Goal: Task Accomplishment & Management: Manage account settings

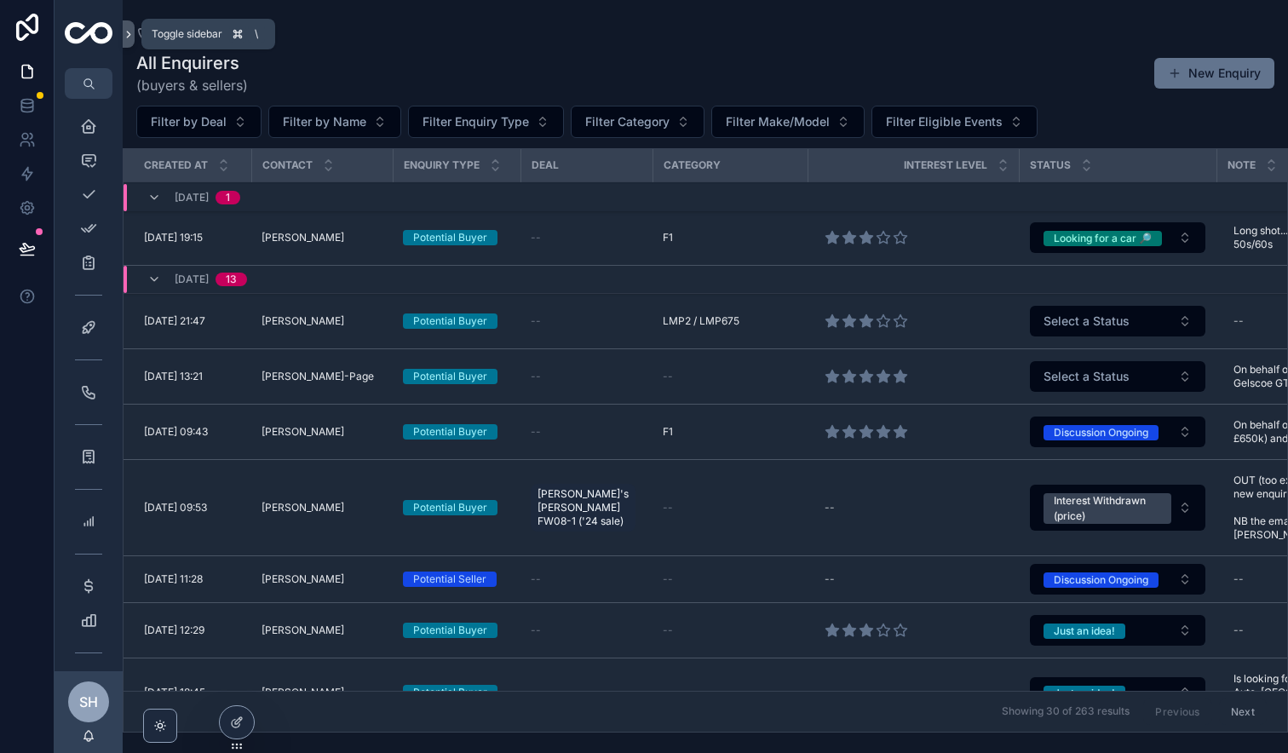
click at [128, 35] on icon "scrollable content" at bounding box center [129, 34] width 12 height 13
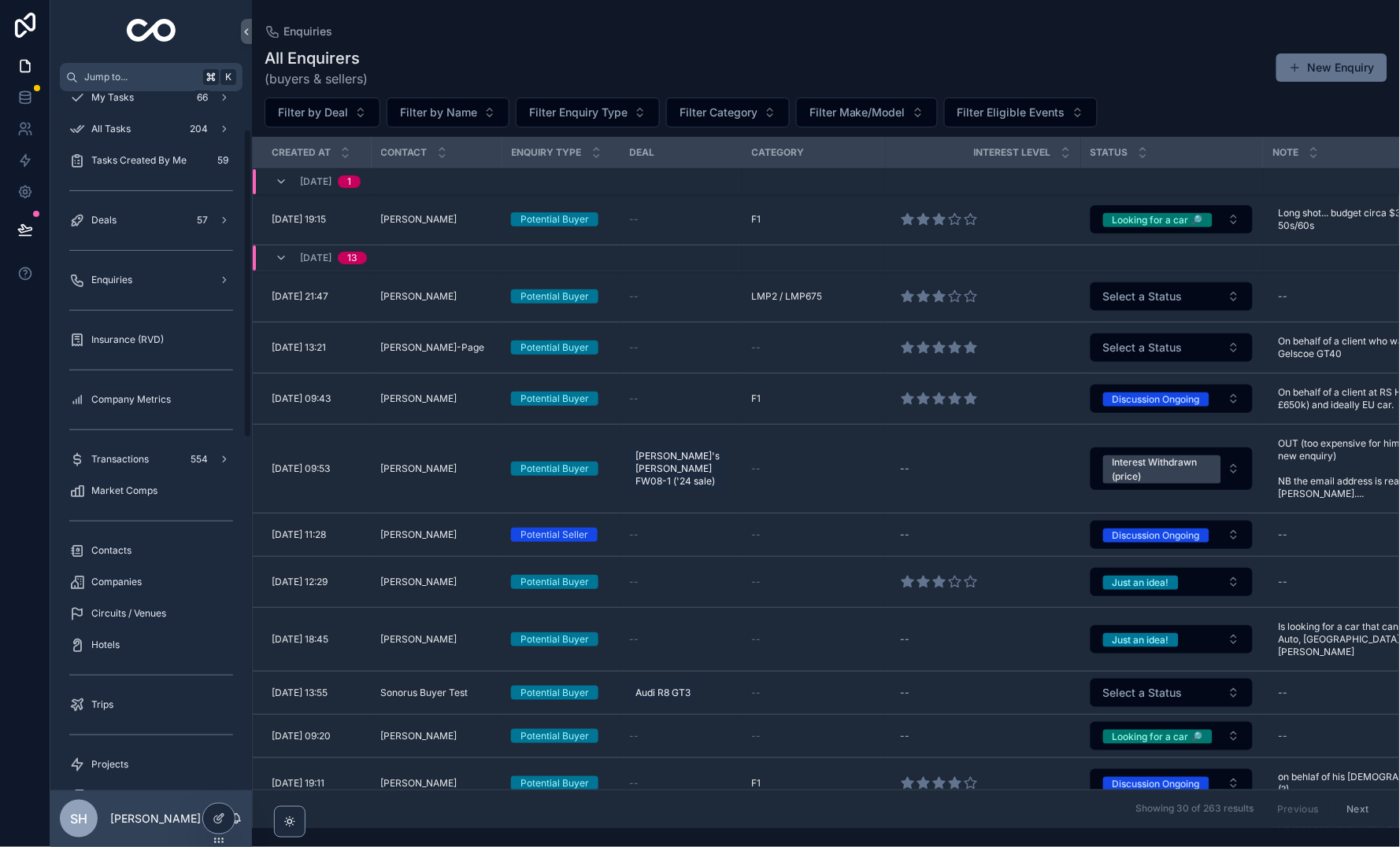
scroll to position [86, 0]
click at [128, 603] on span "Circuits / Venues" at bounding box center [128, 610] width 75 height 13
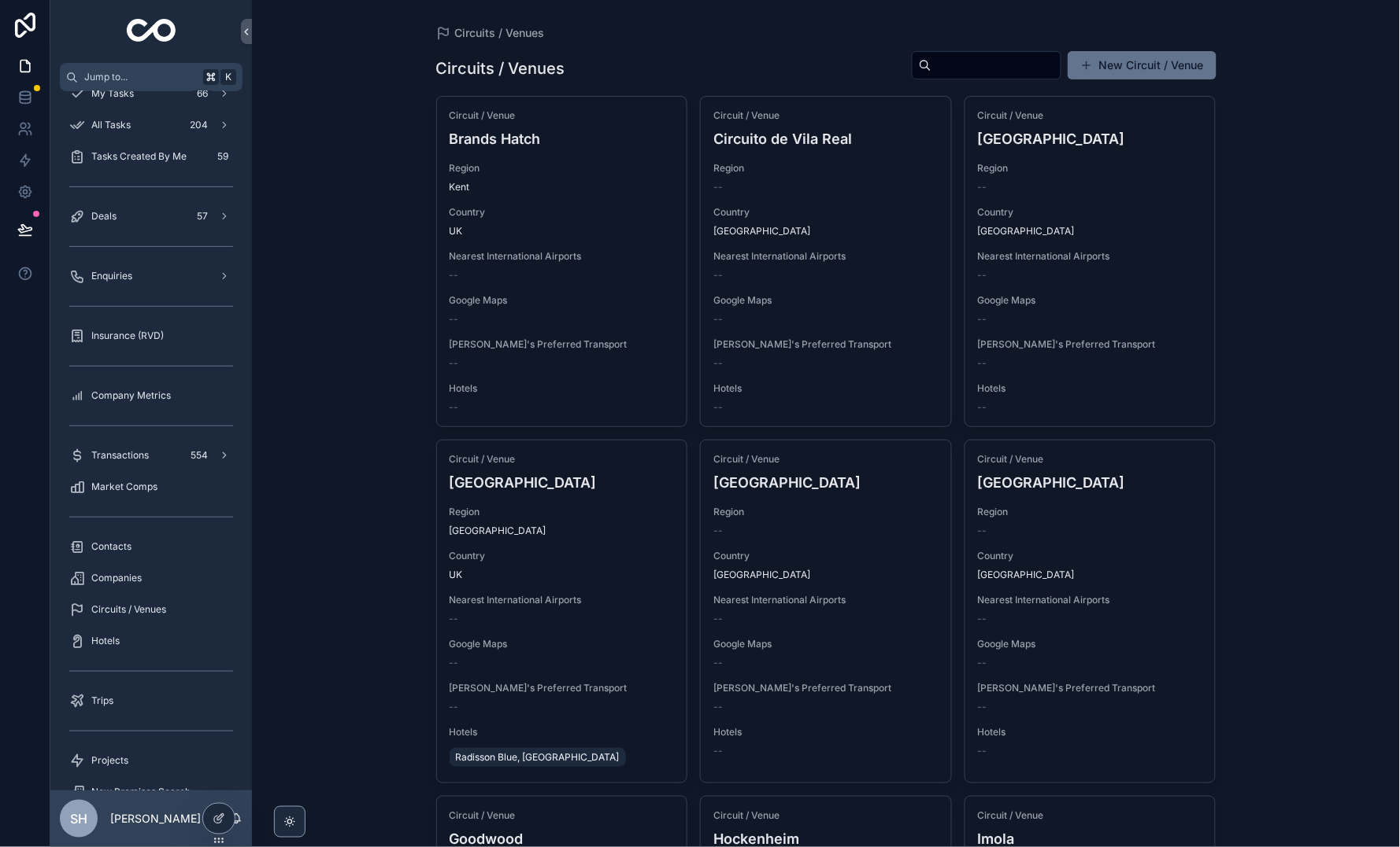
click at [290, 695] on icon "scrollable content" at bounding box center [289, 822] width 4 height 4
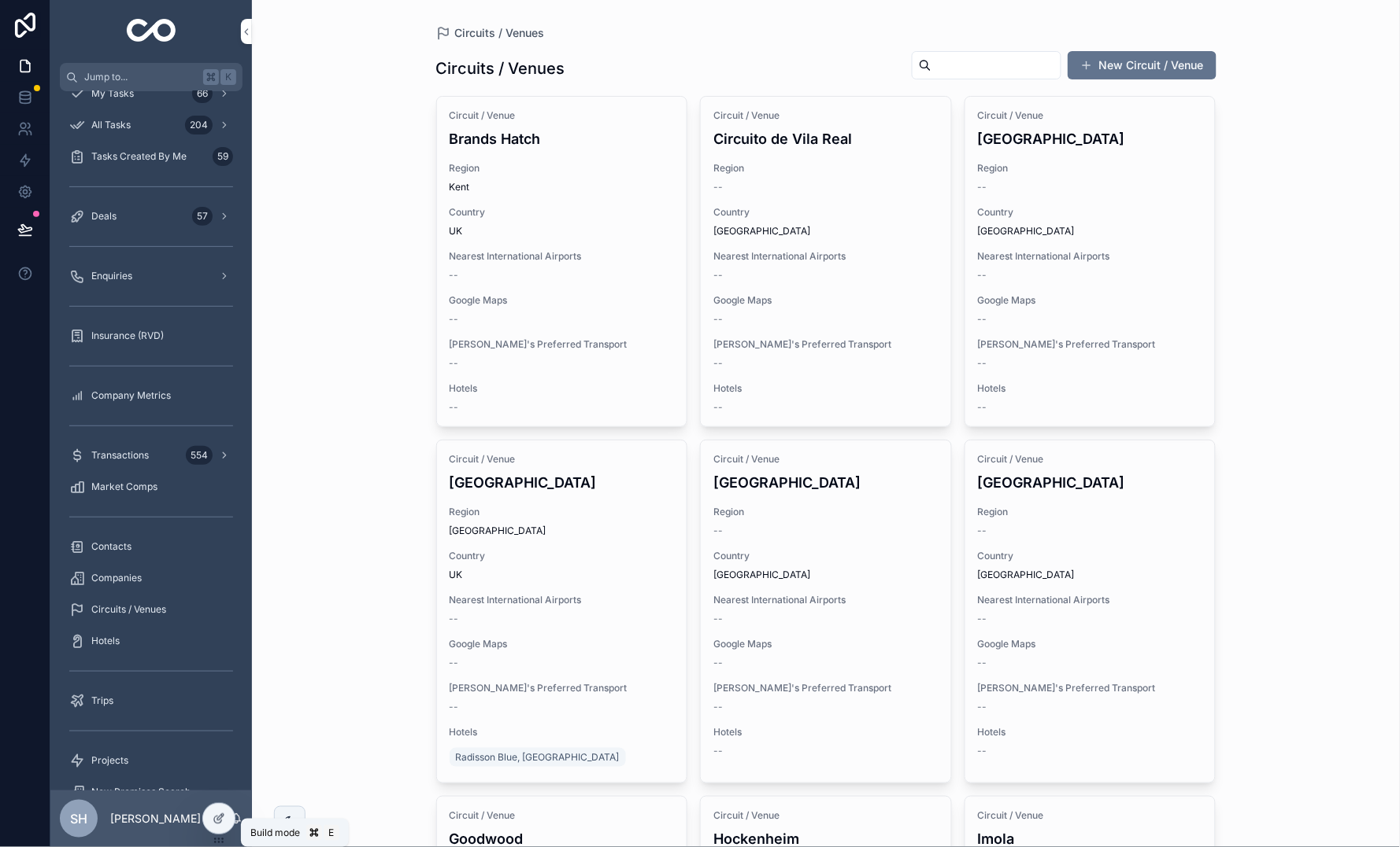
click at [221, 695] on icon at bounding box center [219, 819] width 13 height 13
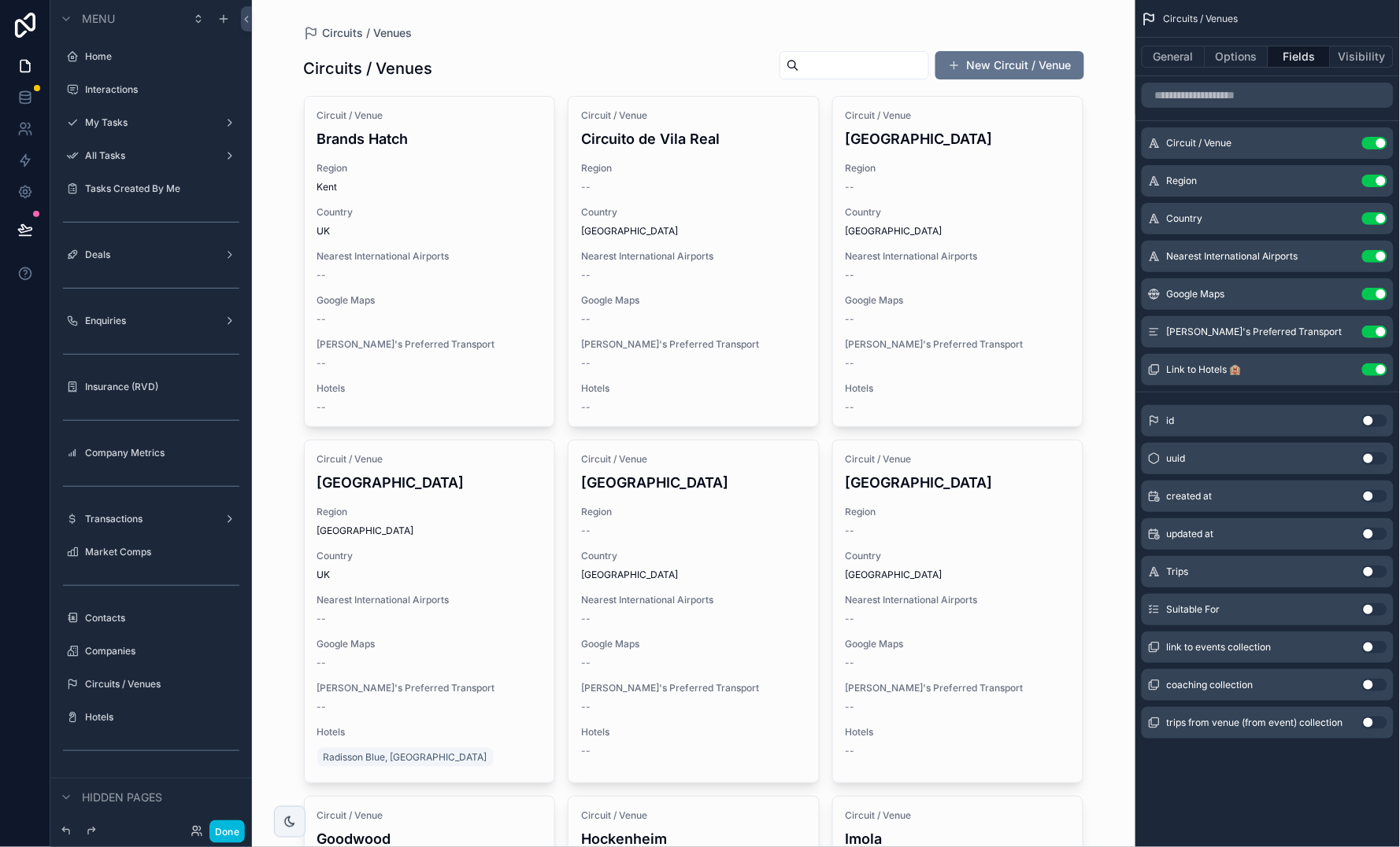
click at [1189, 611] on button "Use setting" at bounding box center [1374, 610] width 25 height 13
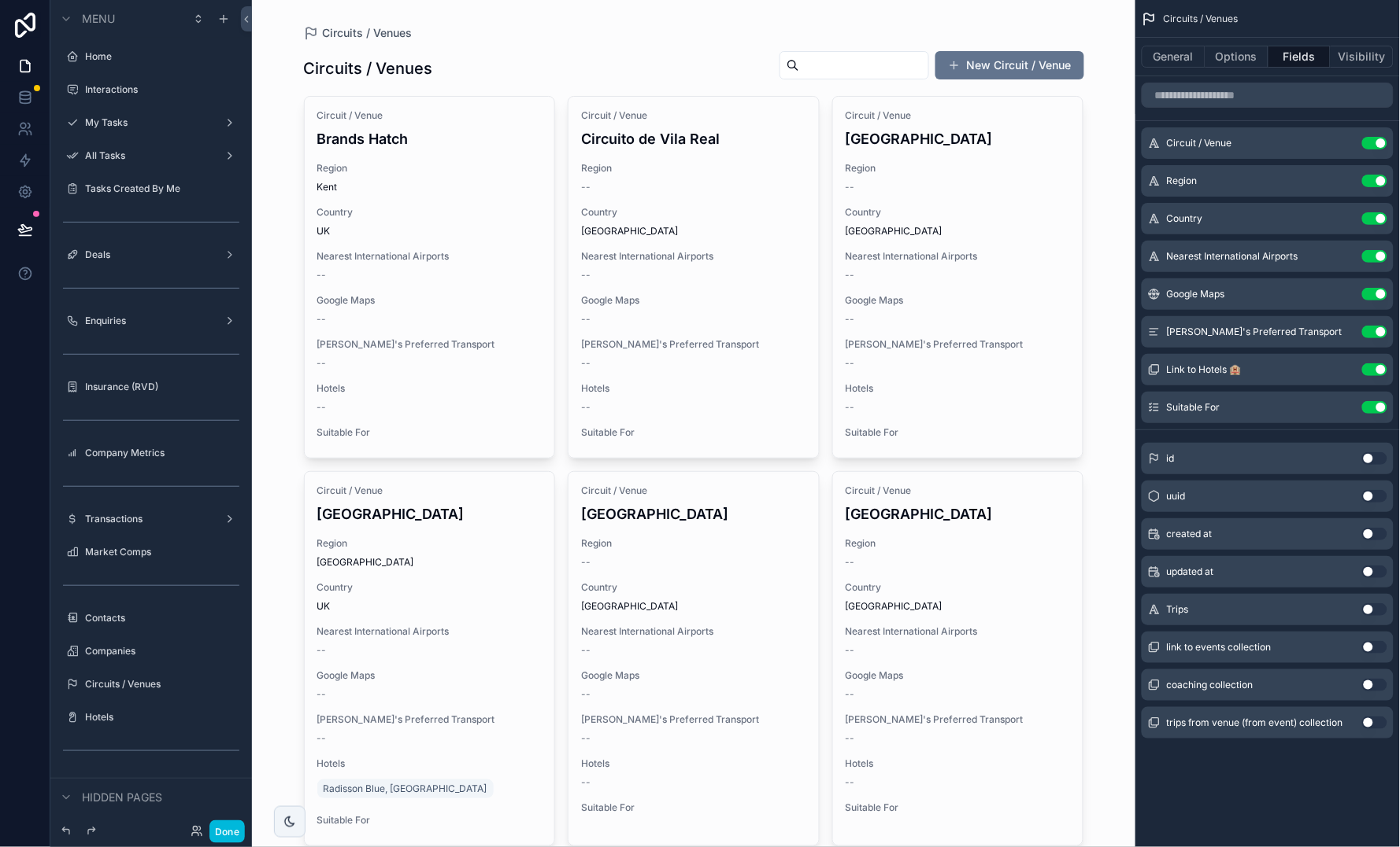
click at [1189, 55] on button "Options" at bounding box center [1236, 56] width 63 height 22
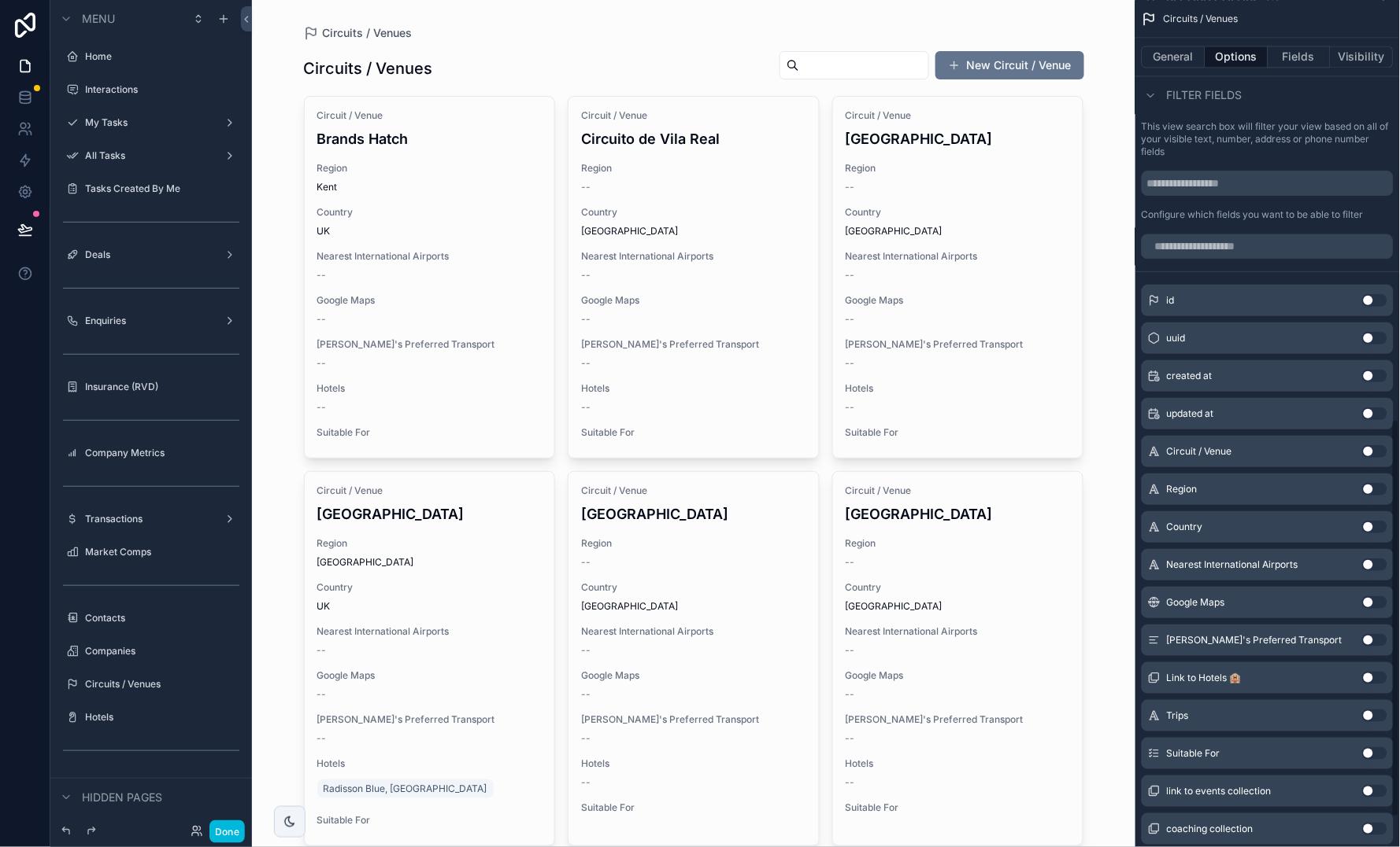
scroll to position [893, 0]
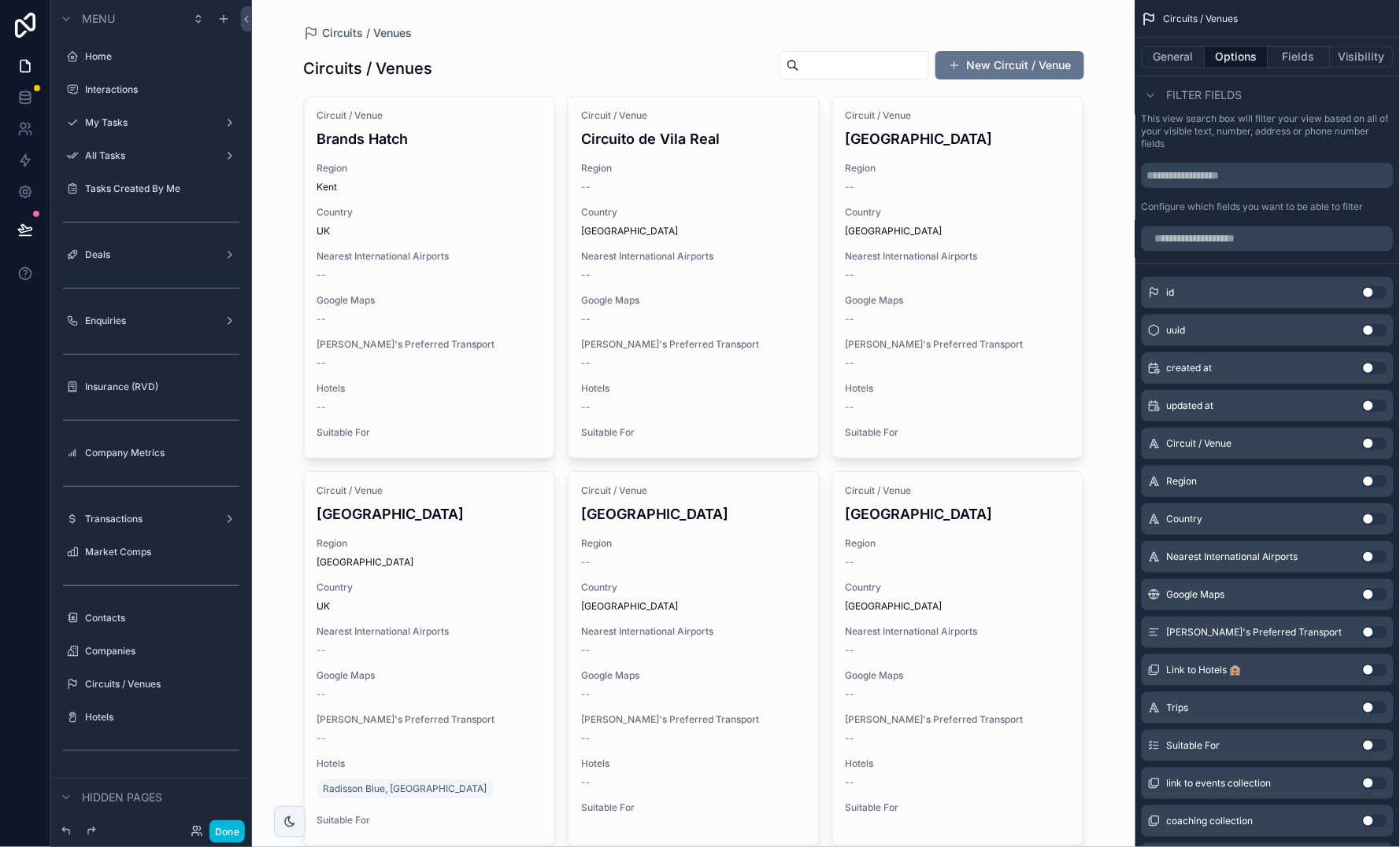
click at [1189, 695] on button "Use setting" at bounding box center [1374, 746] width 25 height 13
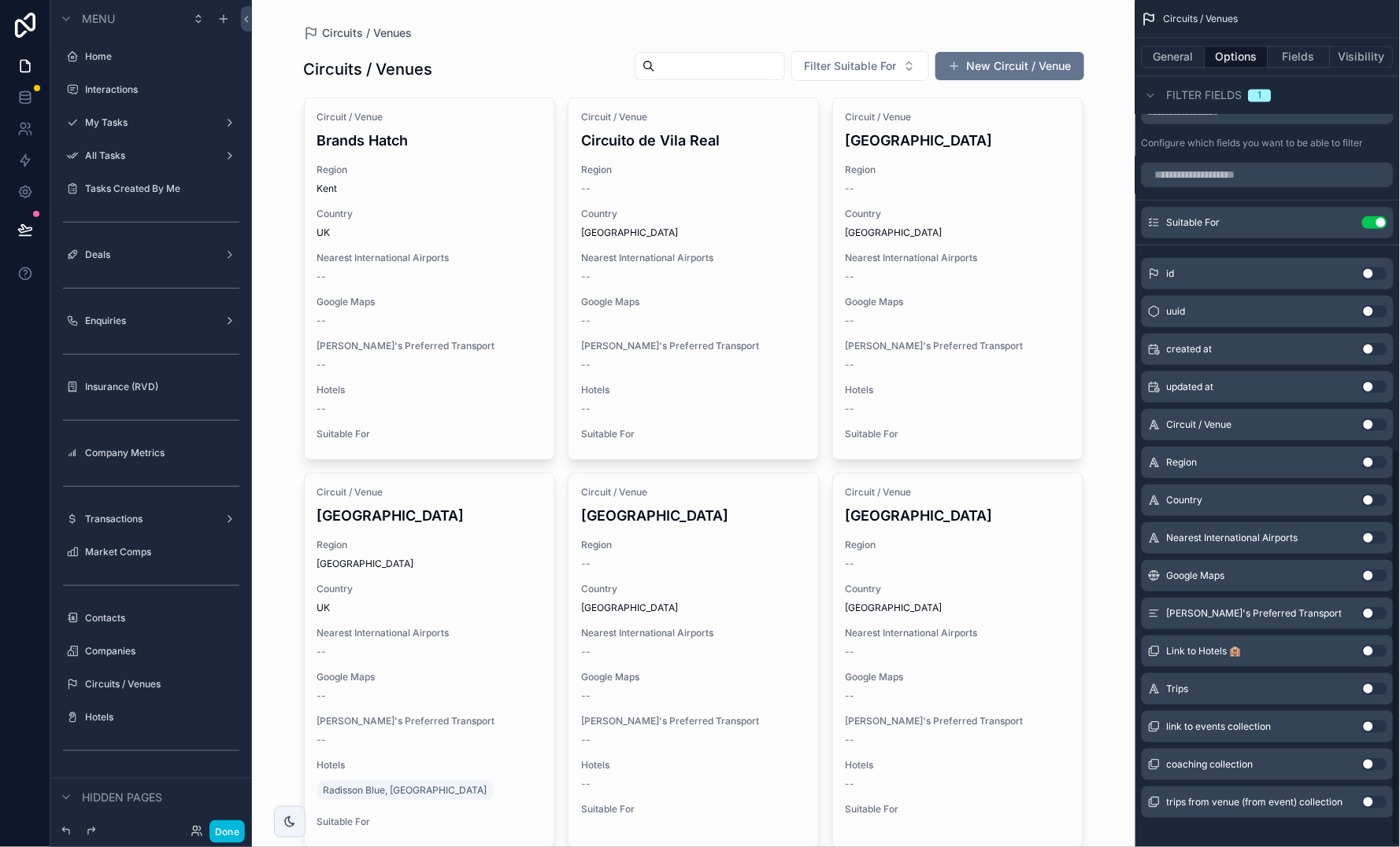
scroll to position [963, 0]
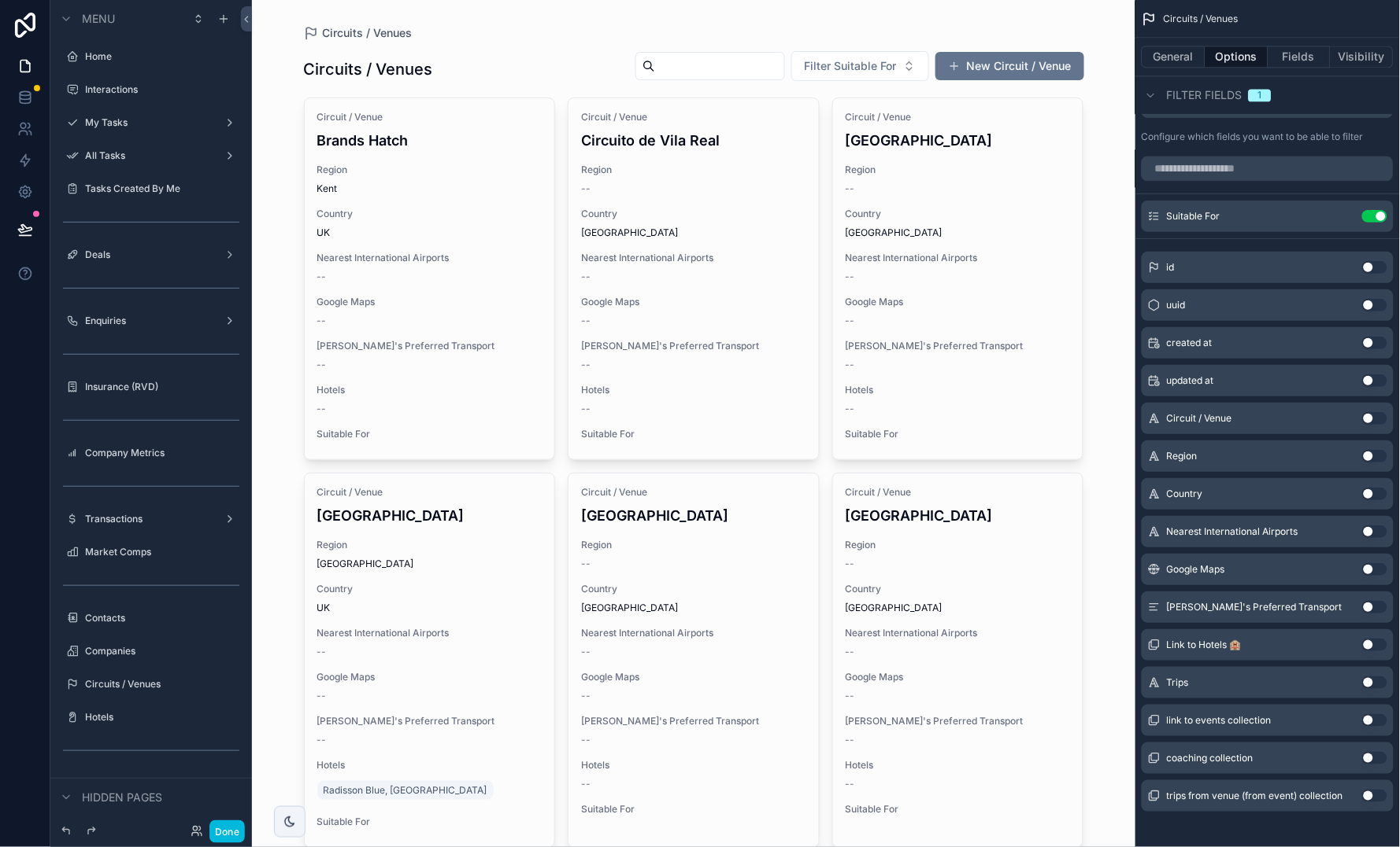
click at [1189, 488] on button "Use setting" at bounding box center [1374, 494] width 25 height 13
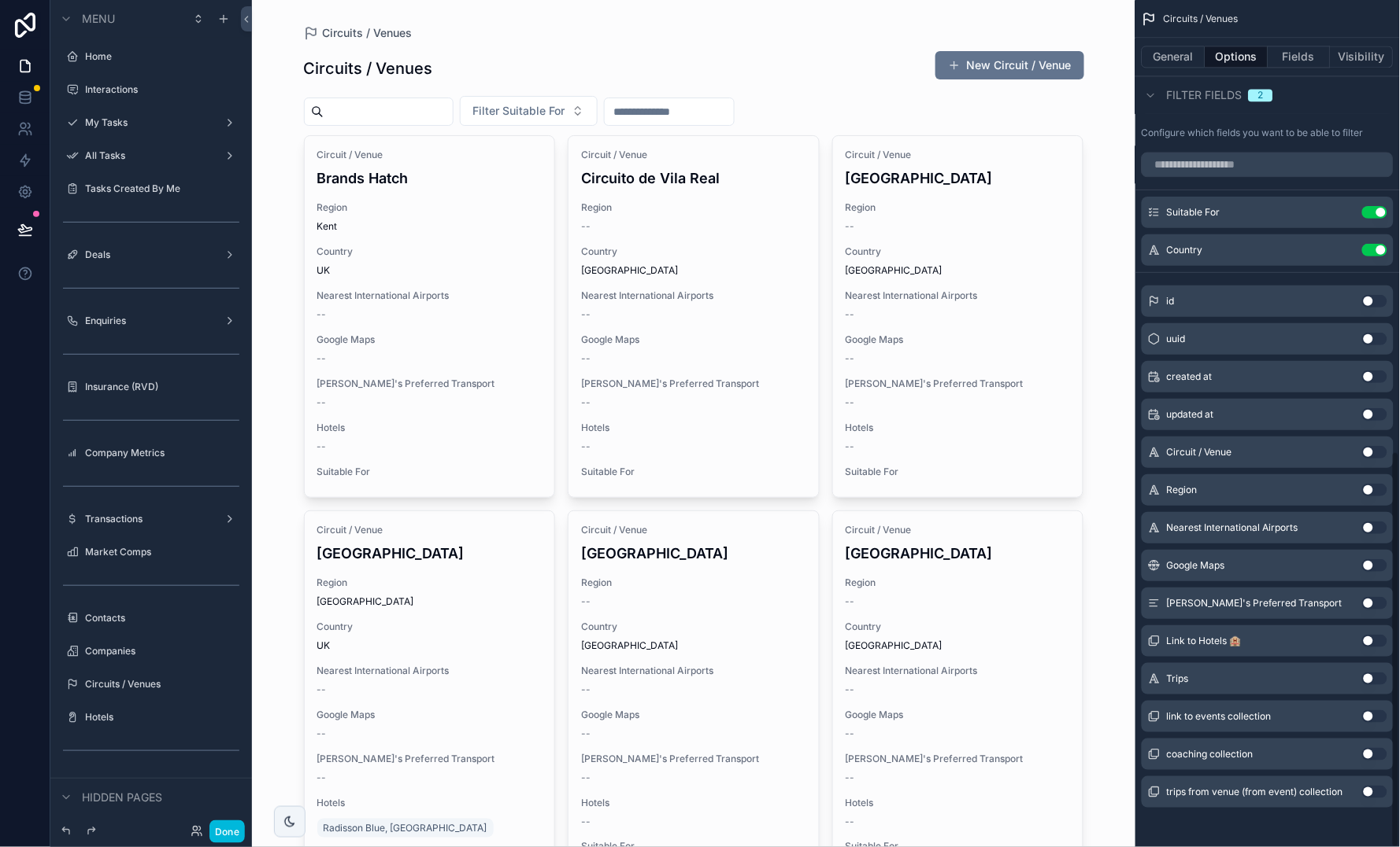
scroll to position [965, 0]
click at [1175, 56] on button "General" at bounding box center [1173, 56] width 64 height 22
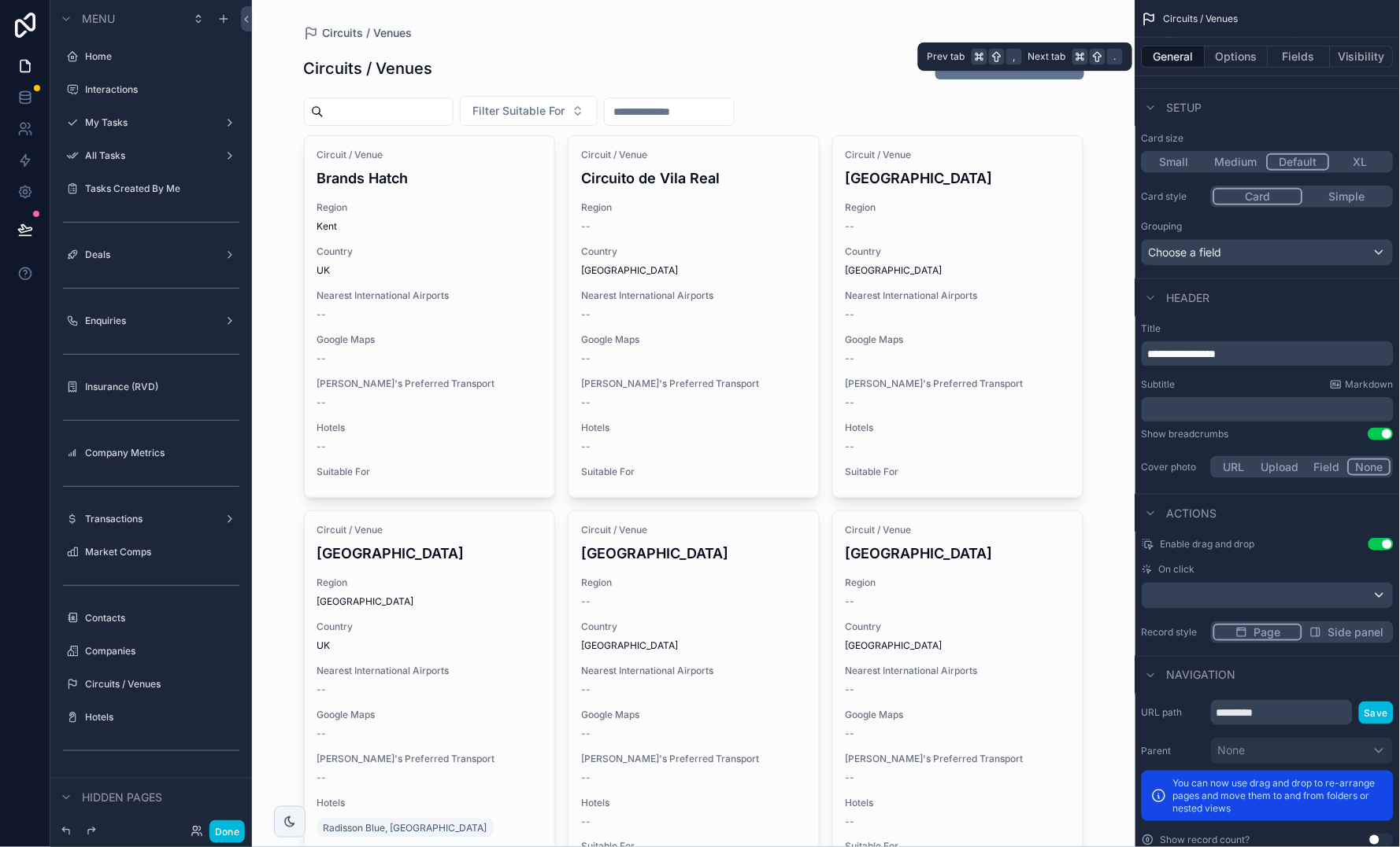
click at [1189, 54] on button "Fields" at bounding box center [1299, 56] width 63 height 22
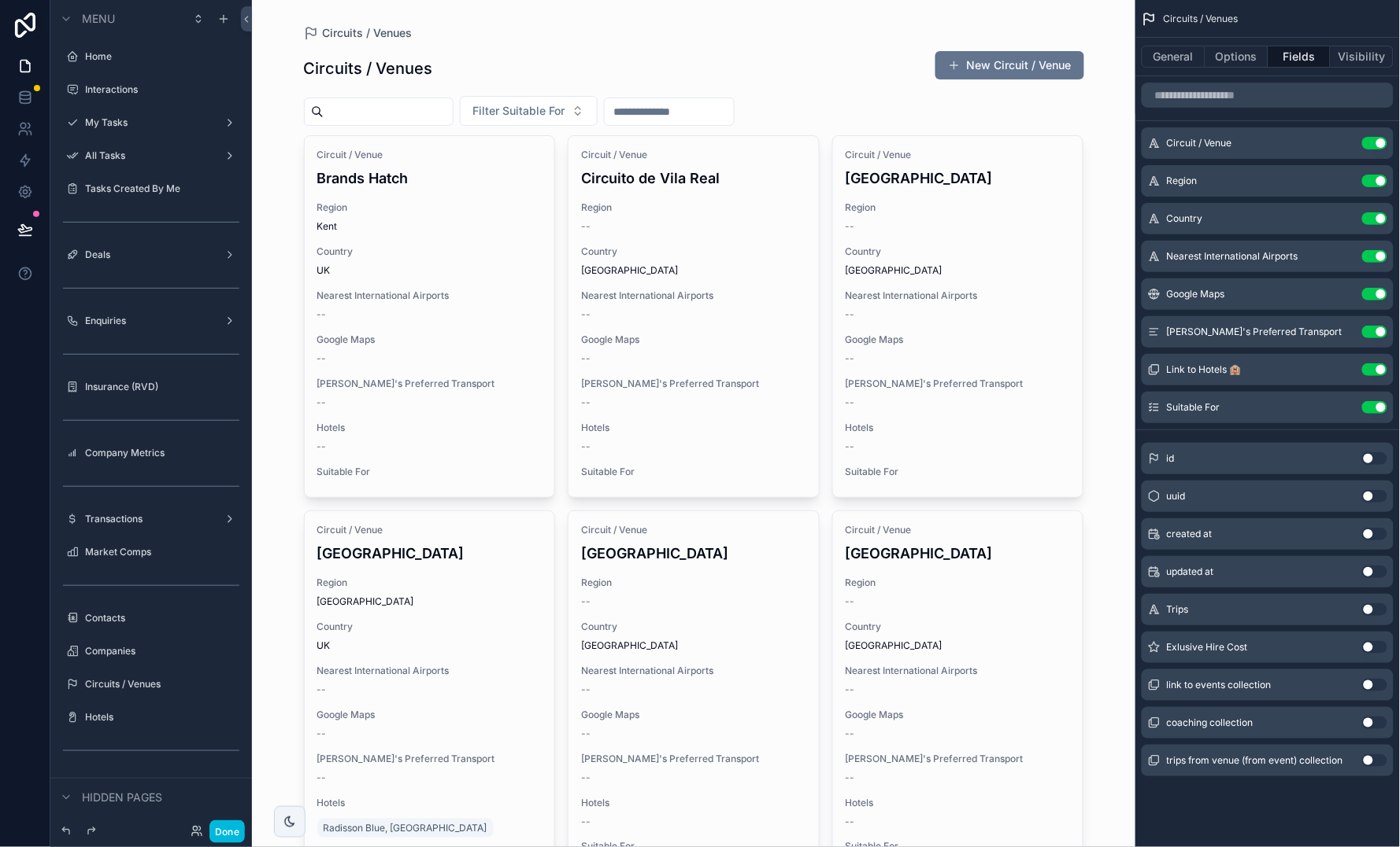
click at [1189, 648] on button "Use setting" at bounding box center [1374, 647] width 25 height 13
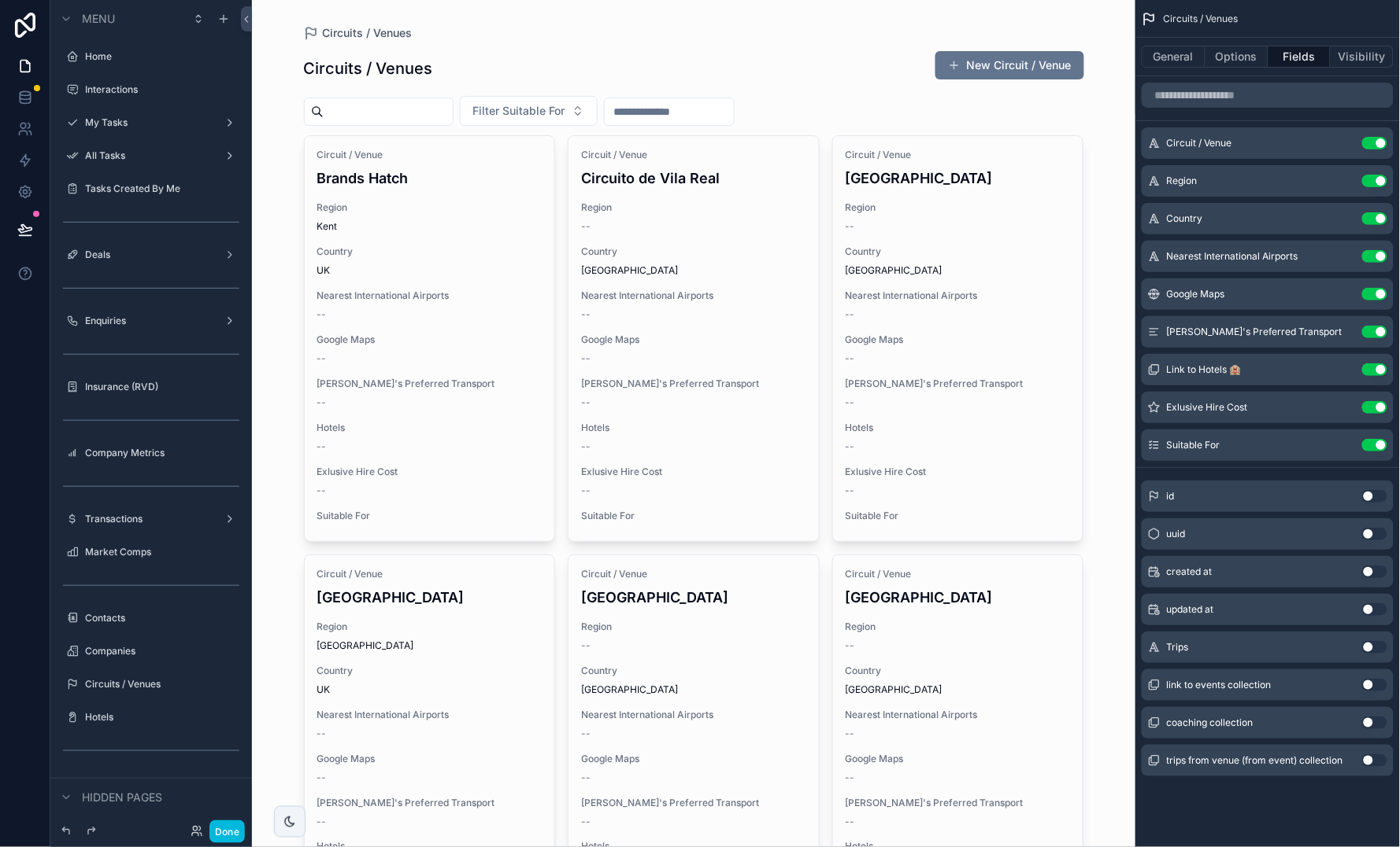
click at [0, 0] on icon "scrollable content" at bounding box center [0, 0] width 0 height 0
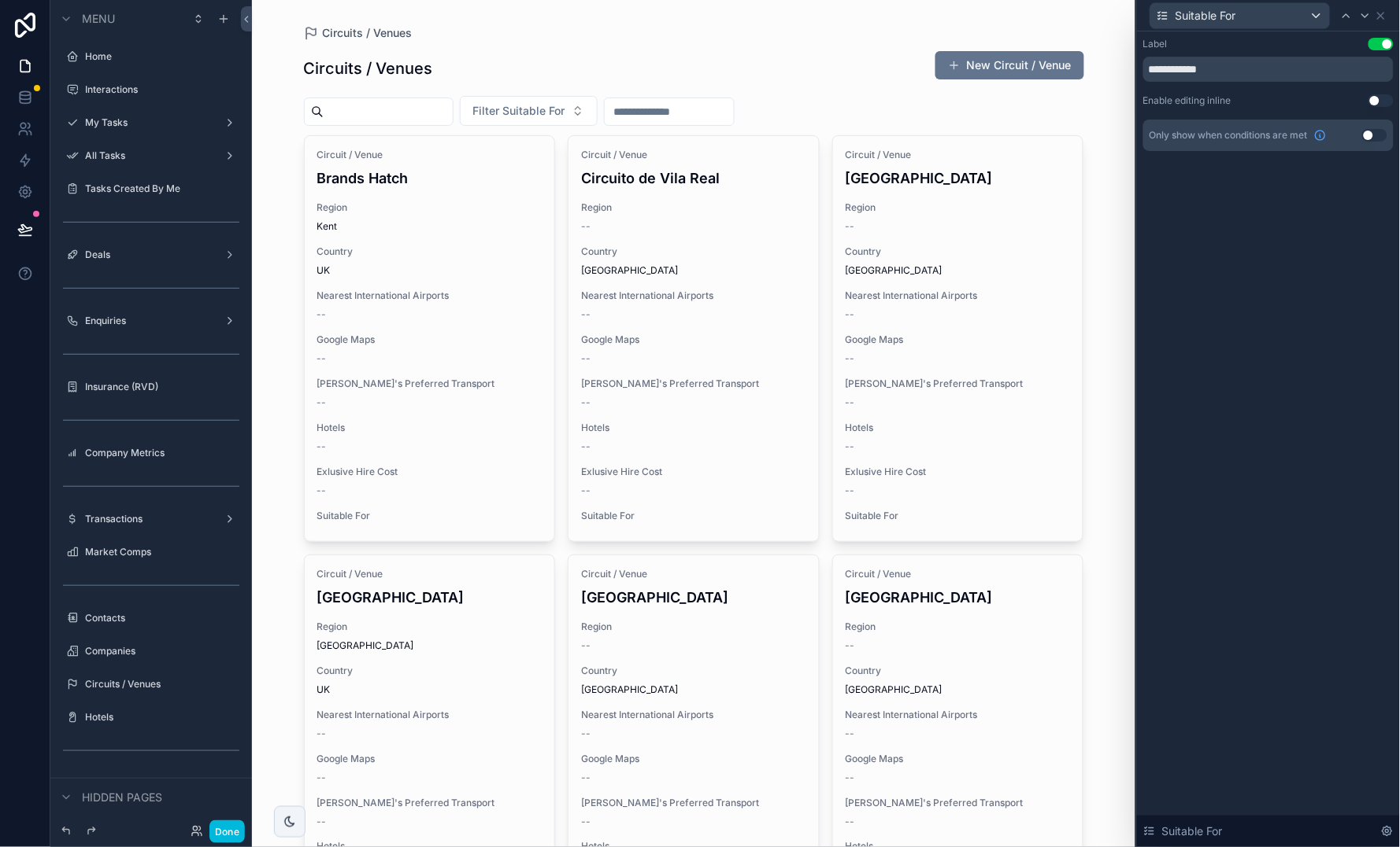
click at [1189, 97] on button "Use setting" at bounding box center [1381, 101] width 25 height 13
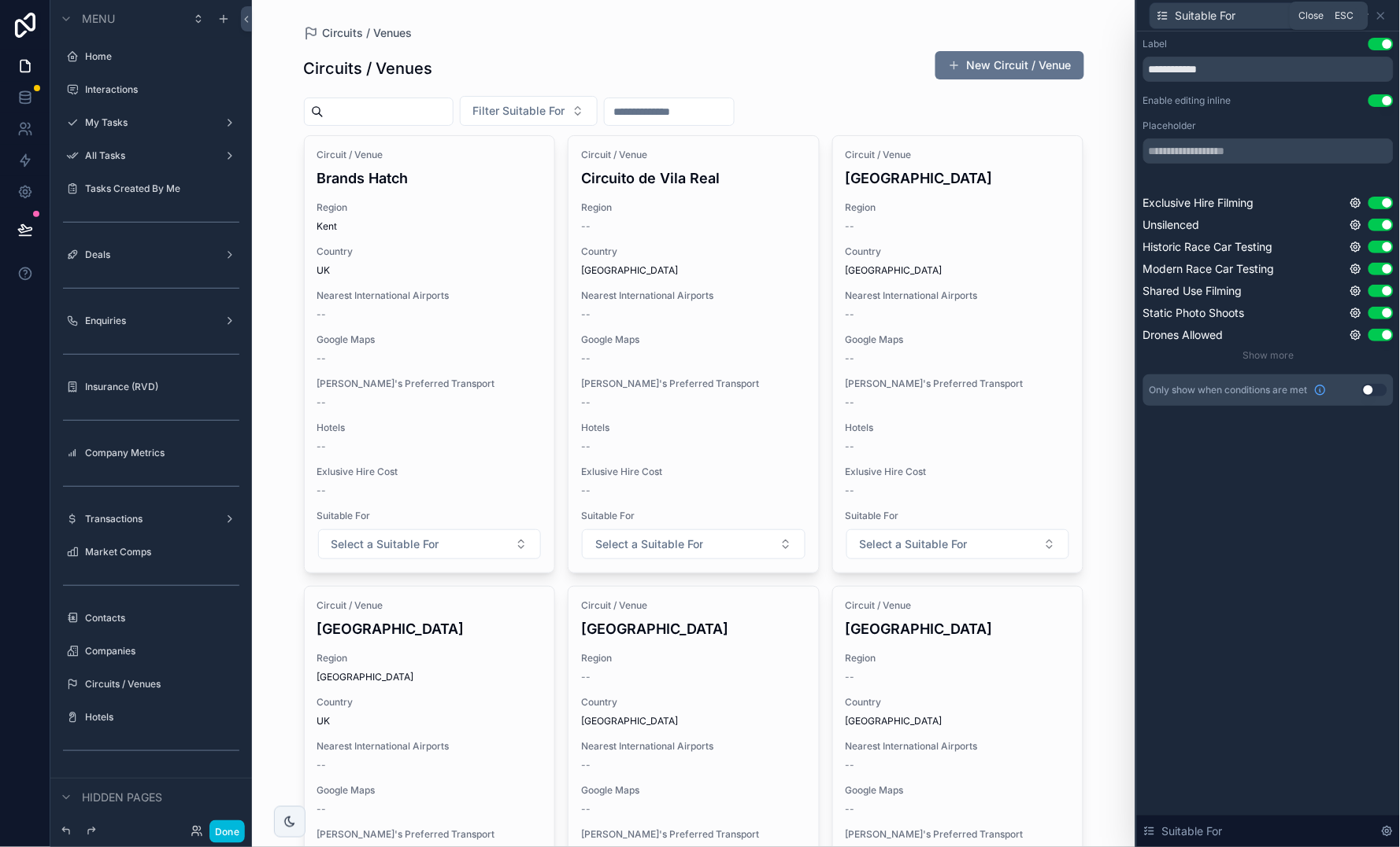
click at [1189, 15] on icon at bounding box center [1381, 16] width 13 height 13
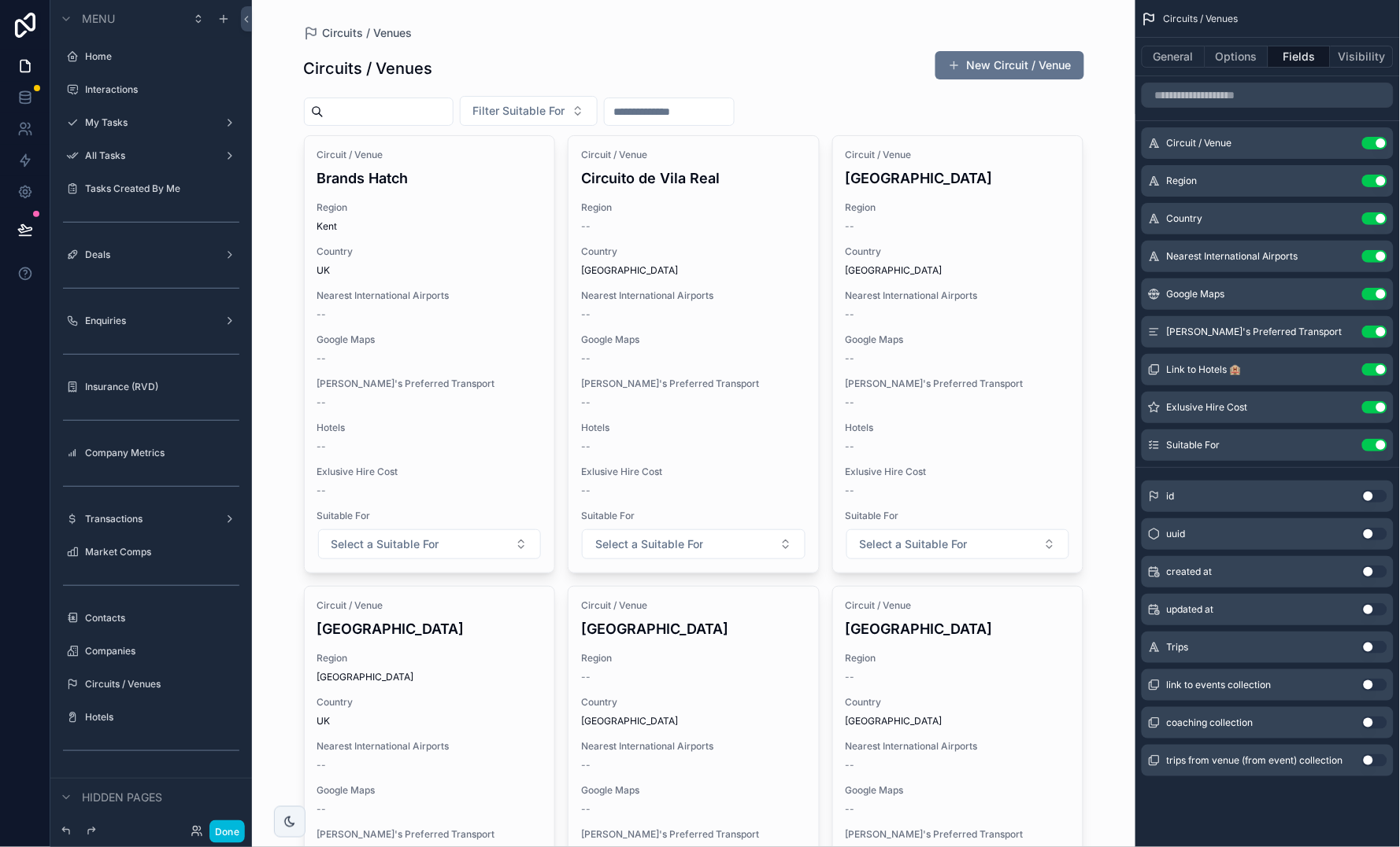
click at [0, 0] on icon "scrollable content" at bounding box center [0, 0] width 0 height 0
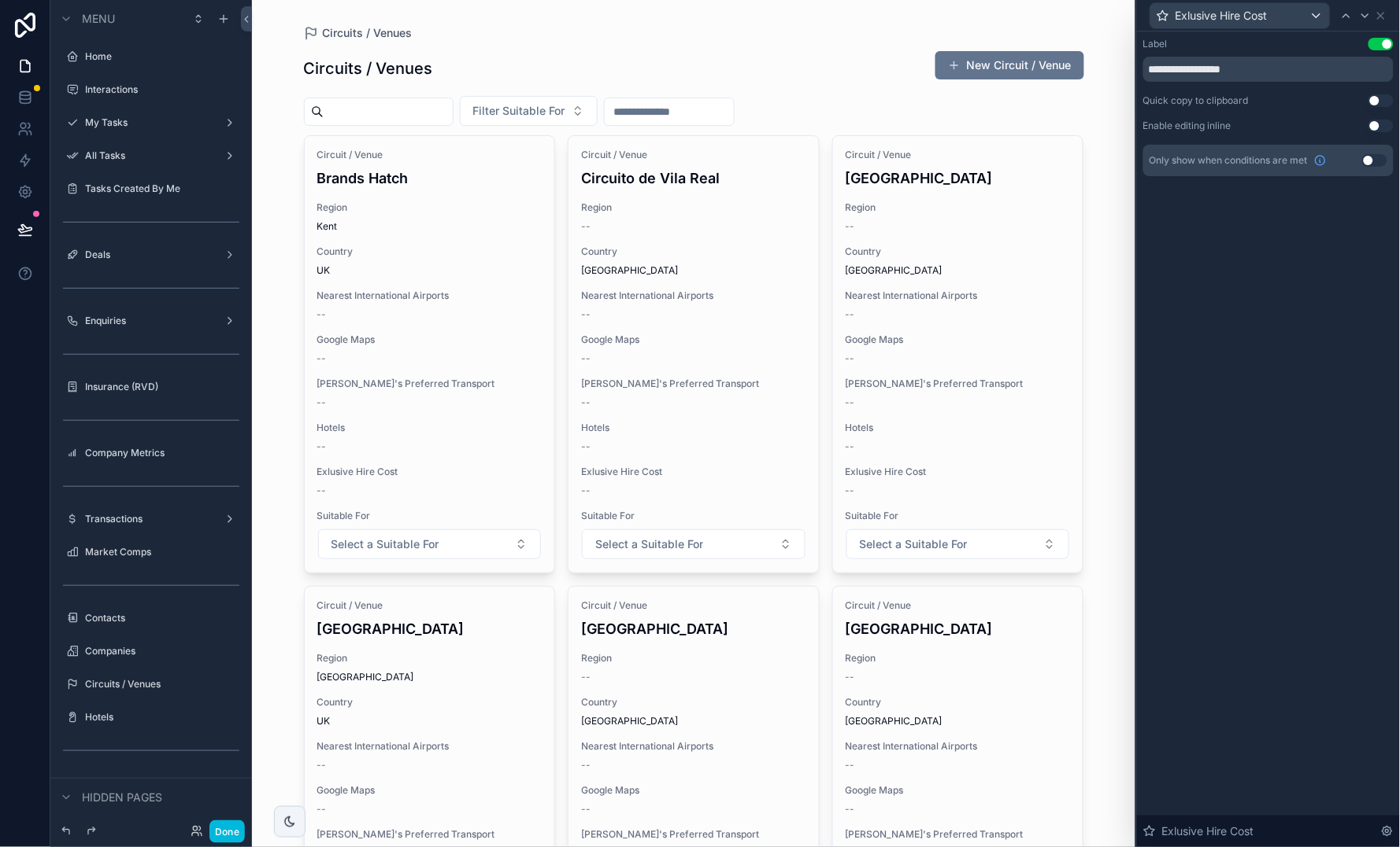
click at [1189, 125] on button "Use setting" at bounding box center [1381, 126] width 25 height 13
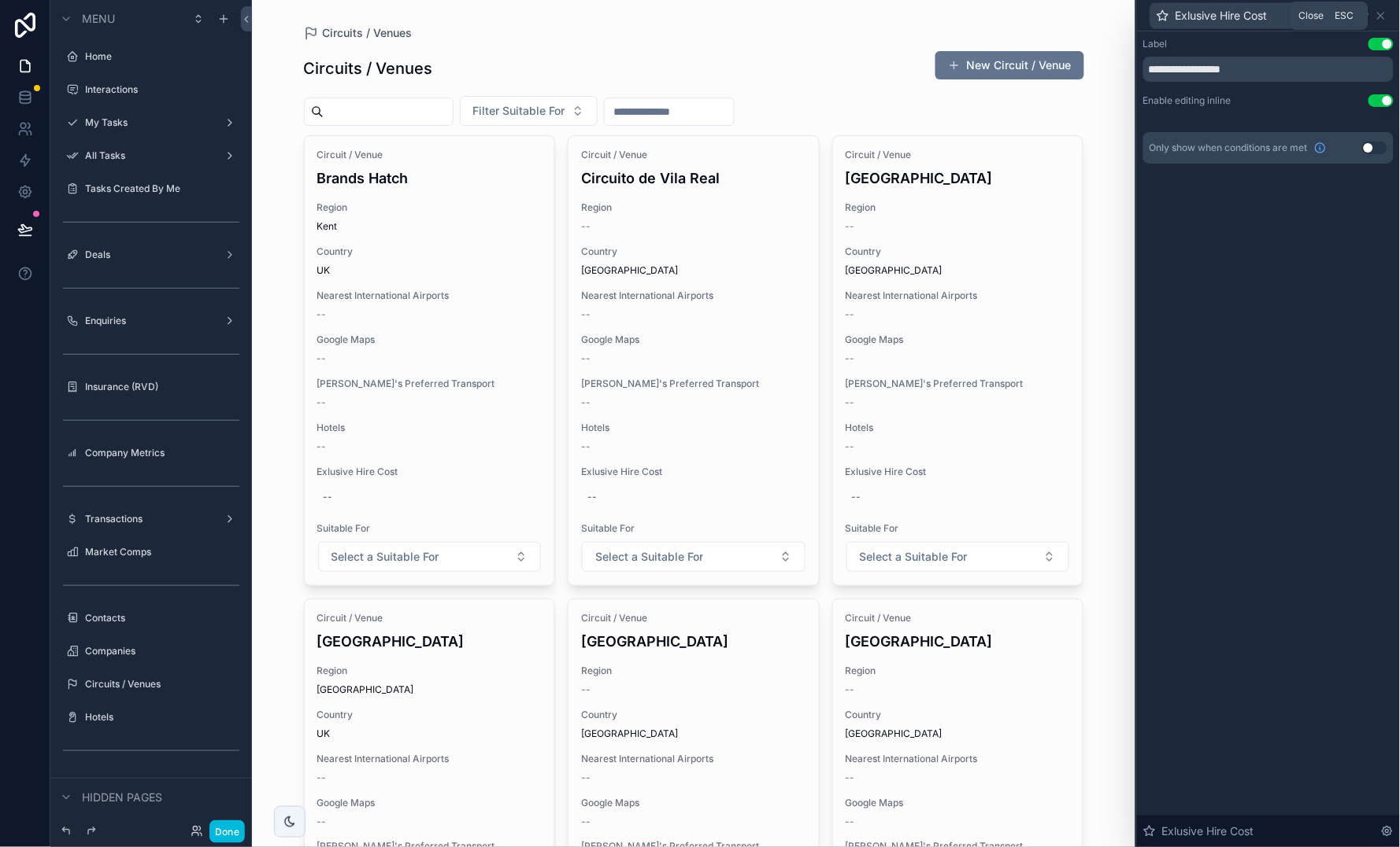
click at [1189, 11] on icon at bounding box center [1381, 16] width 13 height 13
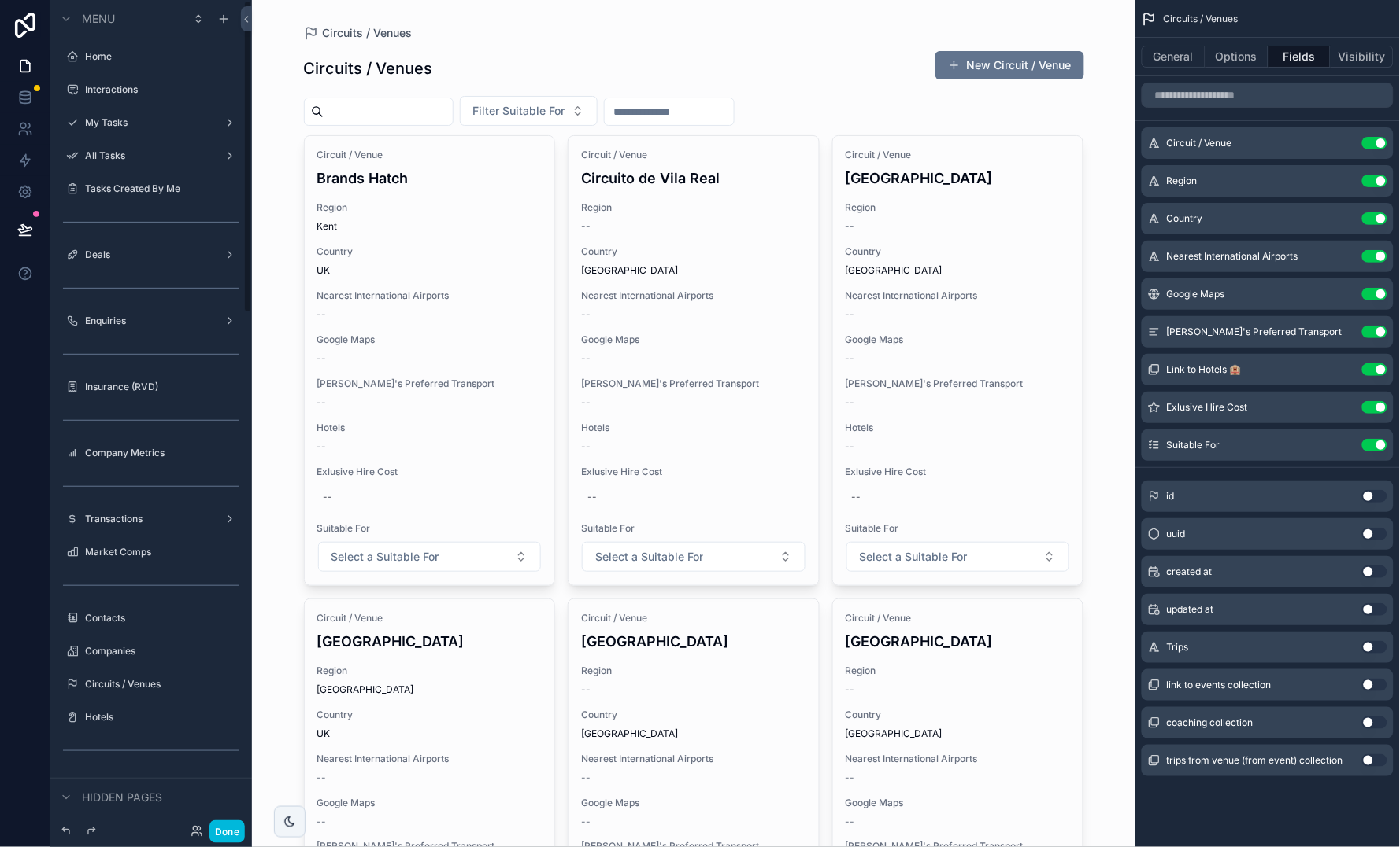
click at [219, 695] on button "Done" at bounding box center [227, 831] width 35 height 23
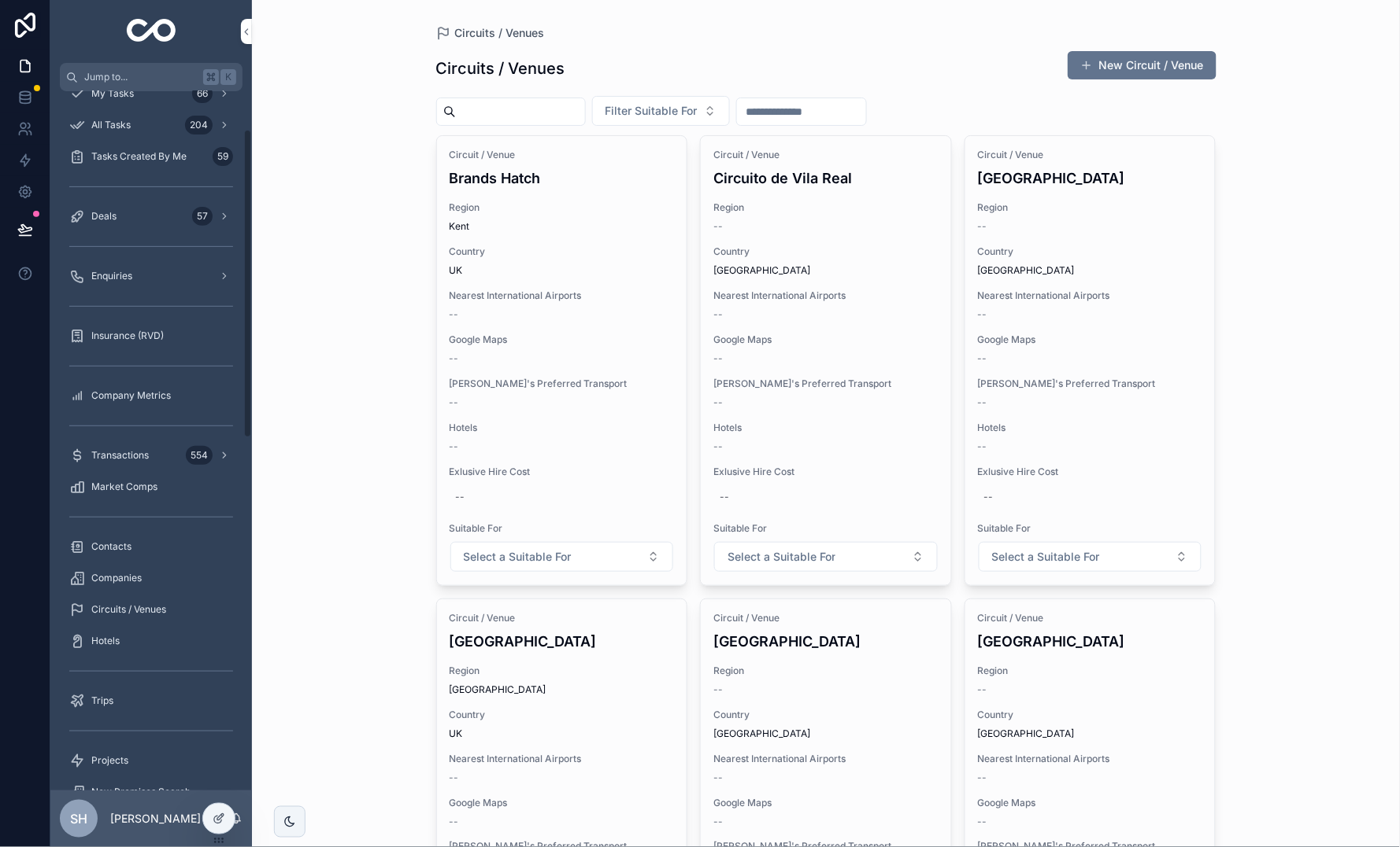
click at [220, 695] on icon at bounding box center [220, 817] width 6 height 6
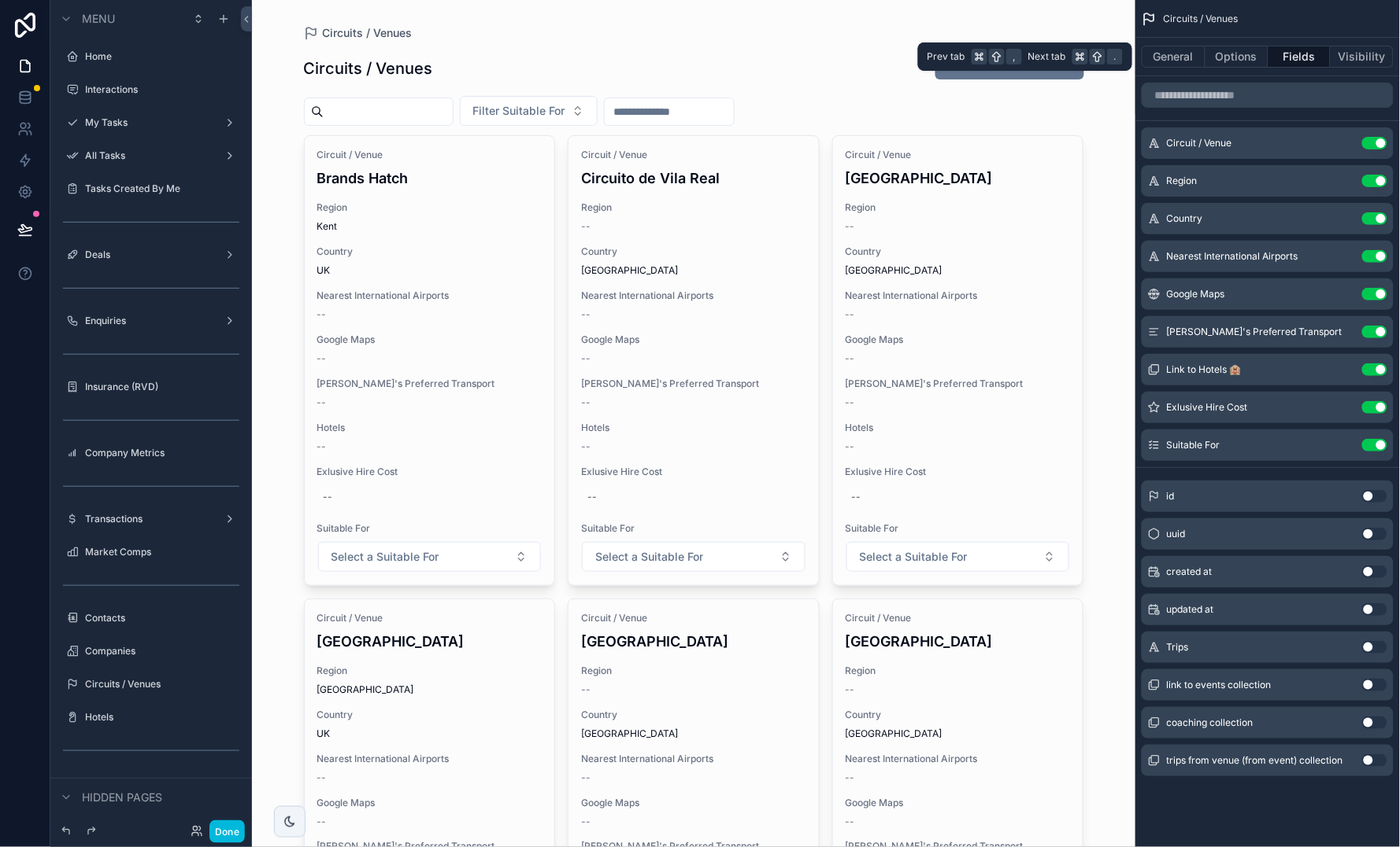
click at [1171, 50] on button "General" at bounding box center [1173, 56] width 64 height 22
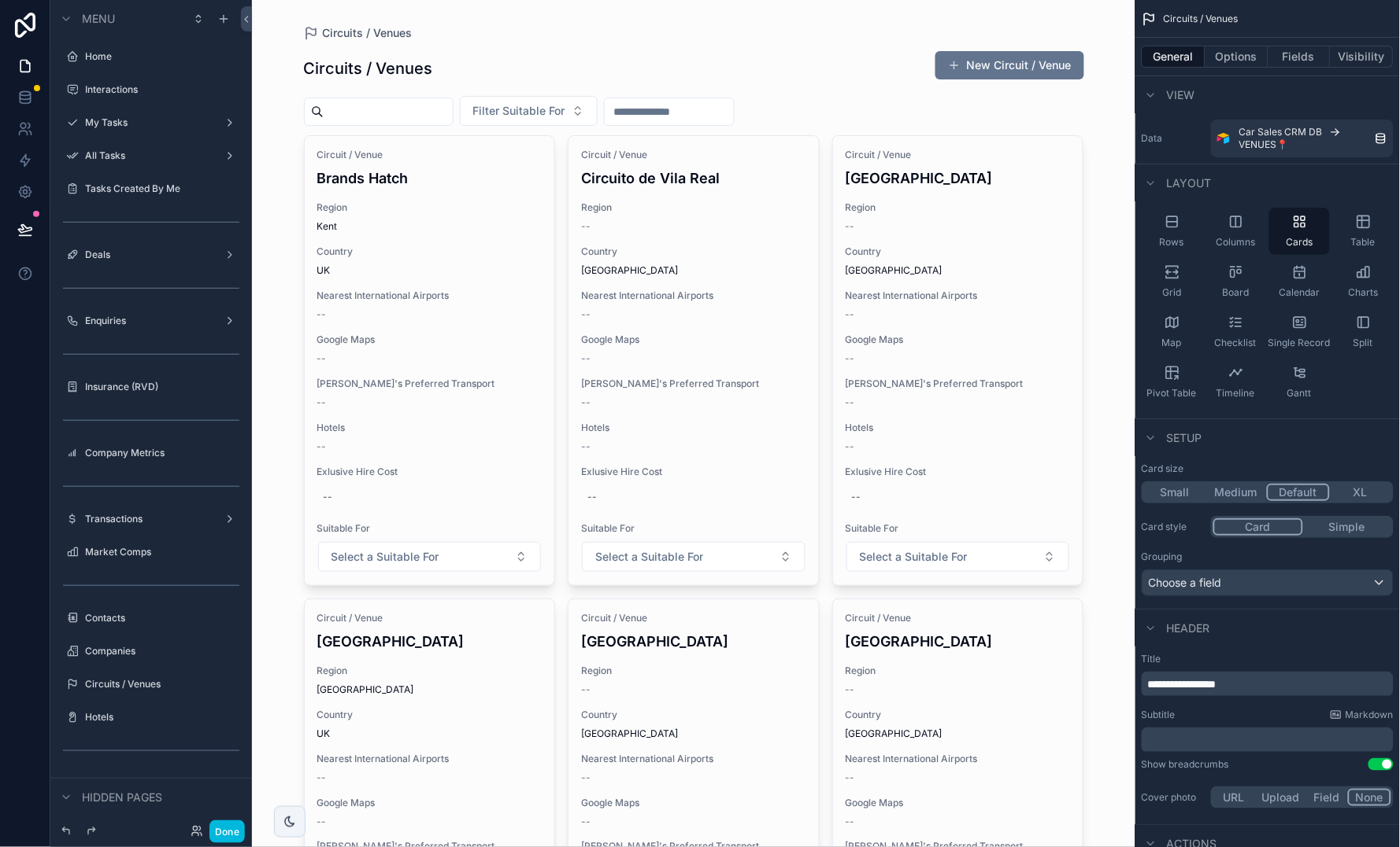
click at [1168, 277] on icon "scrollable content" at bounding box center [1172, 277] width 12 height 3
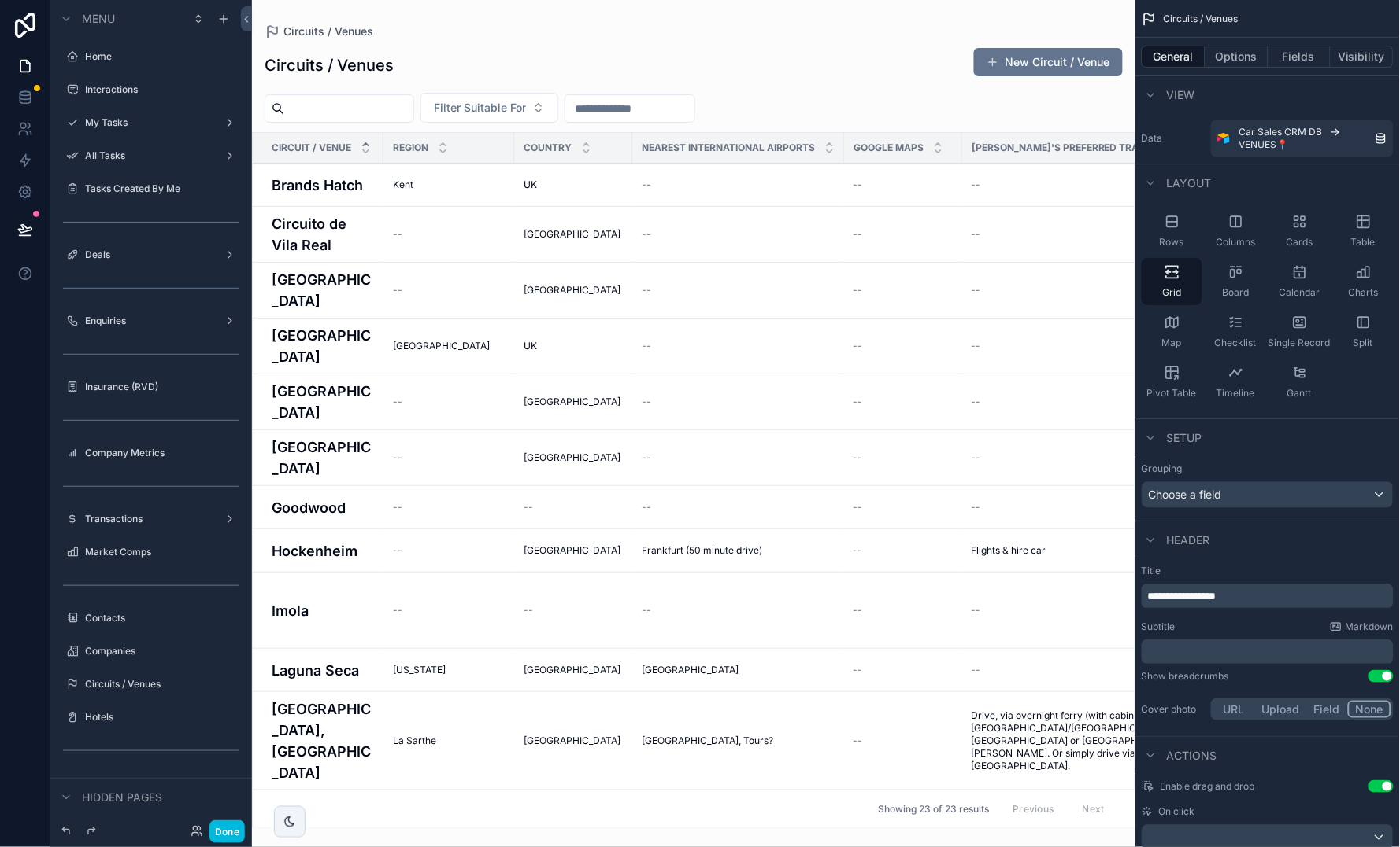
click at [1189, 232] on div "Table" at bounding box center [1363, 231] width 61 height 47
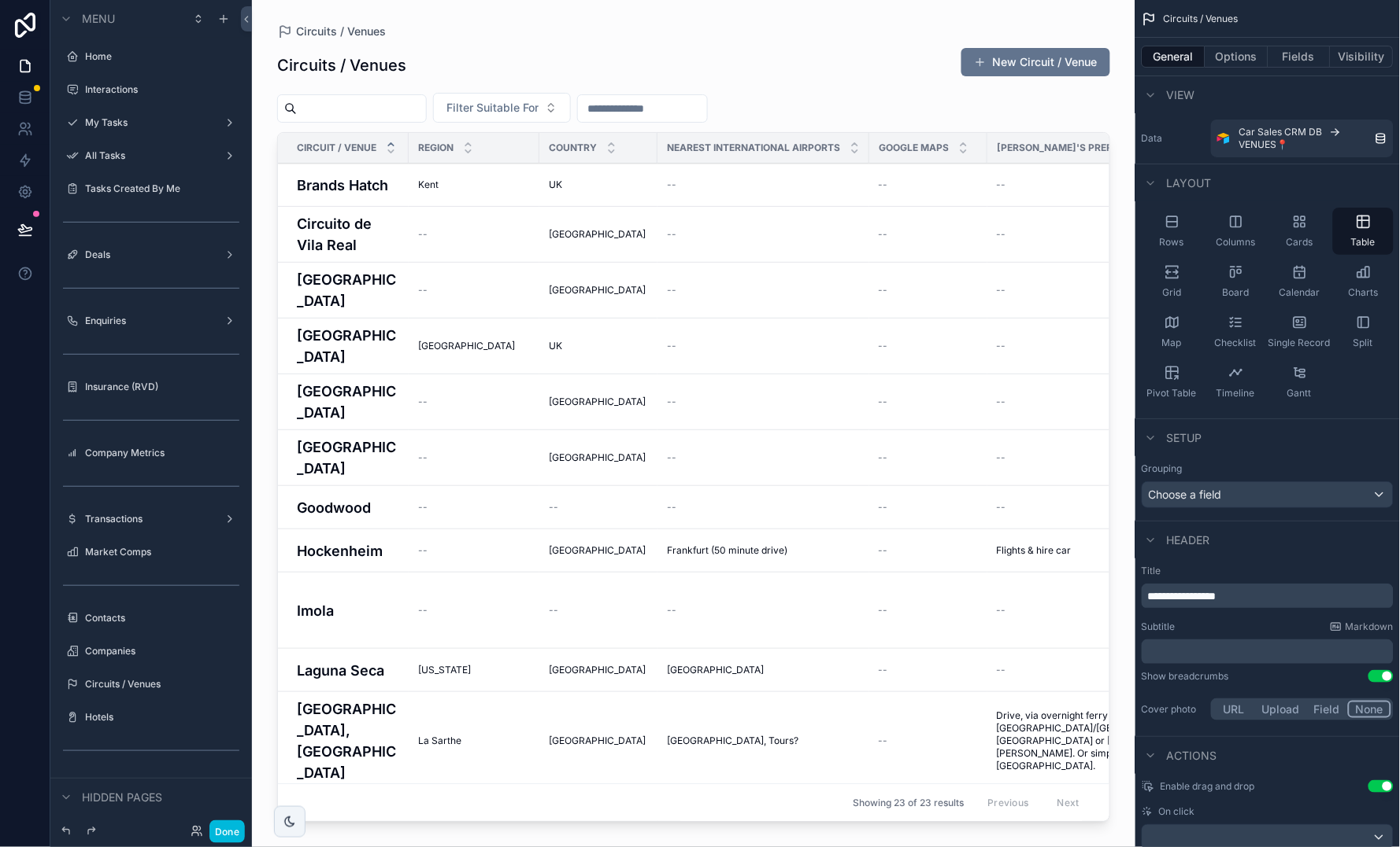
click at [1189, 232] on div "Table" at bounding box center [1363, 231] width 61 height 47
click at [1179, 236] on span "Rows" at bounding box center [1172, 243] width 24 height 13
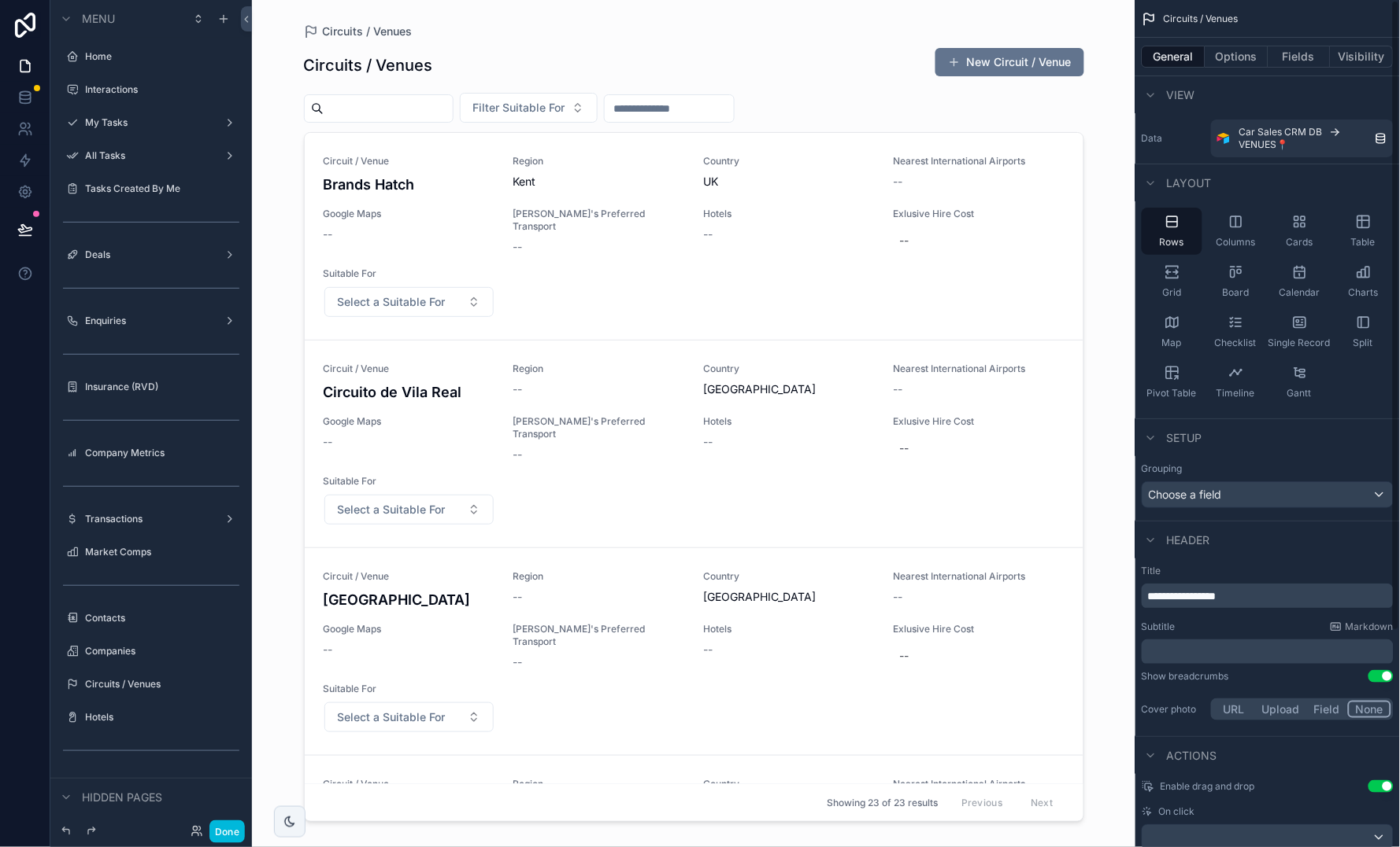
click at [1189, 340] on span "Split" at bounding box center [1362, 344] width 19 height 13
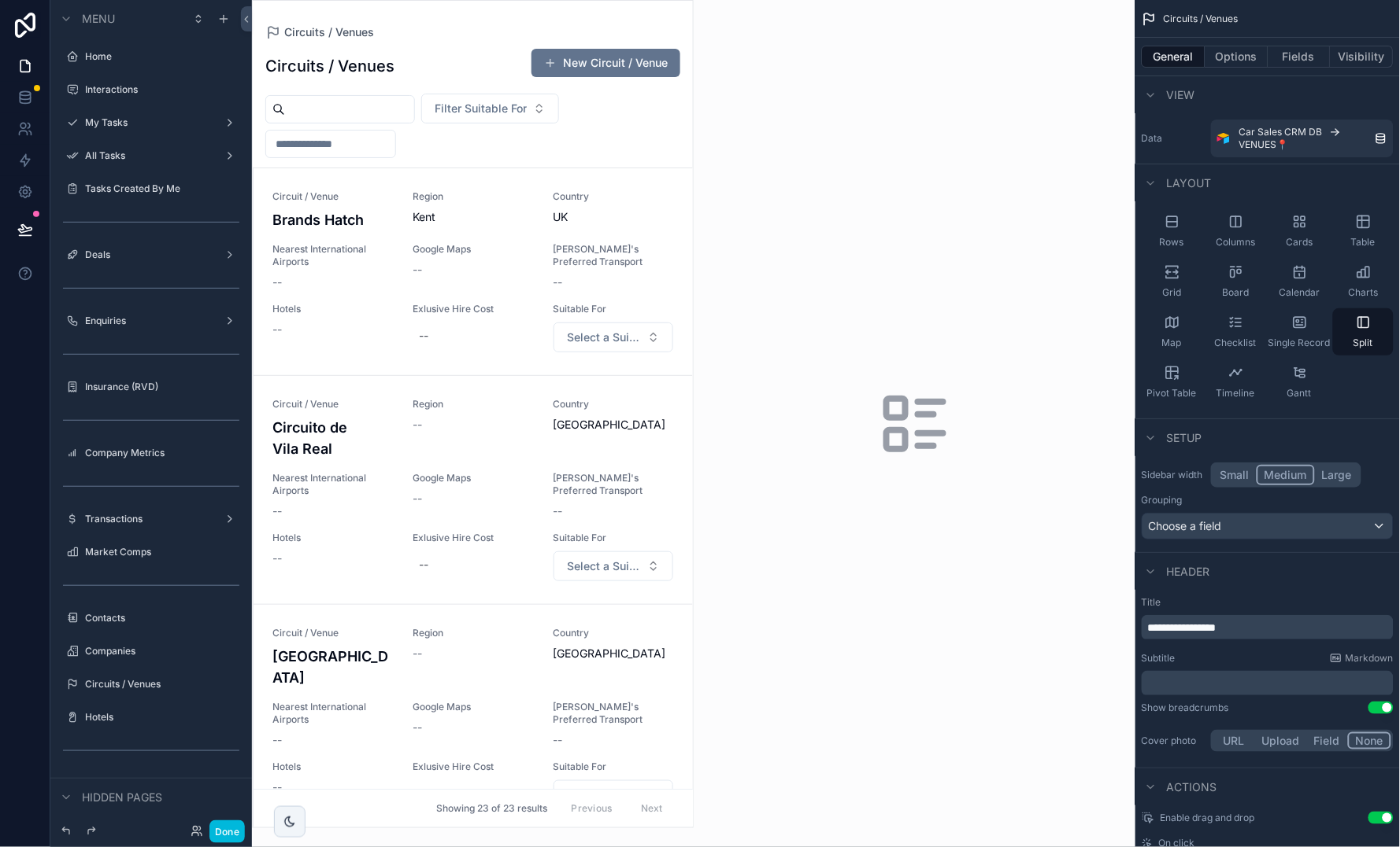
click at [1189, 327] on icon "scrollable content" at bounding box center [1299, 322] width 16 height 16
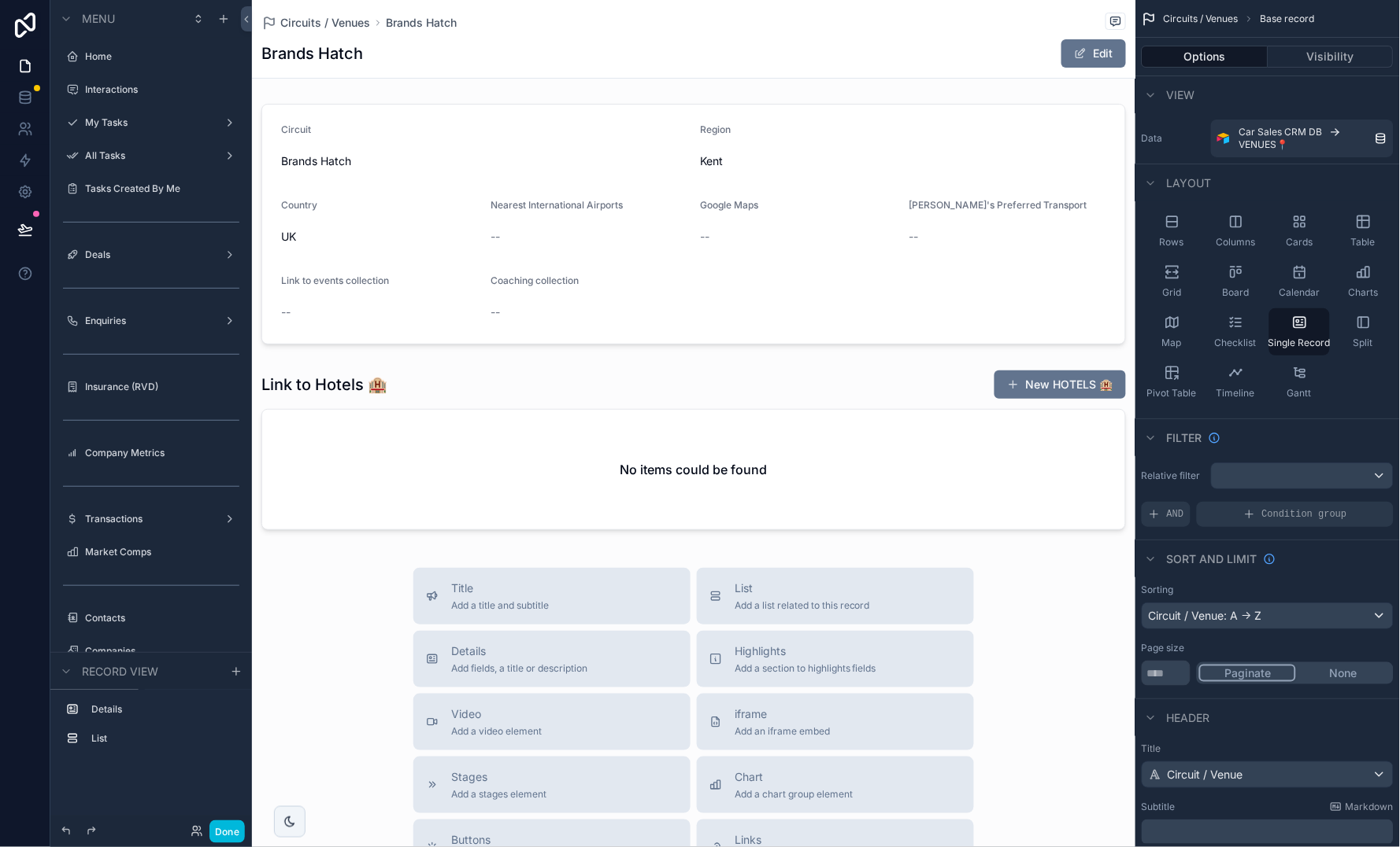
click at [1189, 327] on icon "scrollable content" at bounding box center [1362, 321] width 10 height 10
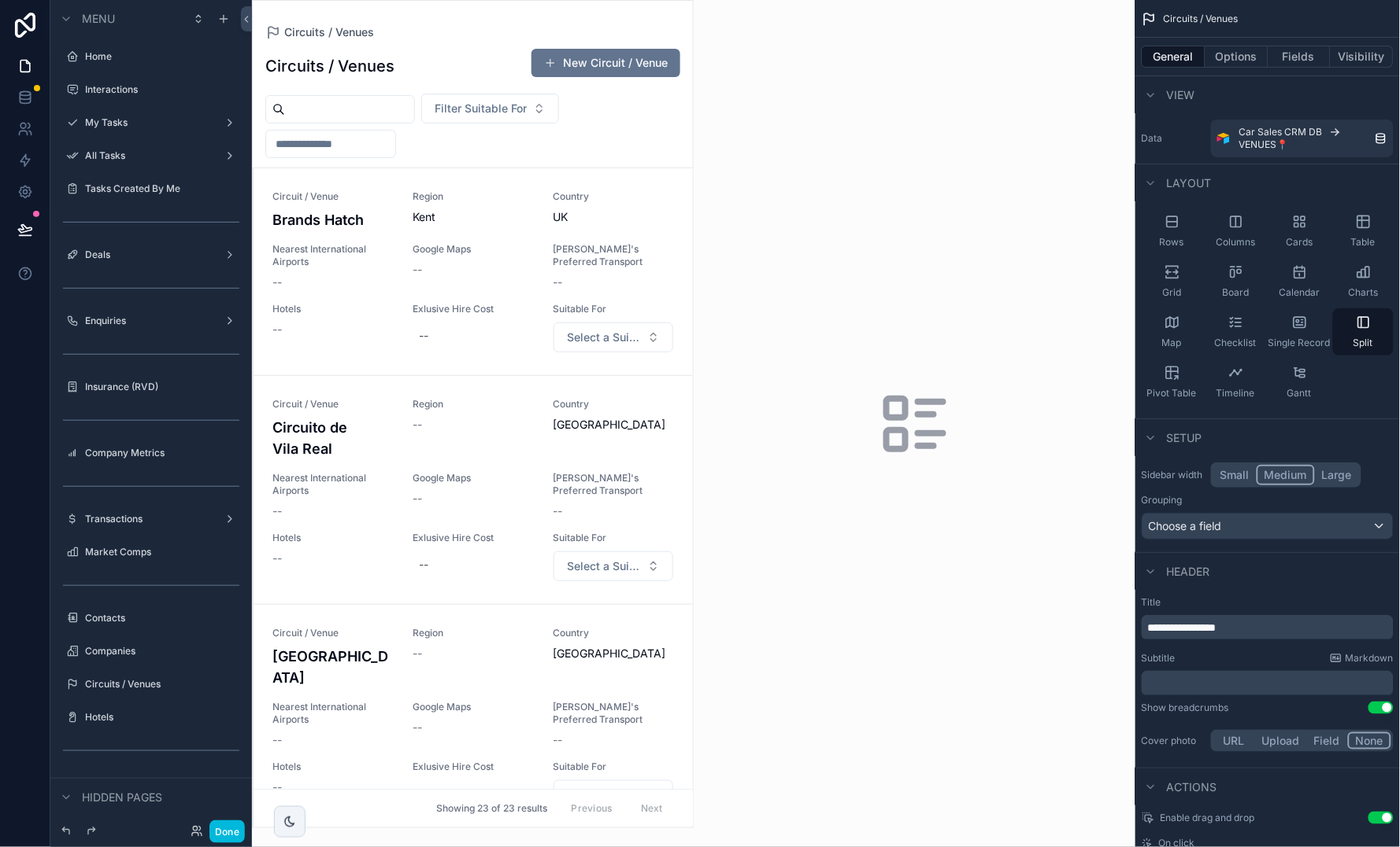
click at [1189, 231] on div "Table" at bounding box center [1363, 231] width 61 height 47
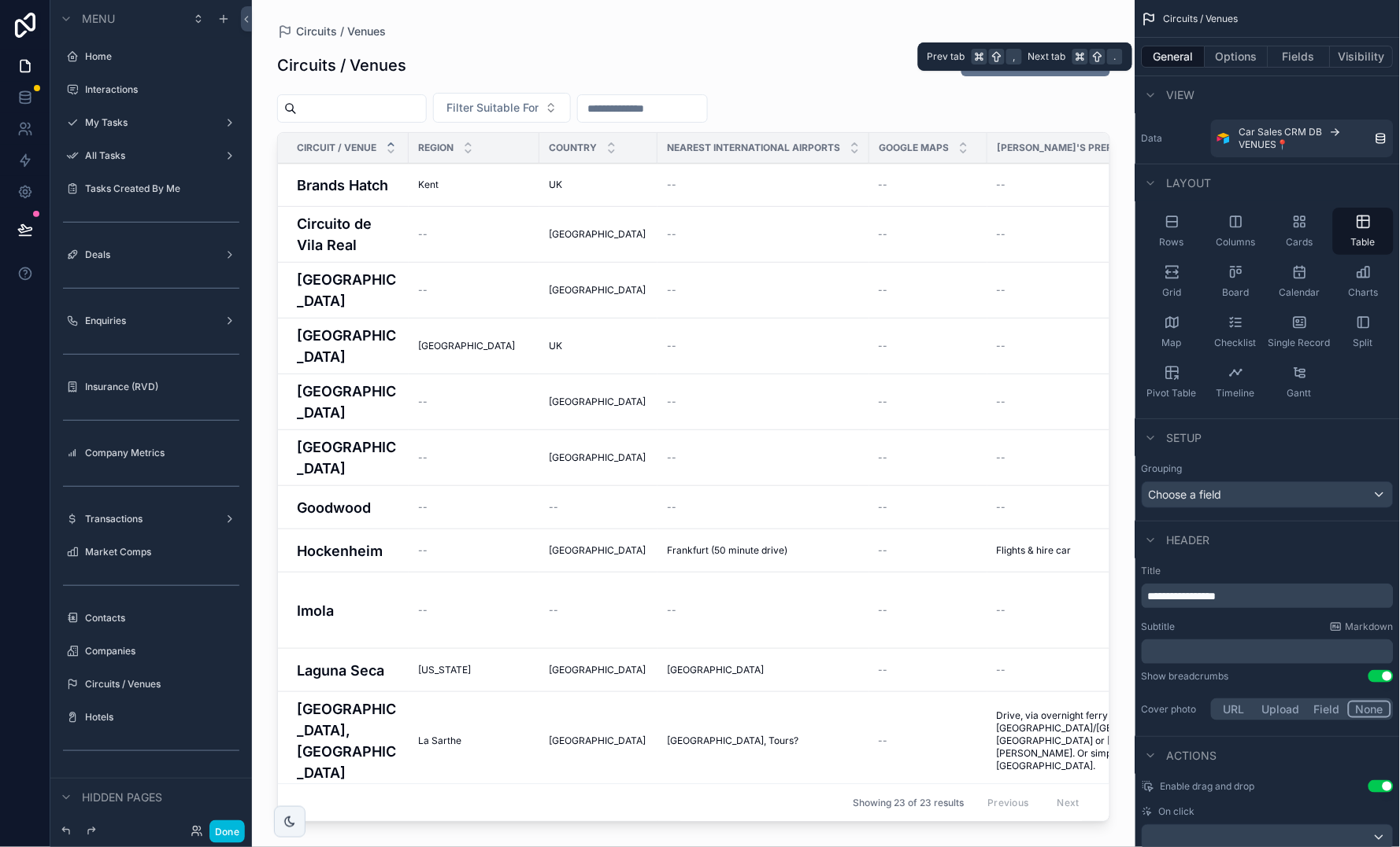
click at [1189, 51] on button "Fields" at bounding box center [1299, 56] width 63 height 22
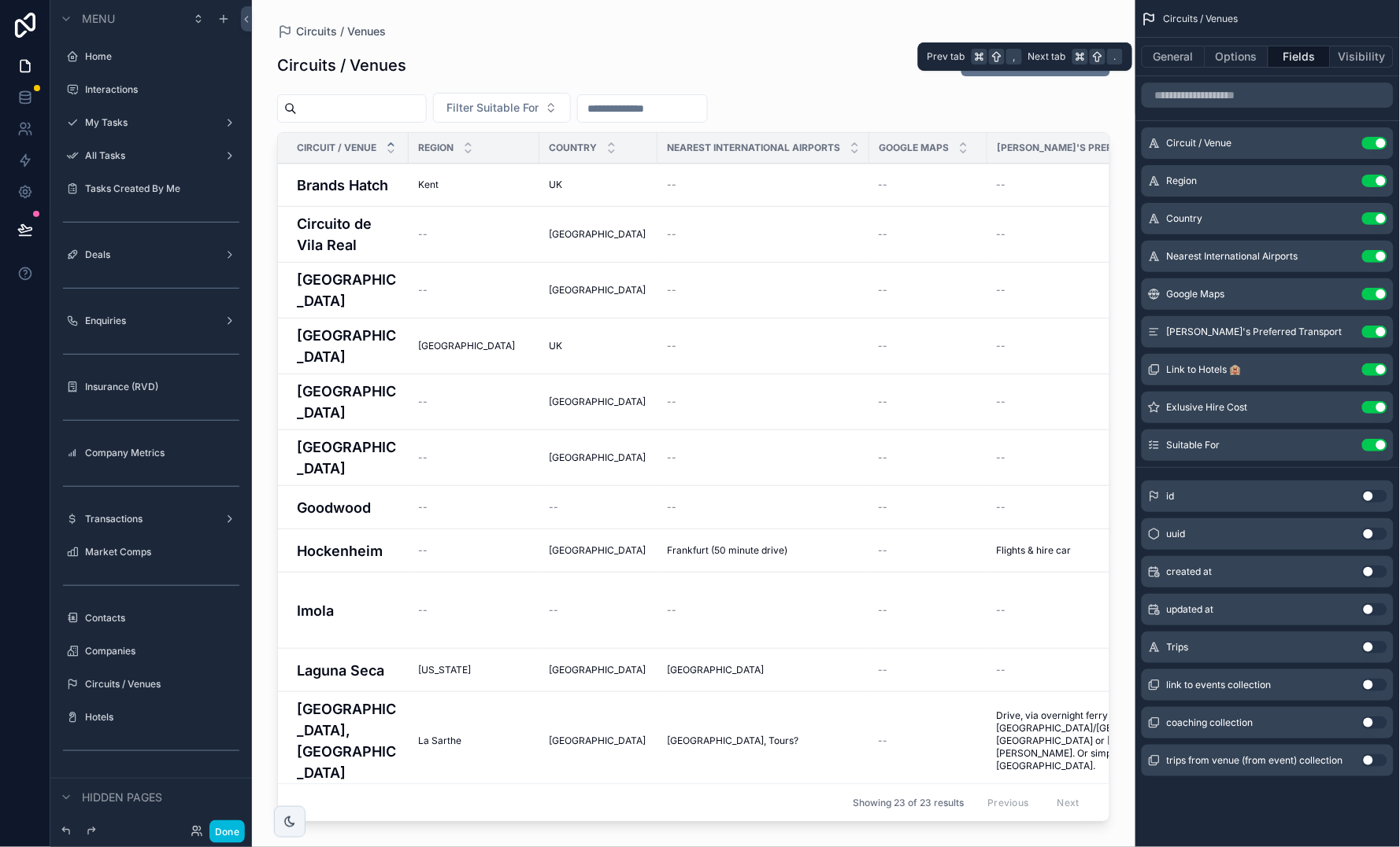
click at [1189, 55] on button "Options" at bounding box center [1236, 56] width 63 height 22
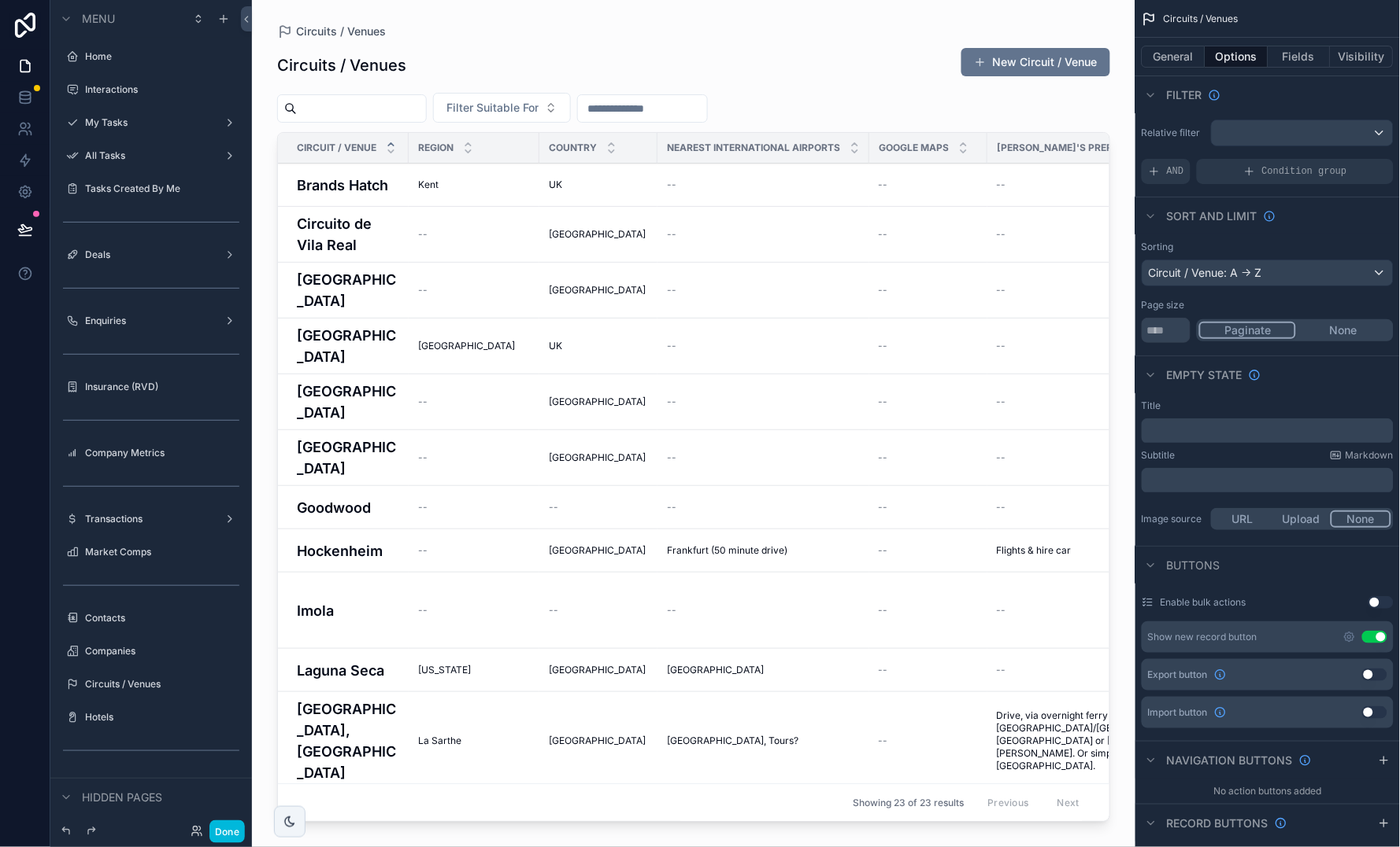
click at [1189, 332] on button "None" at bounding box center [1343, 330] width 95 height 18
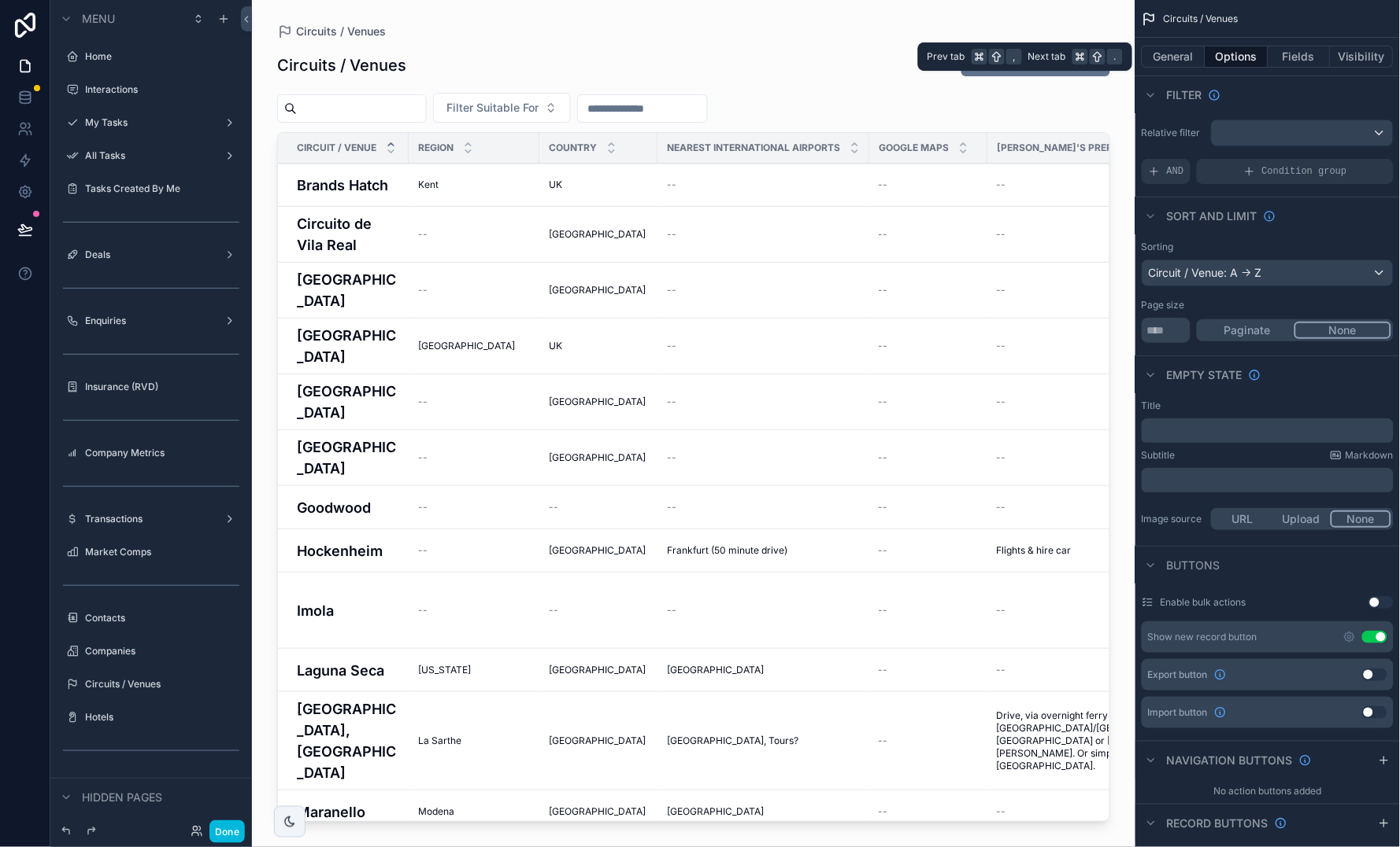
click at [1173, 60] on button "General" at bounding box center [1173, 56] width 64 height 22
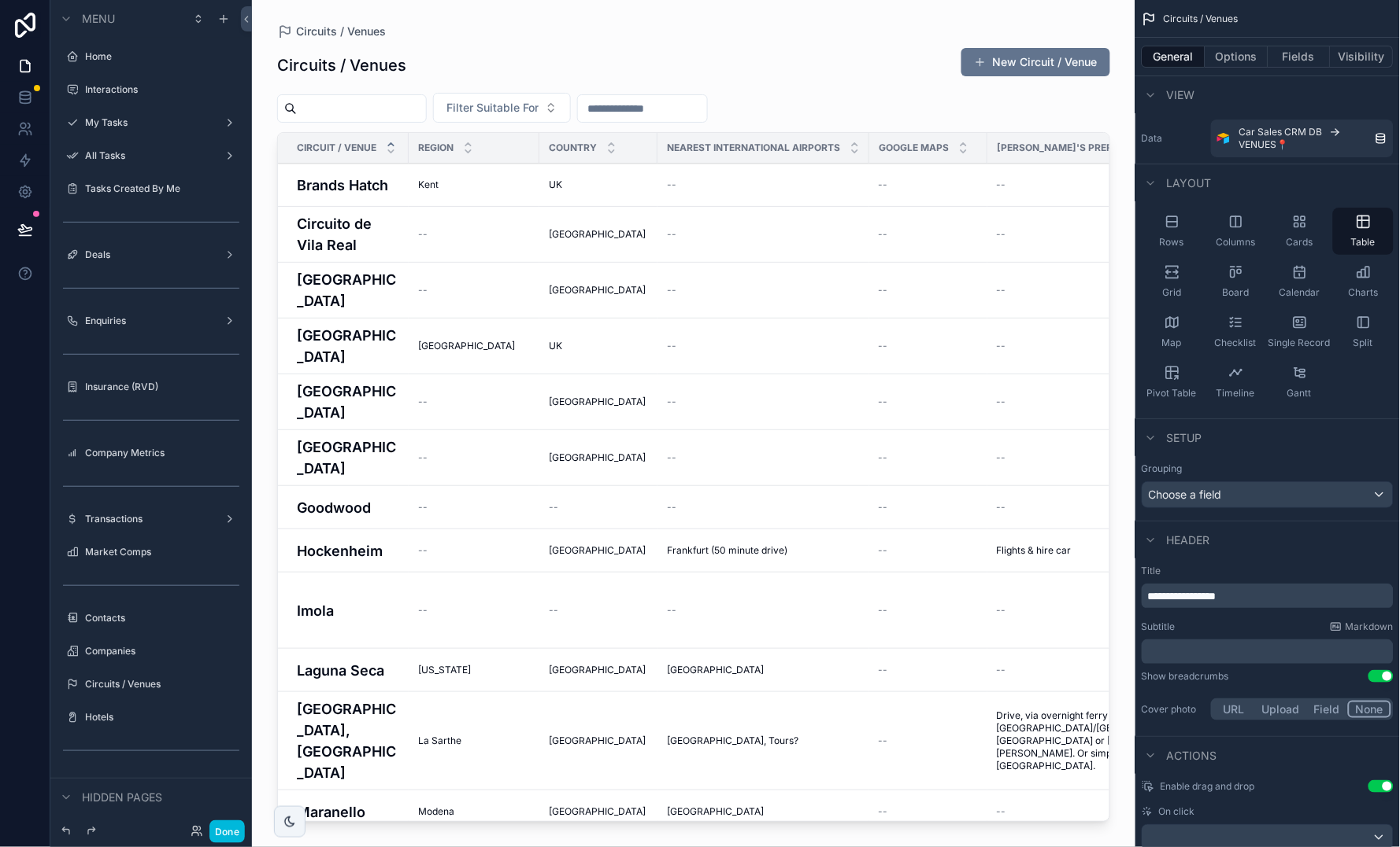
click at [1189, 493] on div "Choose a field" at bounding box center [1267, 494] width 250 height 25
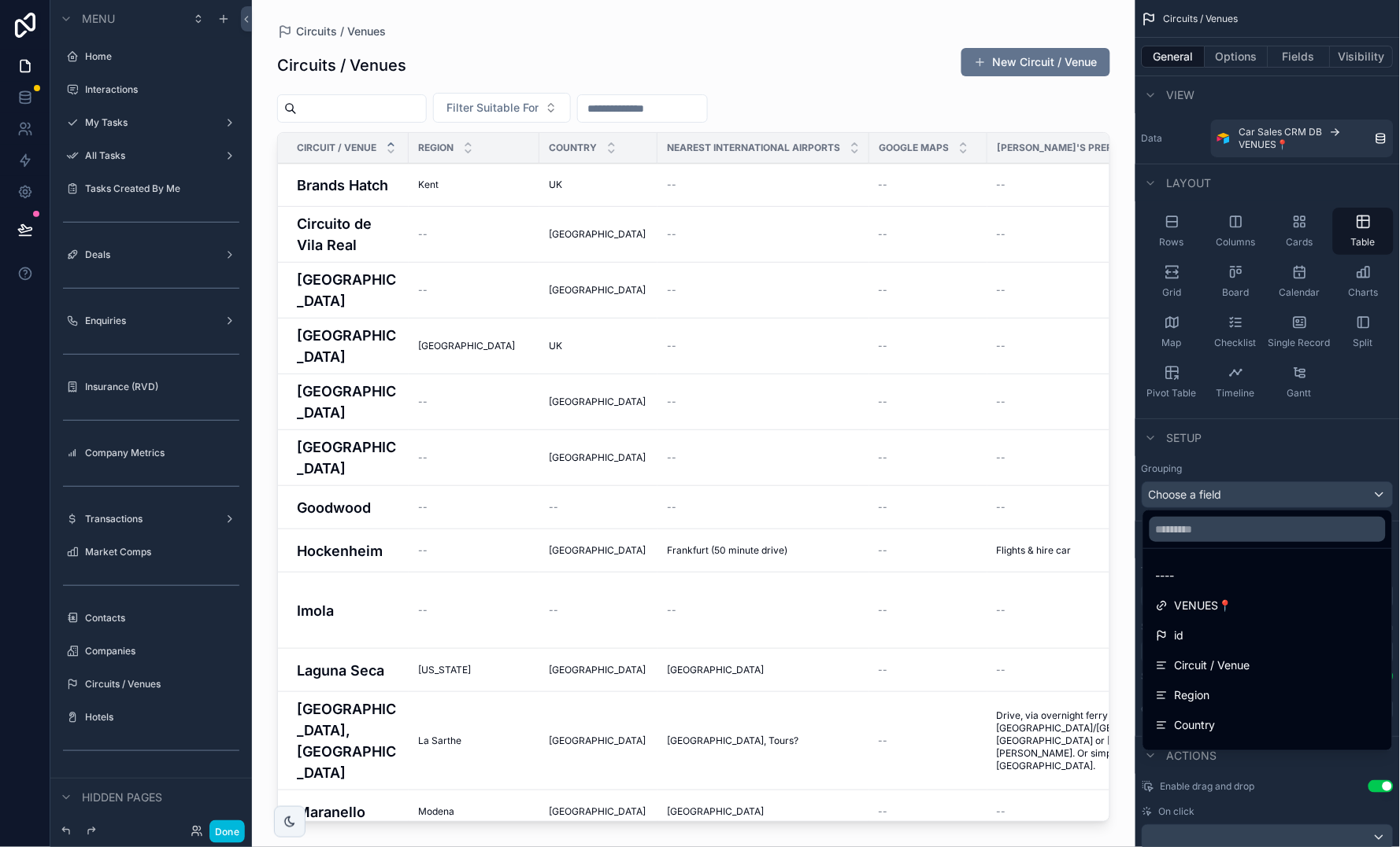
click at [1189, 695] on div "Country" at bounding box center [1268, 725] width 224 height 18
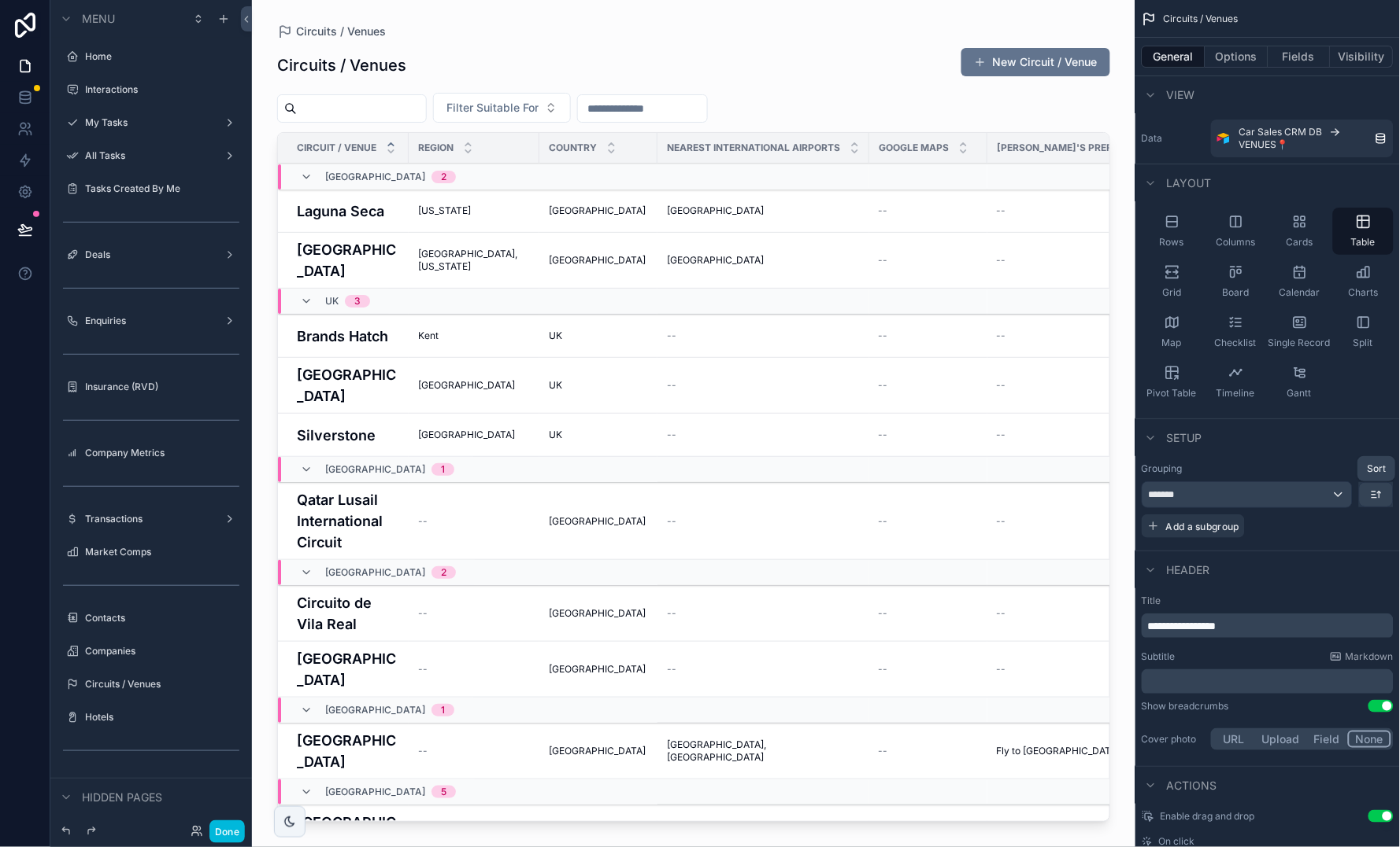
click at [1189, 495] on icon "scrollable content" at bounding box center [1376, 495] width 13 height 13
click at [1189, 526] on span "A -> Z" at bounding box center [1364, 527] width 31 height 18
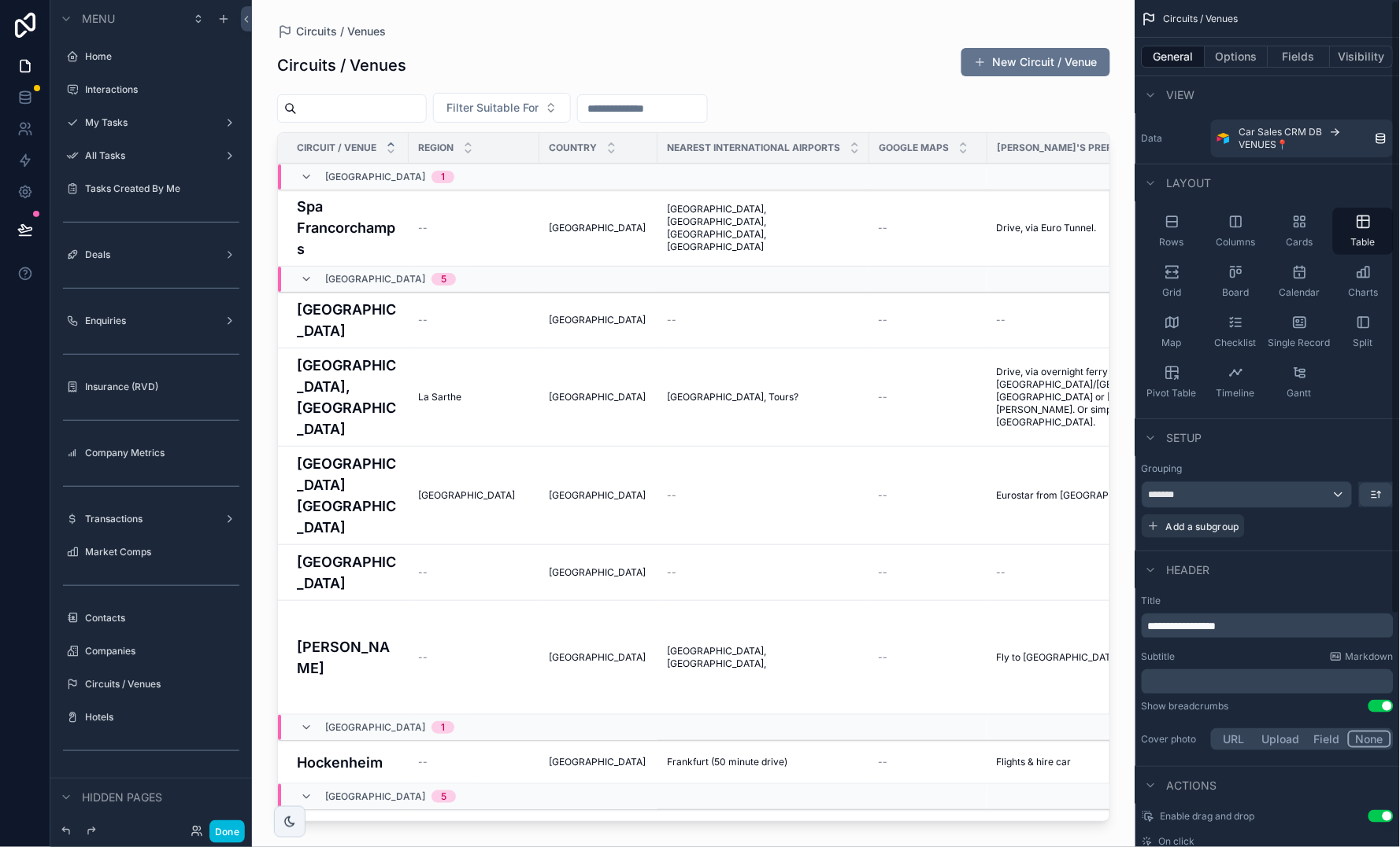
click at [1189, 61] on button "Fields" at bounding box center [1299, 56] width 63 height 22
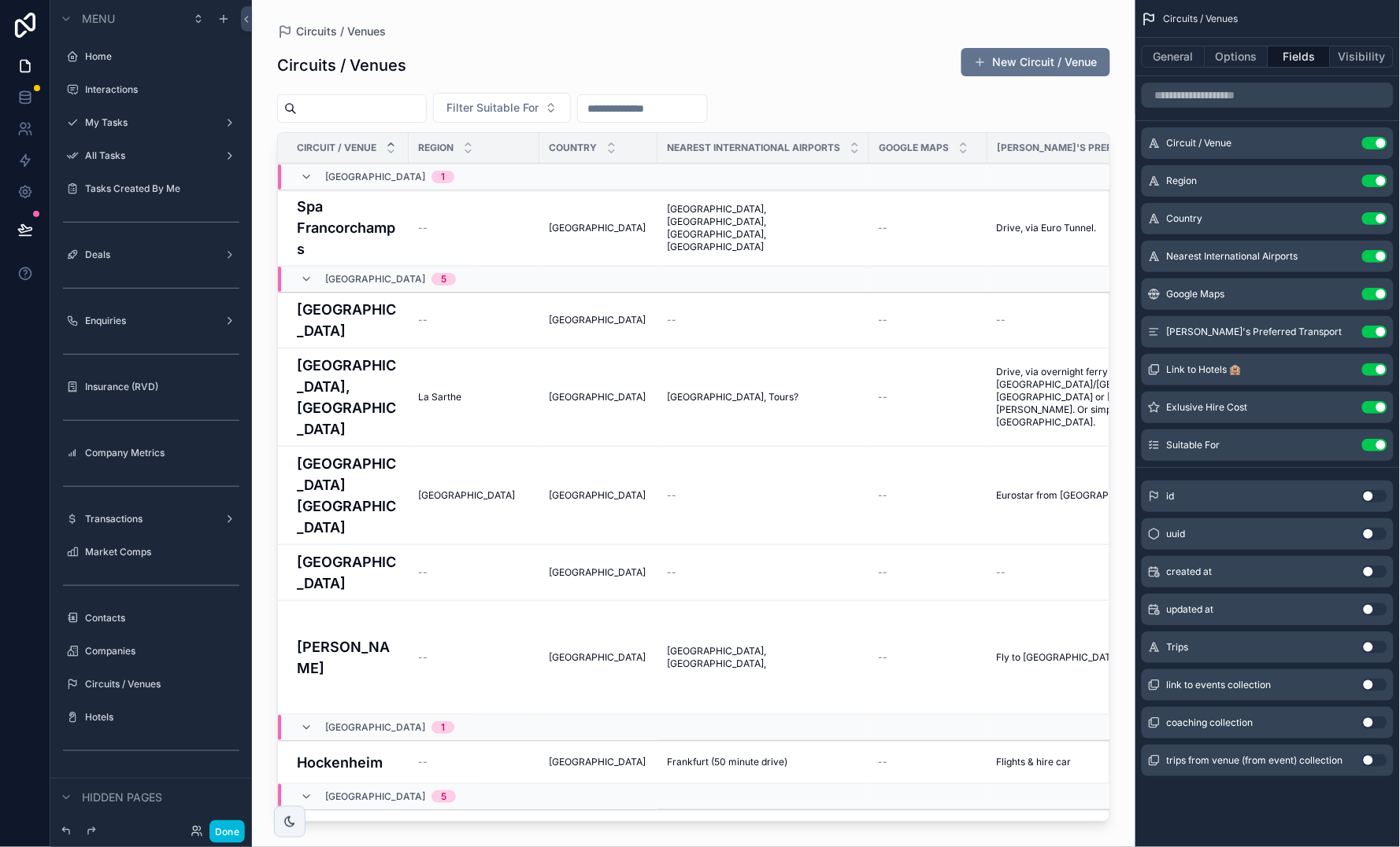
click at [0, 0] on icon "scrollable content" at bounding box center [0, 0] width 0 height 0
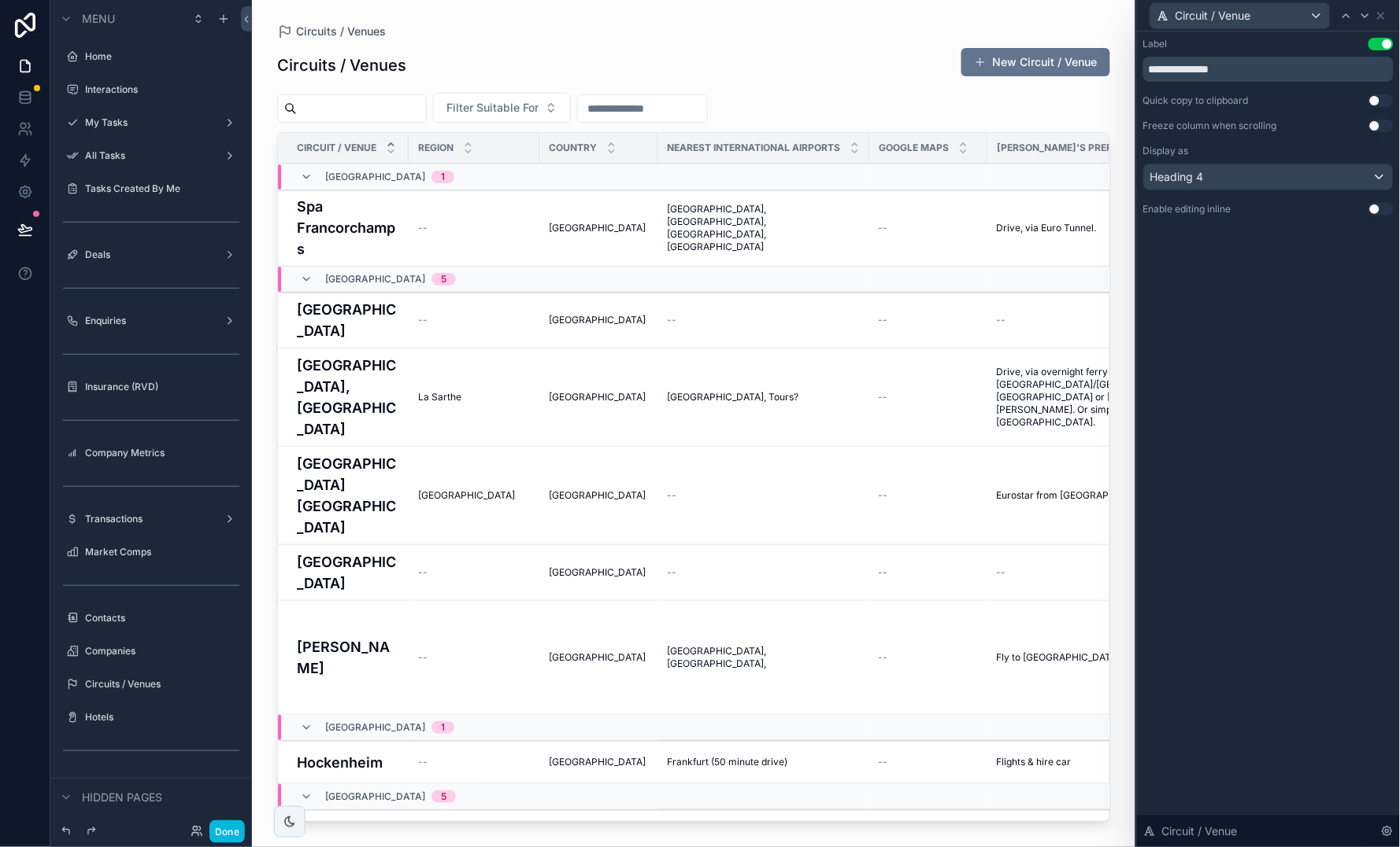
click at [1189, 169] on div "Heading 4" at bounding box center [1268, 176] width 249 height 25
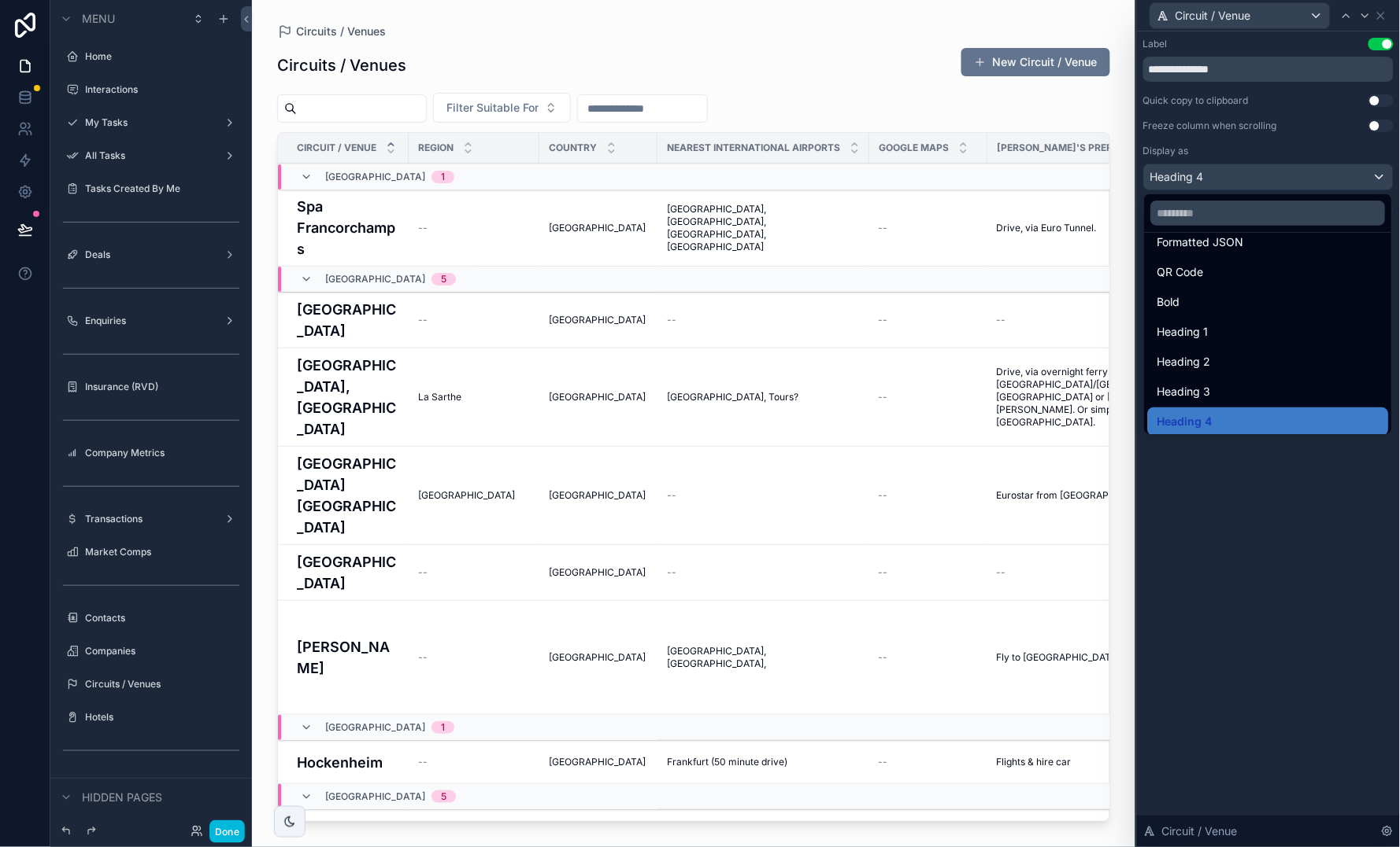
scroll to position [166, 0]
click at [1189, 300] on div "Bold" at bounding box center [1268, 303] width 222 height 18
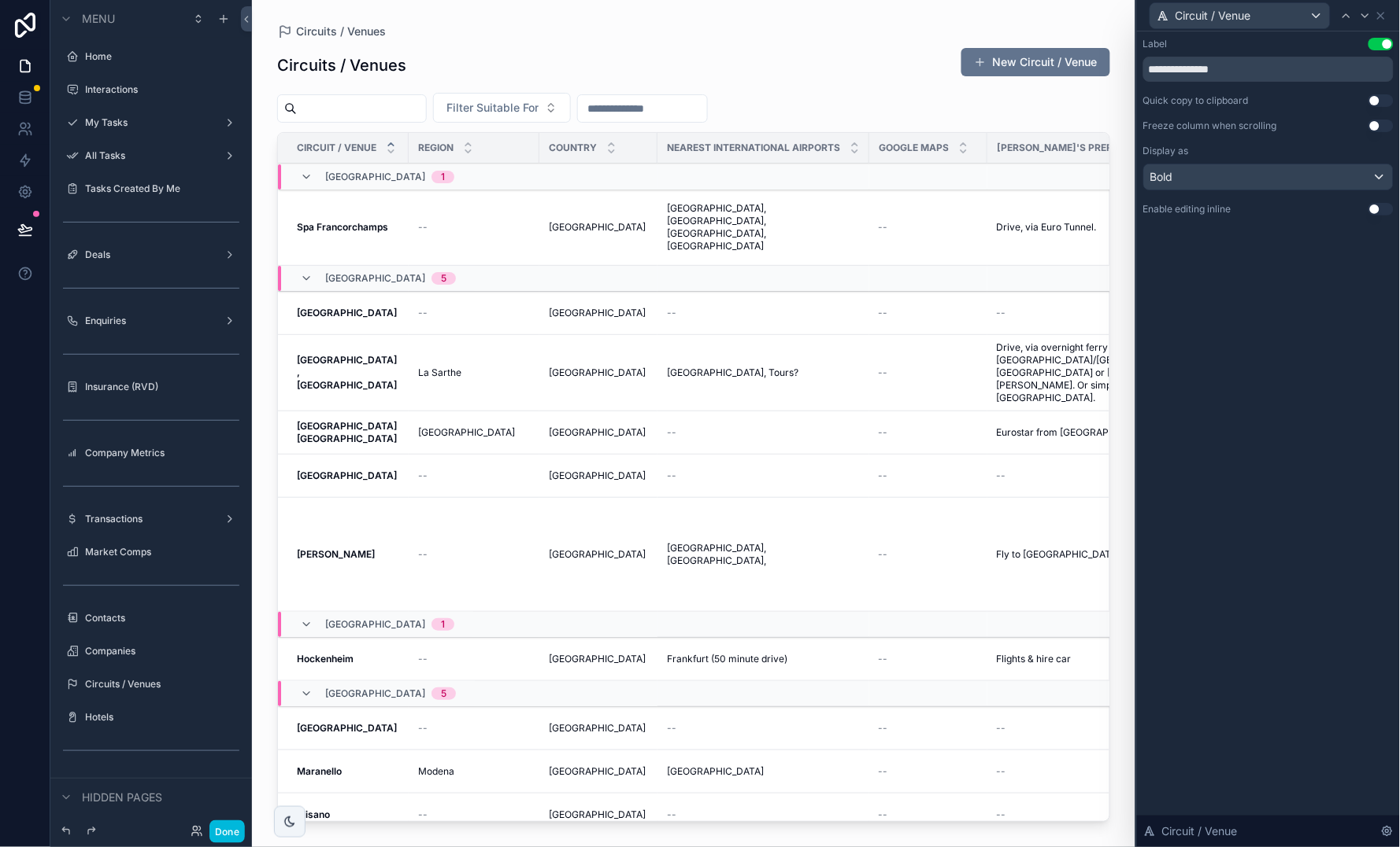
click at [1189, 125] on button "Use setting" at bounding box center [1381, 126] width 25 height 13
click at [1189, 11] on icon at bounding box center [1381, 16] width 13 height 13
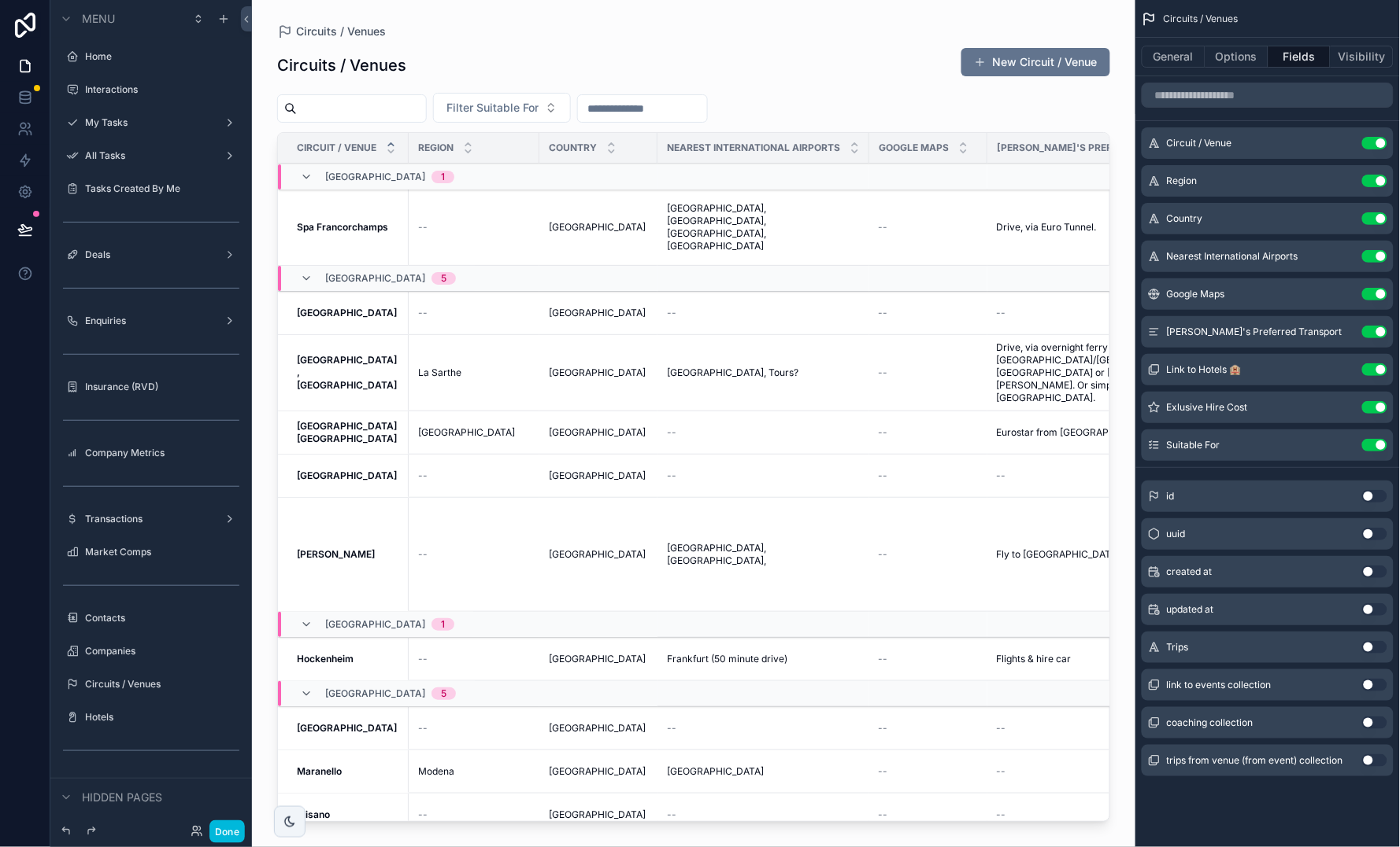
click at [0, 0] on icon "scrollable content" at bounding box center [0, 0] width 0 height 0
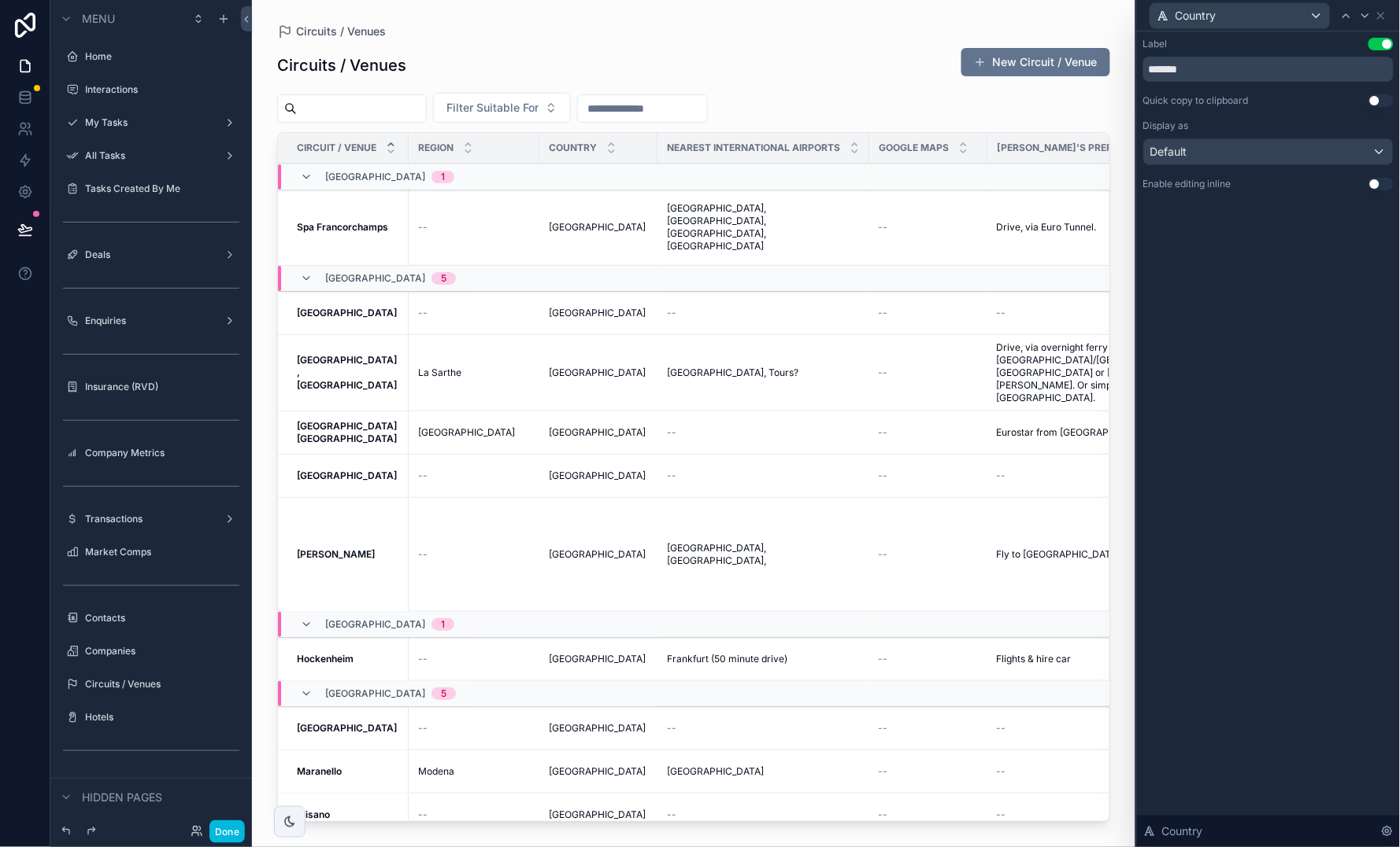
click at [1189, 46] on button "Use setting" at bounding box center [1381, 44] width 25 height 13
click at [1189, 15] on icon at bounding box center [1381, 16] width 13 height 13
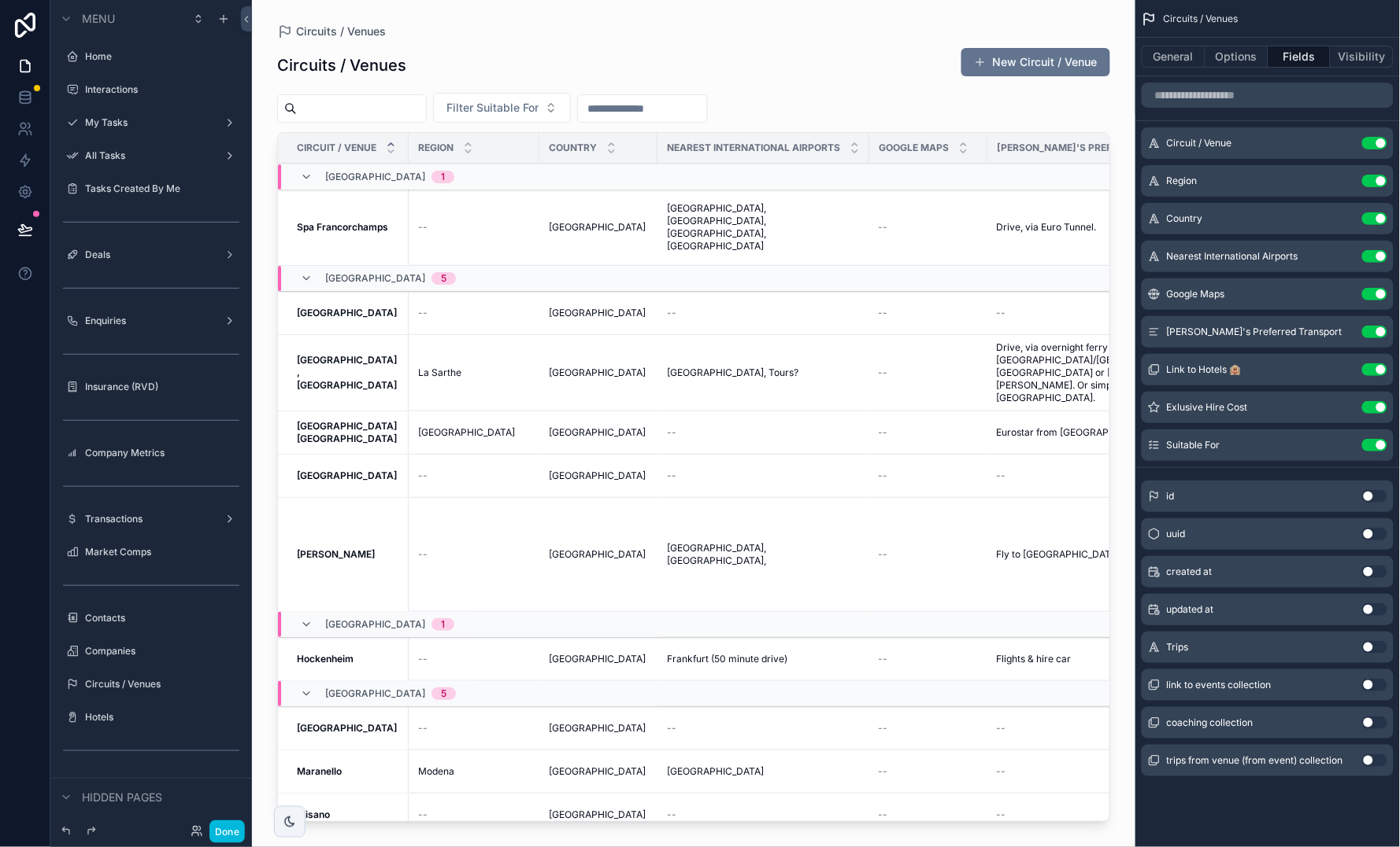
click at [1189, 213] on button "Use setting" at bounding box center [1374, 219] width 25 height 13
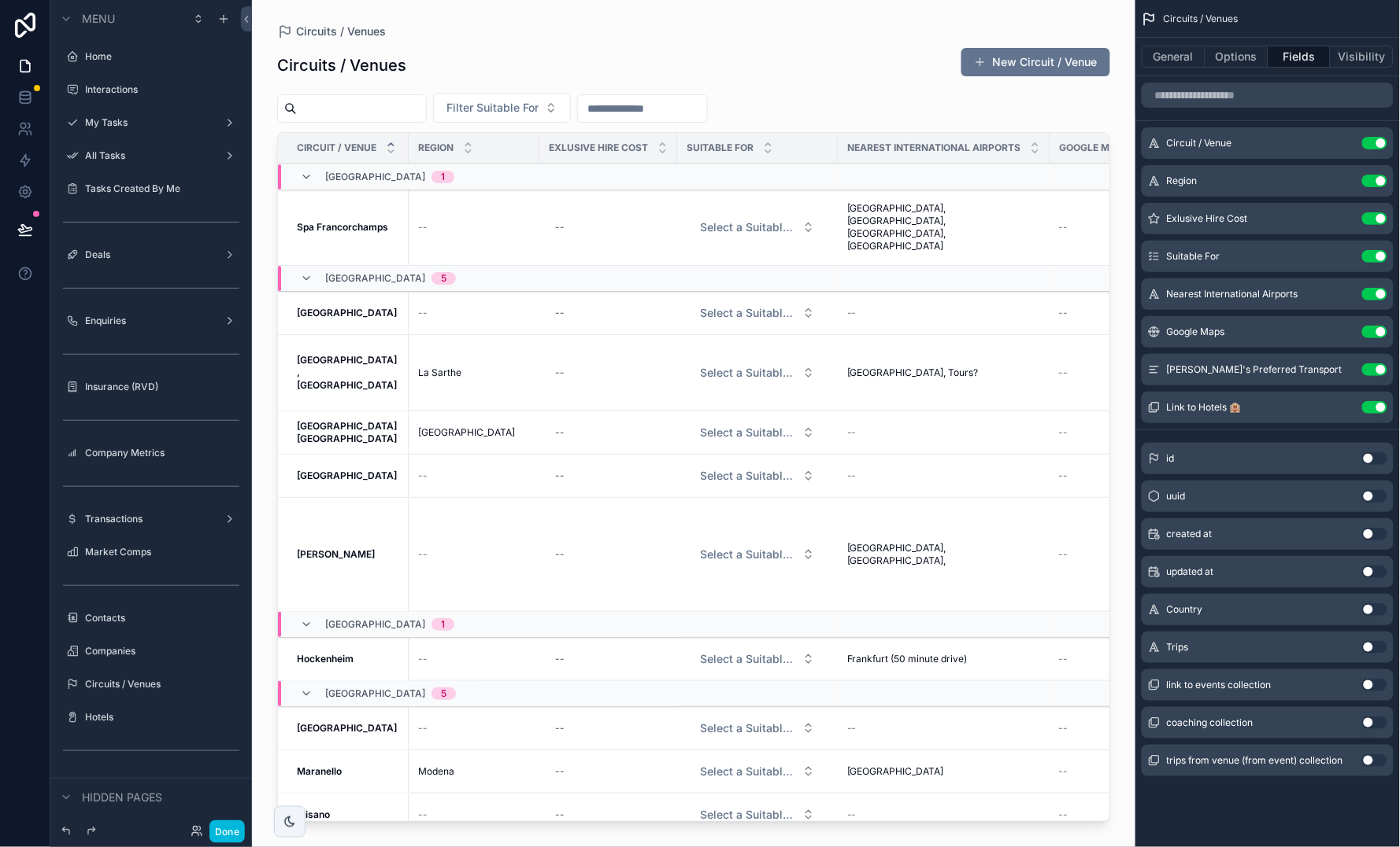
scroll to position [0, 0]
click at [233, 695] on button "Done" at bounding box center [227, 831] width 35 height 23
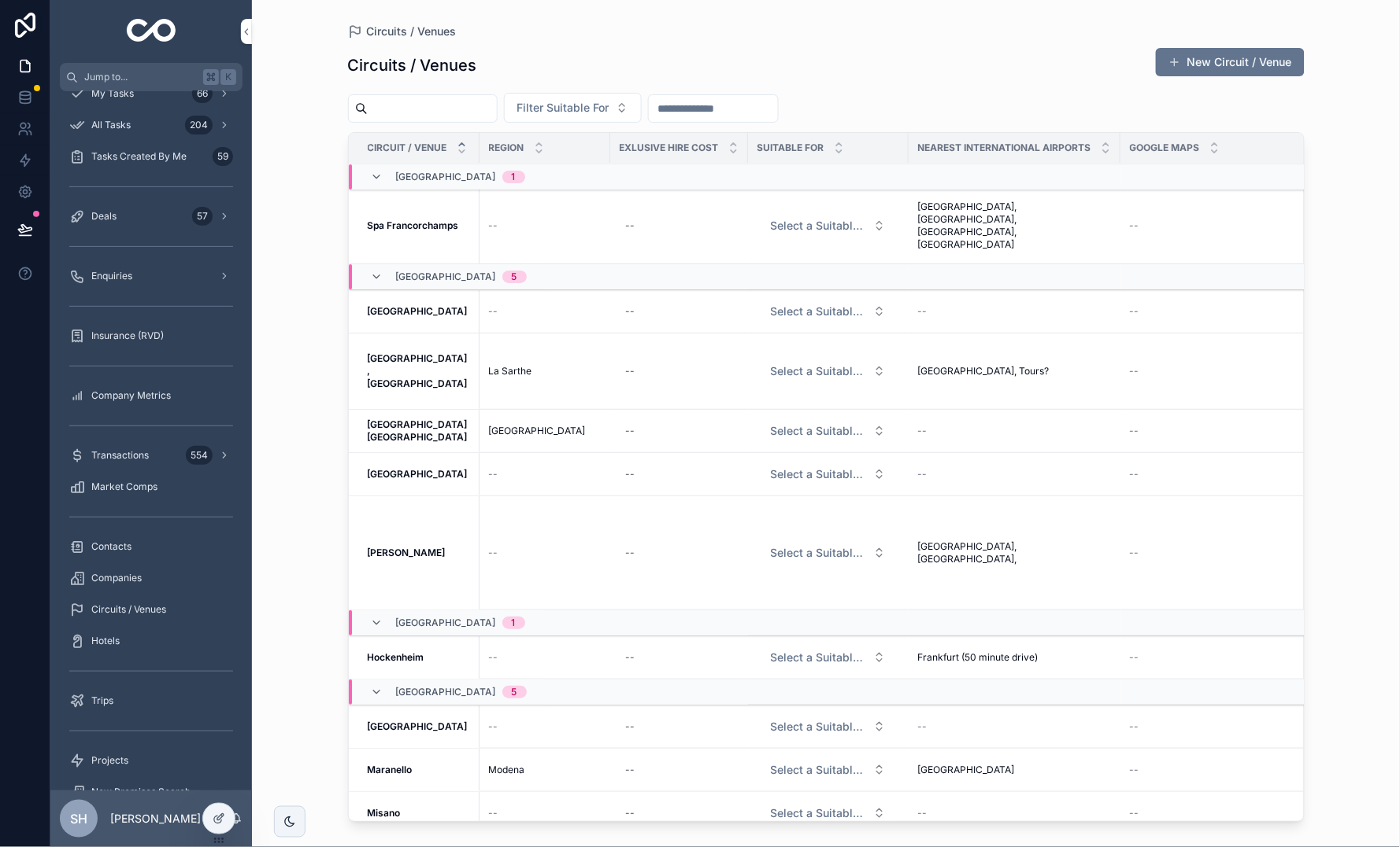
scroll to position [2, 0]
click at [832, 234] on span "Select a Suitable For" at bounding box center [819, 225] width 96 height 16
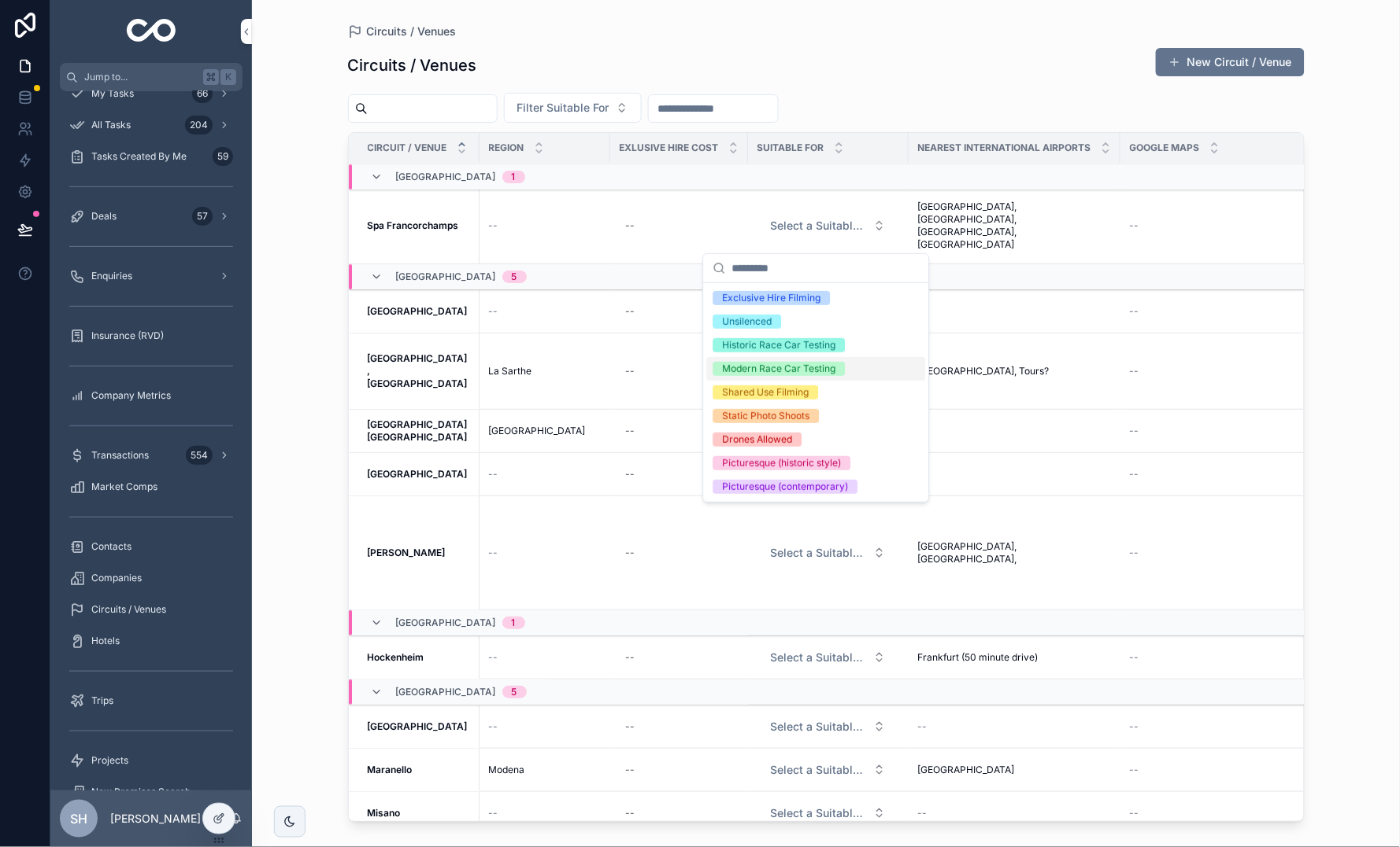
click at [793, 369] on div "Modern Race Car Testing" at bounding box center [779, 369] width 114 height 14
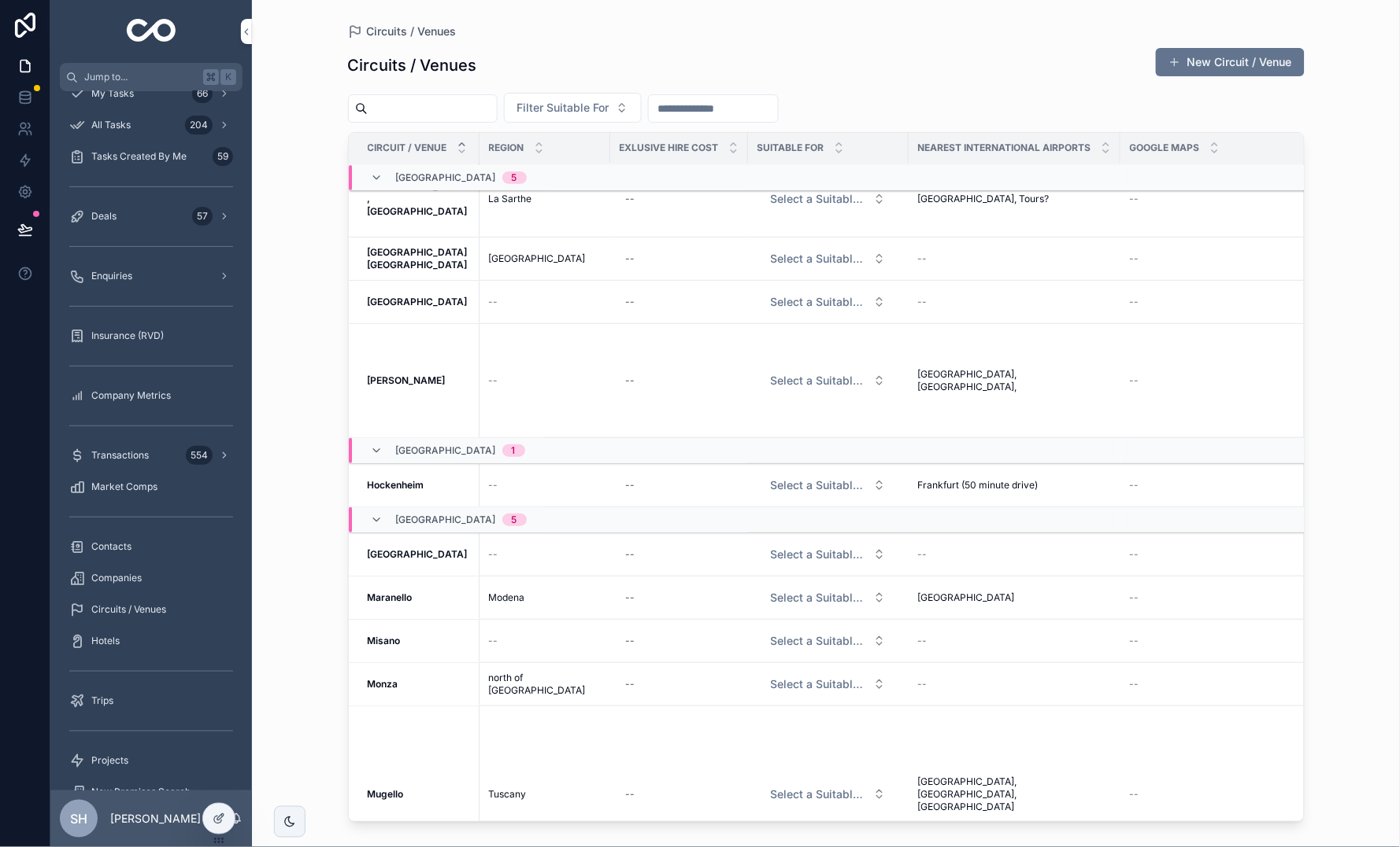
scroll to position [128, 0]
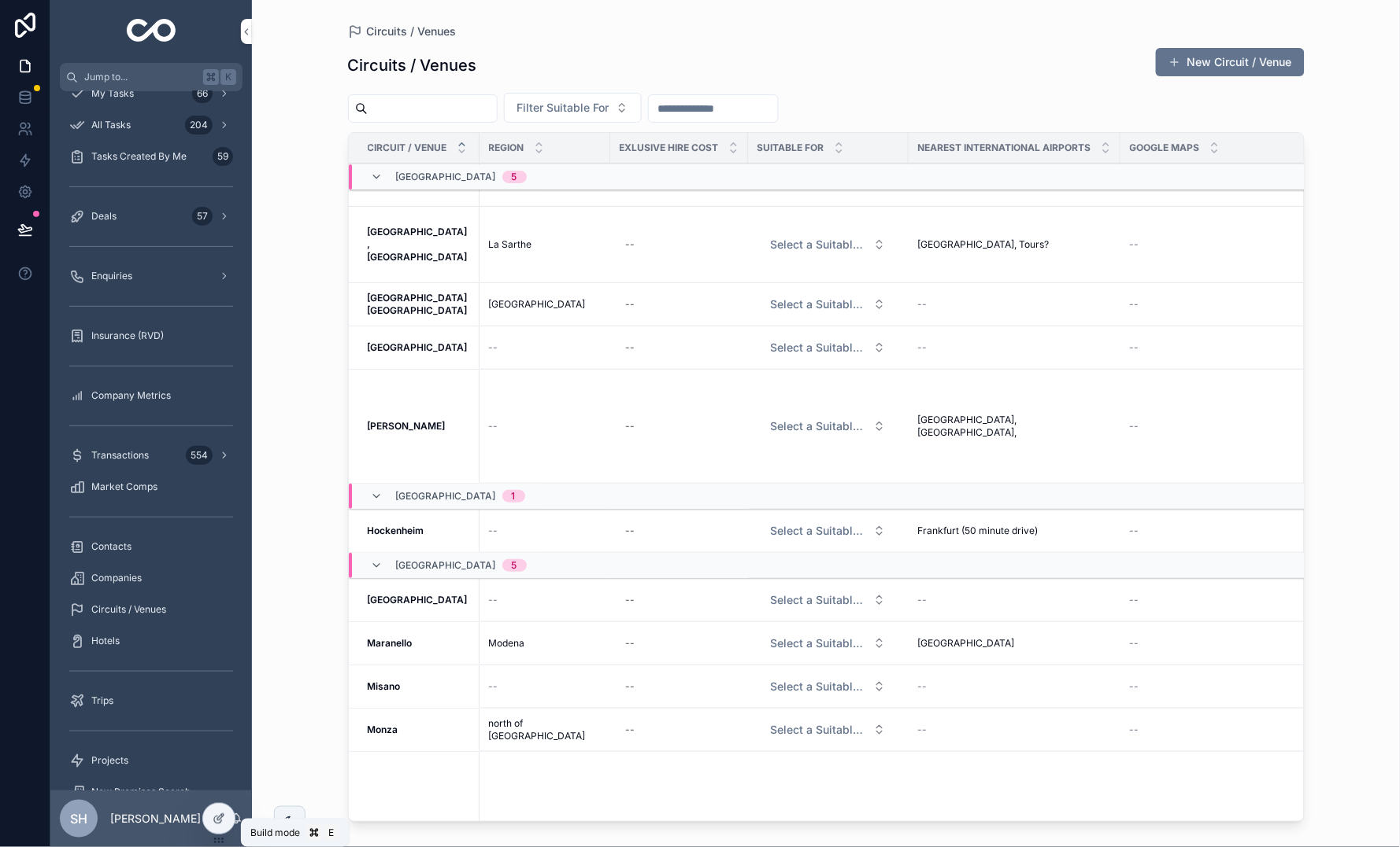
click at [214, 695] on icon at bounding box center [218, 820] width 7 height 7
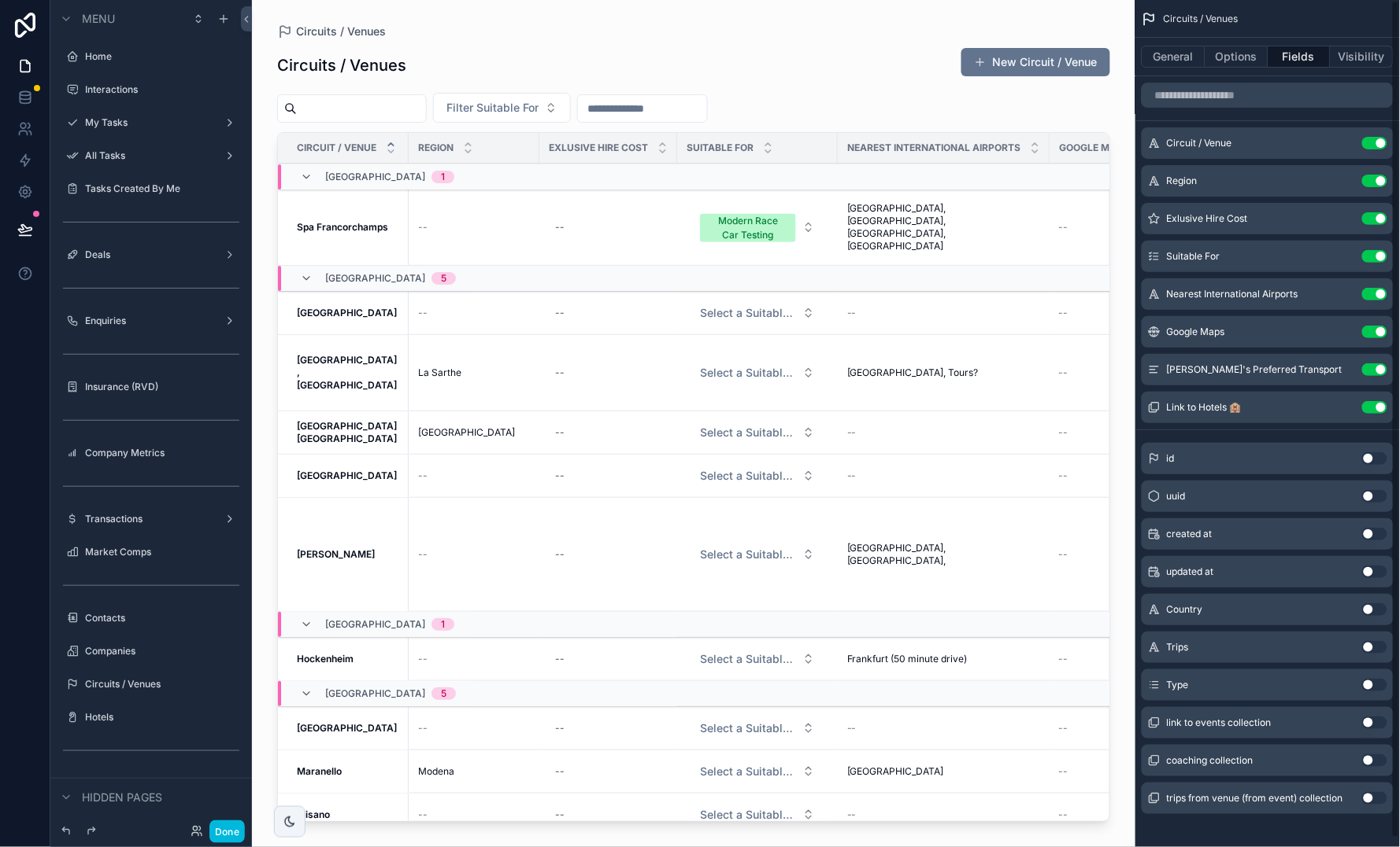
click at [1189, 685] on button "Use setting" at bounding box center [1374, 685] width 25 height 13
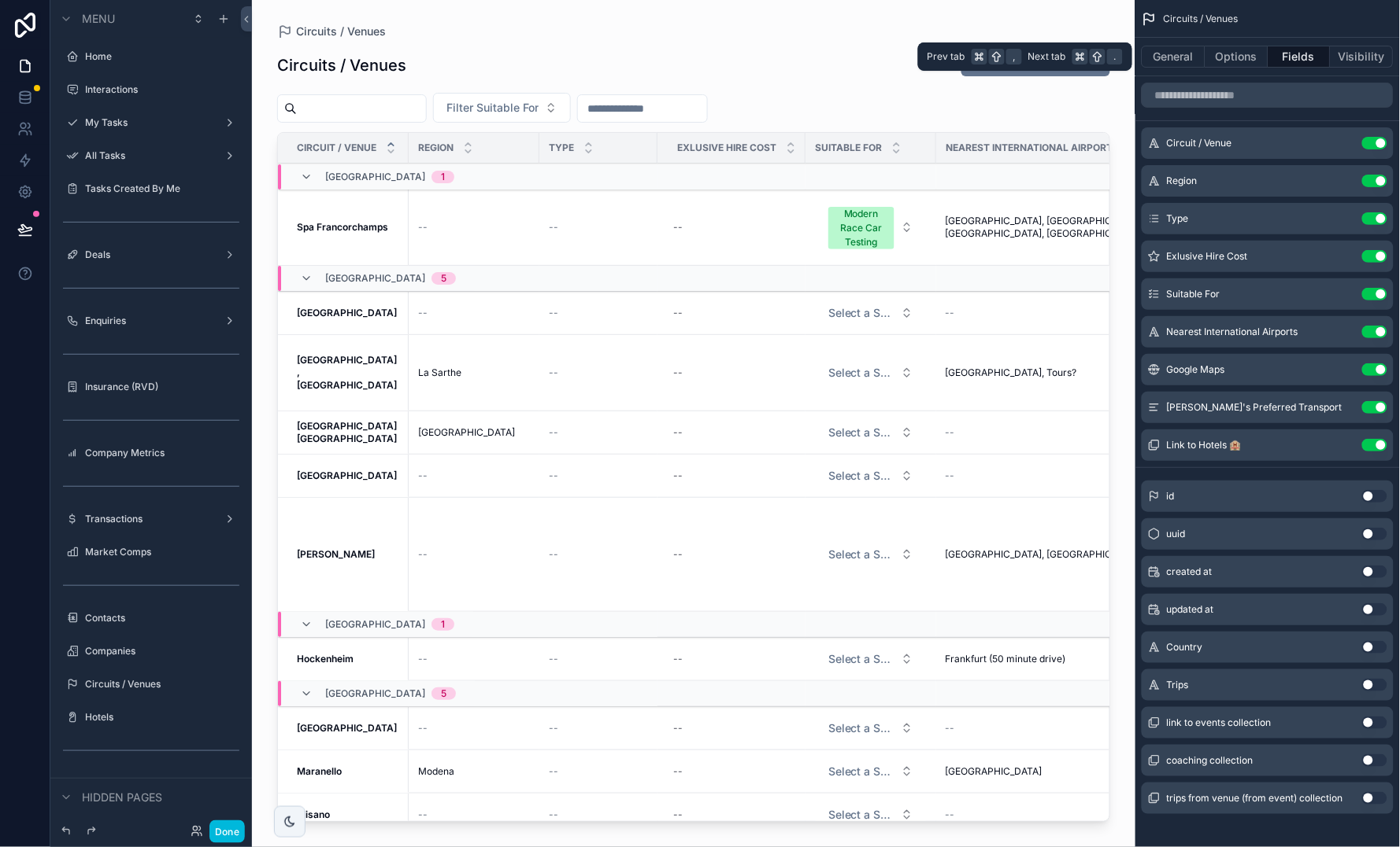
click at [1180, 55] on button "General" at bounding box center [1173, 56] width 64 height 22
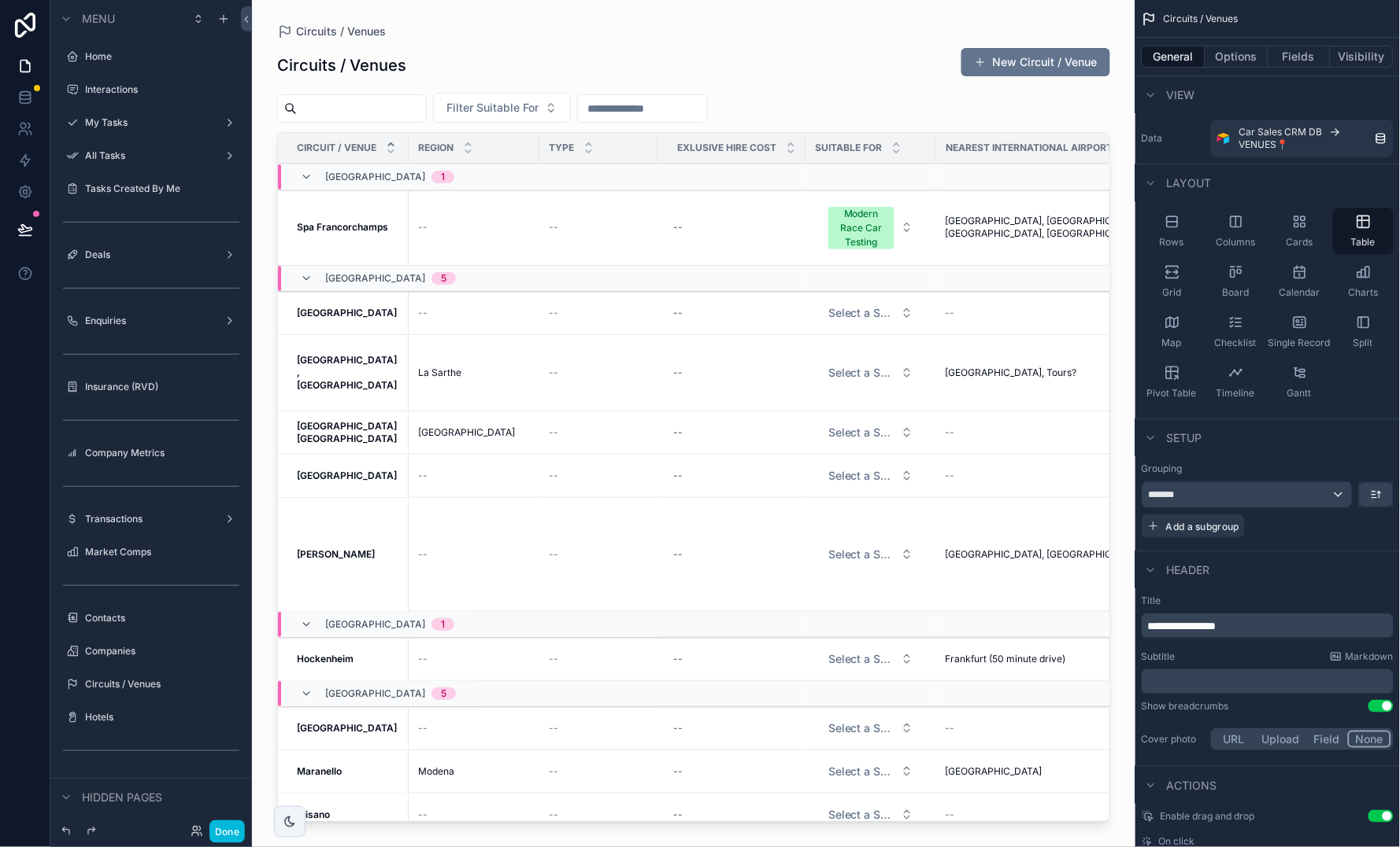
click at [1189, 64] on button "Options" at bounding box center [1236, 56] width 63 height 22
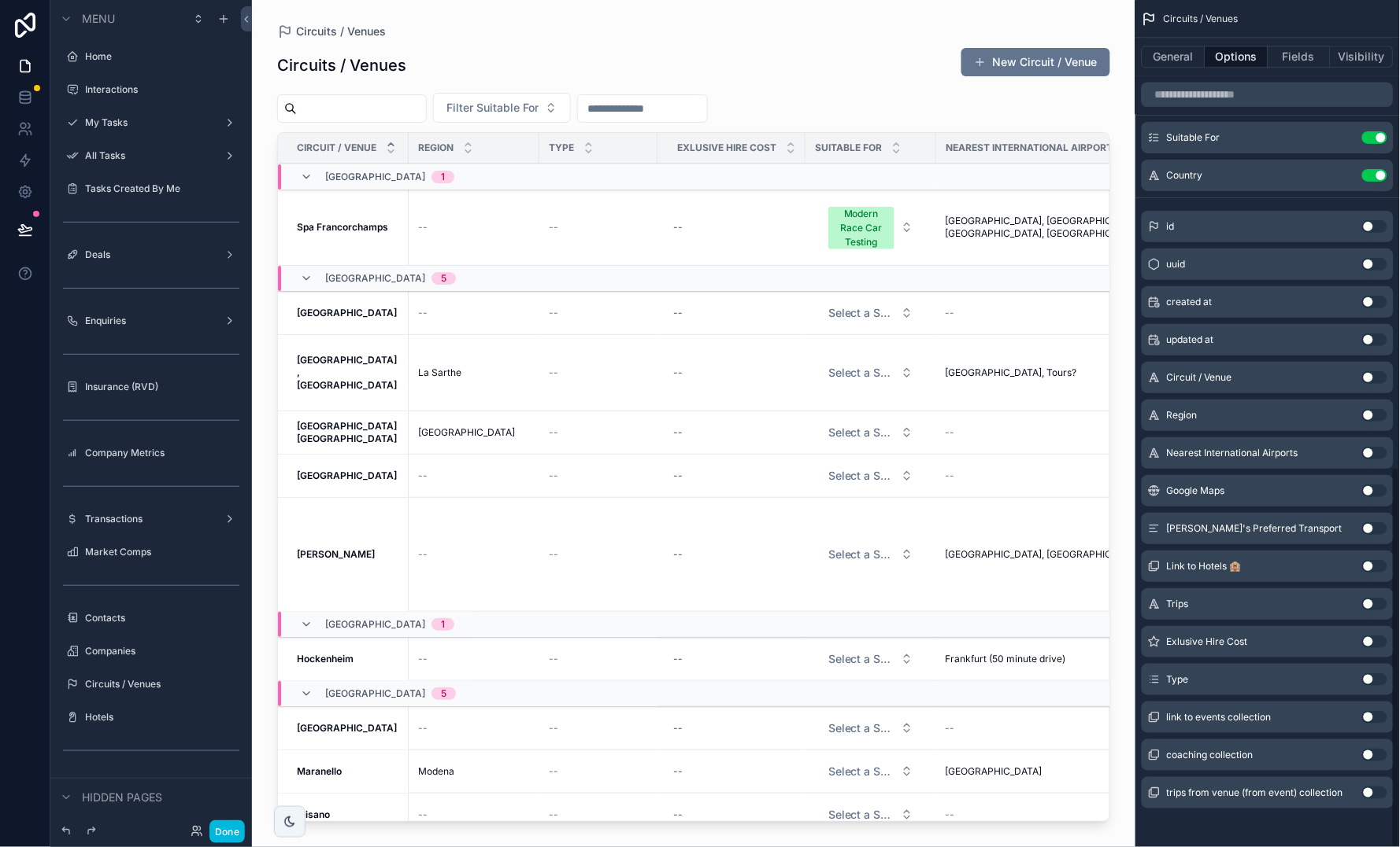
scroll to position [1040, 0]
click at [1189, 675] on button "Use setting" at bounding box center [1374, 682] width 25 height 13
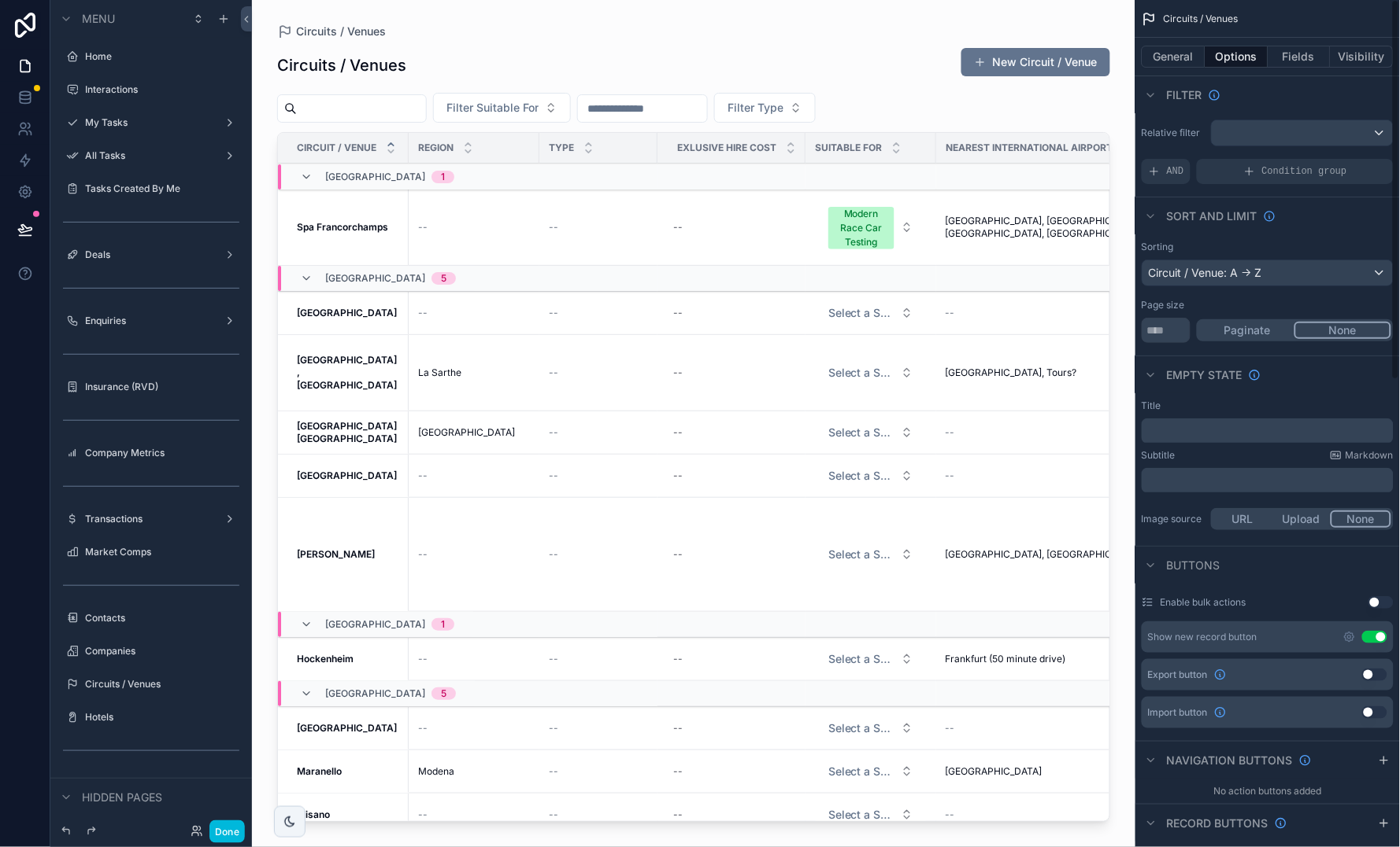
scroll to position [0, 0]
click at [1189, 54] on button "Fields" at bounding box center [1299, 56] width 63 height 22
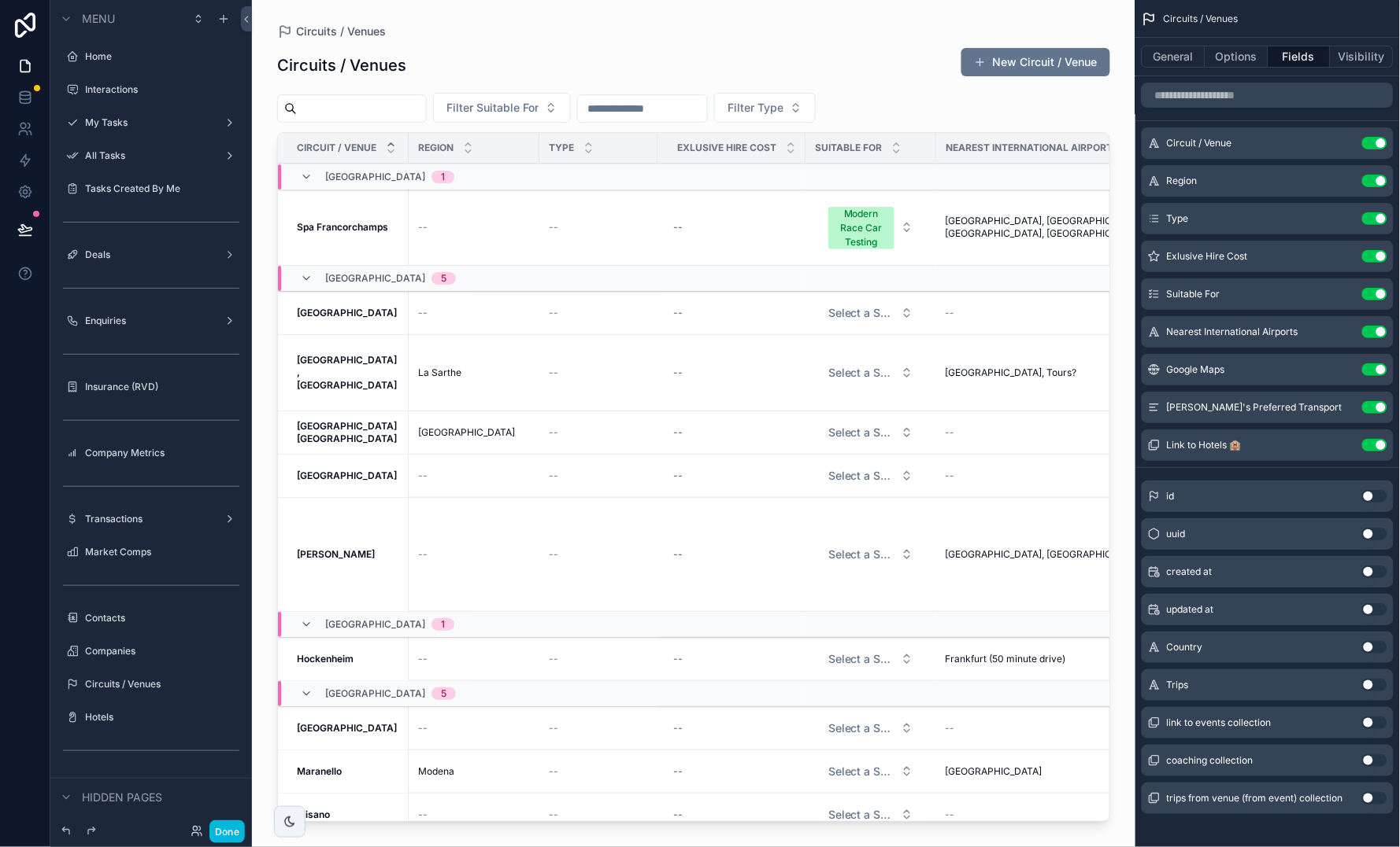
click at [0, 0] on icon "scrollable content" at bounding box center [0, 0] width 0 height 0
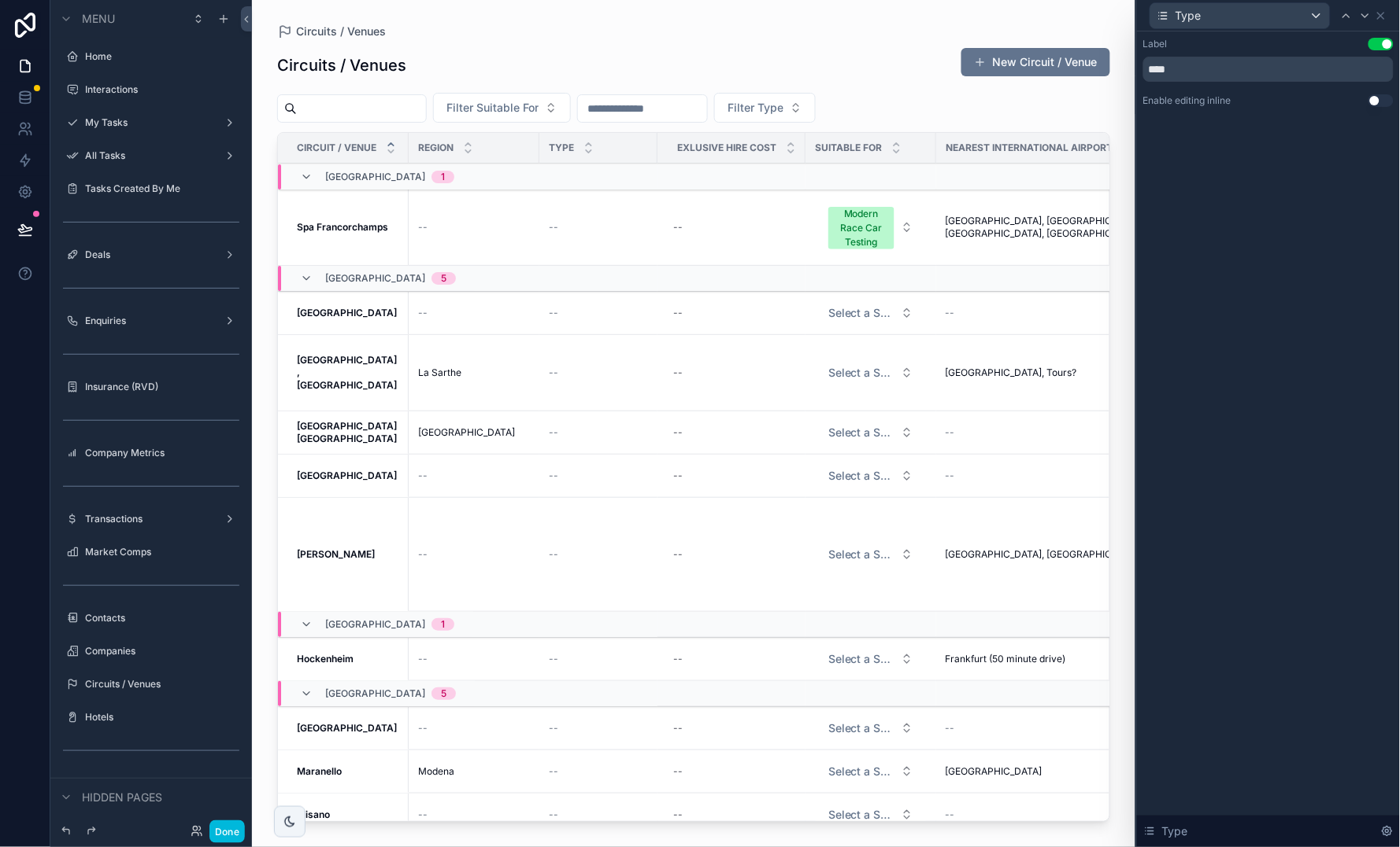
click at [1189, 98] on button "Use setting" at bounding box center [1381, 101] width 25 height 13
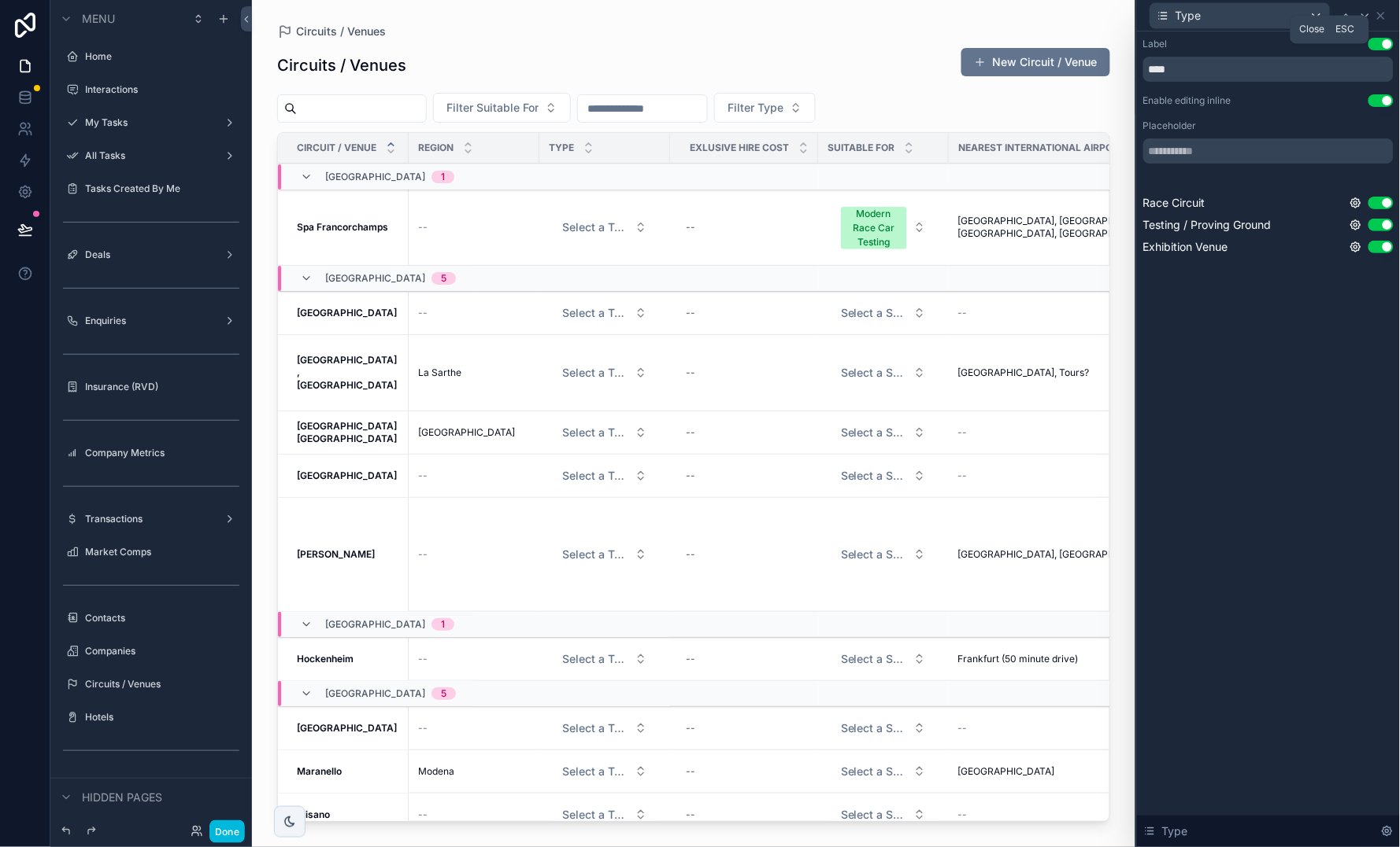
click at [1189, 14] on icon at bounding box center [1381, 16] width 6 height 6
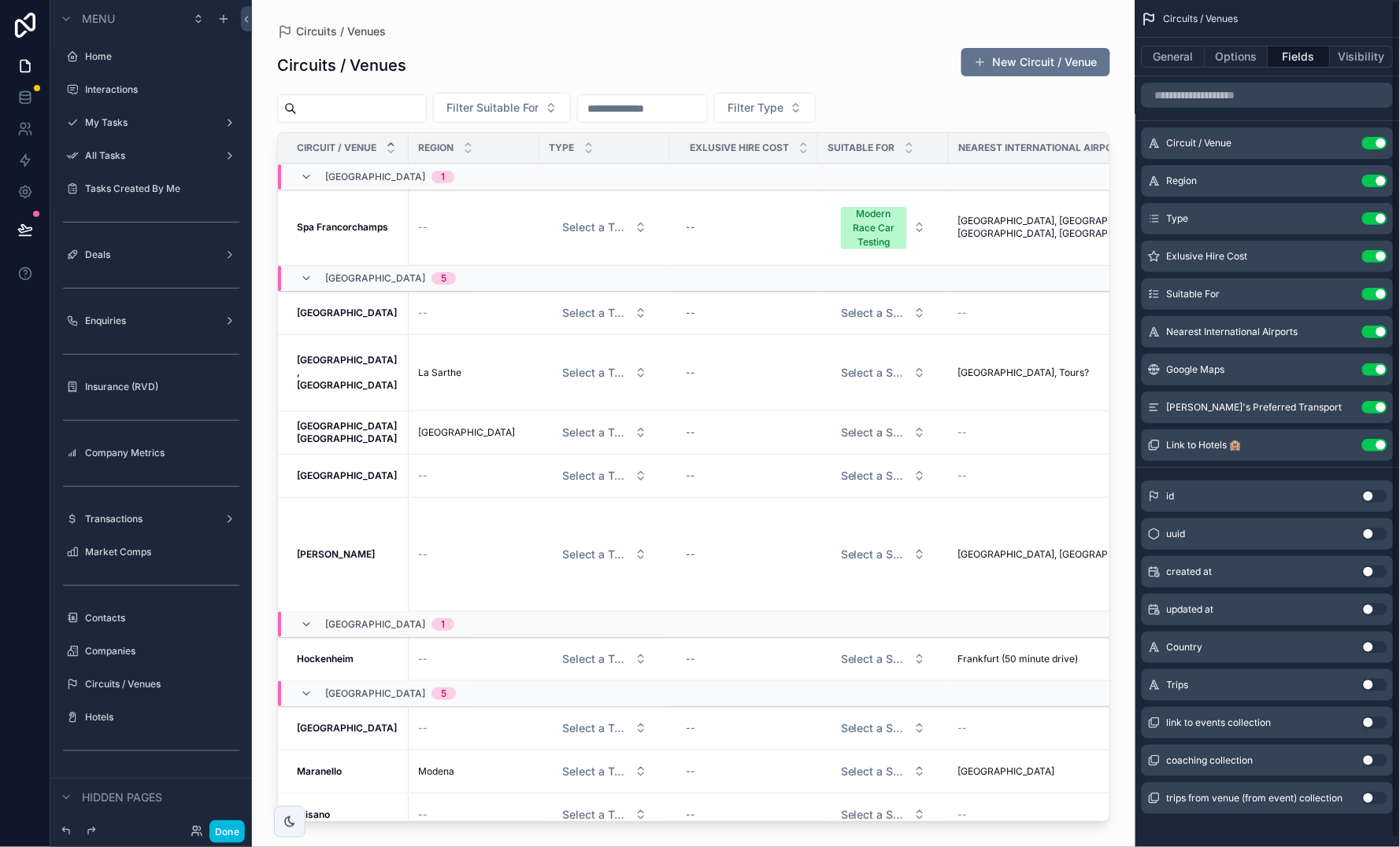
click at [659, 59] on div "scrollable content" at bounding box center [694, 414] width 883 height 829
click at [219, 695] on button "Done" at bounding box center [227, 831] width 35 height 23
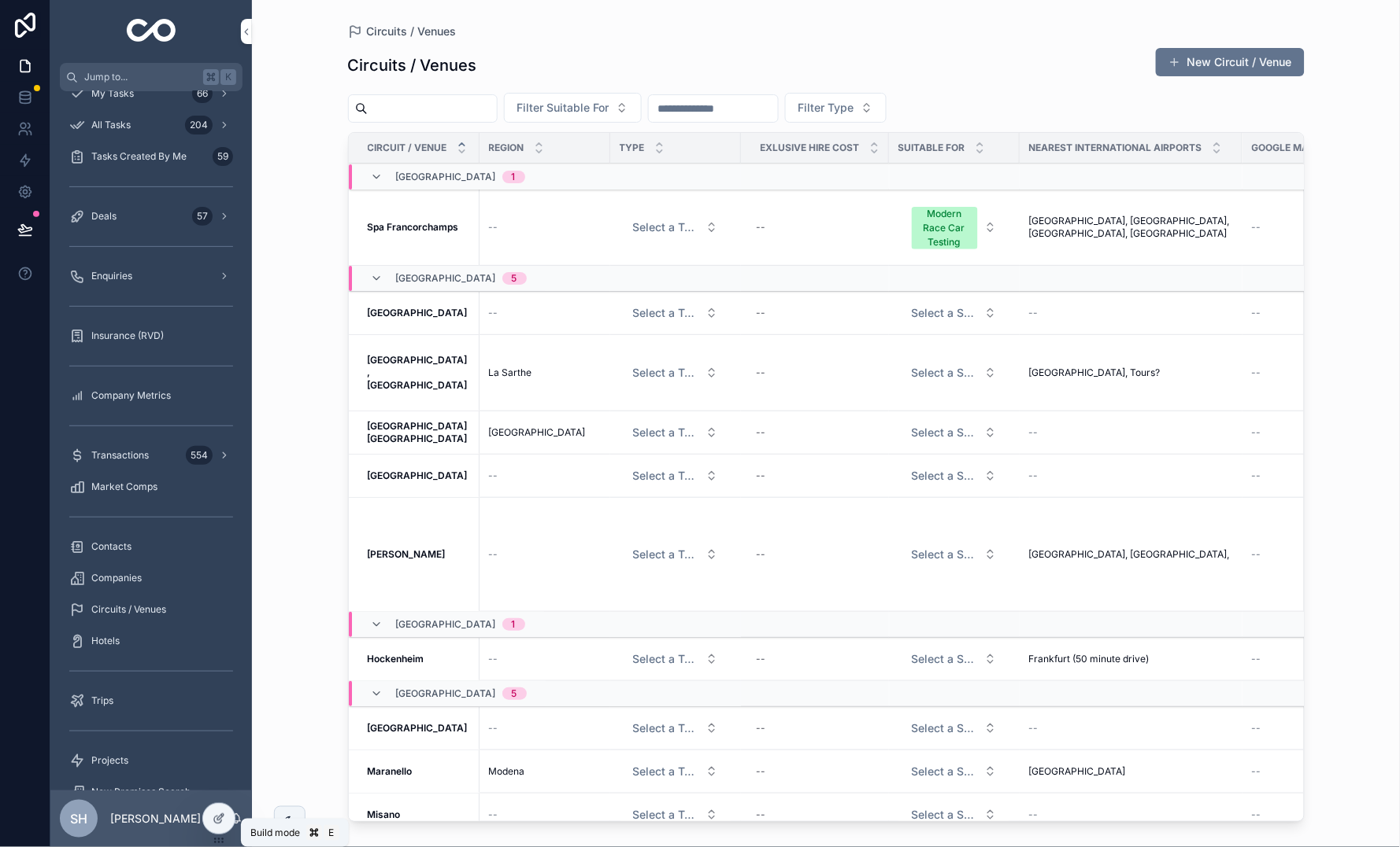
click at [218, 695] on icon at bounding box center [219, 819] width 13 height 13
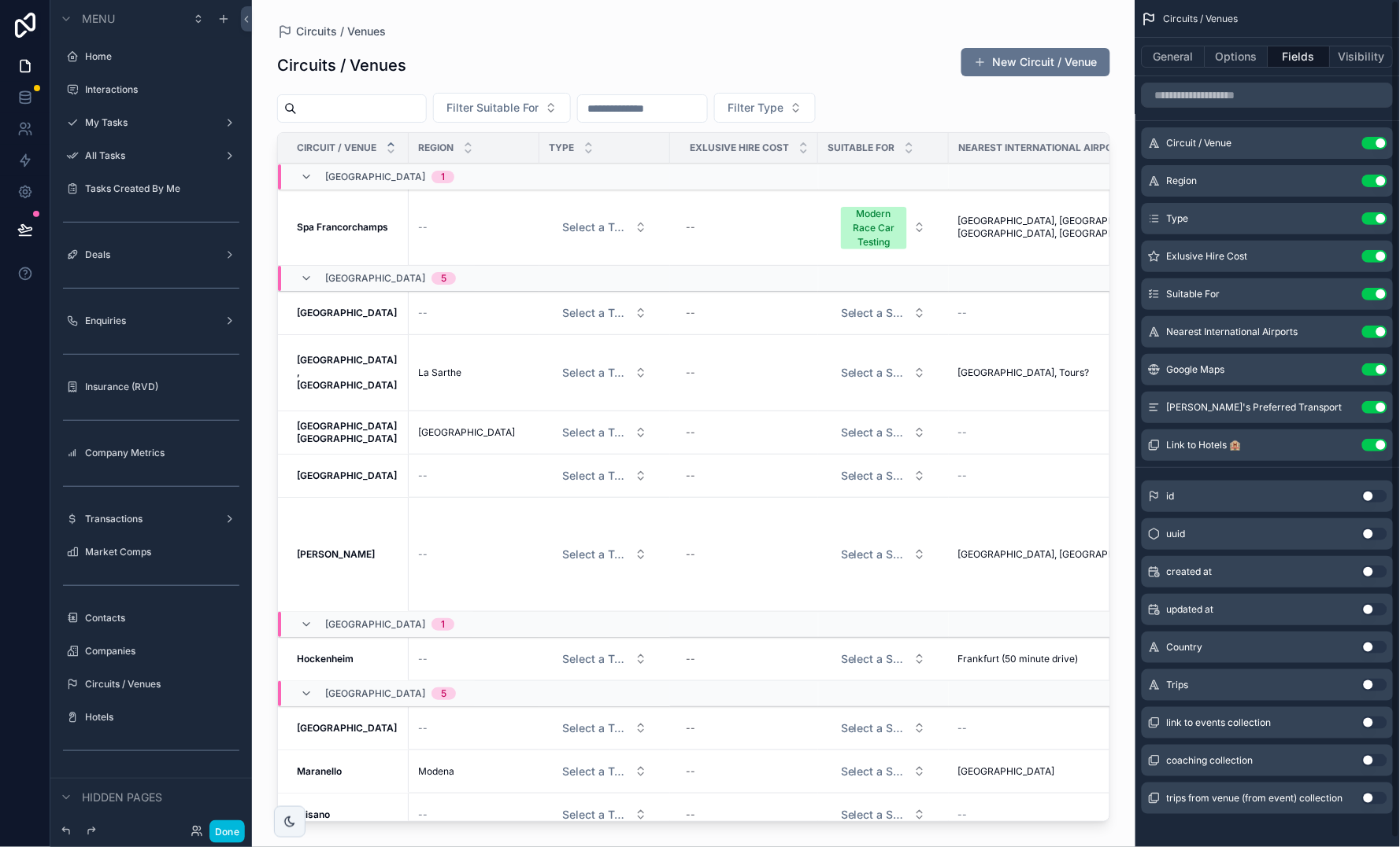
click at [1185, 58] on button "General" at bounding box center [1173, 56] width 64 height 22
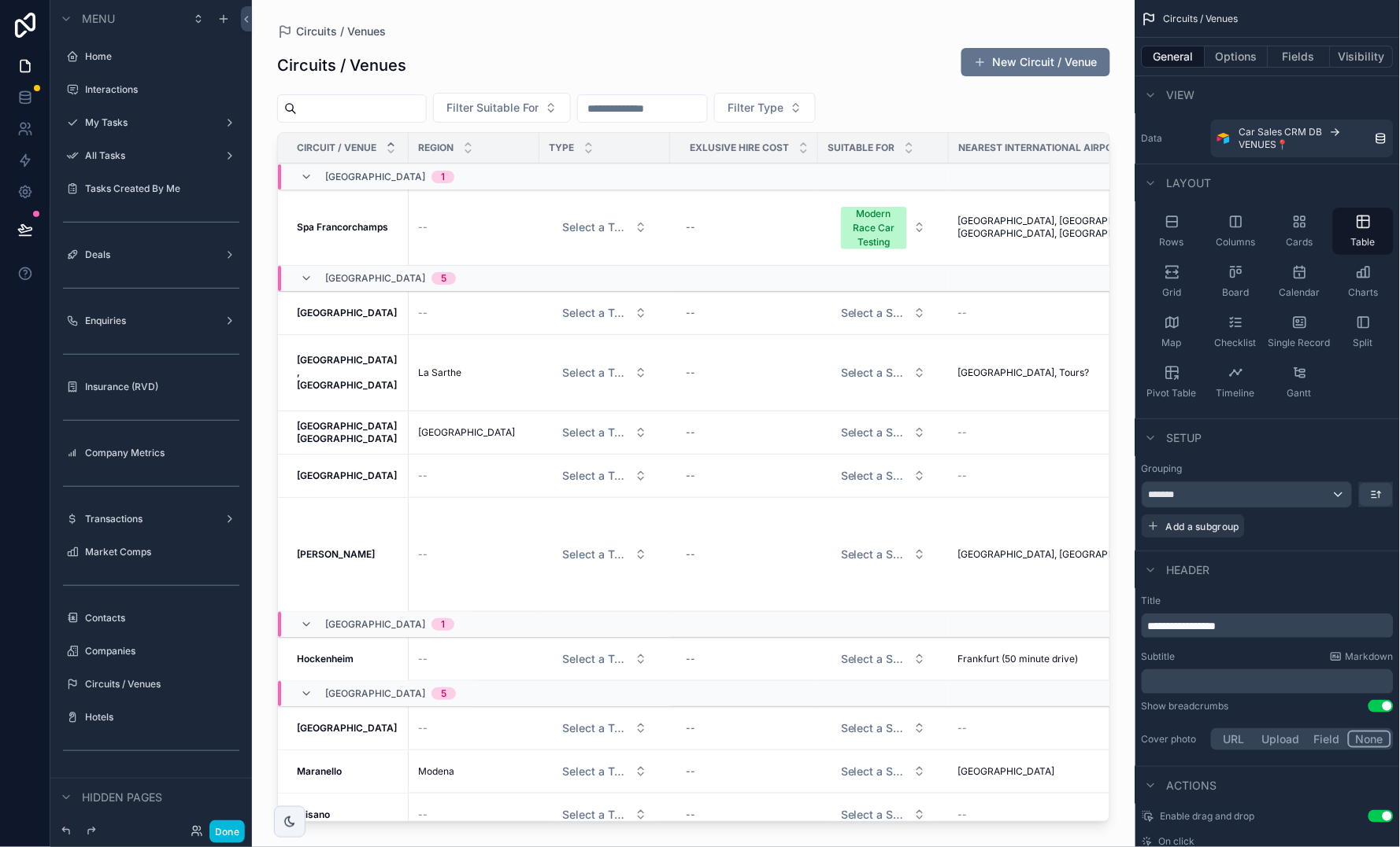
click at [1175, 296] on span "Grid" at bounding box center [1172, 293] width 18 height 13
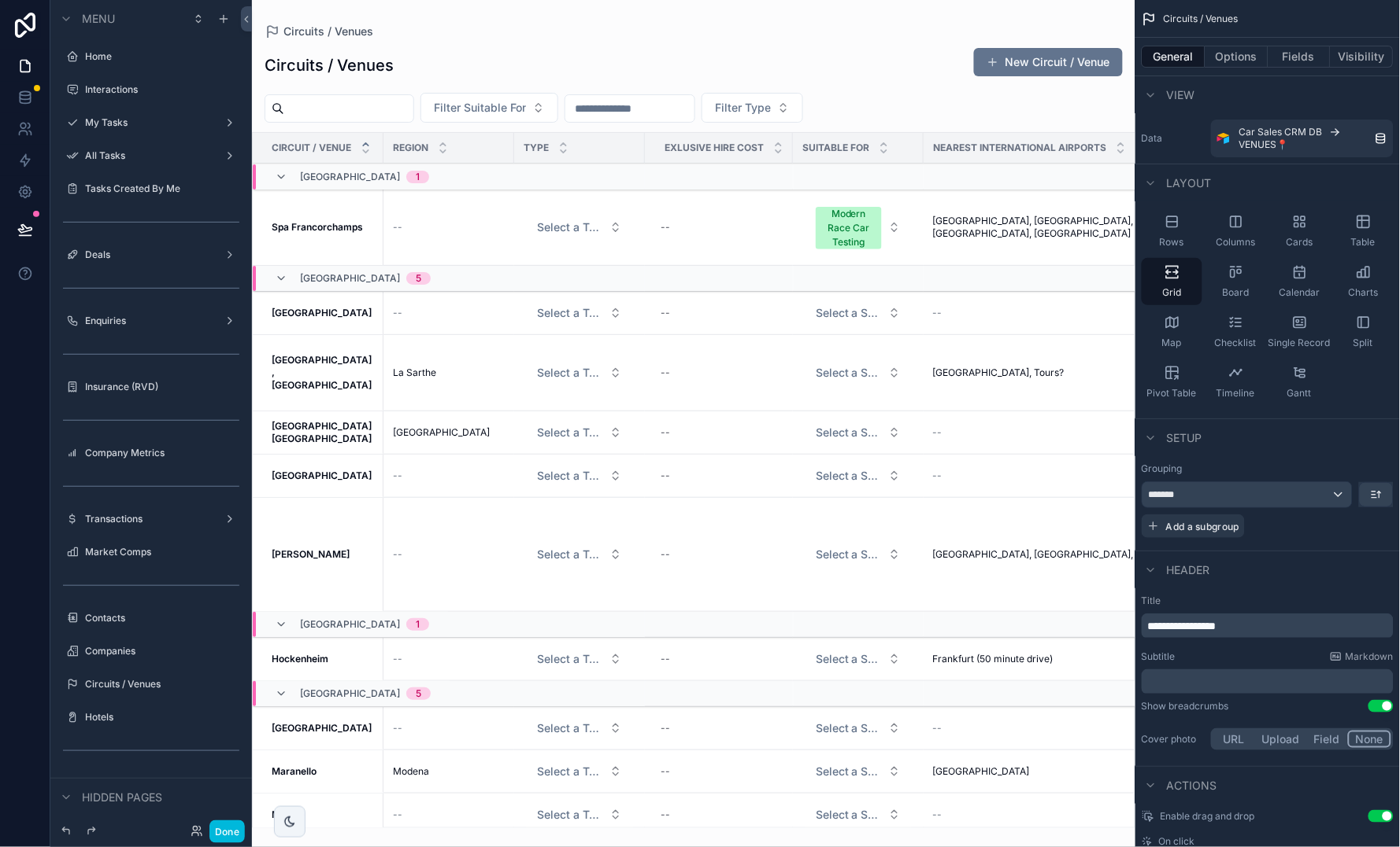
click at [233, 695] on button "Done" at bounding box center [227, 831] width 35 height 23
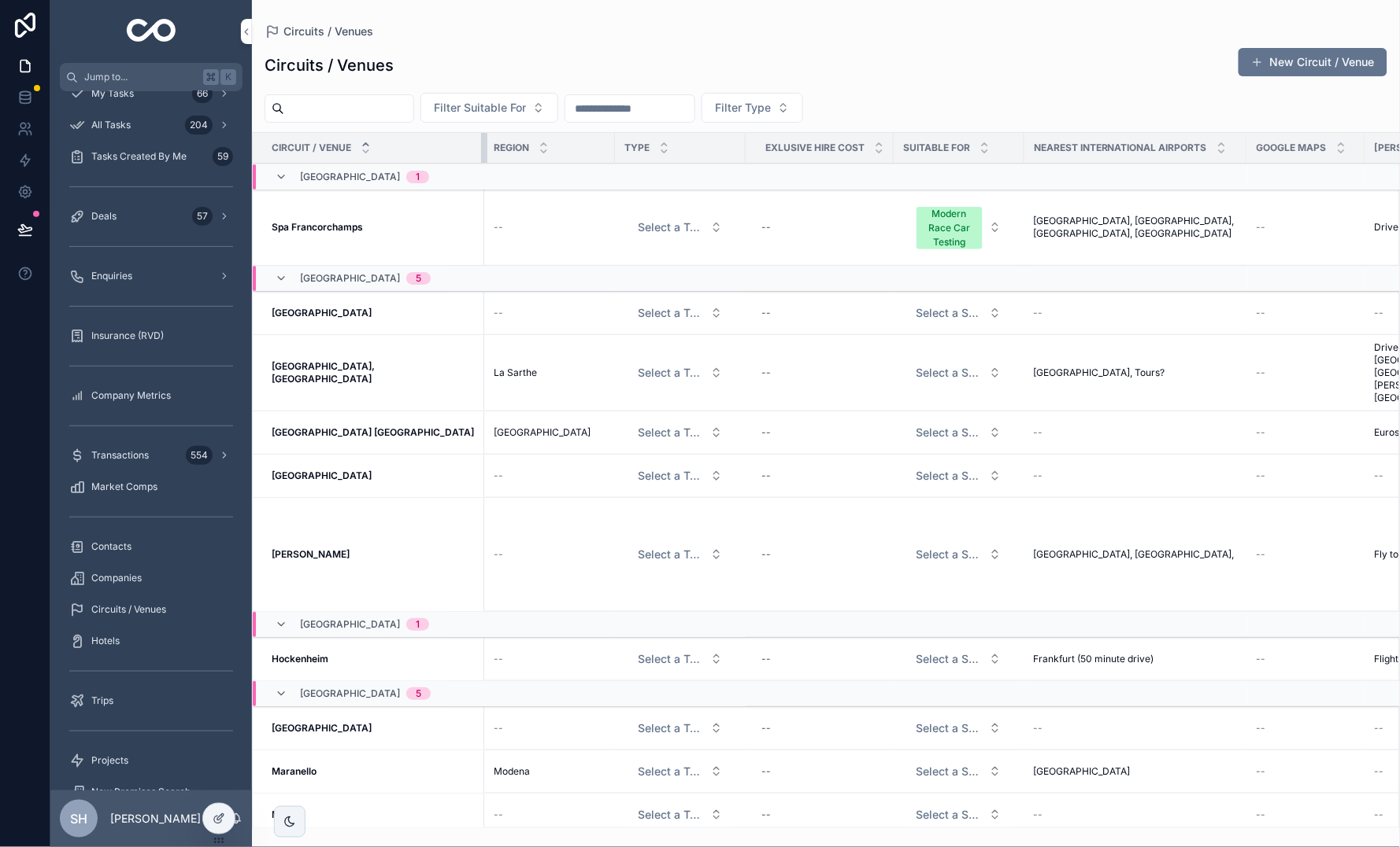
drag, startPoint x: 380, startPoint y: 151, endPoint x: 481, endPoint y: 157, distance: 101.2
click at [481, 157] on tr "Circuit / Venue Region Type Exlusive Hire Cost Suitable For Nearest Internation…" at bounding box center [996, 148] width 1489 height 30
click at [213, 695] on div at bounding box center [219, 819] width 31 height 30
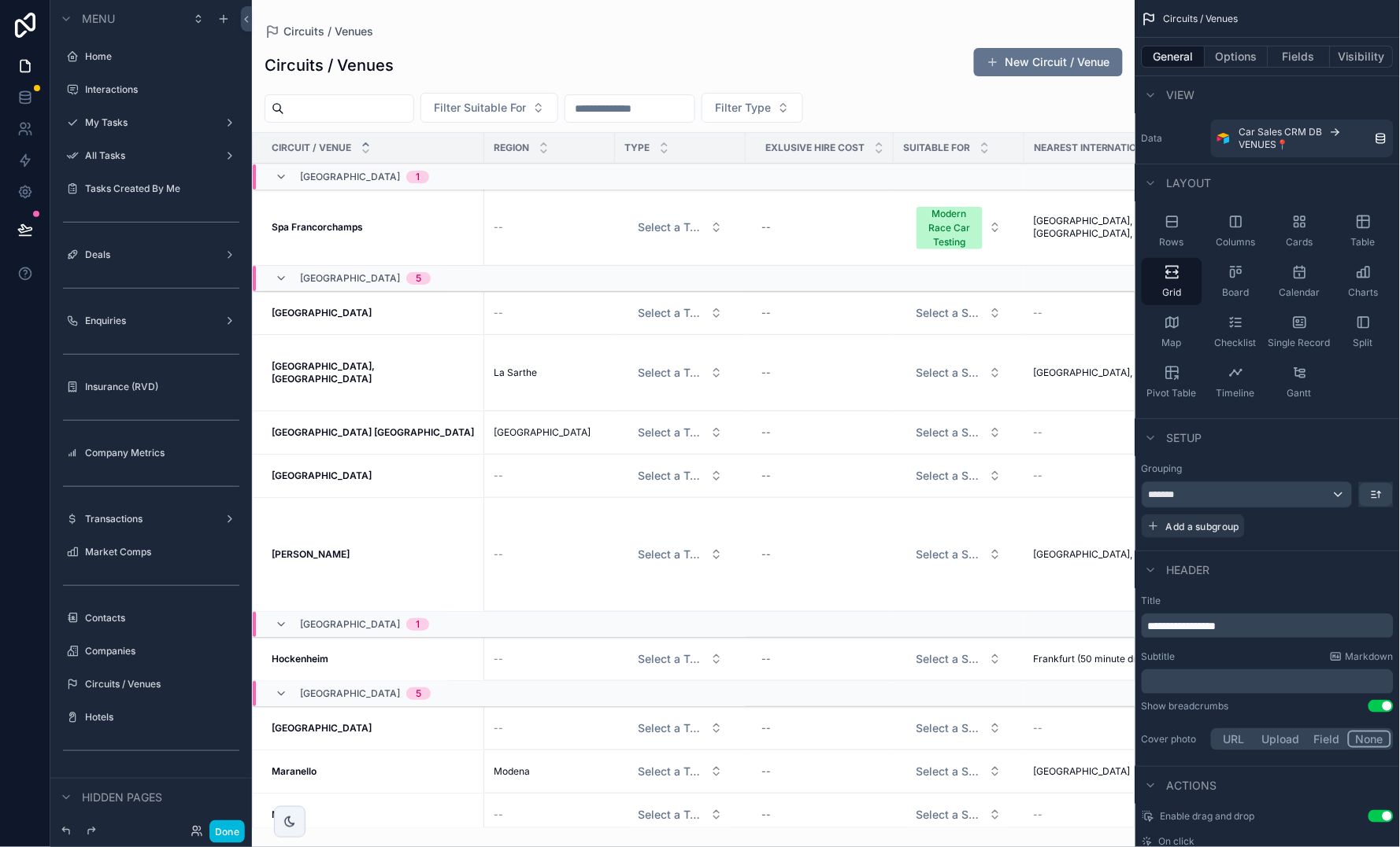
click at [1189, 54] on button "Fields" at bounding box center [1299, 56] width 63 height 22
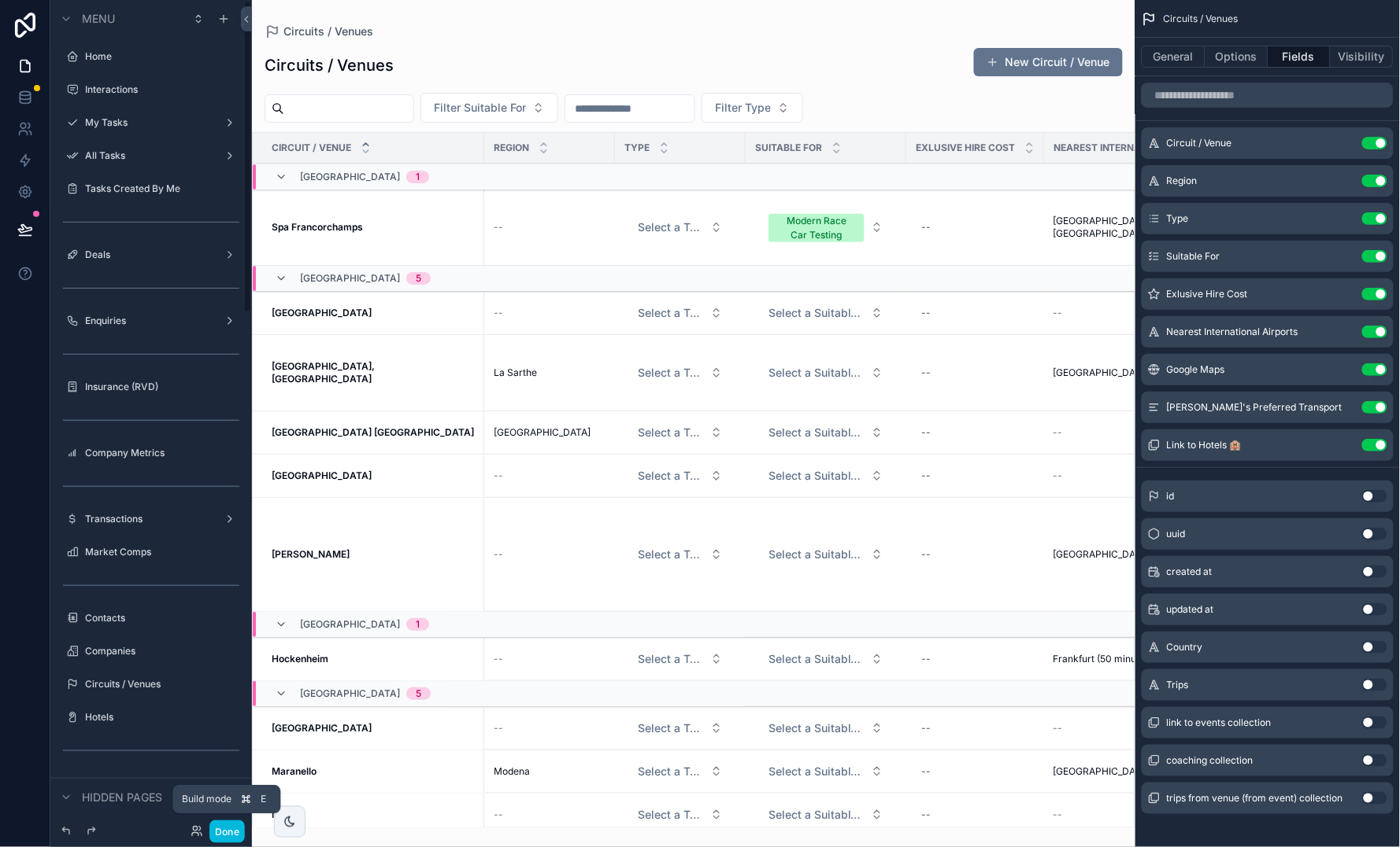
click at [226, 695] on button "Done" at bounding box center [227, 831] width 35 height 23
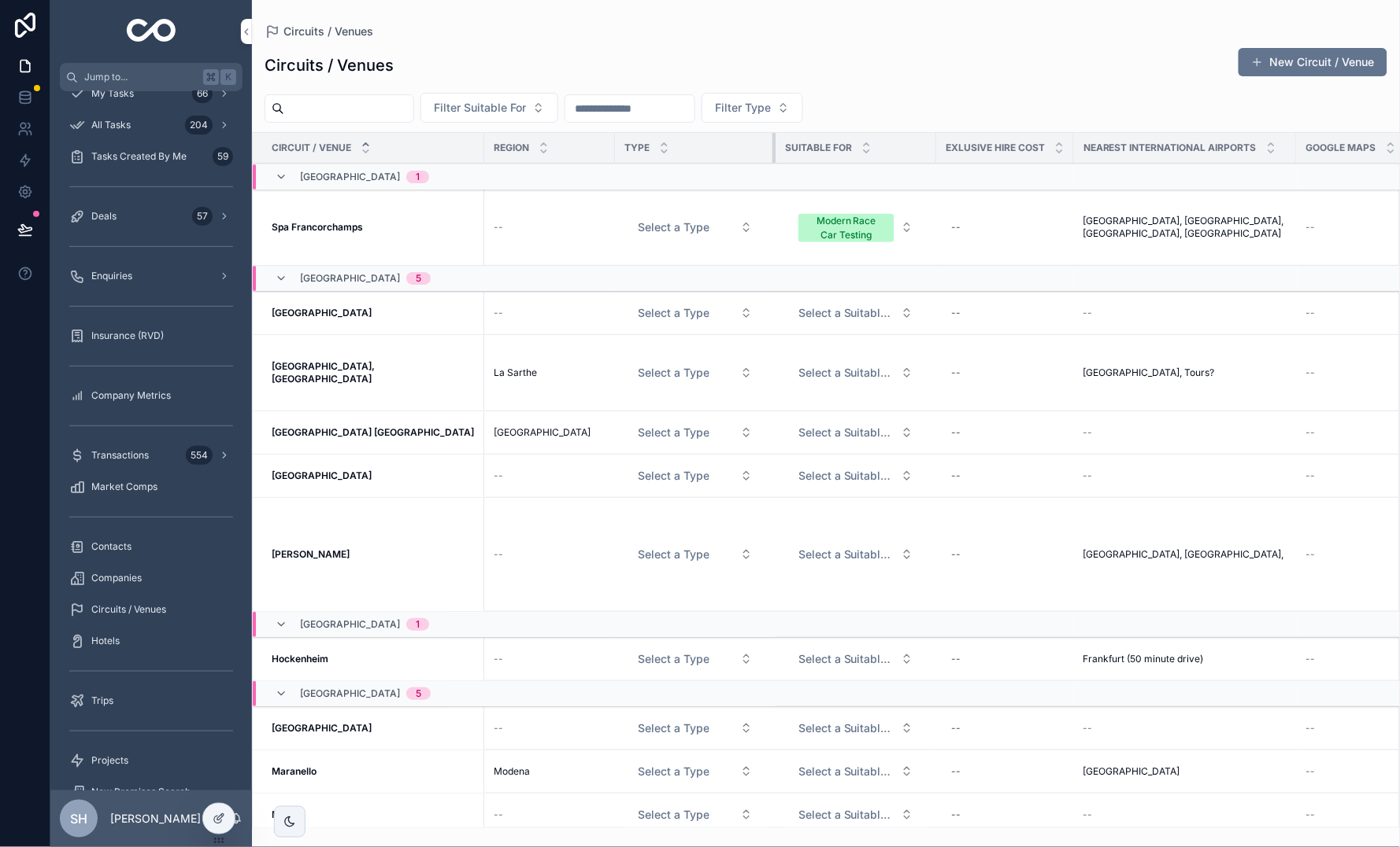
drag, startPoint x: 716, startPoint y: 149, endPoint x: 759, endPoint y: 151, distance: 43.0
click at [759, 151] on tr "Circuit / Venue Region Type Suitable For Exlusive Hire Cost Nearest Internation…" at bounding box center [1021, 148] width 1539 height 30
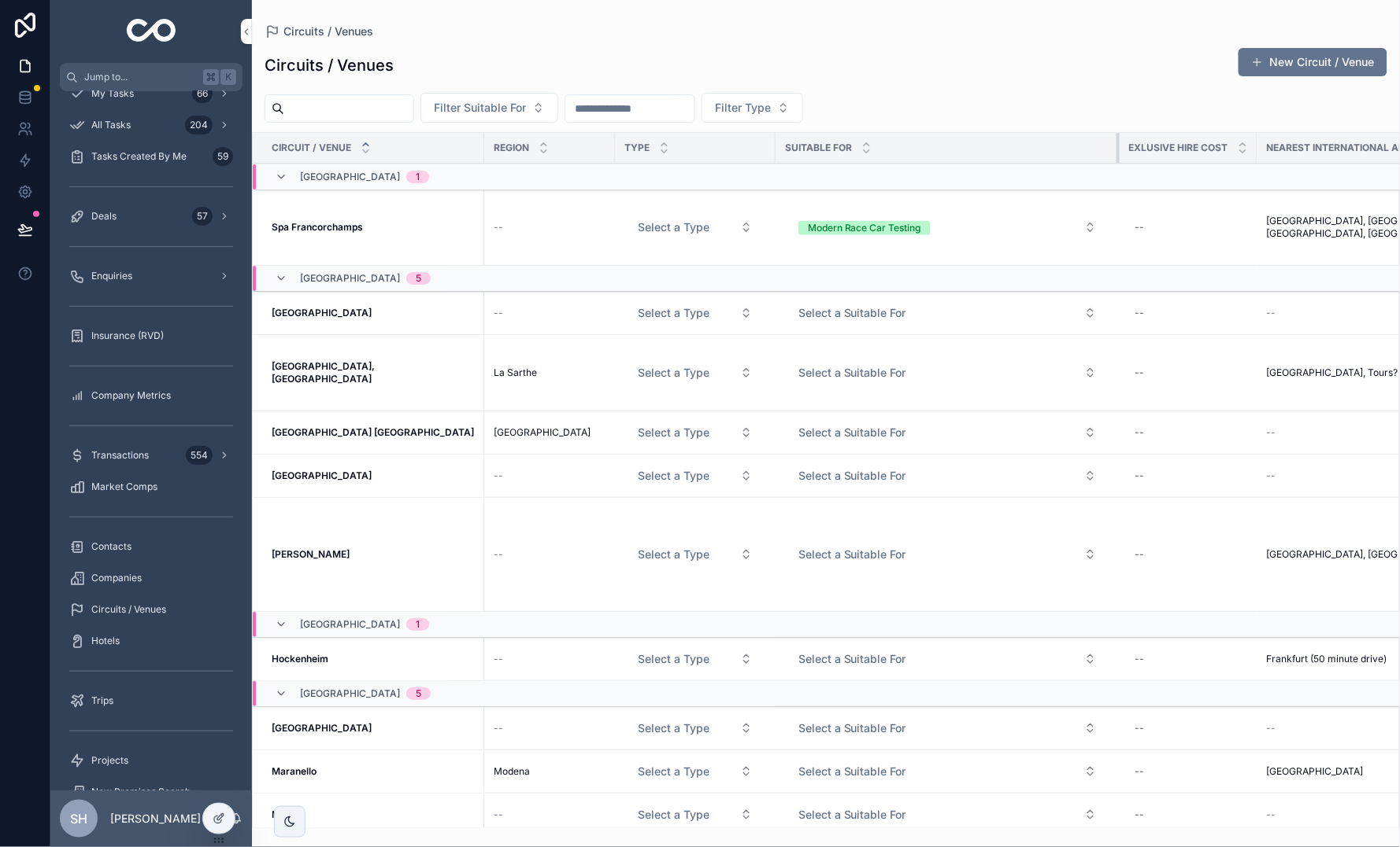
drag, startPoint x: 907, startPoint y: 151, endPoint x: 1102, endPoint y: 173, distance: 196.2
click at [773, 152] on div "scrollable content" at bounding box center [775, 148] width 6 height 30
click at [773, 152] on div "scrollable content" at bounding box center [776, 148] width 6 height 30
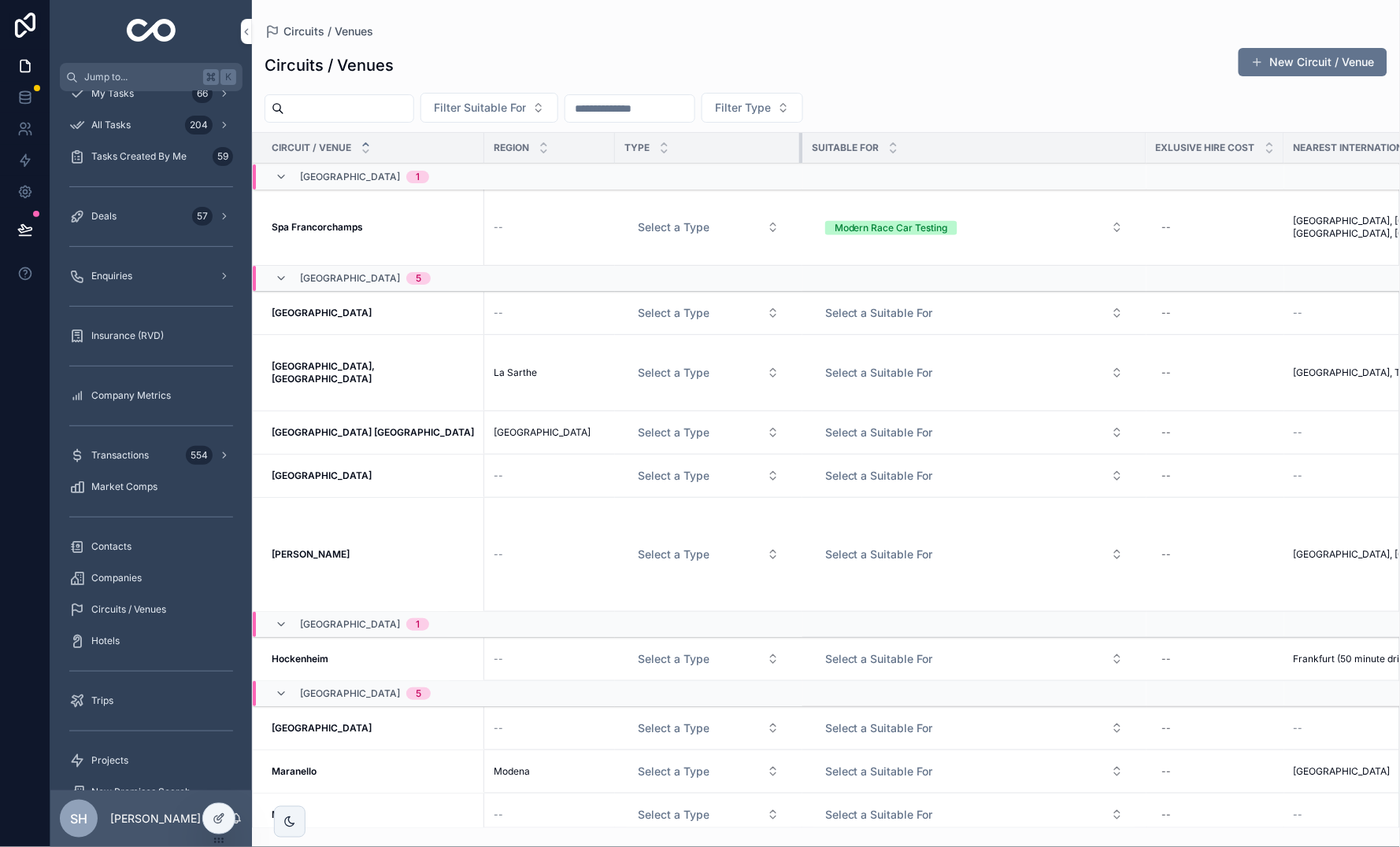
drag, startPoint x: 747, startPoint y: 152, endPoint x: 773, endPoint y: 152, distance: 26.0
click at [799, 152] on div "scrollable content" at bounding box center [802, 148] width 6 height 30
click at [669, 231] on span "Select a Type" at bounding box center [674, 227] width 72 height 16
click at [636, 297] on div "Race Circuit" at bounding box center [617, 299] width 55 height 14
click at [657, 321] on span "Select a Type" at bounding box center [674, 313] width 72 height 16
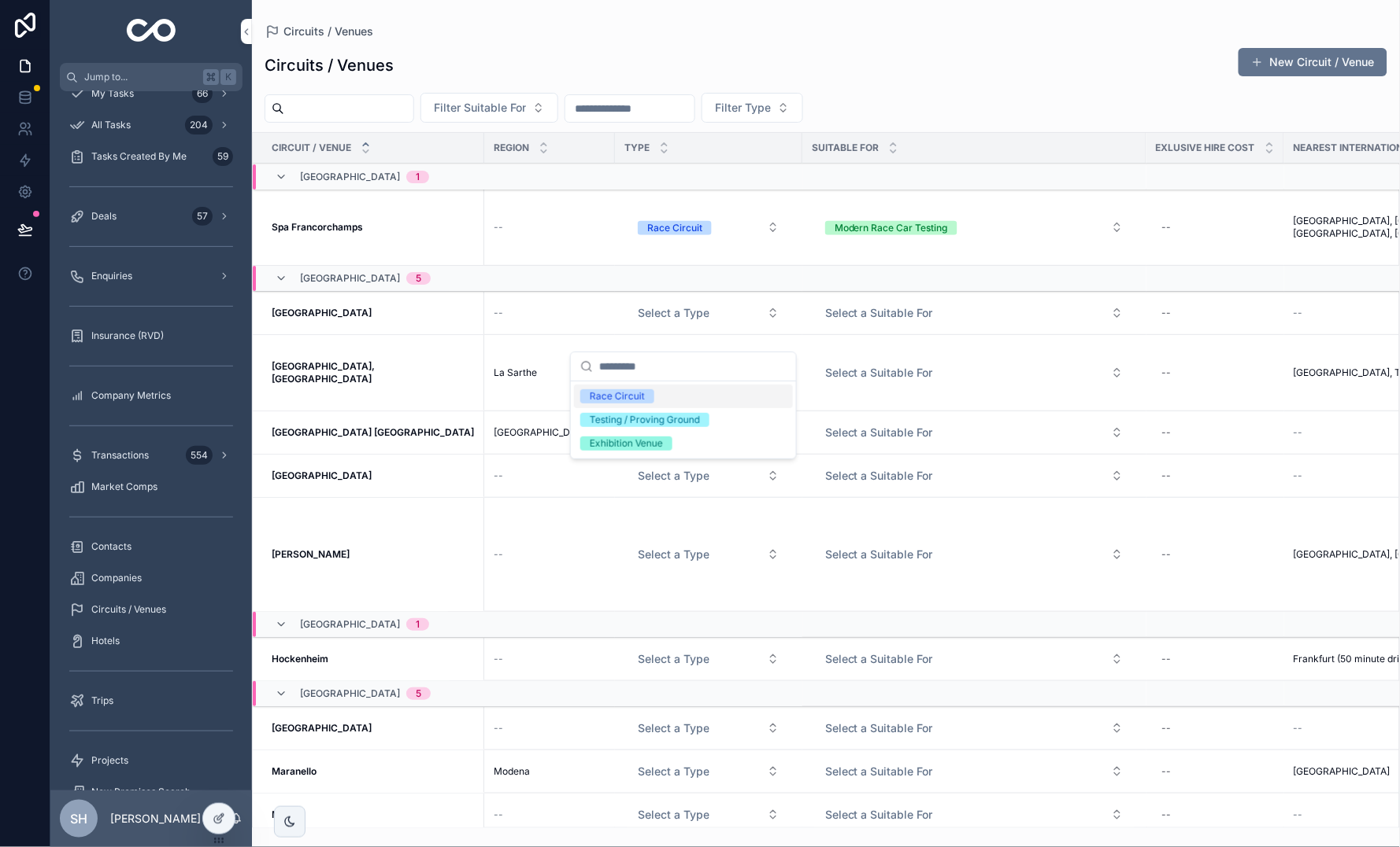
click at [638, 393] on div "Race Circuit" at bounding box center [617, 396] width 55 height 14
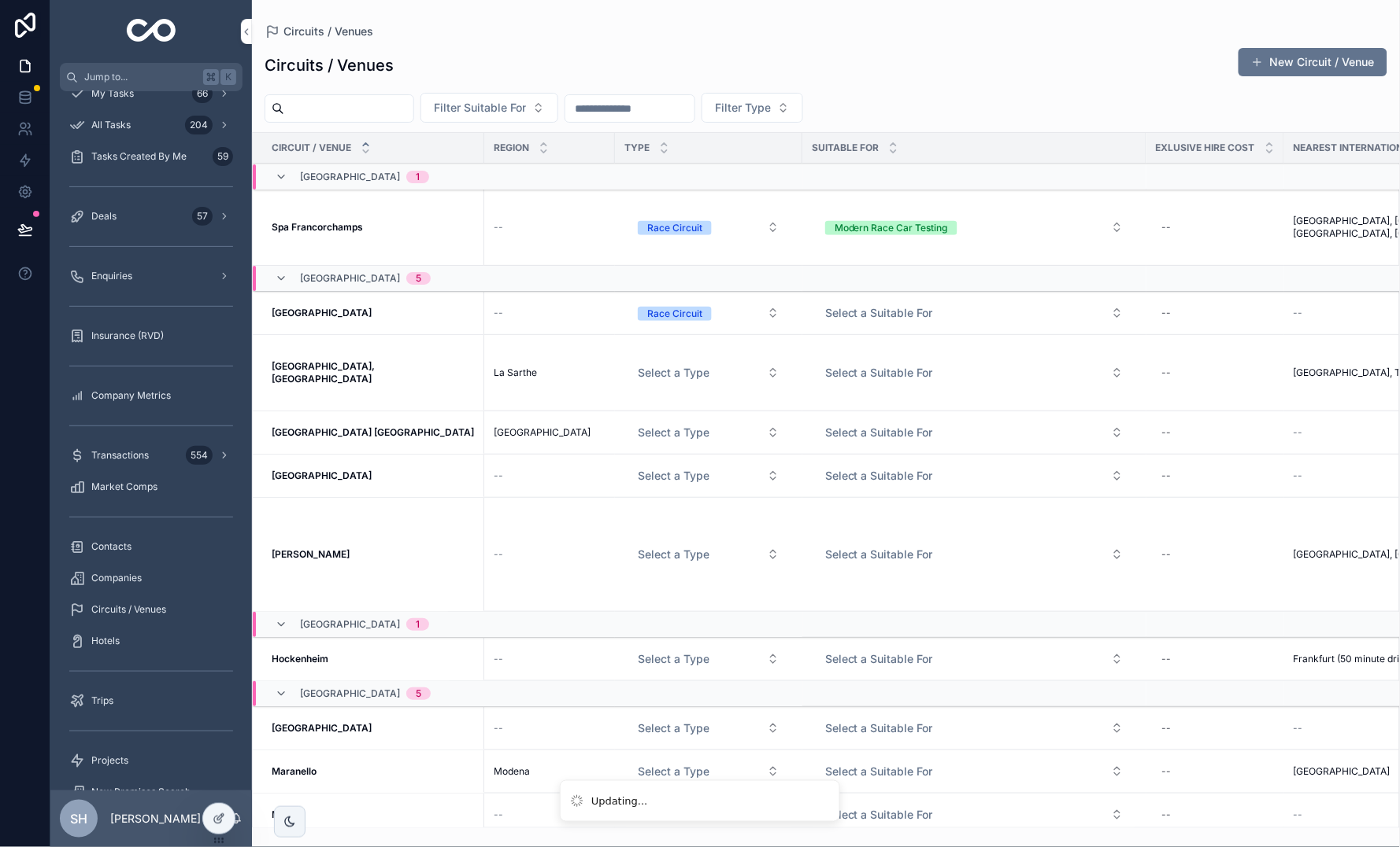
click at [661, 381] on span "Select a Type" at bounding box center [674, 372] width 72 height 16
click at [631, 449] on div "Race Circuit" at bounding box center [617, 449] width 55 height 14
click at [667, 447] on button "Select a Type" at bounding box center [708, 432] width 167 height 29
click at [651, 547] on div "Exhibition Venue" at bounding box center [626, 548] width 73 height 14
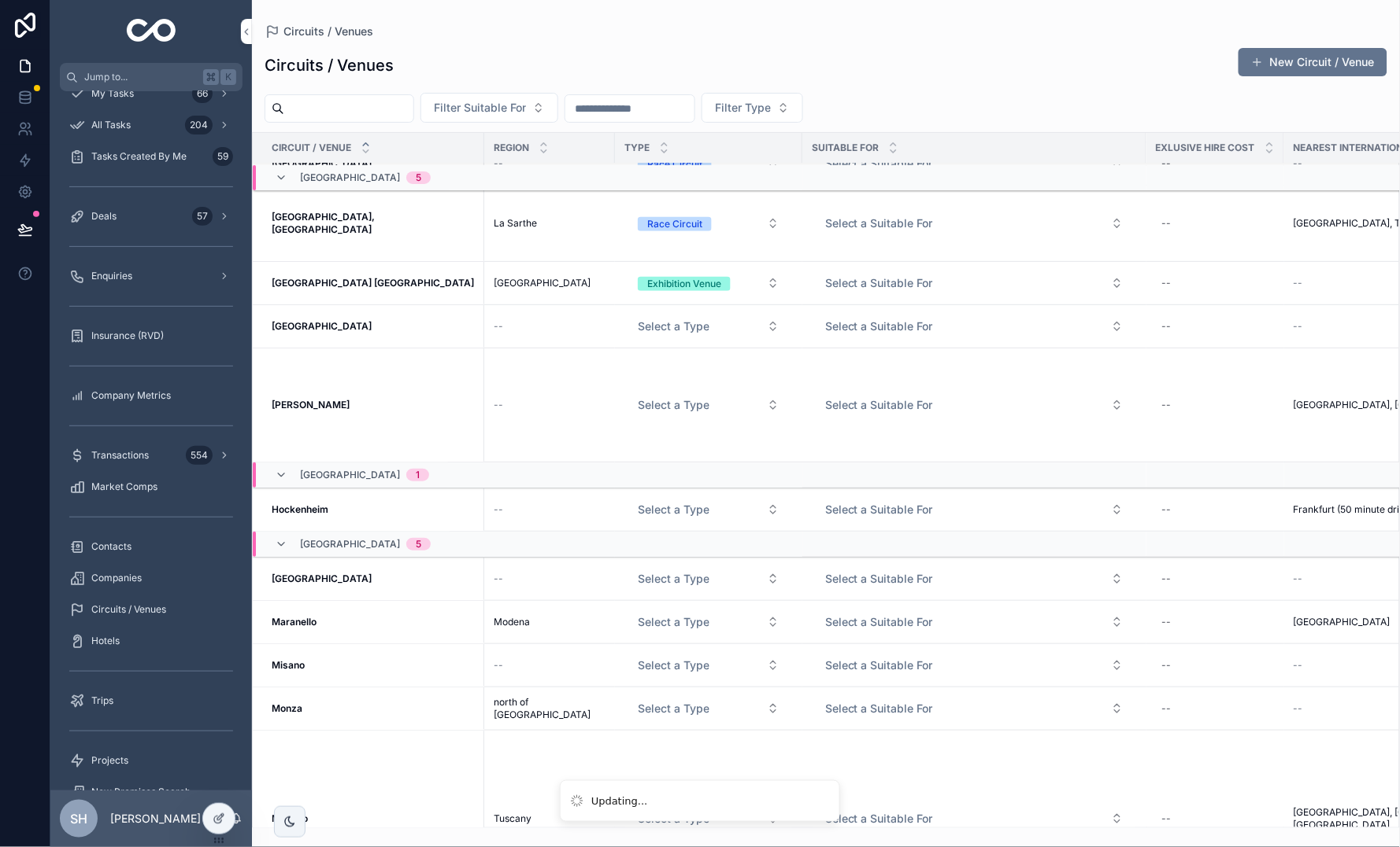
scroll to position [154, 0]
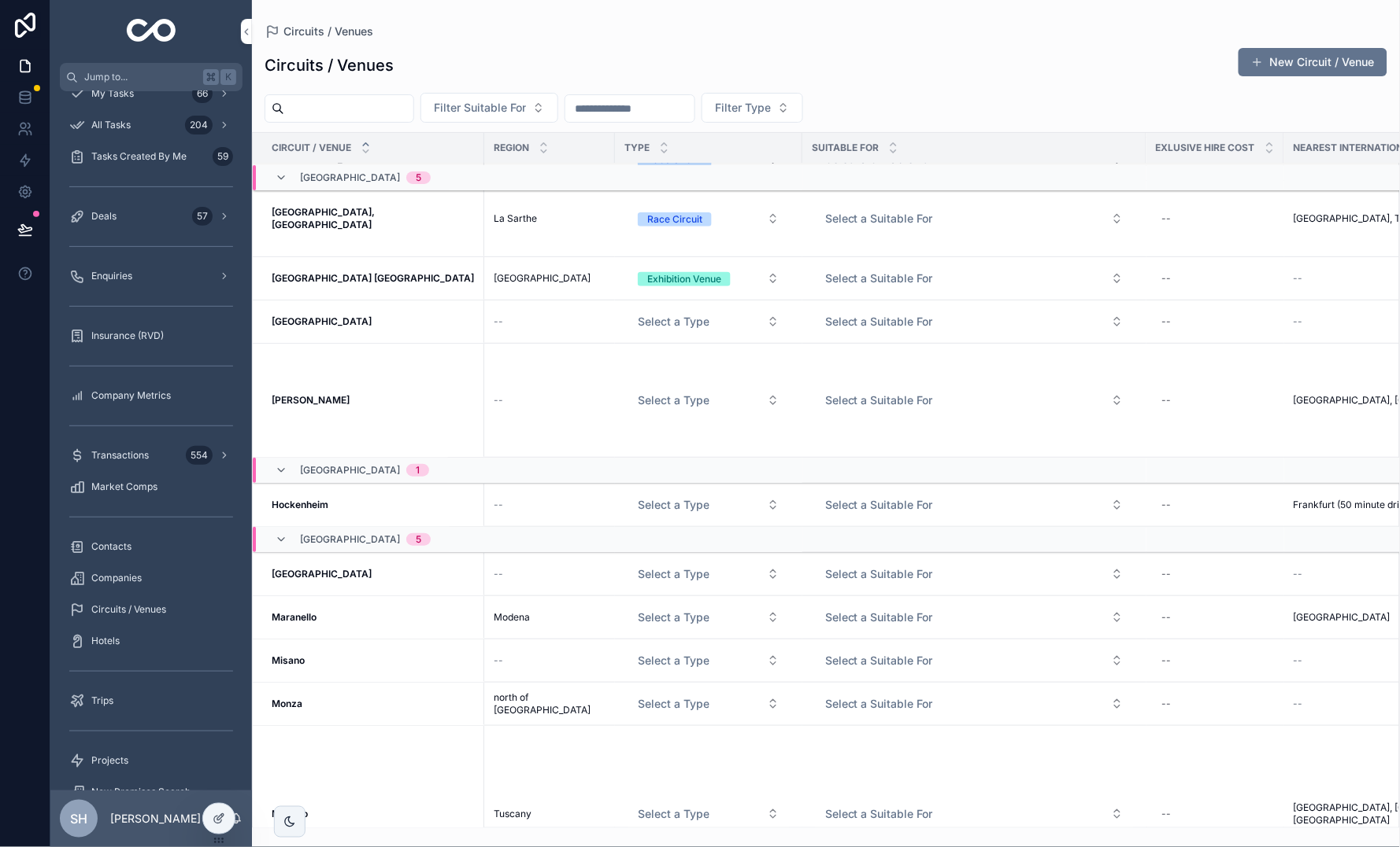
click at [656, 406] on button "Select a Type" at bounding box center [708, 400] width 167 height 29
click at [642, 455] on div "Race Circuit" at bounding box center [617, 459] width 55 height 14
click at [654, 497] on span "Select a Type" at bounding box center [674, 504] width 72 height 16
click at [642, 550] on div "Race Circuit" at bounding box center [617, 556] width 55 height 14
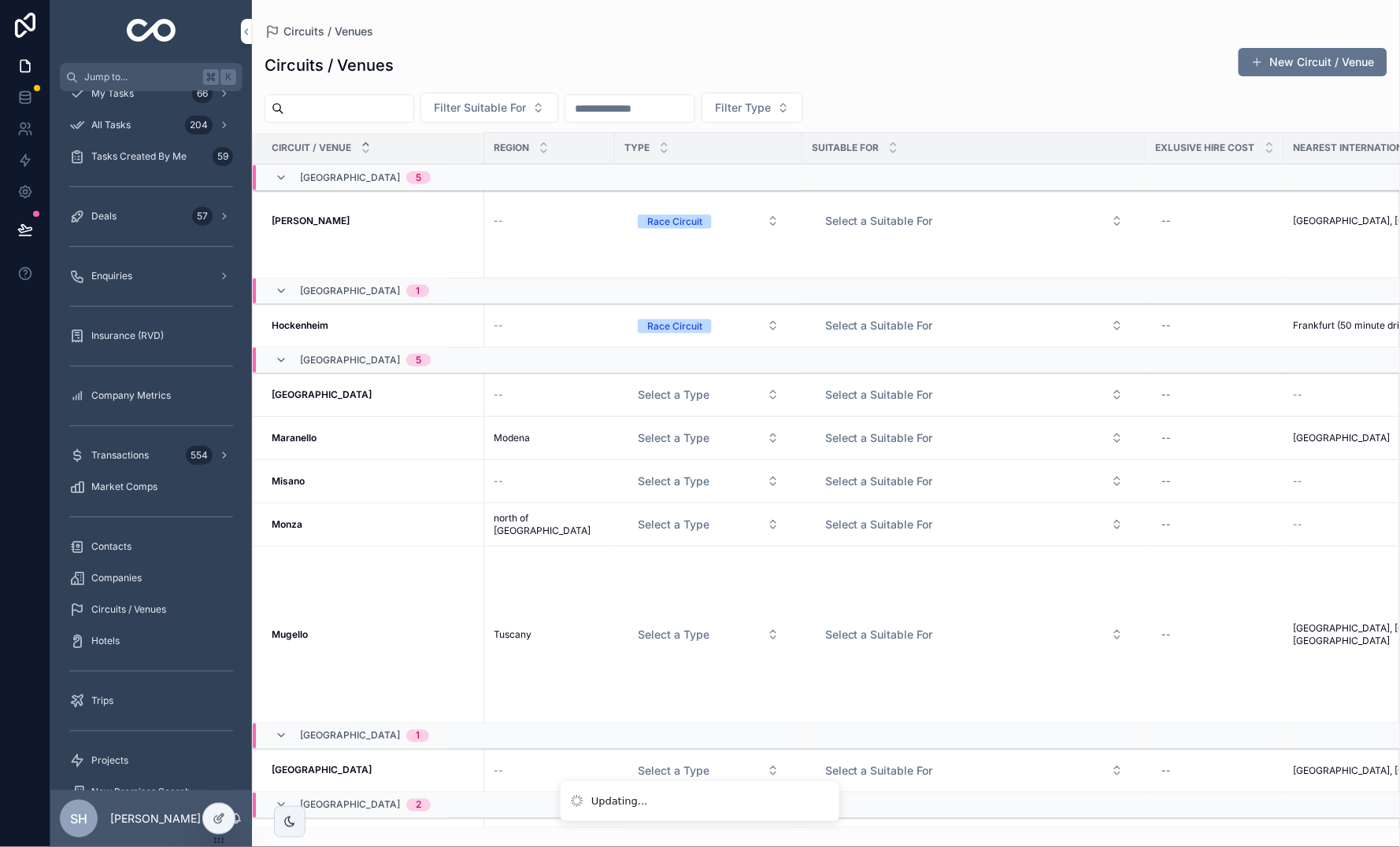
scroll to position [362, 0]
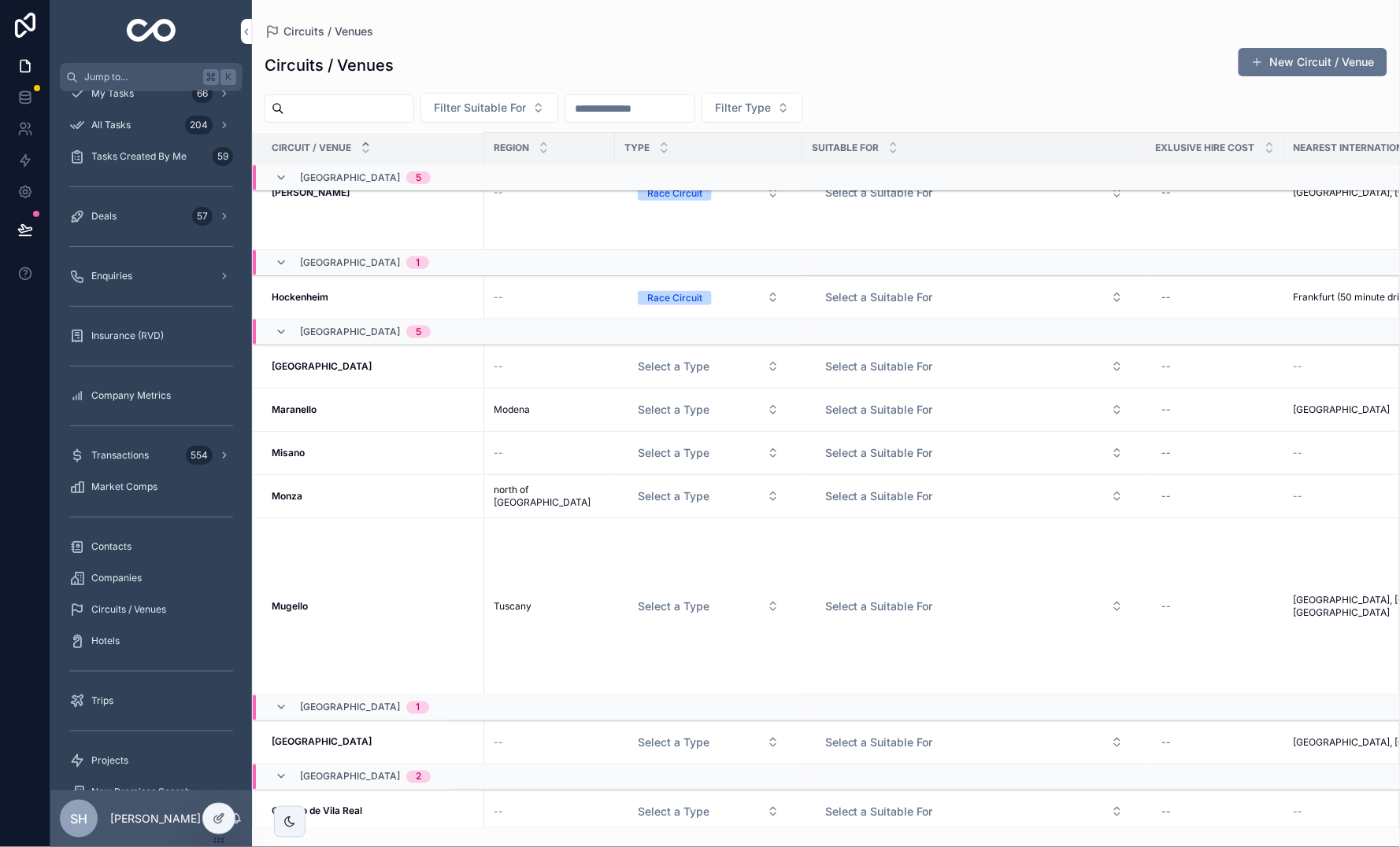
click at [683, 445] on span "Select a Type" at bounding box center [674, 453] width 72 height 16
click at [642, 502] on div "Race Circuit" at bounding box center [617, 502] width 55 height 14
click at [673, 489] on span "Select a Type" at bounding box center [674, 496] width 72 height 16
click at [618, 544] on div "Race Circuit" at bounding box center [617, 545] width 55 height 14
click at [653, 599] on span "Select a Type" at bounding box center [674, 606] width 72 height 16
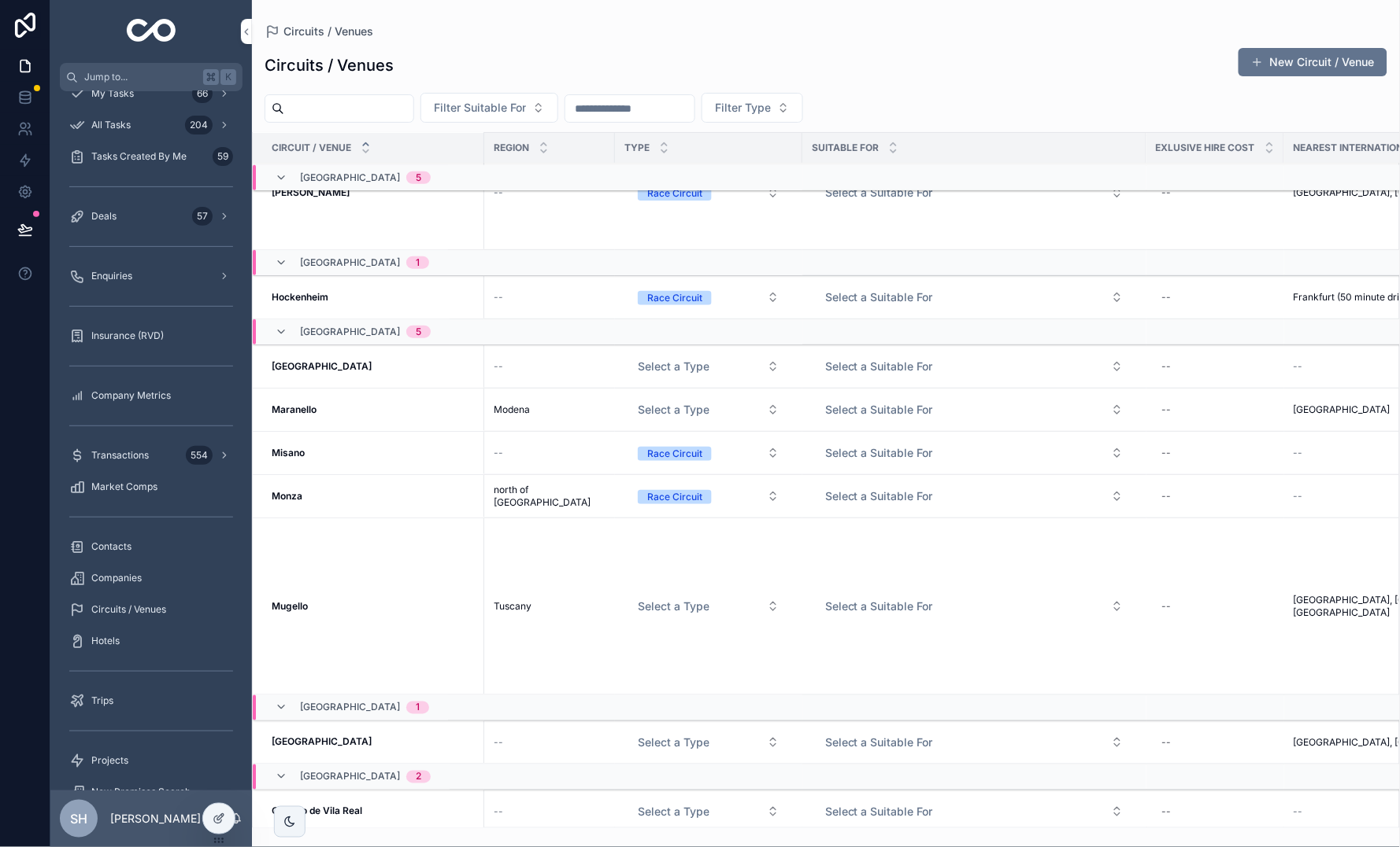
click at [672, 602] on span "Select a Type" at bounding box center [674, 606] width 72 height 16
click at [633, 665] on div "Race Circuit" at bounding box center [617, 664] width 55 height 14
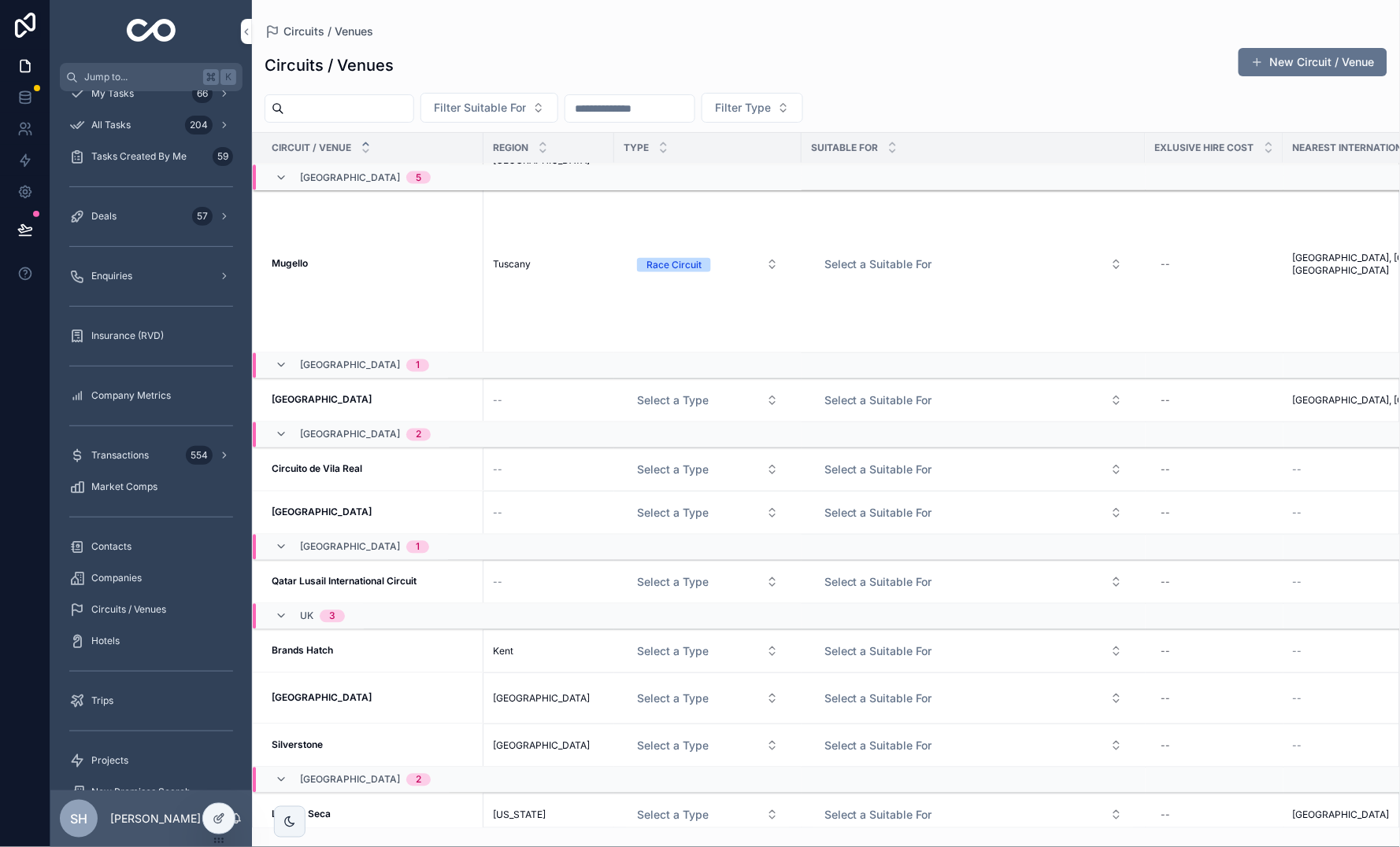
scroll to position [746, 0]
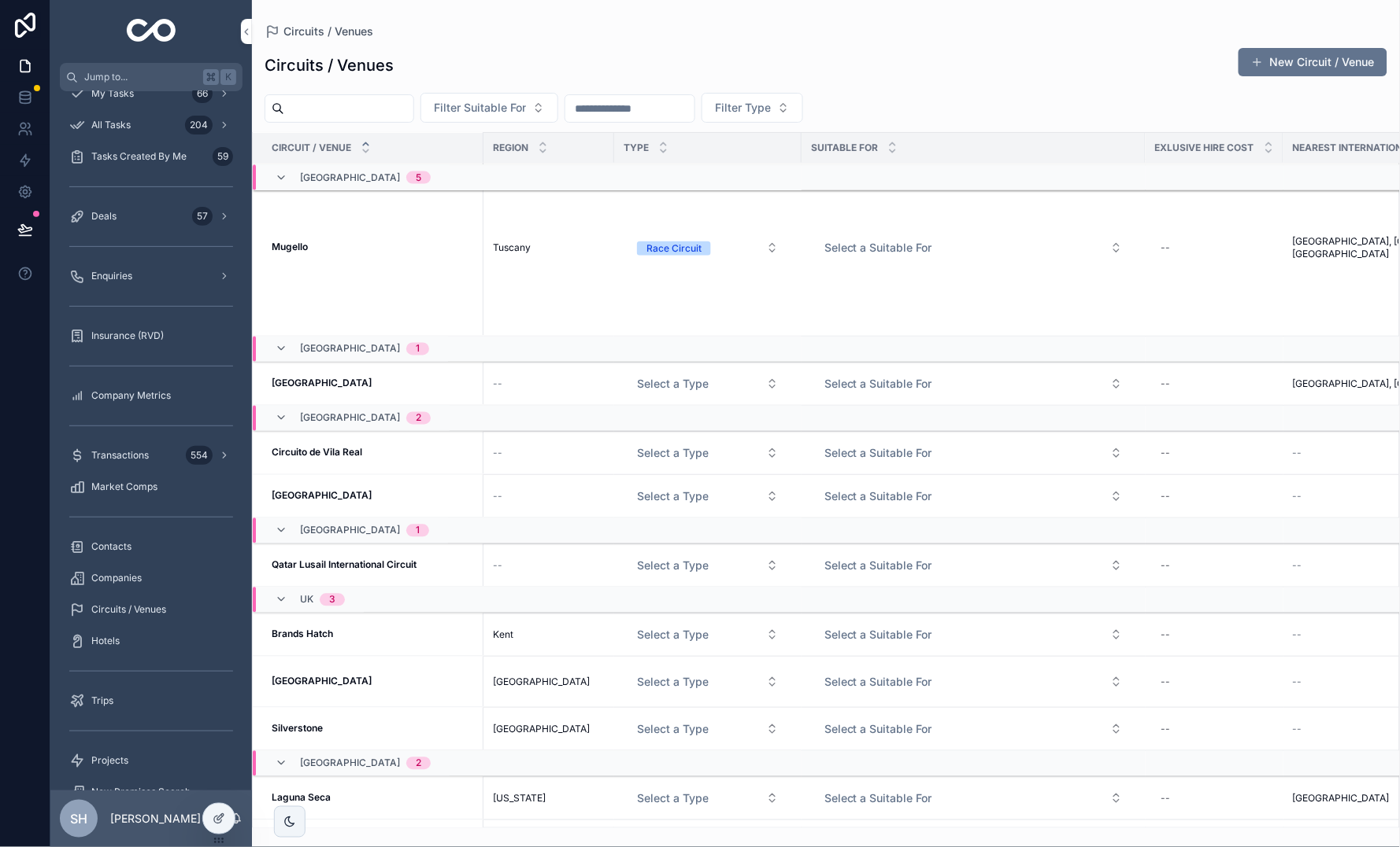
click at [683, 385] on span "Select a Type" at bounding box center [673, 383] width 72 height 16
click at [646, 442] on span "Race Circuit" at bounding box center [617, 444] width 74 height 14
click at [650, 455] on span "Select a Type" at bounding box center [673, 453] width 72 height 16
click at [689, 415] on div "Portugal 2" at bounding box center [527, 418] width 549 height 25
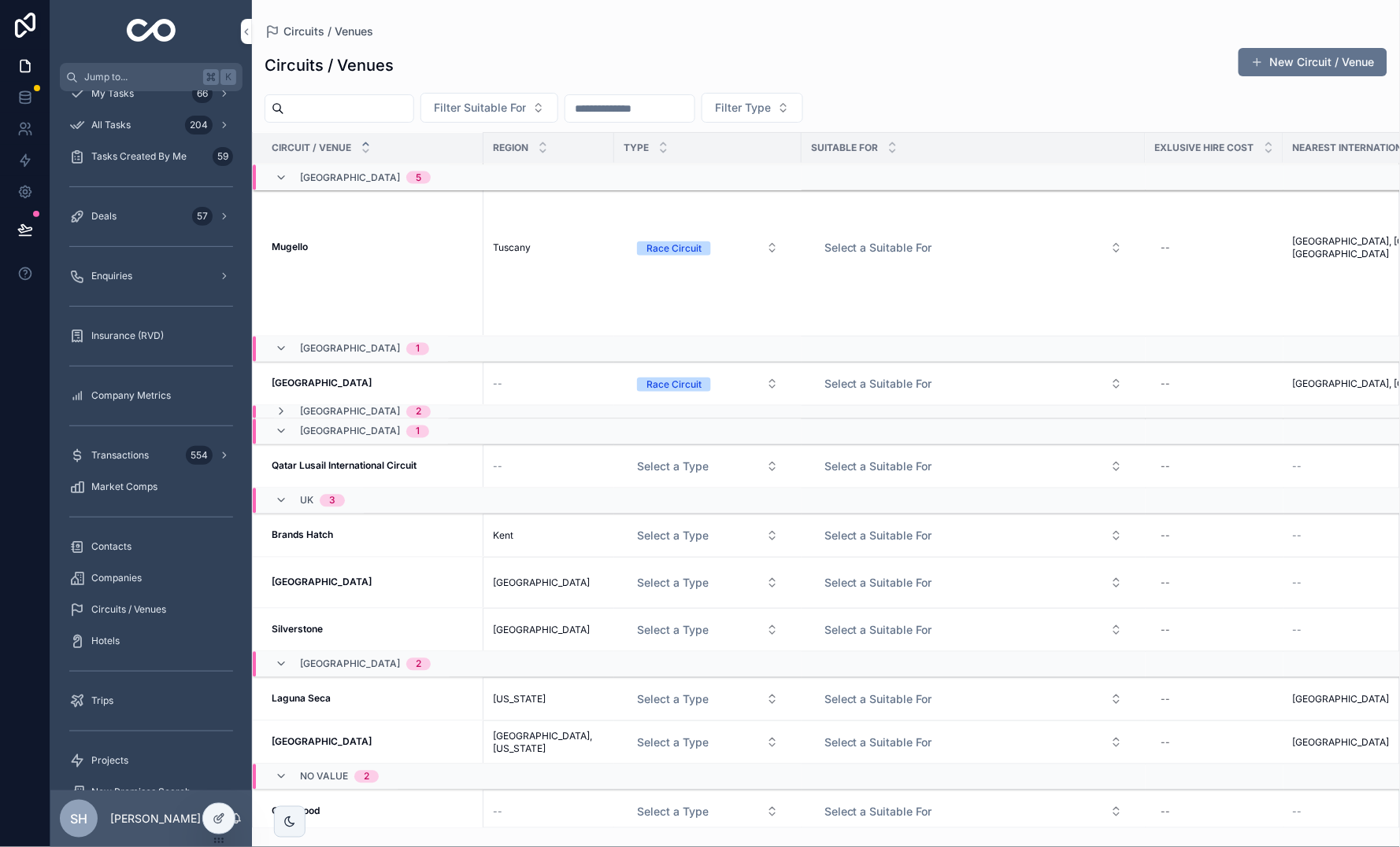
click at [689, 415] on div "Portugal 2" at bounding box center [527, 413] width 549 height 13
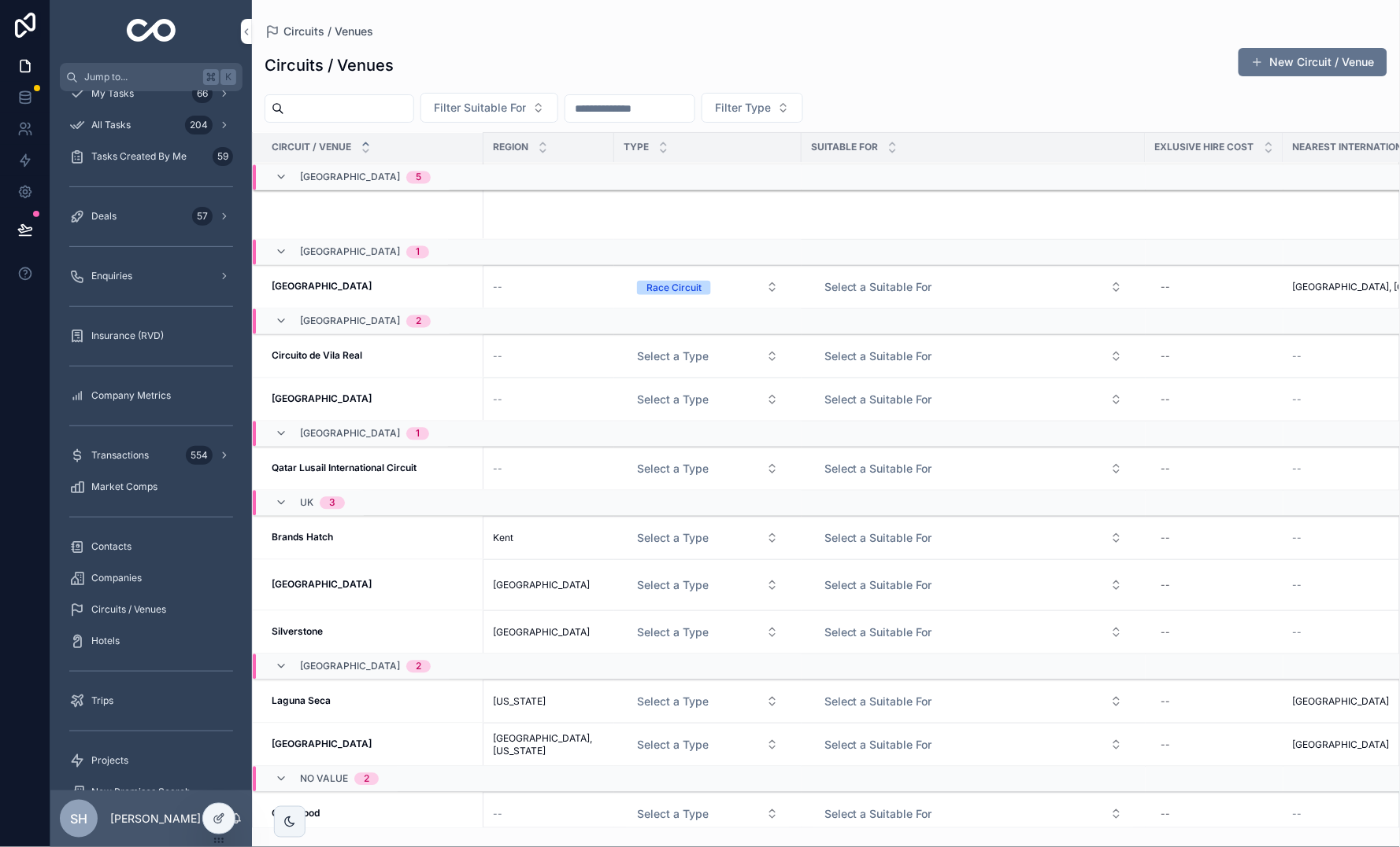
scroll to position [858, 0]
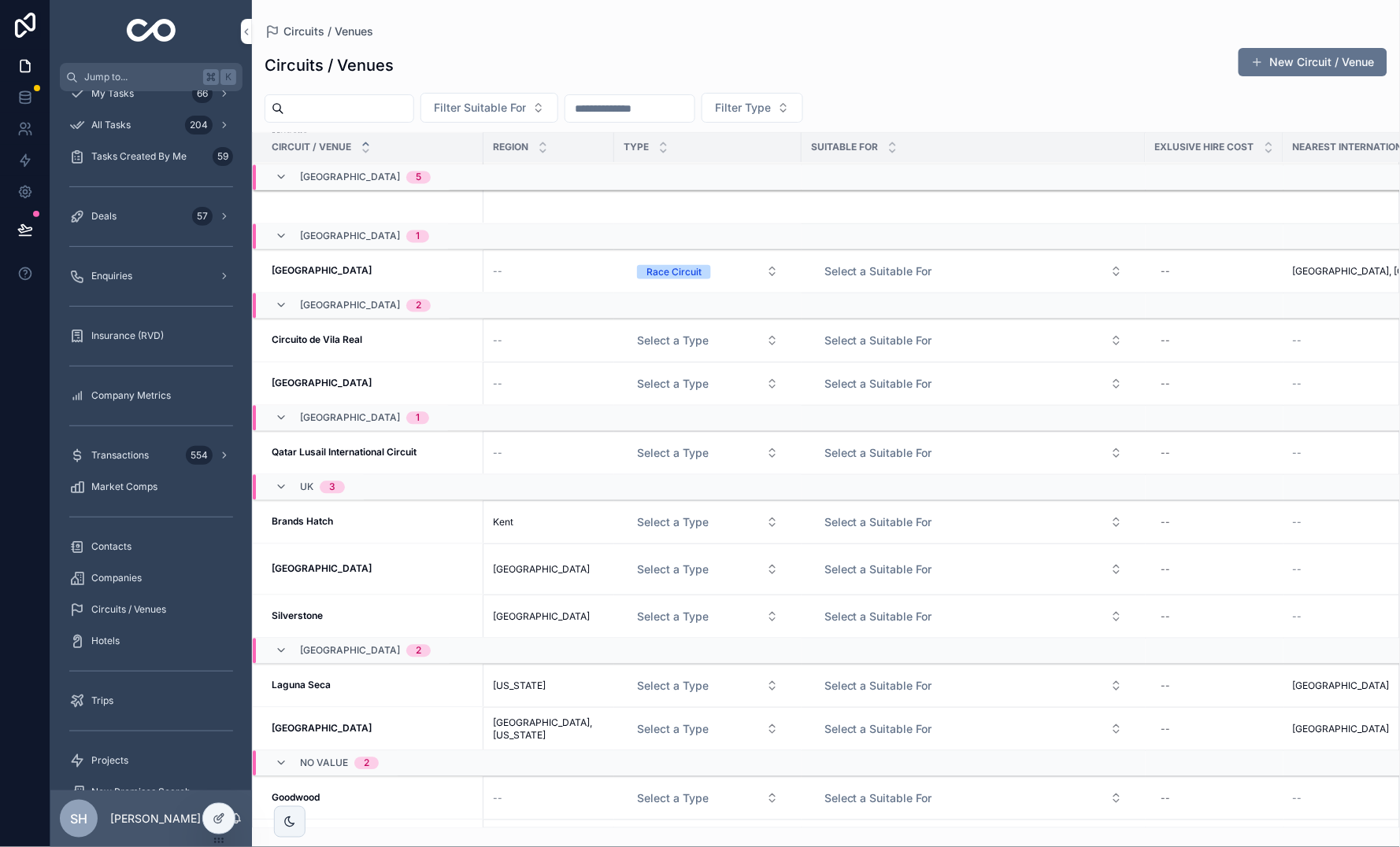
click at [692, 375] on button "Select a Type" at bounding box center [708, 383] width 167 height 29
click at [623, 433] on div "Race Circuit" at bounding box center [683, 442] width 219 height 24
click at [664, 450] on span "Select a Type" at bounding box center [673, 453] width 72 height 16
click at [630, 507] on div "Race Circuit" at bounding box center [617, 510] width 55 height 14
click at [667, 518] on span "Select a Type" at bounding box center [673, 522] width 72 height 16
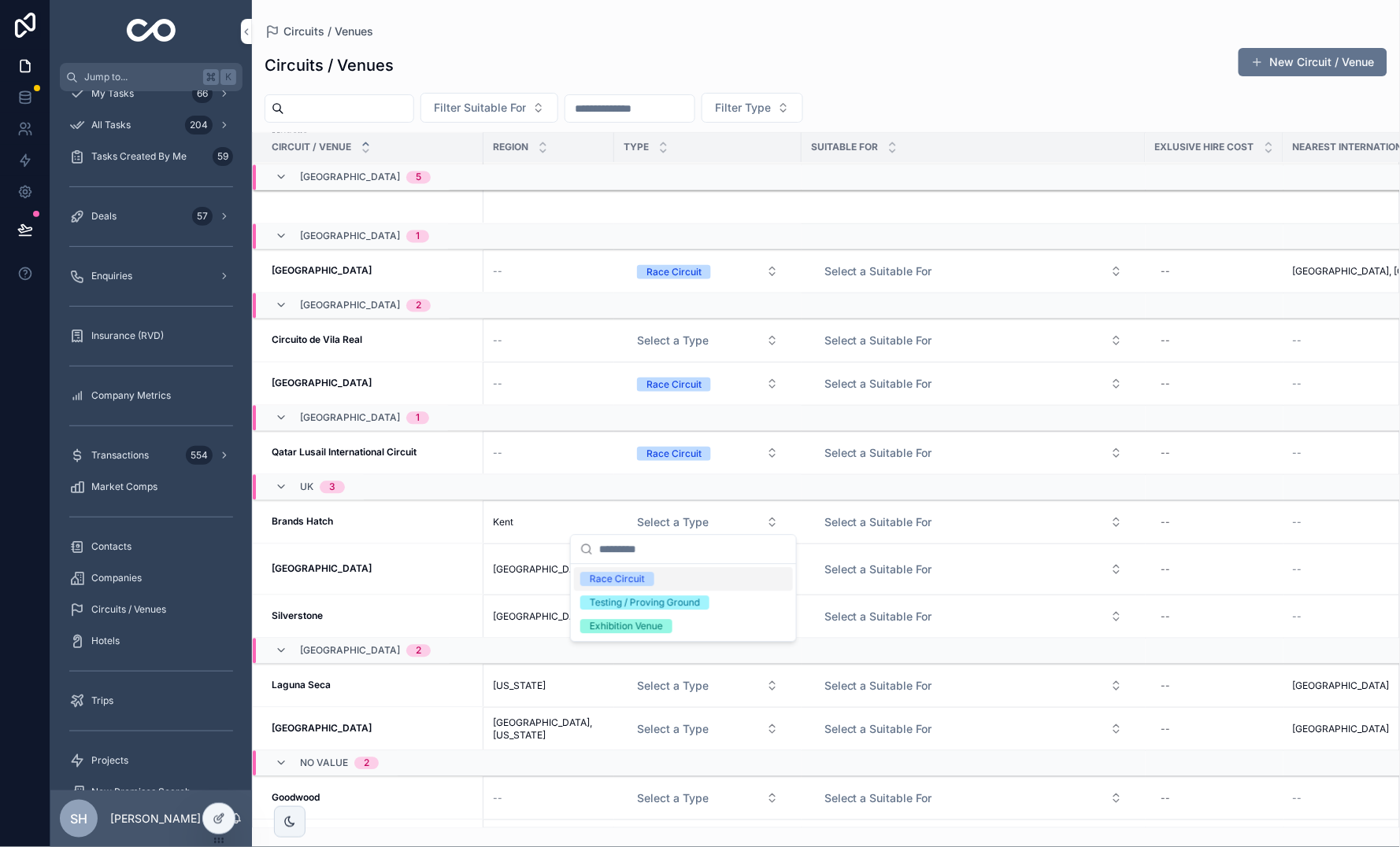
click at [624, 575] on div "Race Circuit" at bounding box center [617, 579] width 55 height 14
click at [661, 562] on span "Select a Type" at bounding box center [673, 569] width 72 height 16
click at [662, 570] on span "Select a Type" at bounding box center [673, 569] width 72 height 16
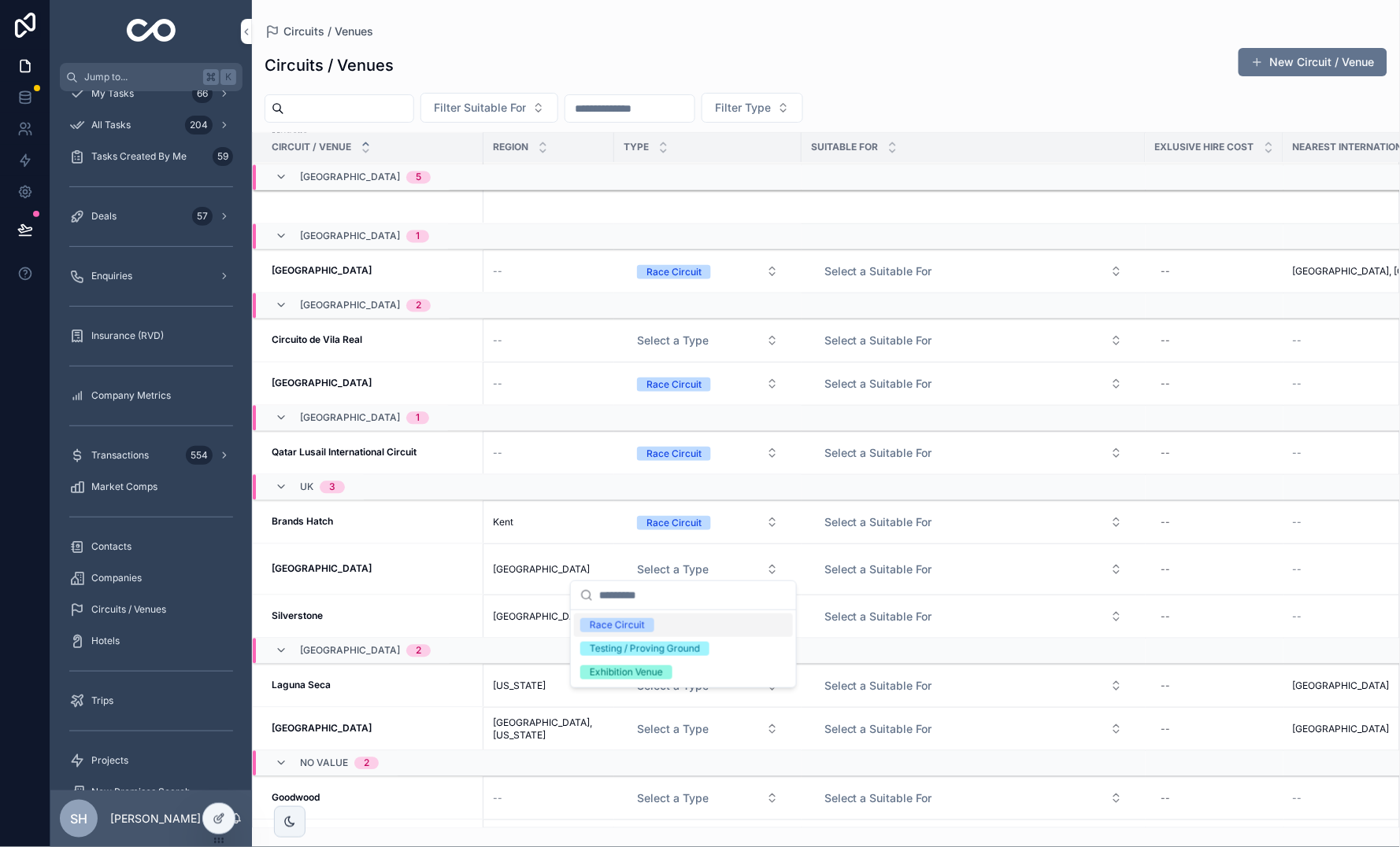
click at [639, 623] on div "Race Circuit" at bounding box center [617, 625] width 55 height 14
click at [667, 610] on span "Select a Type" at bounding box center [673, 616] width 72 height 16
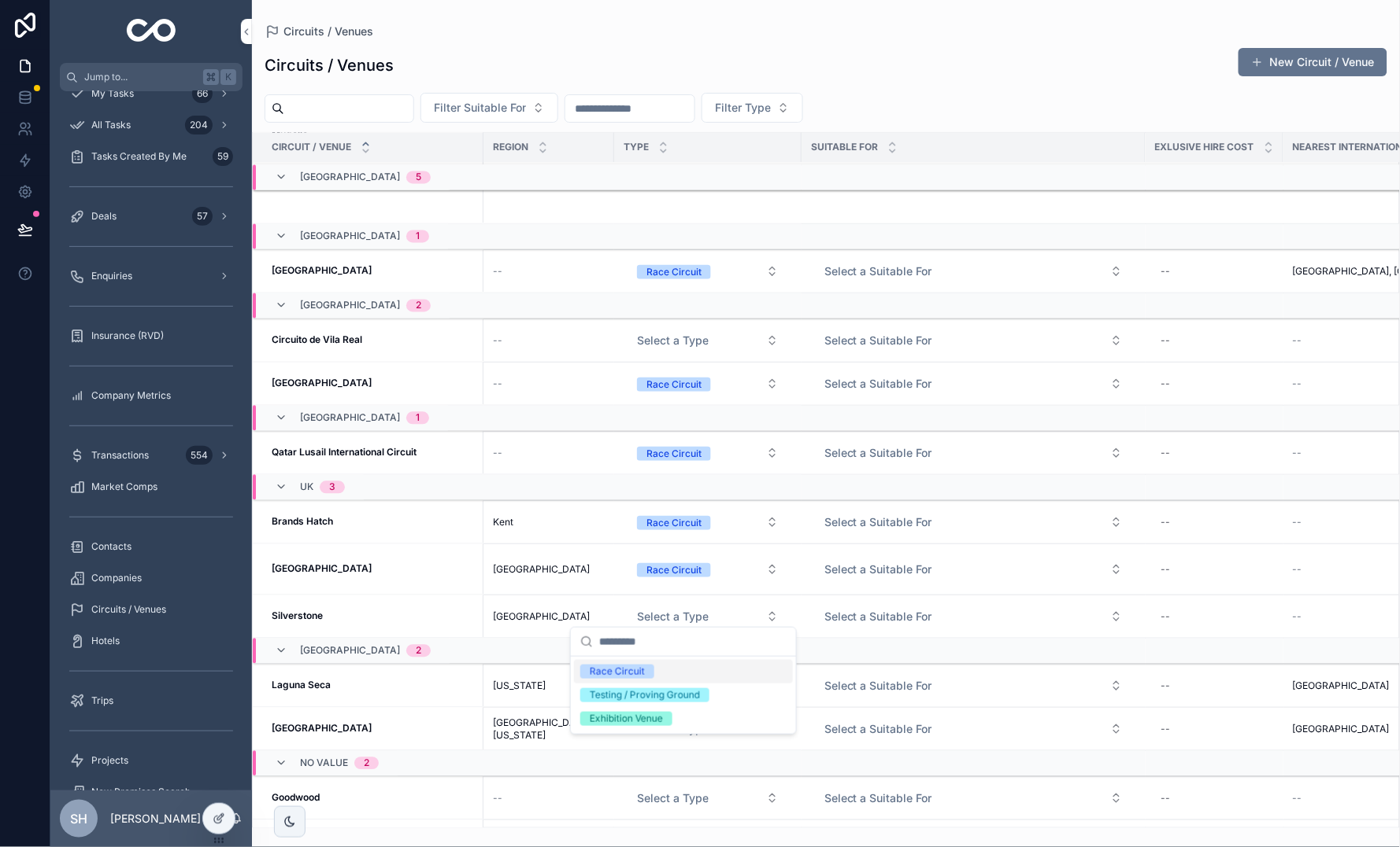
click at [627, 673] on div "Race Circuit" at bounding box center [617, 672] width 55 height 14
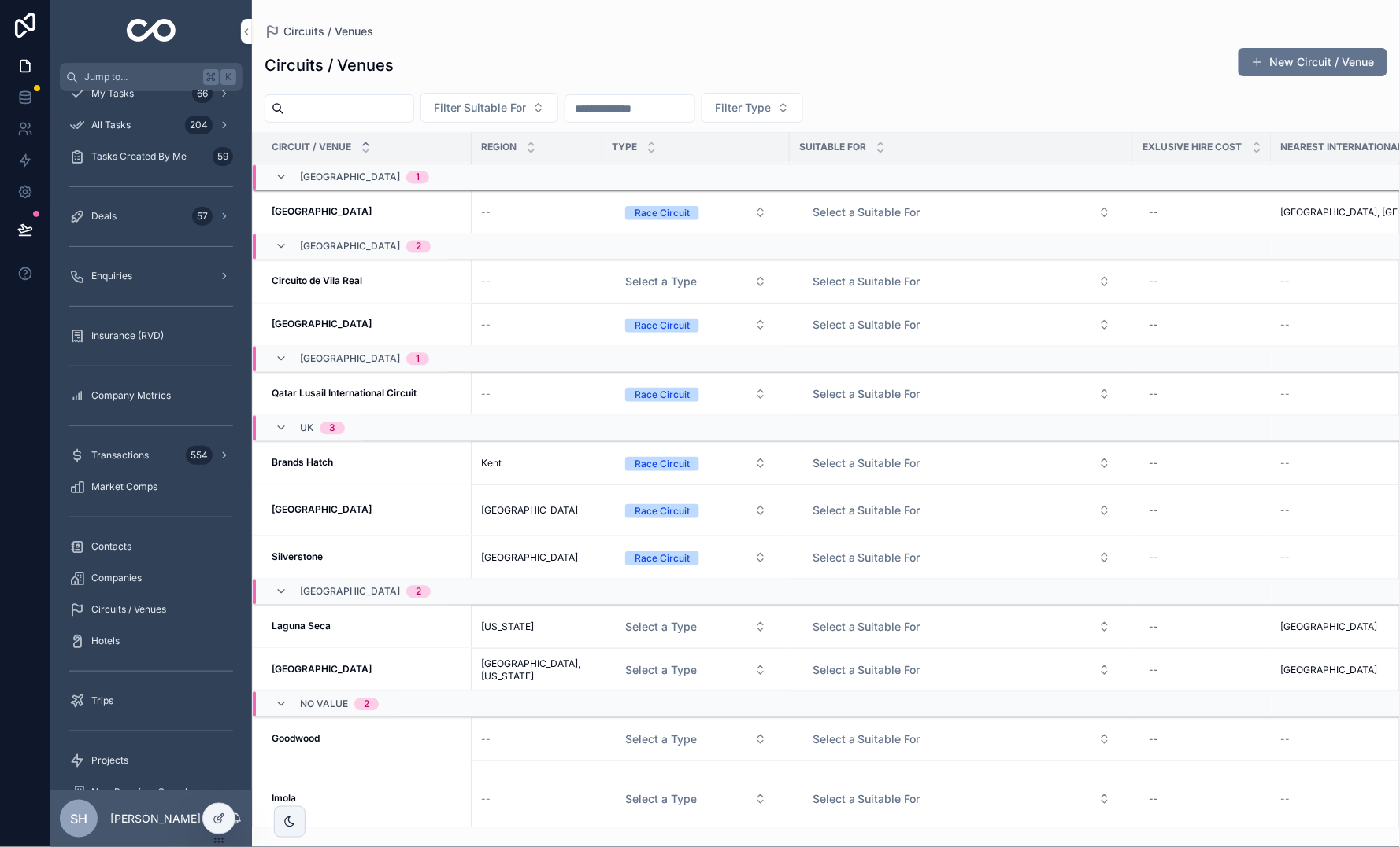
scroll to position [915, 0]
click at [671, 627] on span "Select a Type" at bounding box center [661, 627] width 72 height 16
click at [628, 685] on div "Race Circuit" at bounding box center [617, 684] width 55 height 14
click at [661, 663] on span "Select a Type" at bounding box center [661, 671] width 72 height 16
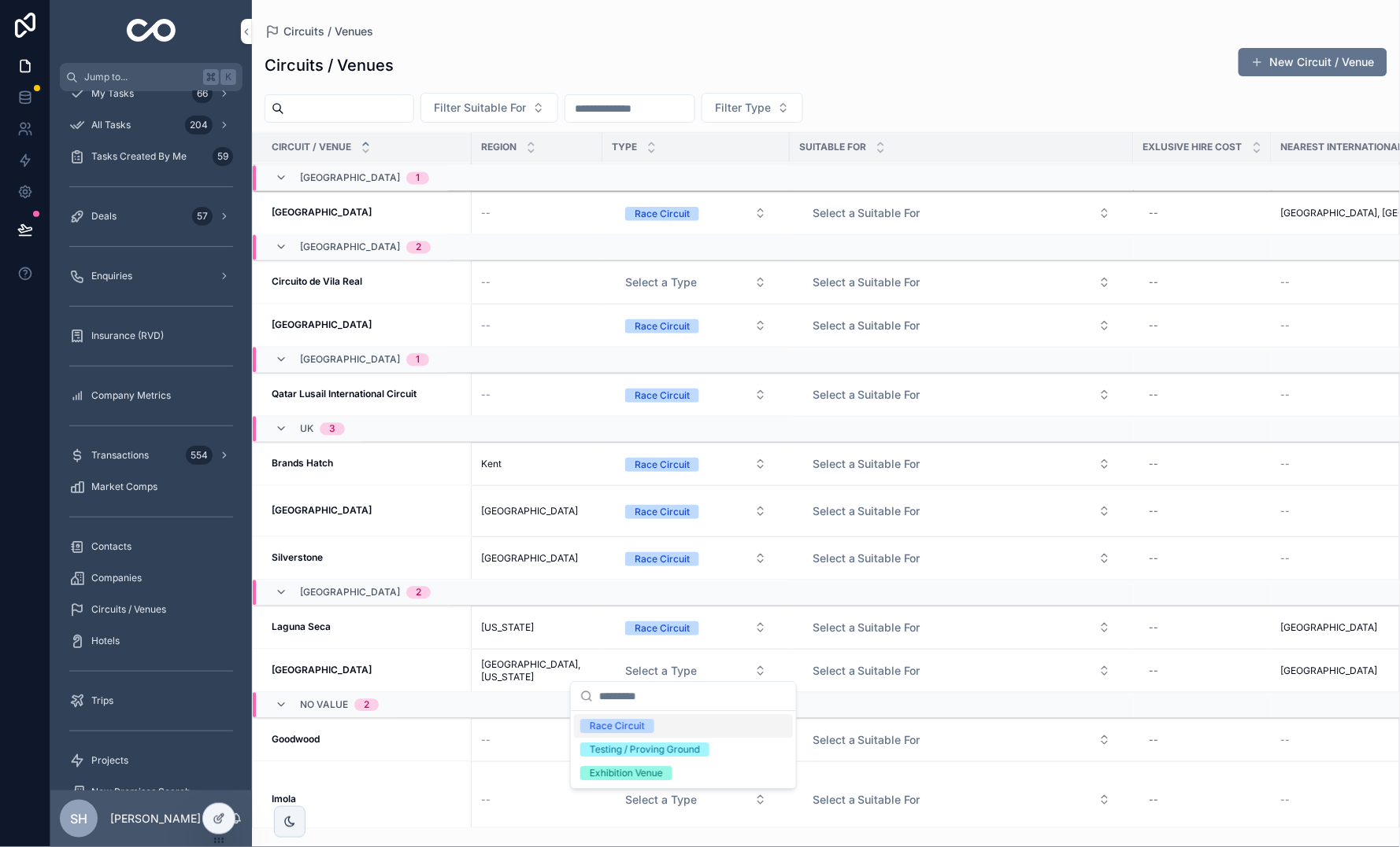
click at [481, 695] on td "--" at bounding box center [536, 741] width 130 height 43
click at [669, 695] on button "Select a Type" at bounding box center [696, 740] width 167 height 29
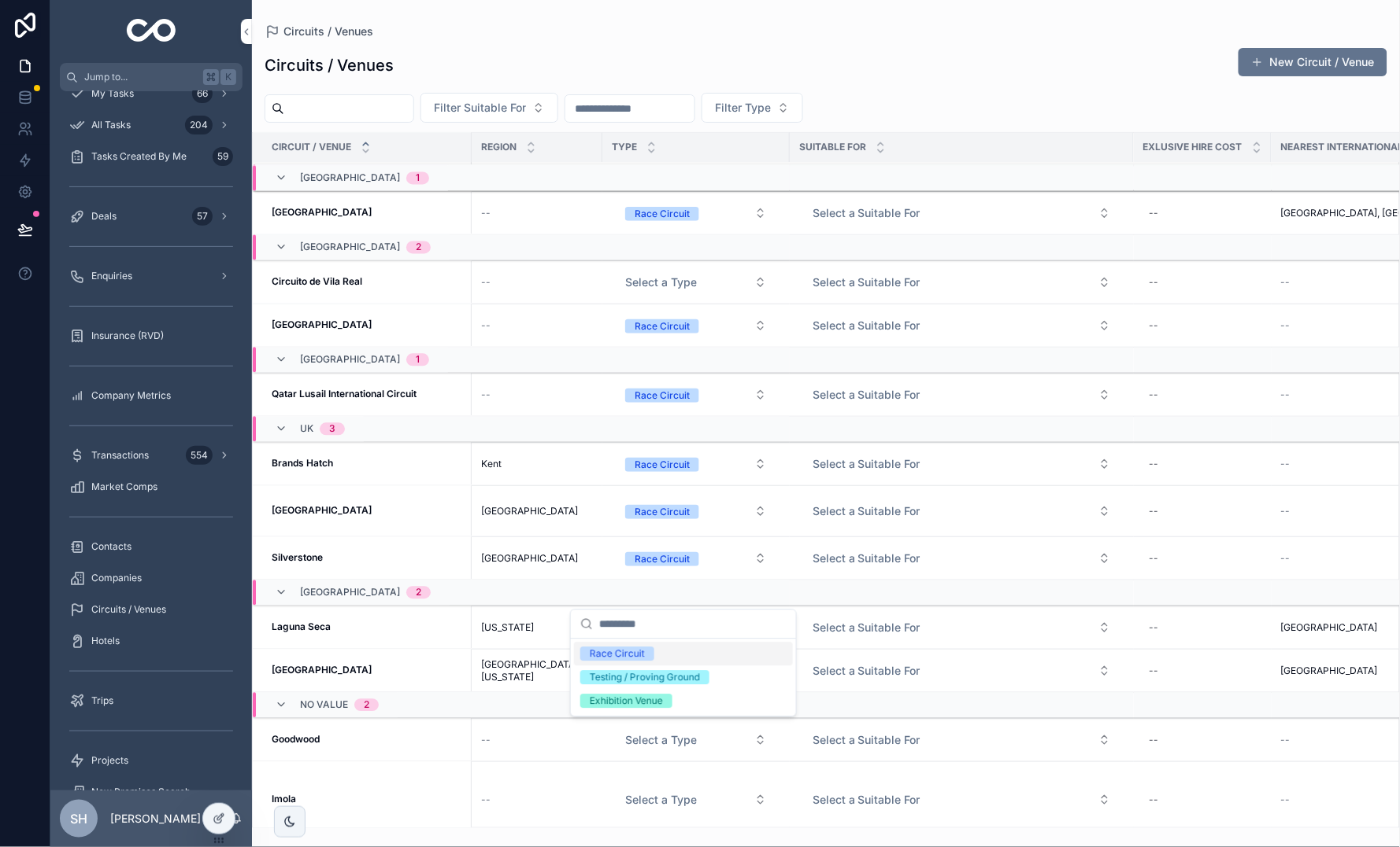
click at [651, 648] on span "Race Circuit" at bounding box center [617, 654] width 74 height 14
click at [659, 695] on span "Select a Type" at bounding box center [661, 800] width 72 height 16
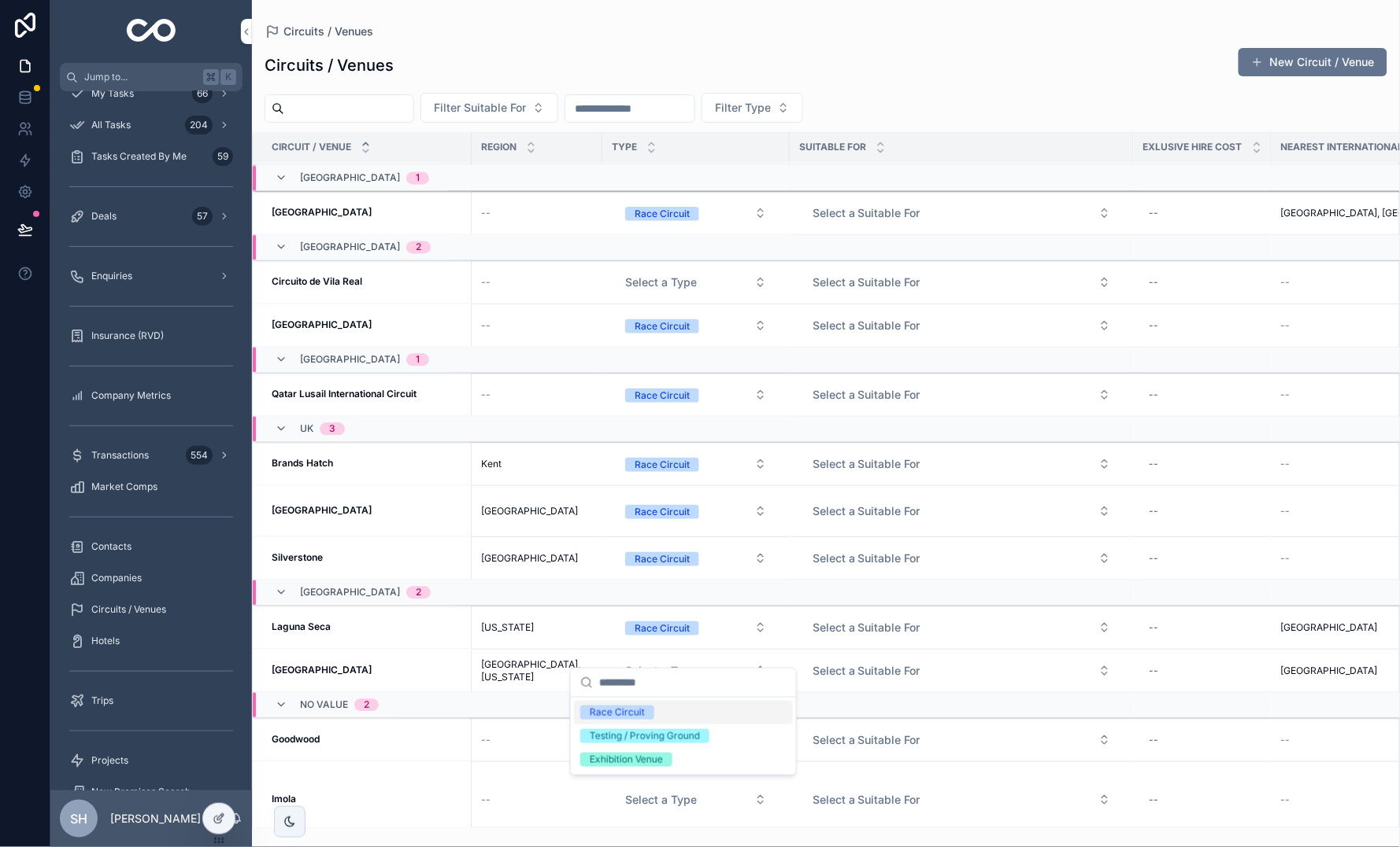
click at [636, 695] on div "Race Circuit" at bounding box center [617, 712] width 55 height 14
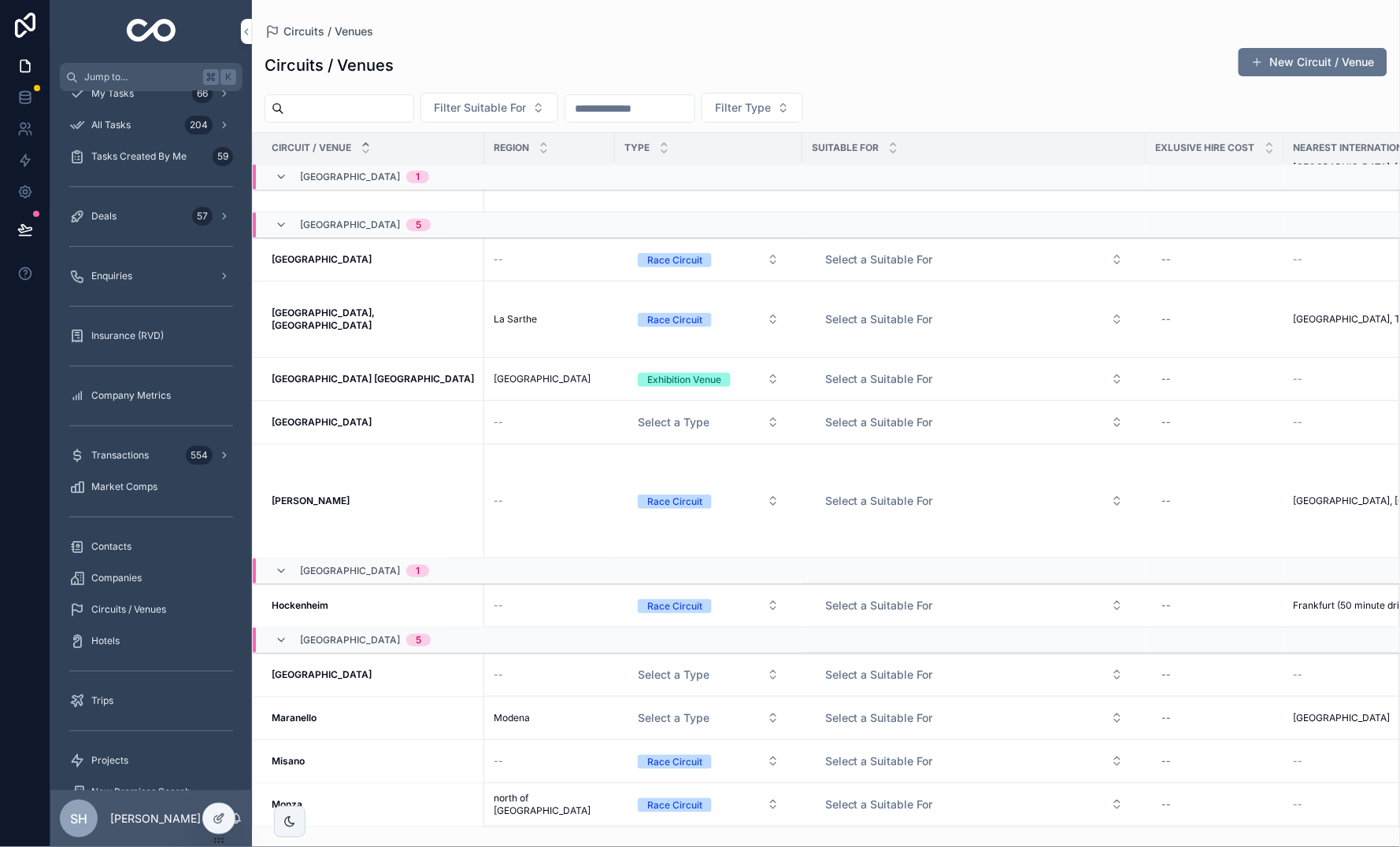
scroll to position [48, 0]
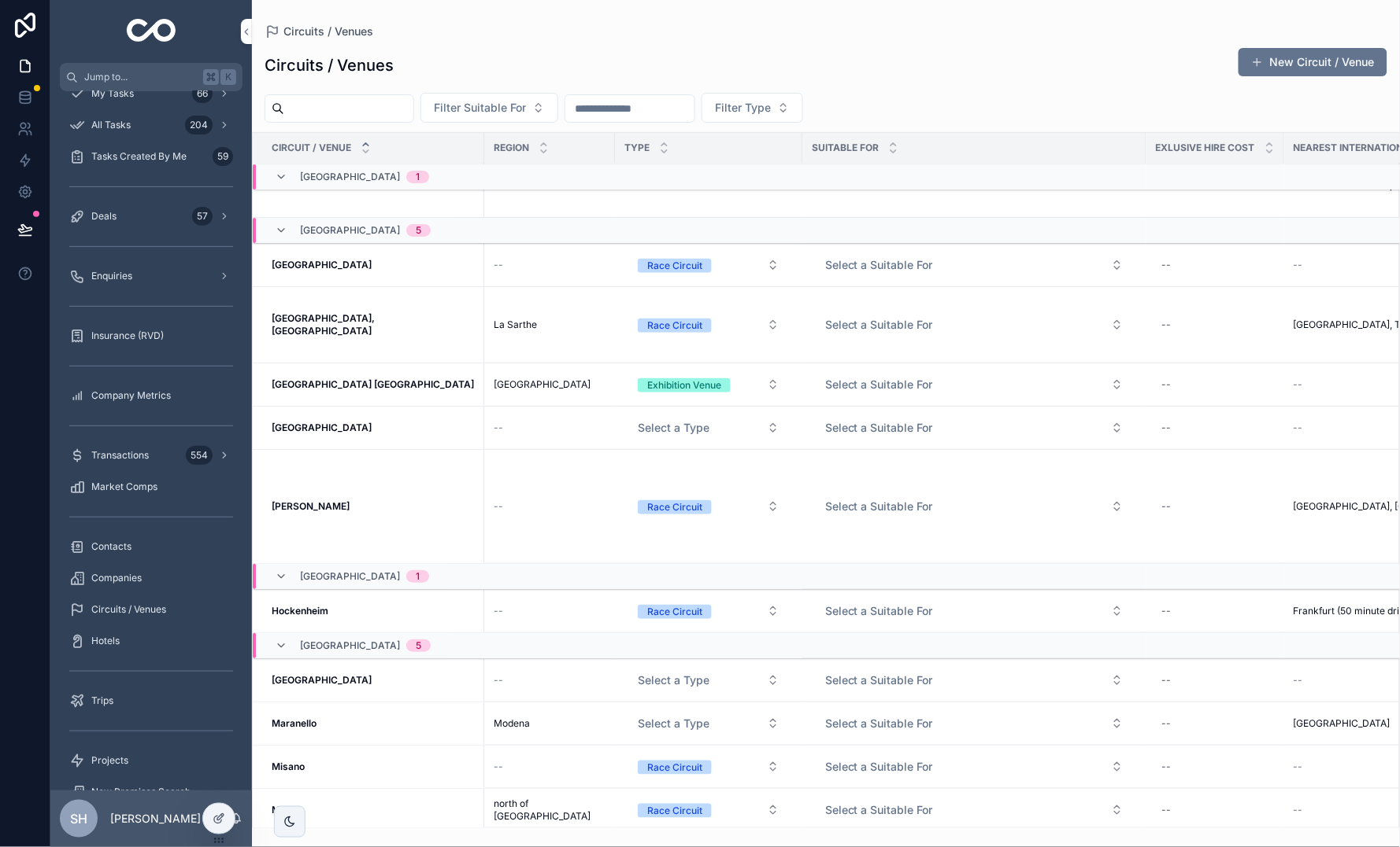
click at [663, 422] on button "Select a Type" at bounding box center [708, 428] width 167 height 29
click at [1042, 71] on div "Circuits / Venues New Circuit / Venue" at bounding box center [825, 65] width 1123 height 36
click at [214, 695] on icon at bounding box center [219, 819] width 13 height 13
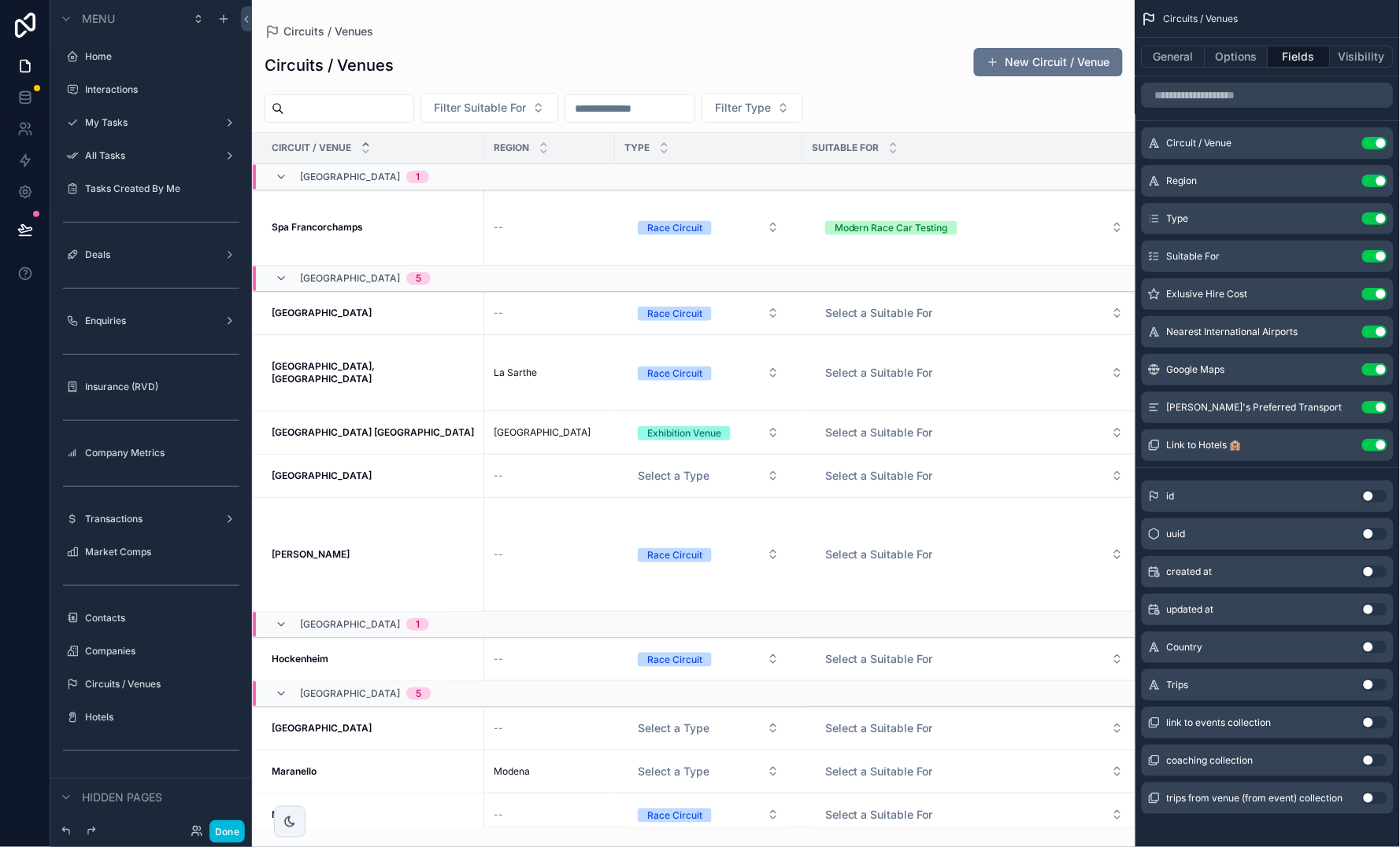
click at [0, 0] on icon "scrollable content" at bounding box center [0, 0] width 0 height 0
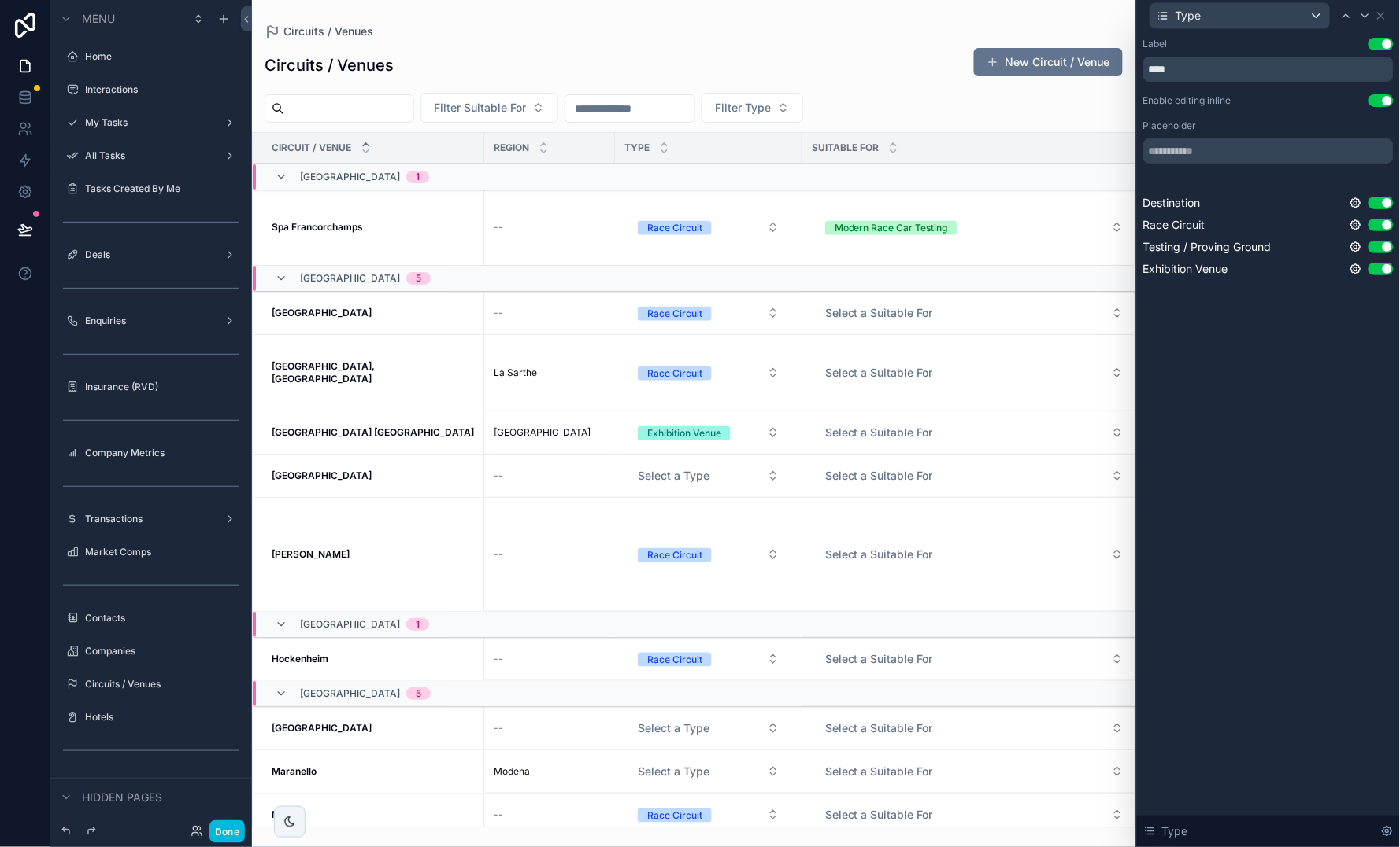
click at [1189, 695] on icon at bounding box center [1387, 832] width 13 height 13
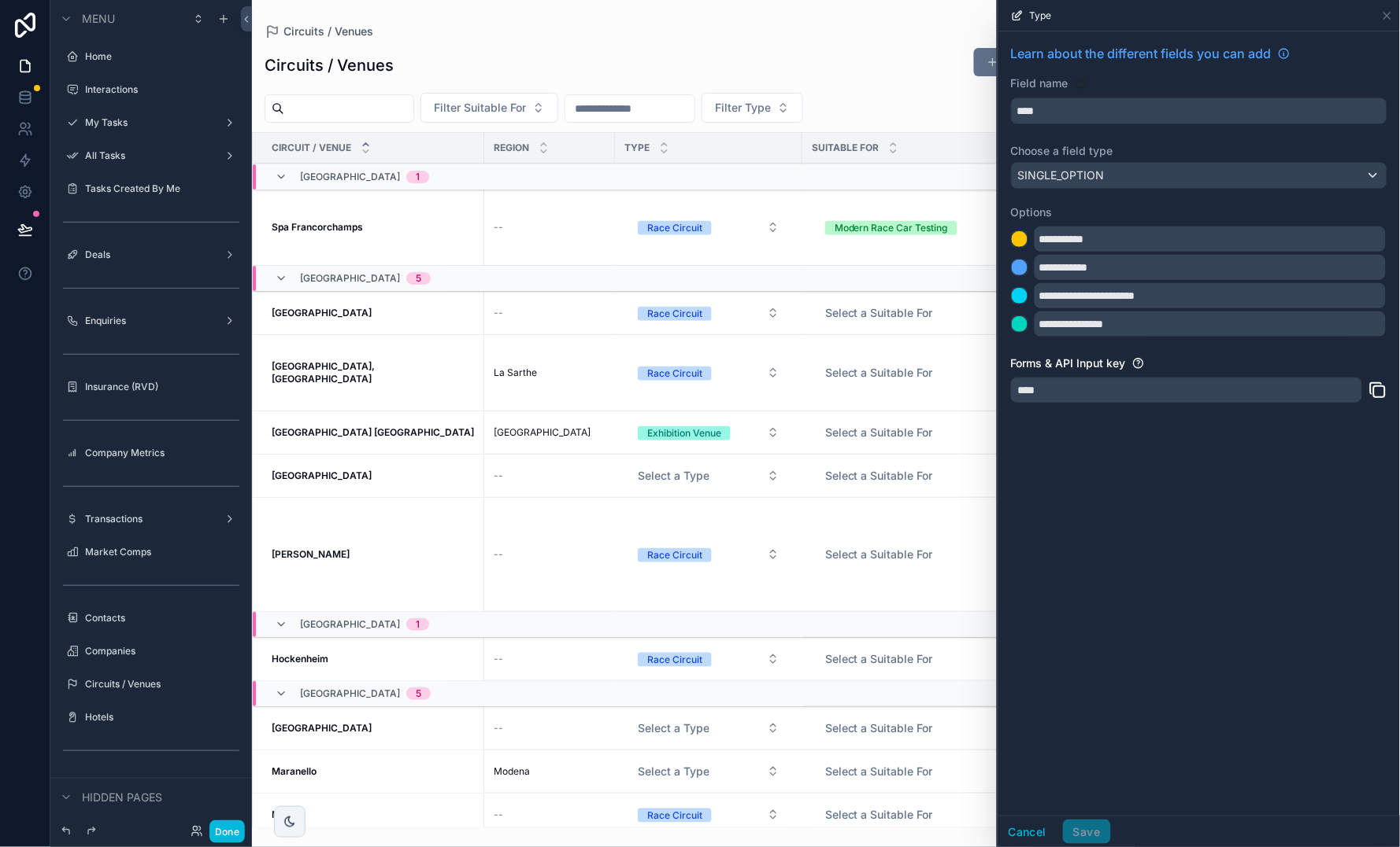
click at [1189, 465] on div "**********" at bounding box center [1199, 423] width 401 height 784
click at [1095, 695] on div "Cancel Save" at bounding box center [1054, 832] width 113 height 25
click at [1023, 695] on button "Cancel" at bounding box center [1027, 832] width 58 height 25
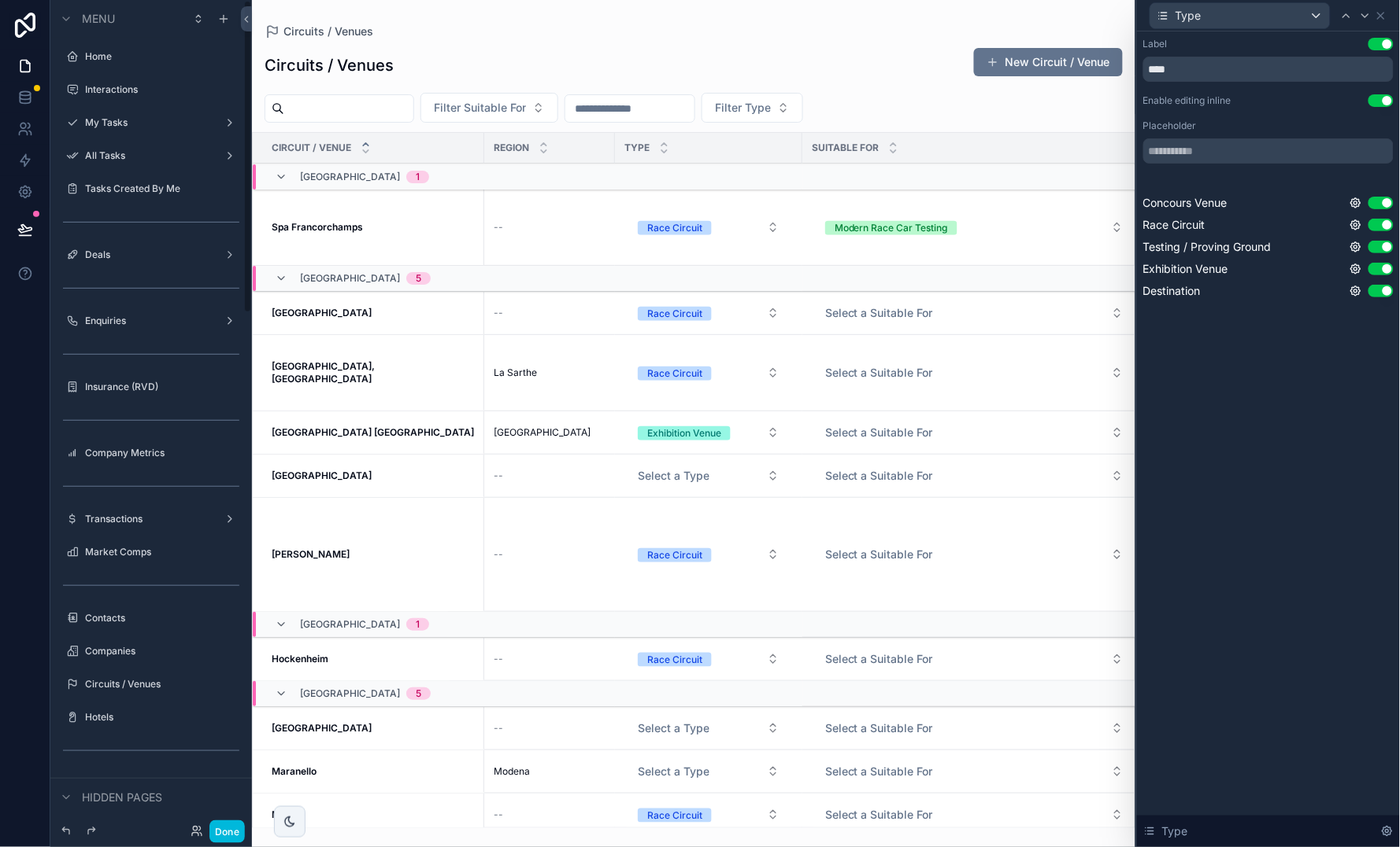
click at [226, 695] on button "Done" at bounding box center [227, 831] width 35 height 23
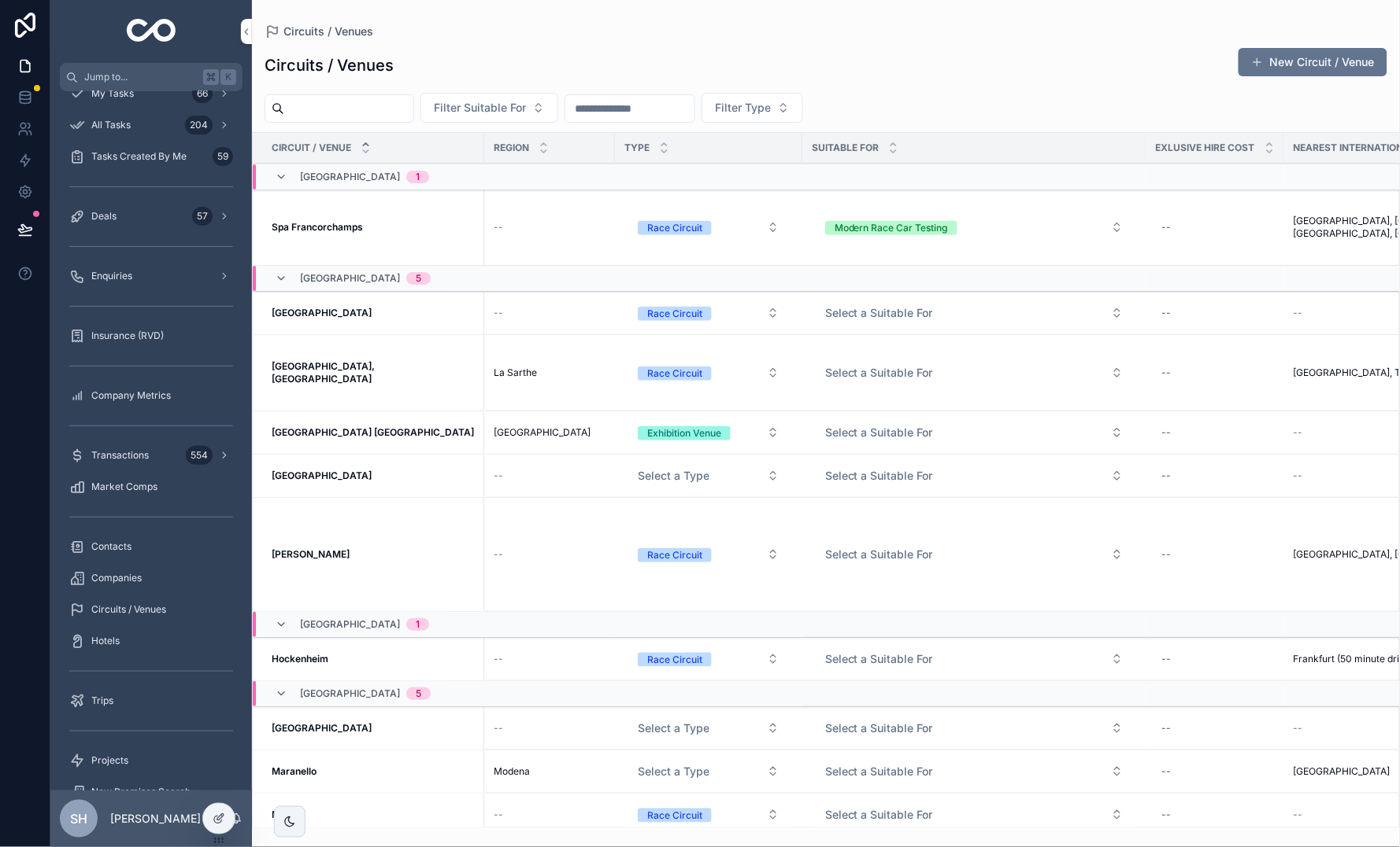
click at [770, 71] on div "Circuits / Venues New Circuit / Venue" at bounding box center [825, 65] width 1123 height 36
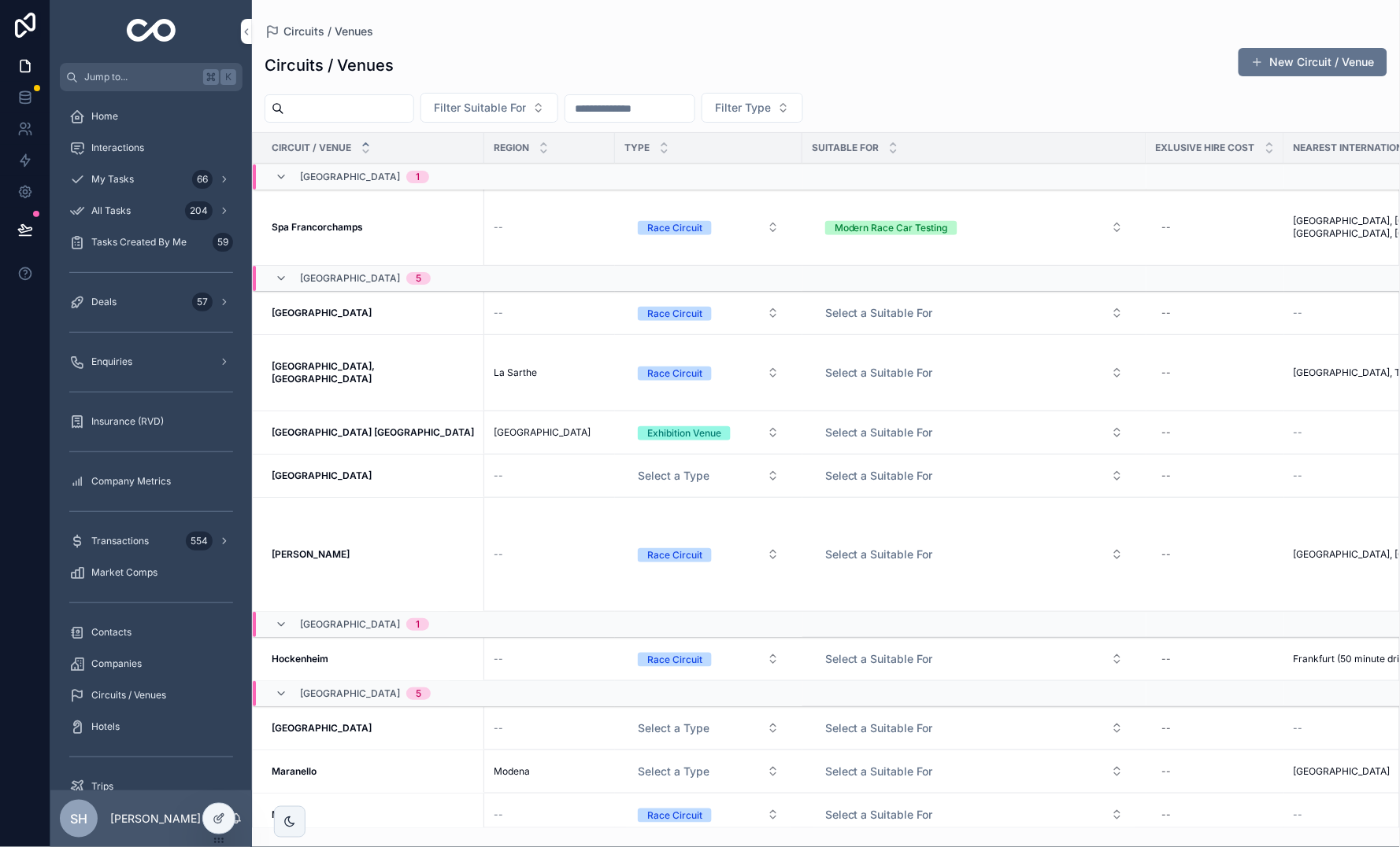
click at [722, 486] on button "Select a Type" at bounding box center [708, 476] width 167 height 29
click at [601, 639] on div "Destination" at bounding box center [615, 637] width 51 height 14
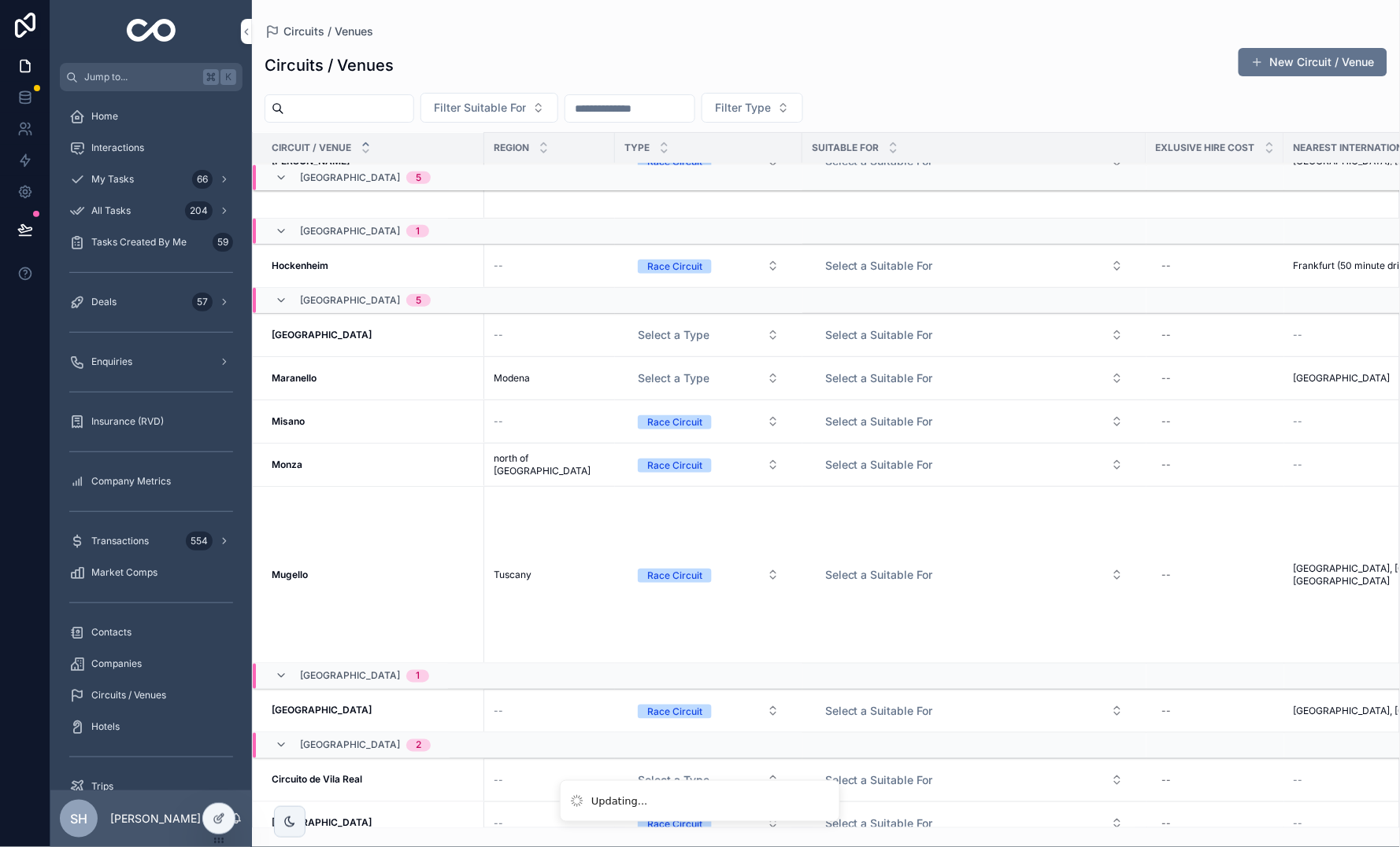
scroll to position [395, 0]
click at [705, 324] on button "Select a Type" at bounding box center [708, 333] width 167 height 29
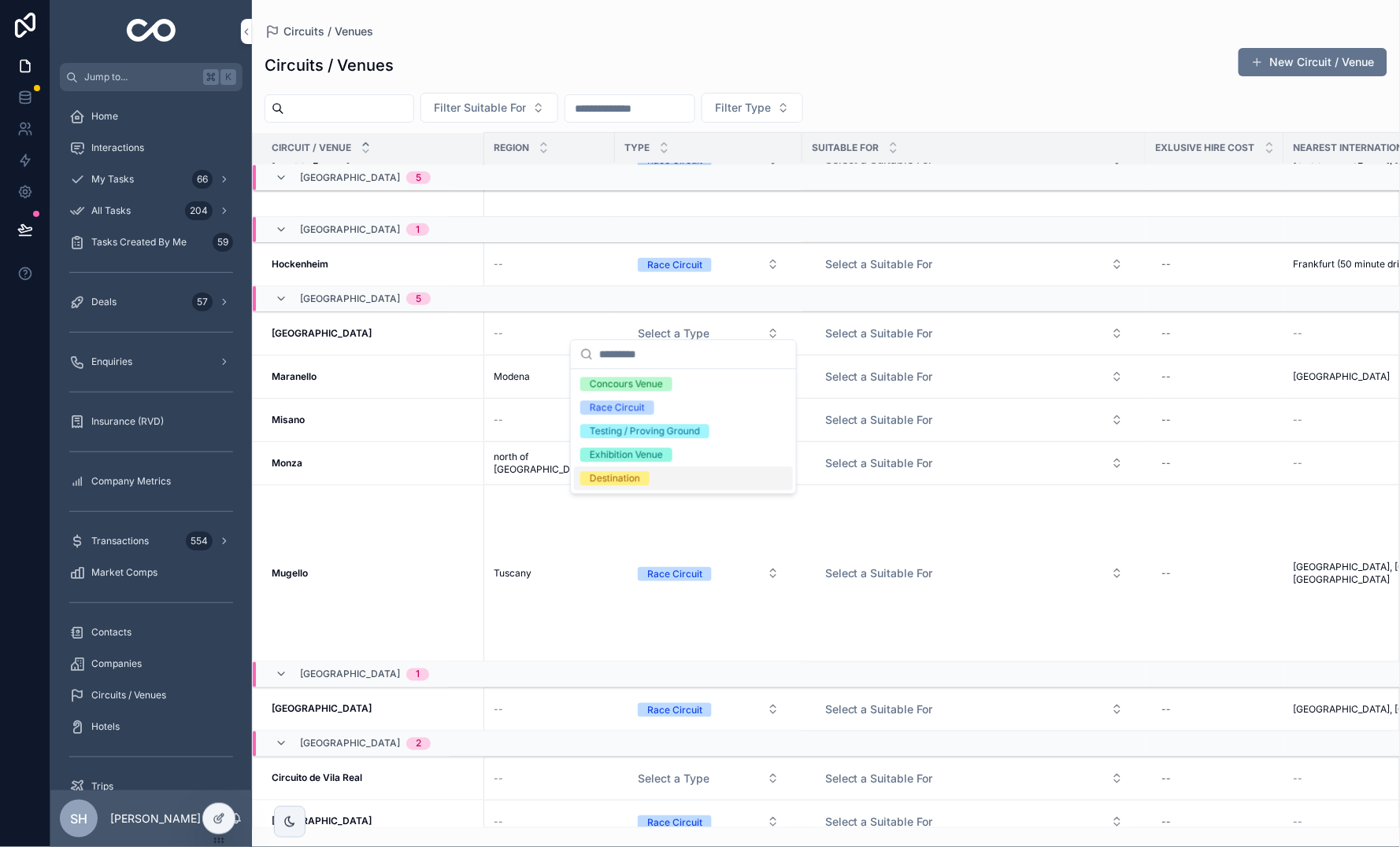
click at [635, 478] on div "Destination" at bounding box center [615, 478] width 51 height 14
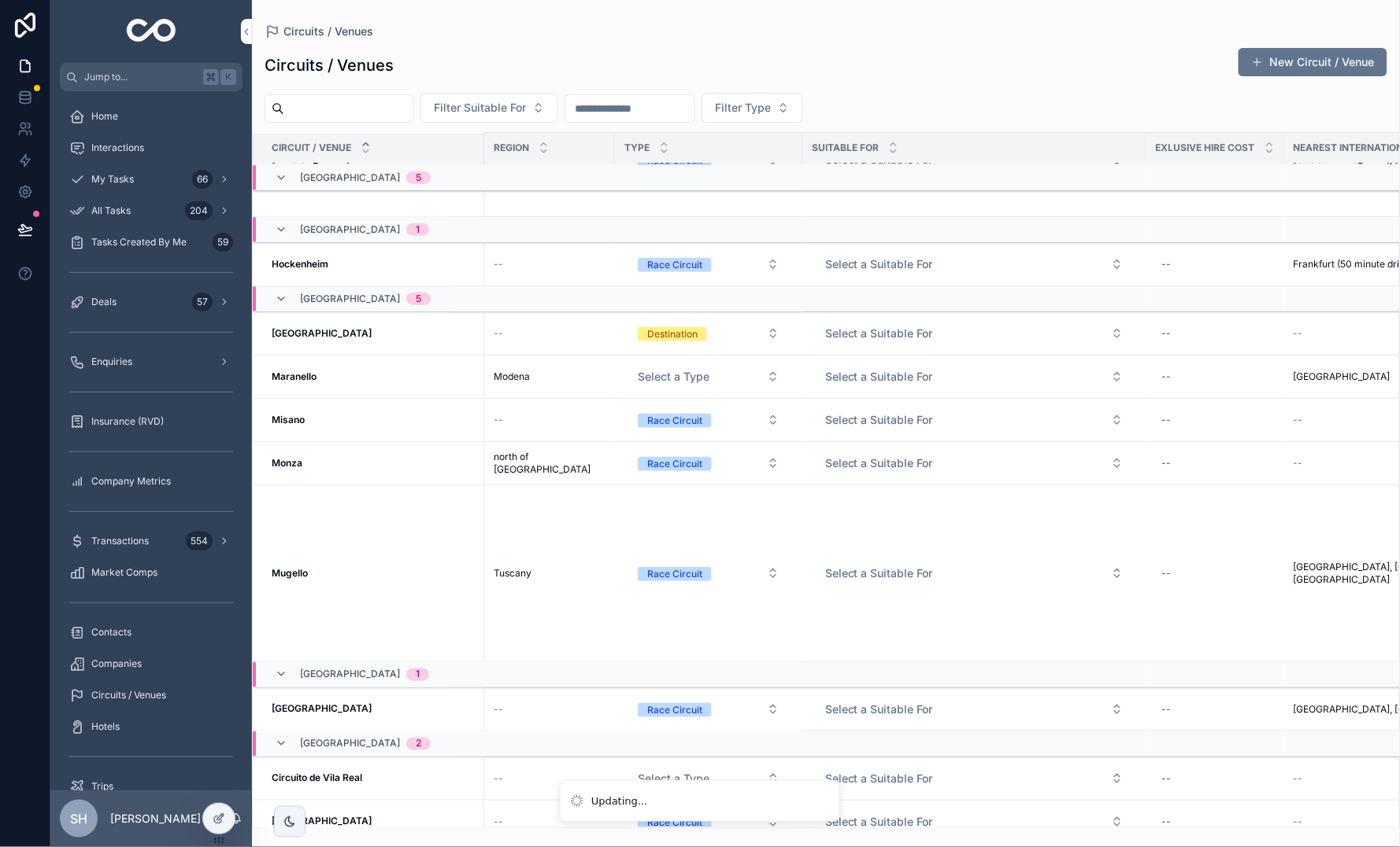
click at [683, 369] on span "Select a Type" at bounding box center [674, 377] width 72 height 16
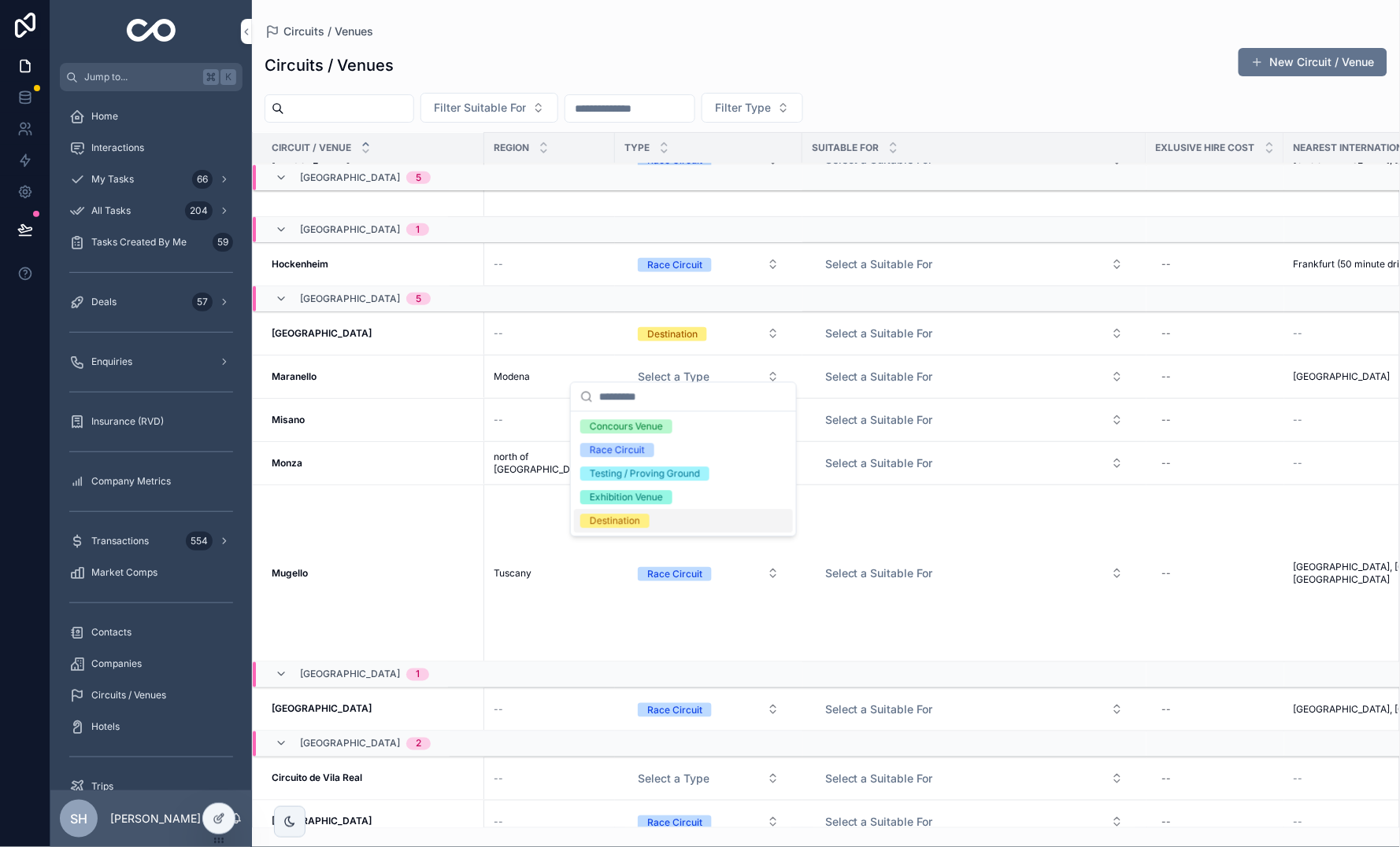
click at [643, 521] on span "Destination" at bounding box center [615, 521] width 69 height 14
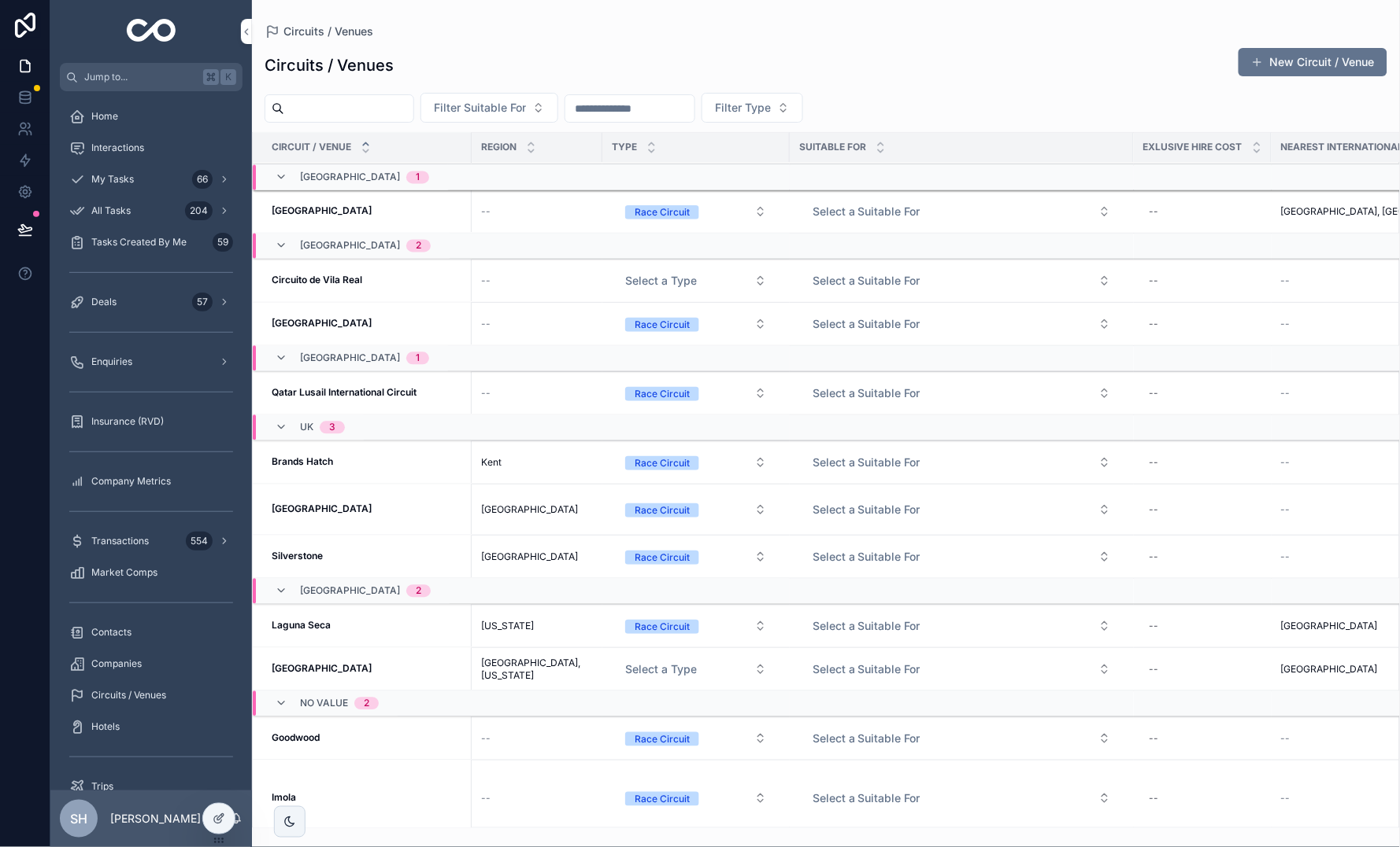
scroll to position [915, 0]
click at [675, 290] on button "Select a Type" at bounding box center [696, 282] width 167 height 29
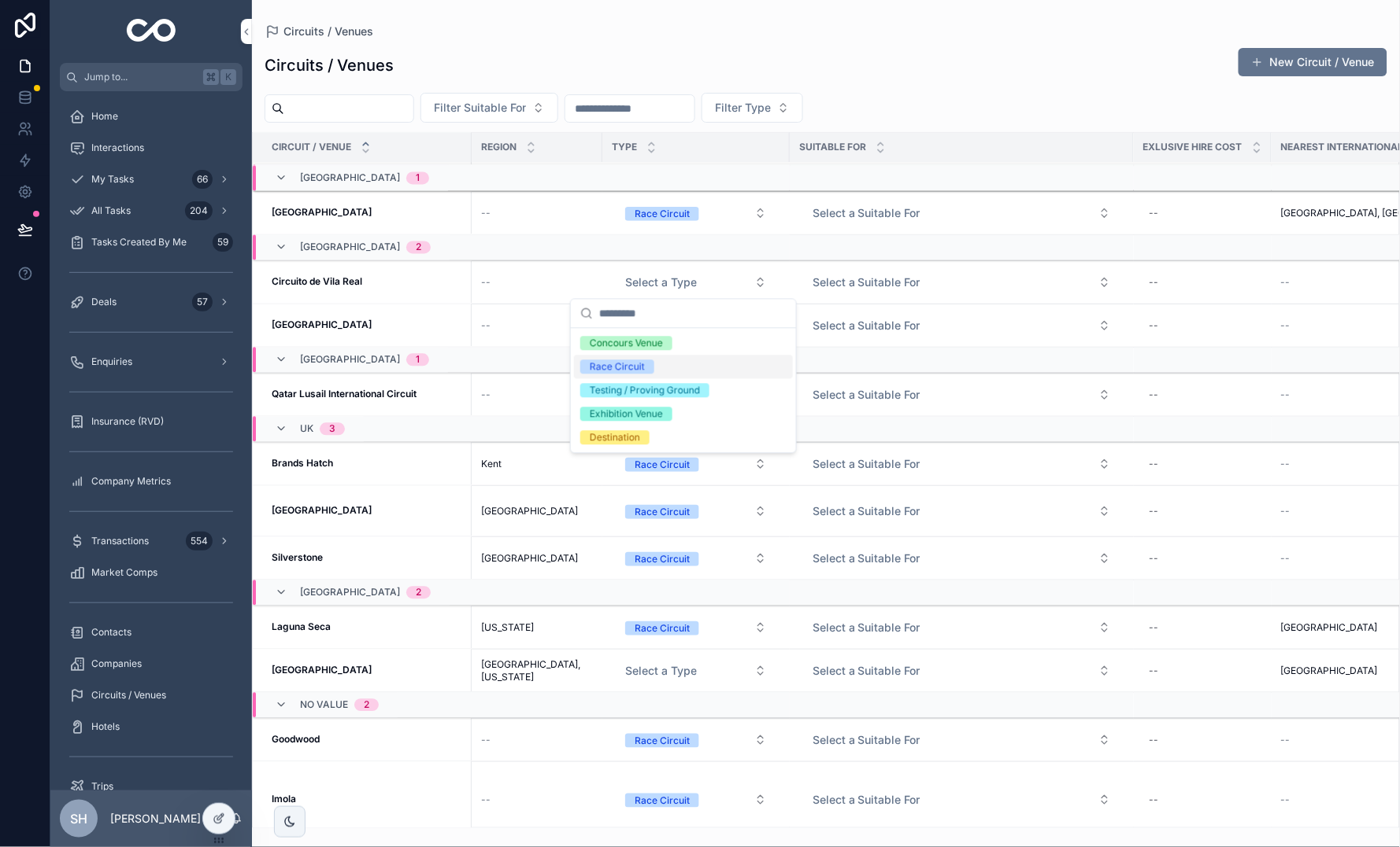
click at [646, 365] on span "Race Circuit" at bounding box center [617, 367] width 74 height 14
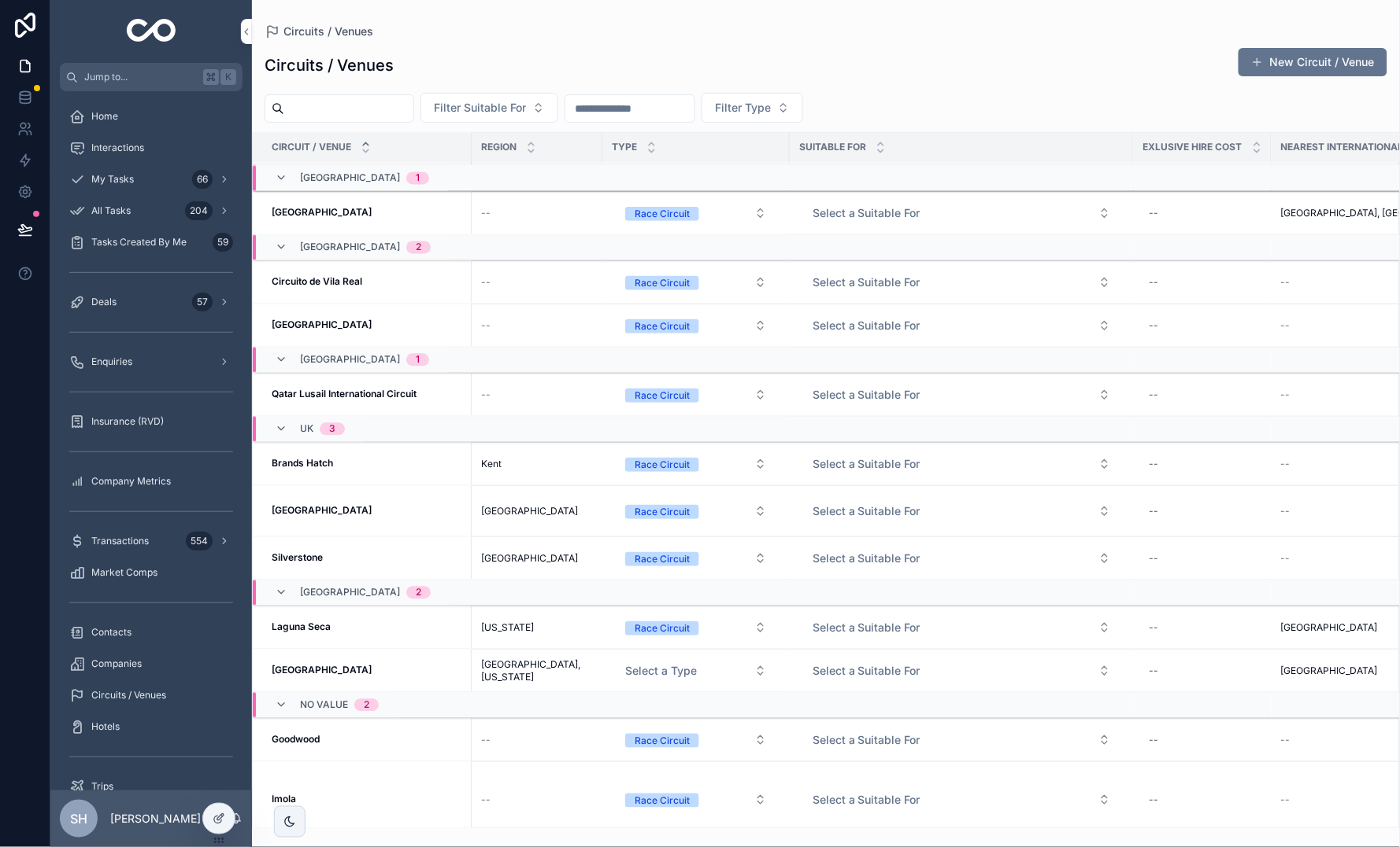
click at [651, 663] on span "Select a Type" at bounding box center [661, 671] width 72 height 16
click at [658, 669] on span "Select a Type" at bounding box center [661, 671] width 72 height 16
click at [655, 725] on div "Concours Venue" at bounding box center [626, 726] width 73 height 14
click at [225, 819] on div at bounding box center [219, 819] width 31 height 30
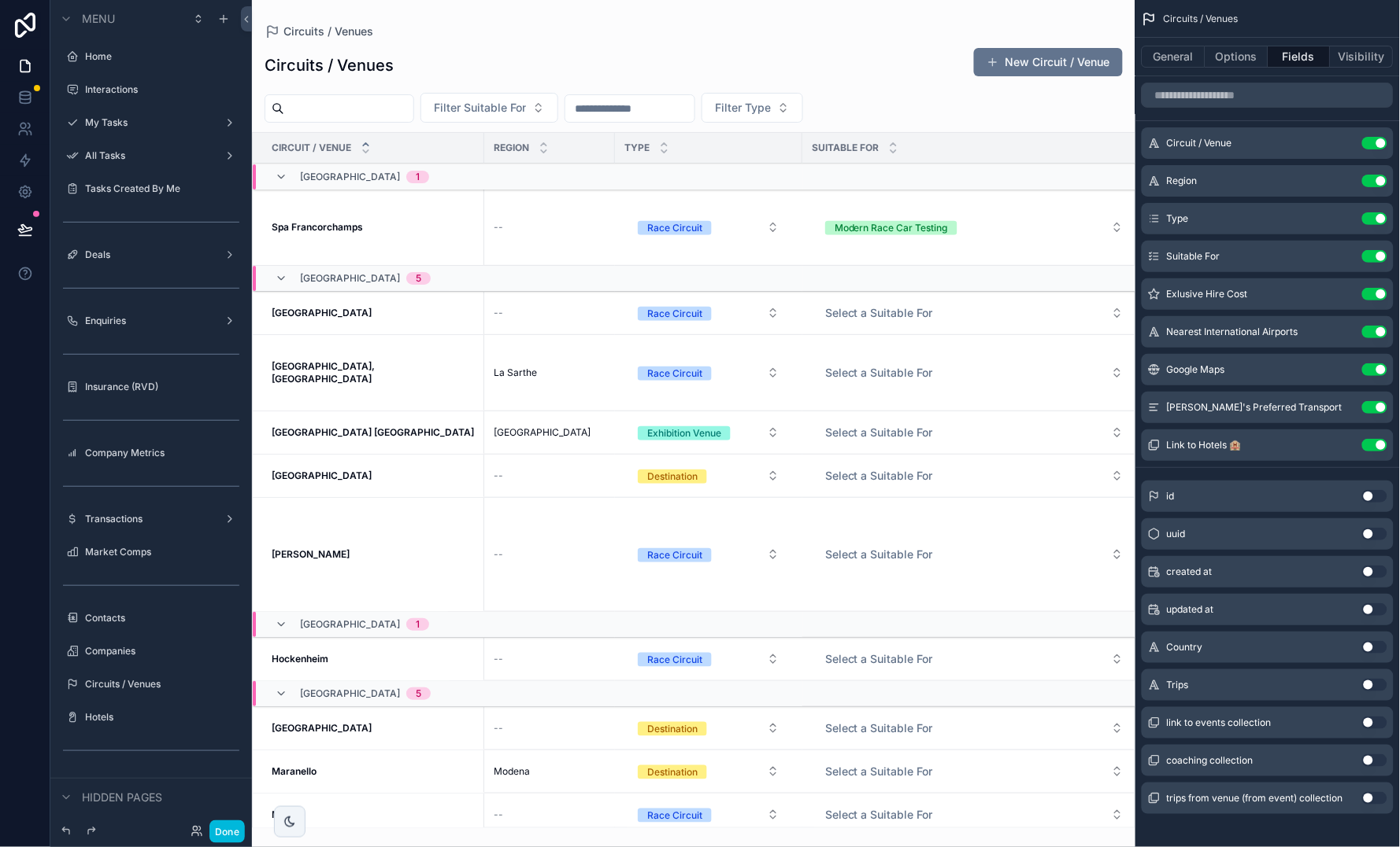
click at [1038, 68] on div "scrollable content" at bounding box center [694, 423] width 883 height 847
click at [1038, 68] on button "New Circuit / Venue" at bounding box center [1048, 62] width 149 height 29
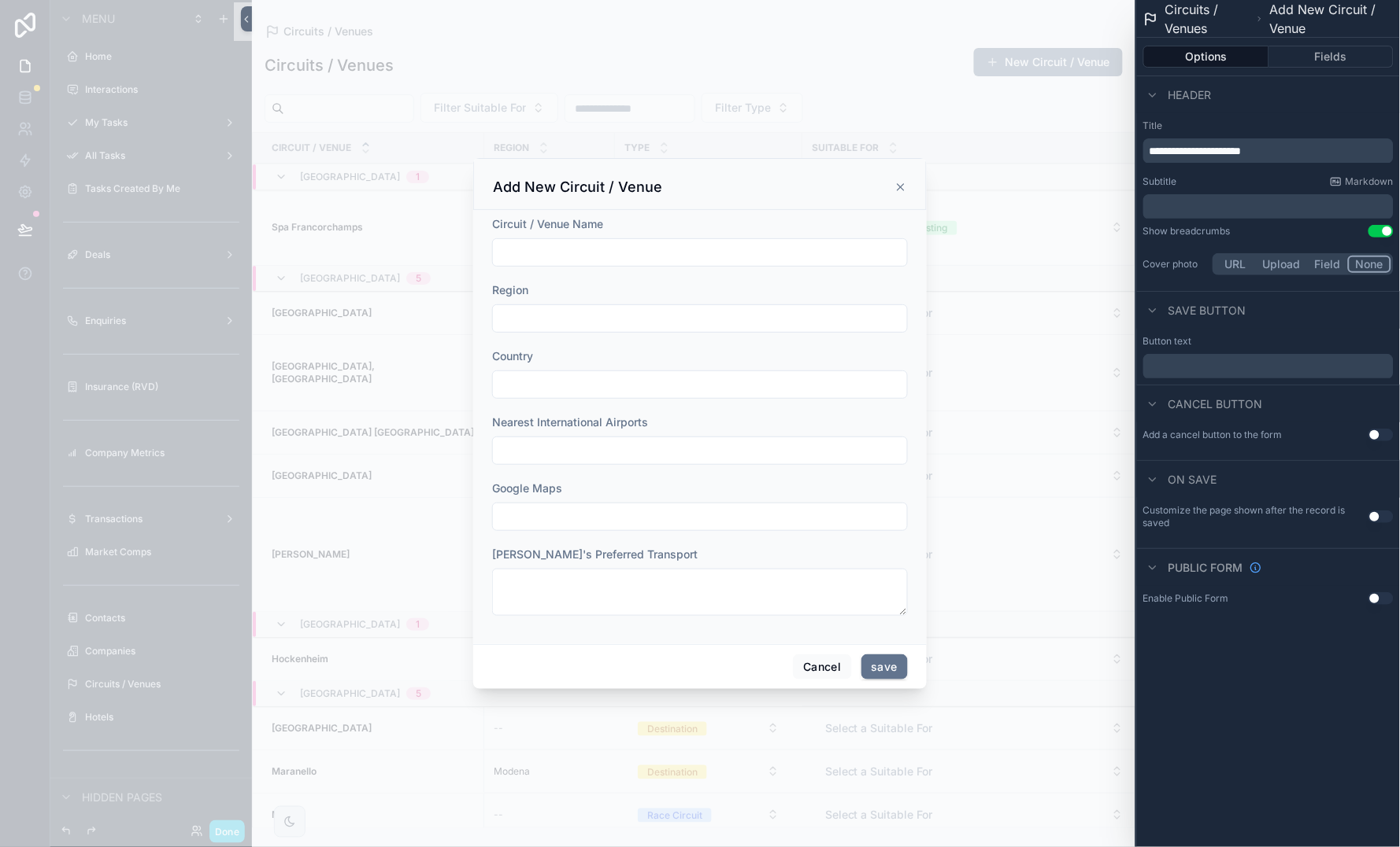
click at [1321, 55] on button "Fields" at bounding box center [1331, 56] width 125 height 22
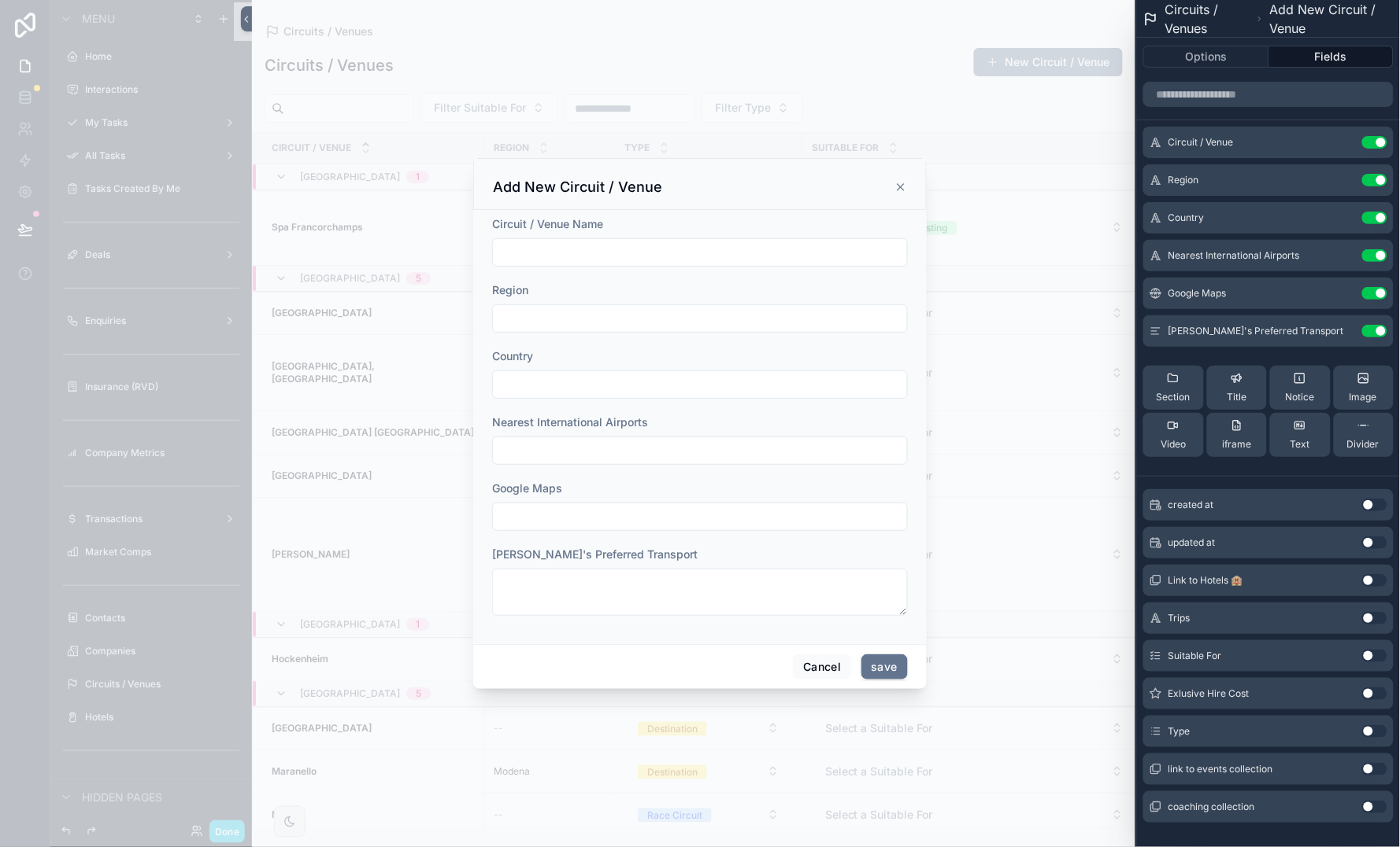
click at [1373, 653] on button "Use setting" at bounding box center [1374, 657] width 25 height 13
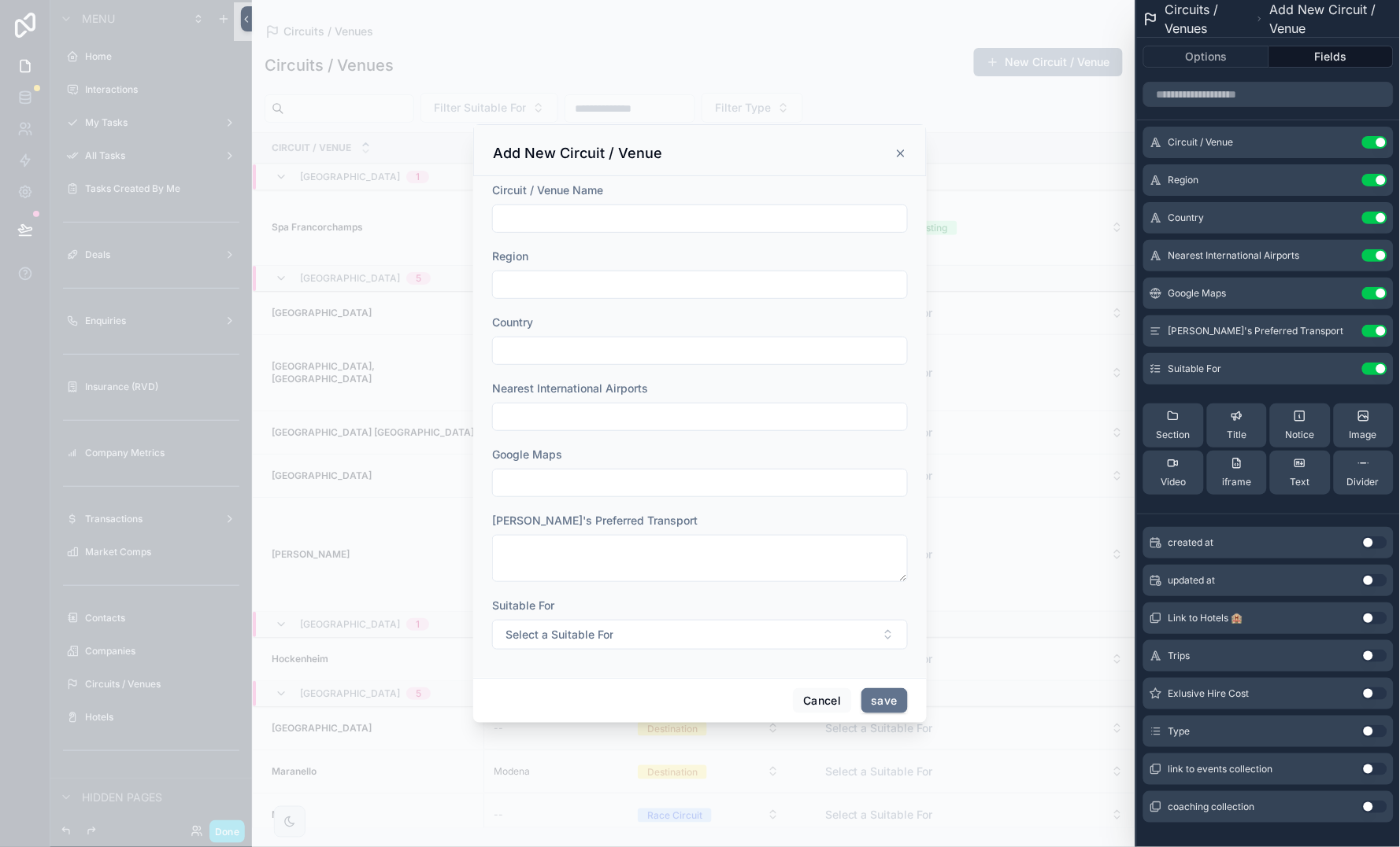
click at [1372, 694] on button "Use setting" at bounding box center [1374, 695] width 25 height 13
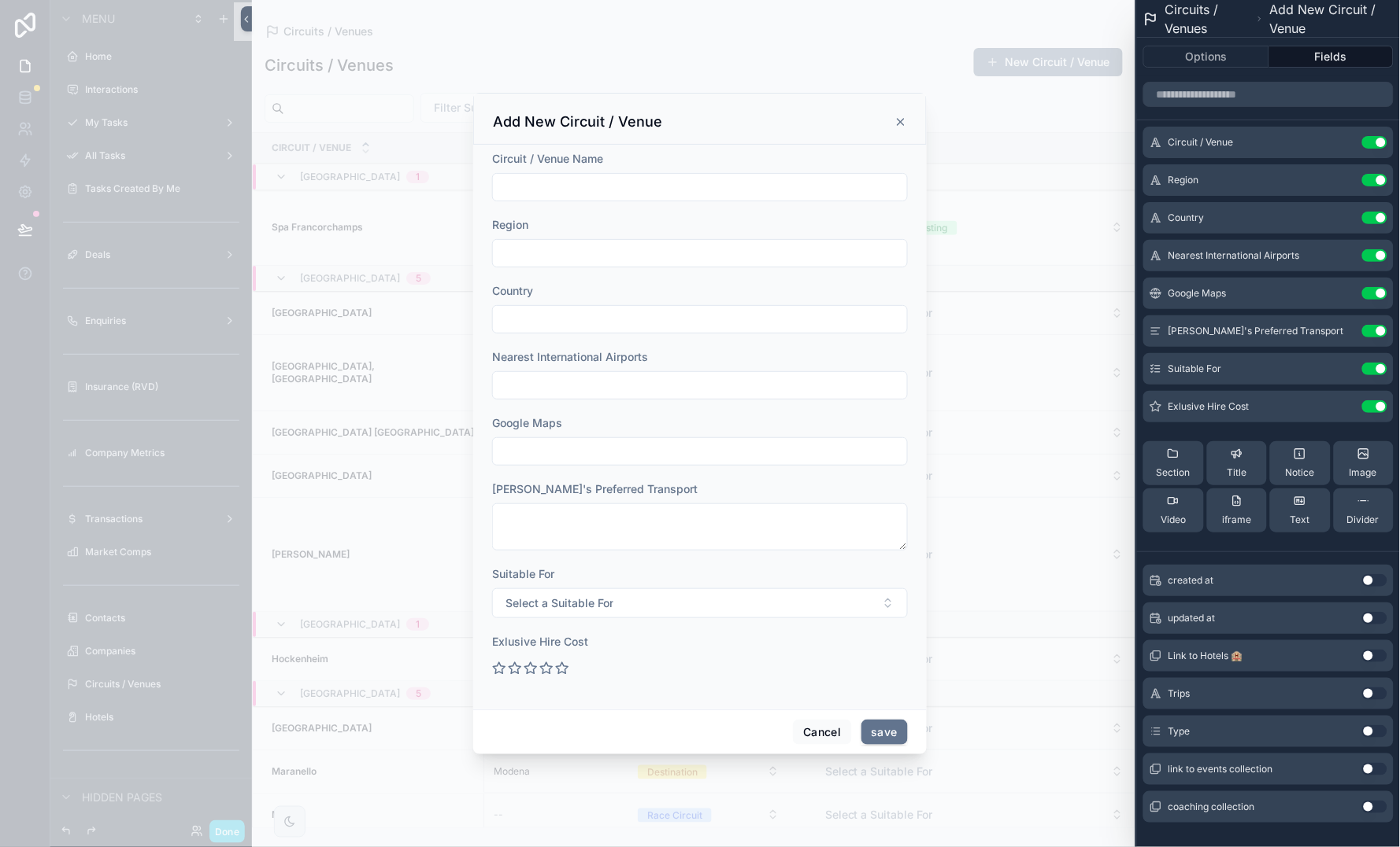
click at [1371, 733] on button "Use setting" at bounding box center [1374, 732] width 25 height 13
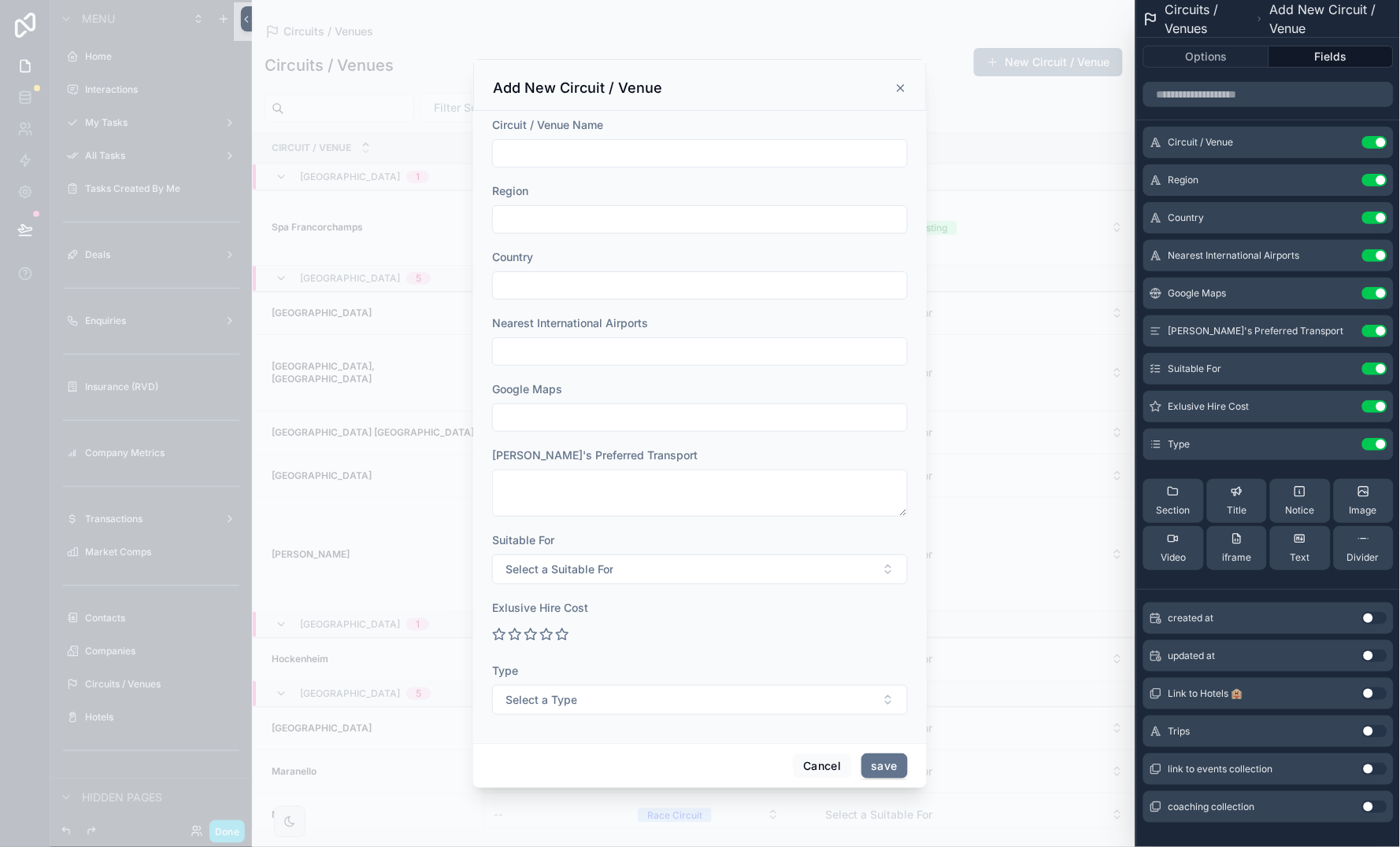
click at [1369, 691] on button "Use setting" at bounding box center [1374, 695] width 25 height 13
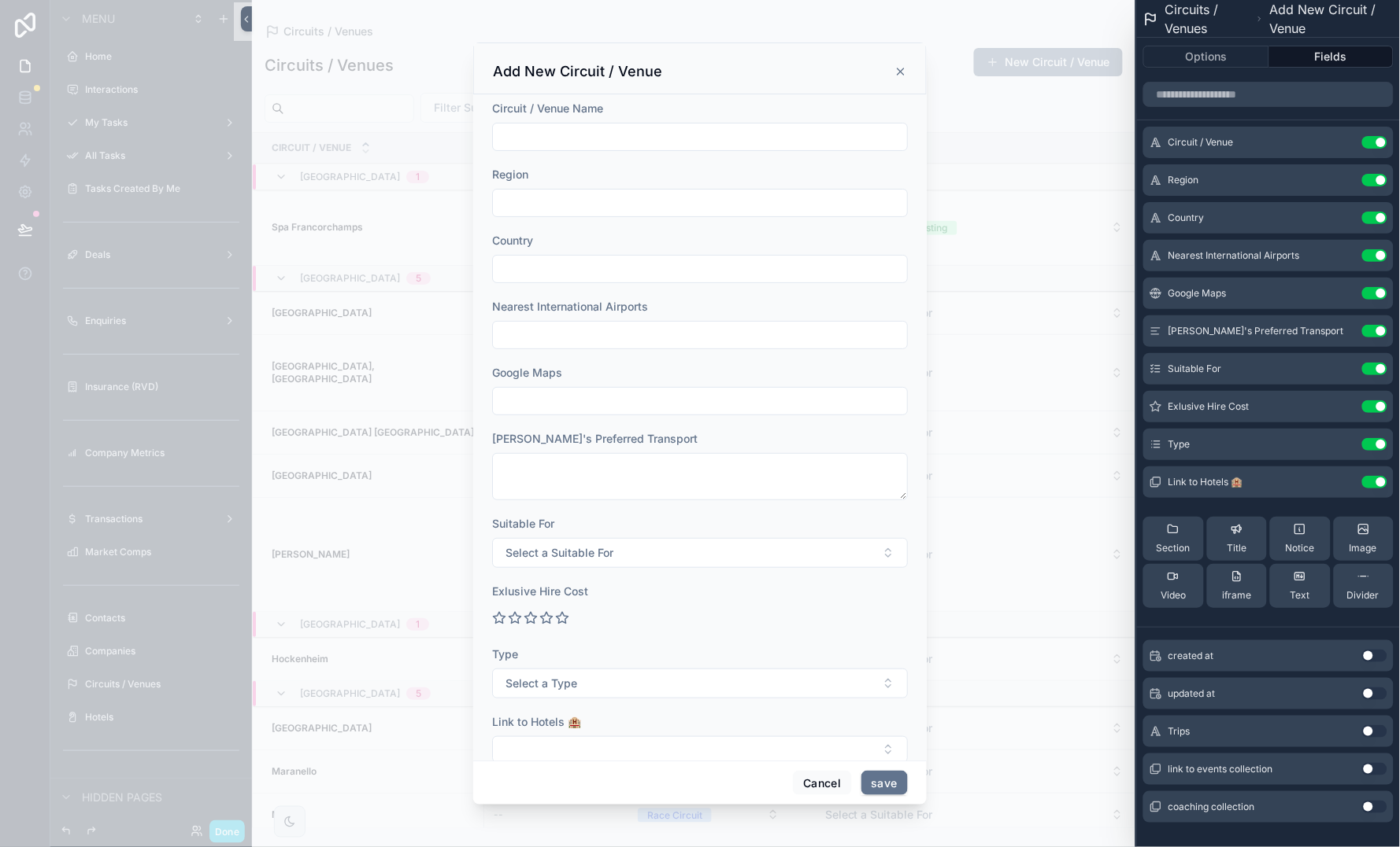
click at [1369, 764] on button "Use setting" at bounding box center [1374, 769] width 25 height 13
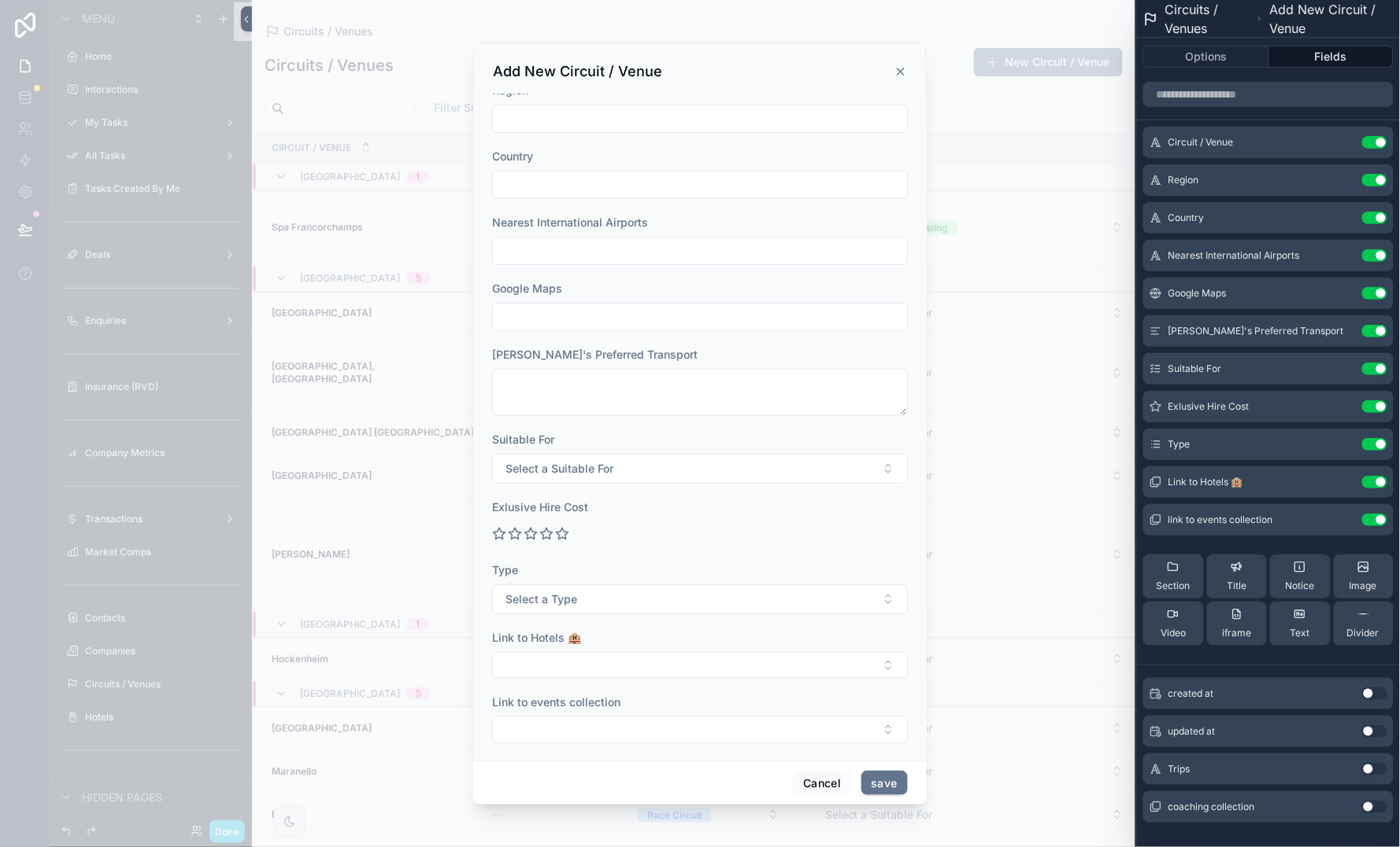
scroll to position [82, 0]
click at [1369, 520] on button "Use setting" at bounding box center [1374, 520] width 25 height 13
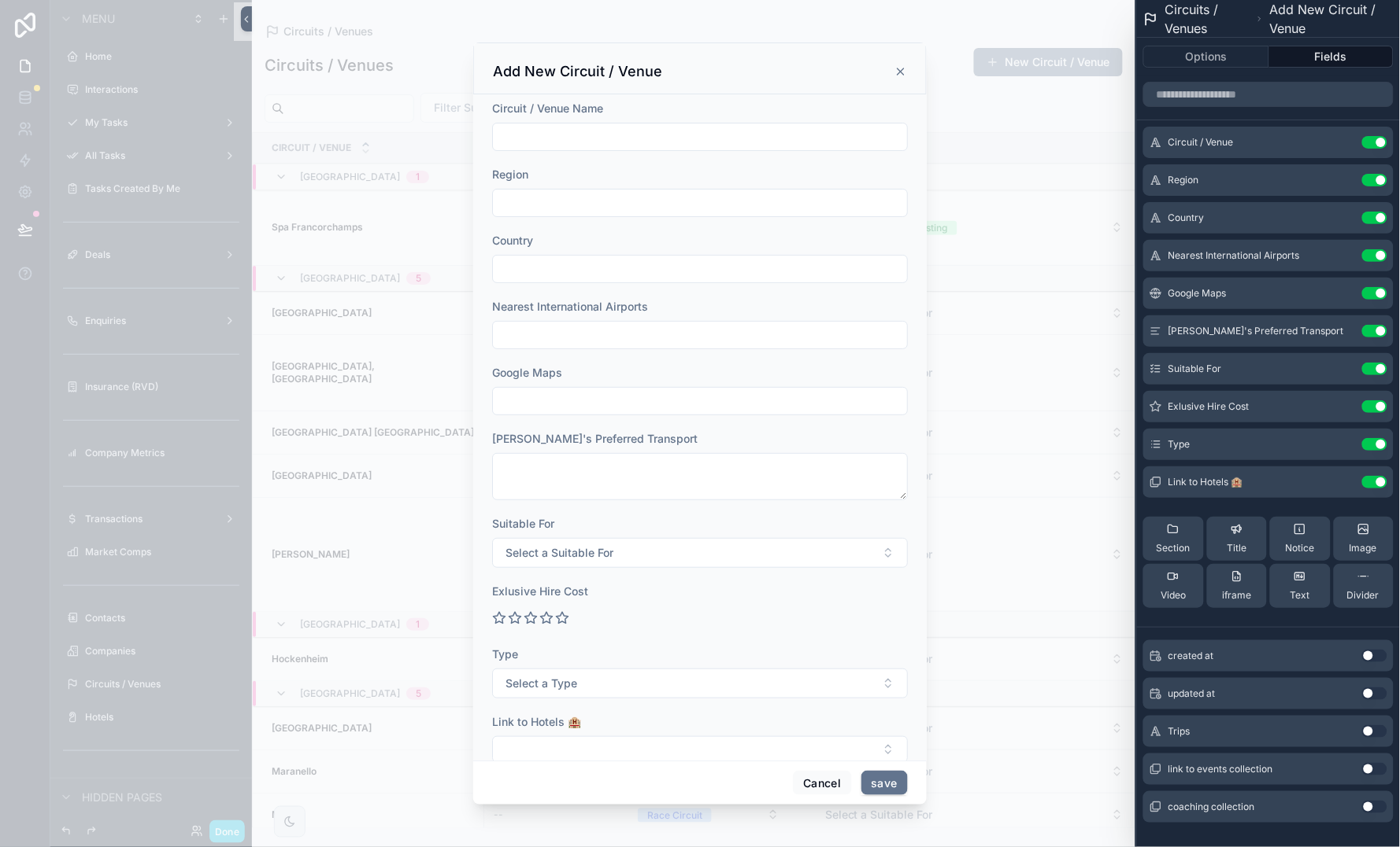
click at [0, 0] on icon at bounding box center [0, 0] width 0 height 0
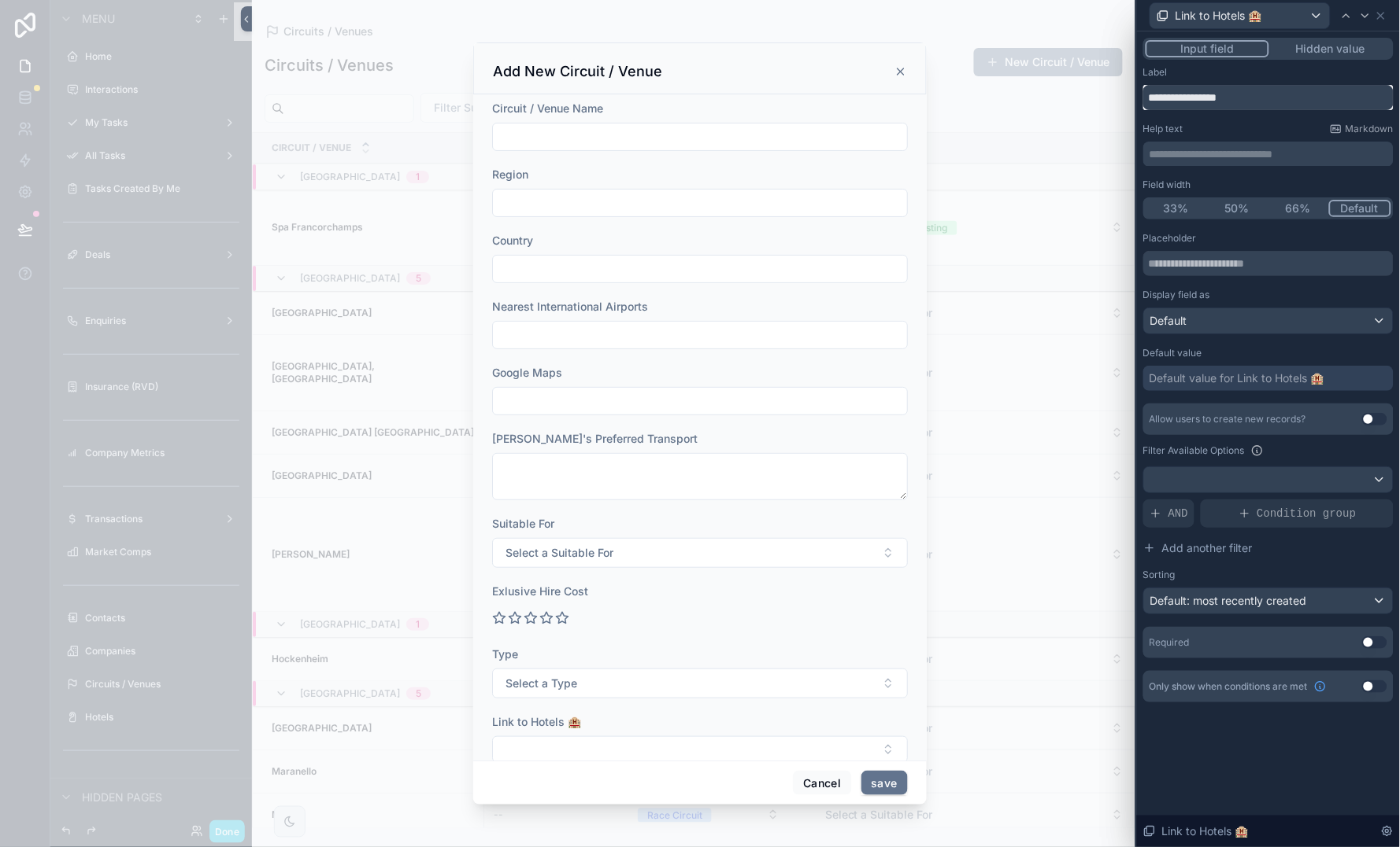
click at [1265, 98] on input "**********" at bounding box center [1268, 97] width 250 height 25
paste input "**"
type input "**********"
click at [1243, 132] on div "Help text Markdown" at bounding box center [1268, 129] width 250 height 13
click at [1383, 15] on icon at bounding box center [1381, 16] width 13 height 13
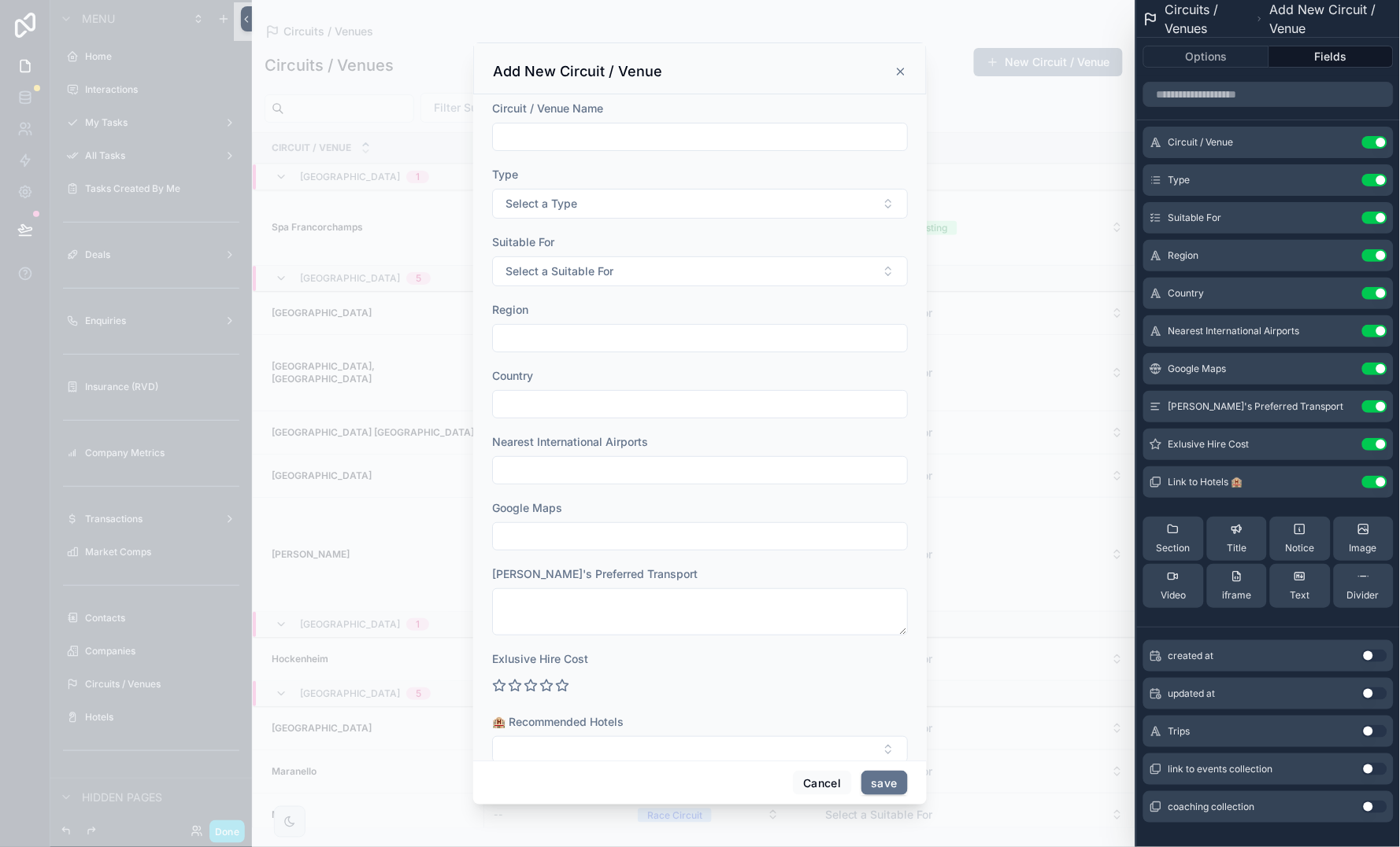
scroll to position [0, 0]
click at [1240, 54] on button "Options" at bounding box center [1206, 56] width 126 height 22
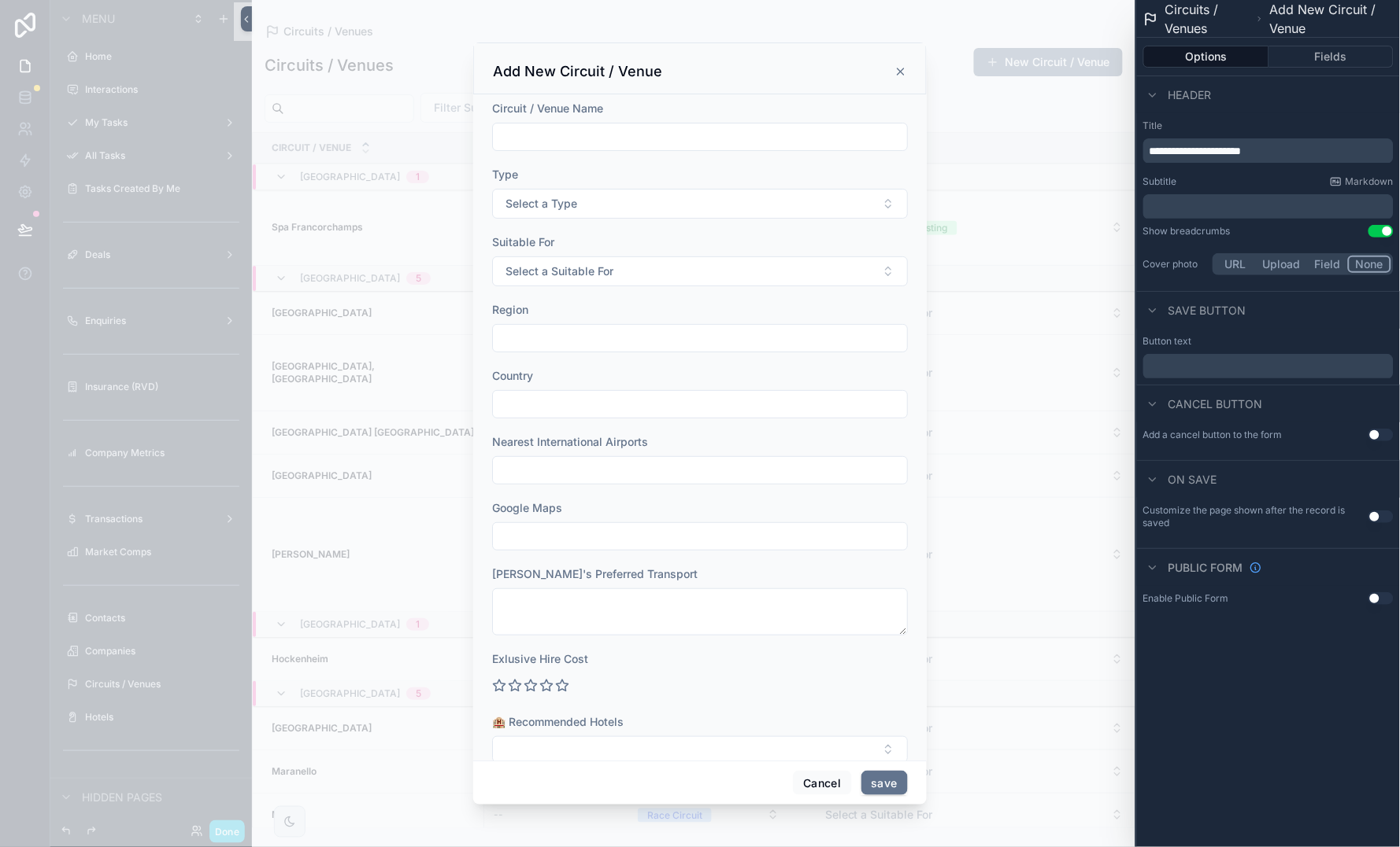
click at [224, 830] on div "scrollable content" at bounding box center [700, 423] width 1400 height 847
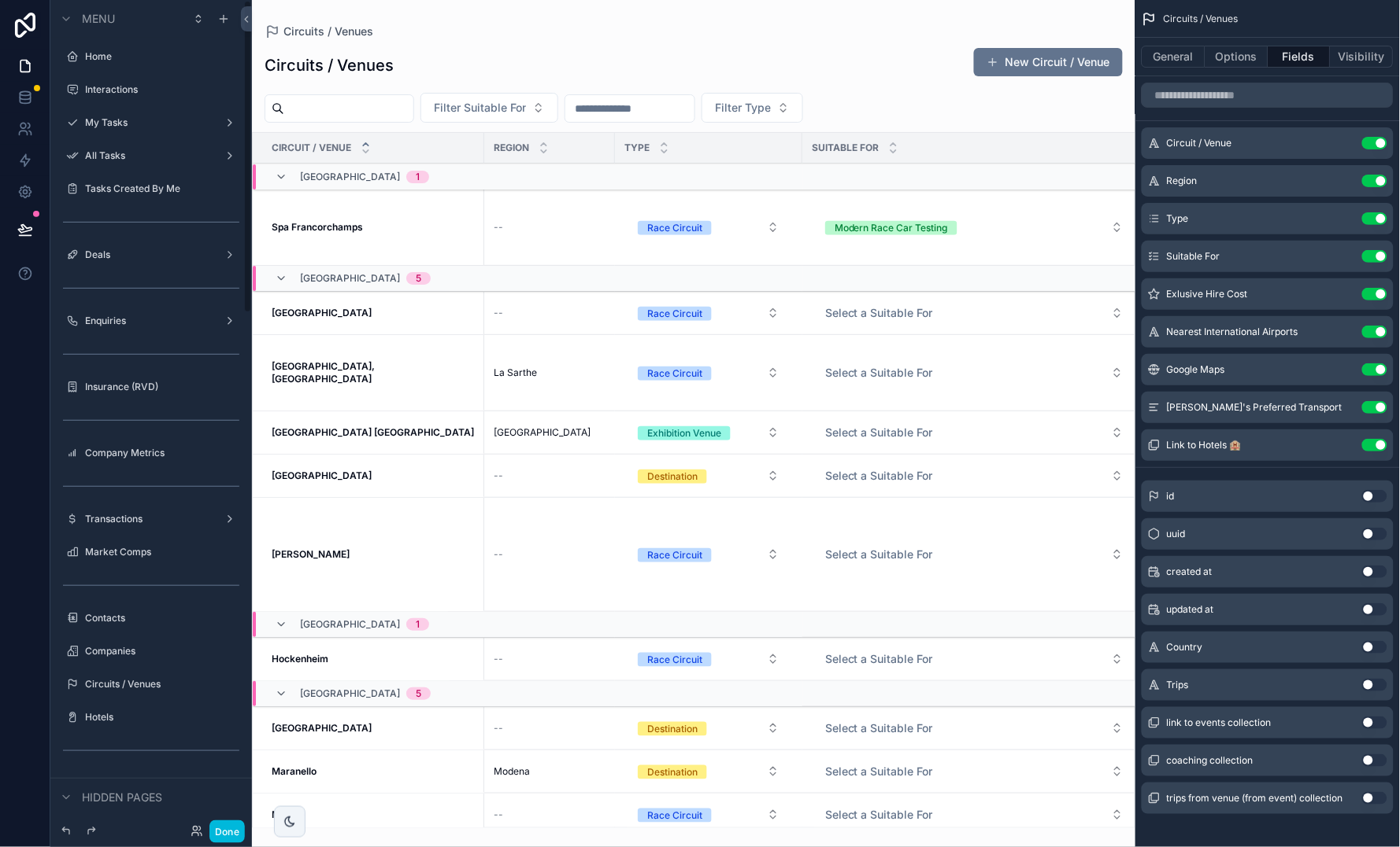
click at [227, 831] on button "Done" at bounding box center [227, 831] width 35 height 23
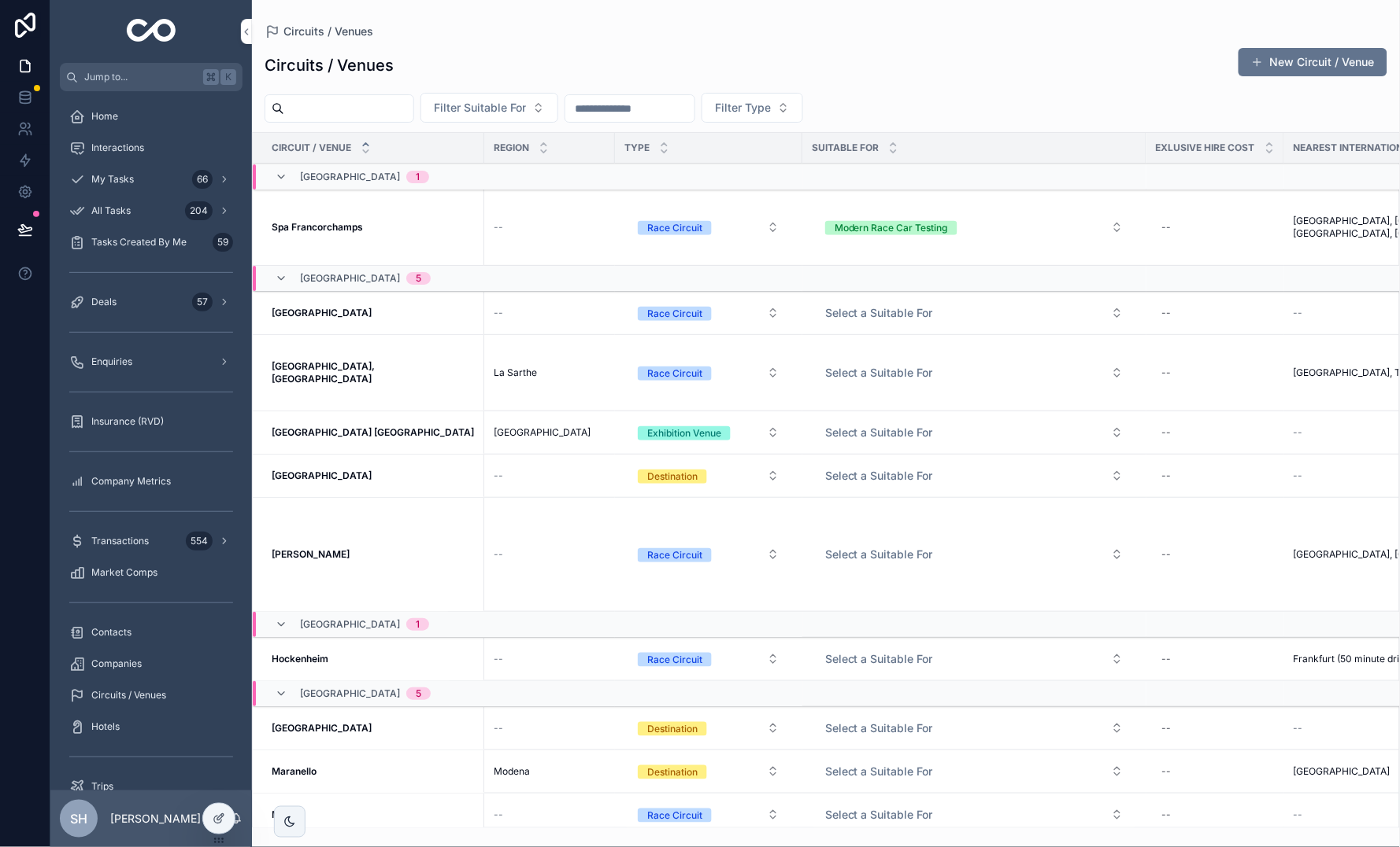
click at [221, 819] on icon at bounding box center [219, 819] width 13 height 13
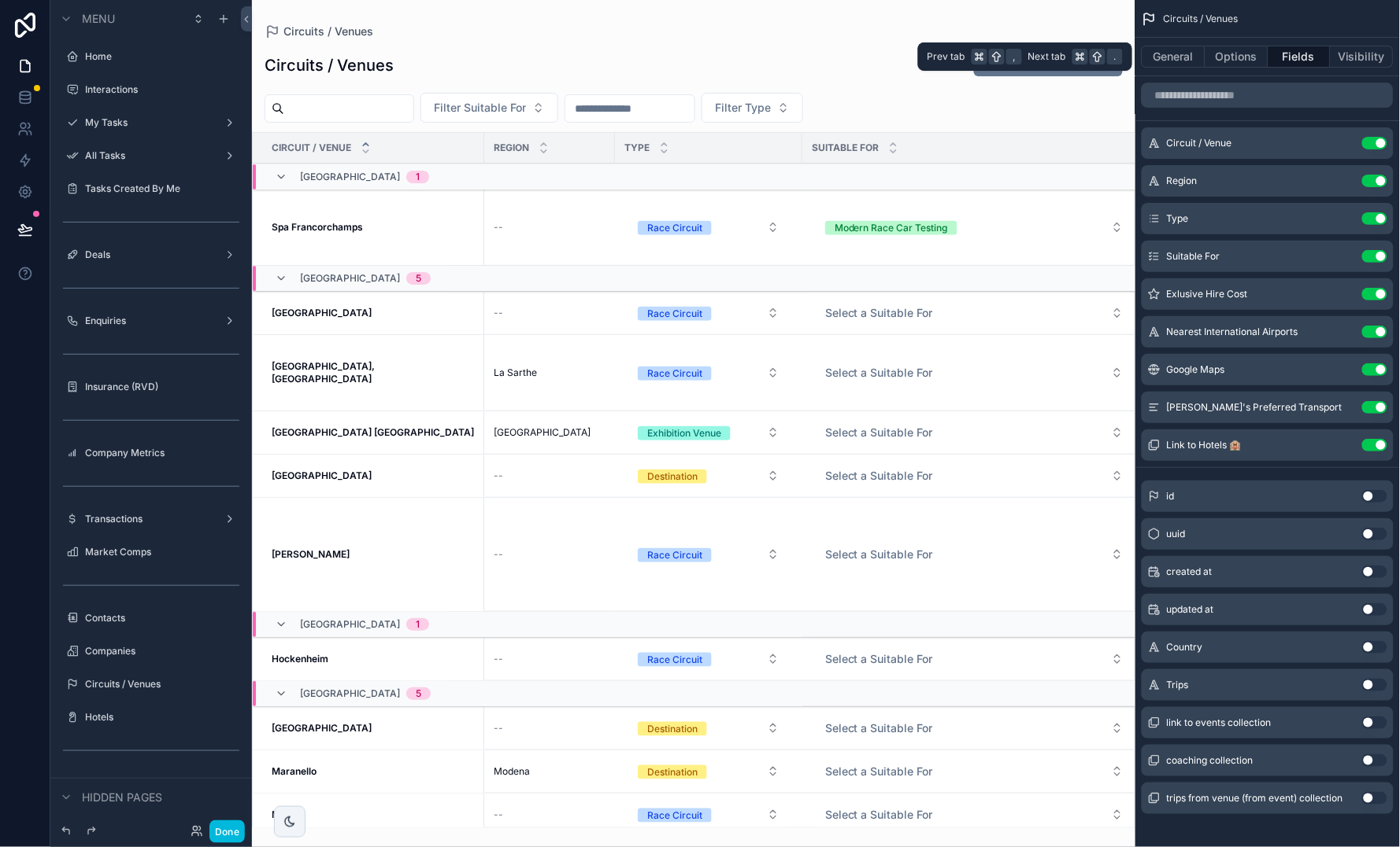
click at [1178, 65] on button "General" at bounding box center [1173, 56] width 64 height 22
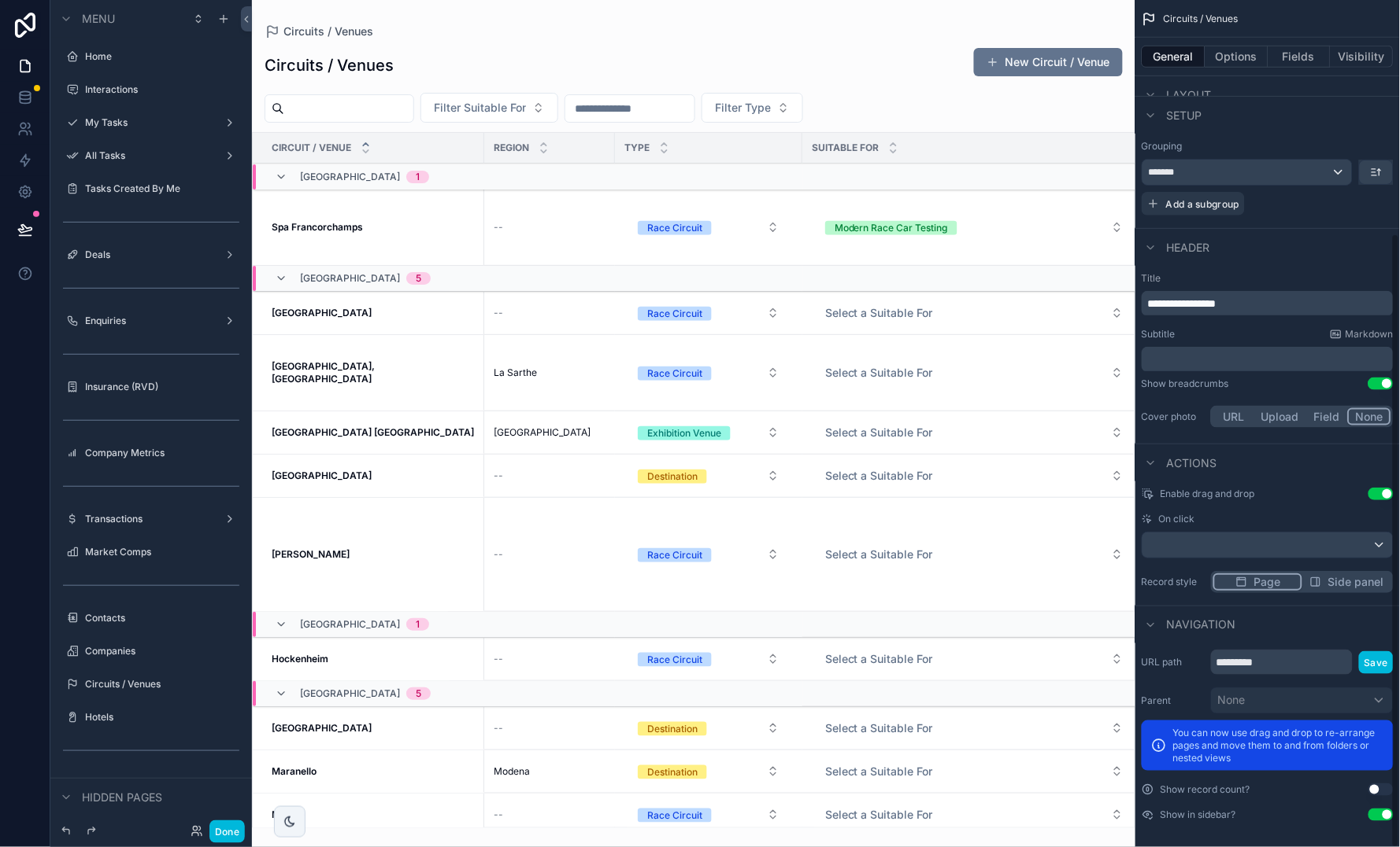
scroll to position [321, 0]
click at [1236, 55] on button "Options" at bounding box center [1236, 56] width 63 height 22
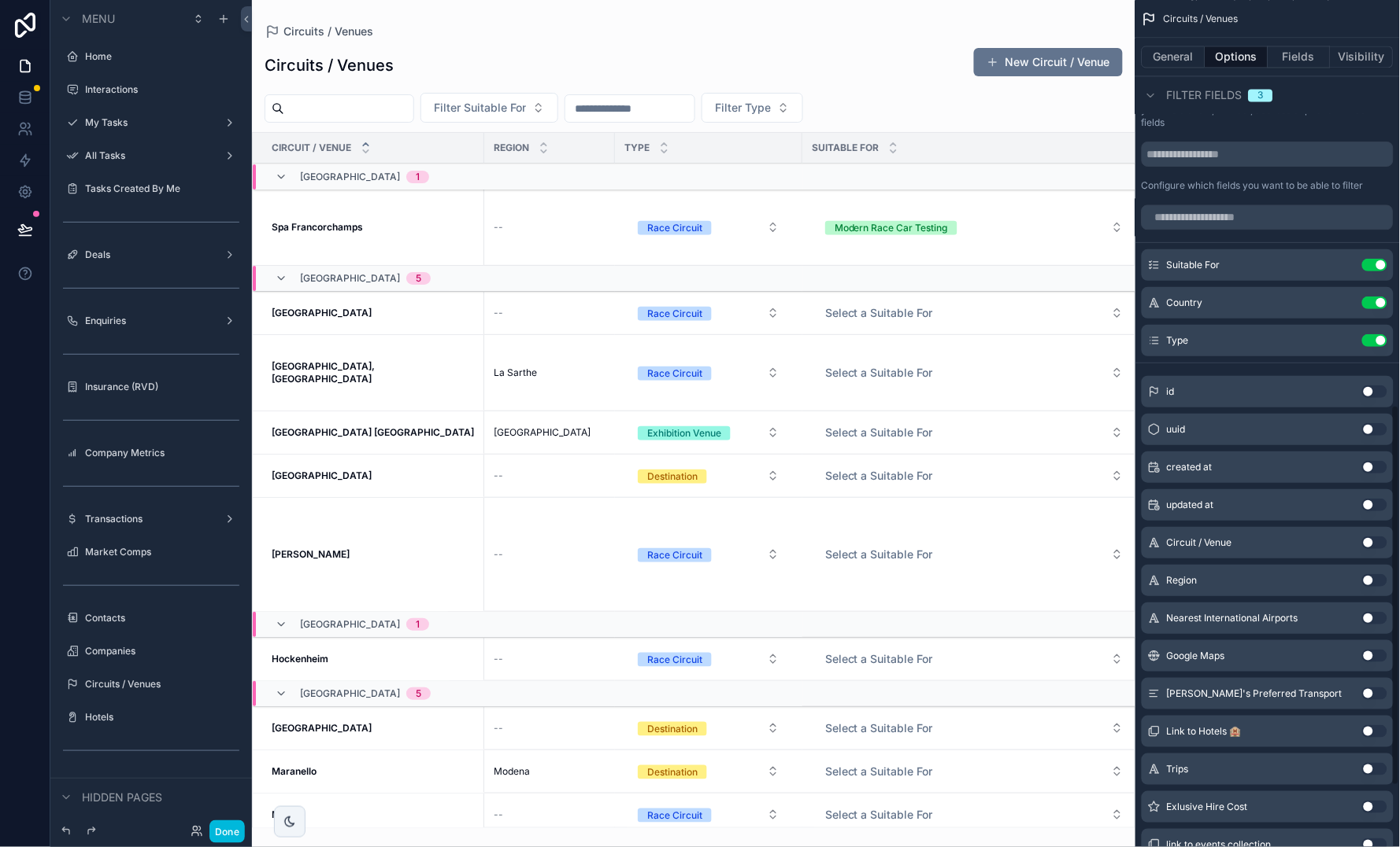
scroll to position [902, 0]
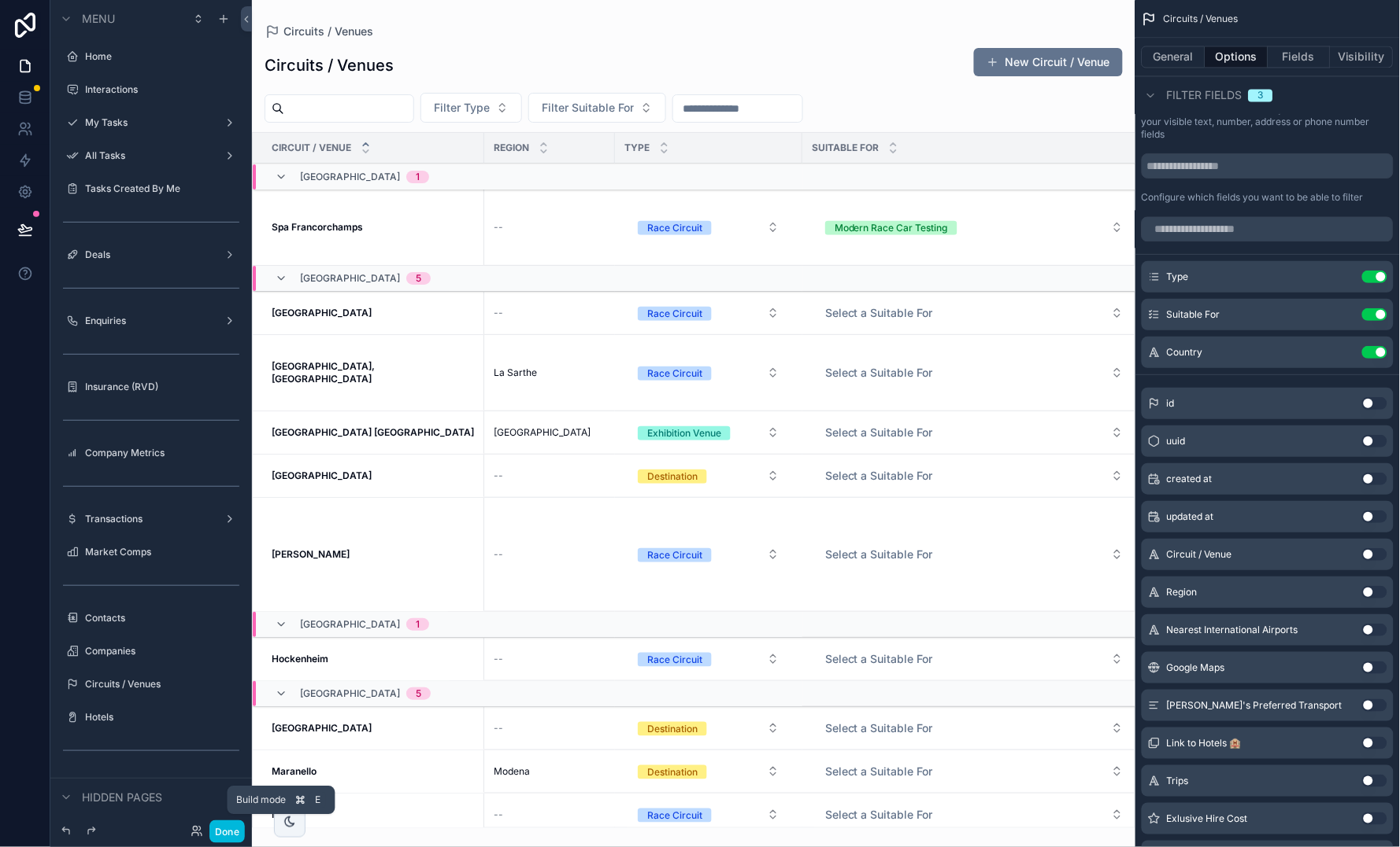
click at [224, 830] on button "Done" at bounding box center [227, 831] width 35 height 23
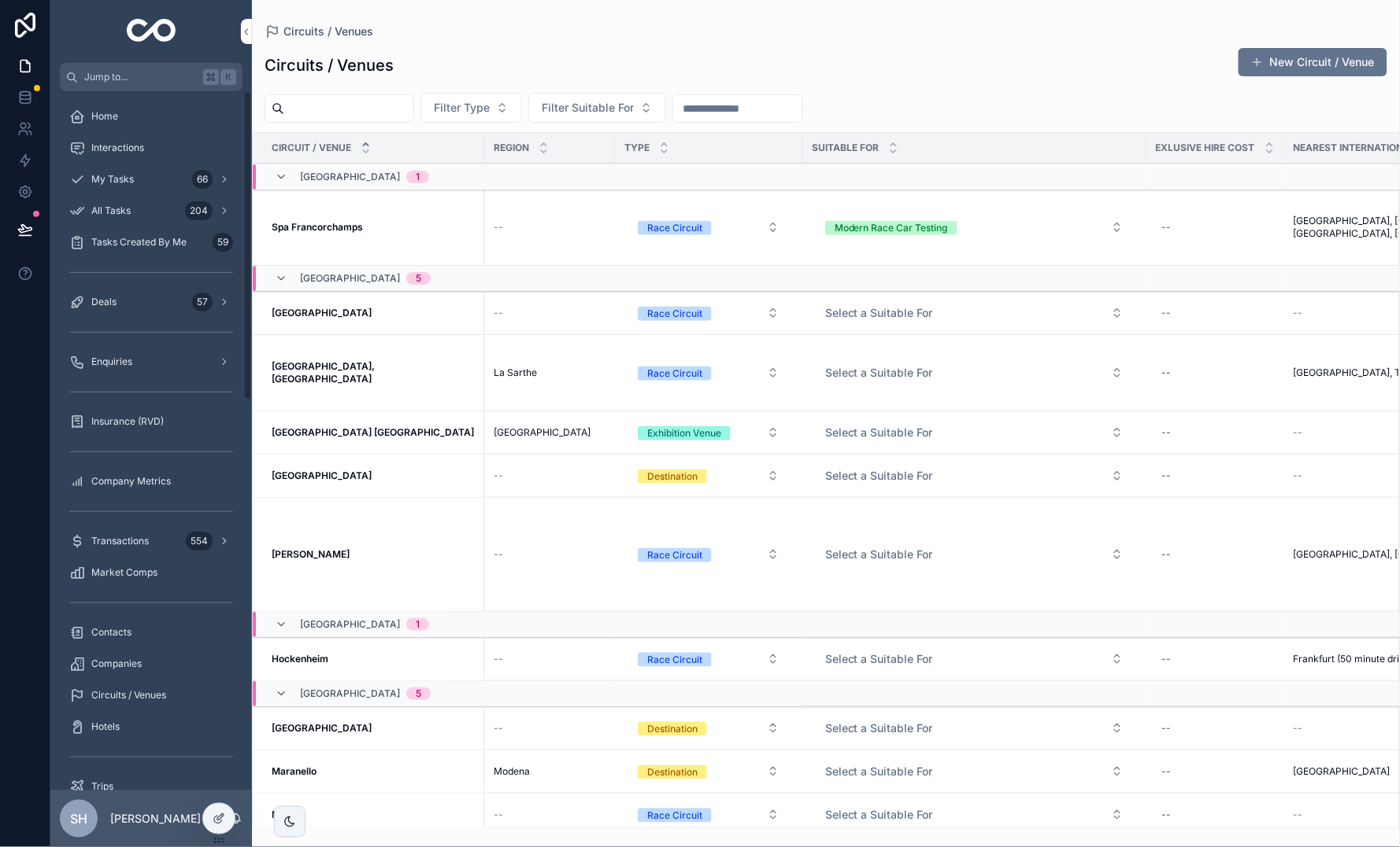
click at [802, 103] on input "scrollable content" at bounding box center [737, 109] width 129 height 22
click at [826, 71] on div "Circuits / Venues New Circuit / Venue" at bounding box center [825, 65] width 1123 height 36
click at [798, 109] on input "scrollable content" at bounding box center [737, 109] width 129 height 22
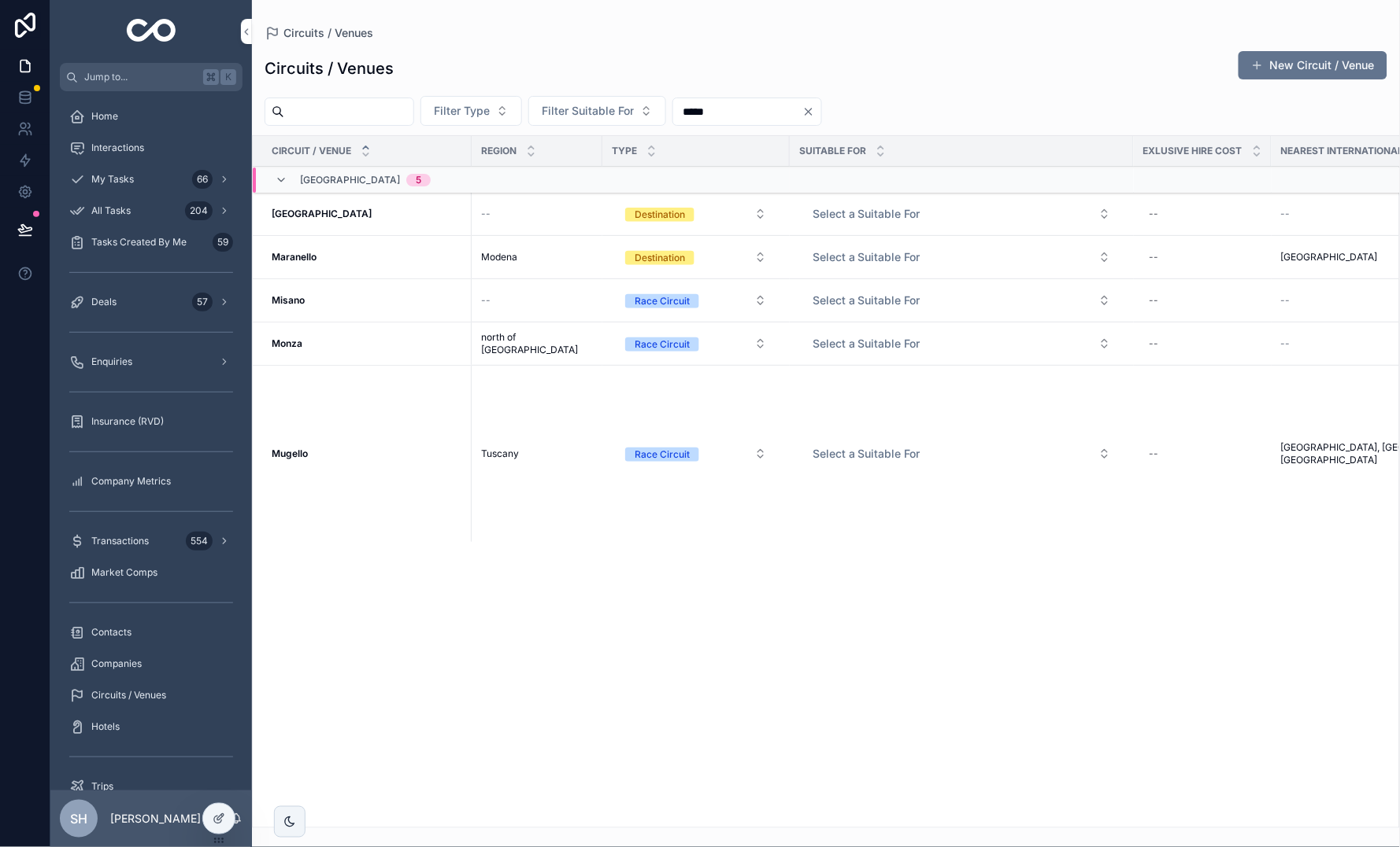
type input "*****"
click at [522, 107] on button "Filter Type" at bounding box center [471, 111] width 102 height 30
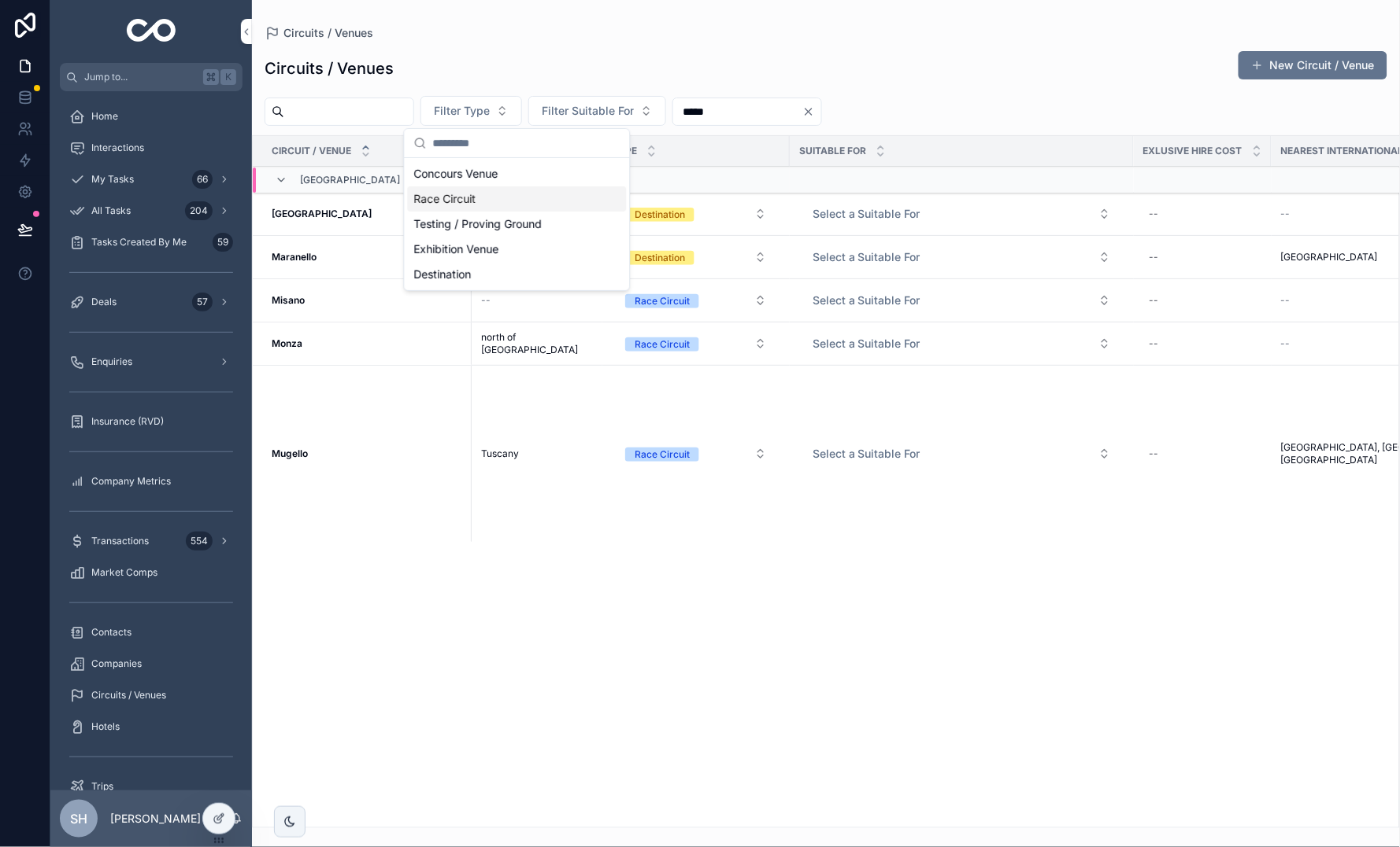
click at [494, 188] on div "Race Circuit" at bounding box center [517, 199] width 219 height 25
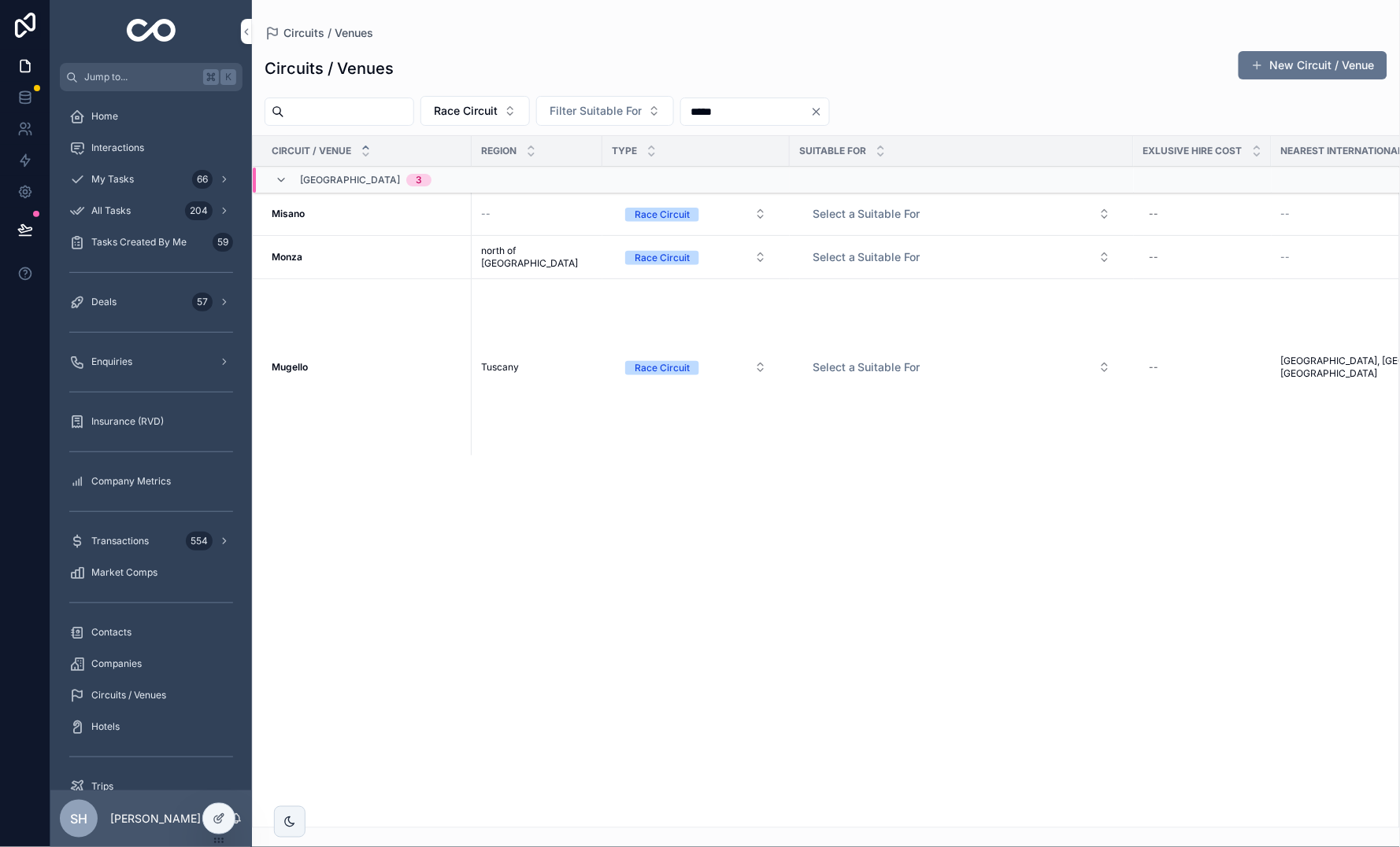
click at [530, 124] on button "Race Circuit" at bounding box center [475, 111] width 109 height 30
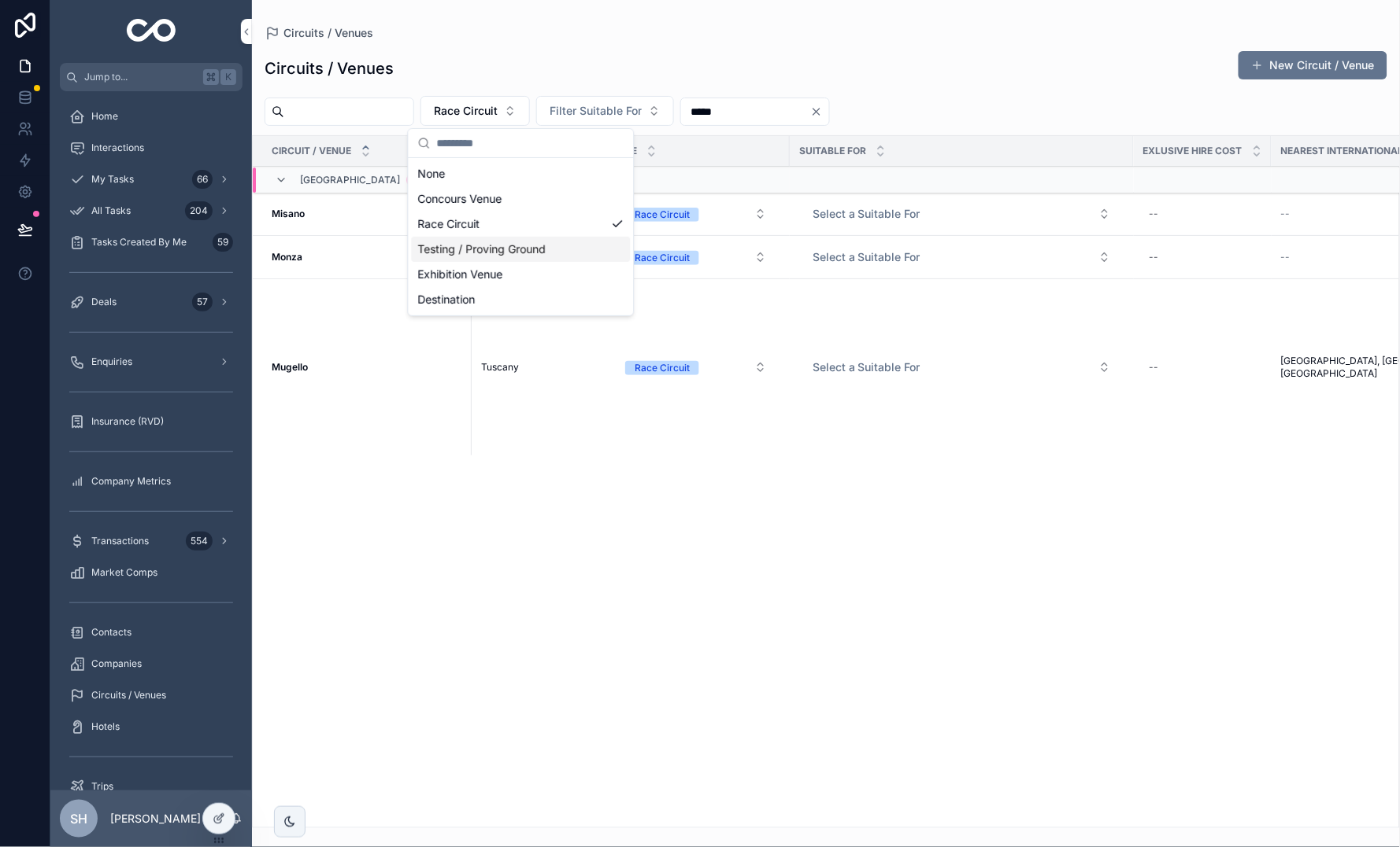
click at [523, 237] on div "Testing / Proving Ground" at bounding box center [521, 248] width 219 height 25
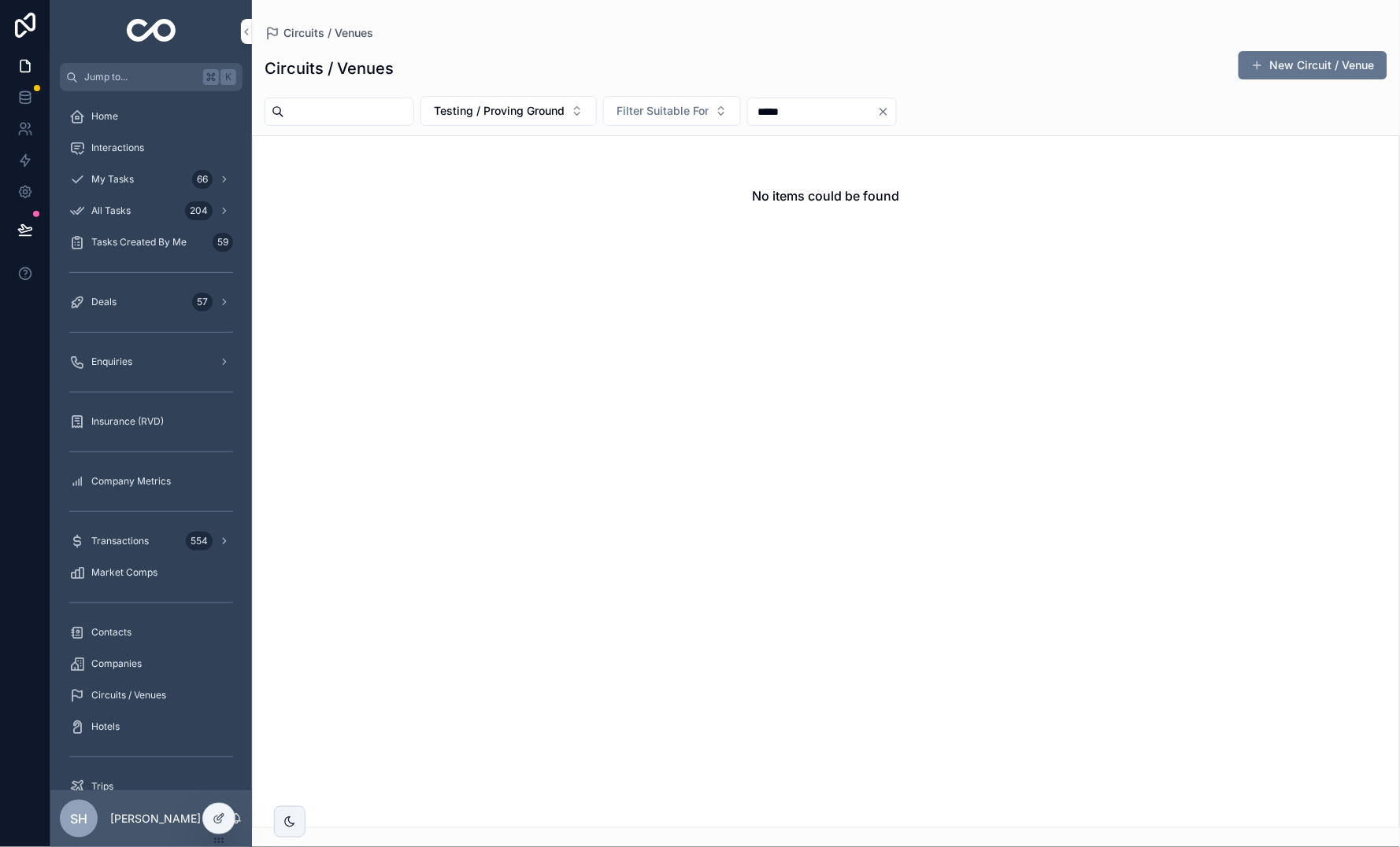
click at [565, 117] on span "Testing / Proving Ground" at bounding box center [498, 111] width 130 height 16
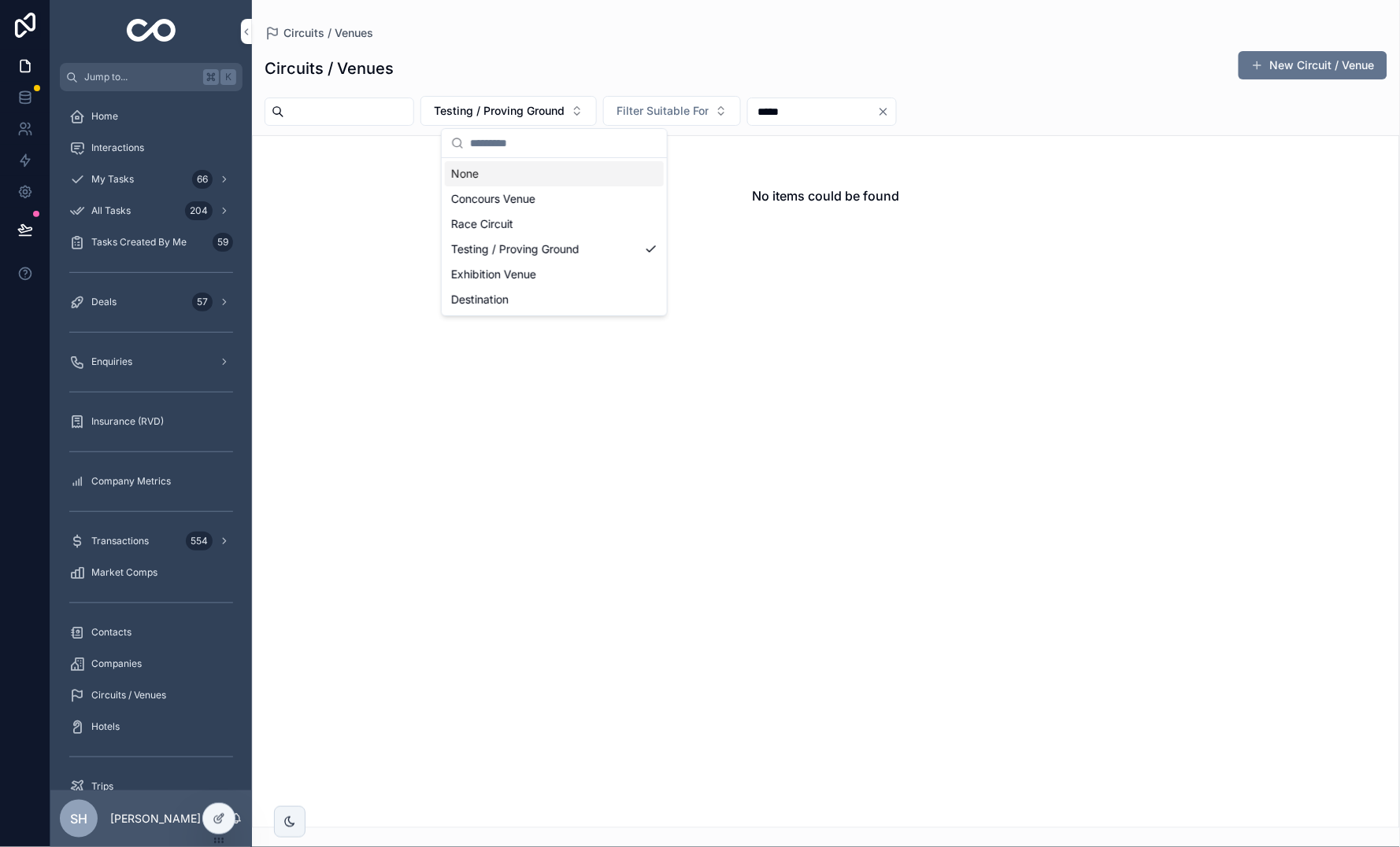
click at [606, 74] on div "Circuits / Venues New Circuit / Venue" at bounding box center [825, 68] width 1123 height 36
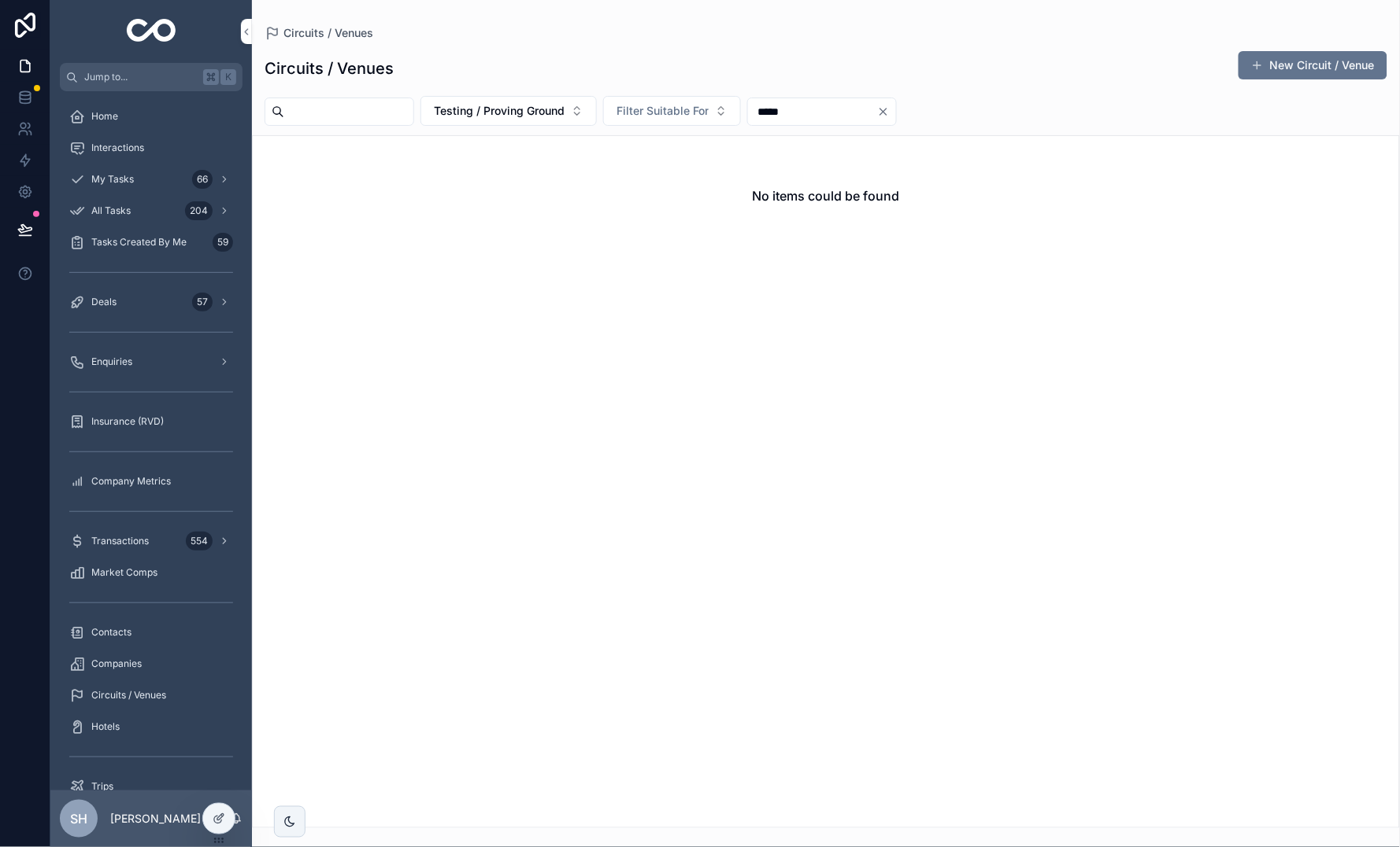
click at [220, 820] on icon at bounding box center [219, 819] width 13 height 13
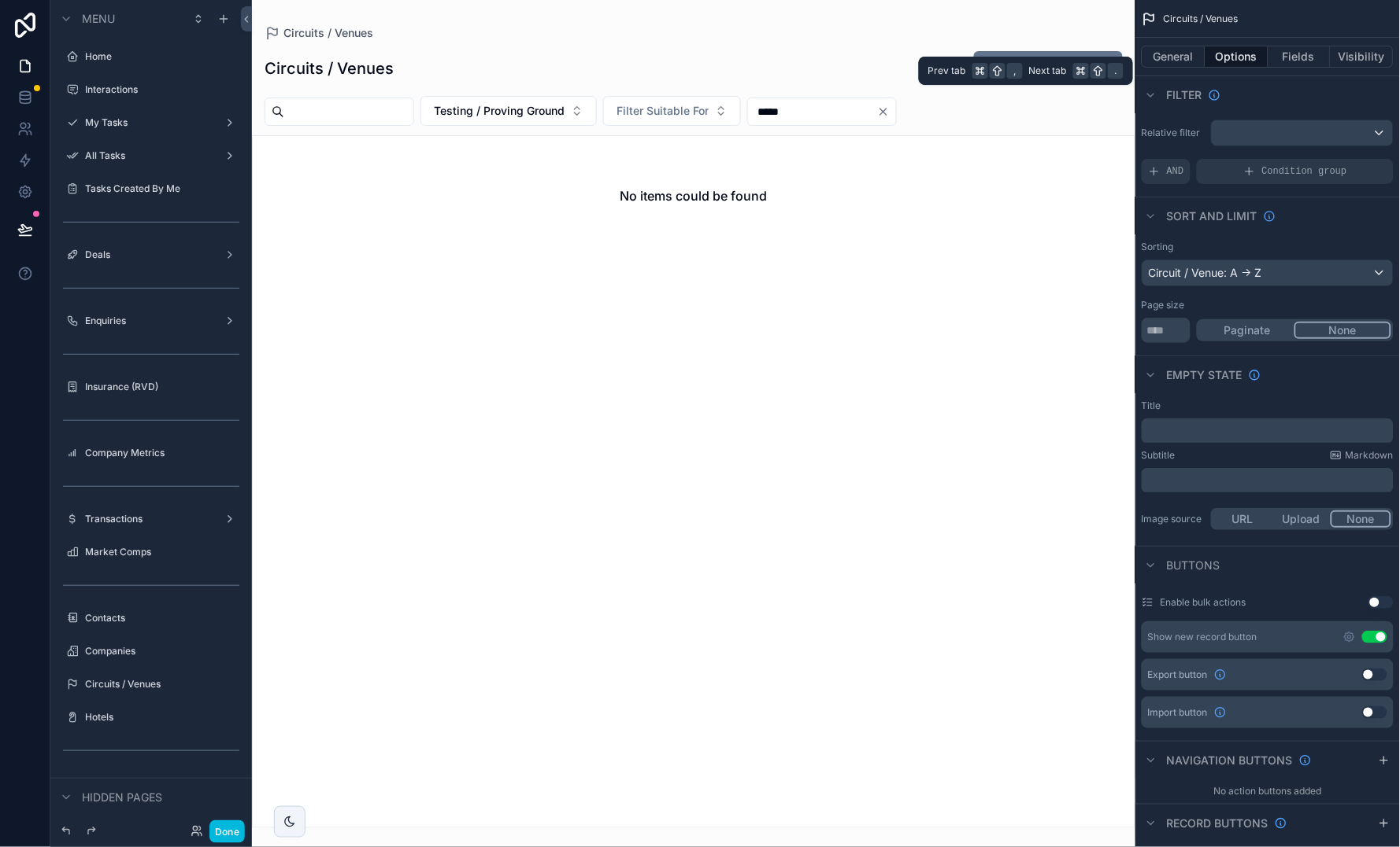
click at [1166, 53] on button "General" at bounding box center [1173, 56] width 64 height 22
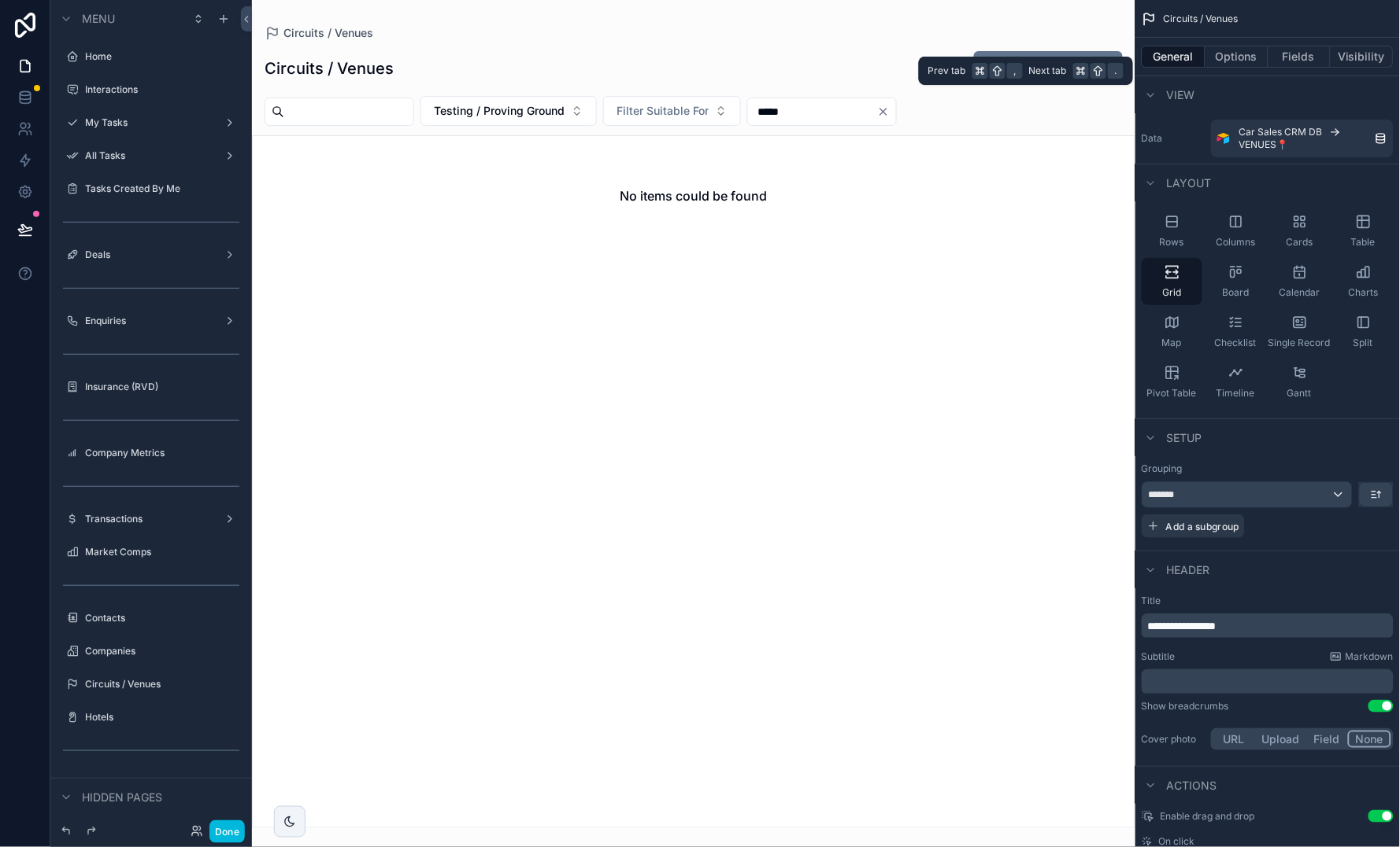
click at [1262, 53] on button "Options" at bounding box center [1236, 56] width 63 height 22
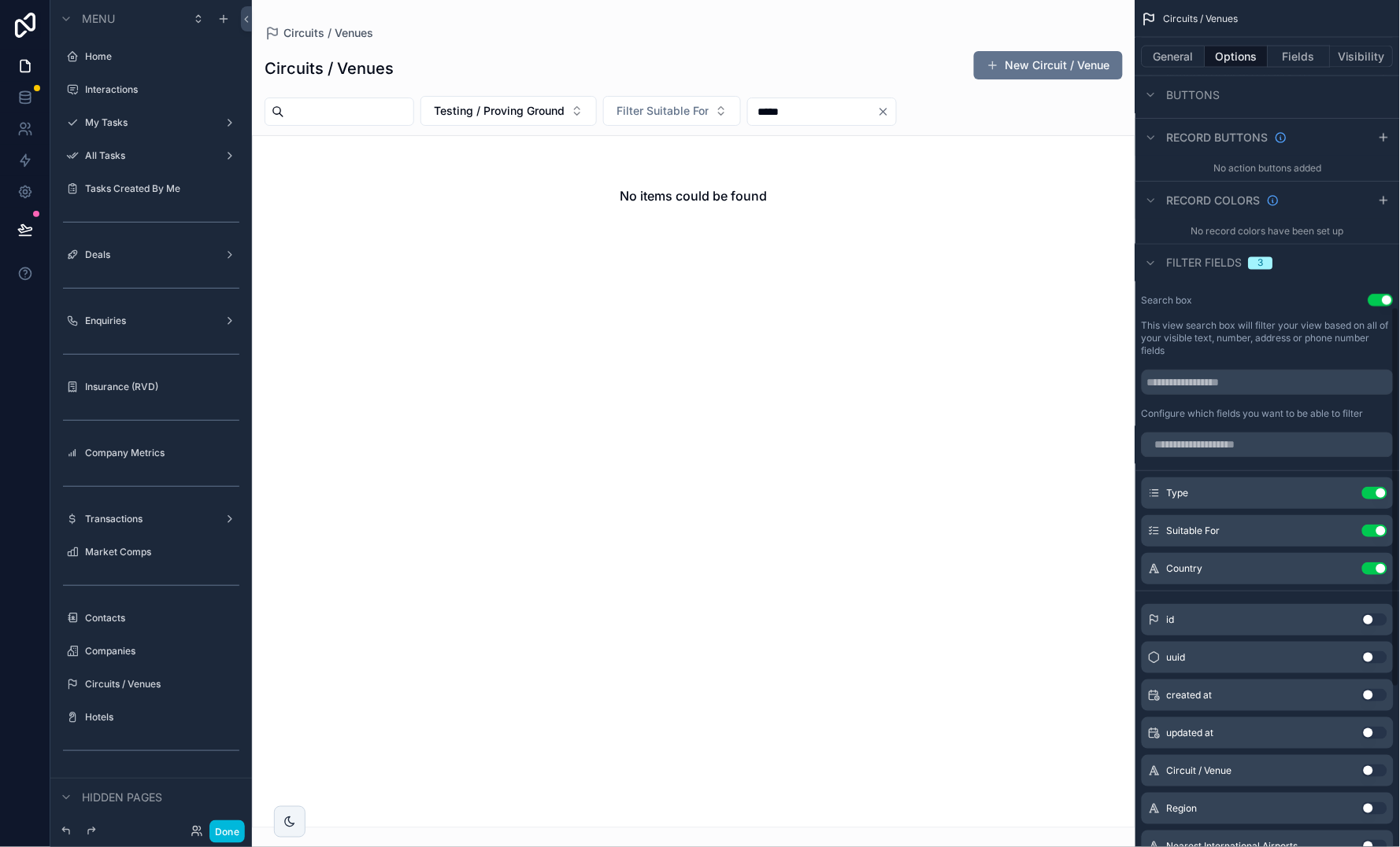
scroll to position [693, 0]
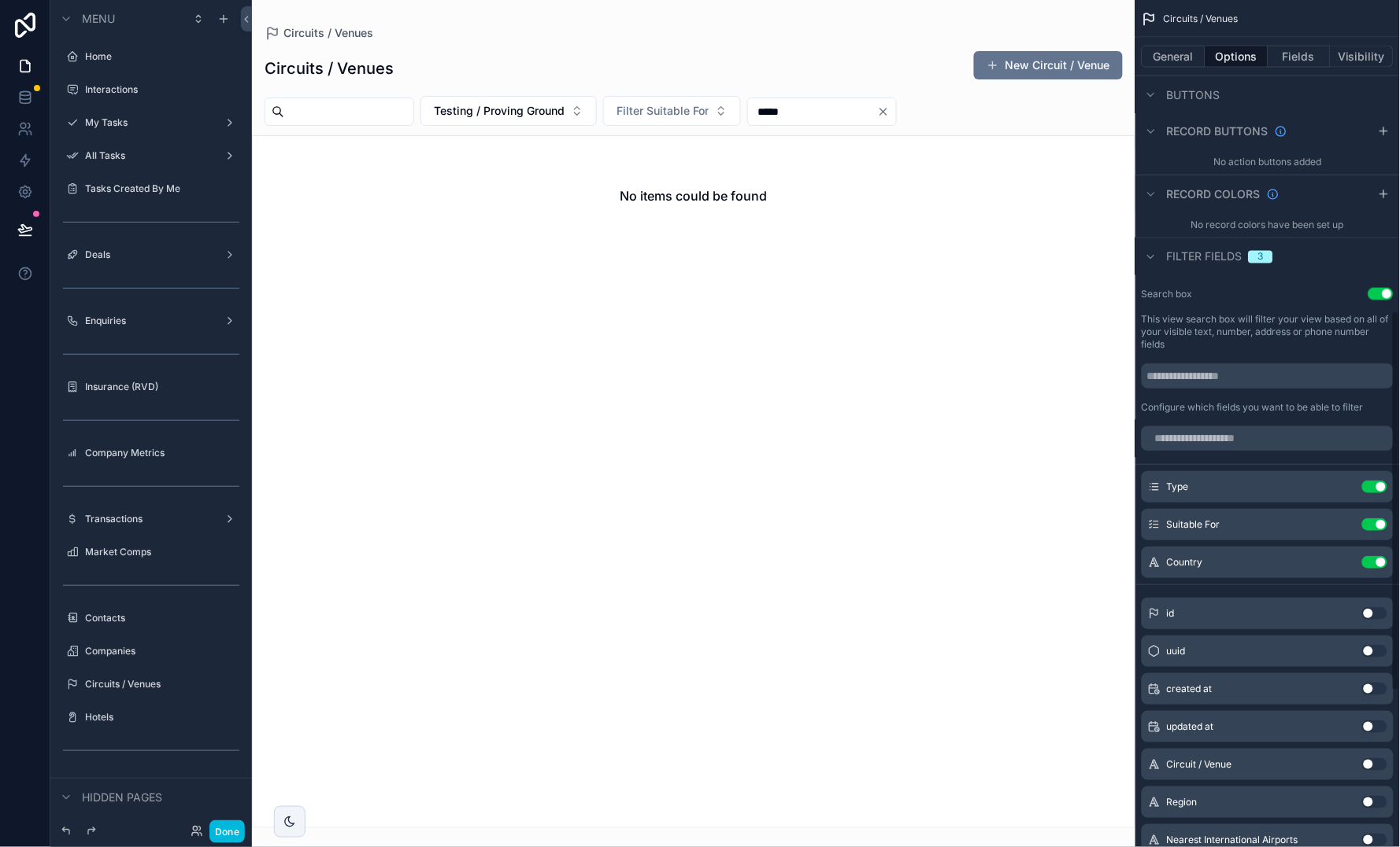
click at [0, 0] on icon "scrollable content" at bounding box center [0, 0] width 0 height 0
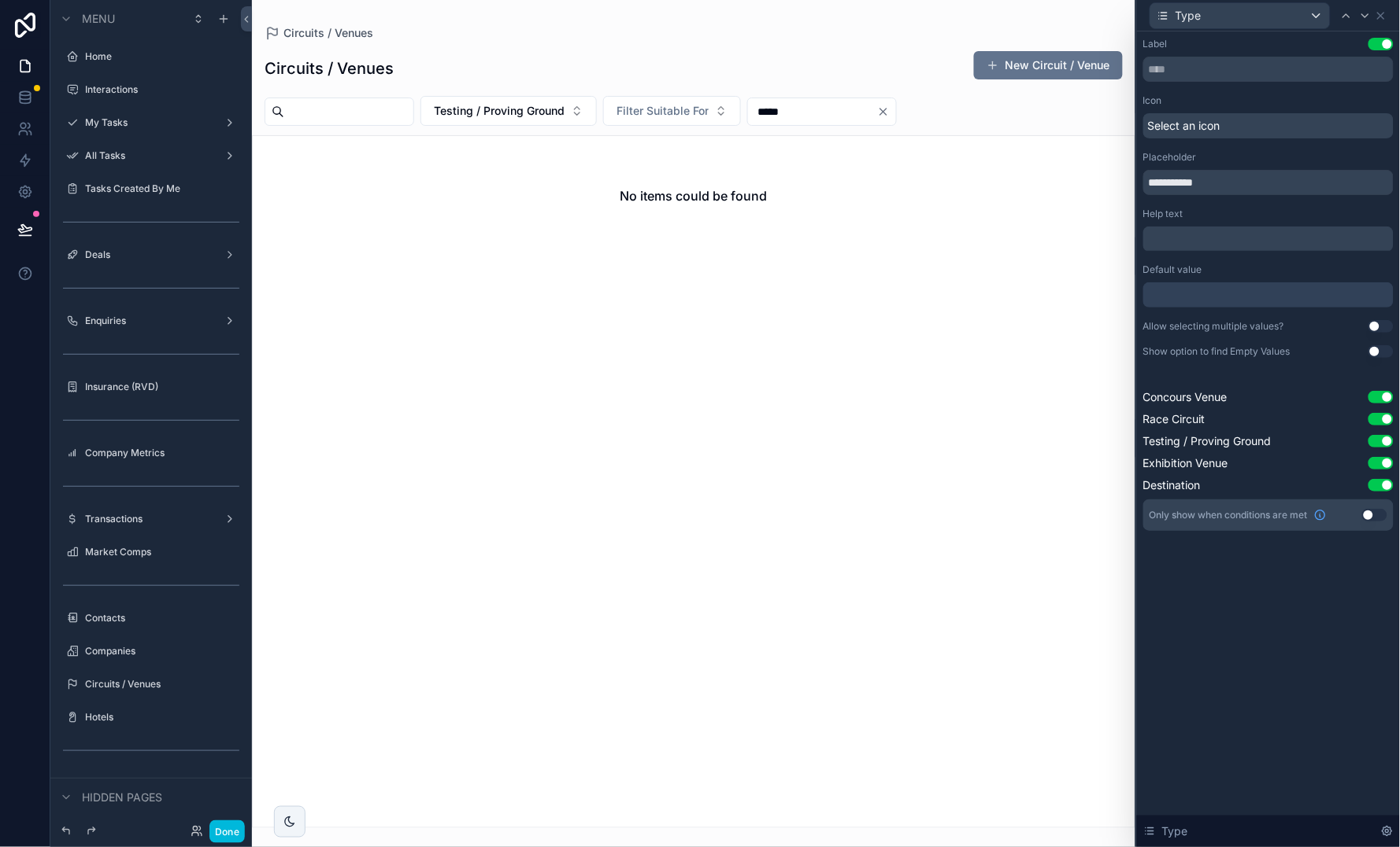
click at [1376, 322] on button "Use setting" at bounding box center [1381, 327] width 25 height 13
click at [1386, 17] on icon at bounding box center [1381, 16] width 13 height 13
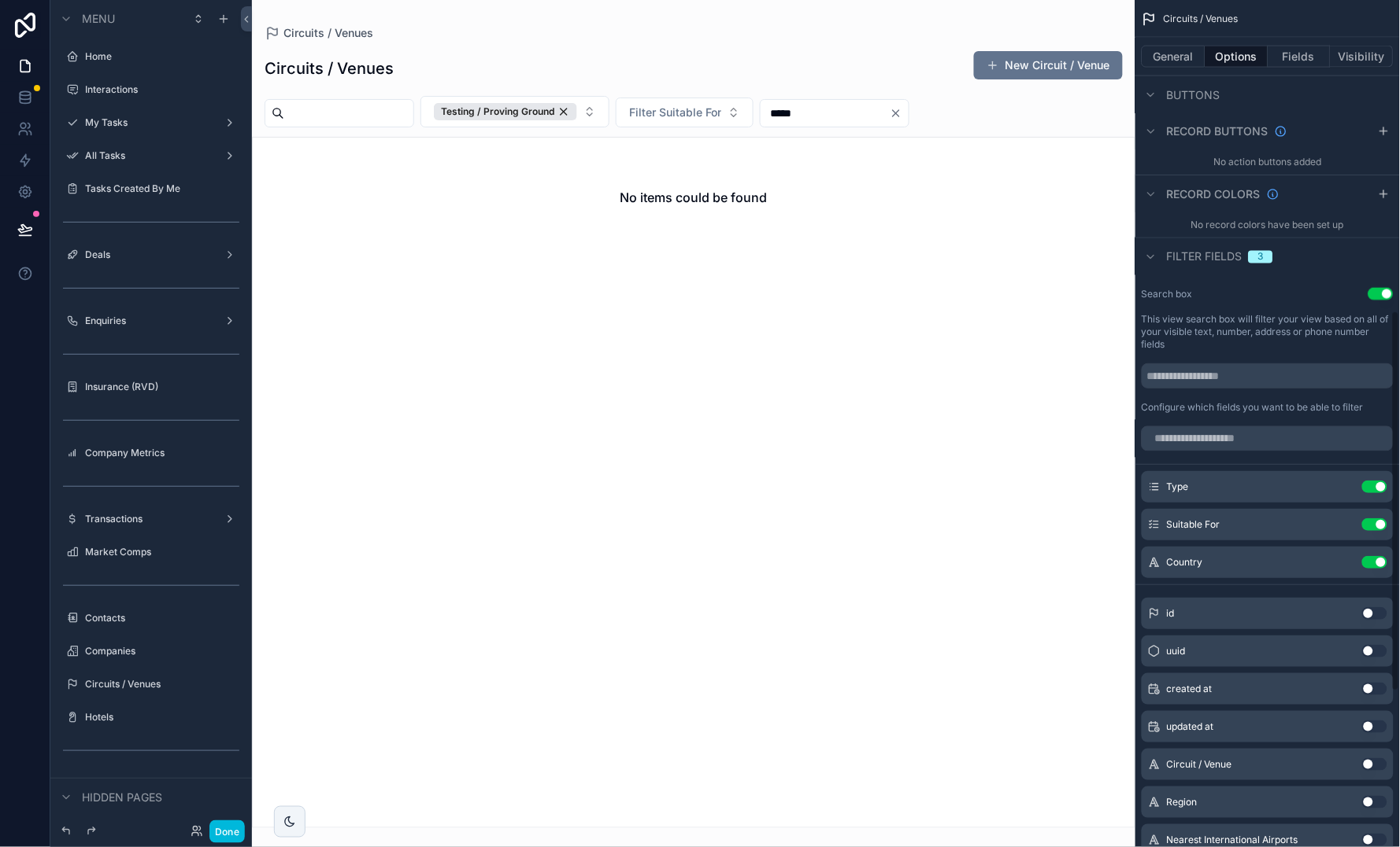
click at [0, 0] on icon "scrollable content" at bounding box center [0, 0] width 0 height 0
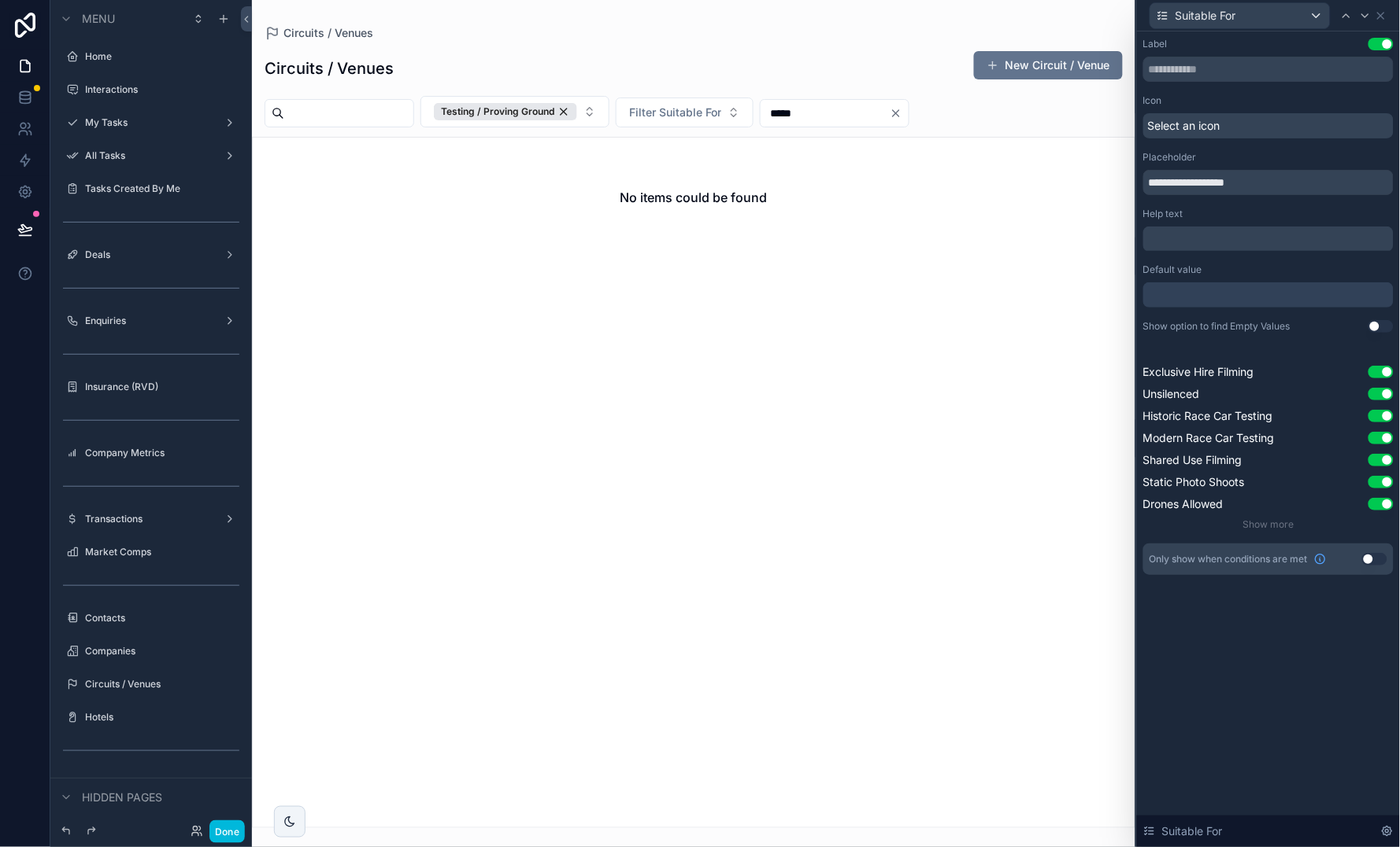
click at [768, 112] on div "scrollable content" at bounding box center [694, 423] width 883 height 847
click at [1381, 15] on icon at bounding box center [1381, 16] width 6 height 6
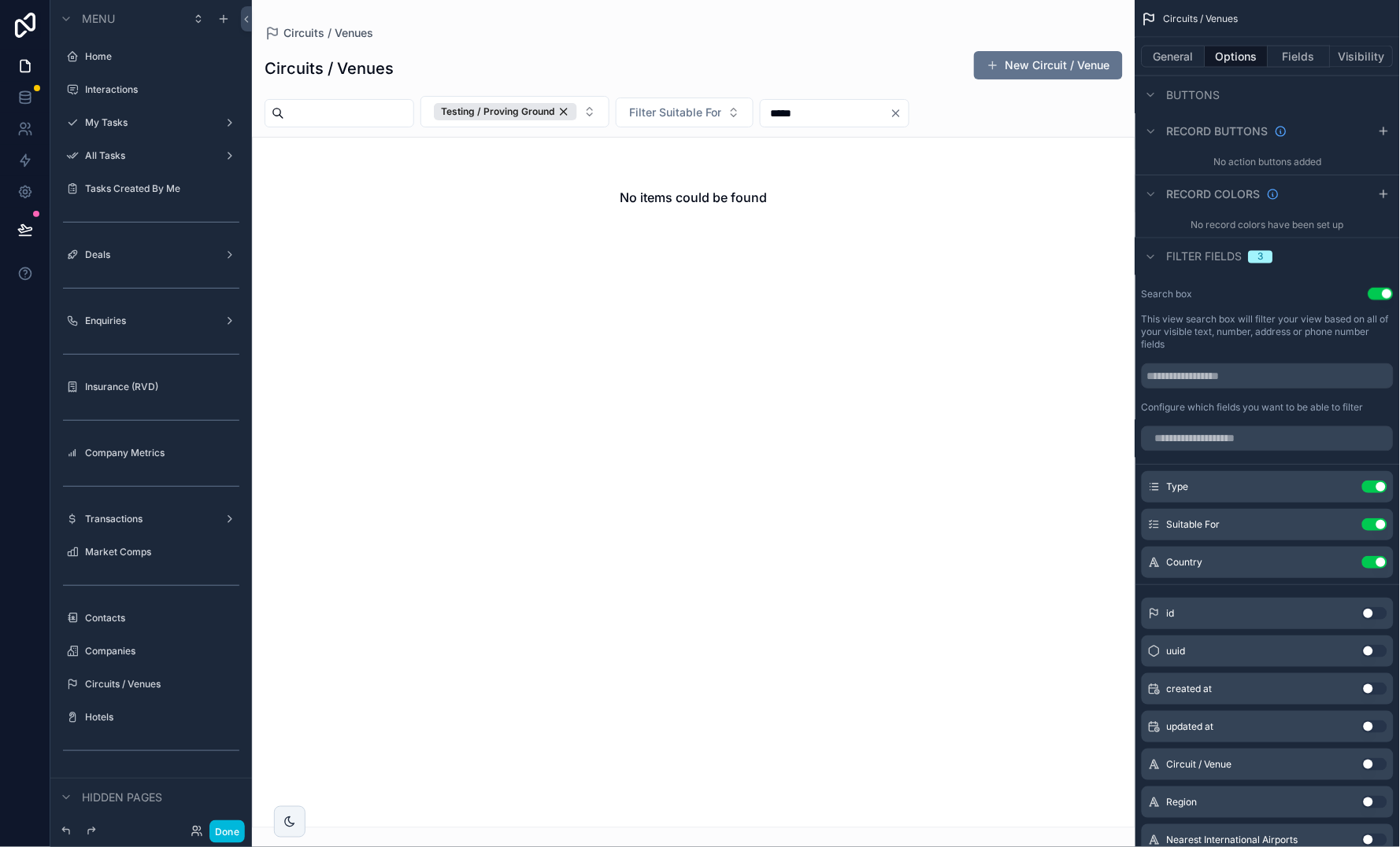
click at [0, 0] on icon "scrollable content" at bounding box center [0, 0] width 0 height 0
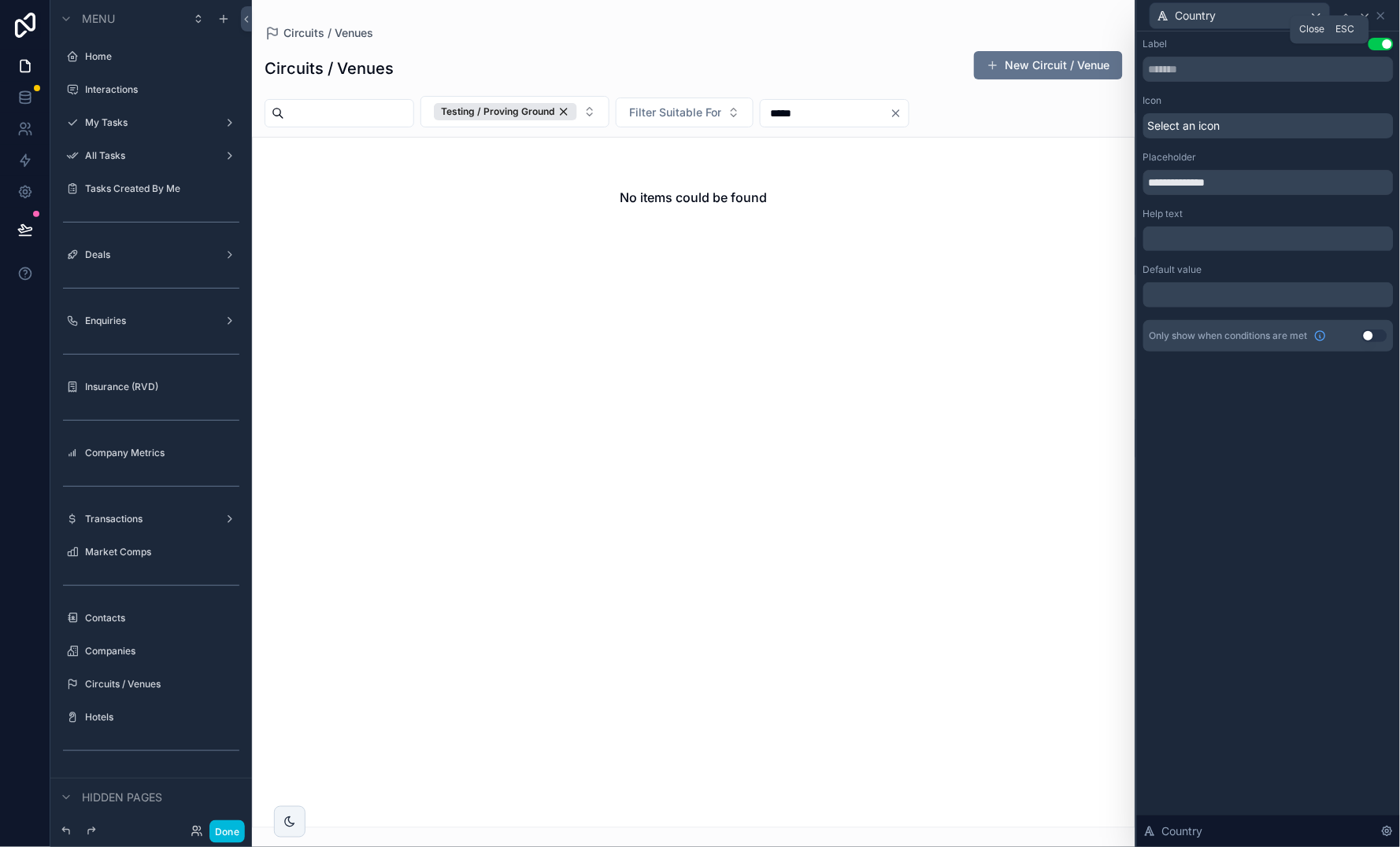
click at [1387, 13] on icon at bounding box center [1381, 16] width 13 height 13
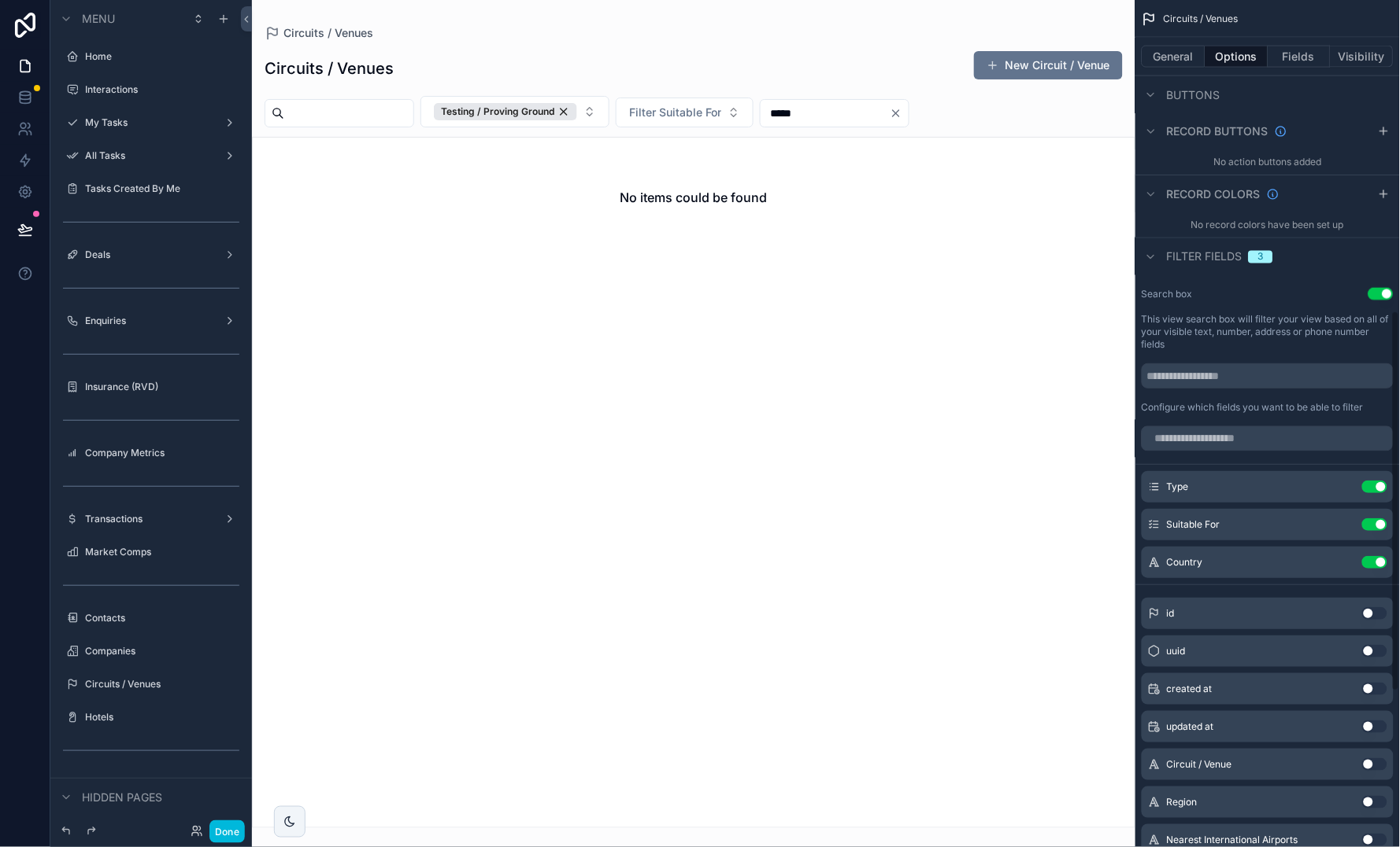
click at [238, 831] on button "Done" at bounding box center [227, 831] width 35 height 23
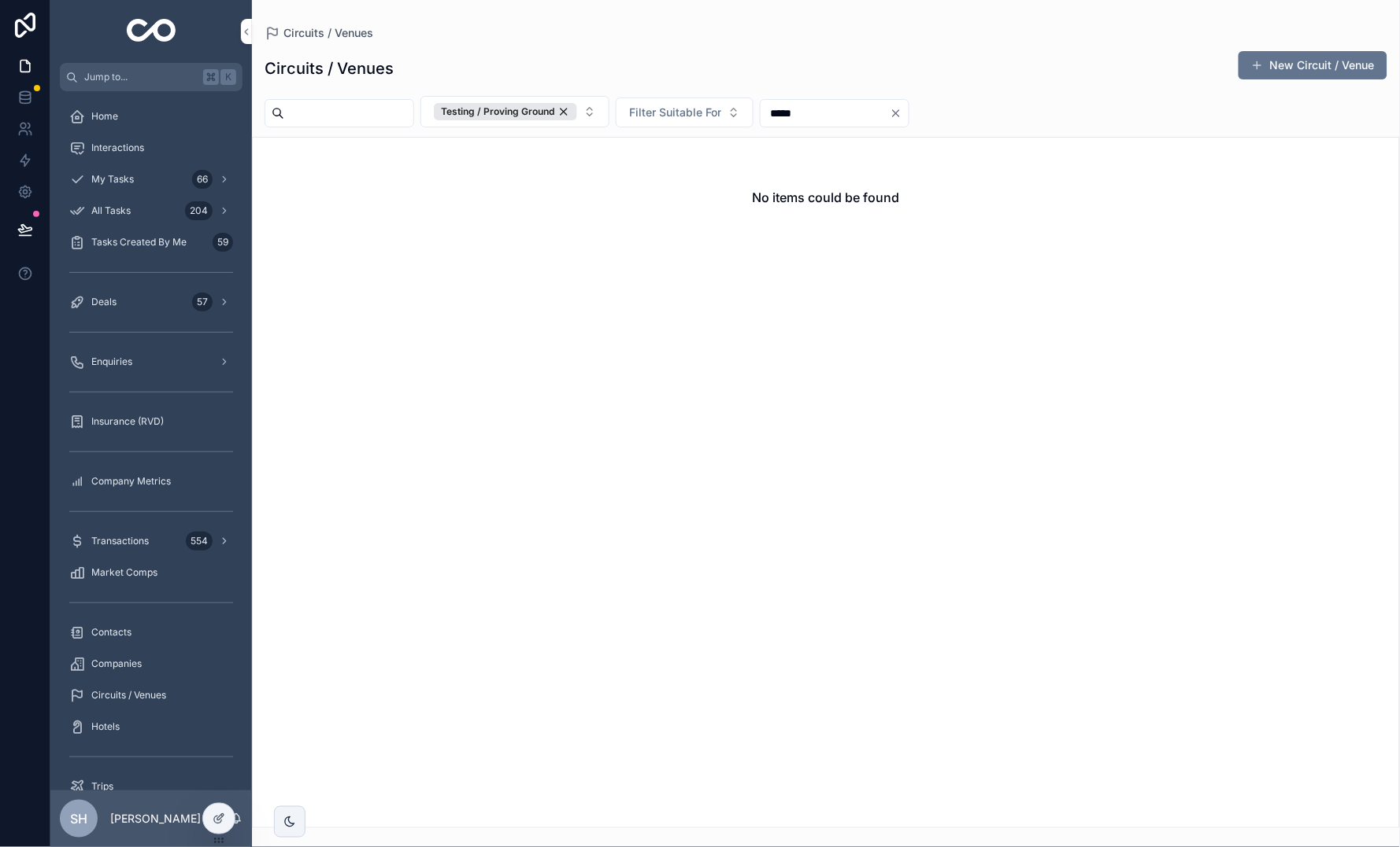
click at [609, 115] on button "Testing / Proving Ground" at bounding box center [515, 112] width 189 height 31
click at [627, 223] on div "Testing / Proving Ground" at bounding box center [560, 227] width 219 height 25
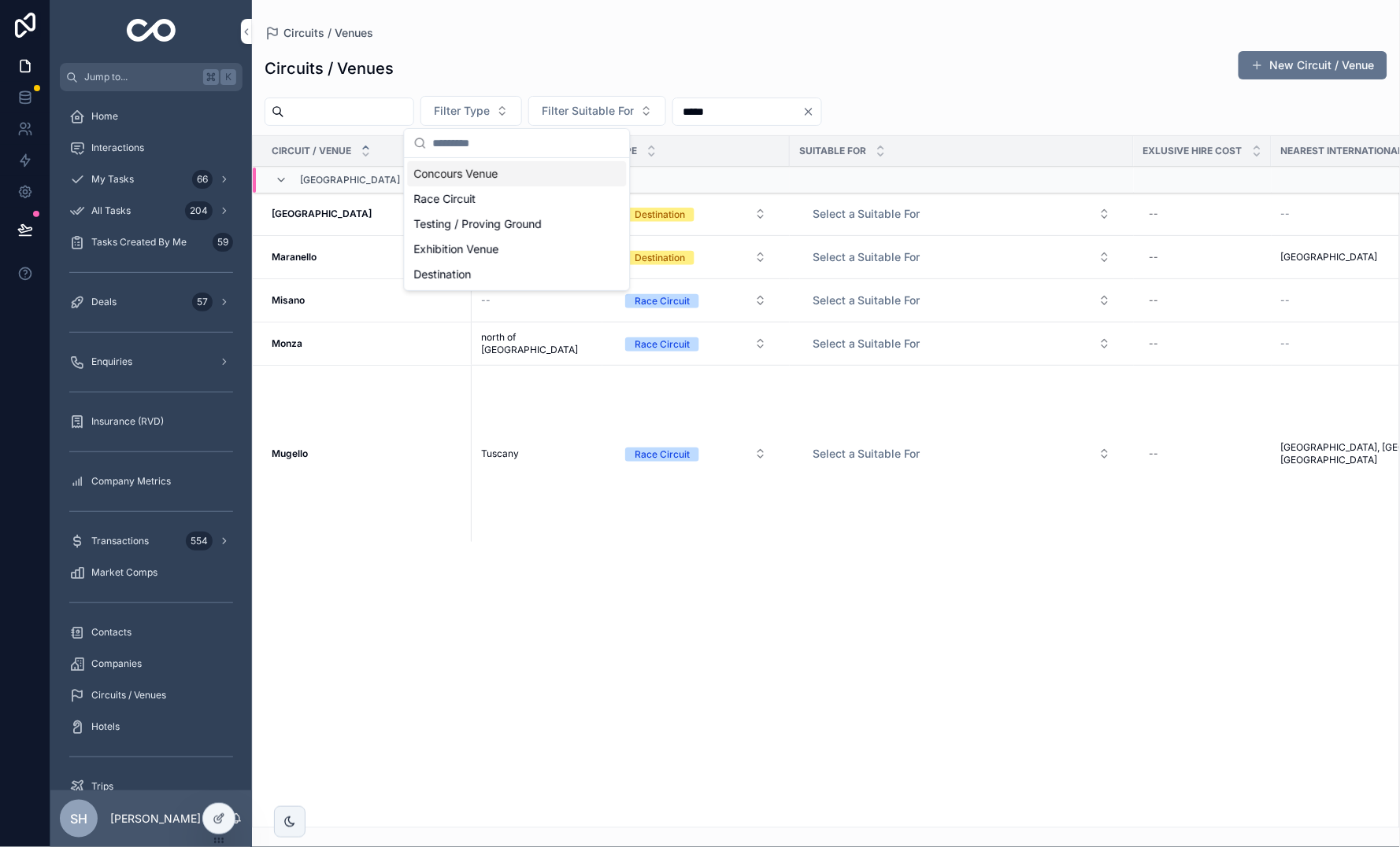
click at [652, 61] on div "Circuits / Venues New Circuit / Venue" at bounding box center [825, 68] width 1123 height 36
click at [634, 103] on span "Filter Suitable For" at bounding box center [588, 111] width 92 height 16
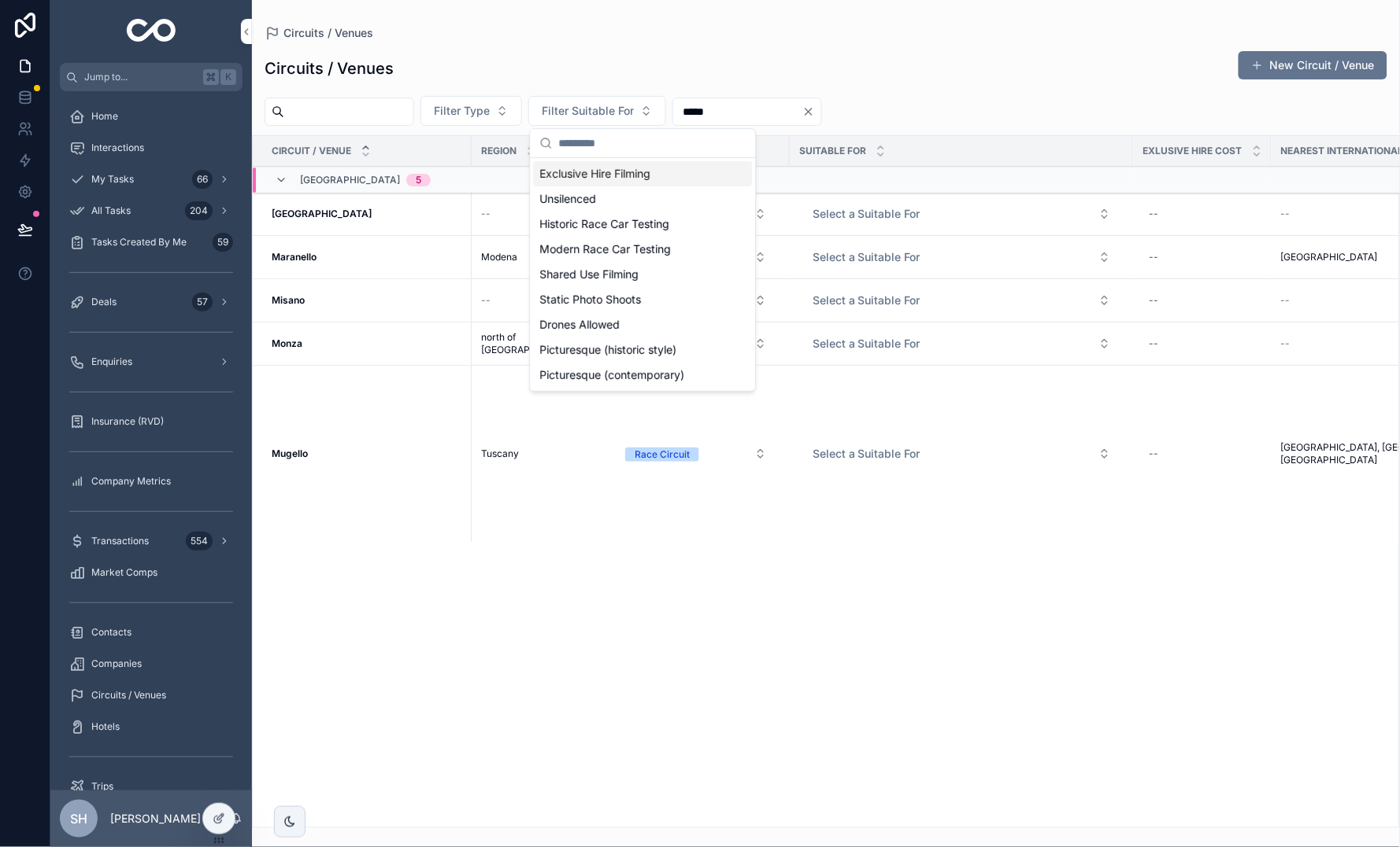
click at [646, 172] on div "Exclusive Hire Filming" at bounding box center [643, 174] width 219 height 25
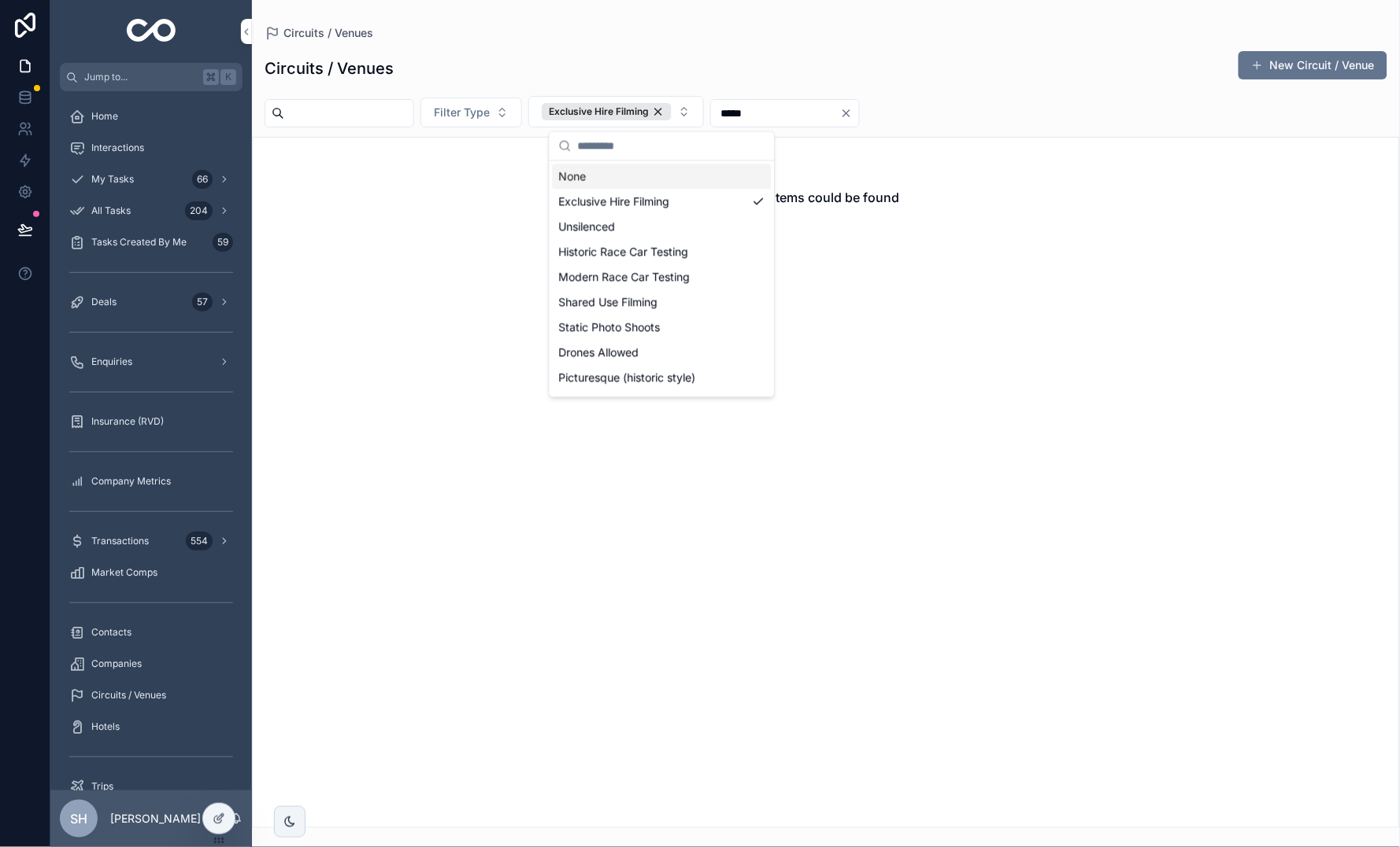
click at [757, 41] on div "Circuits / Venues New Circuit / Venue Filter Type Exclusive Hire Filming ***** …" at bounding box center [826, 434] width 1148 height 788
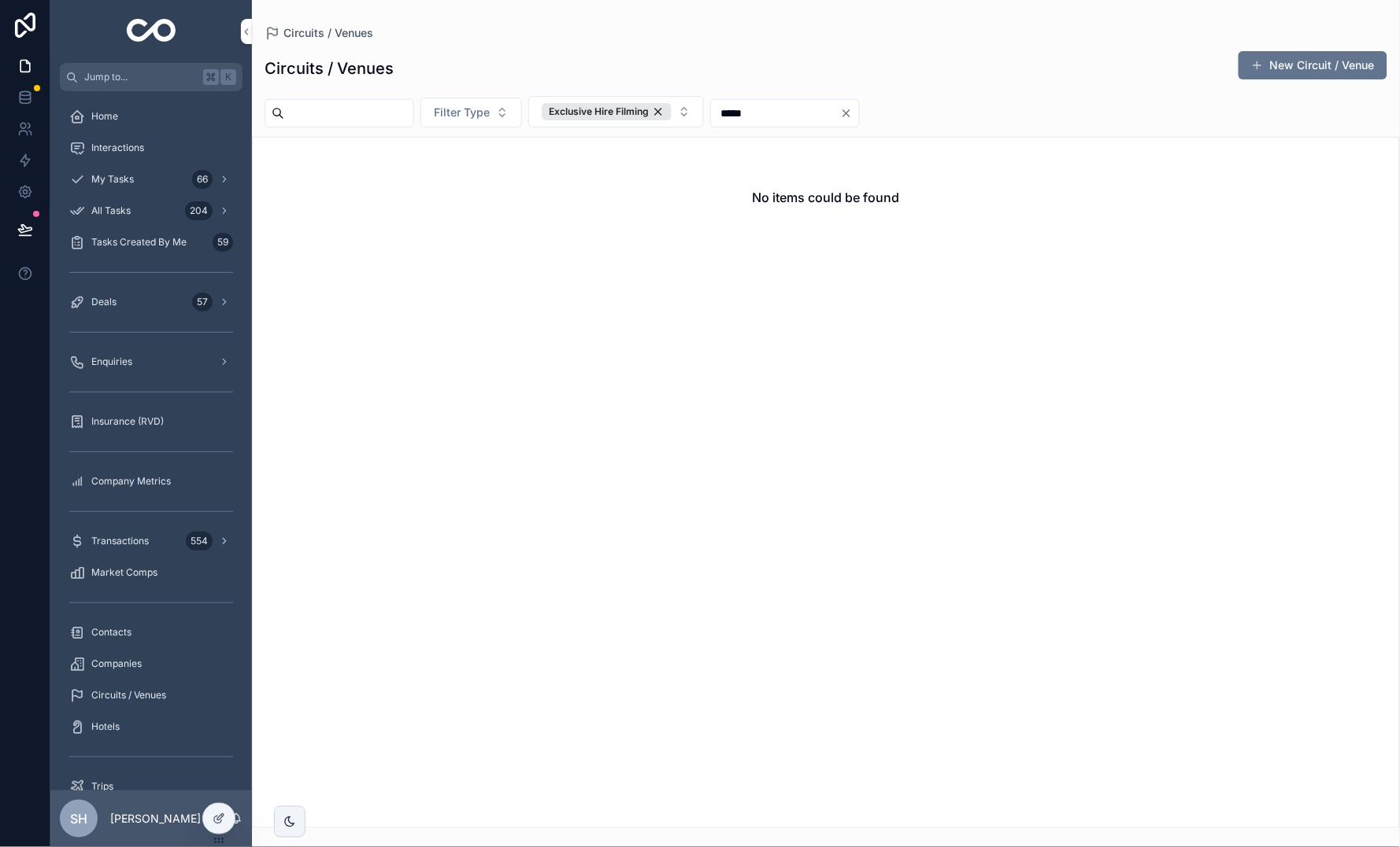
click at [672, 109] on div "Exclusive Hire Filming" at bounding box center [606, 112] width 130 height 18
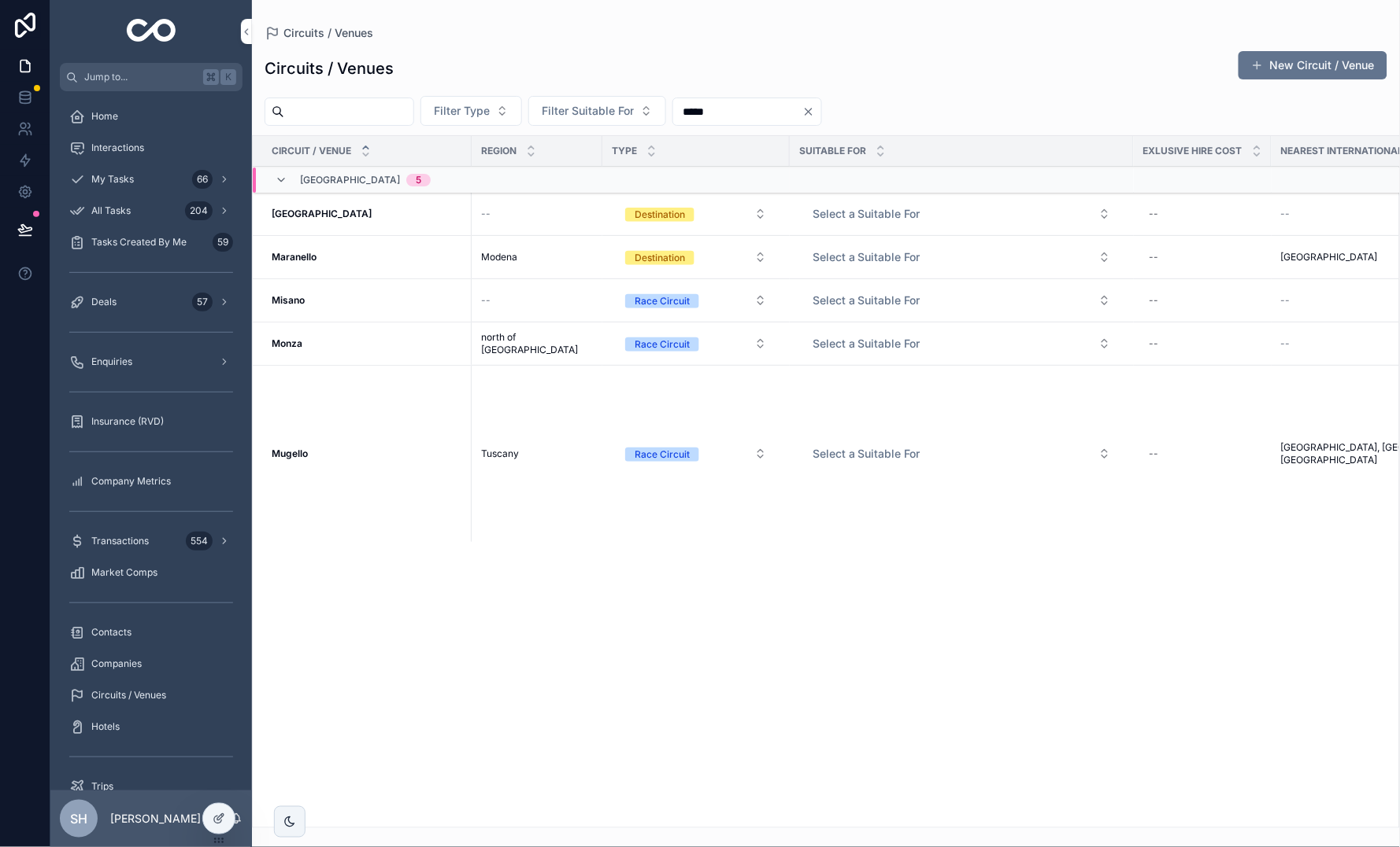
click at [815, 114] on icon "Clear" at bounding box center [809, 112] width 13 height 13
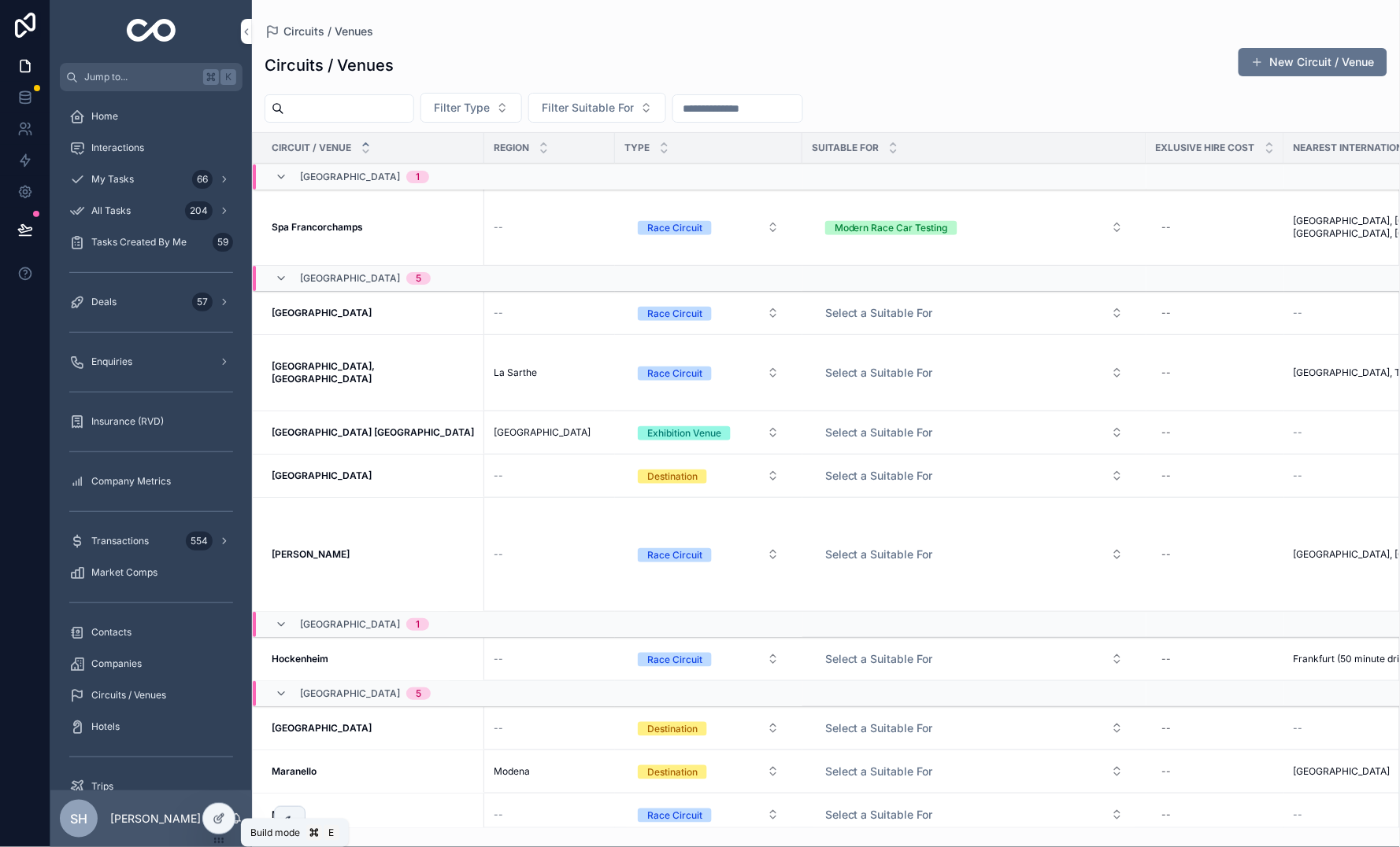
click at [211, 821] on div at bounding box center [219, 819] width 31 height 30
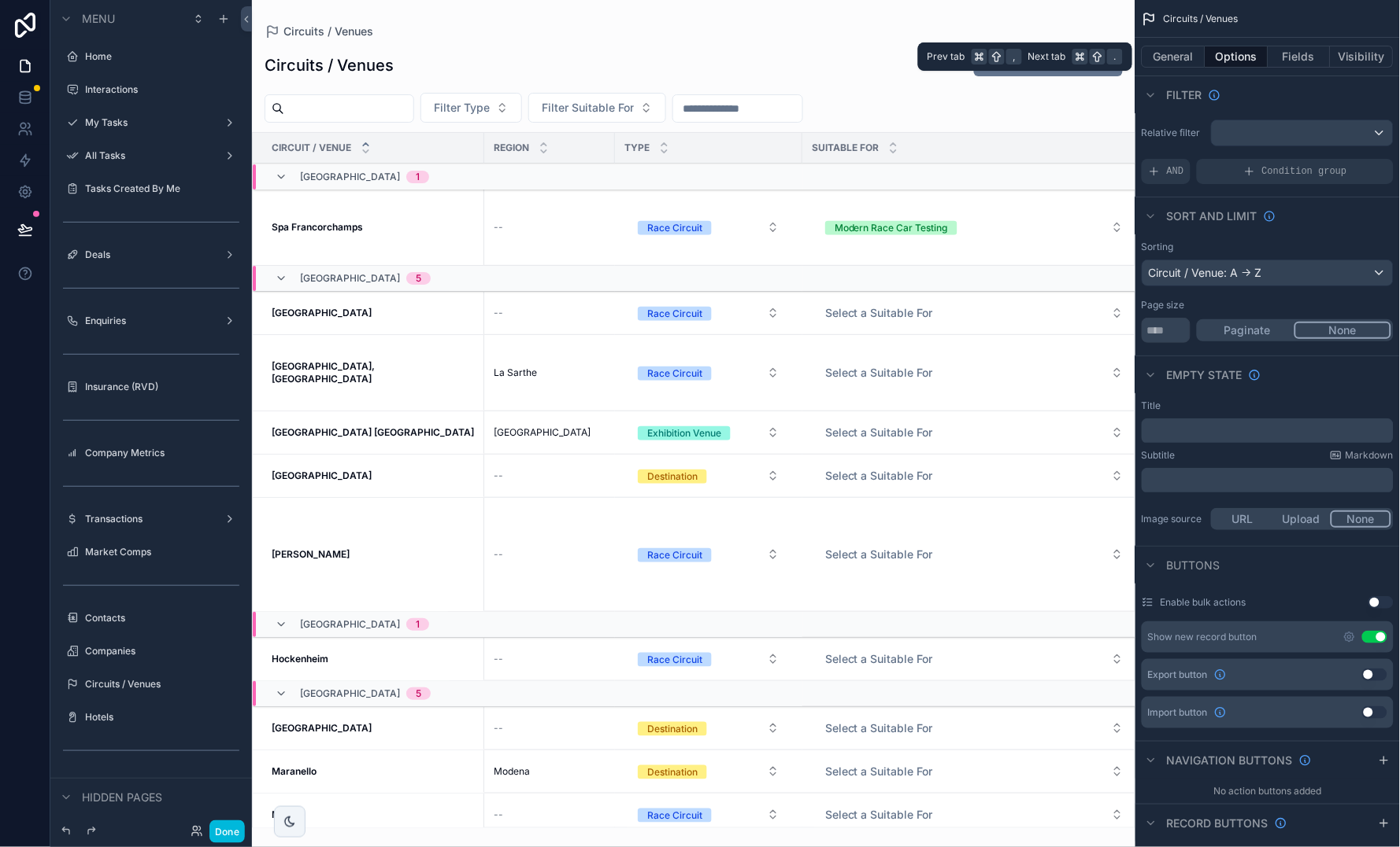
click at [1304, 67] on button "Fields" at bounding box center [1299, 56] width 63 height 22
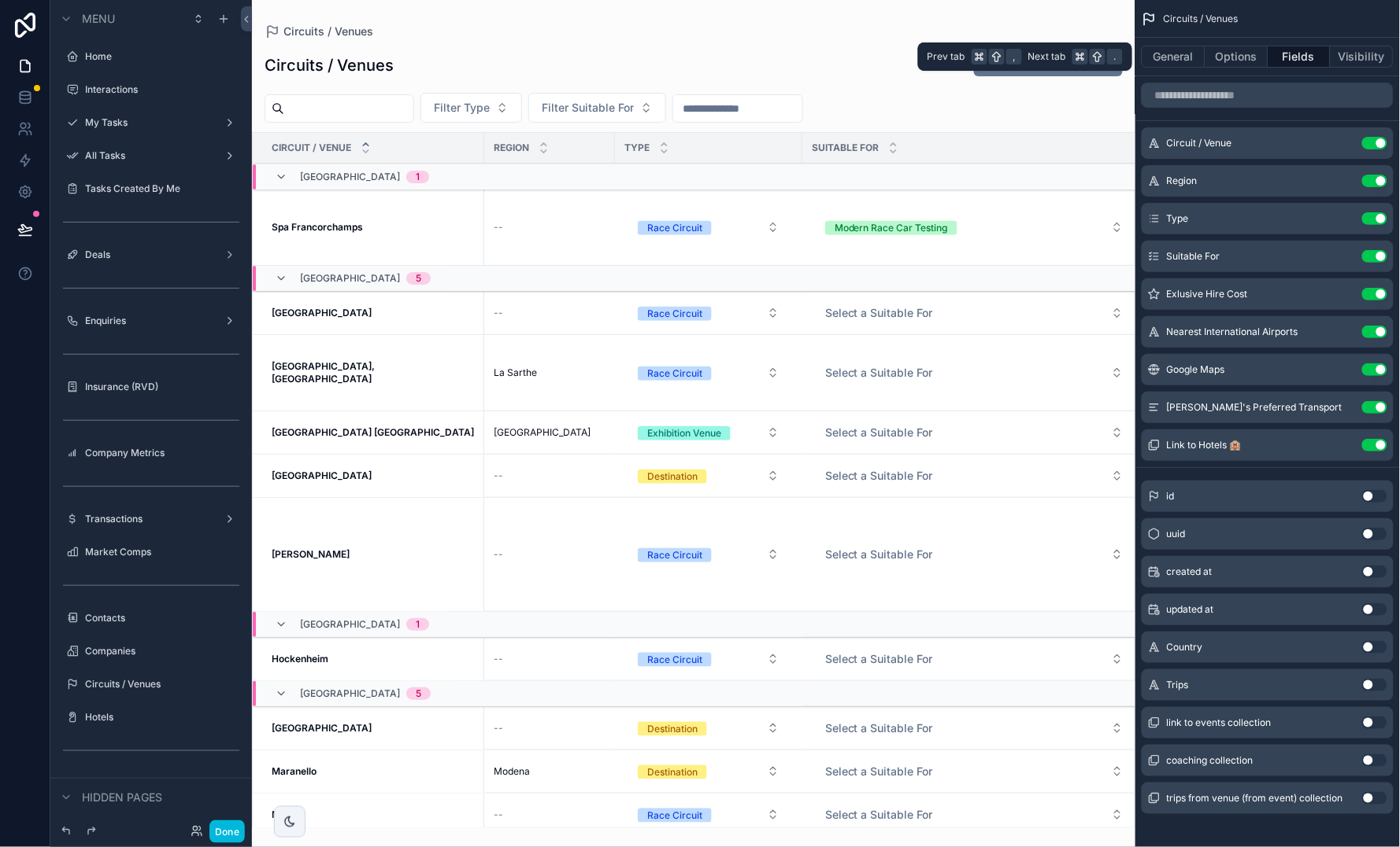
click at [1304, 67] on button "Fields" at bounding box center [1299, 56] width 63 height 22
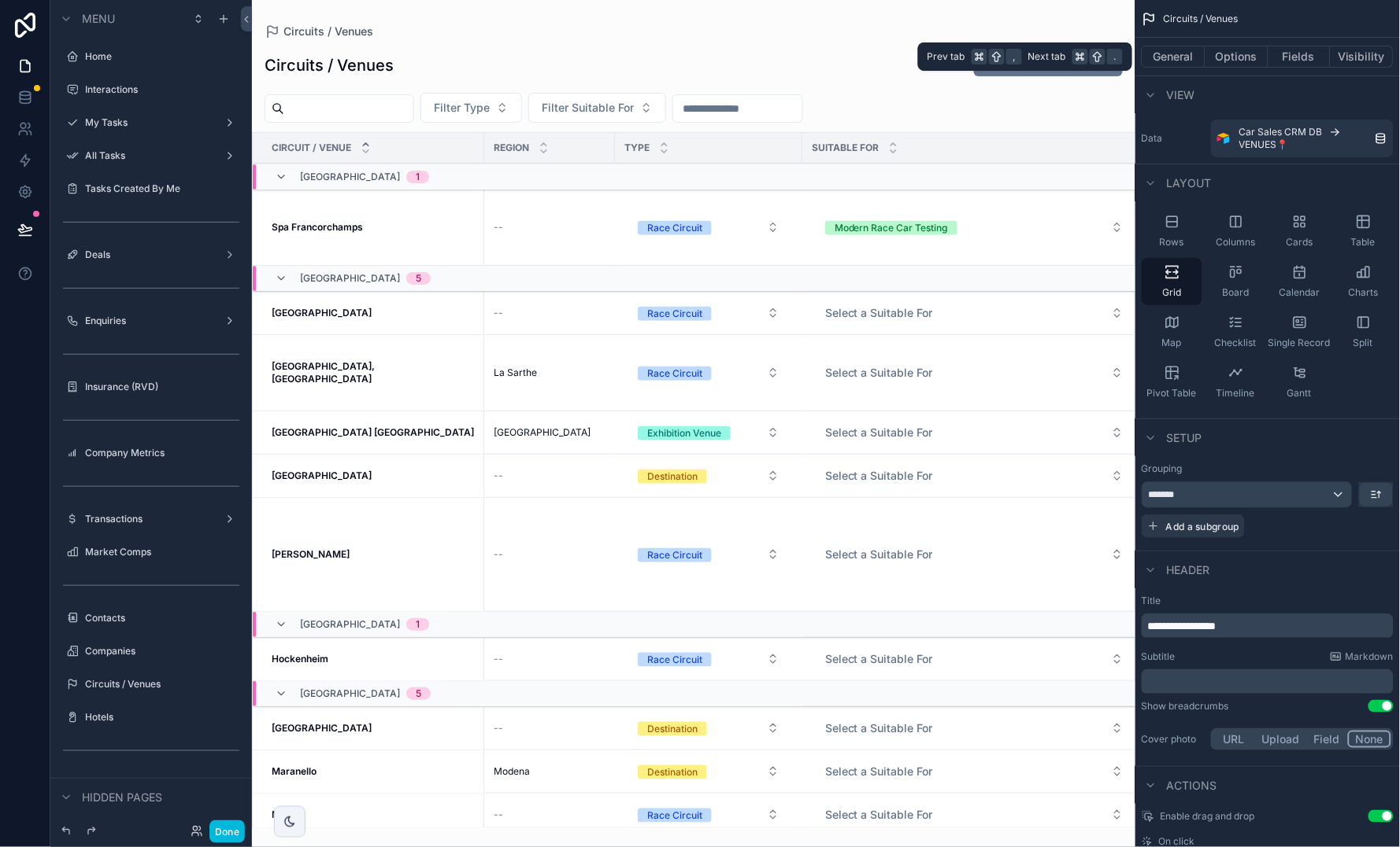
click at [1304, 67] on button "Fields" at bounding box center [1299, 56] width 63 height 22
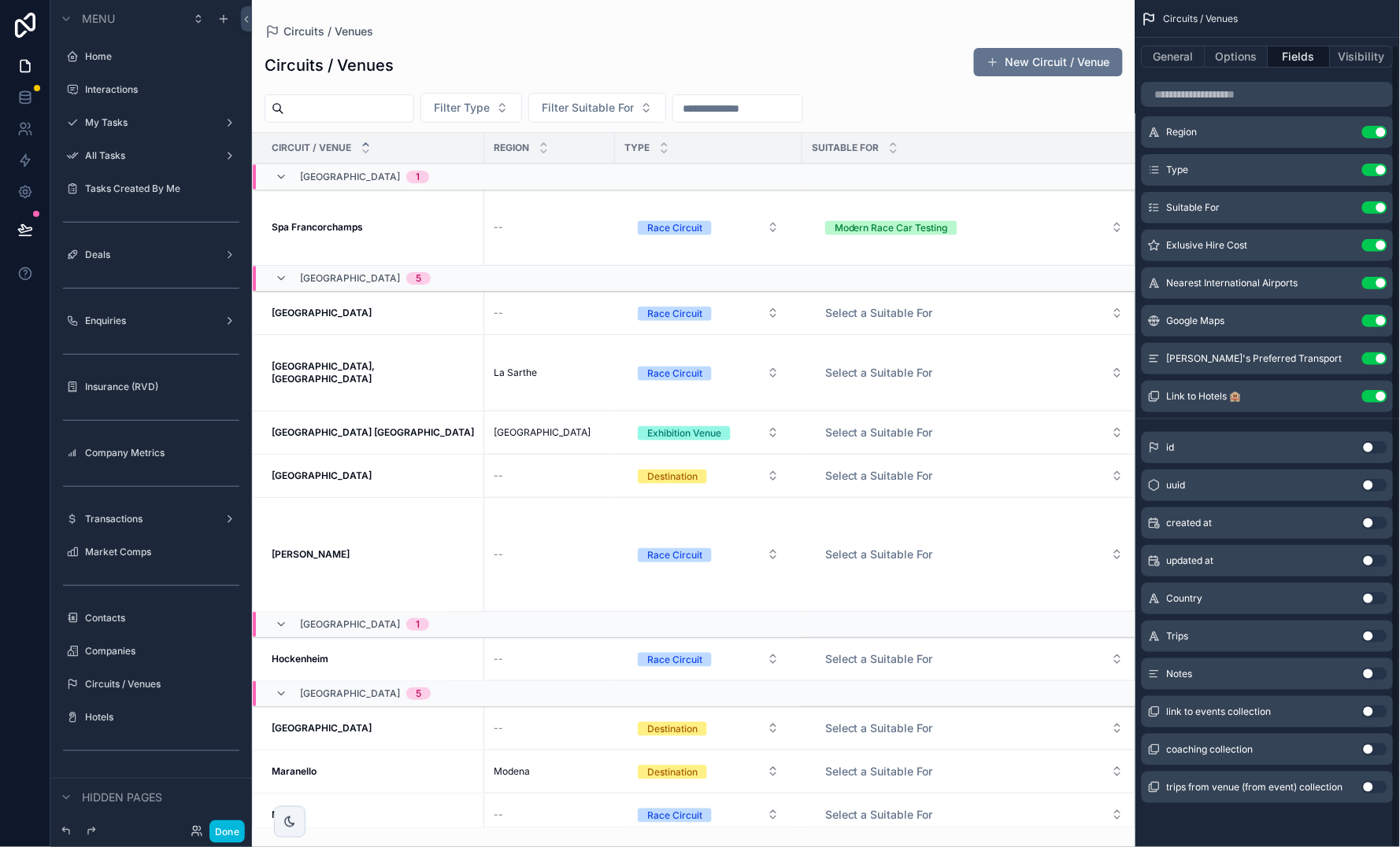
scroll to position [48, 0]
click at [1371, 677] on button "Use setting" at bounding box center [1374, 675] width 25 height 13
click at [233, 833] on button "Done" at bounding box center [227, 831] width 35 height 23
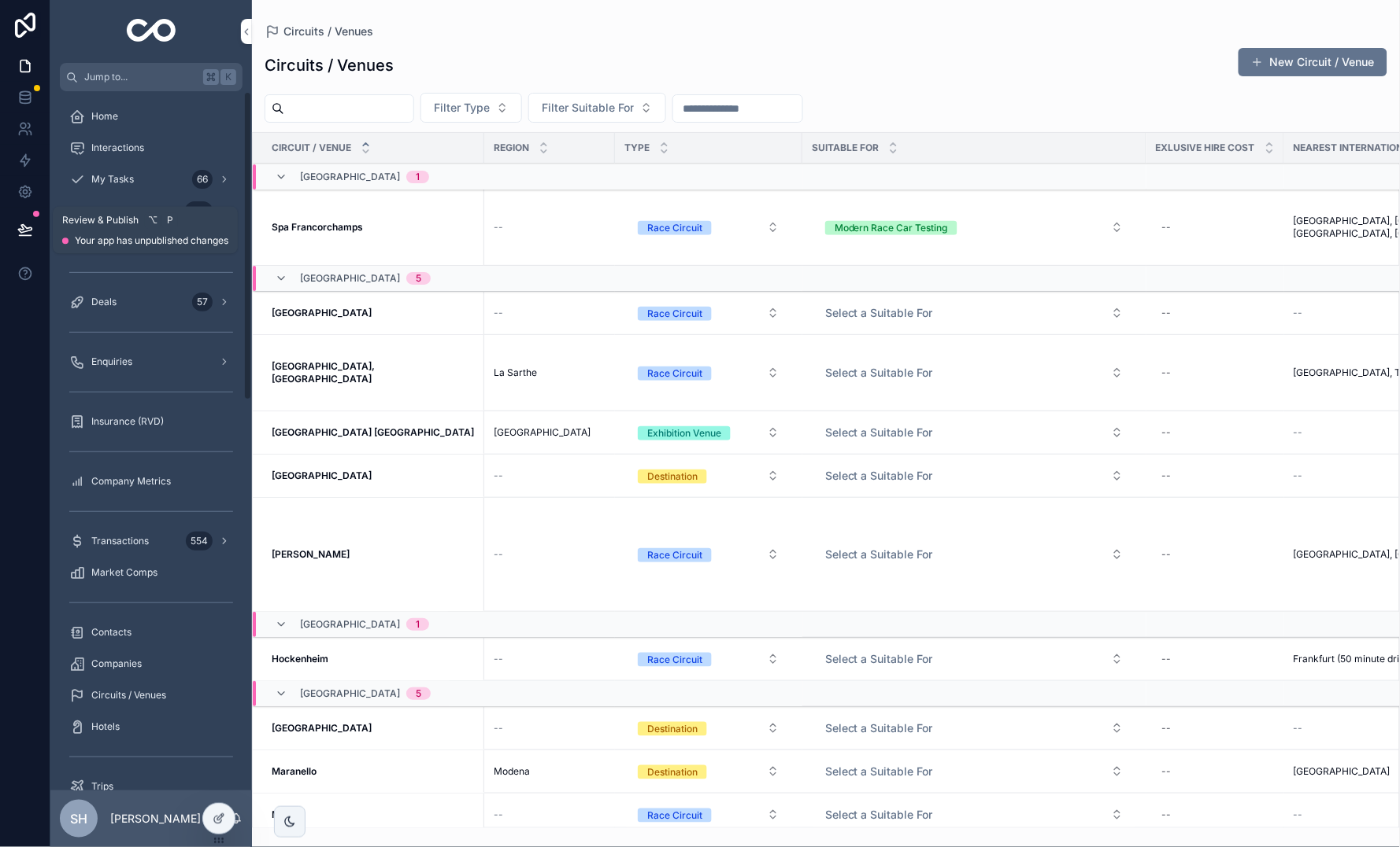
click at [25, 227] on icon at bounding box center [25, 229] width 13 height 8
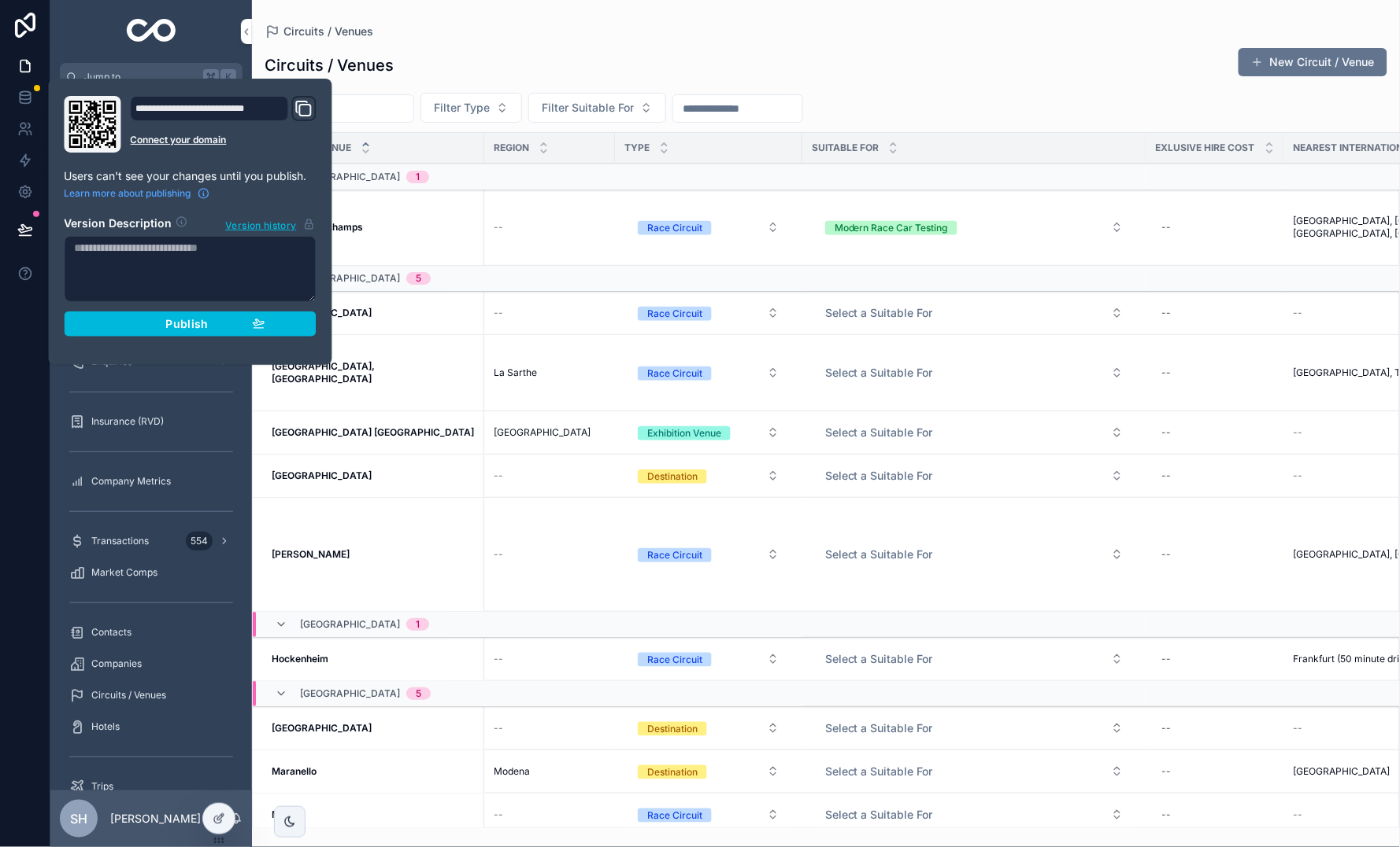
click at [193, 327] on span "Publish" at bounding box center [187, 323] width 43 height 14
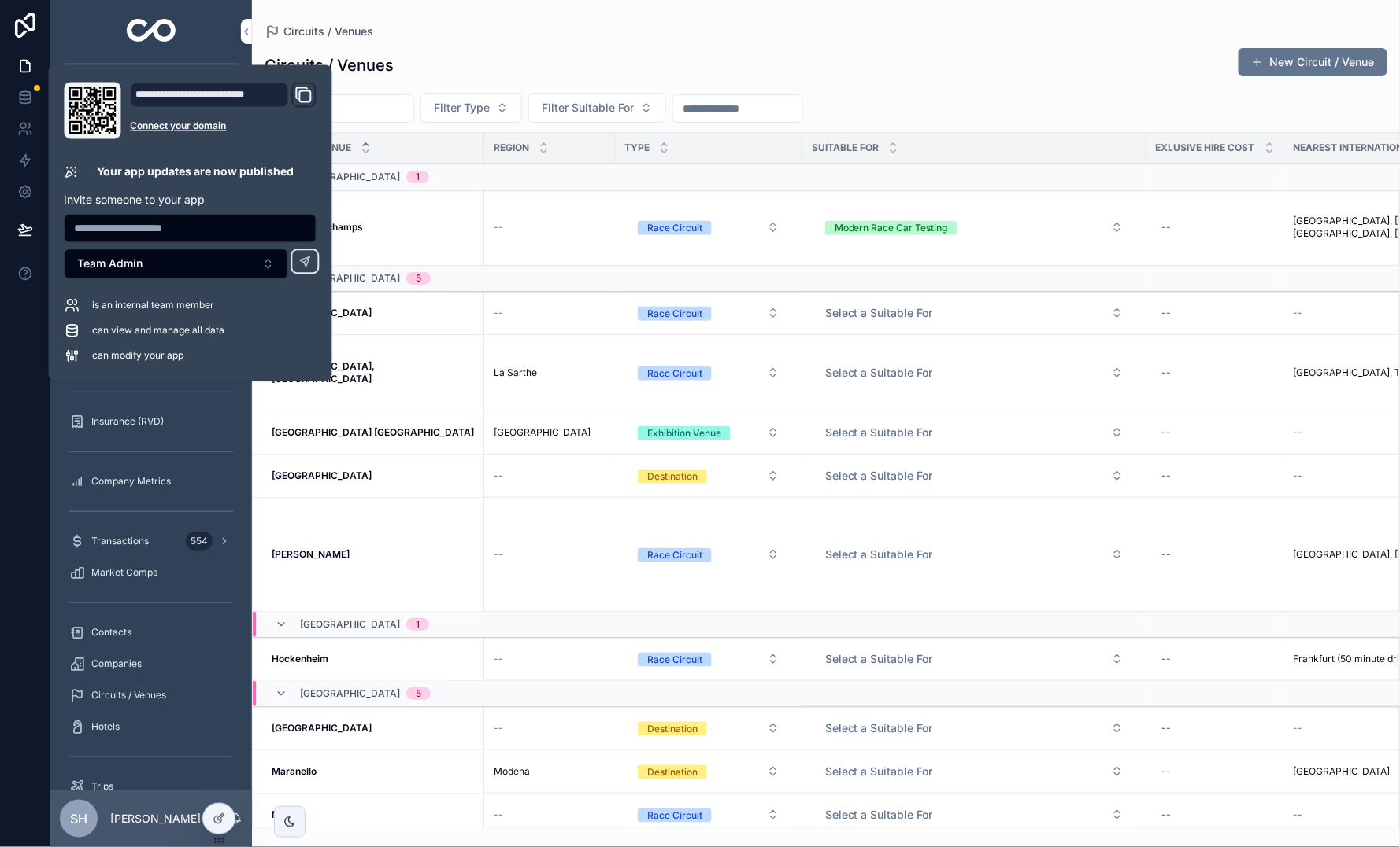
click at [858, 71] on div "Circuits / Venues New Circuit / Venue" at bounding box center [825, 65] width 1123 height 36
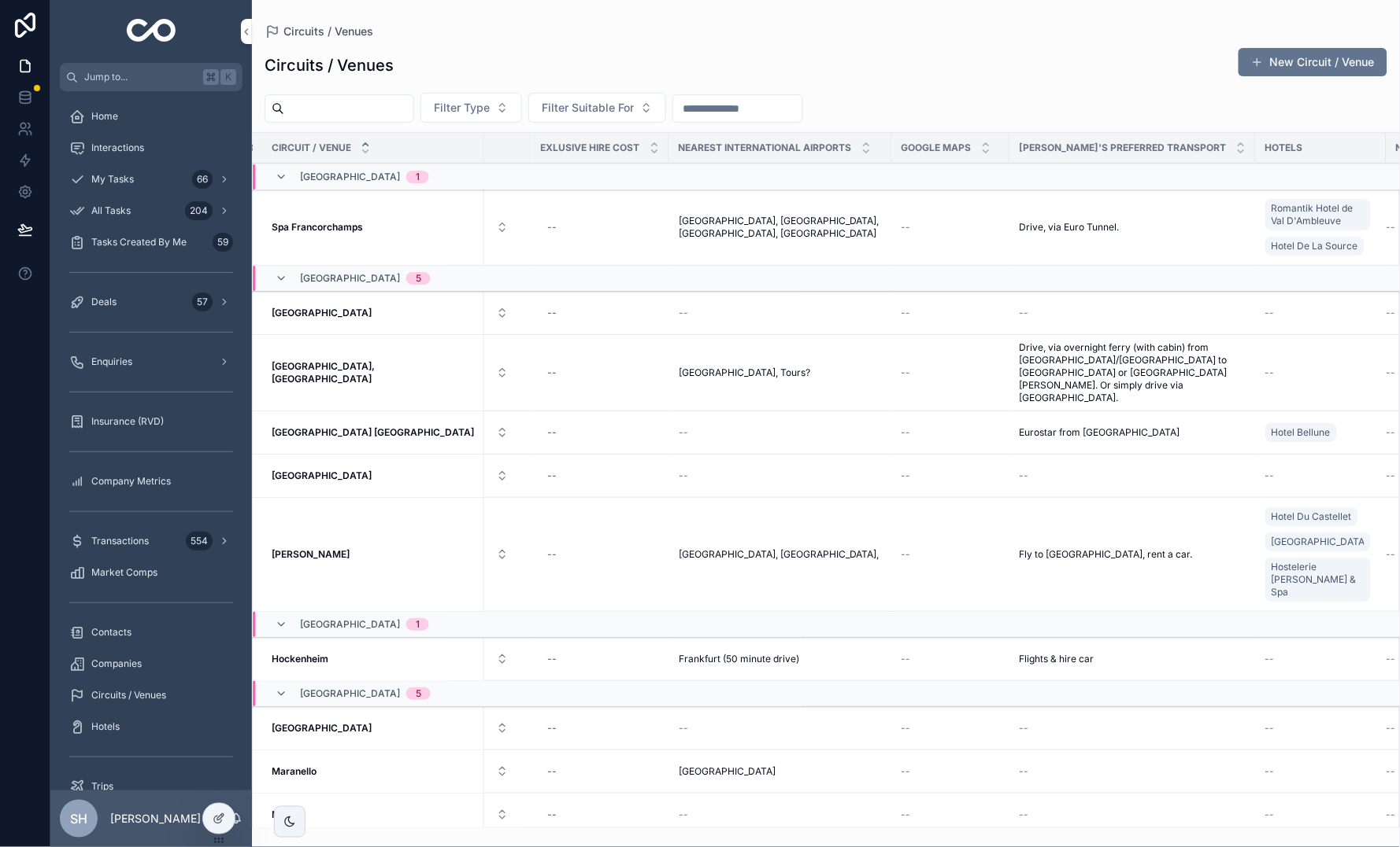
scroll to position [0, 614]
type input "*****"
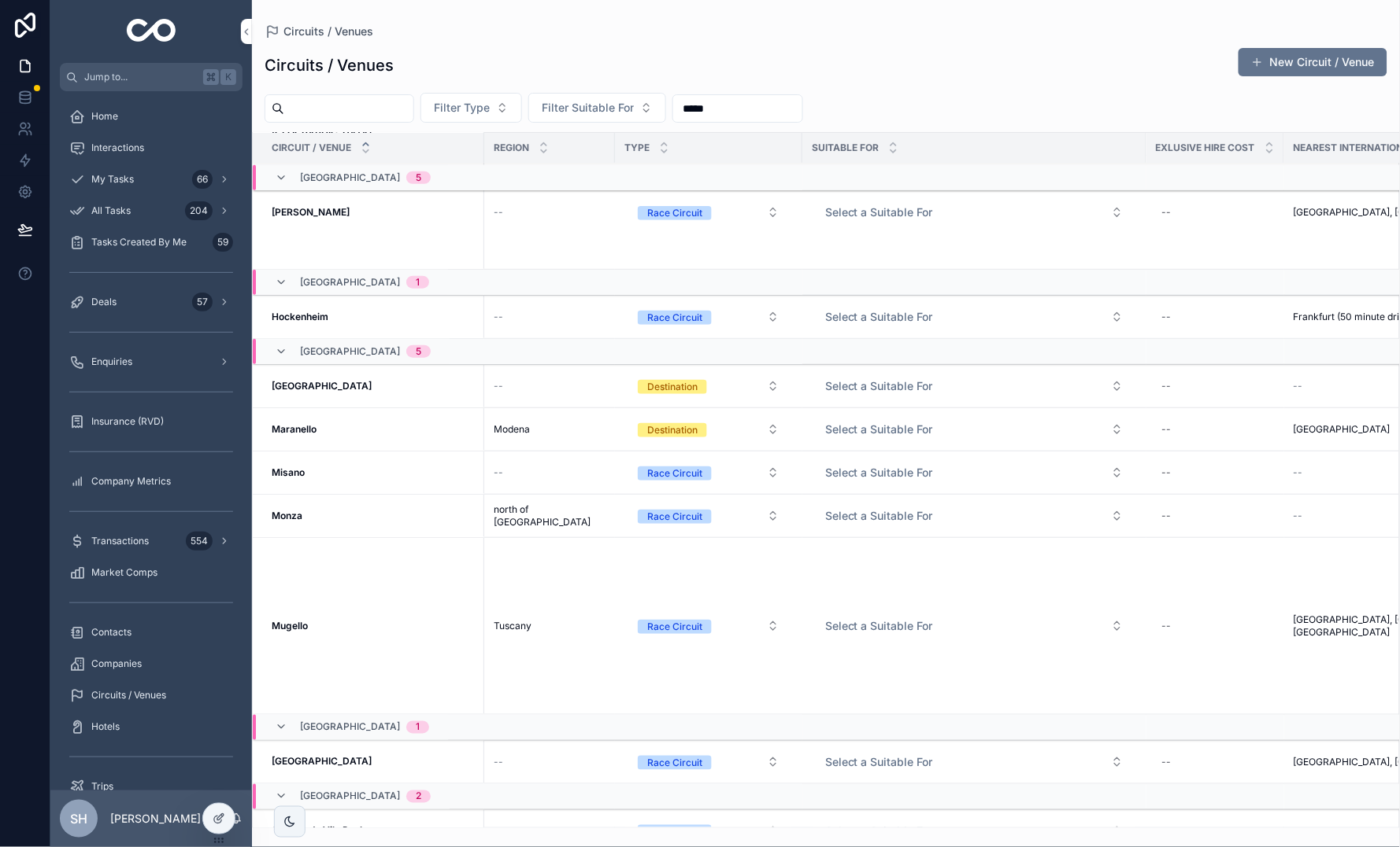
scroll to position [344, 0]
click at [880, 220] on button "Select a Suitable For" at bounding box center [974, 211] width 323 height 29
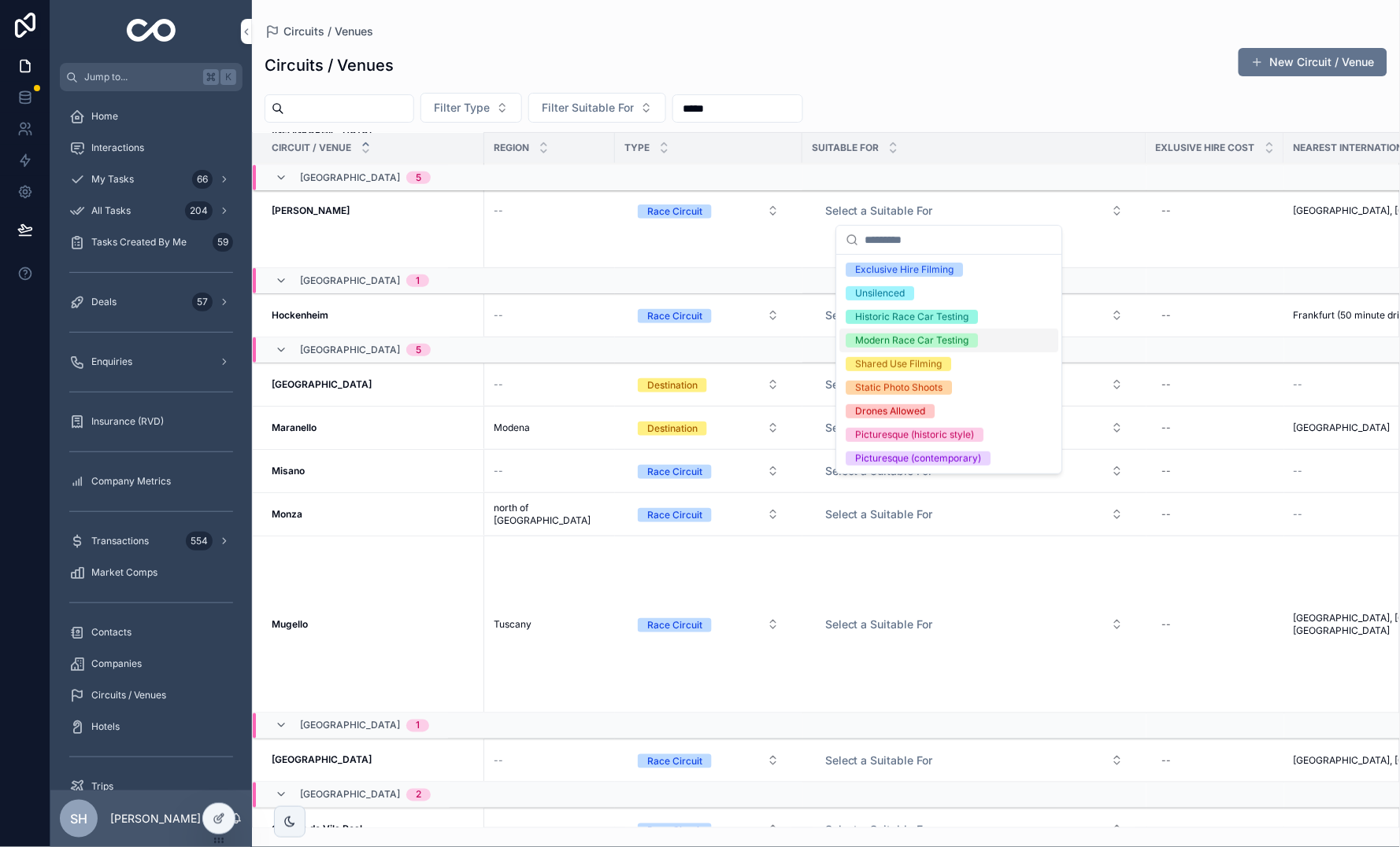
click at [907, 342] on div "Modern Race Car Testing" at bounding box center [912, 340] width 114 height 14
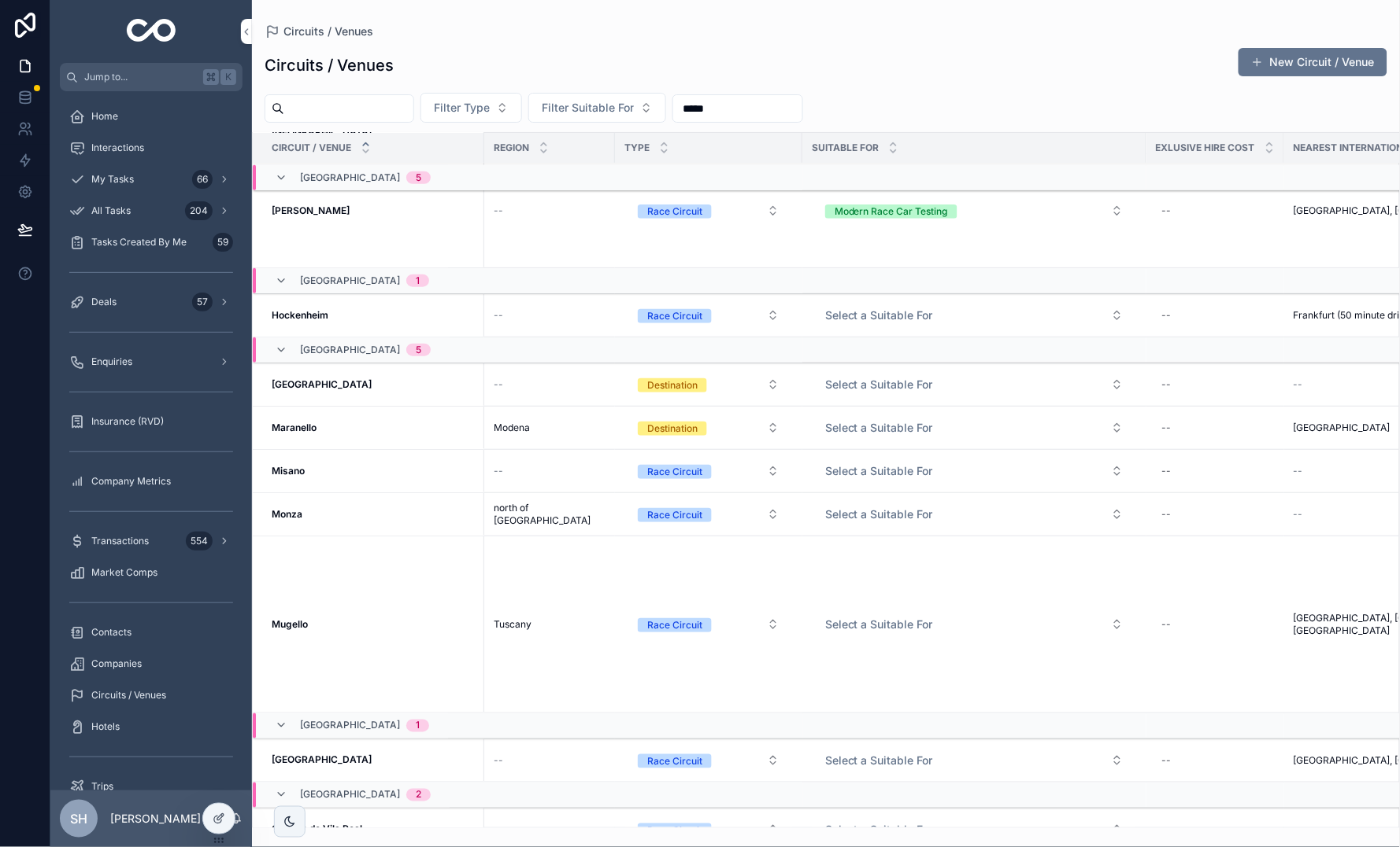
click at [999, 204] on button "Modern Race Car Testing" at bounding box center [974, 211] width 323 height 29
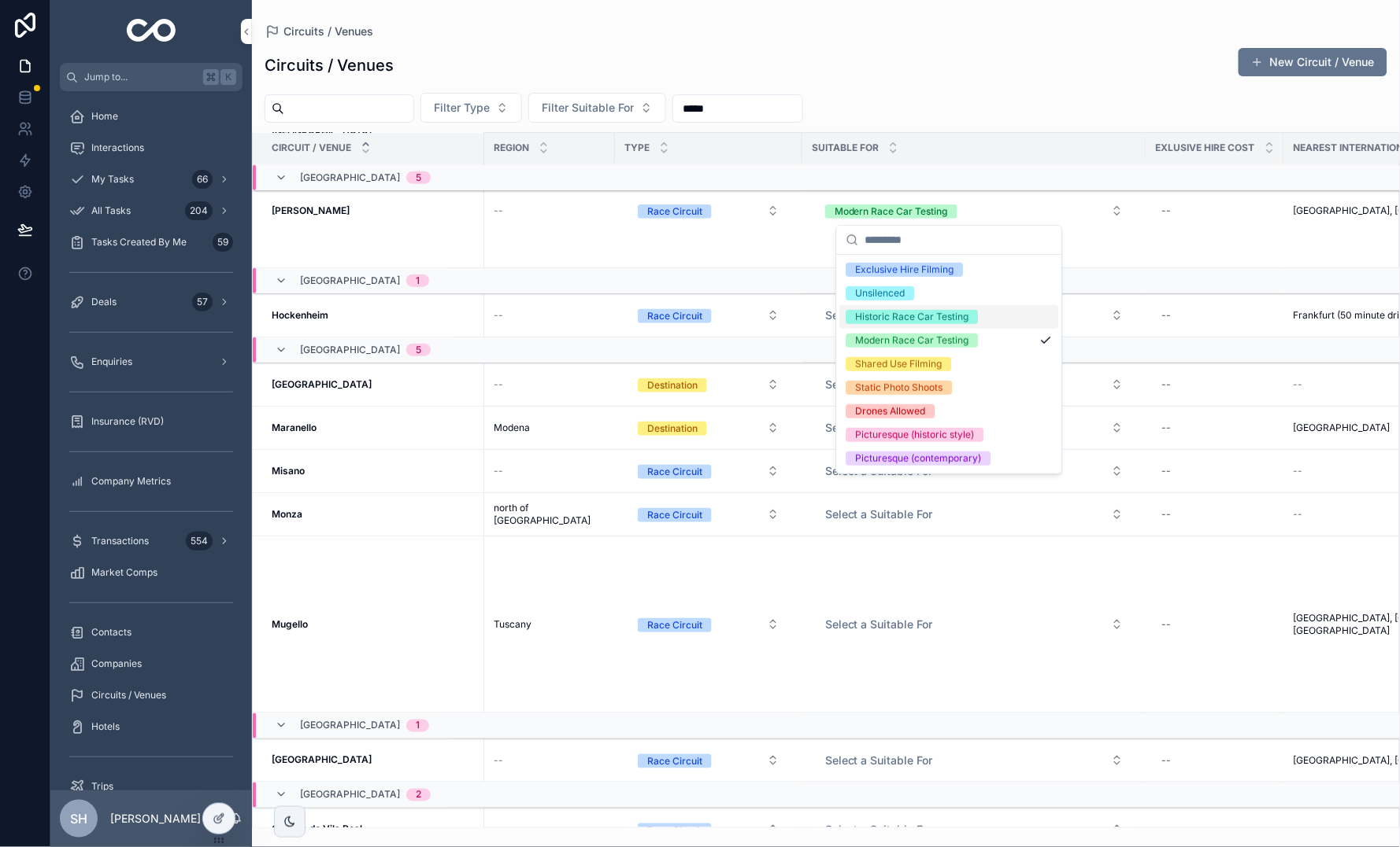
click at [948, 316] on div "Historic Race Car Testing" at bounding box center [912, 317] width 114 height 14
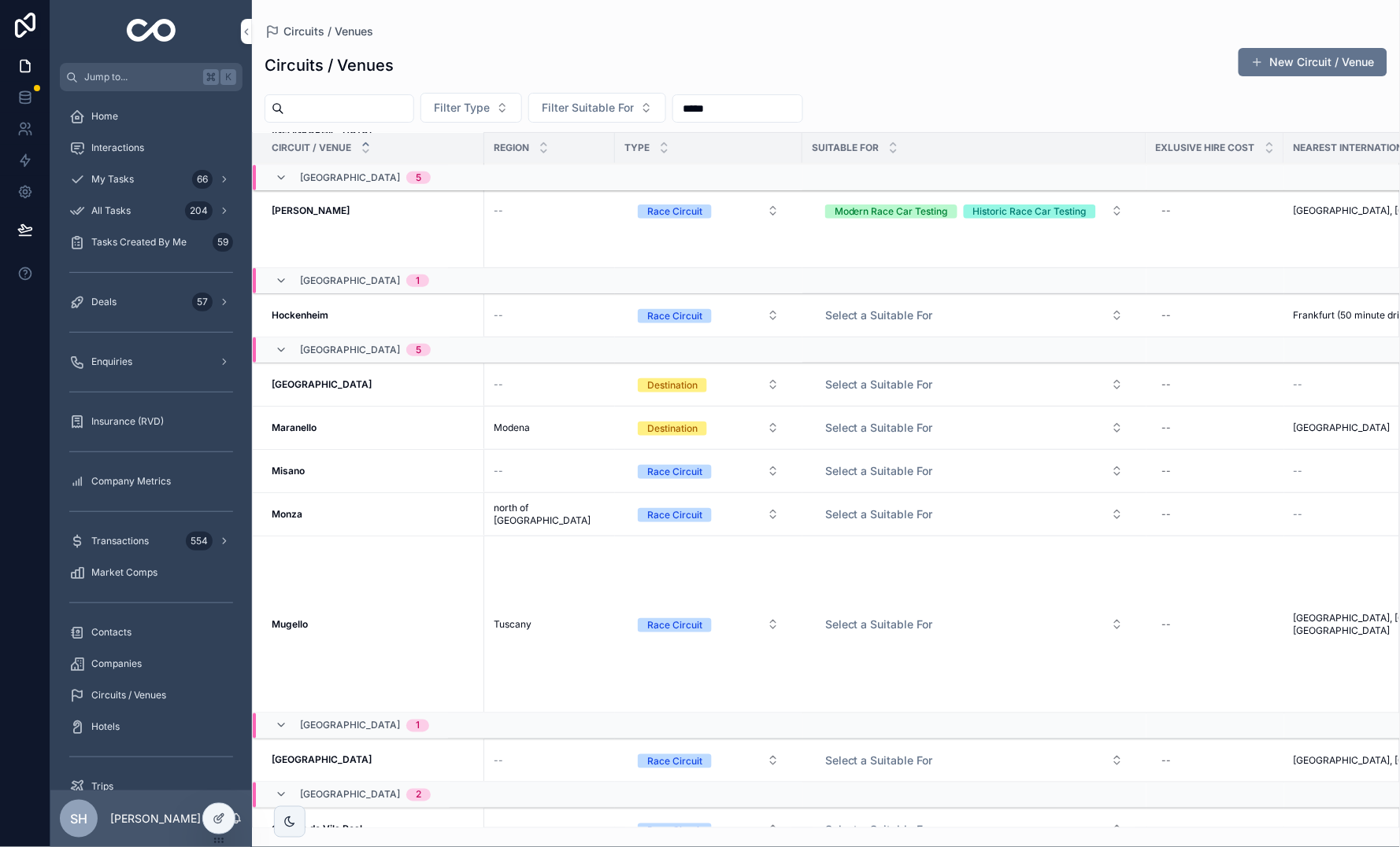
click at [937, 218] on button "Modern Race Car Testing Historic Race Car Testing" at bounding box center [974, 211] width 323 height 29
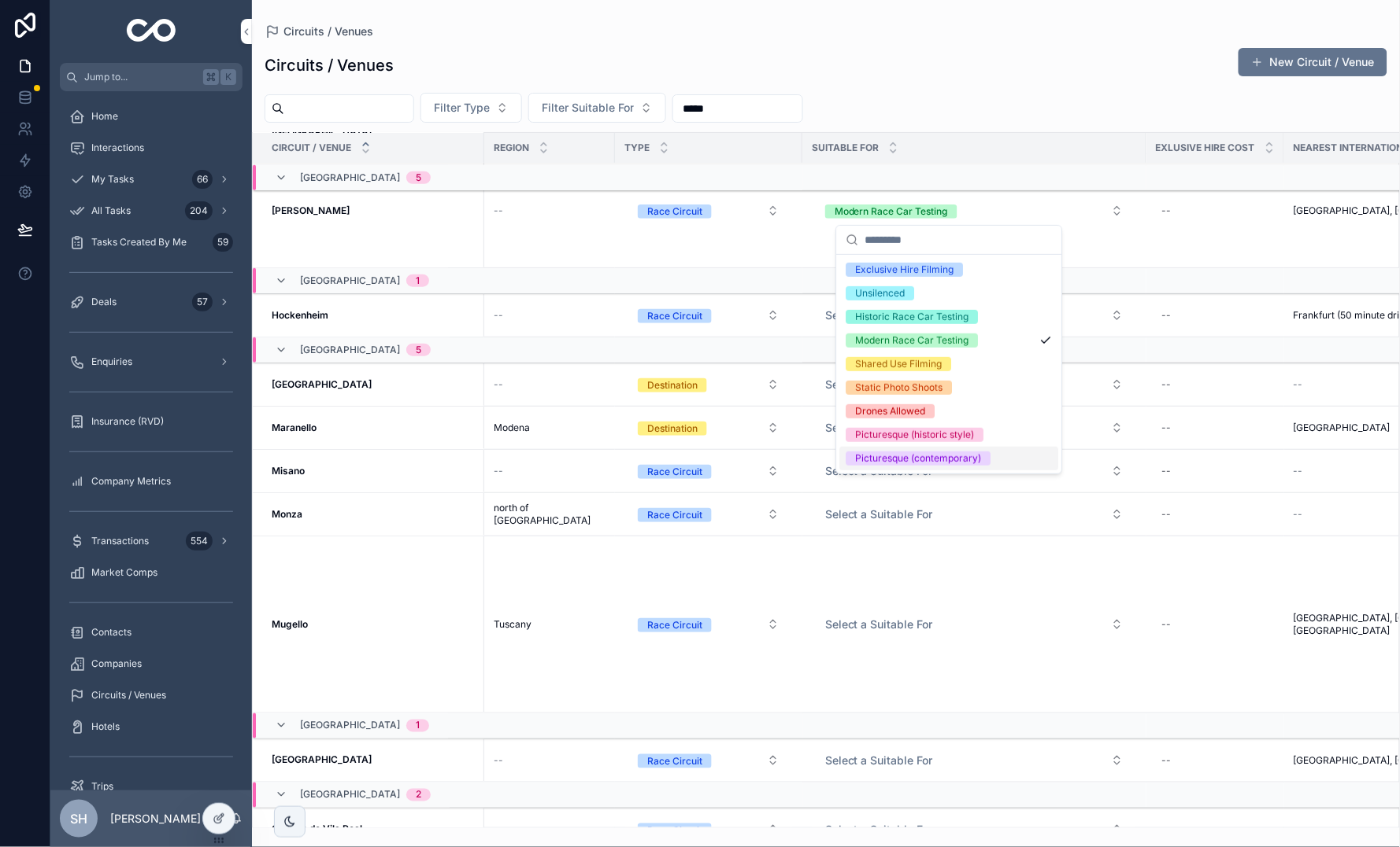
click at [938, 452] on div "Picturesque (contemporary)" at bounding box center [919, 458] width 126 height 14
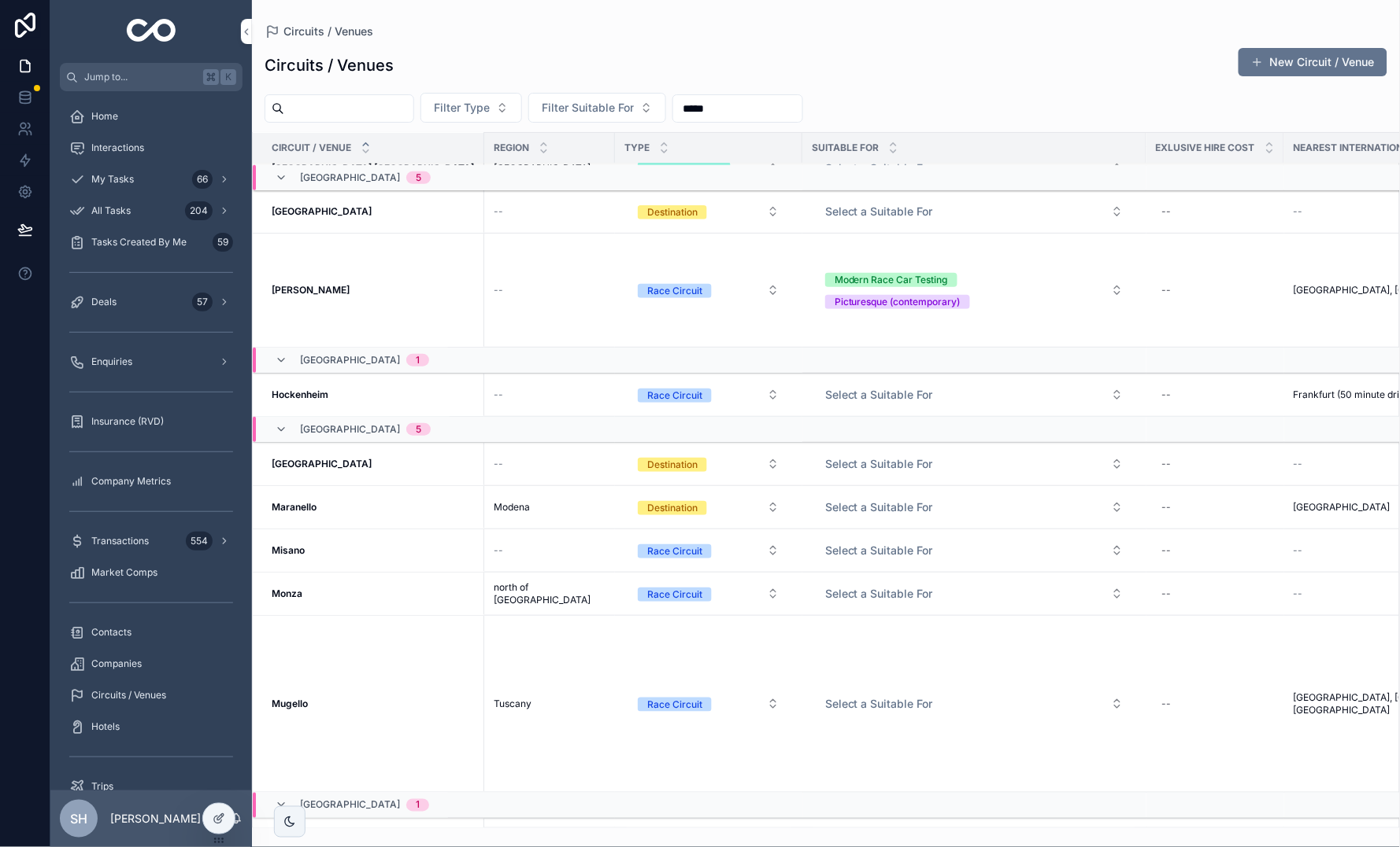
scroll to position [261, 0]
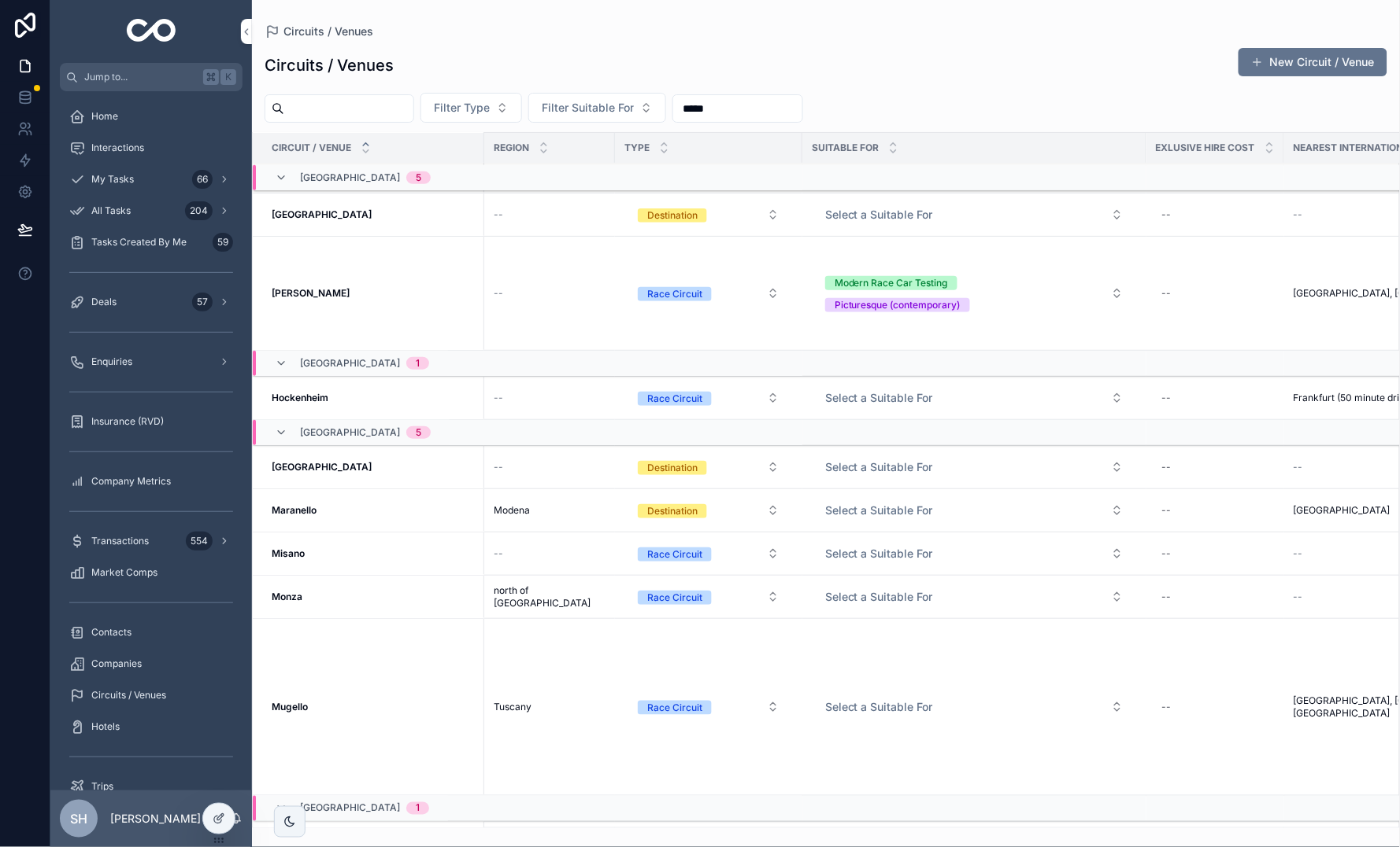
click at [1055, 295] on span "Modern Race Car Testing Picturesque (contemporary)" at bounding box center [965, 293] width 279 height 38
click at [937, 296] on span "Modern Race Car Testing Historic Race Car Testing" at bounding box center [960, 293] width 271 height 16
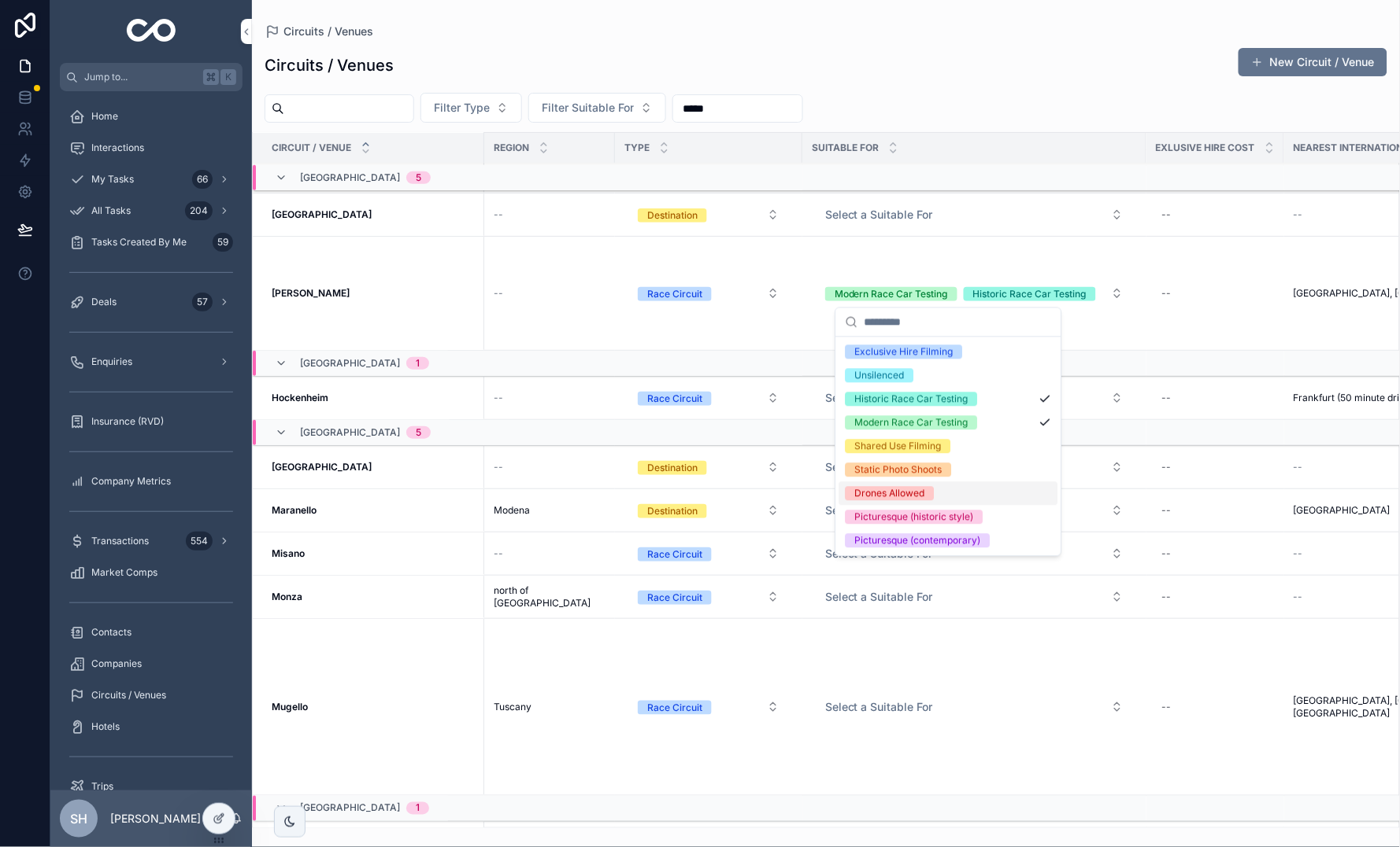
scroll to position [0, 0]
click at [938, 537] on div "Picturesque (contemporary)" at bounding box center [919, 540] width 126 height 14
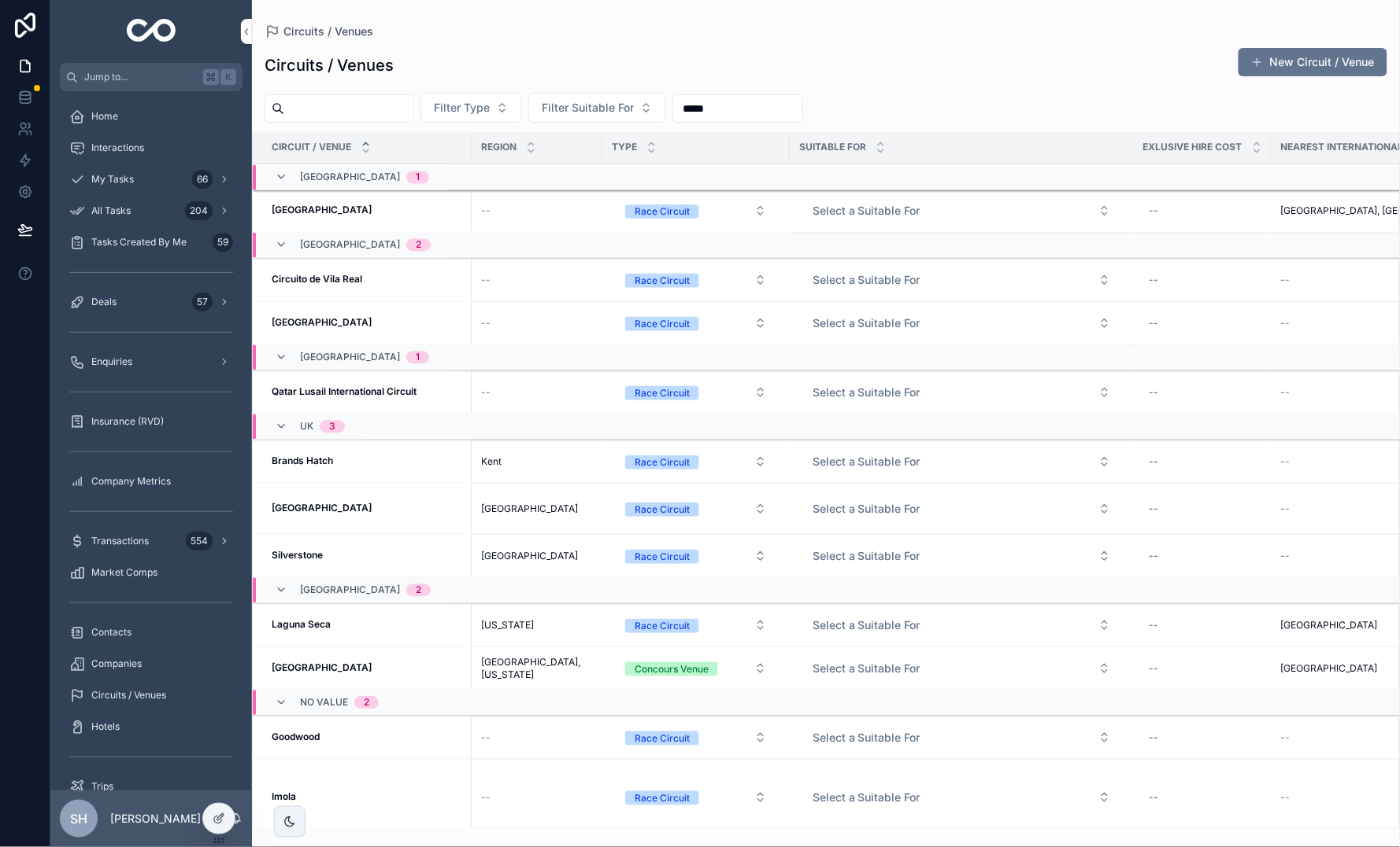
scroll to position [937, 0]
click at [881, 732] on span "Select a Suitable For" at bounding box center [866, 739] width 108 height 16
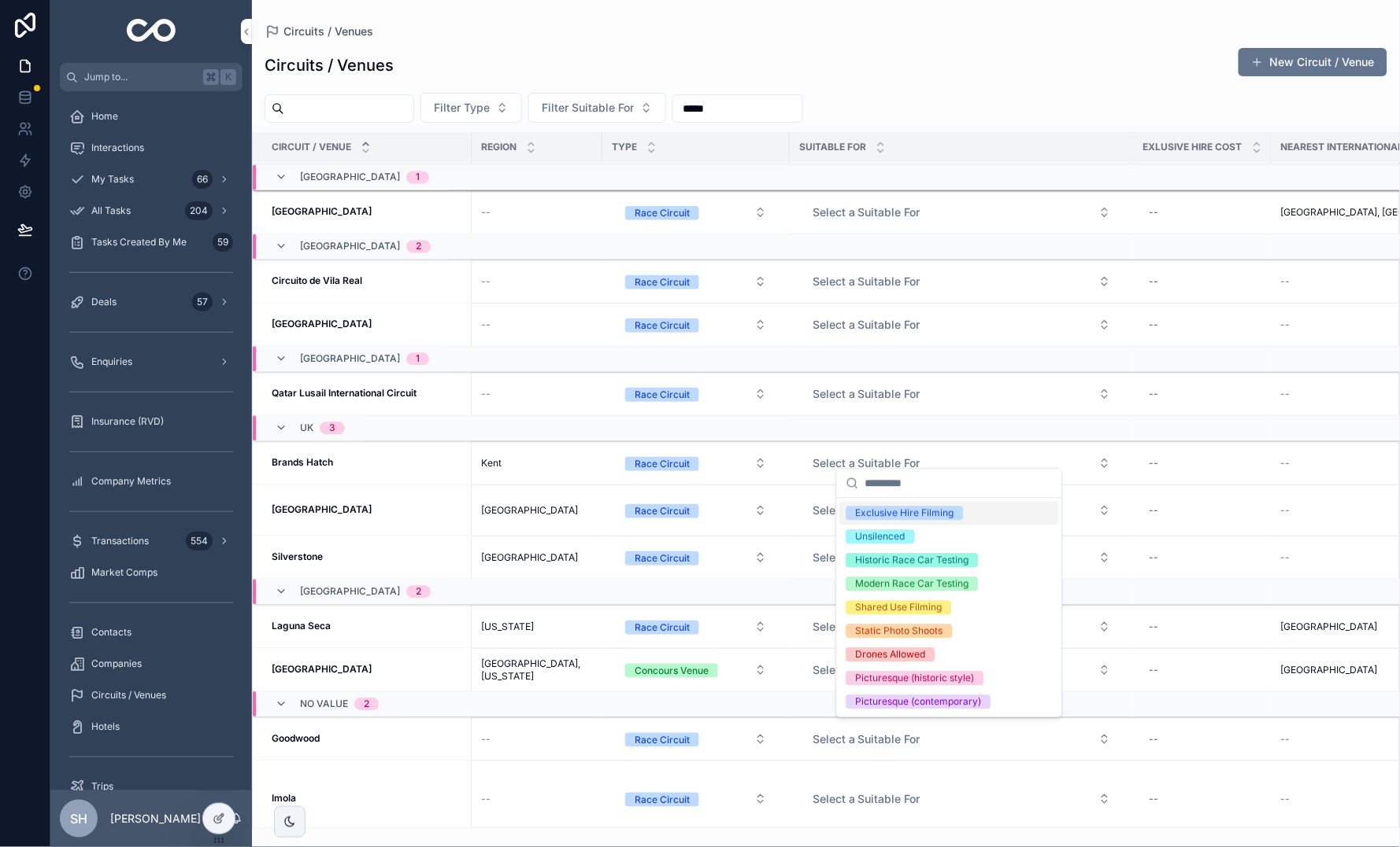
click at [927, 517] on div "Exclusive Hire Filming" at bounding box center [905, 514] width 98 height 14
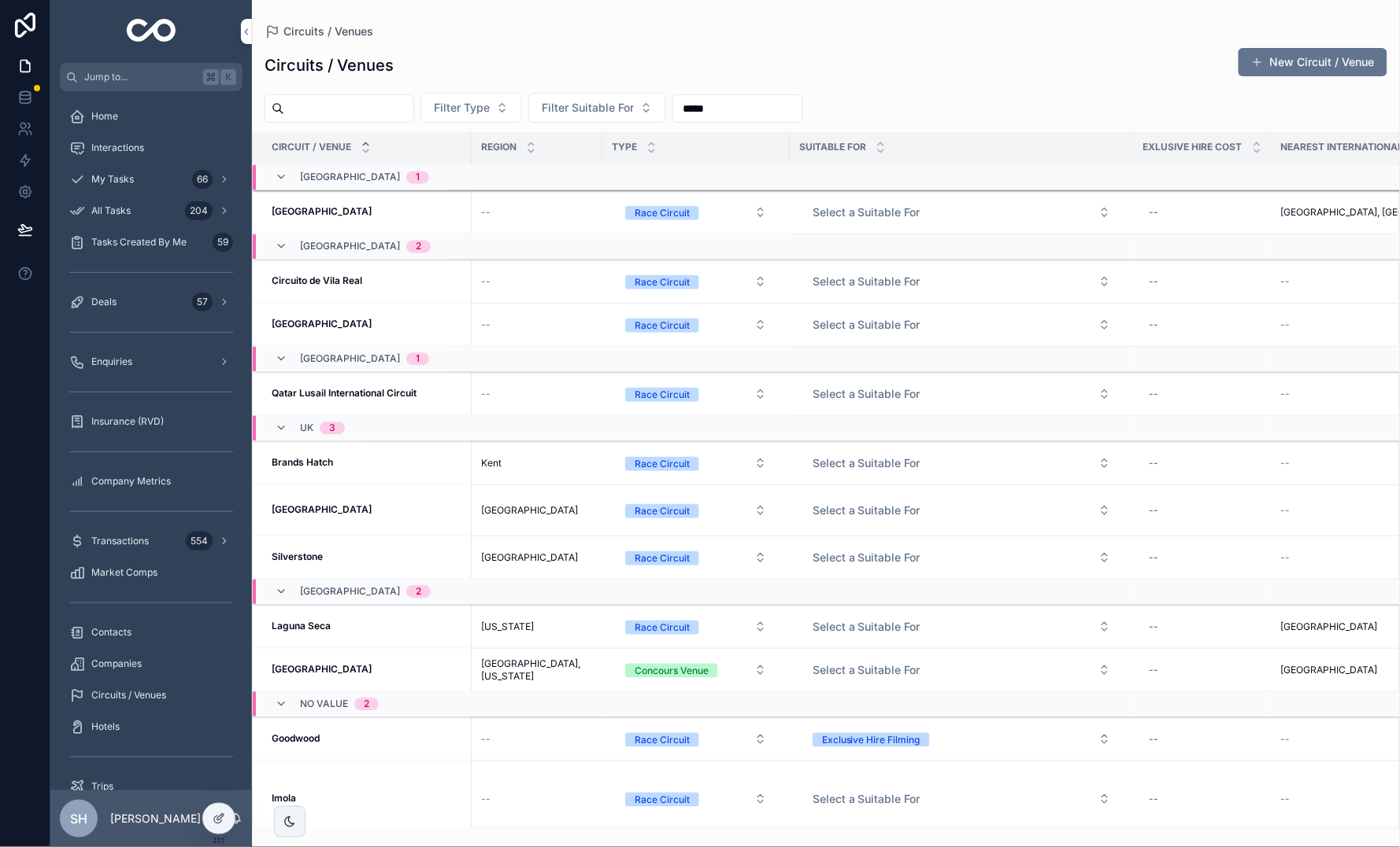
click at [954, 731] on button "Exclusive Hire Filming" at bounding box center [961, 739] width 323 height 29
click at [1003, 730] on button "Exclusive Hire Filming" at bounding box center [961, 739] width 323 height 29
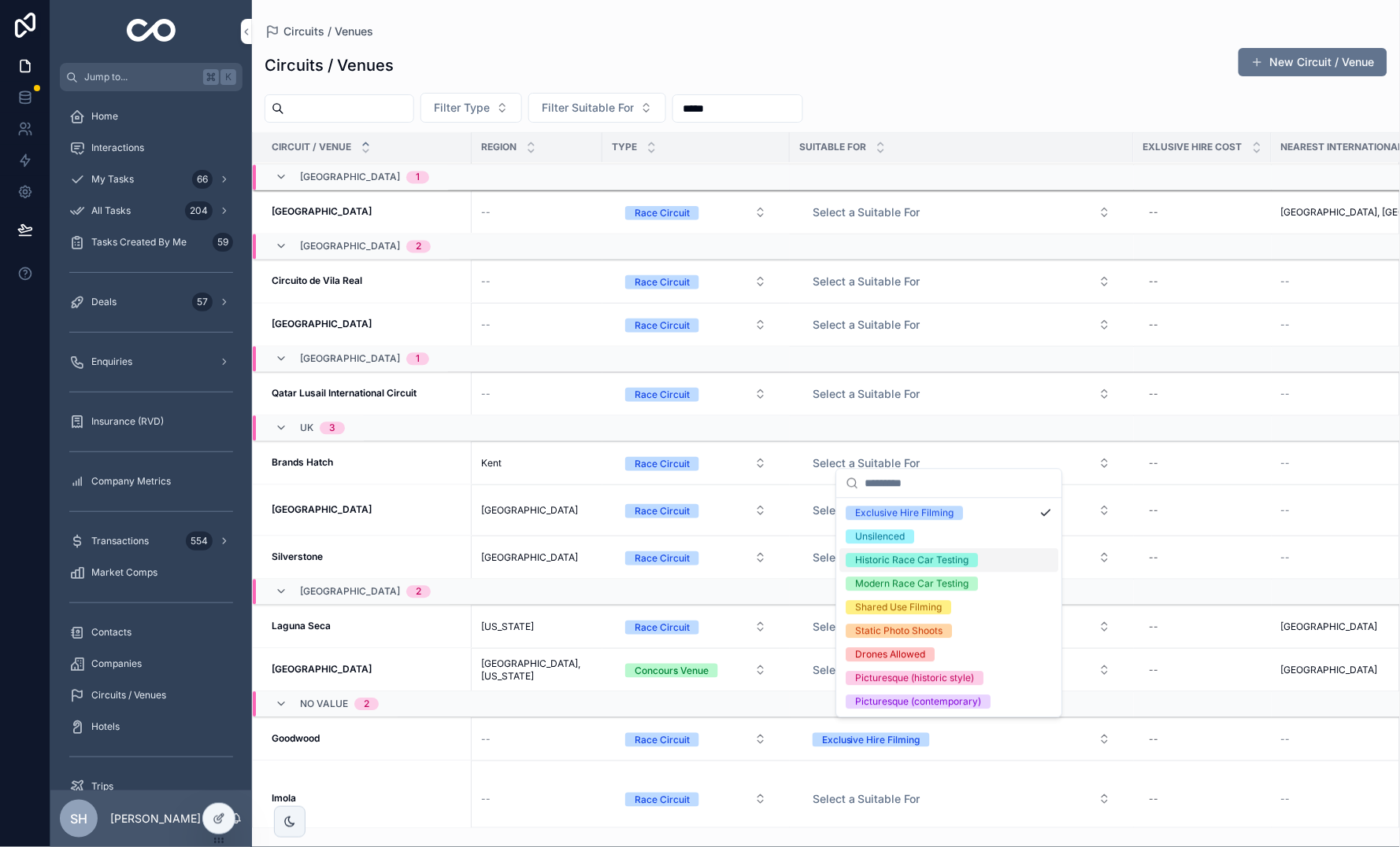
click at [991, 558] on div "Historic Race Car Testing" at bounding box center [949, 562] width 219 height 24
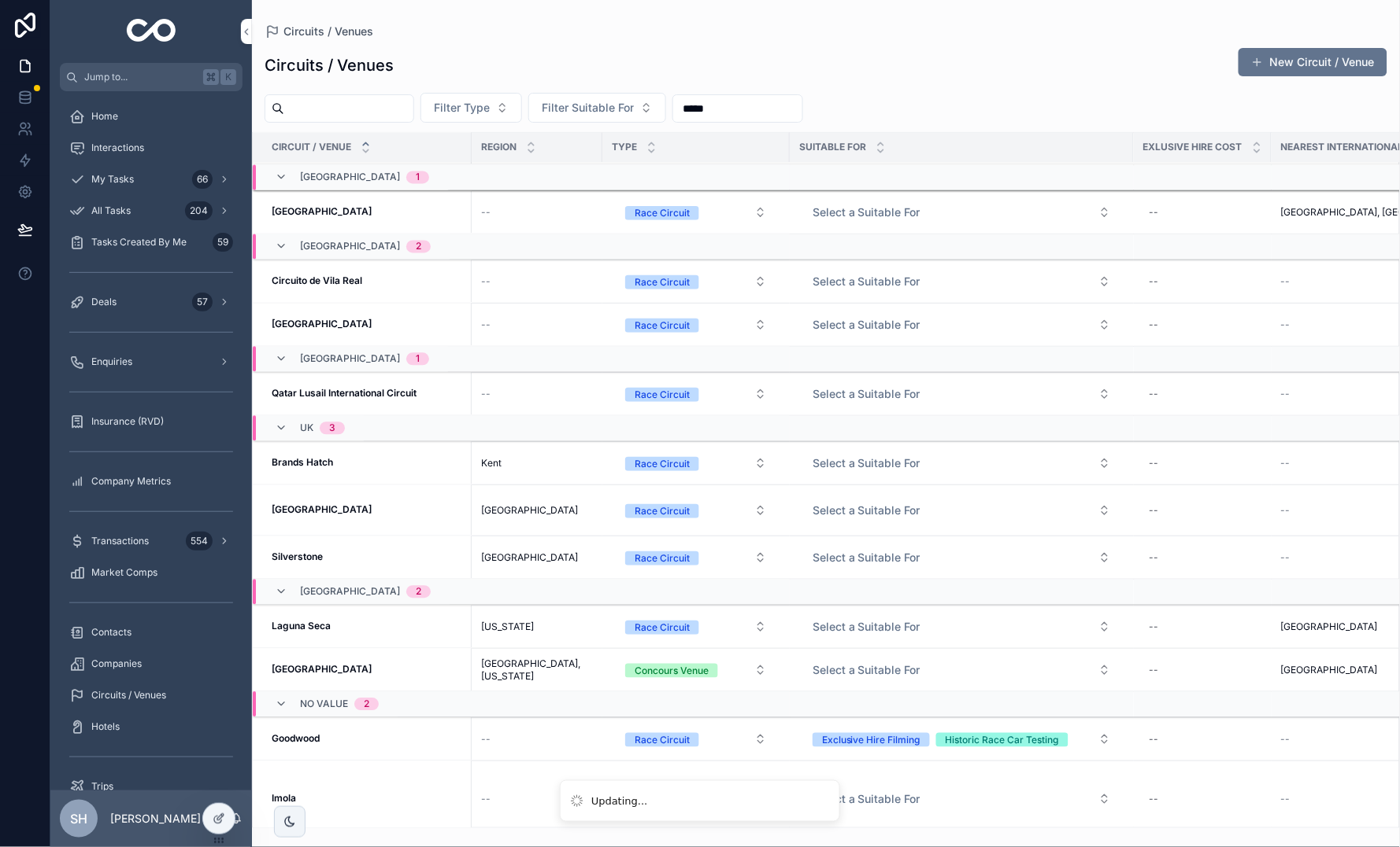
click at [992, 746] on button "Exclusive Hire Filming Historic Race Car Testing" at bounding box center [961, 739] width 323 height 29
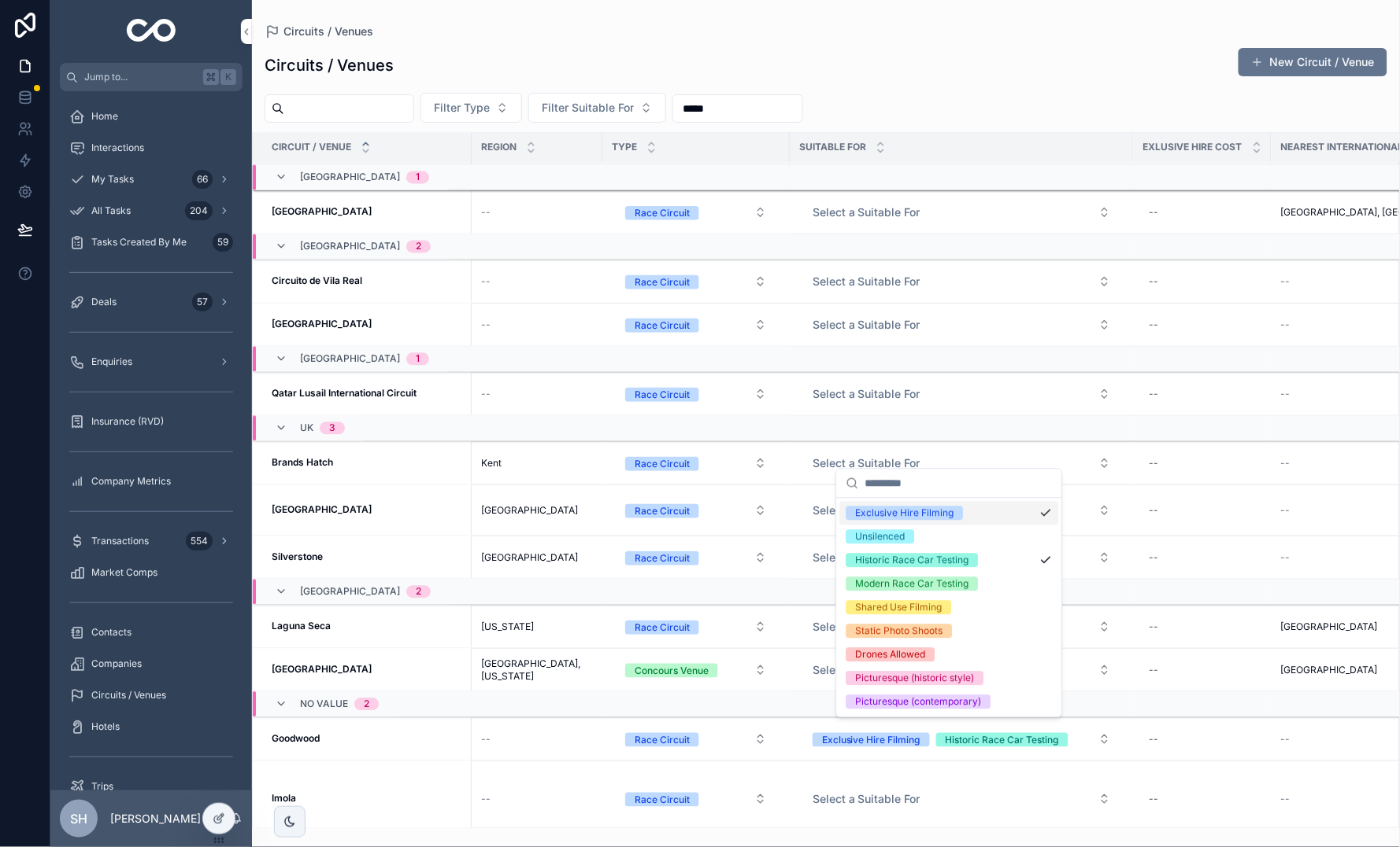
click at [1094, 34] on div "Circuits / Venues" at bounding box center [825, 31] width 1123 height 13
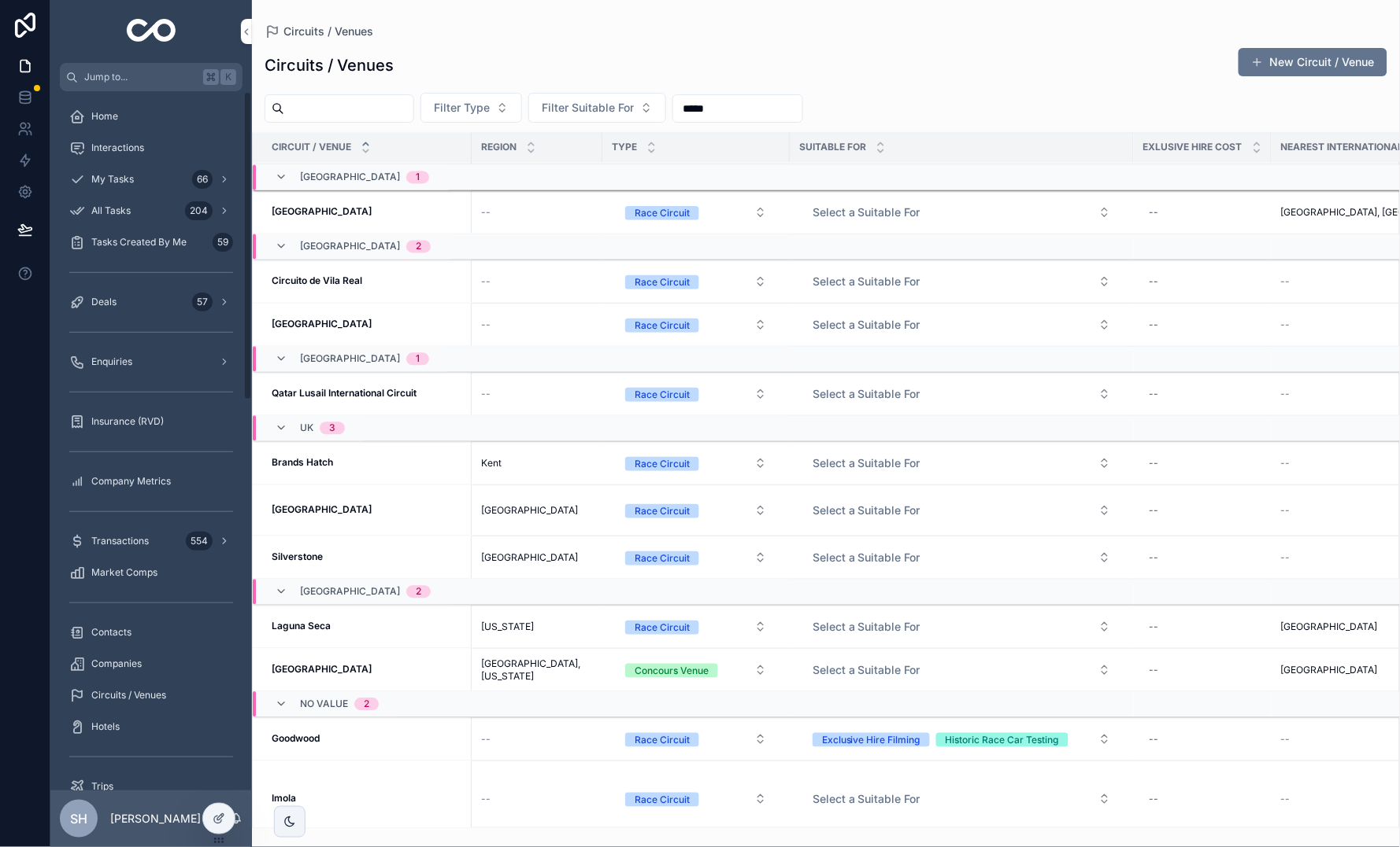
click at [217, 820] on icon at bounding box center [219, 819] width 13 height 13
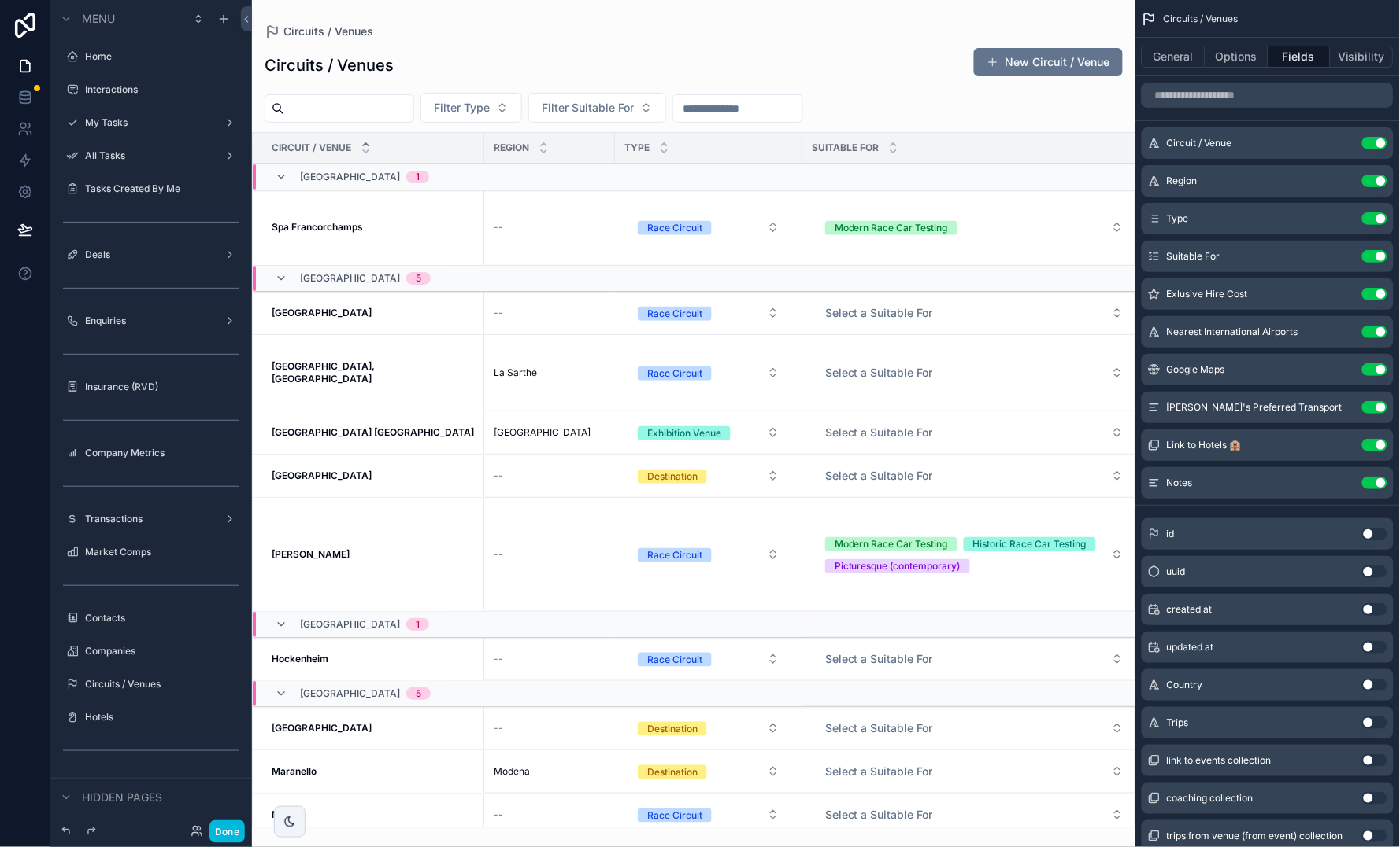
click at [1060, 44] on div "scrollable content" at bounding box center [694, 423] width 883 height 847
click at [1052, 66] on button "New Circuit / Venue" at bounding box center [1048, 62] width 149 height 29
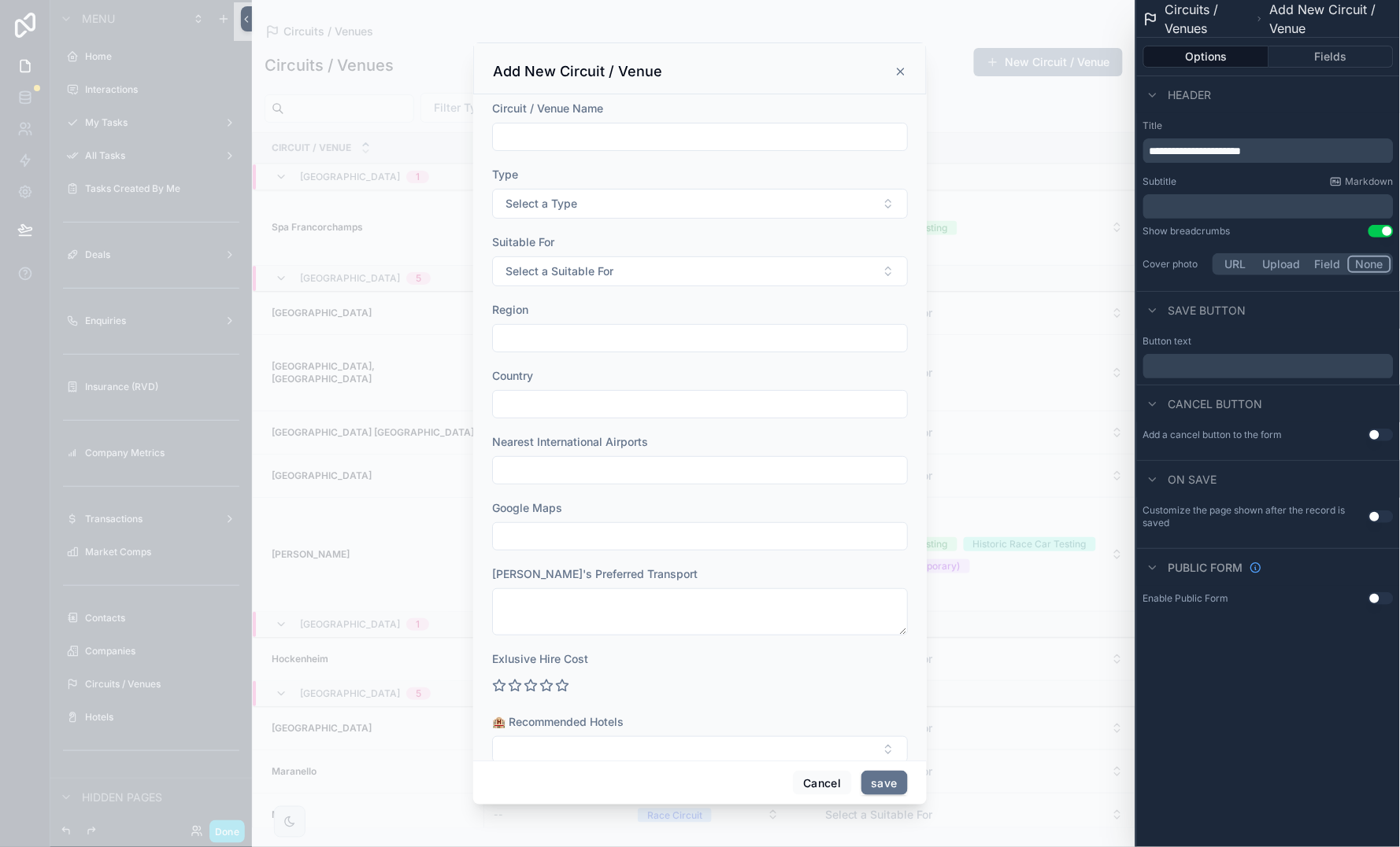
click at [1334, 51] on button "Fields" at bounding box center [1331, 56] width 125 height 22
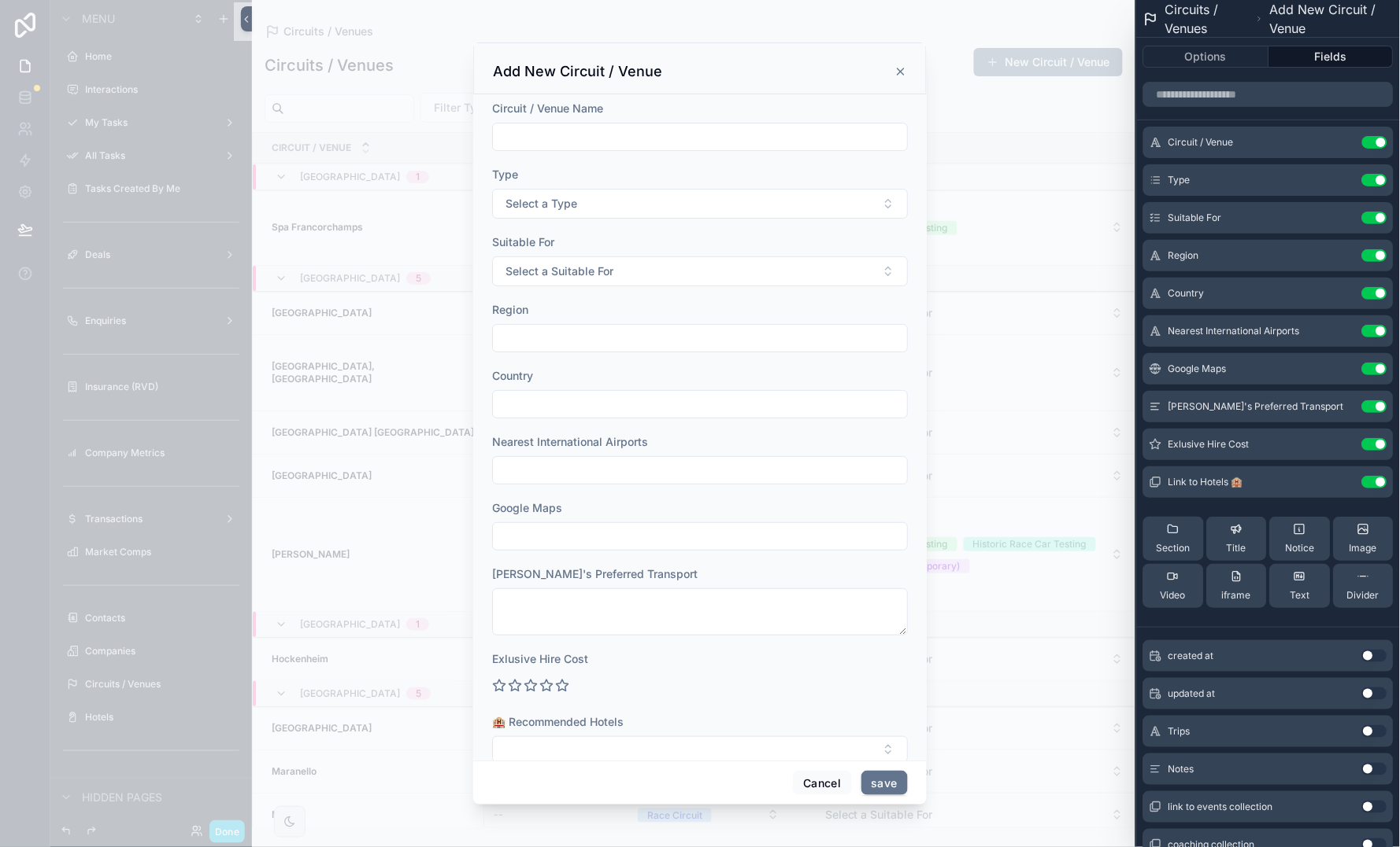
click at [0, 0] on icon at bounding box center [0, 0] width 0 height 0
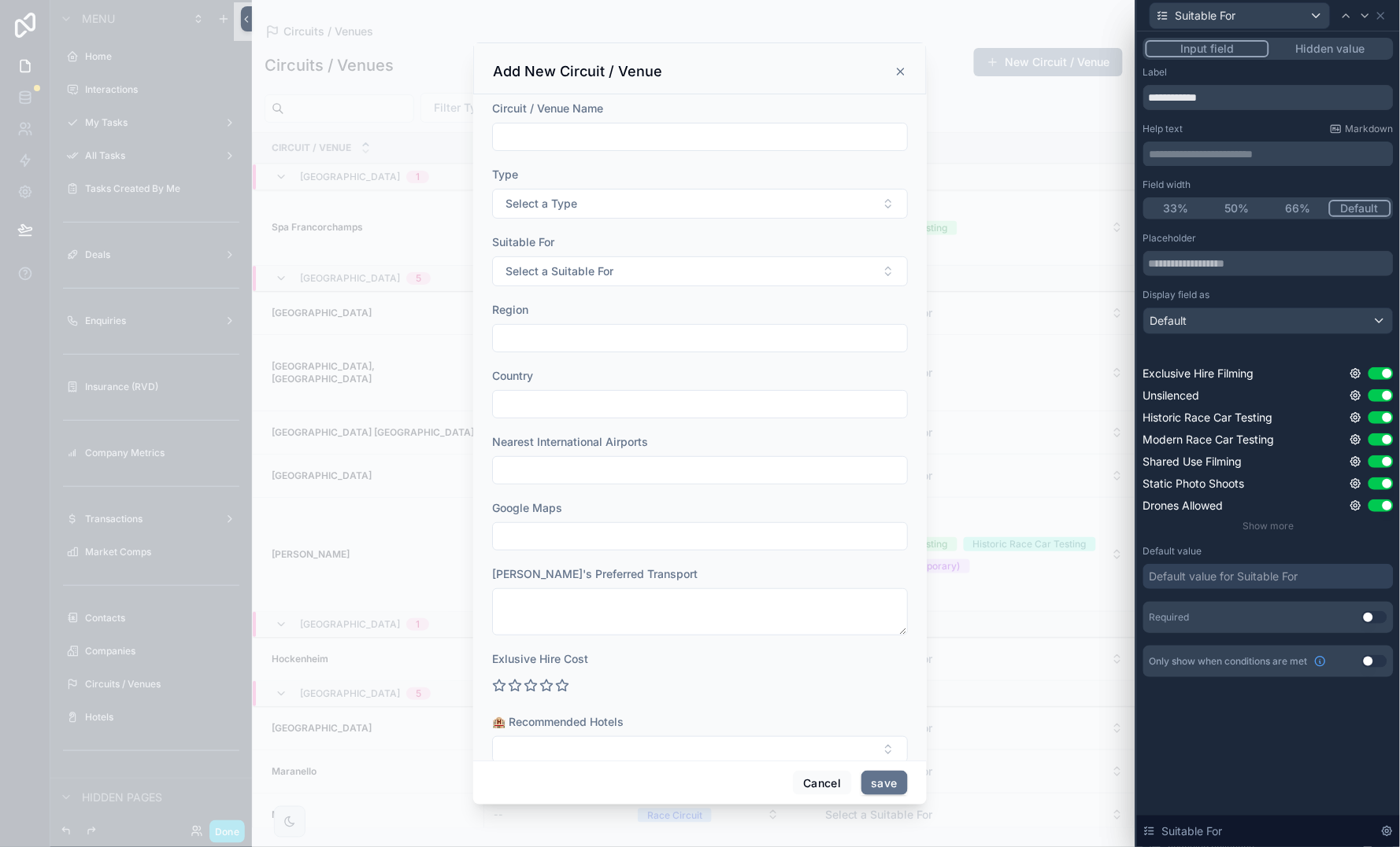
click at [1271, 327] on div "Default" at bounding box center [1268, 321] width 249 height 25
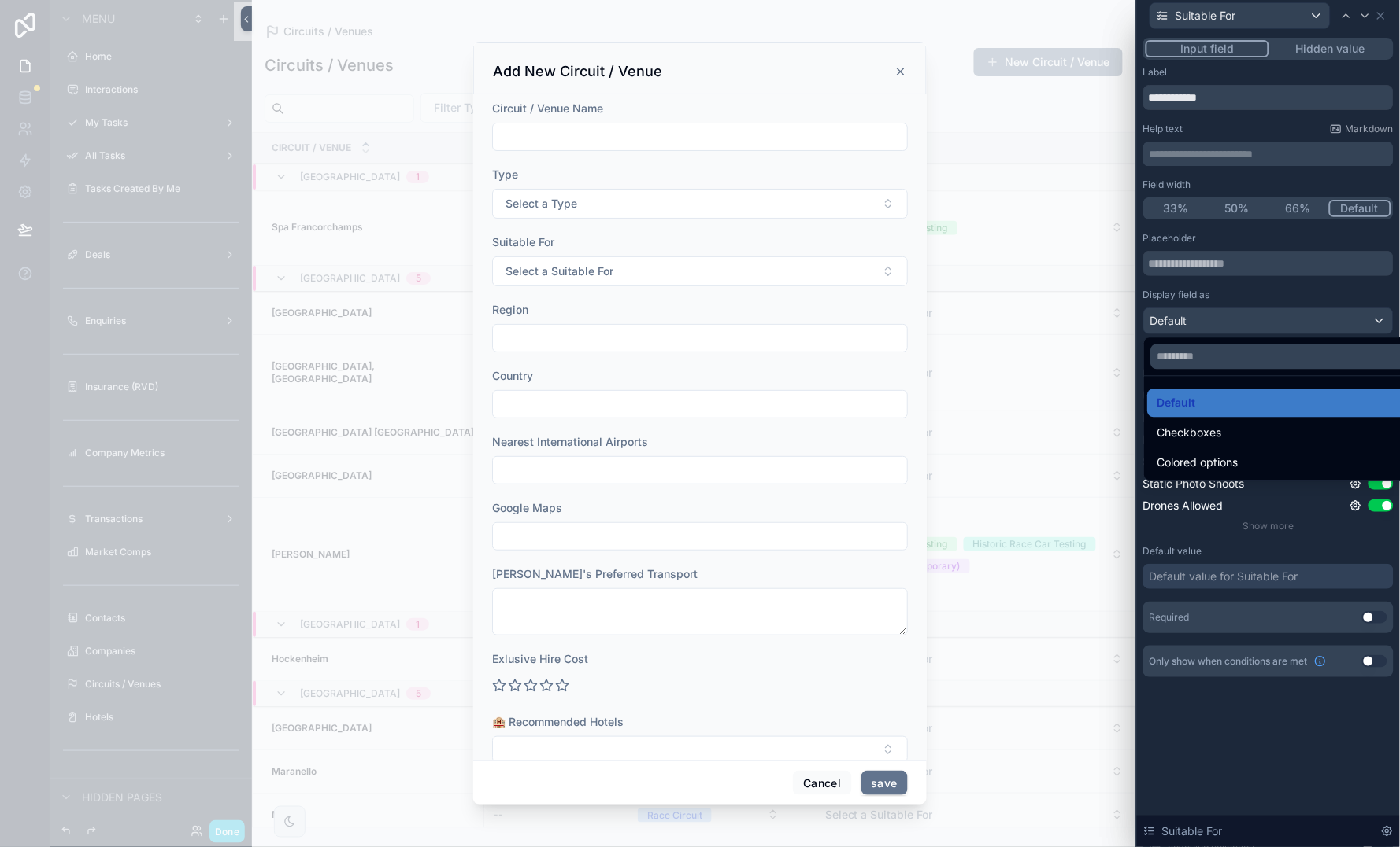
click at [1220, 434] on span "Checkboxes" at bounding box center [1189, 433] width 65 height 18
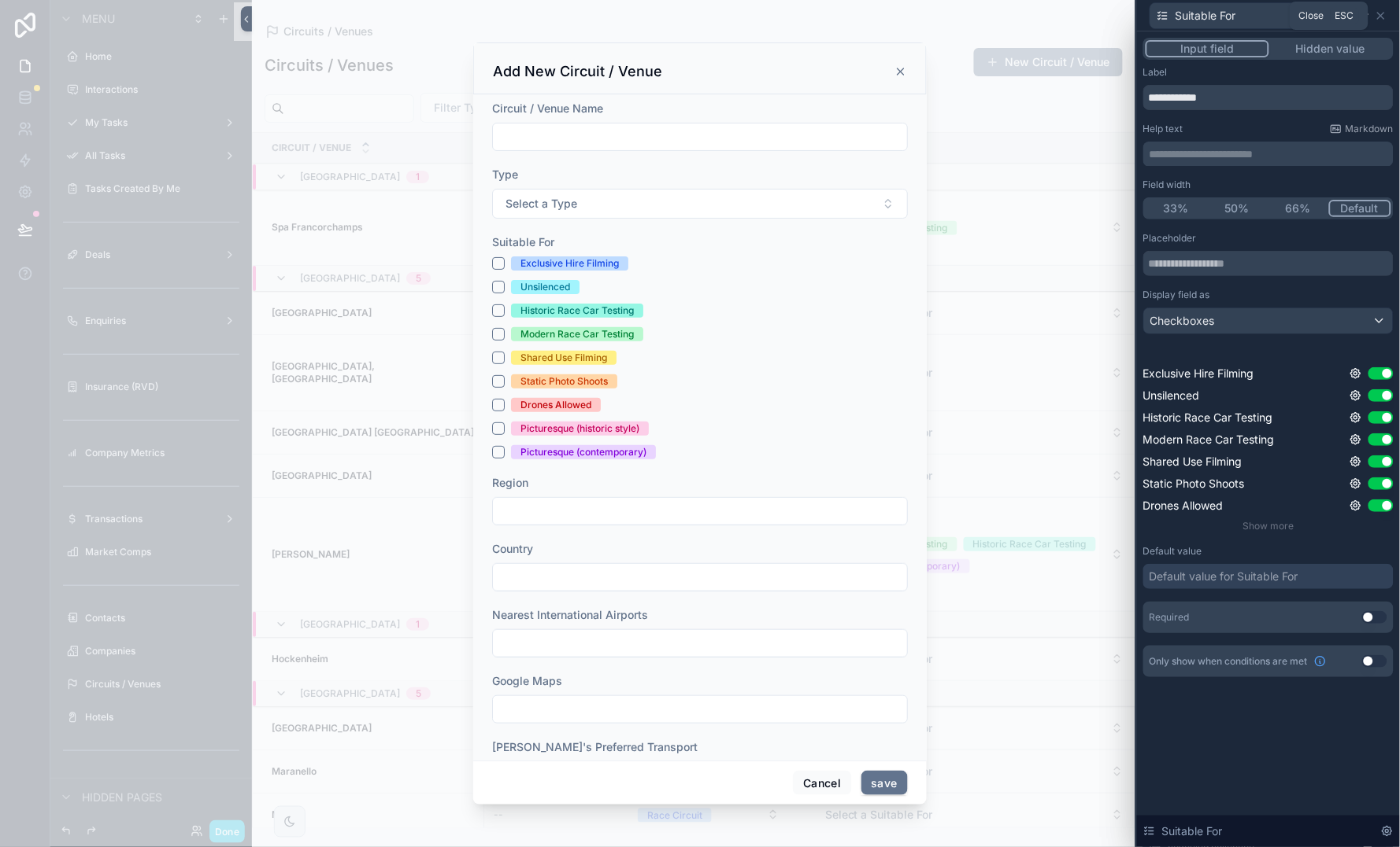
click at [1381, 18] on icon at bounding box center [1381, 16] width 13 height 13
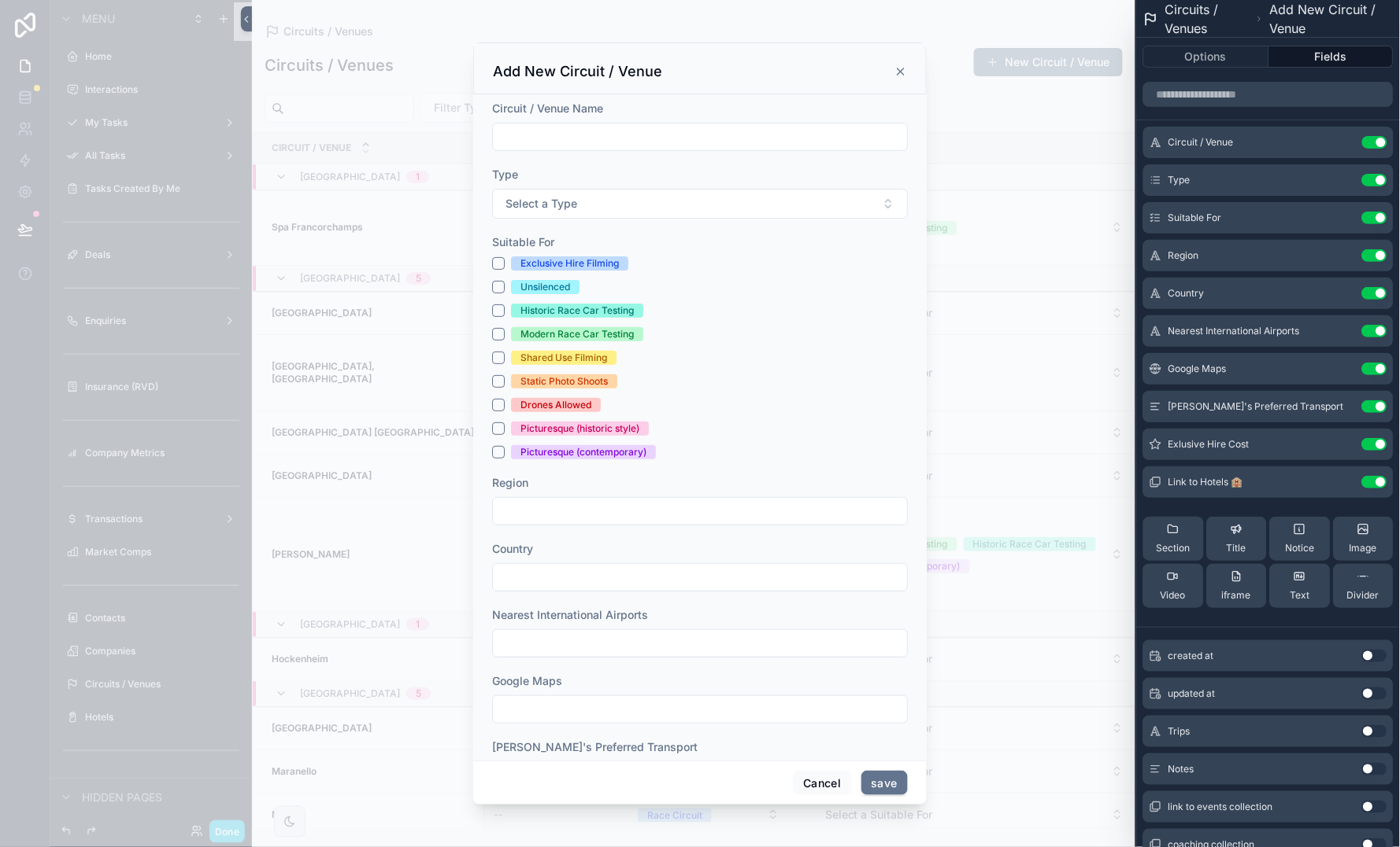
click at [0, 0] on icon at bounding box center [0, 0] width 0 height 0
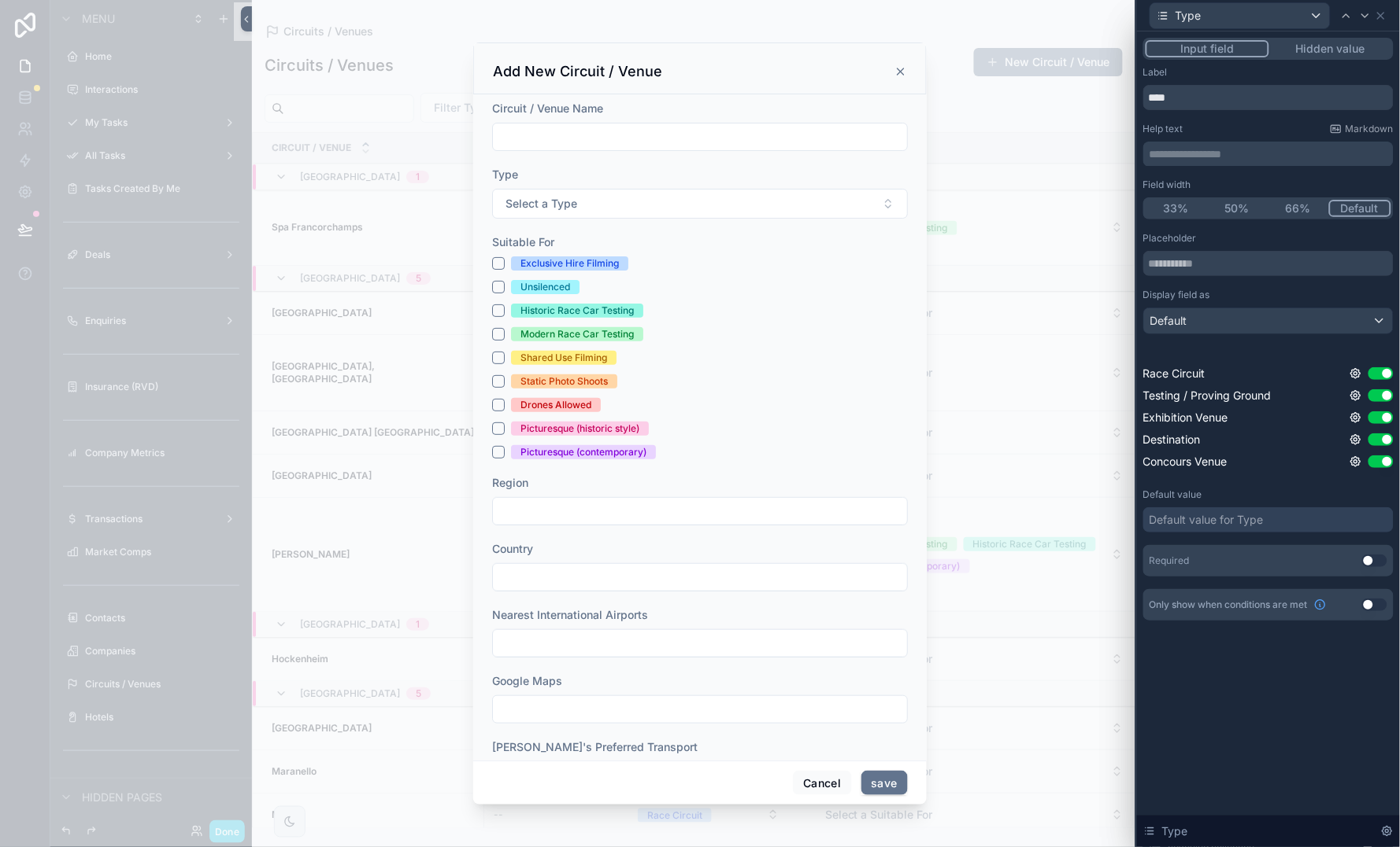
click at [1284, 321] on div "Default" at bounding box center [1268, 321] width 249 height 25
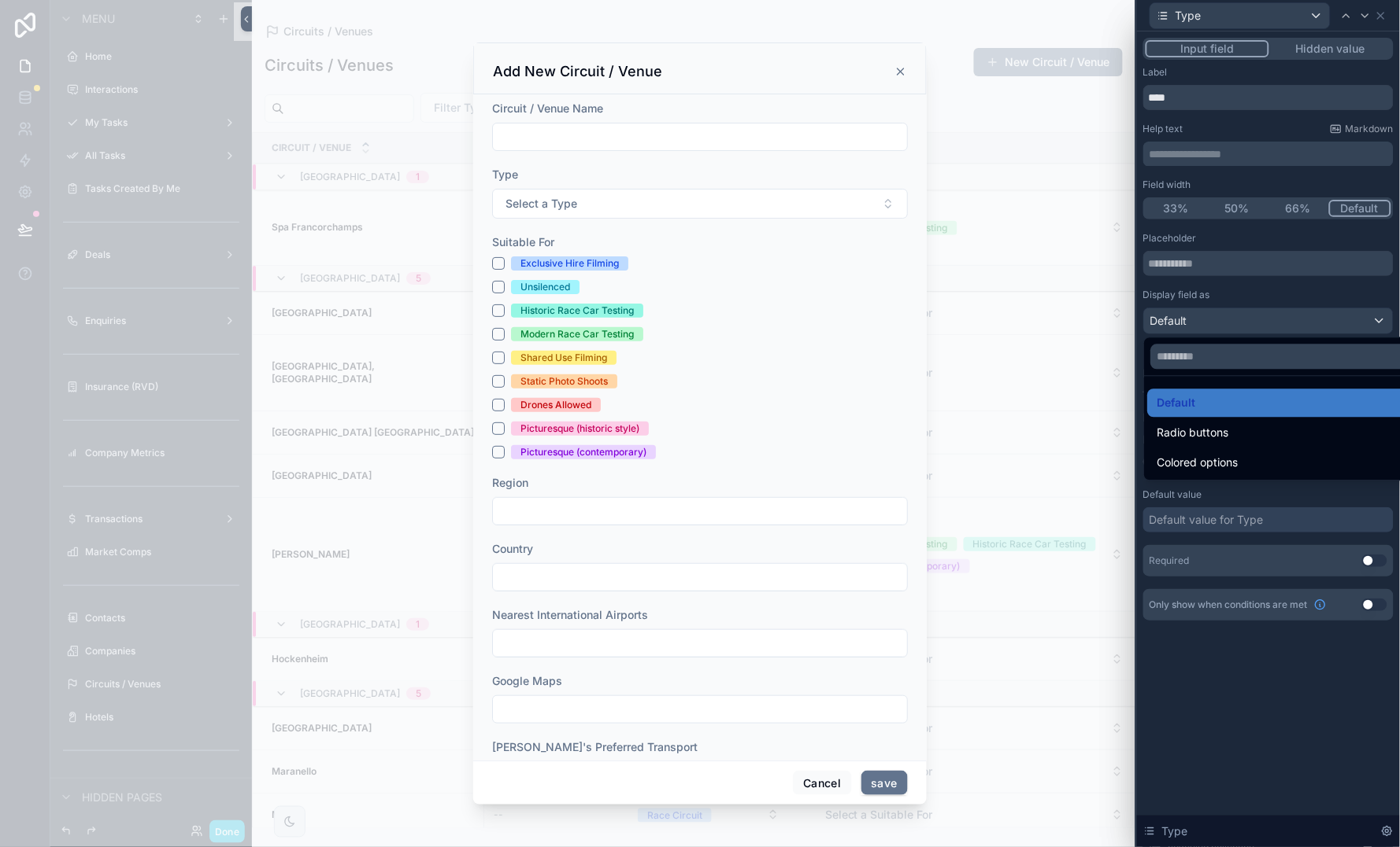
click at [1227, 433] on span "Radio buttons" at bounding box center [1193, 433] width 72 height 18
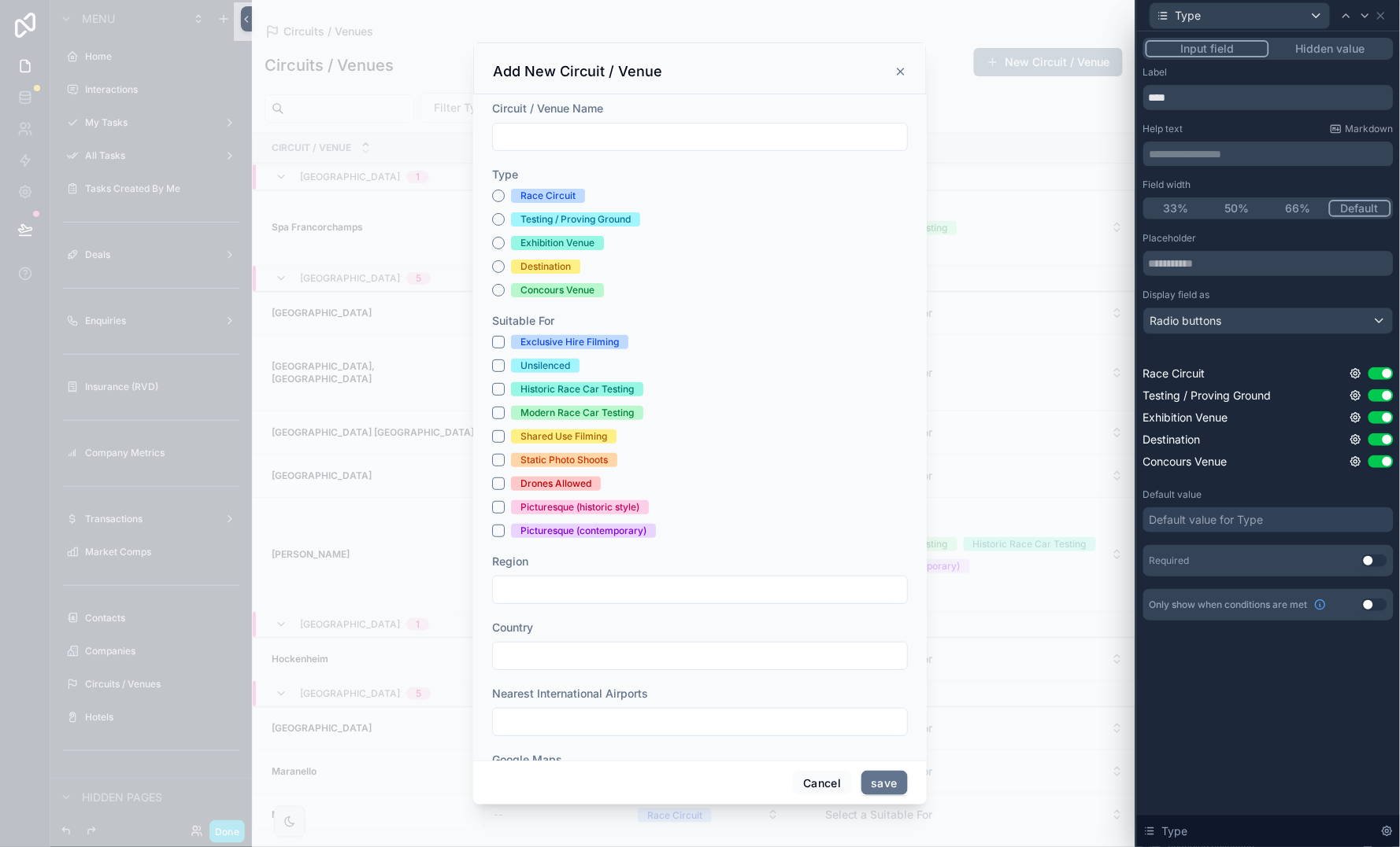
click at [1252, 314] on div "Radio buttons" at bounding box center [1268, 321] width 249 height 25
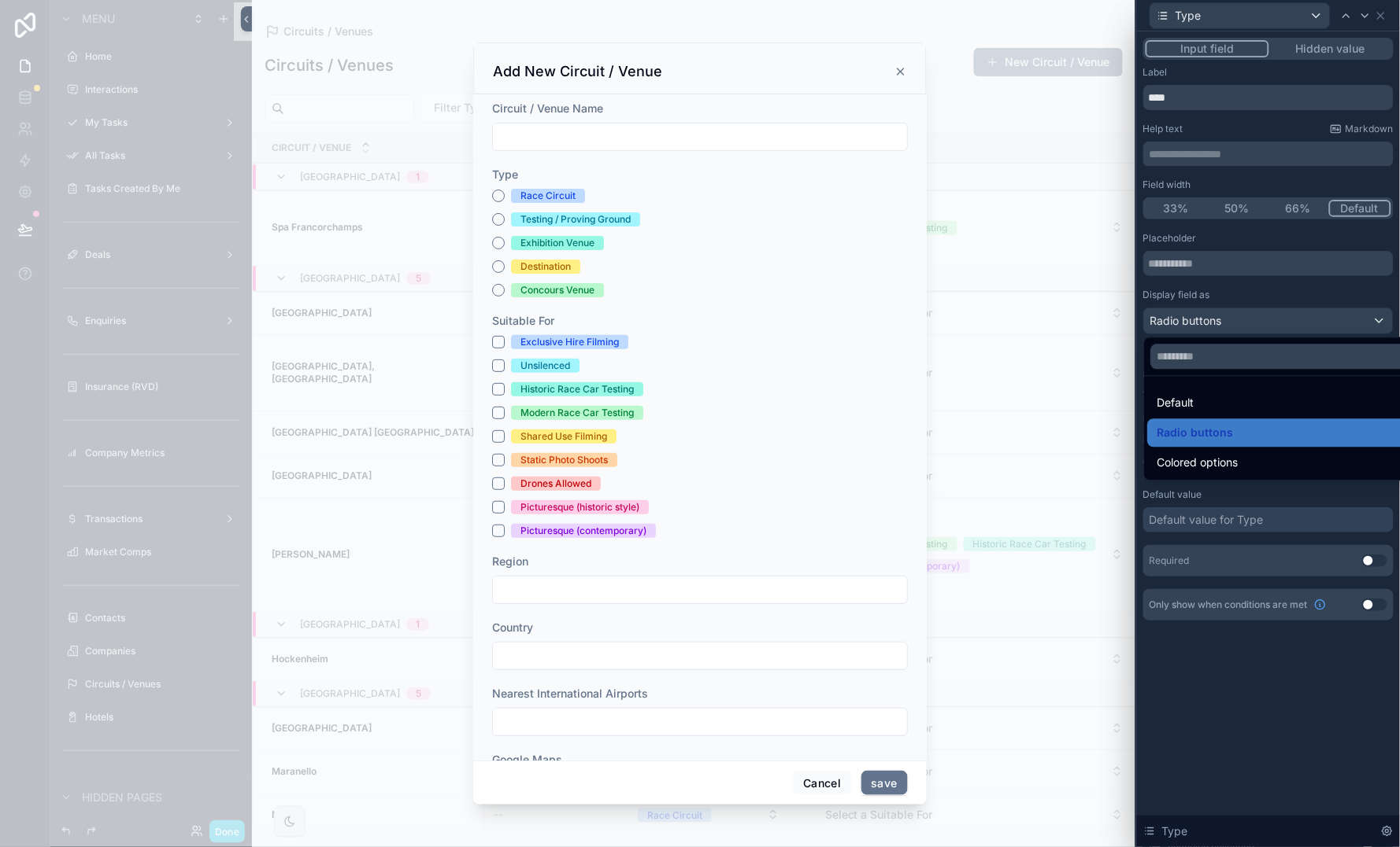
click at [1223, 459] on span "Colored options" at bounding box center [1198, 464] width 81 height 18
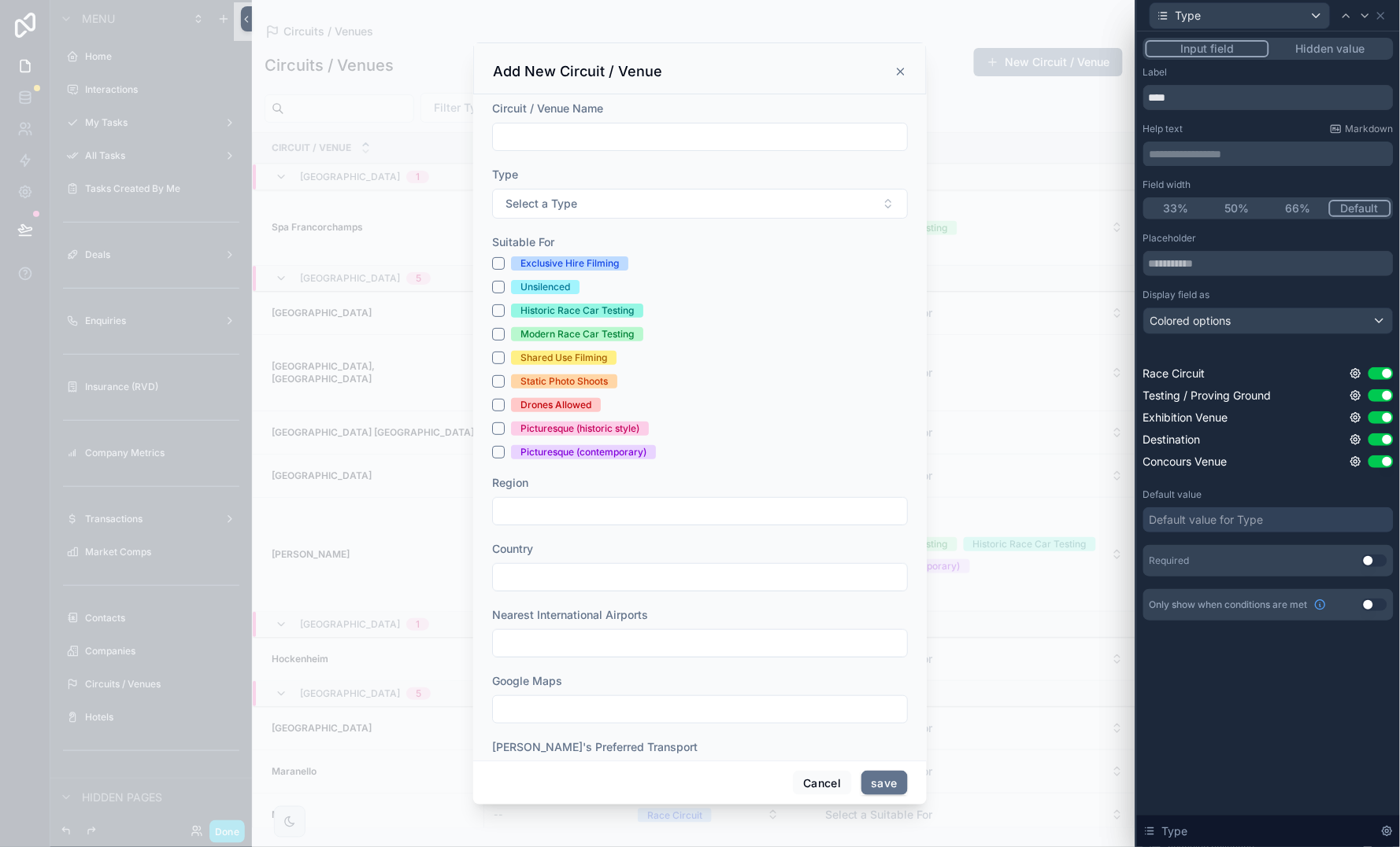
click at [1257, 321] on div "Colored options" at bounding box center [1268, 321] width 249 height 25
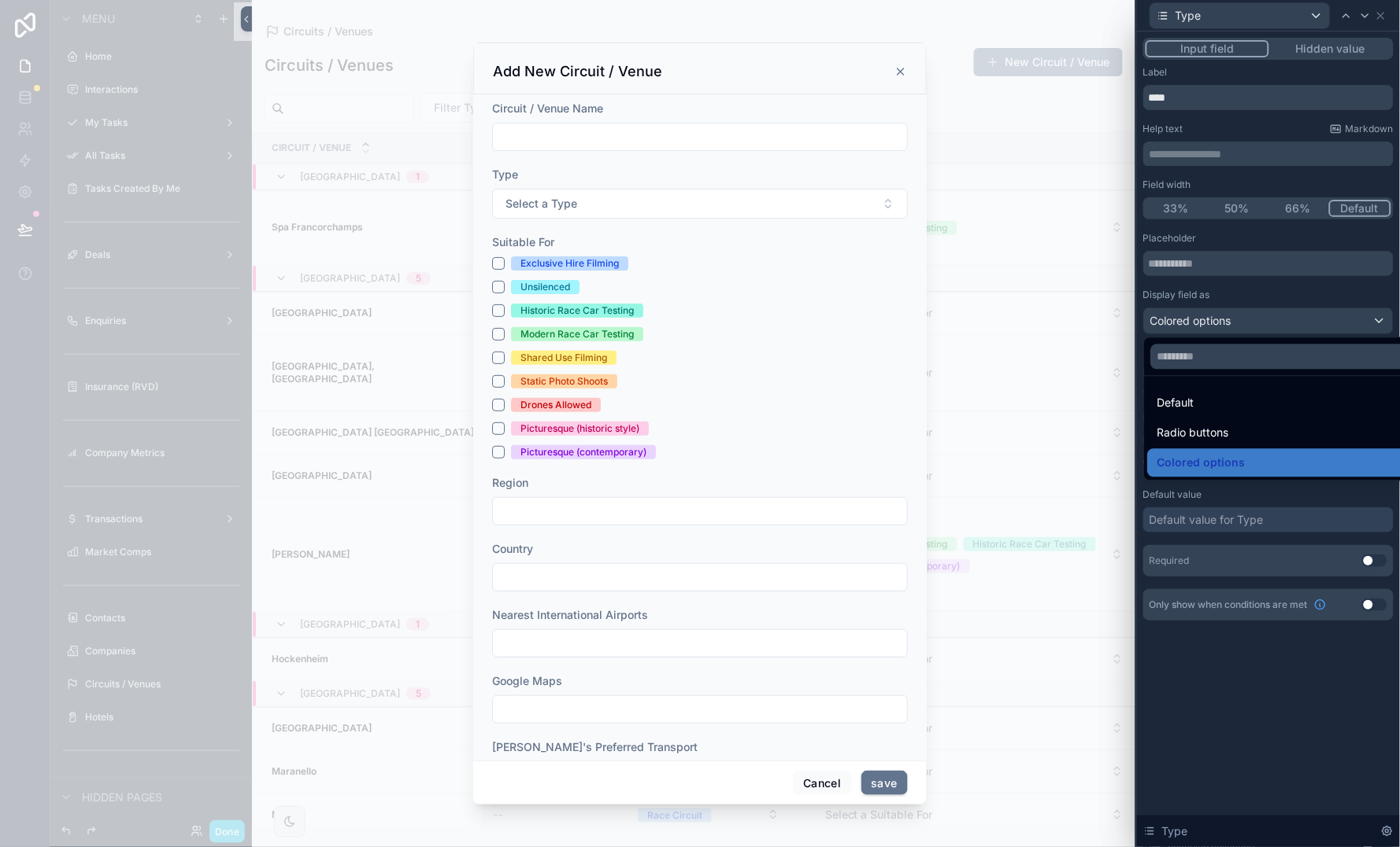
click at [1211, 430] on span "Radio buttons" at bounding box center [1193, 433] width 72 height 18
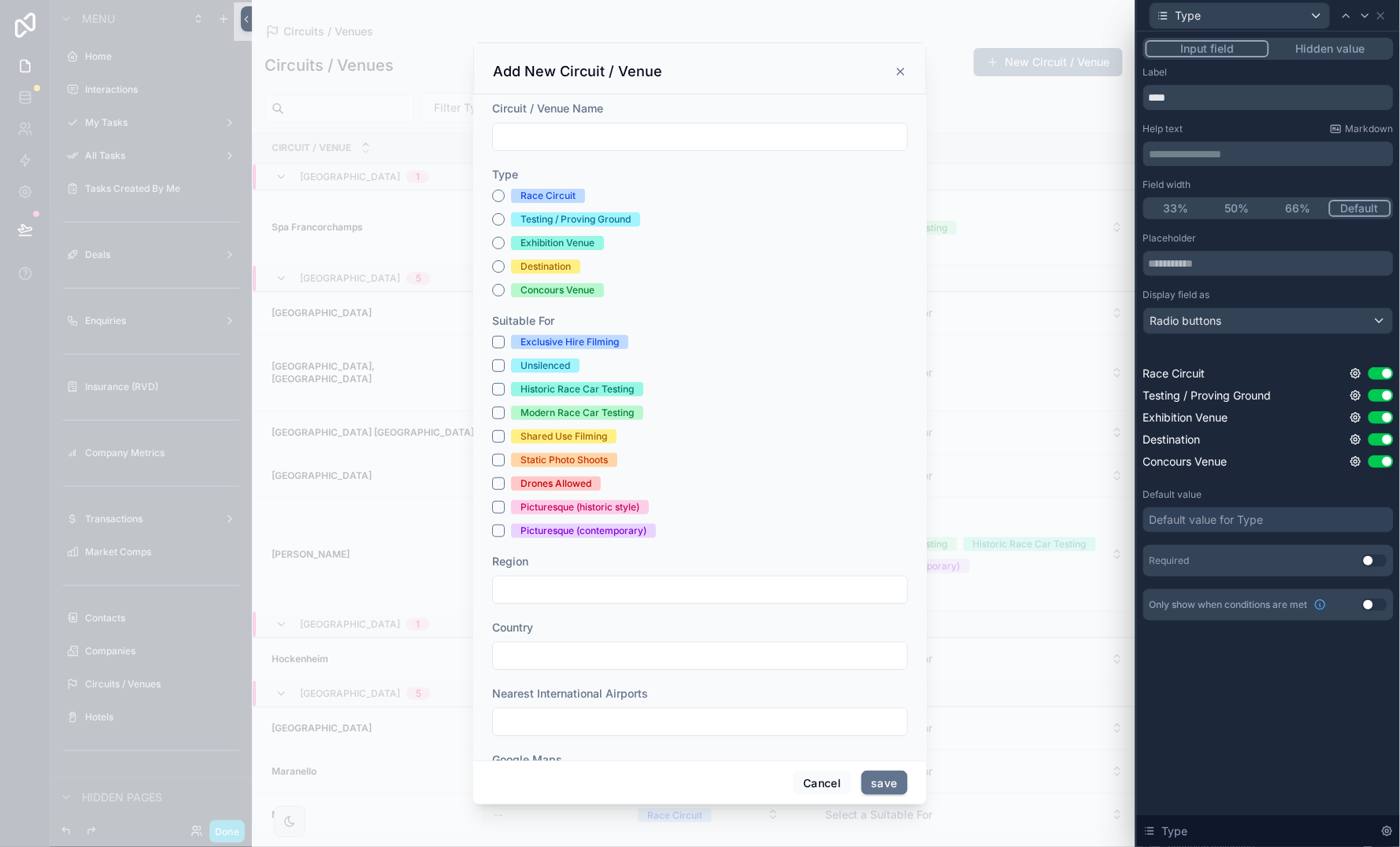
click at [1234, 151] on p "**********" at bounding box center [1270, 153] width 241 height 16
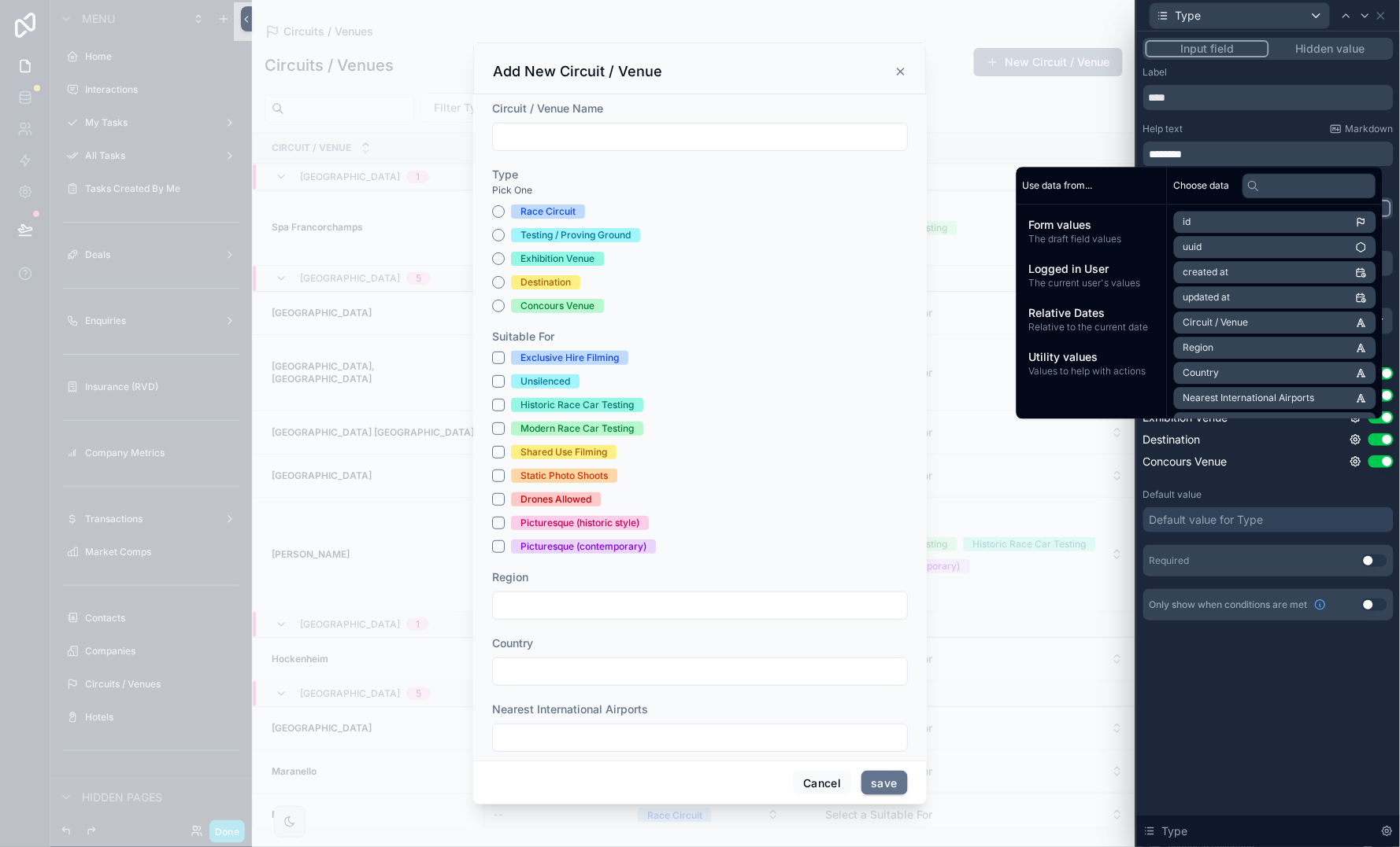
click at [1010, 151] on div "scrollable content" at bounding box center [700, 423] width 1400 height 847
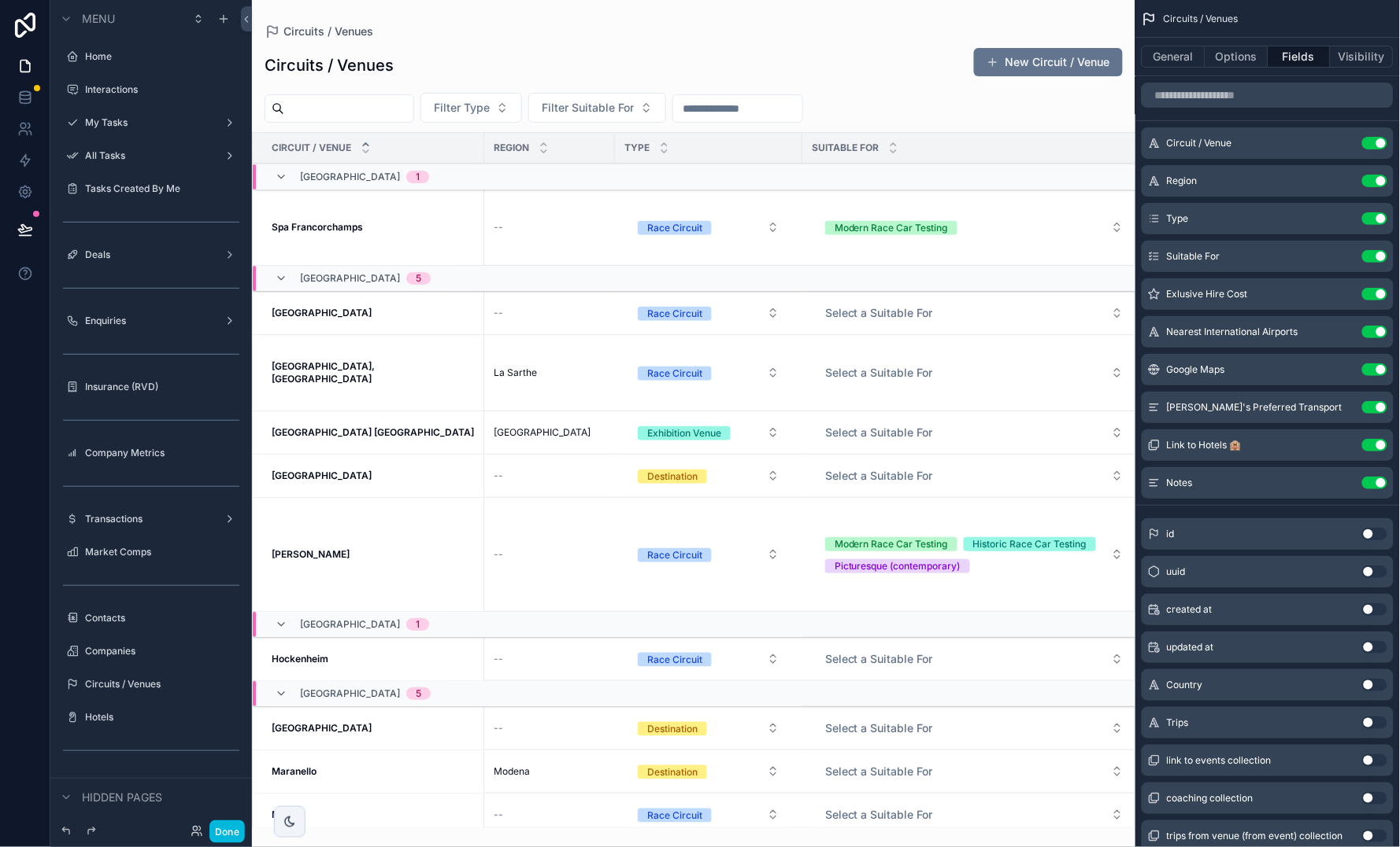
click at [1063, 72] on button "New Circuit / Venue" at bounding box center [1048, 62] width 149 height 29
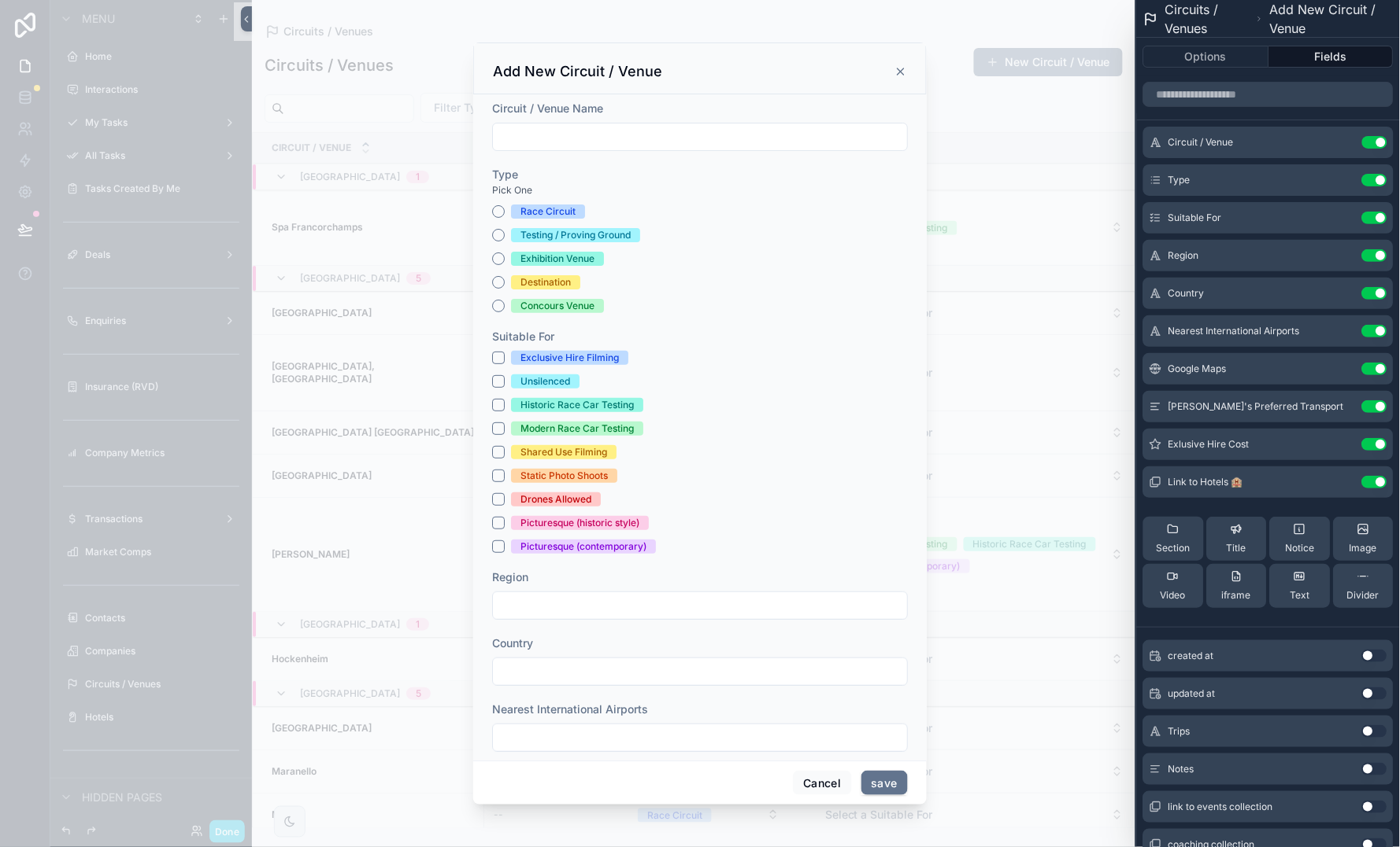
click at [1316, 56] on button "Fields" at bounding box center [1331, 56] width 125 height 22
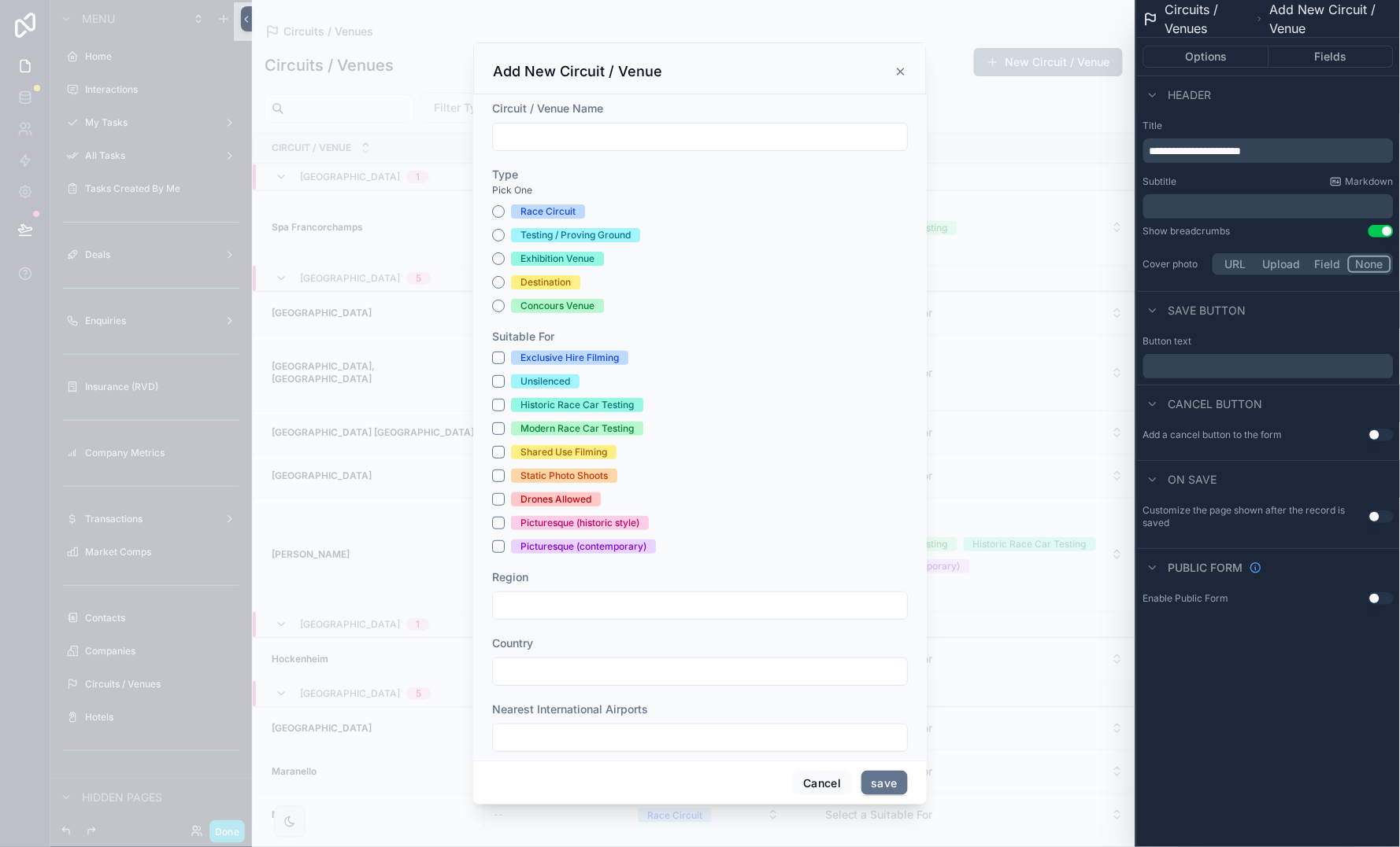
click at [1209, 58] on button "Options" at bounding box center [1206, 56] width 126 height 22
click at [1319, 58] on button "Fields" at bounding box center [1331, 56] width 125 height 22
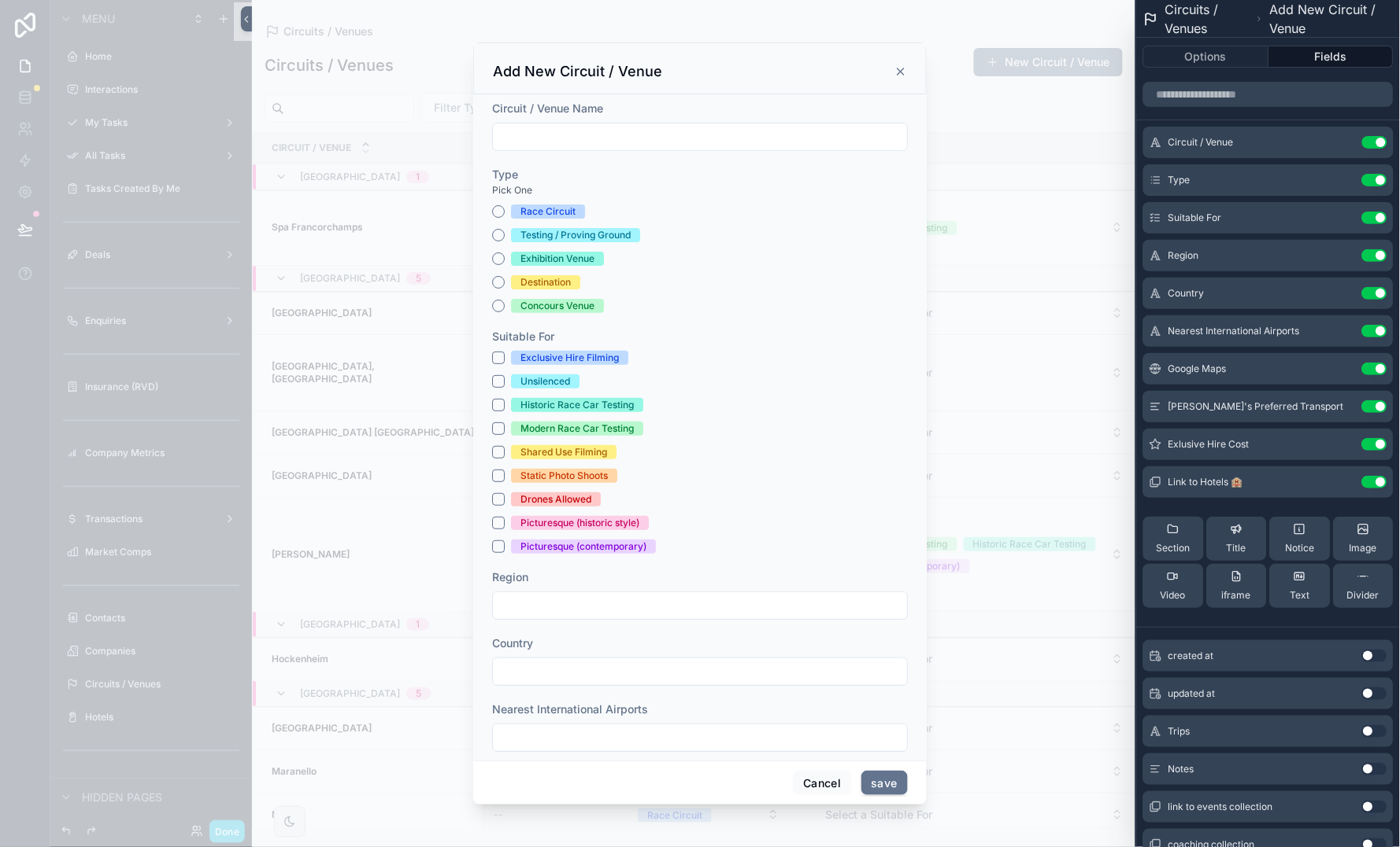
click at [0, 0] on icon at bounding box center [0, 0] width 0 height 0
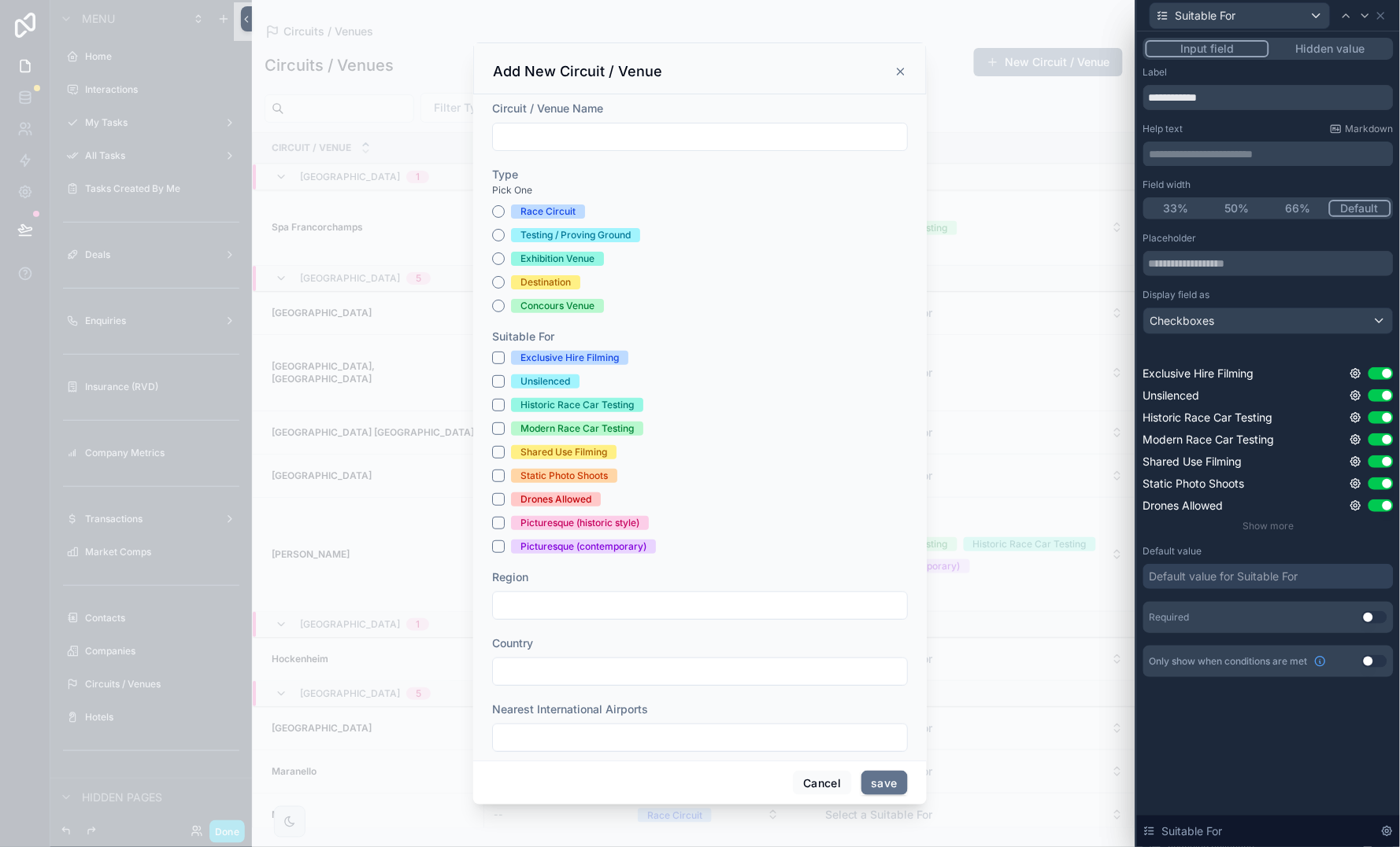
click at [1256, 152] on p "**********" at bounding box center [1270, 153] width 241 height 16
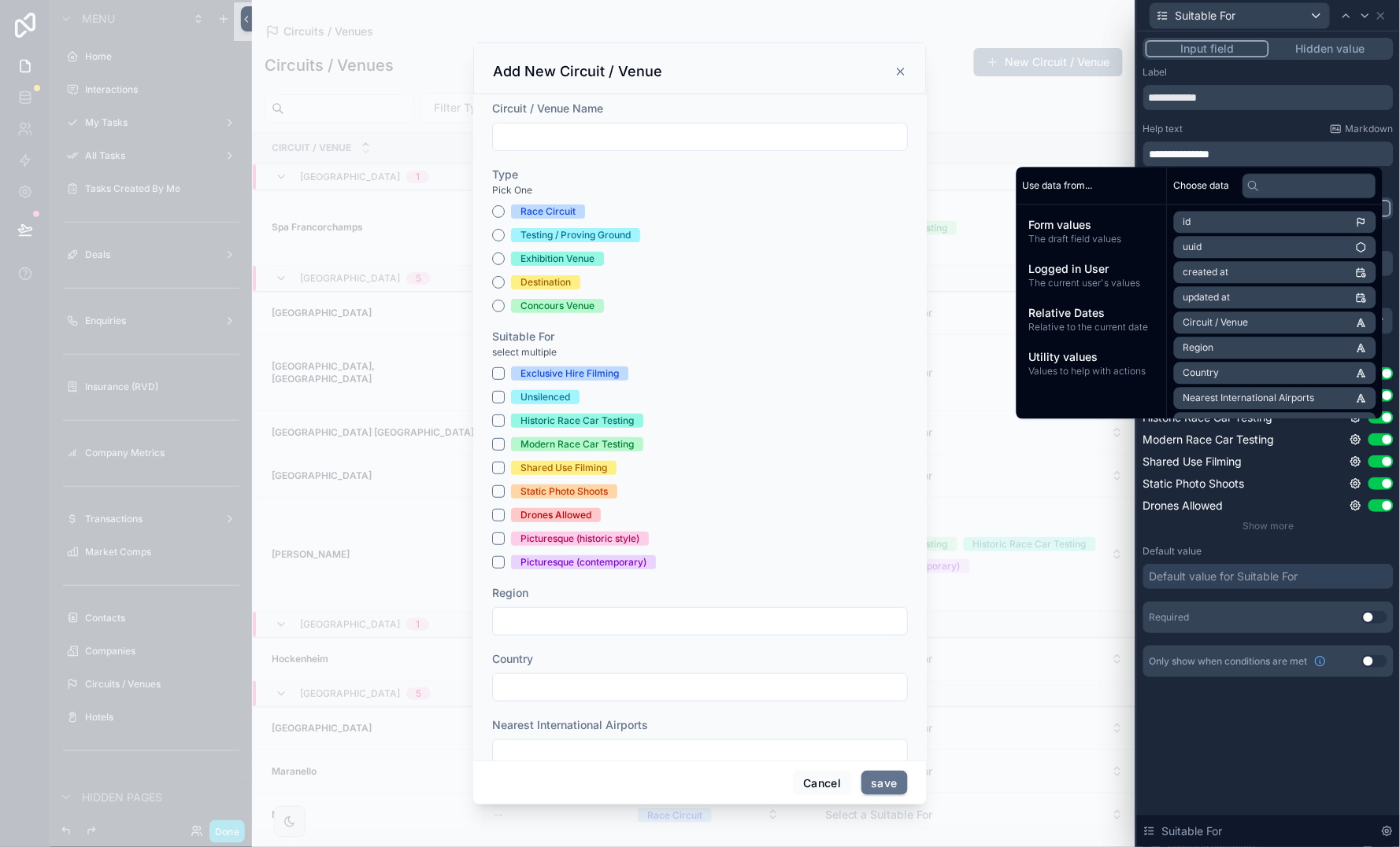
click at [958, 134] on div "scrollable content" at bounding box center [700, 423] width 1400 height 847
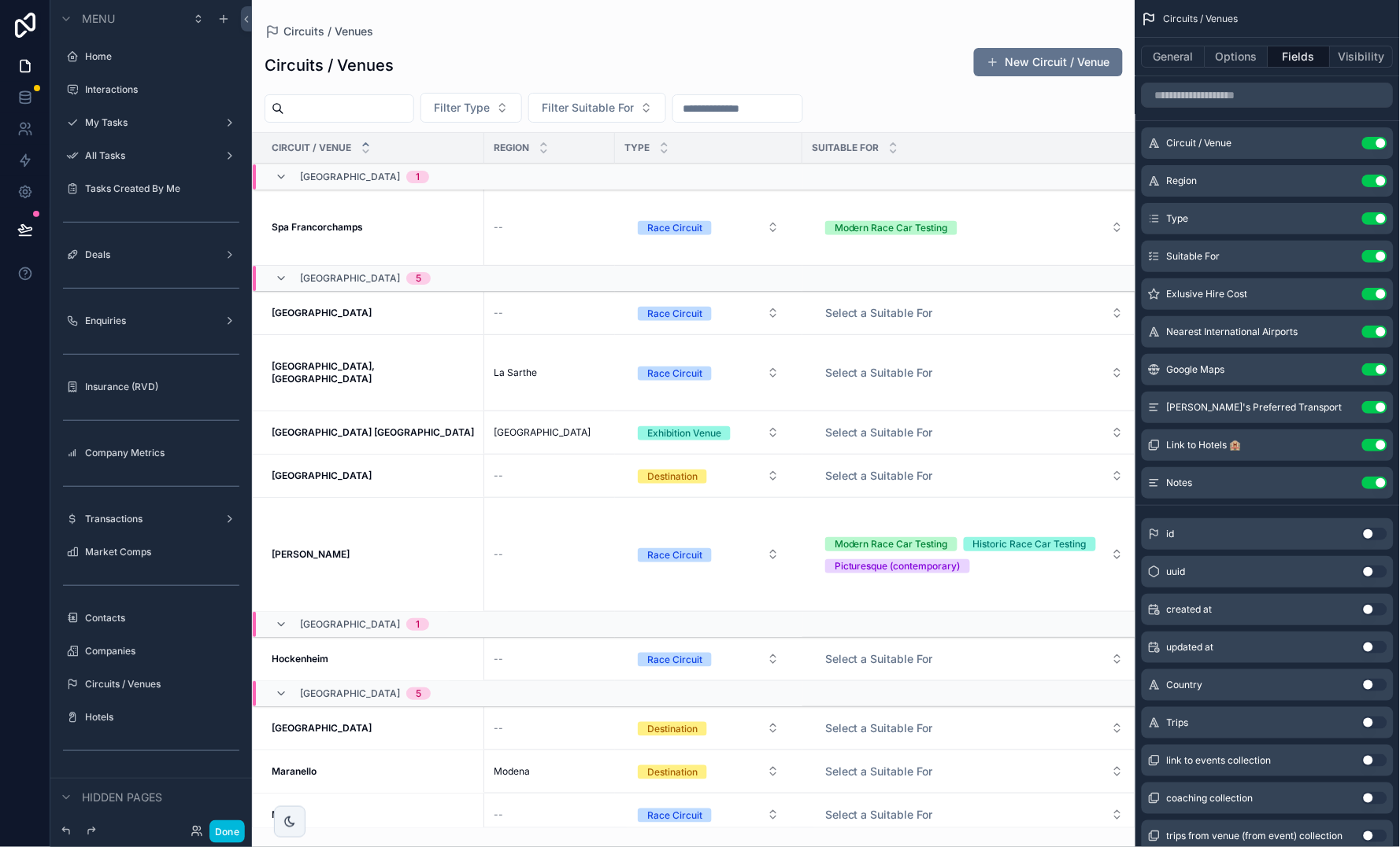
click at [958, 134] on div "Suitable For" at bounding box center [974, 148] width 344 height 30
click at [1054, 58] on button "New Circuit / Venue" at bounding box center [1048, 62] width 149 height 29
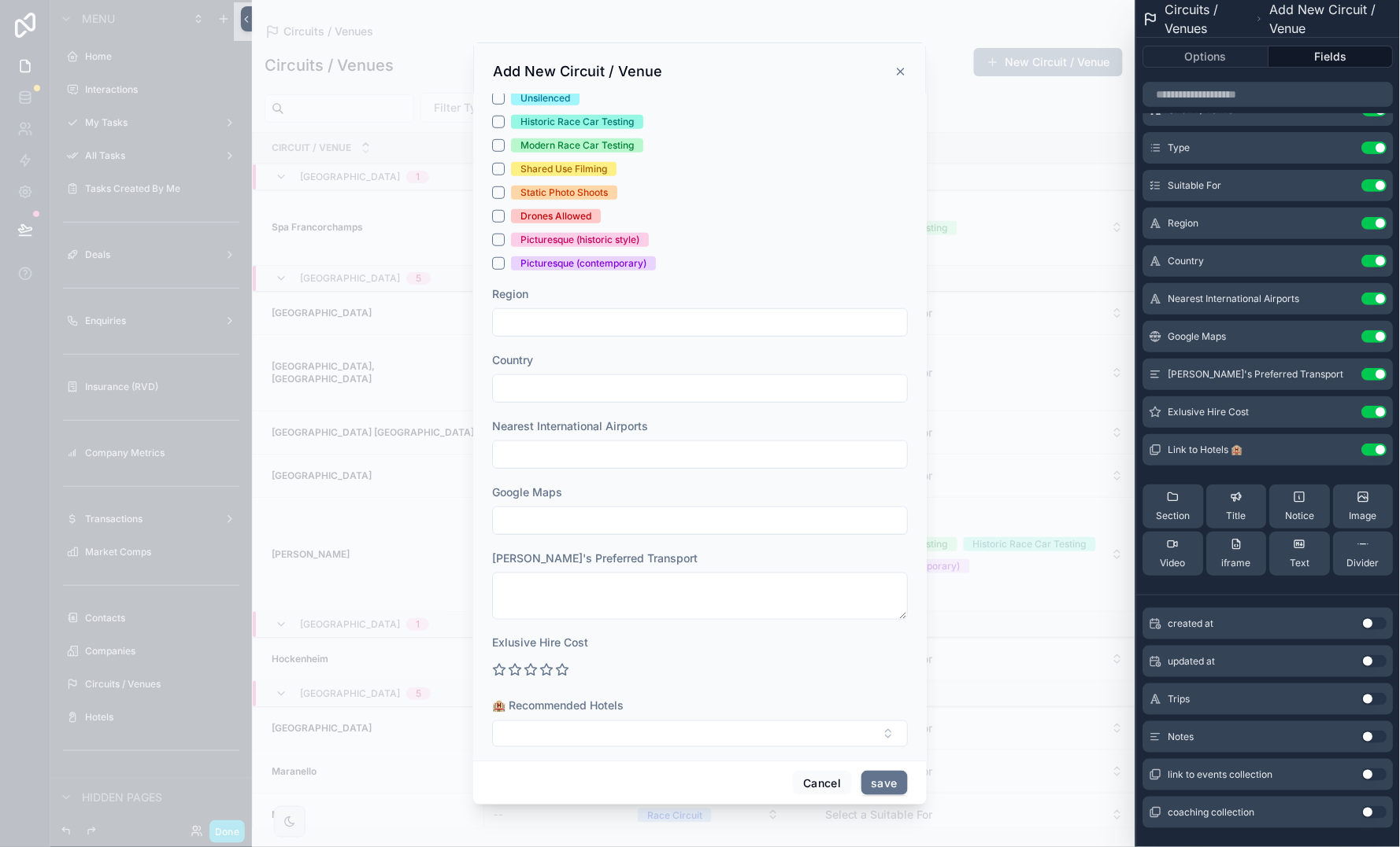
scroll to position [30, 0]
click at [1369, 735] on button "Use setting" at bounding box center [1374, 740] width 25 height 13
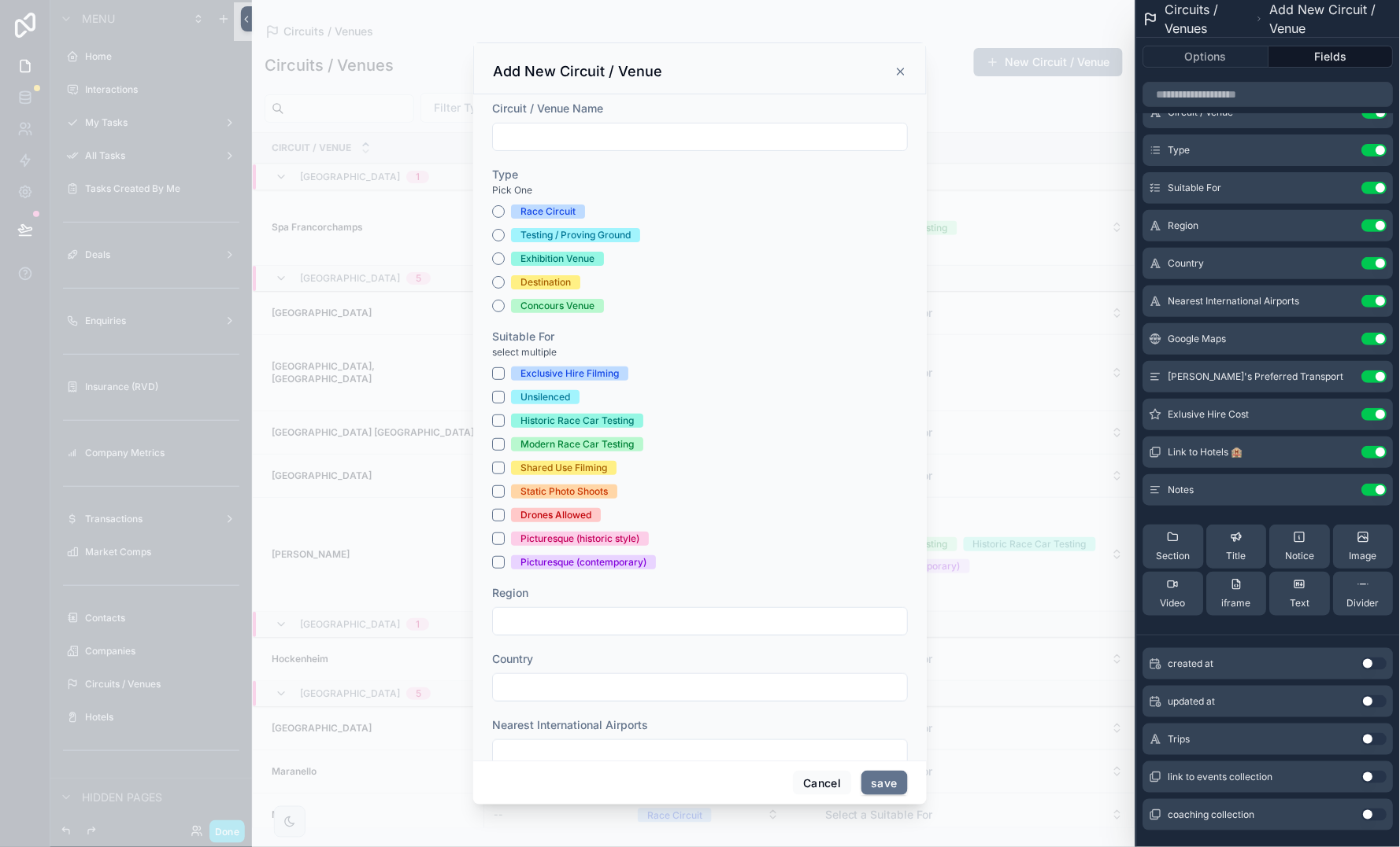
scroll to position [0, 0]
click at [225, 836] on div "scrollable content" at bounding box center [700, 423] width 1400 height 847
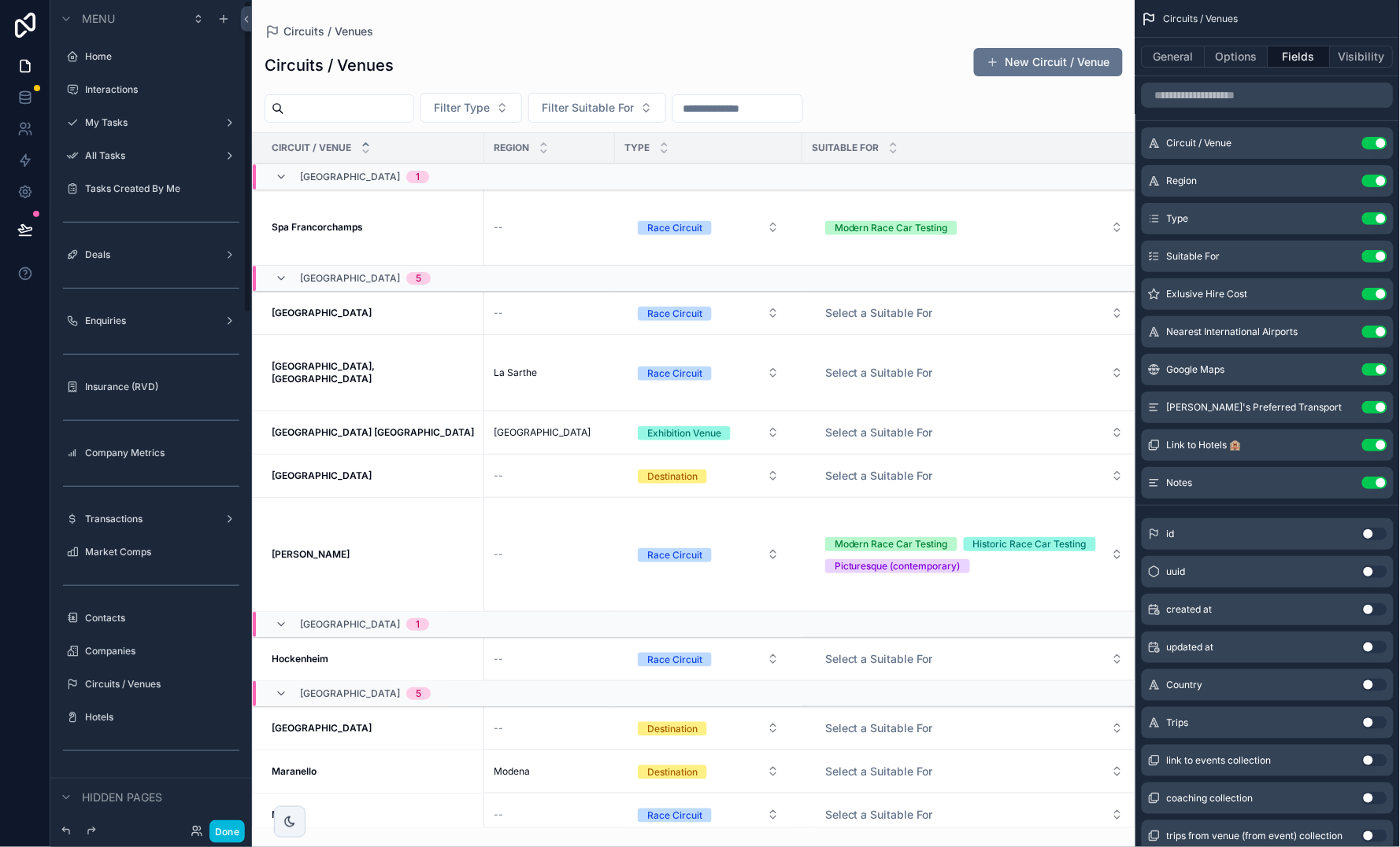
click at [599, 48] on div "Circuits / Venues New Circuit / Venue" at bounding box center [693, 65] width 858 height 36
click at [225, 840] on button "Done" at bounding box center [227, 831] width 35 height 23
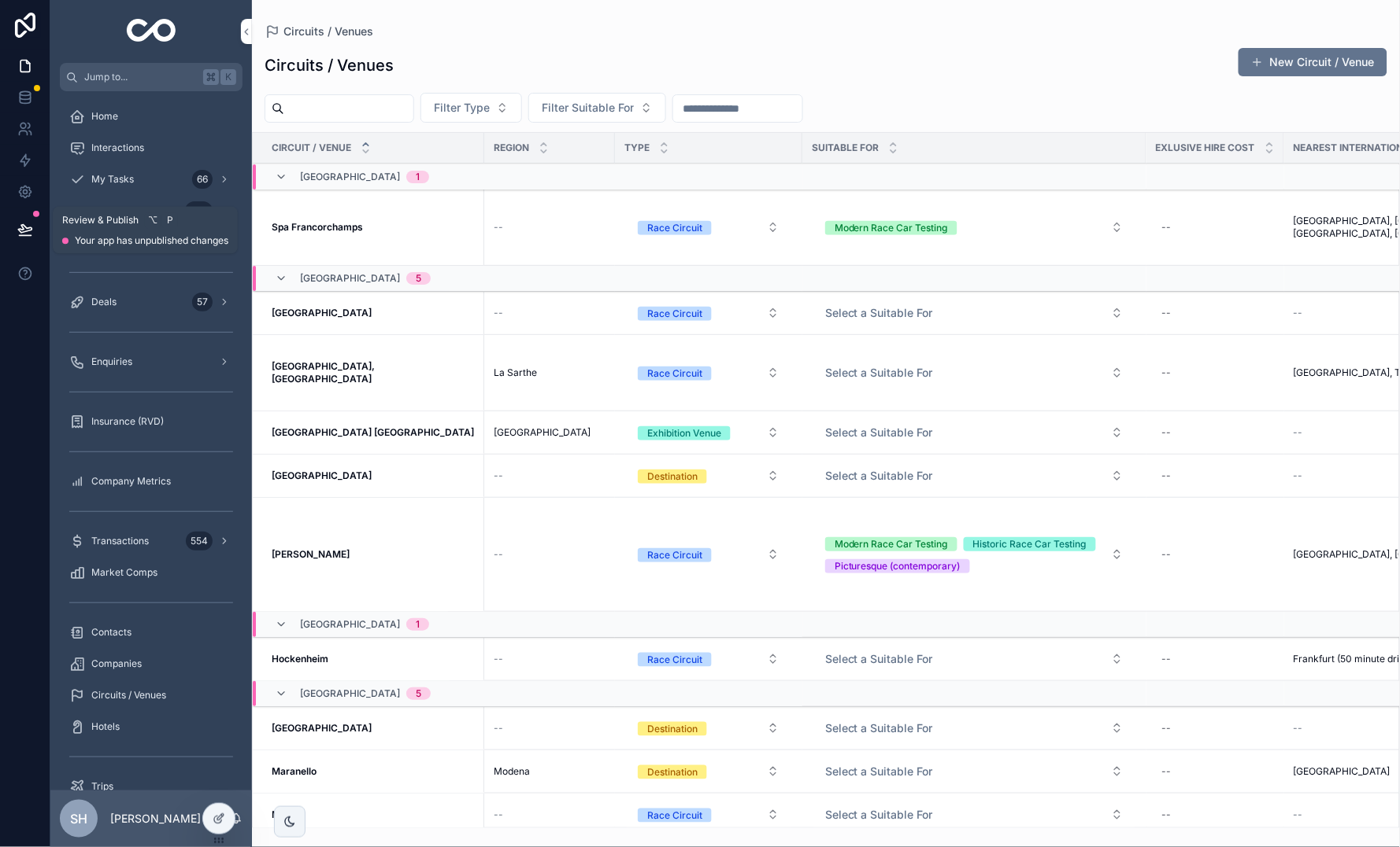
click at [22, 222] on icon at bounding box center [25, 229] width 16 height 16
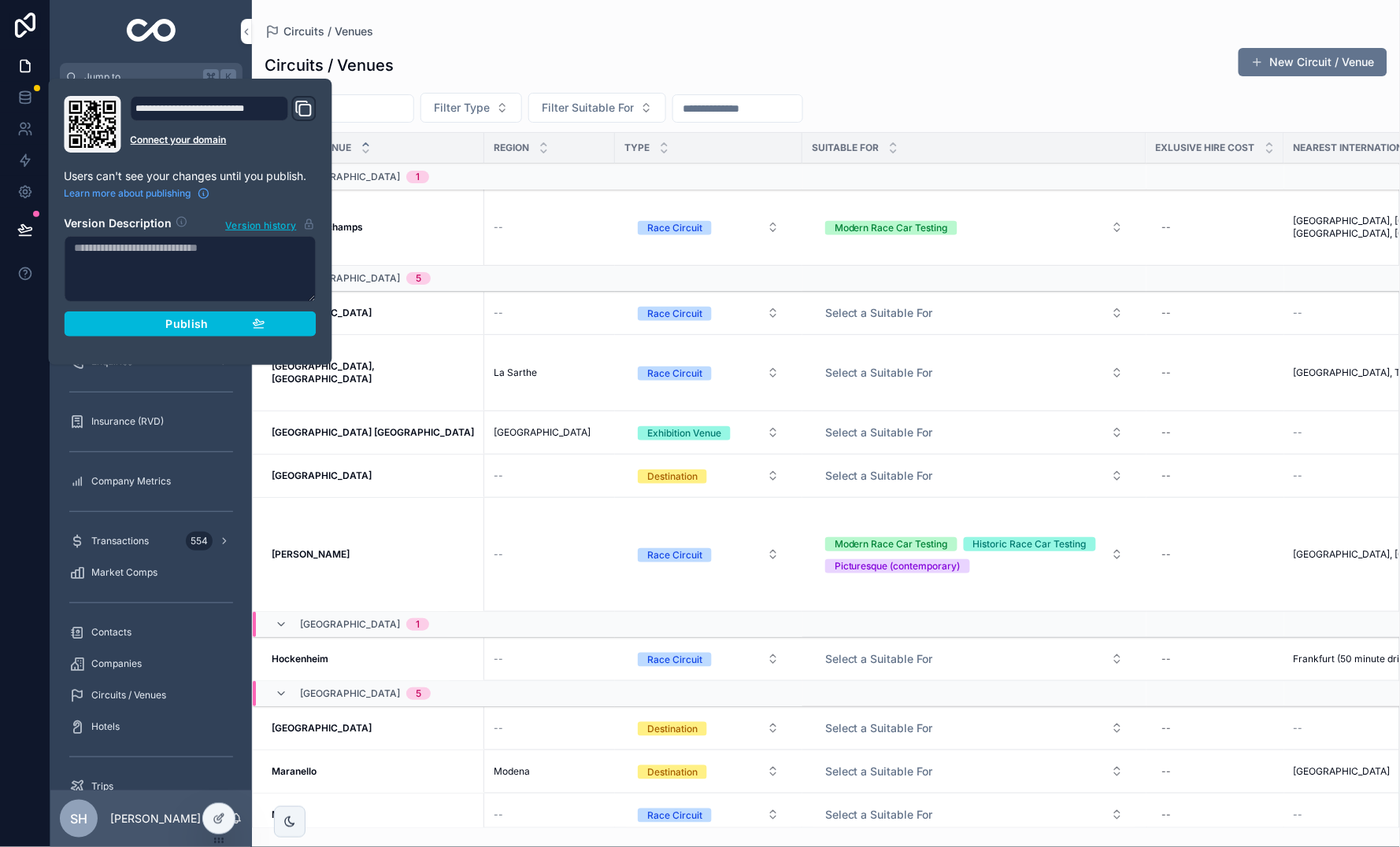
click at [183, 322] on span "Publish" at bounding box center [187, 323] width 43 height 14
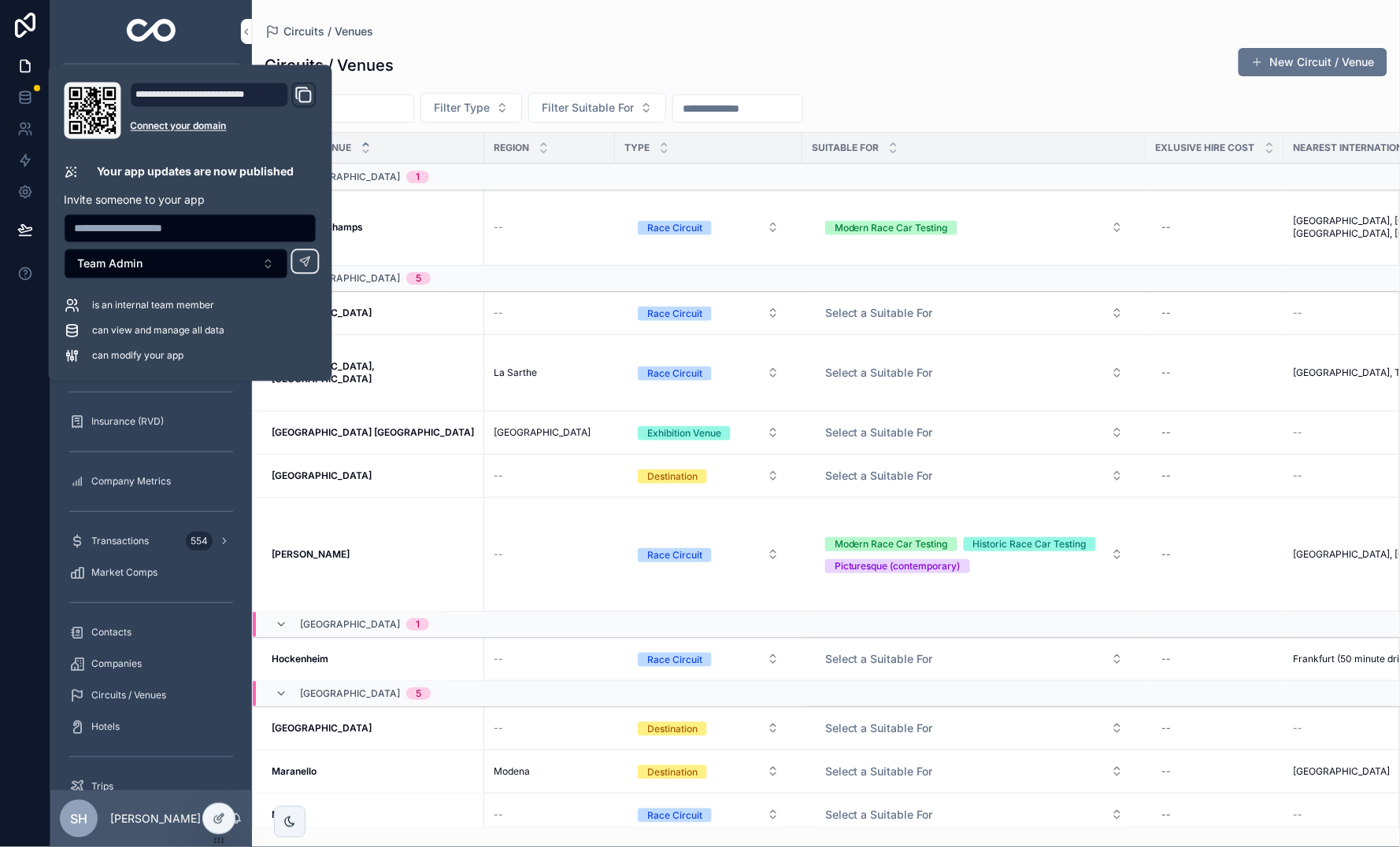
click at [816, 29] on div "Circuits / Venues" at bounding box center [825, 31] width 1123 height 13
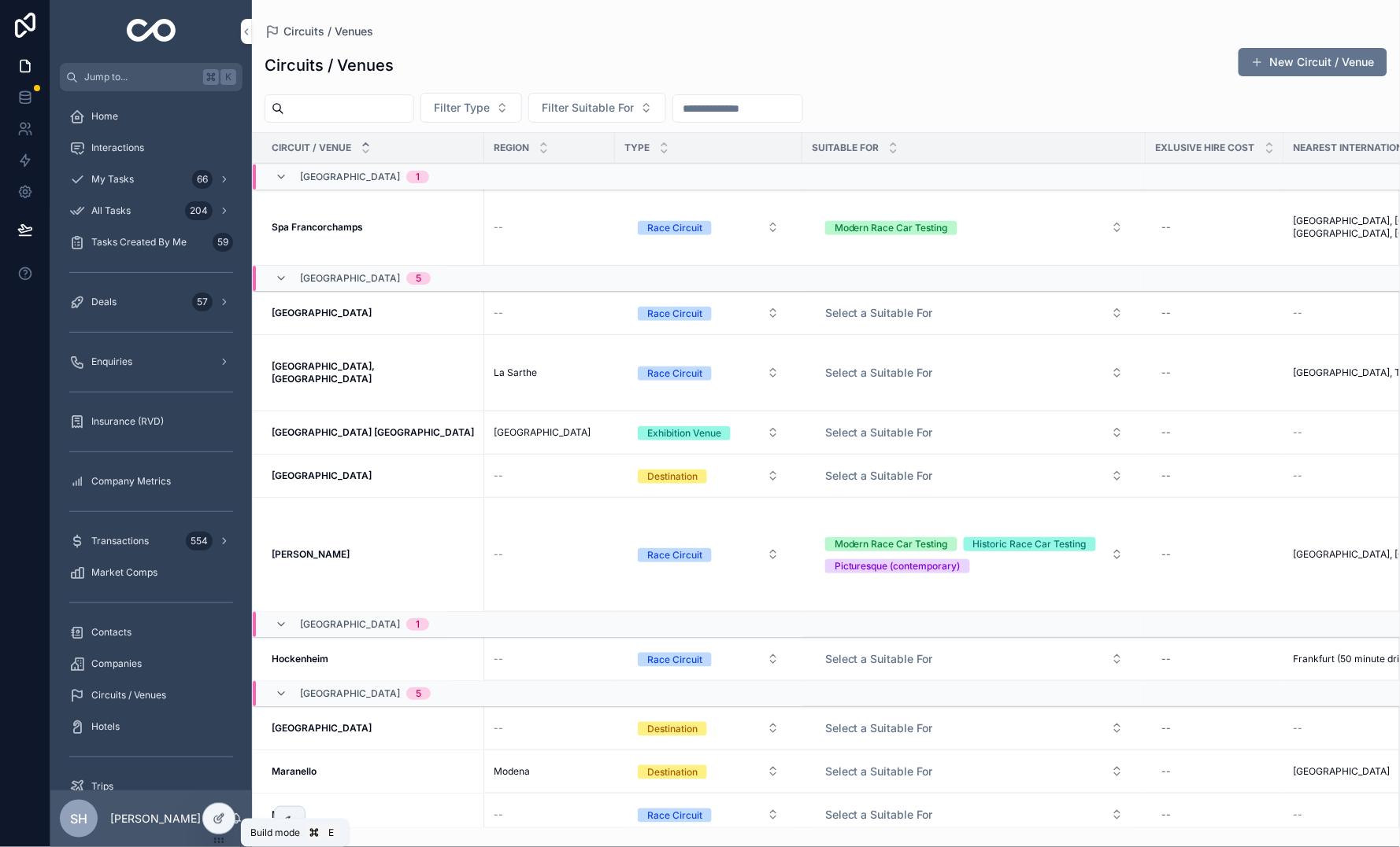
click at [223, 830] on div at bounding box center [219, 819] width 31 height 30
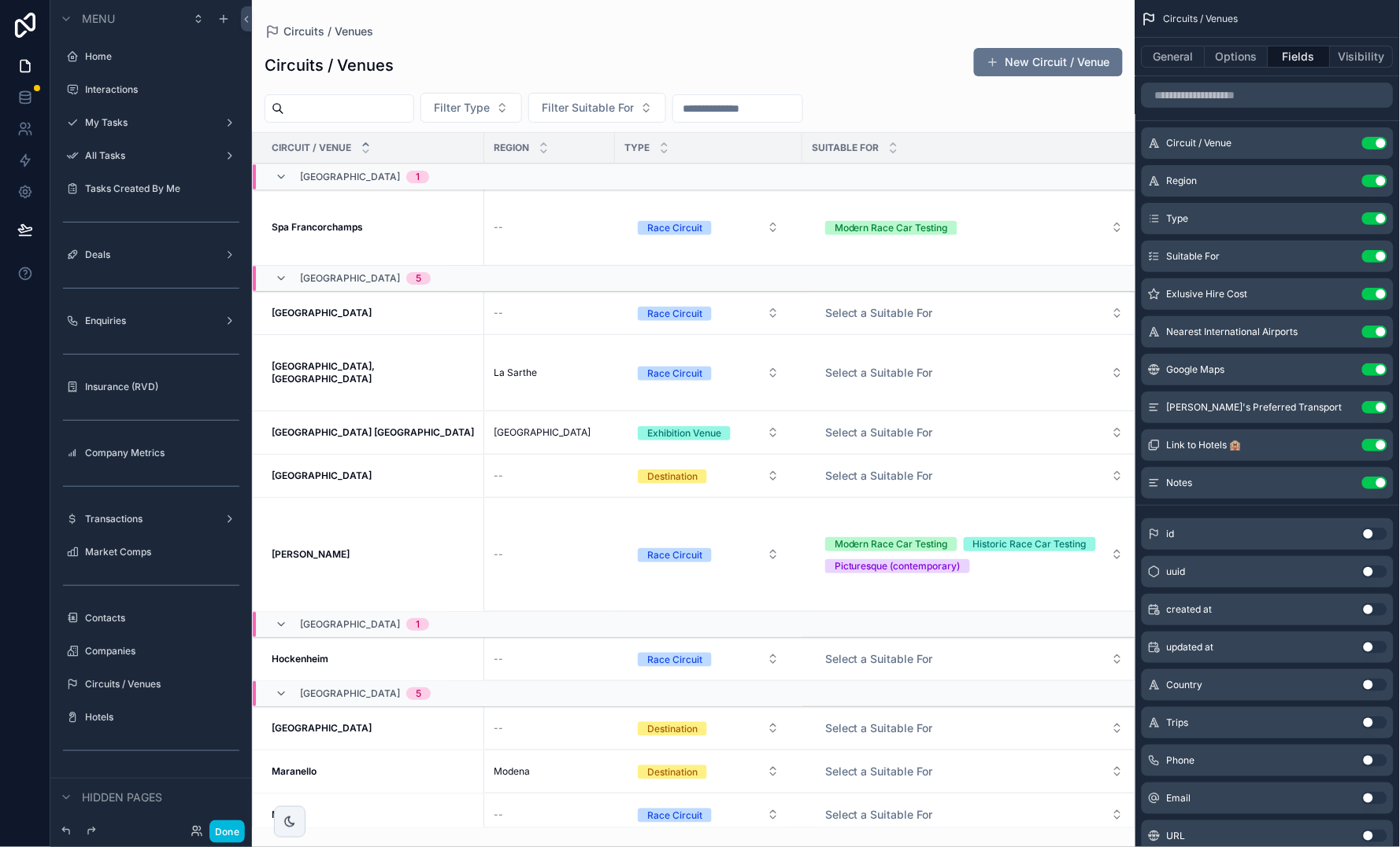
click at [1054, 62] on div "scrollable content" at bounding box center [694, 423] width 883 height 847
click at [1041, 66] on button "New Circuit / Venue" at bounding box center [1048, 62] width 149 height 29
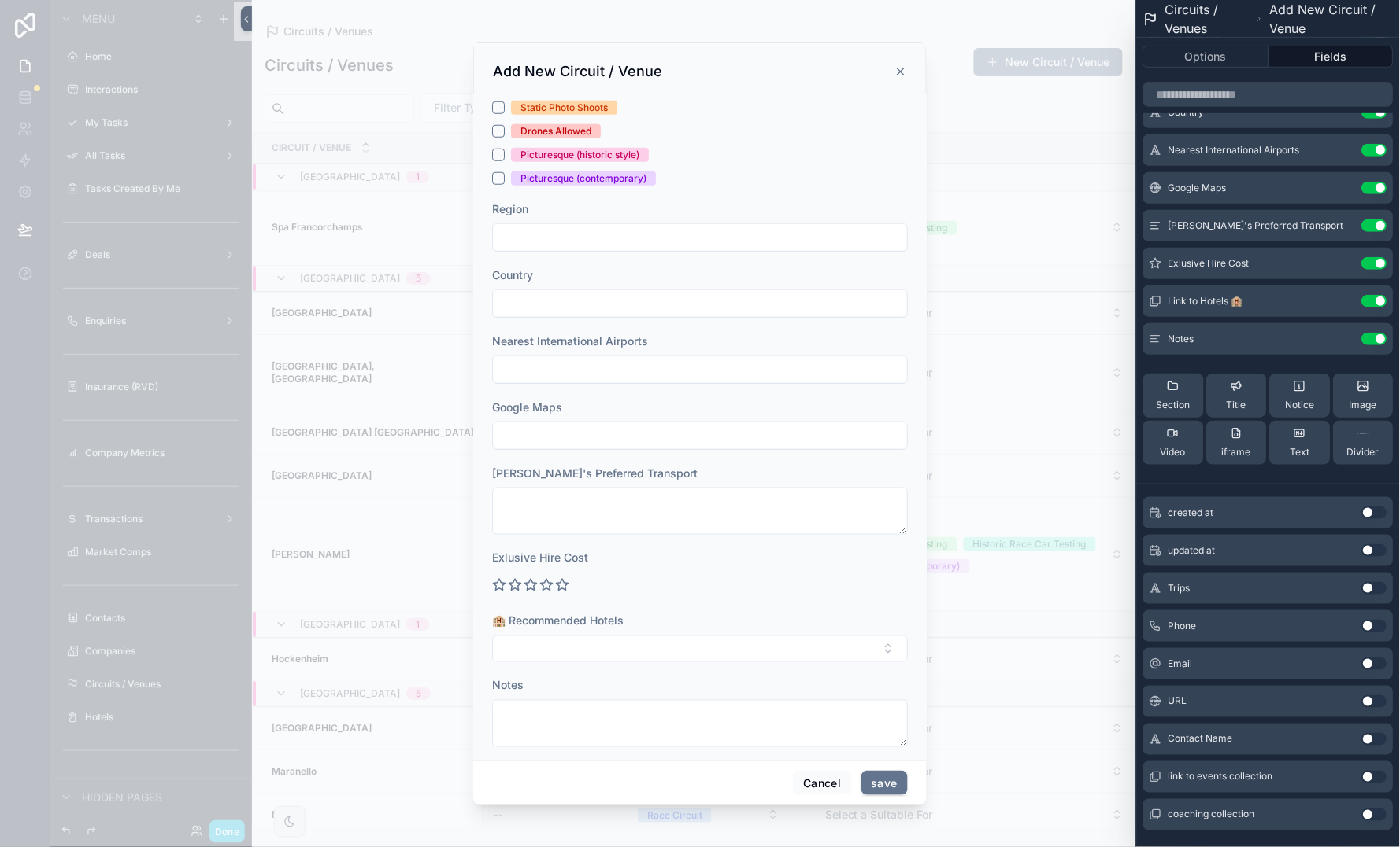
scroll to position [383, 0]
click at [1370, 737] on button "Use setting" at bounding box center [1374, 740] width 25 height 13
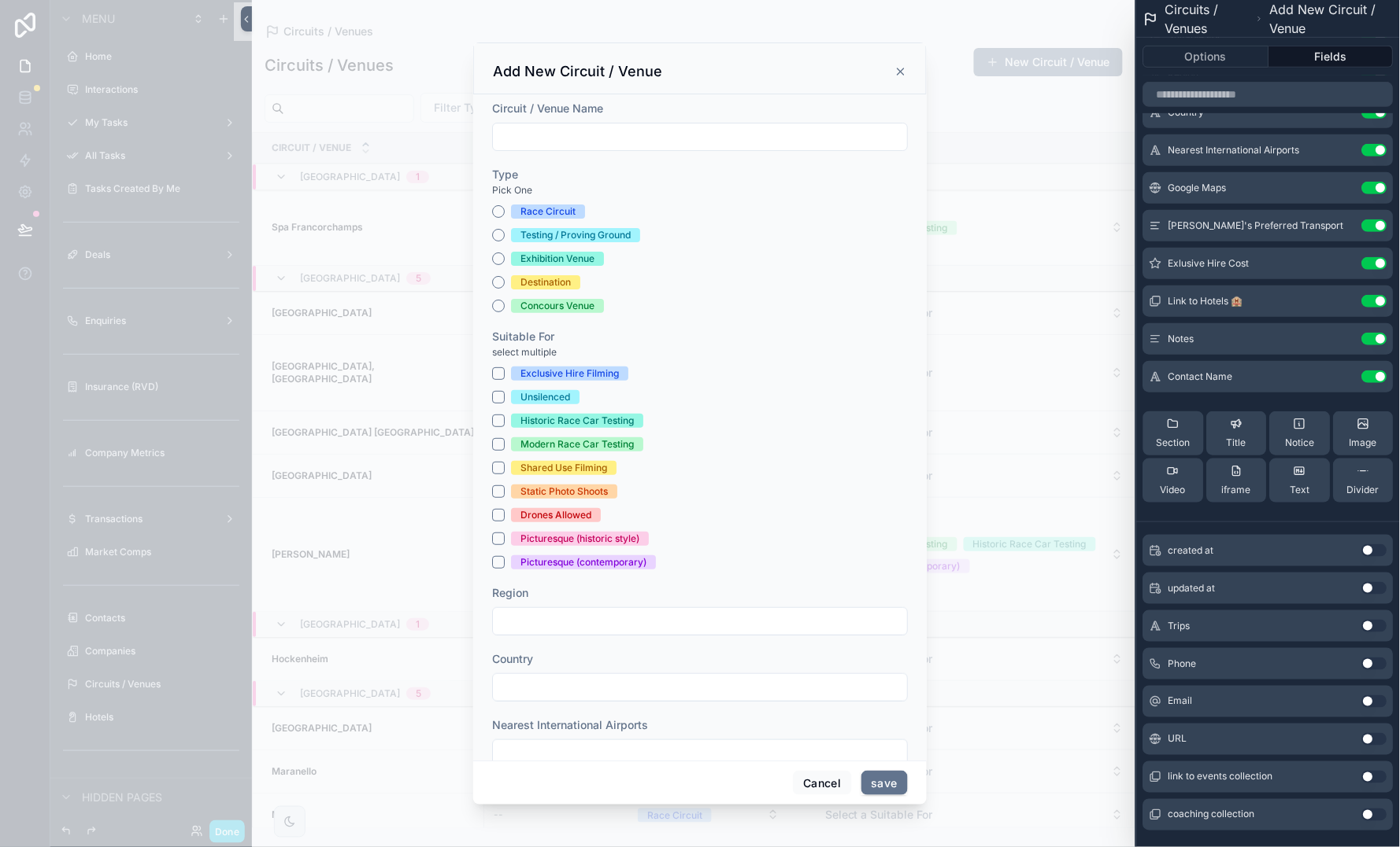
click at [1370, 737] on button "Use setting" at bounding box center [1374, 740] width 25 height 13
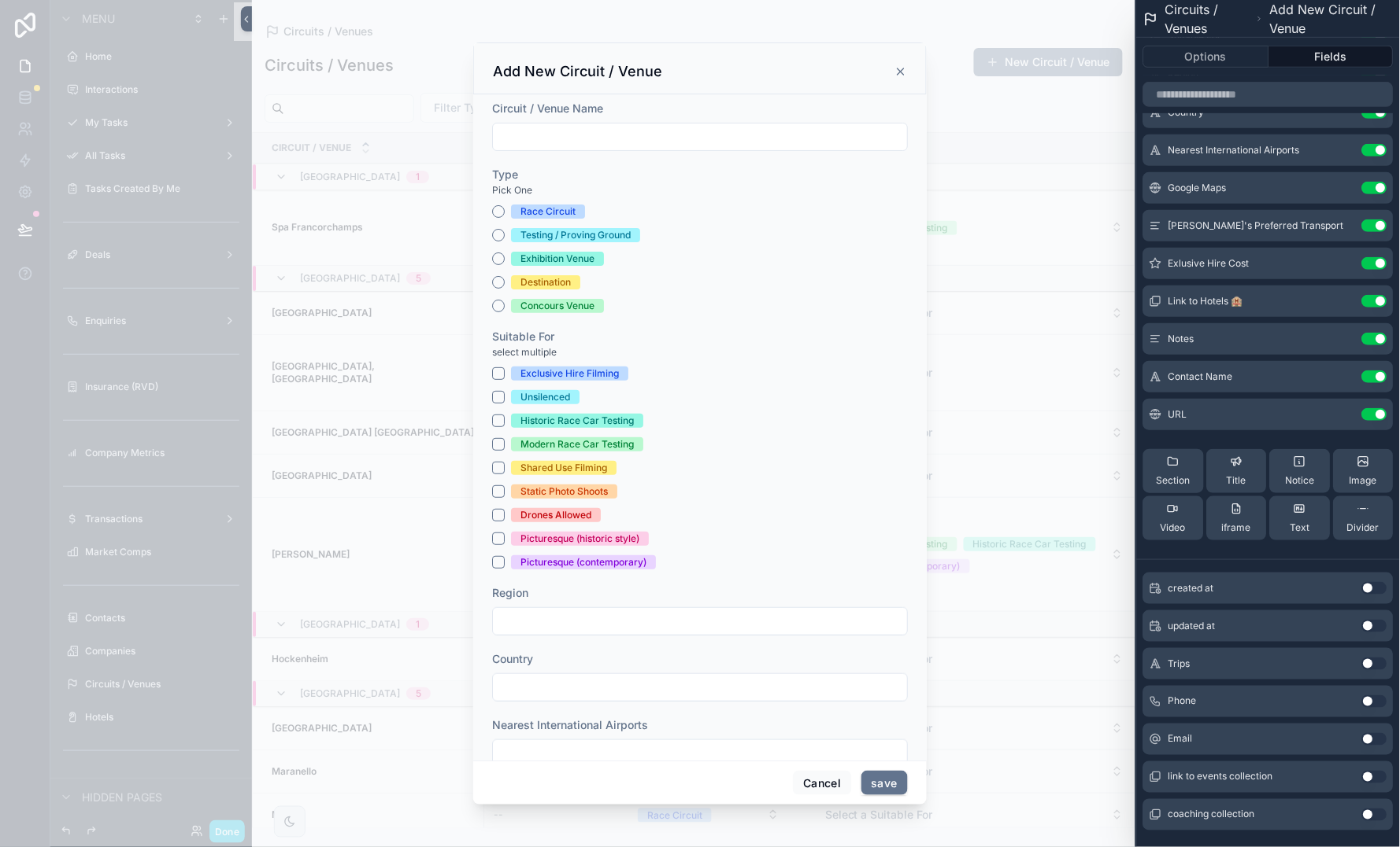
click at [1370, 737] on button "Use setting" at bounding box center [1374, 740] width 25 height 13
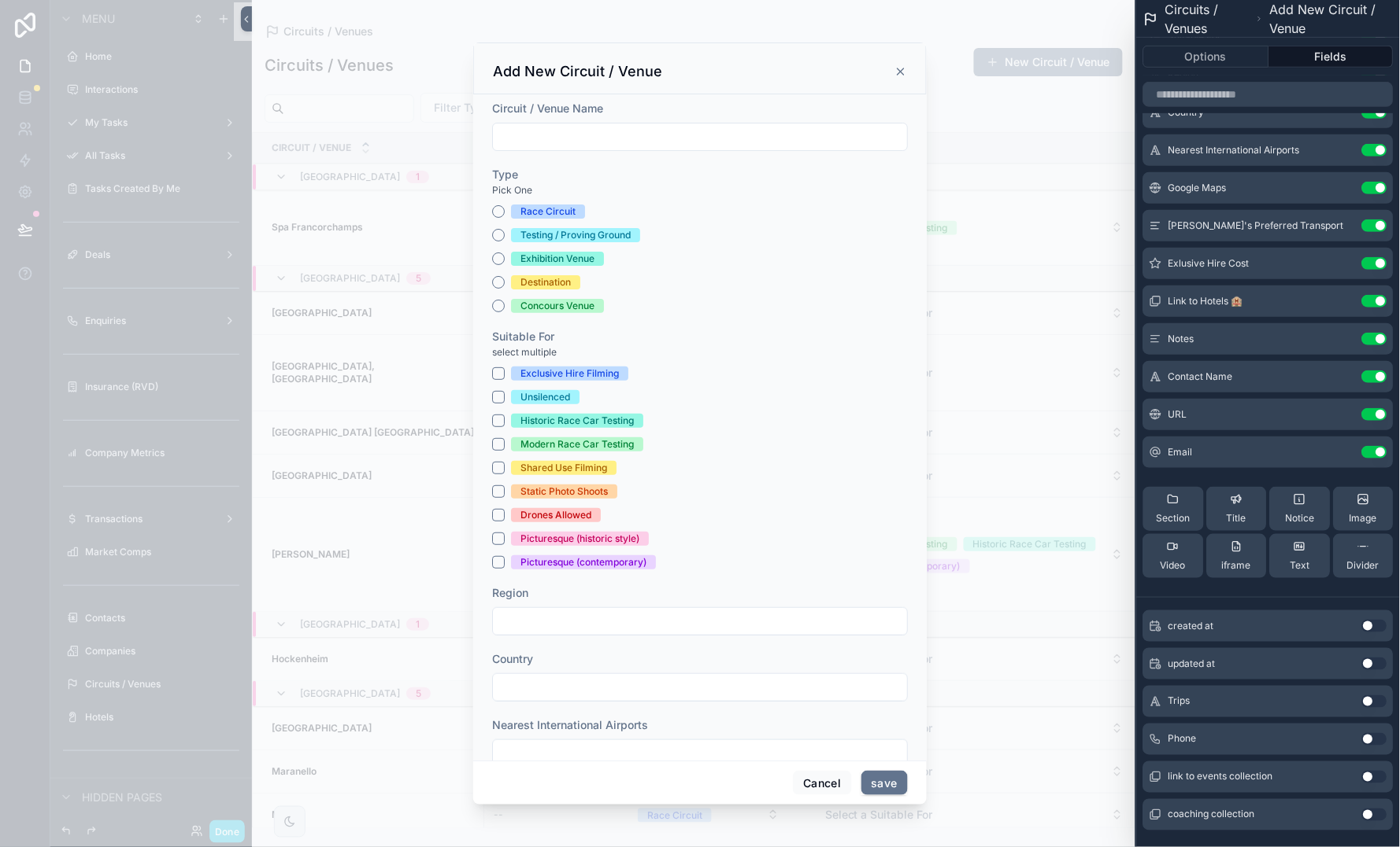
click at [1370, 737] on button "Use setting" at bounding box center [1374, 740] width 25 height 13
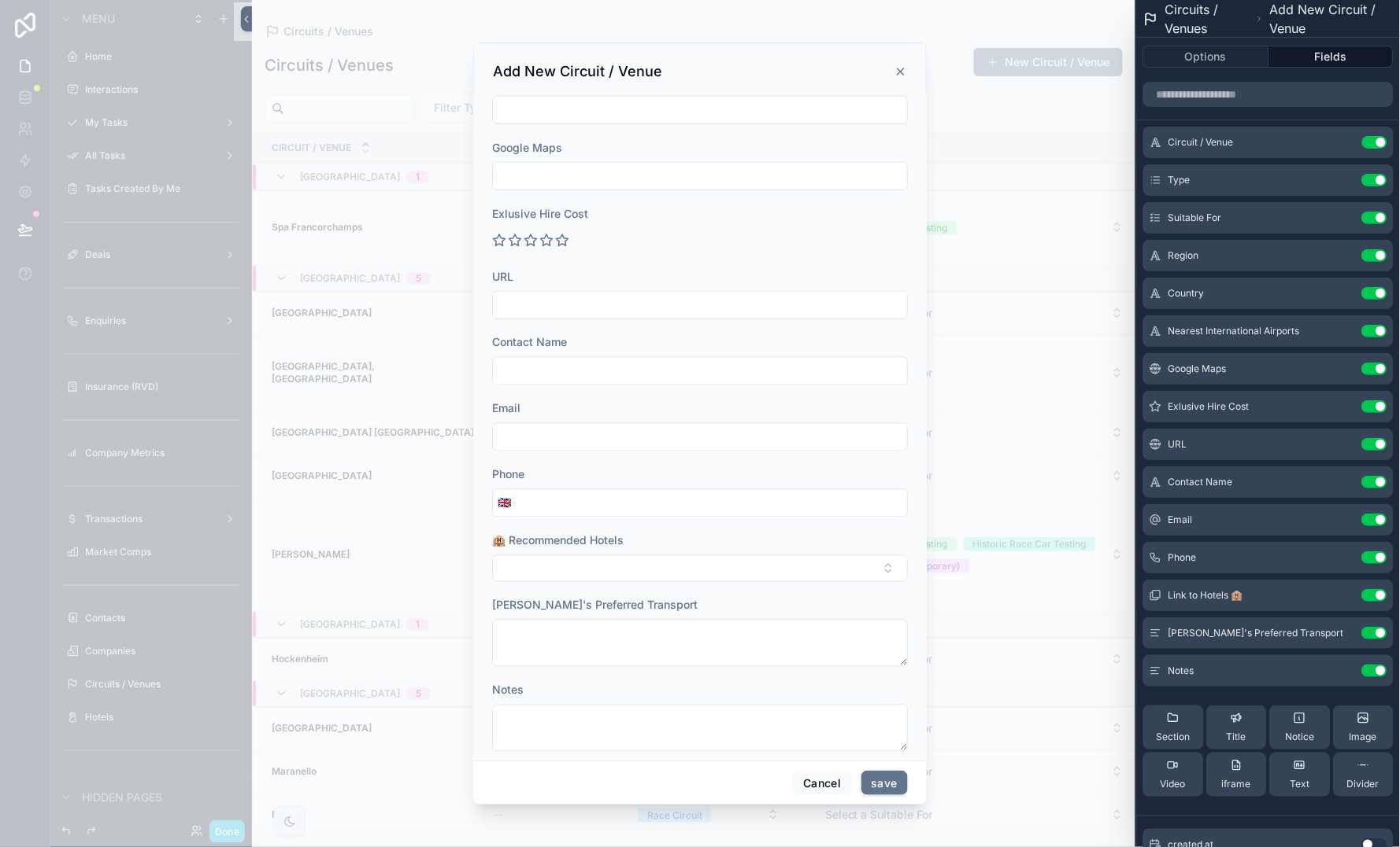
scroll to position [643, 0]
click at [225, 832] on div "scrollable content" at bounding box center [700, 423] width 1400 height 847
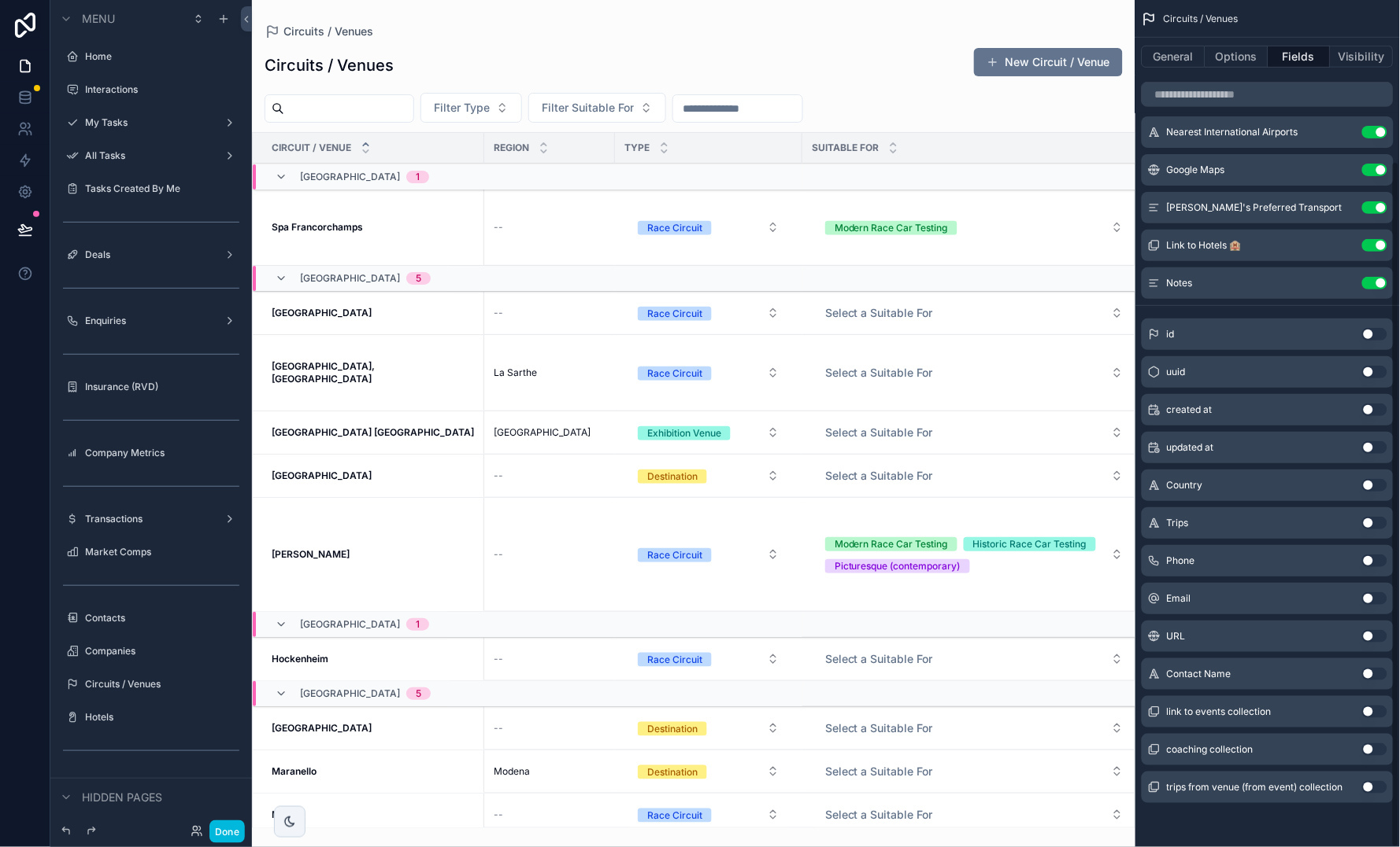
scroll to position [199, 0]
click at [1373, 677] on button "Use setting" at bounding box center [1374, 676] width 25 height 13
click at [1370, 599] on button "Use setting" at bounding box center [1374, 600] width 25 height 13
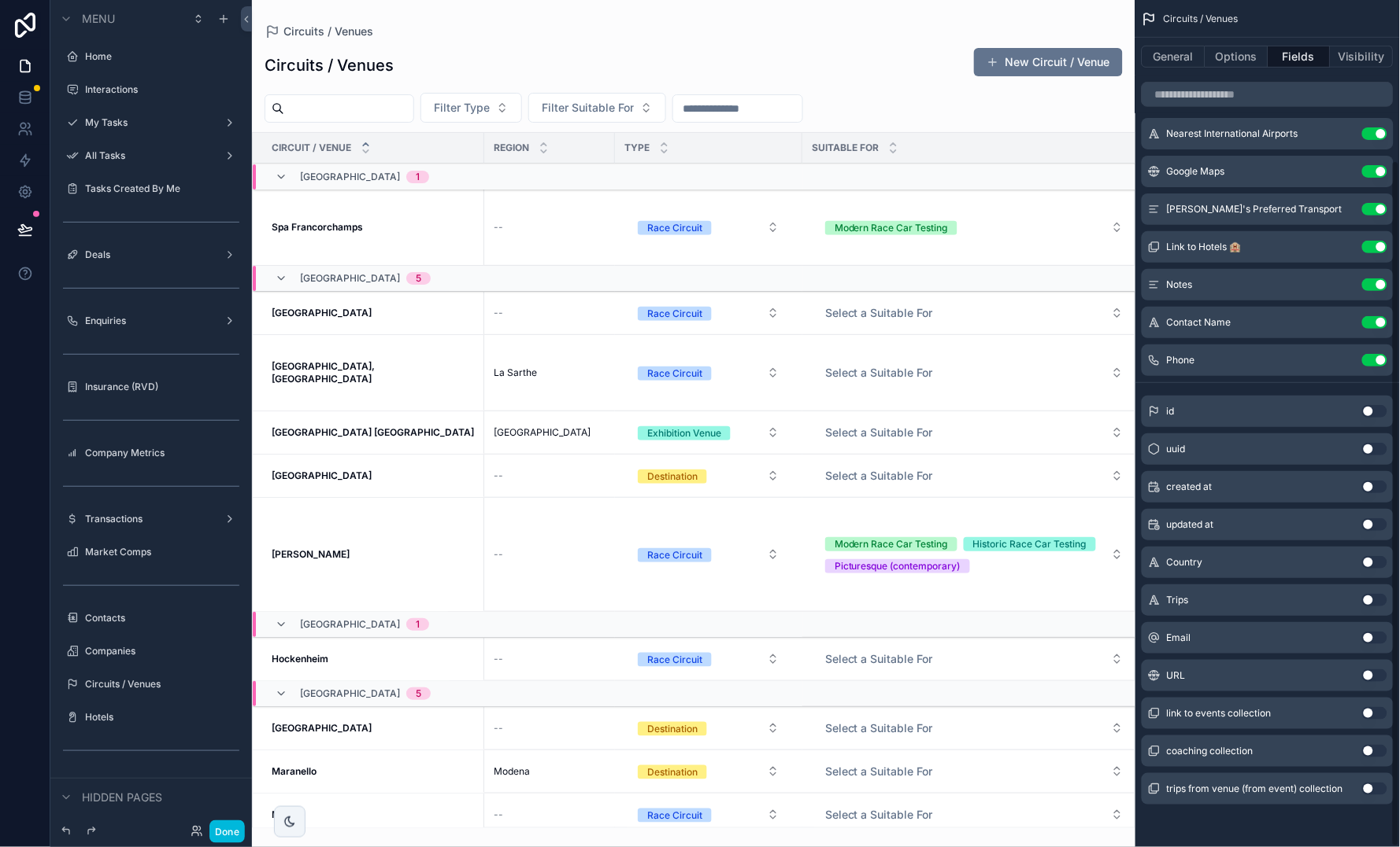
click at [1373, 641] on button "Use setting" at bounding box center [1374, 638] width 25 height 13
click at [1370, 677] on button "Use setting" at bounding box center [1374, 676] width 25 height 13
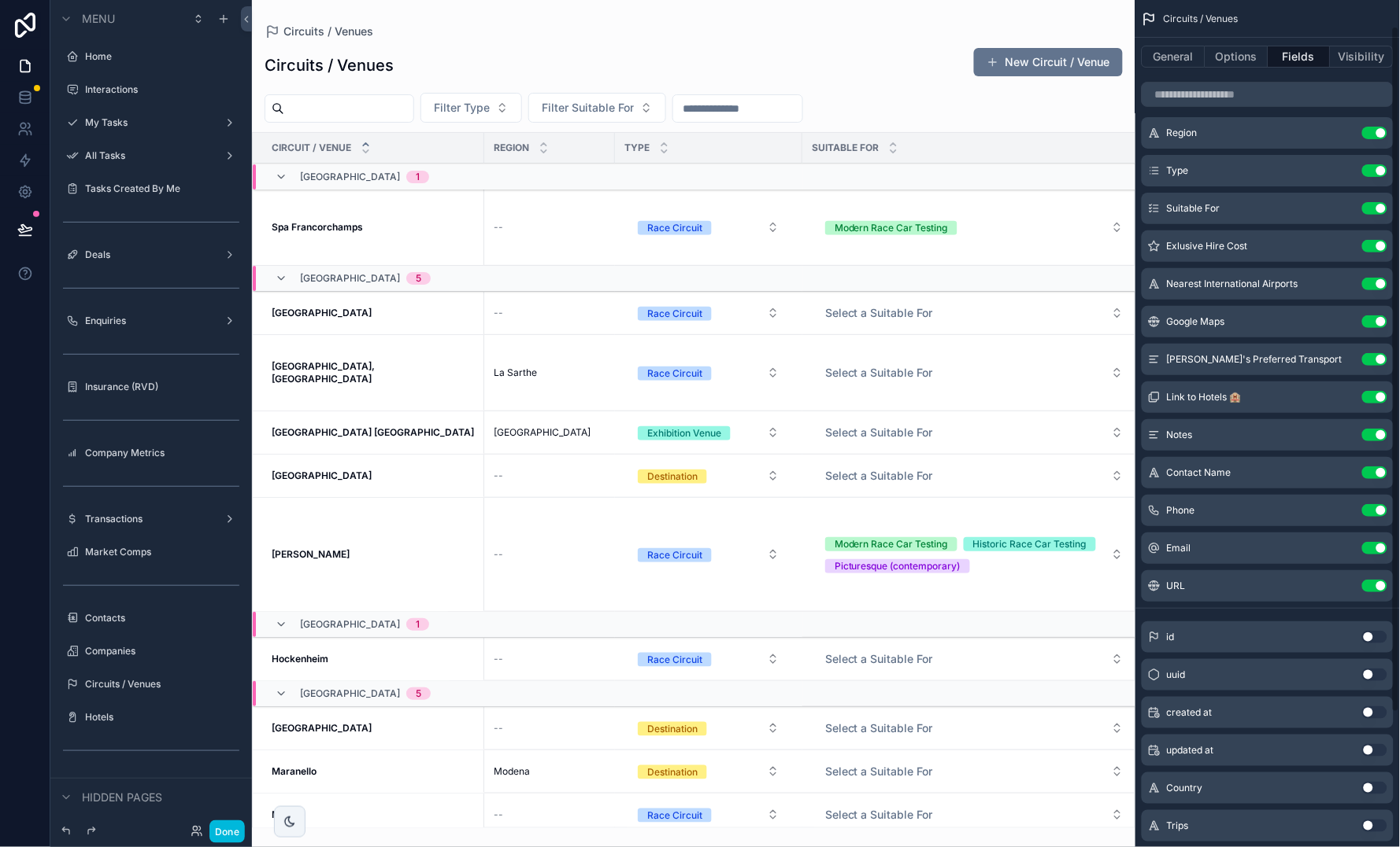
scroll to position [25, 0]
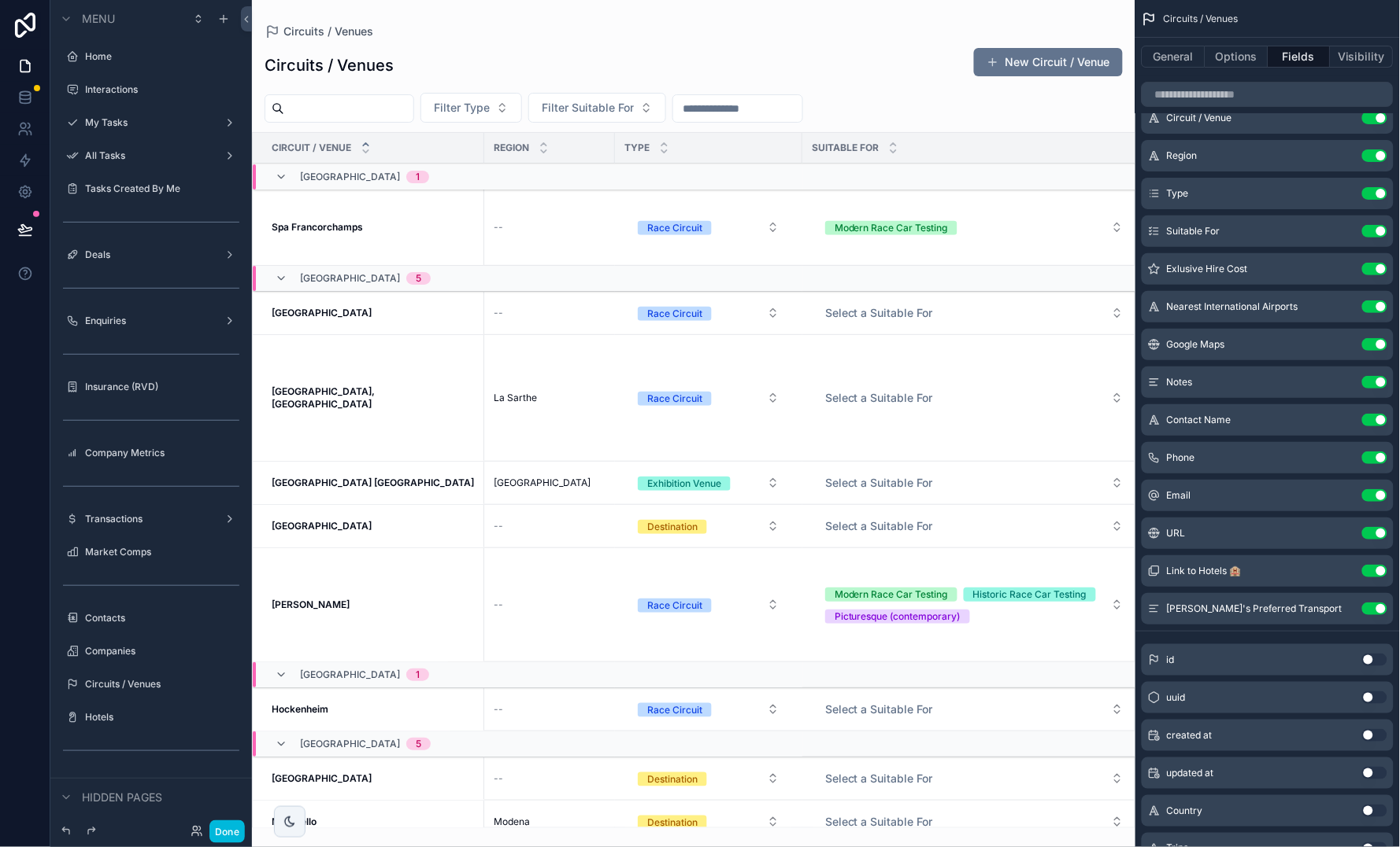
click at [833, 67] on div "Circuits / Venues New Circuit / Venue" at bounding box center [693, 65] width 858 height 36
click at [225, 837] on button "Done" at bounding box center [227, 831] width 35 height 23
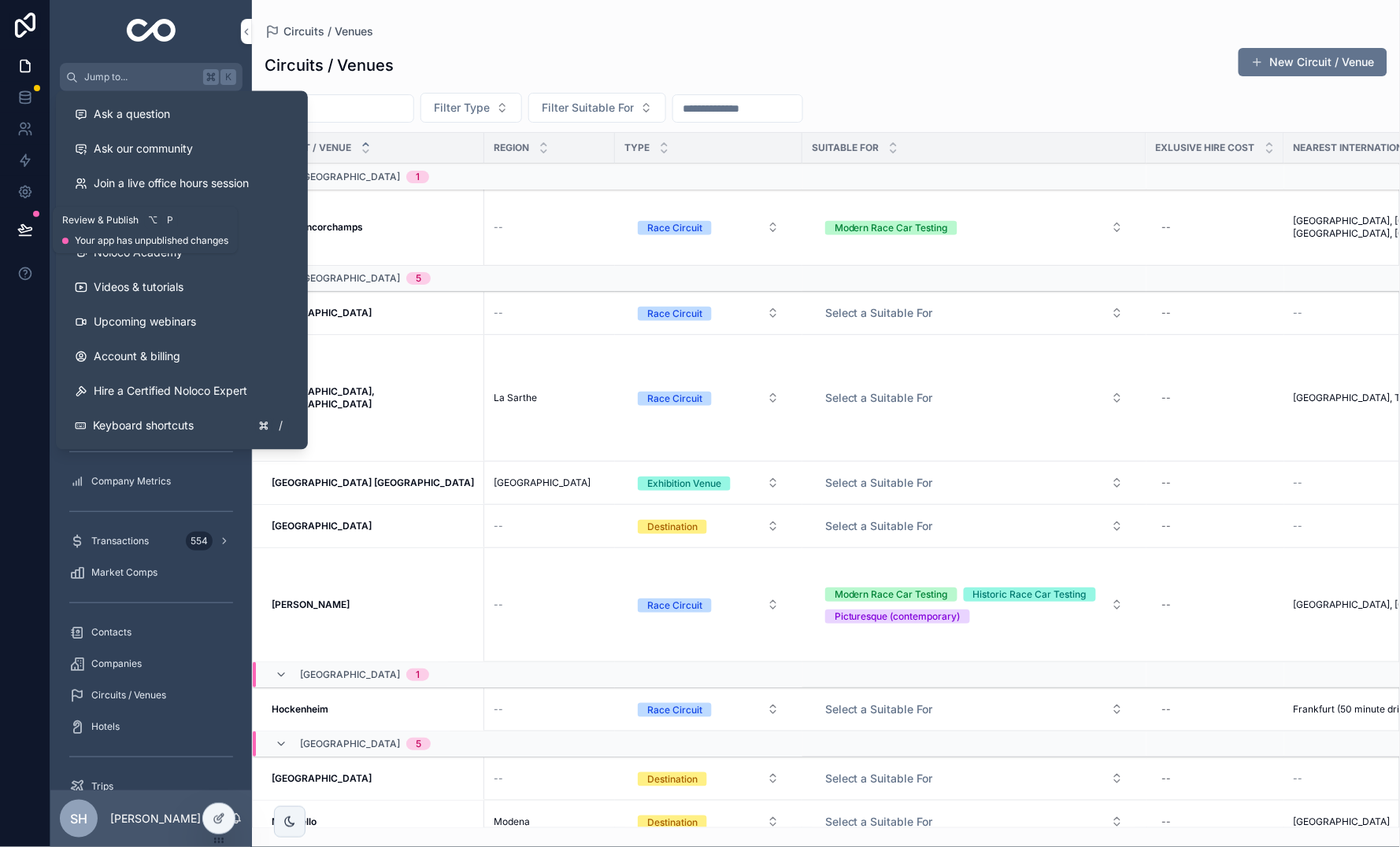
click at [34, 237] on button at bounding box center [25, 230] width 34 height 44
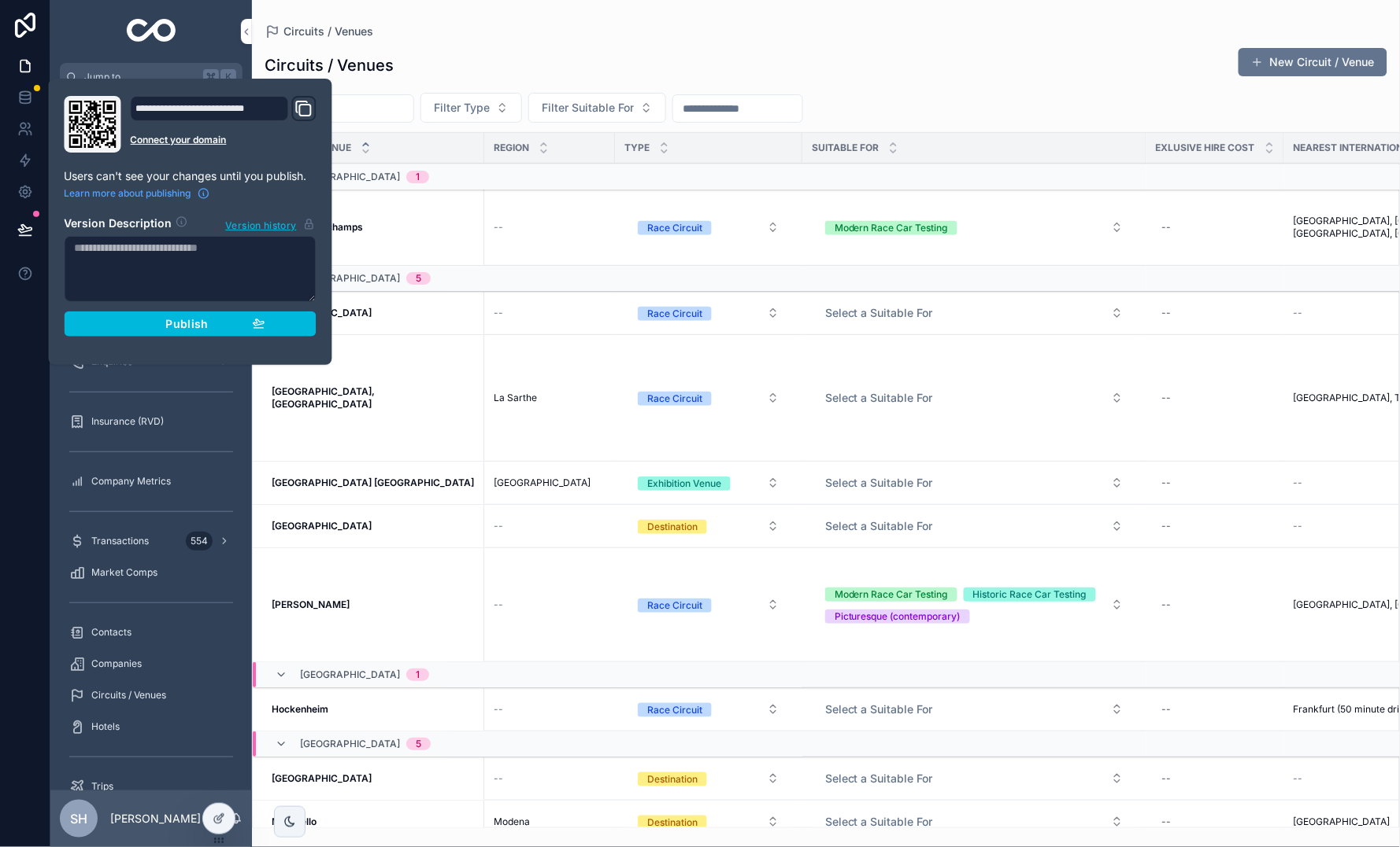
click at [208, 327] on div "Publish" at bounding box center [190, 323] width 150 height 14
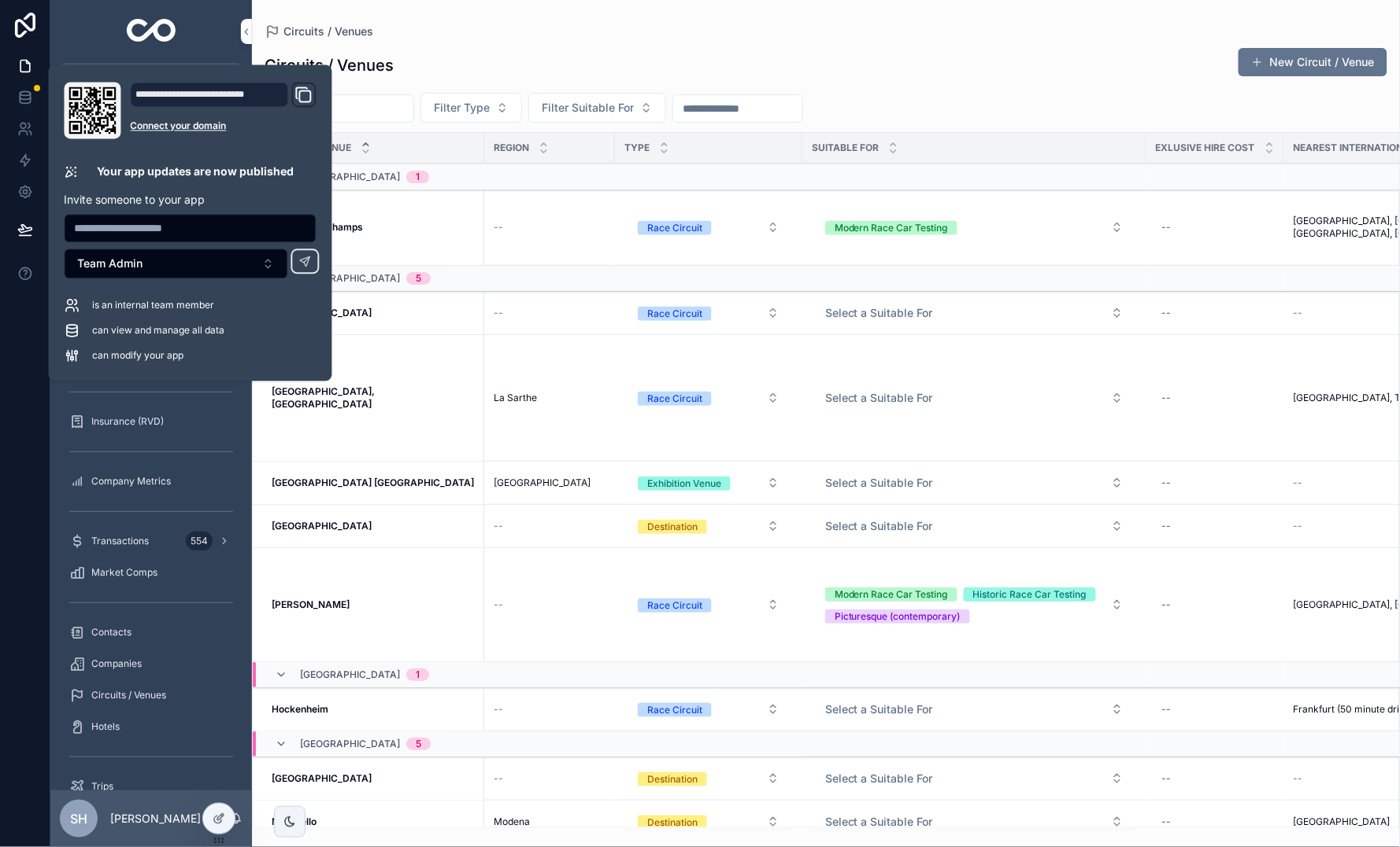
click at [746, 61] on div "Circuits / Venues New Circuit / Venue" at bounding box center [825, 65] width 1123 height 36
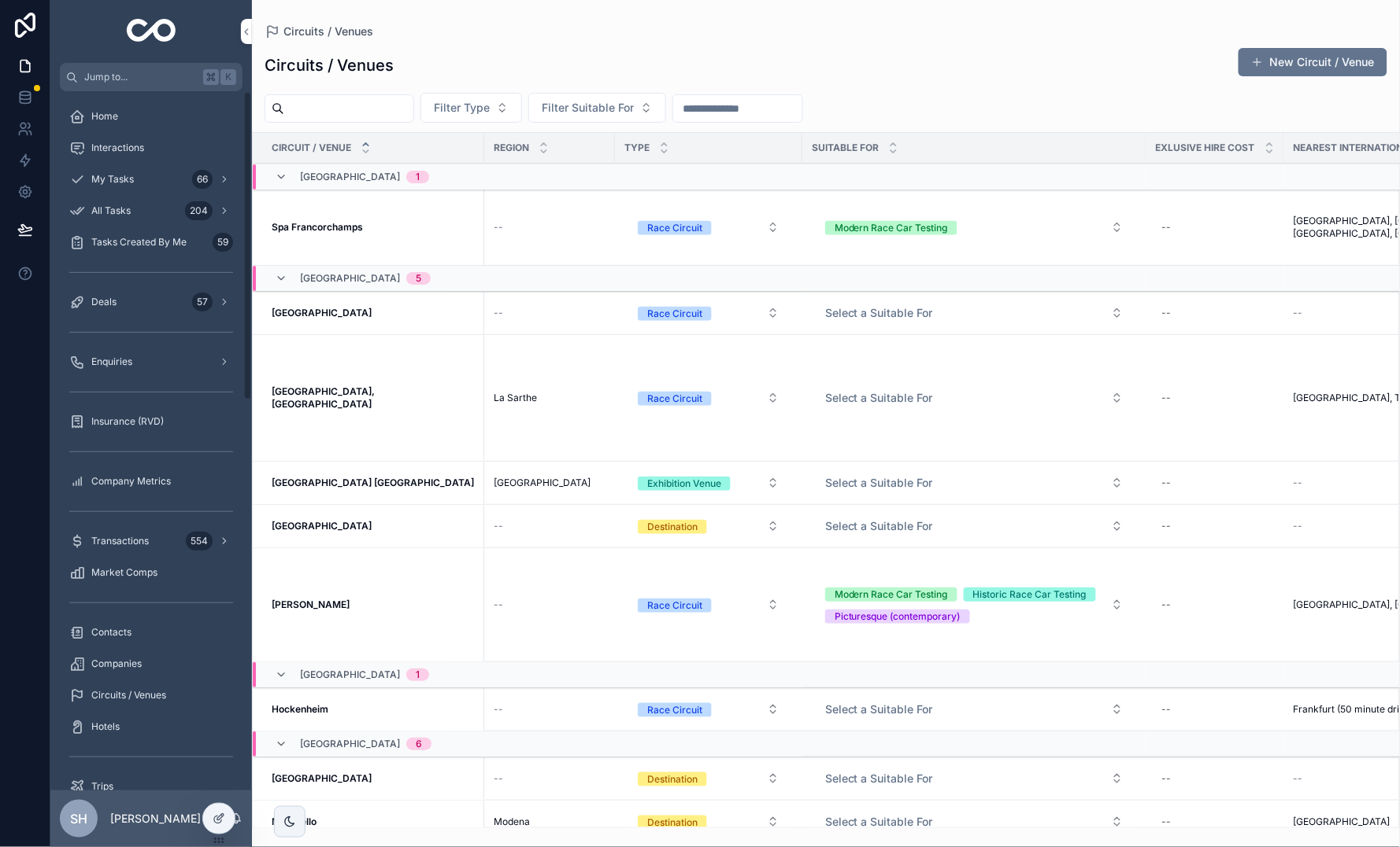
click at [167, 295] on div "Deals 57" at bounding box center [151, 301] width 164 height 25
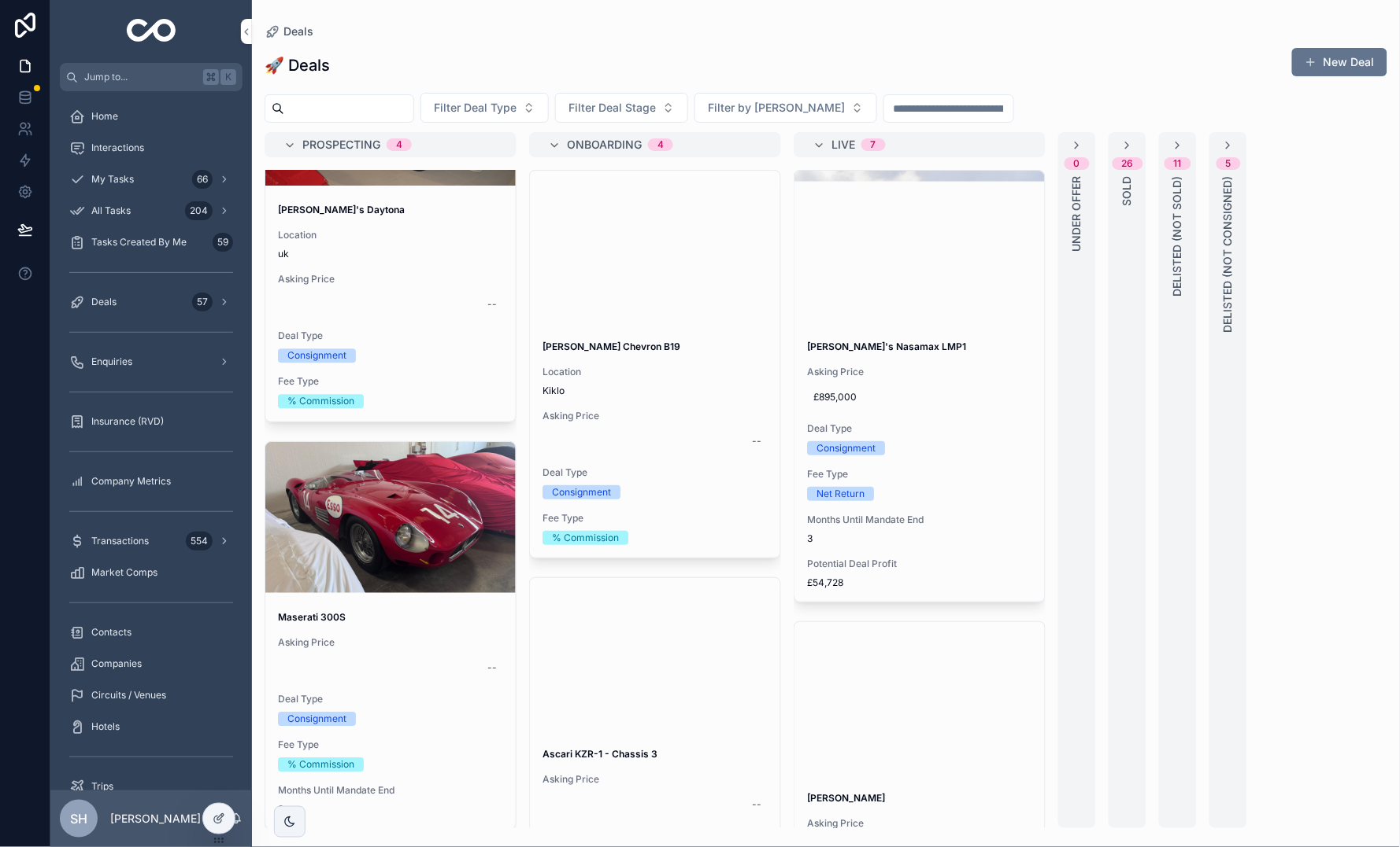
scroll to position [947, 0]
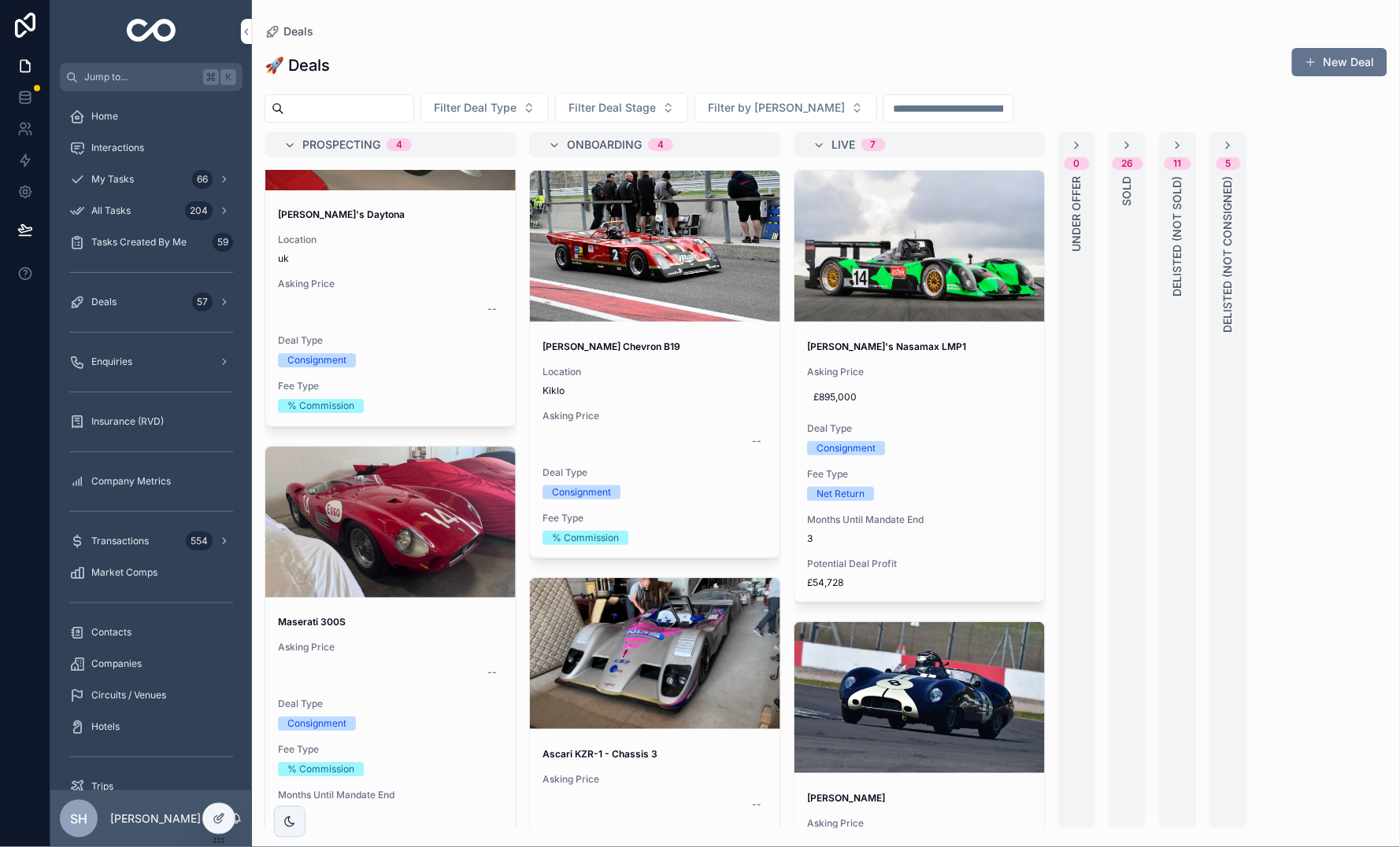
click at [400, 661] on div "--" at bounding box center [391, 673] width 225 height 25
click at [397, 623] on div "Maserati 300S Asking Price -- Deal Type Consignment Fee Type % Commission Month…" at bounding box center [390, 719] width 250 height 230
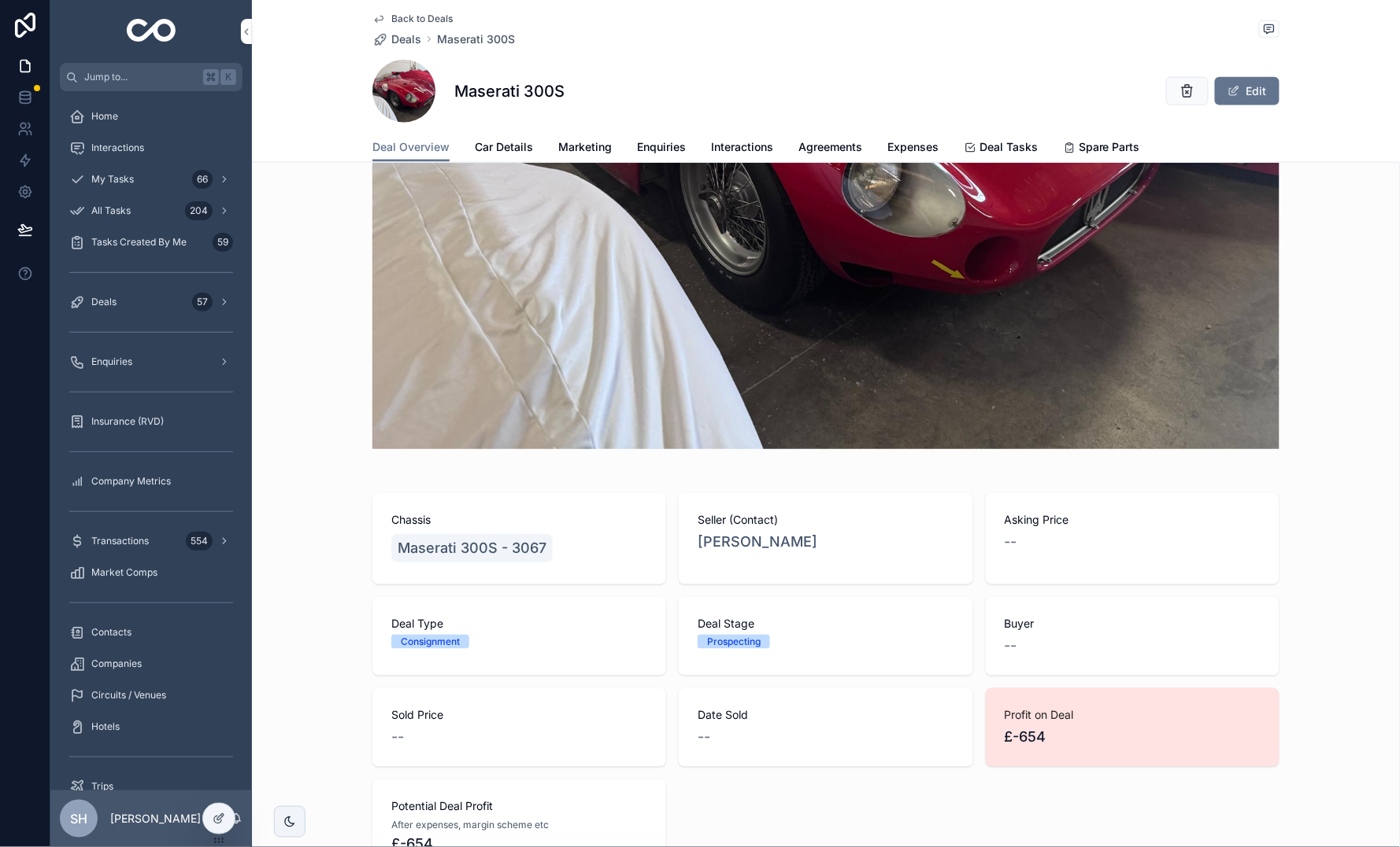
scroll to position [584, 0]
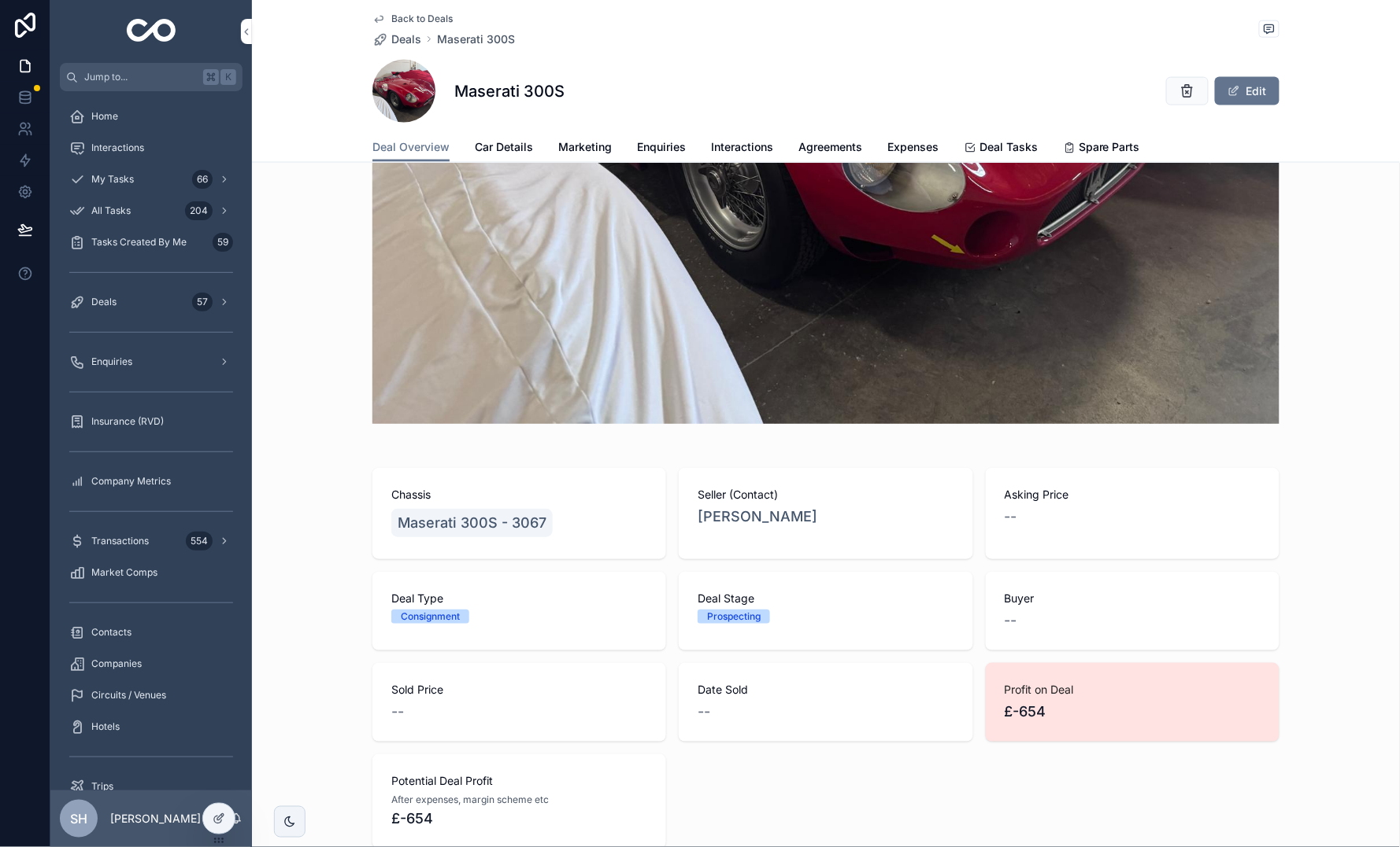
click at [501, 143] on span "Car Details" at bounding box center [504, 147] width 58 height 16
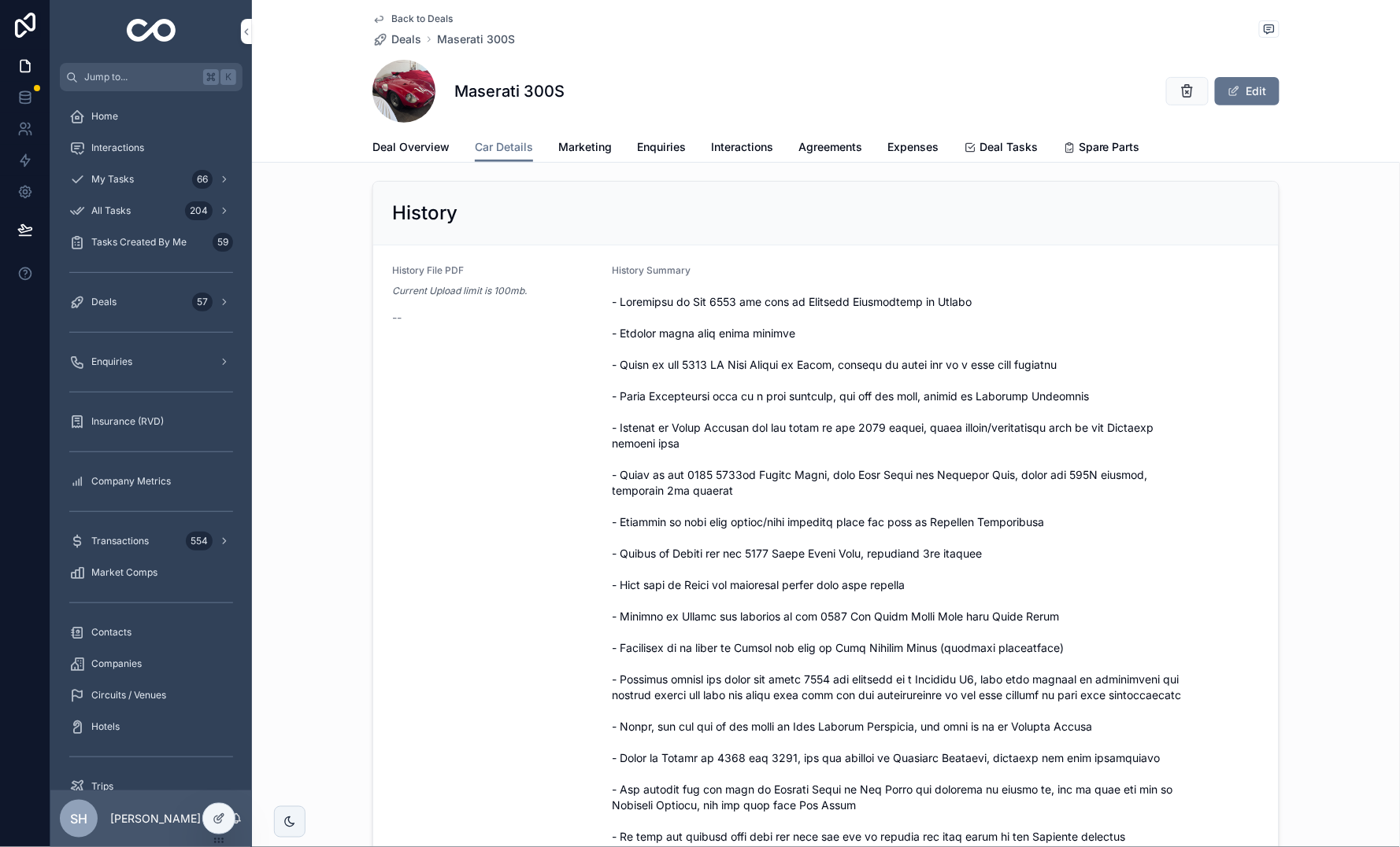
scroll to position [157, 0]
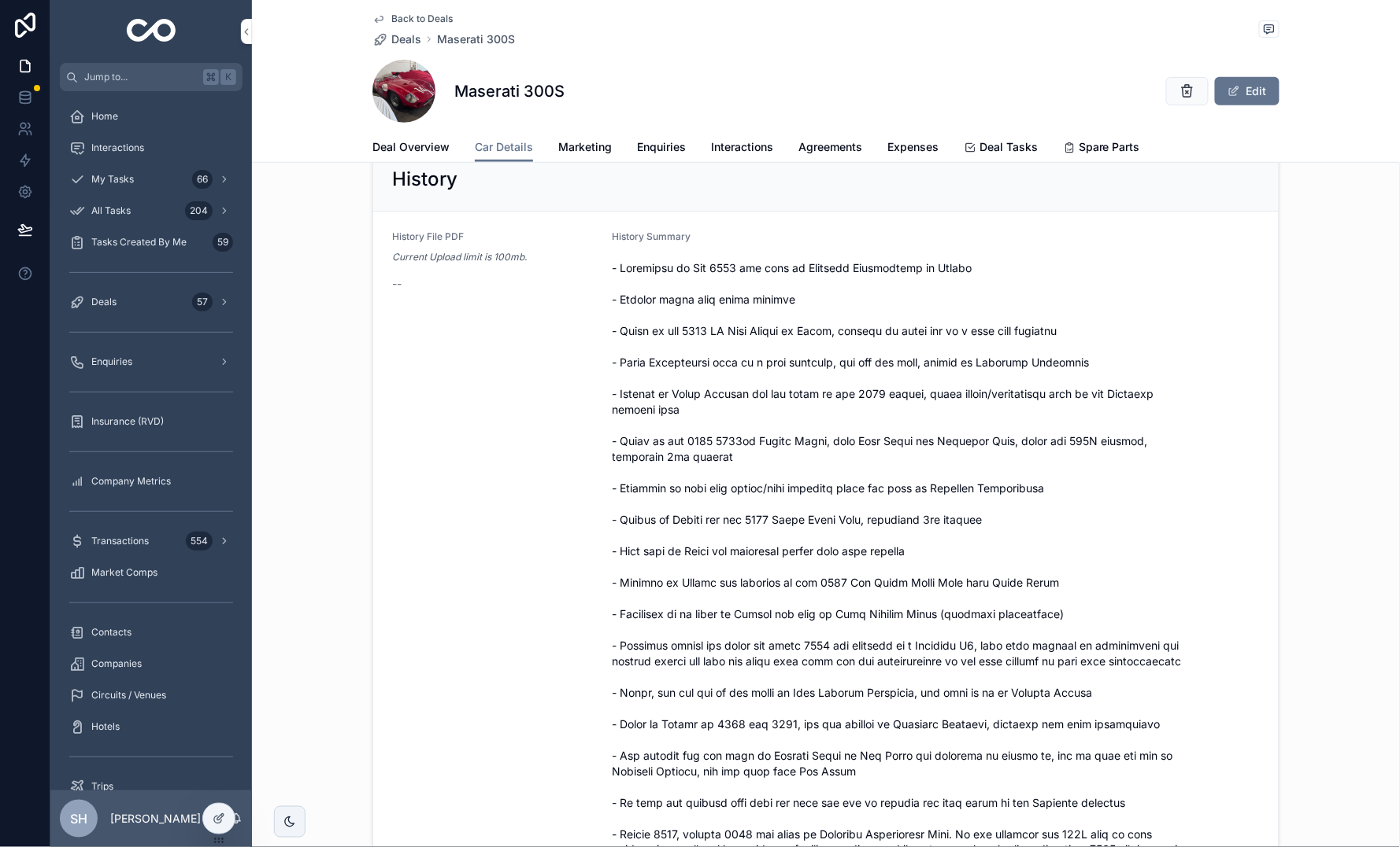
click at [285, 303] on div "History History File PDF Current Upload limit is 100mb. -- History Summary" at bounding box center [826, 687] width 1148 height 1095
click at [103, 107] on div "Home" at bounding box center [151, 115] width 164 height 25
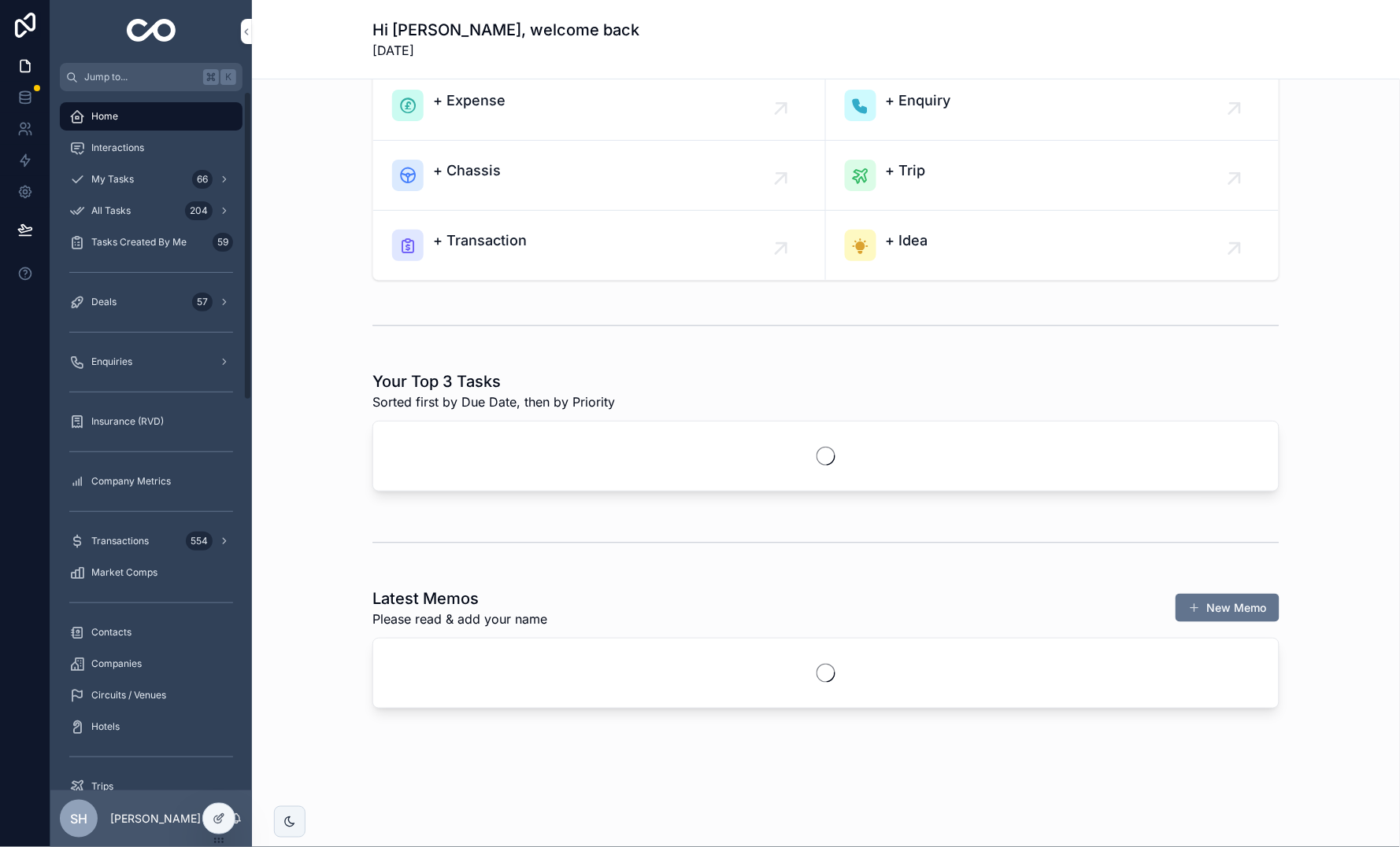
scroll to position [95, 0]
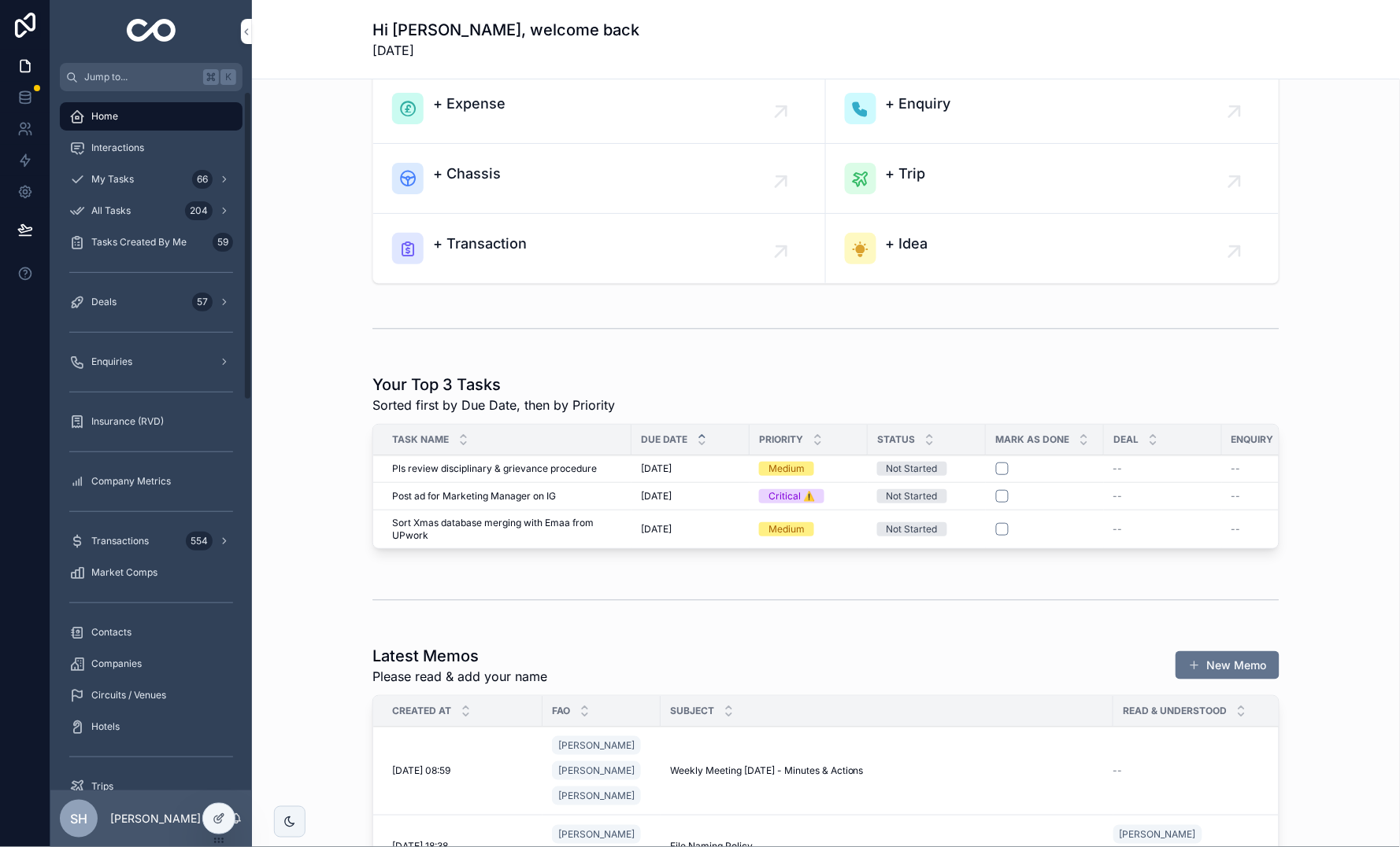
click at [114, 302] on span "Deals" at bounding box center [103, 302] width 25 height 13
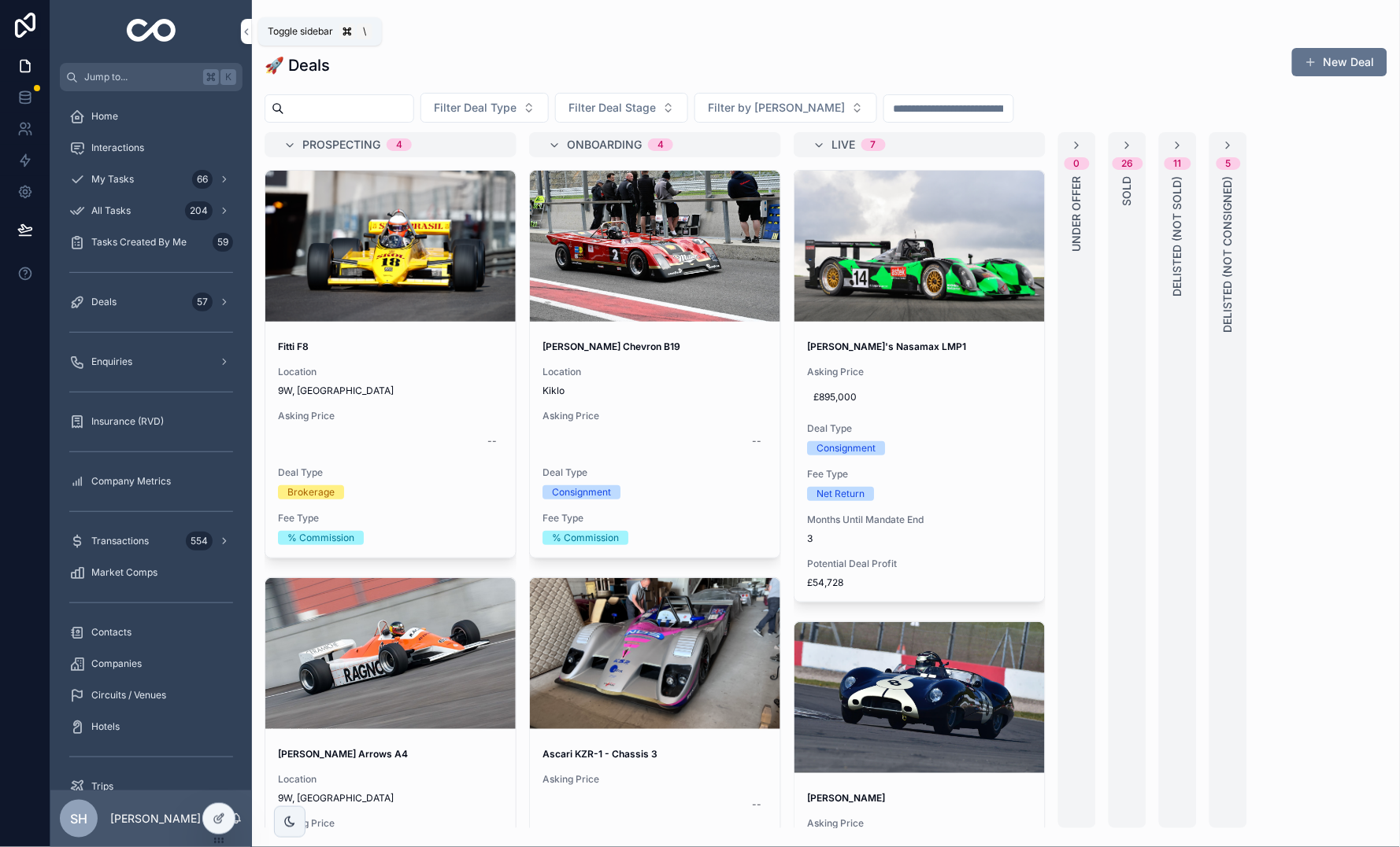
click at [245, 40] on button "scrollable content" at bounding box center [247, 30] width 11 height 25
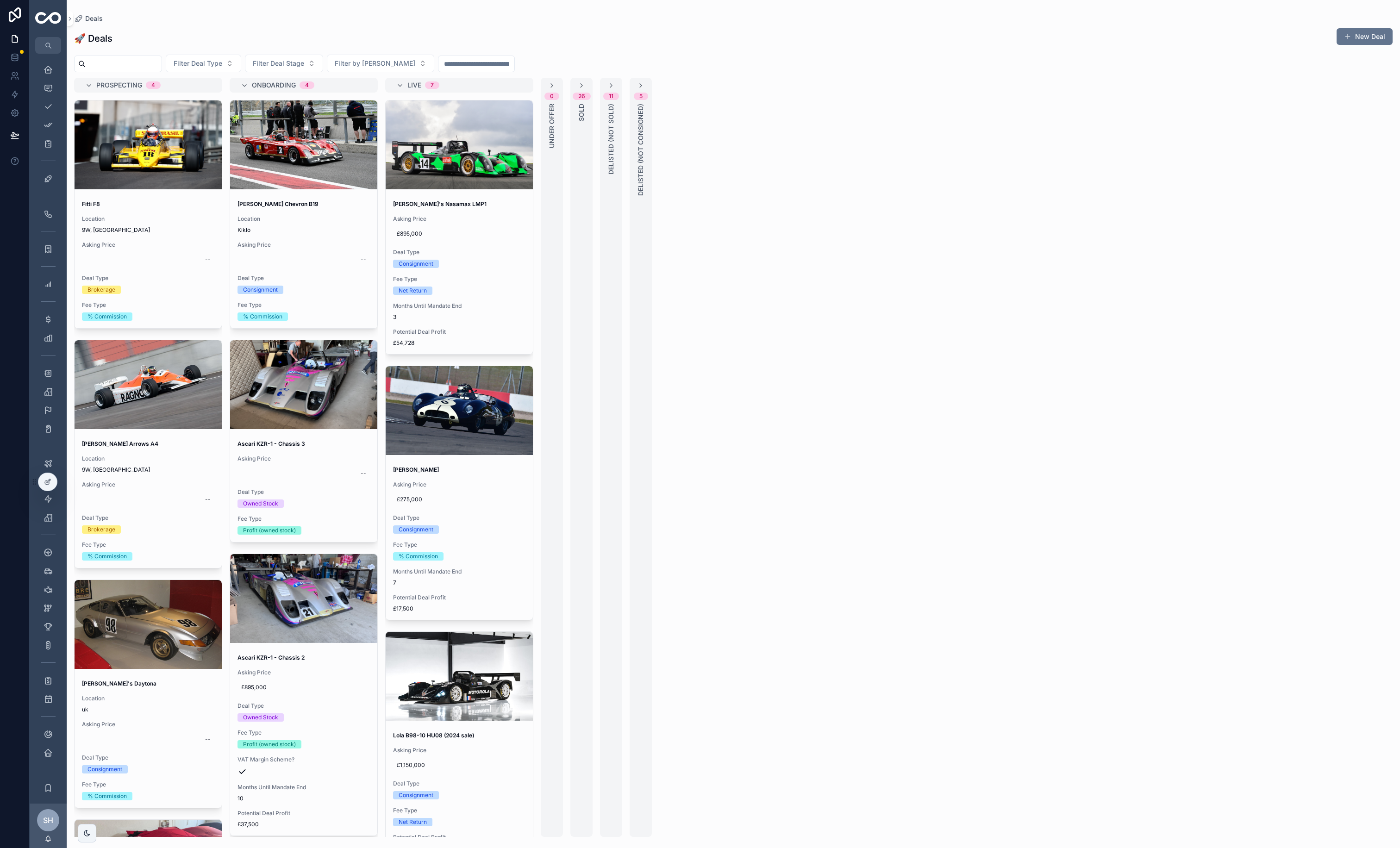
click at [563, 167] on div "0 Under Offer" at bounding box center [552, 457] width 22 height 759
click at [711, 89] on icon "scrollable content" at bounding box center [708, 86] width 8 height 8
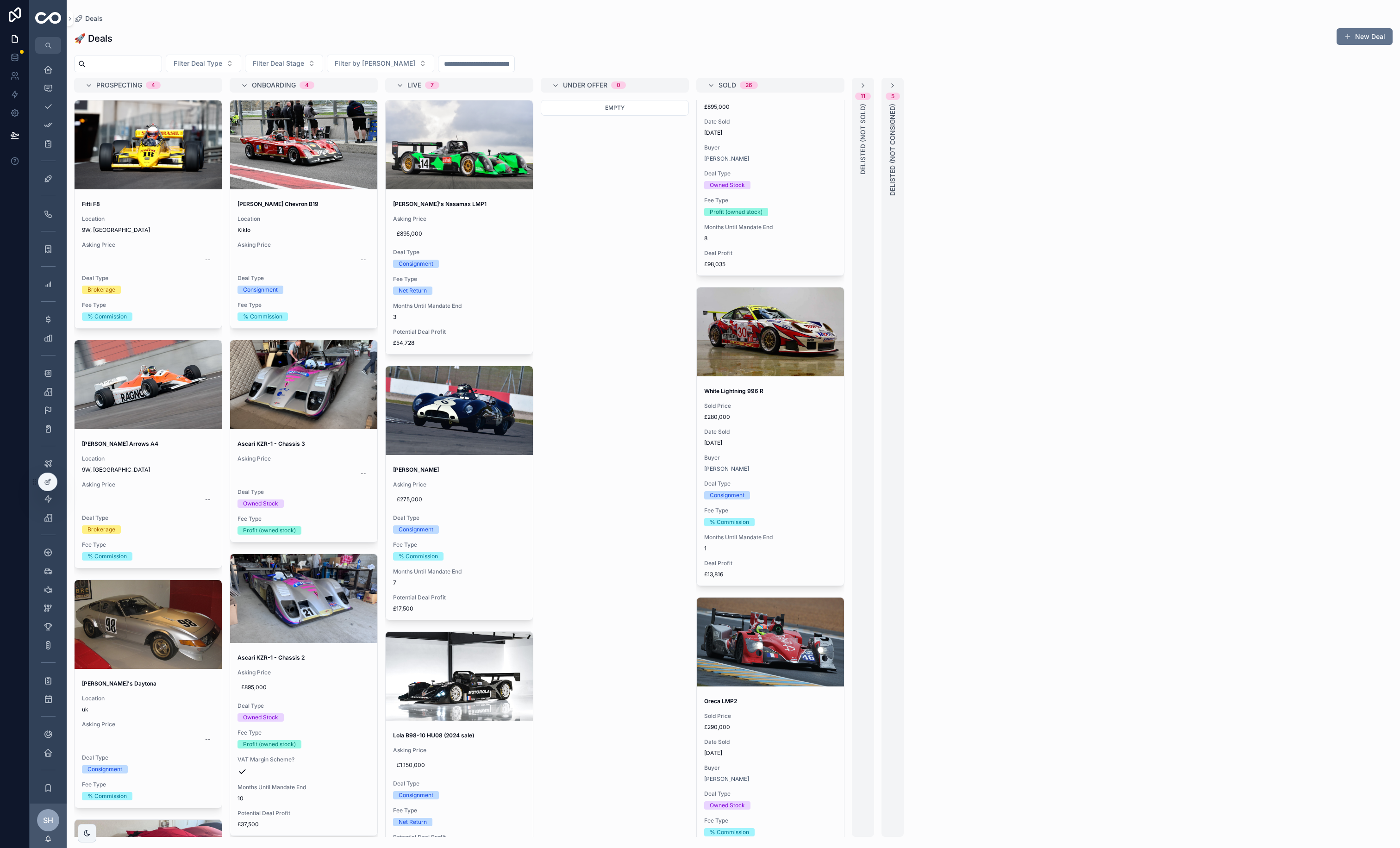
scroll to position [1135, 0]
click at [823, 134] on span "[DATE]" at bounding box center [771, 130] width 133 height 8
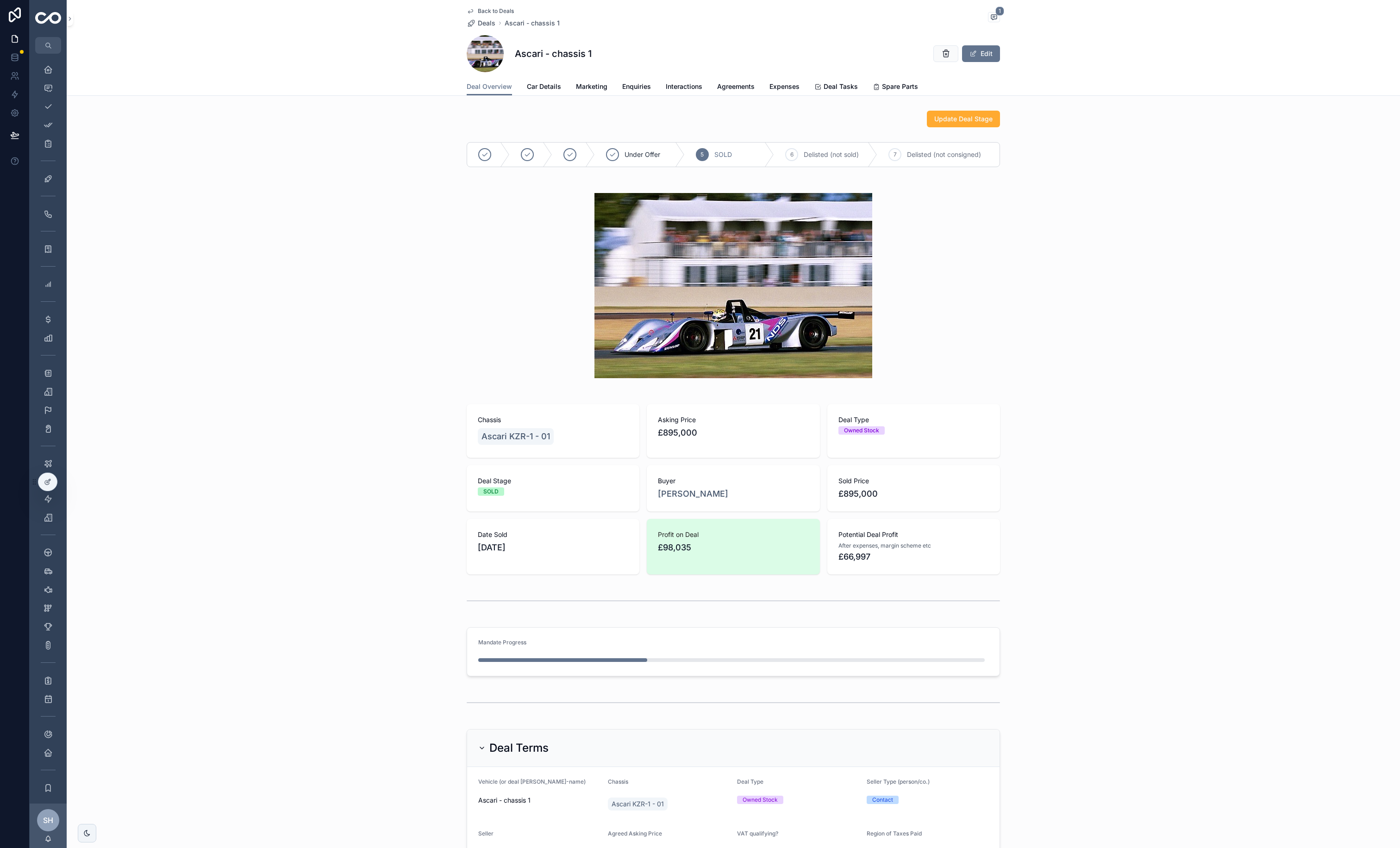
click at [823, 123] on span "Update Deal Stage" at bounding box center [963, 118] width 58 height 9
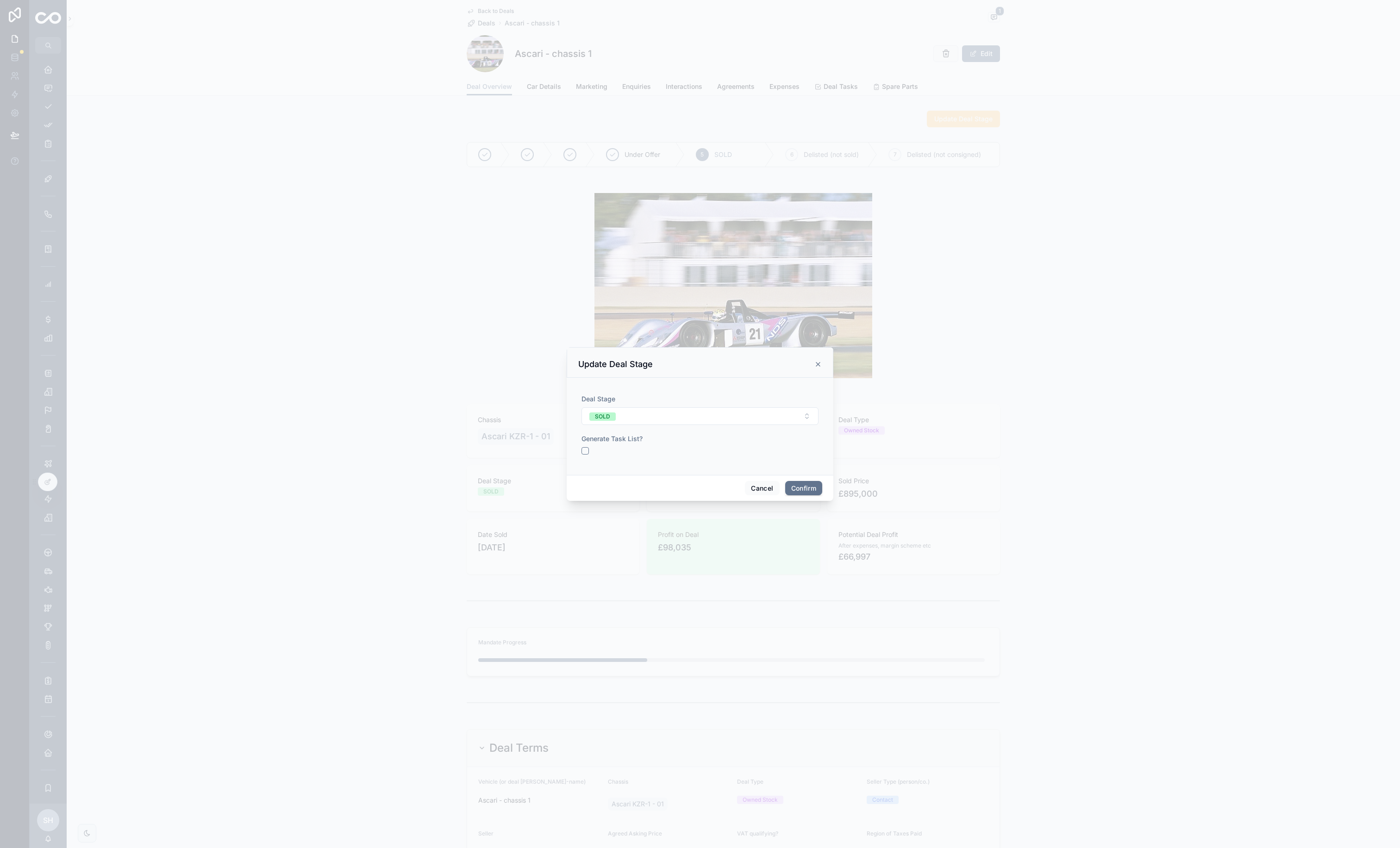
click at [684, 409] on button "SOLD" at bounding box center [700, 416] width 237 height 17
click at [673, 498] on span "Under Offer" at bounding box center [652, 508] width 42 height 8
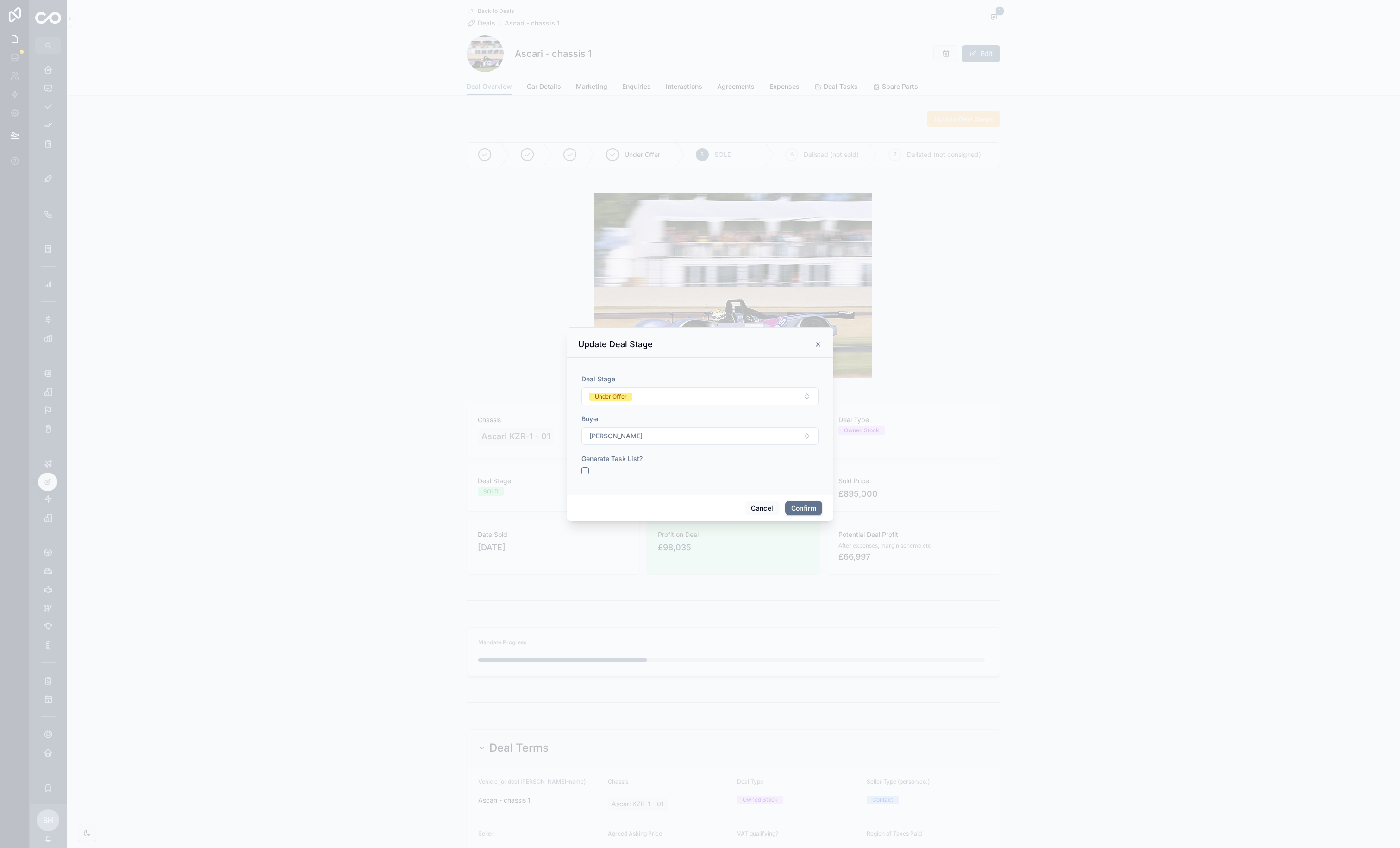
click at [800, 498] on button "Confirm" at bounding box center [804, 508] width 37 height 15
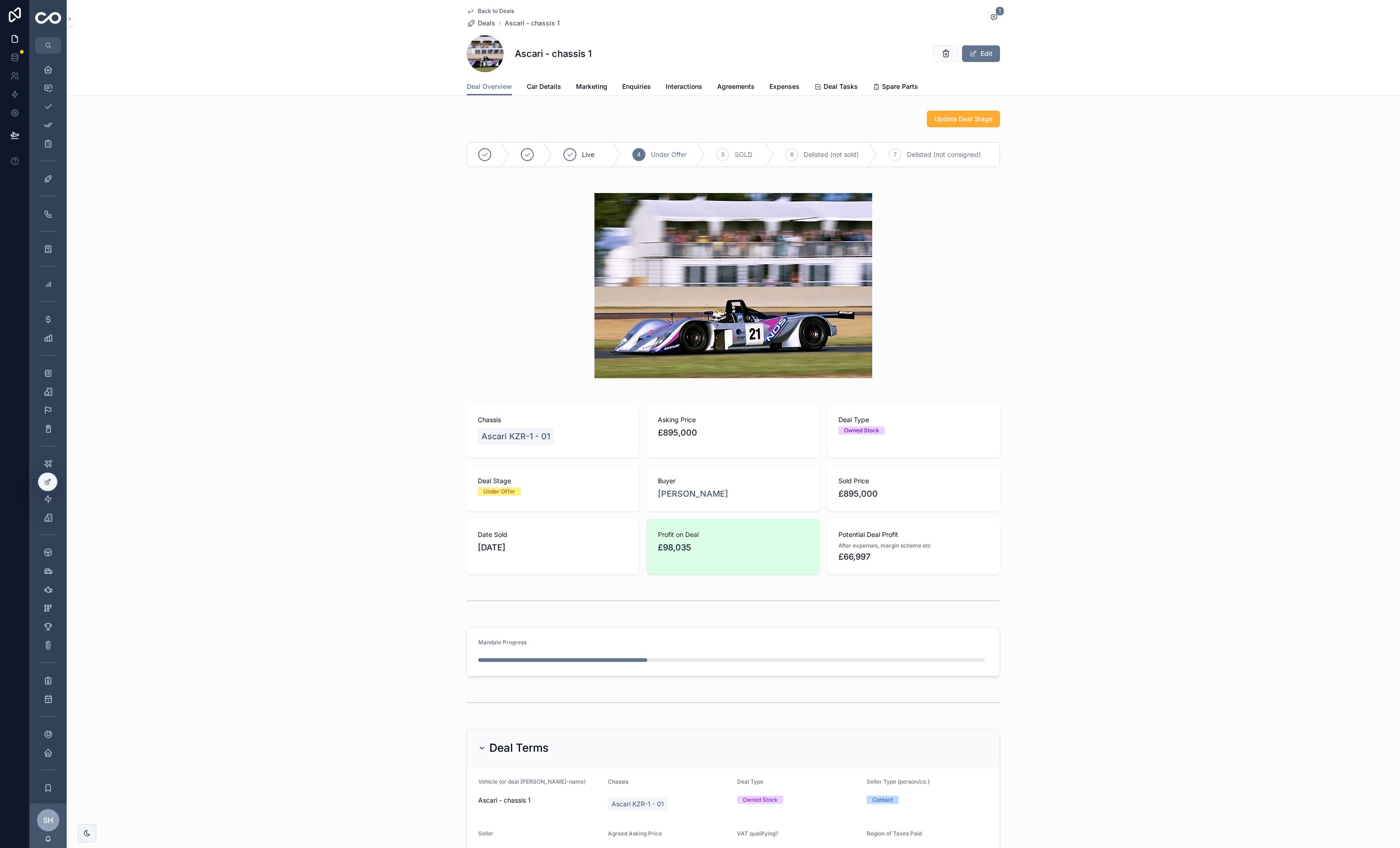
click at [489, 13] on span "Back to Deals" at bounding box center [496, 11] width 36 height 8
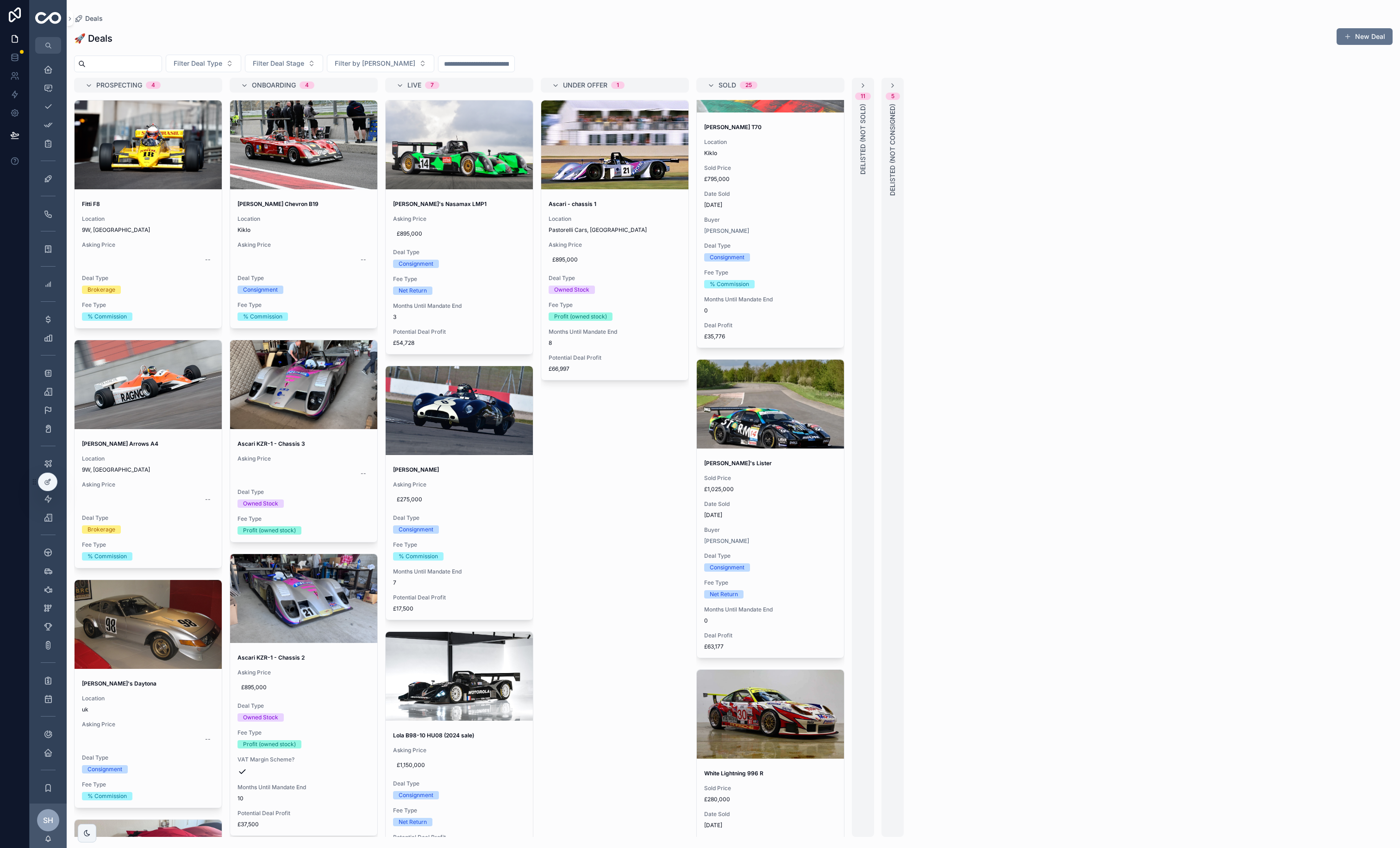
scroll to position [145, 0]
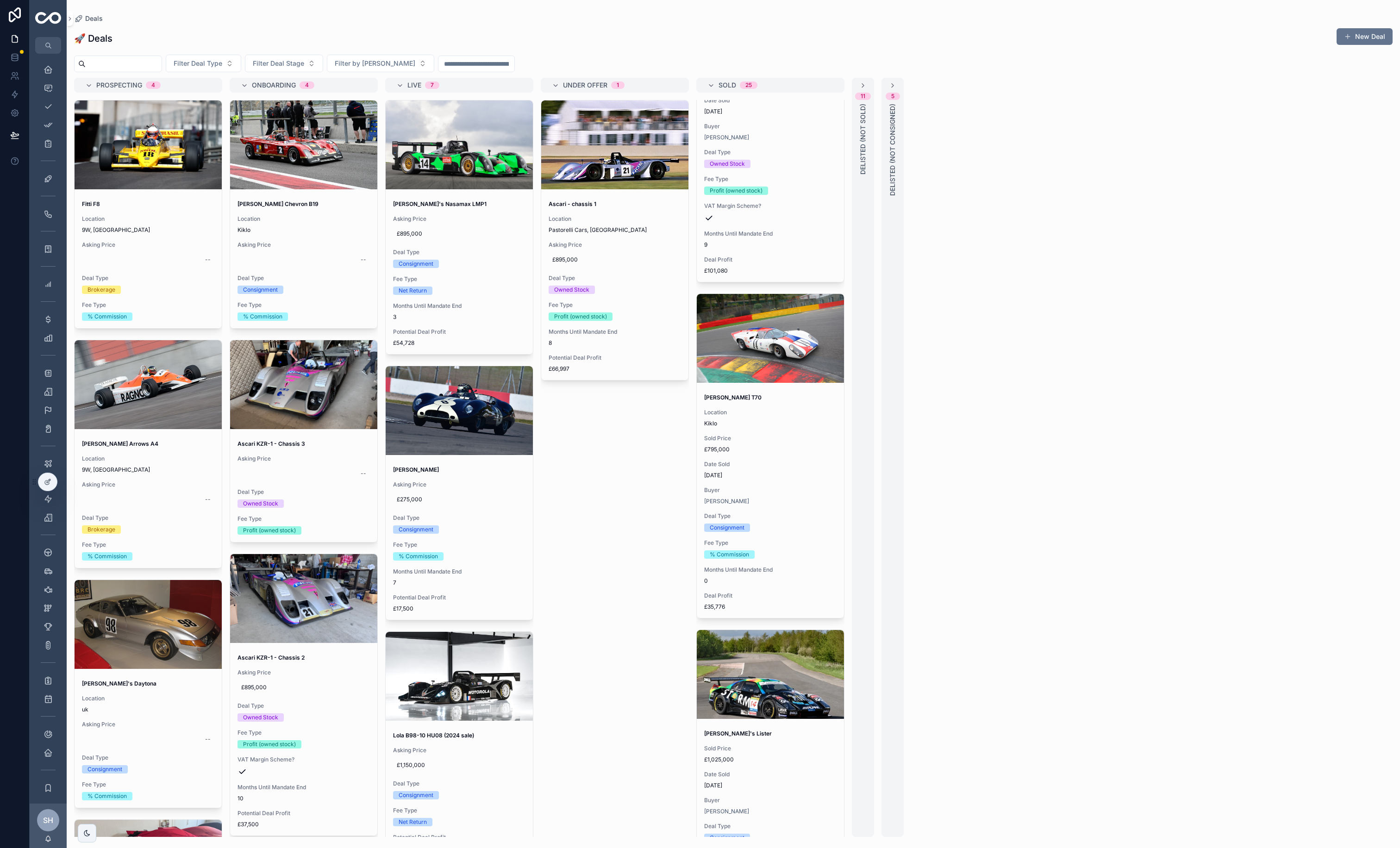
click at [715, 89] on icon "scrollable content" at bounding box center [711, 86] width 8 height 8
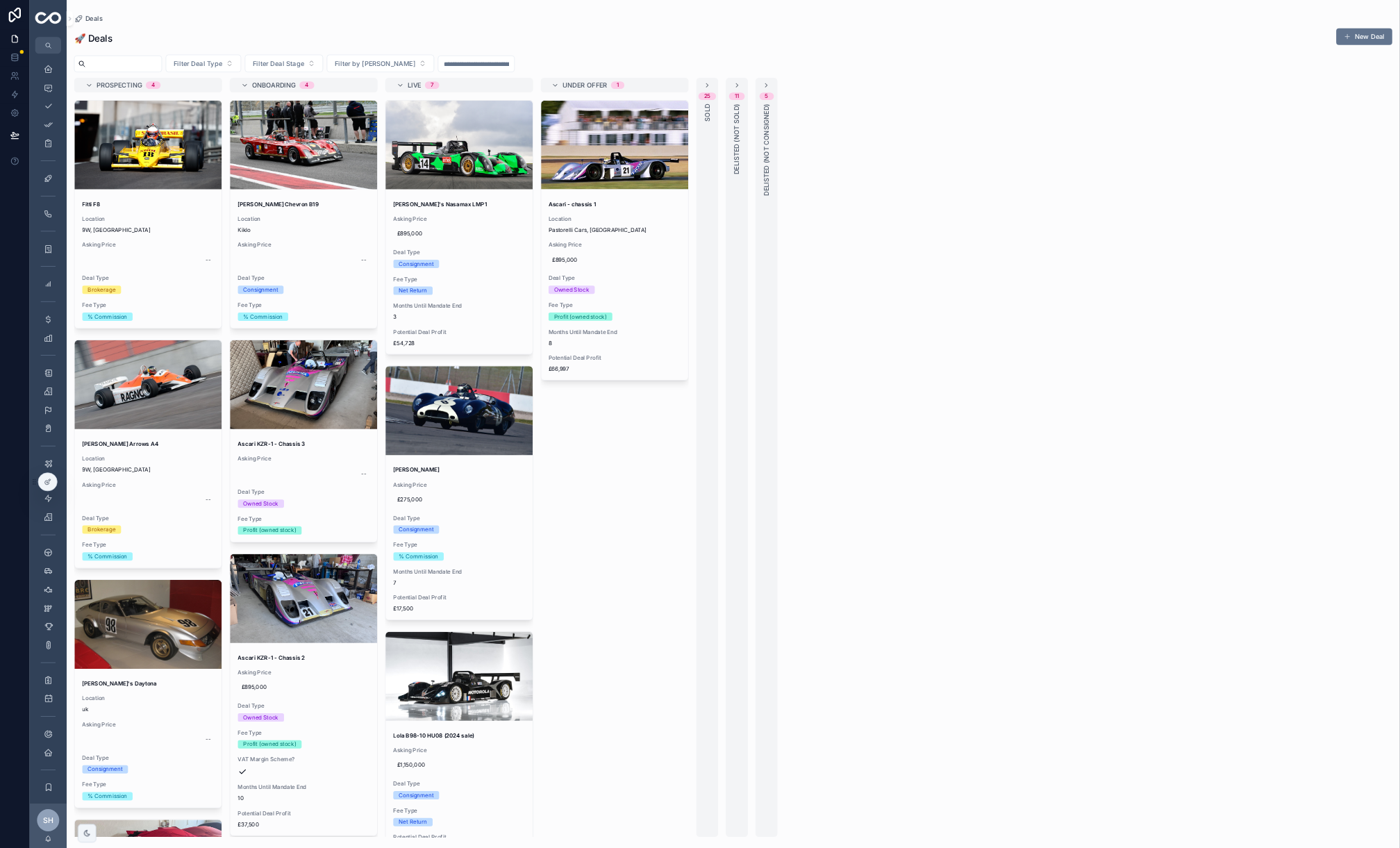
scroll to position [0, 0]
click at [1016, 395] on span "£895,000" at bounding box center [922, 390] width 188 height 11
click at [1033, 420] on div "Ascari - chassis 1 Location Pastorelli Cars, [GEOGRAPHIC_DATA] Asking Price £89…" at bounding box center [922, 430] width 221 height 280
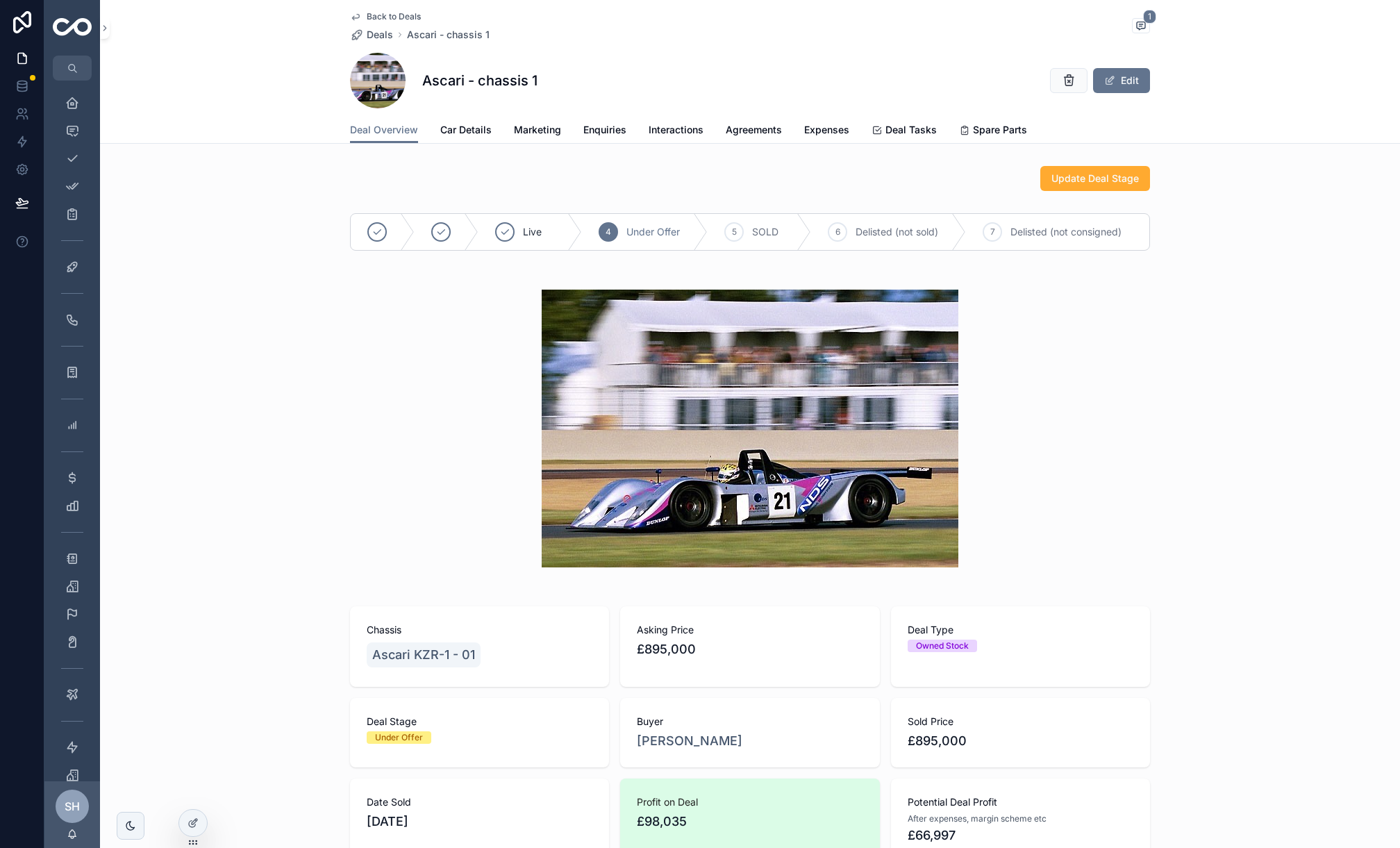
click at [739, 134] on span "Agreements" at bounding box center [753, 130] width 56 height 14
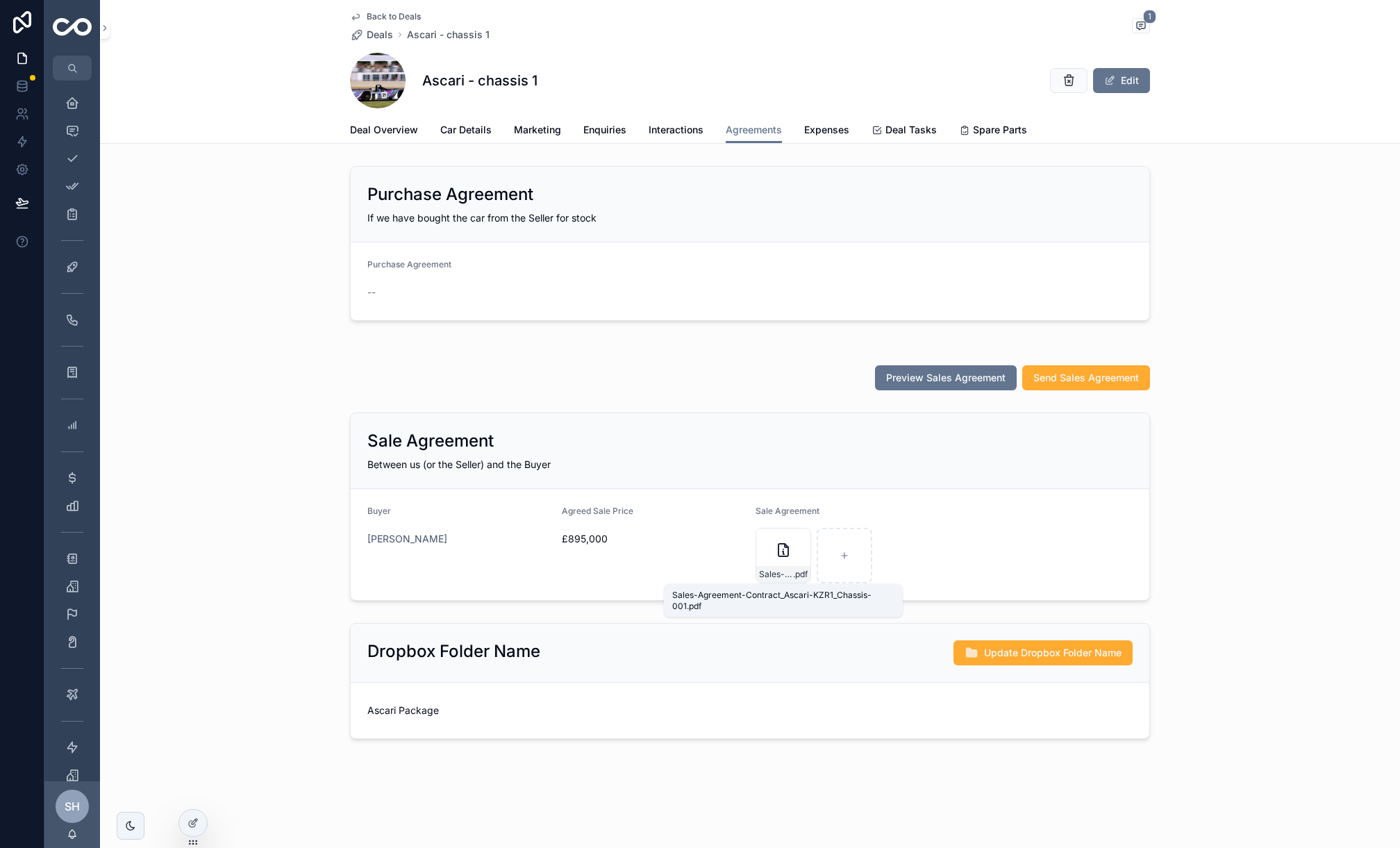
click at [771, 572] on span "Sales-Agreement-Contract_Ascari-KZR1_Chassis-001" at bounding box center [776, 575] width 34 height 11
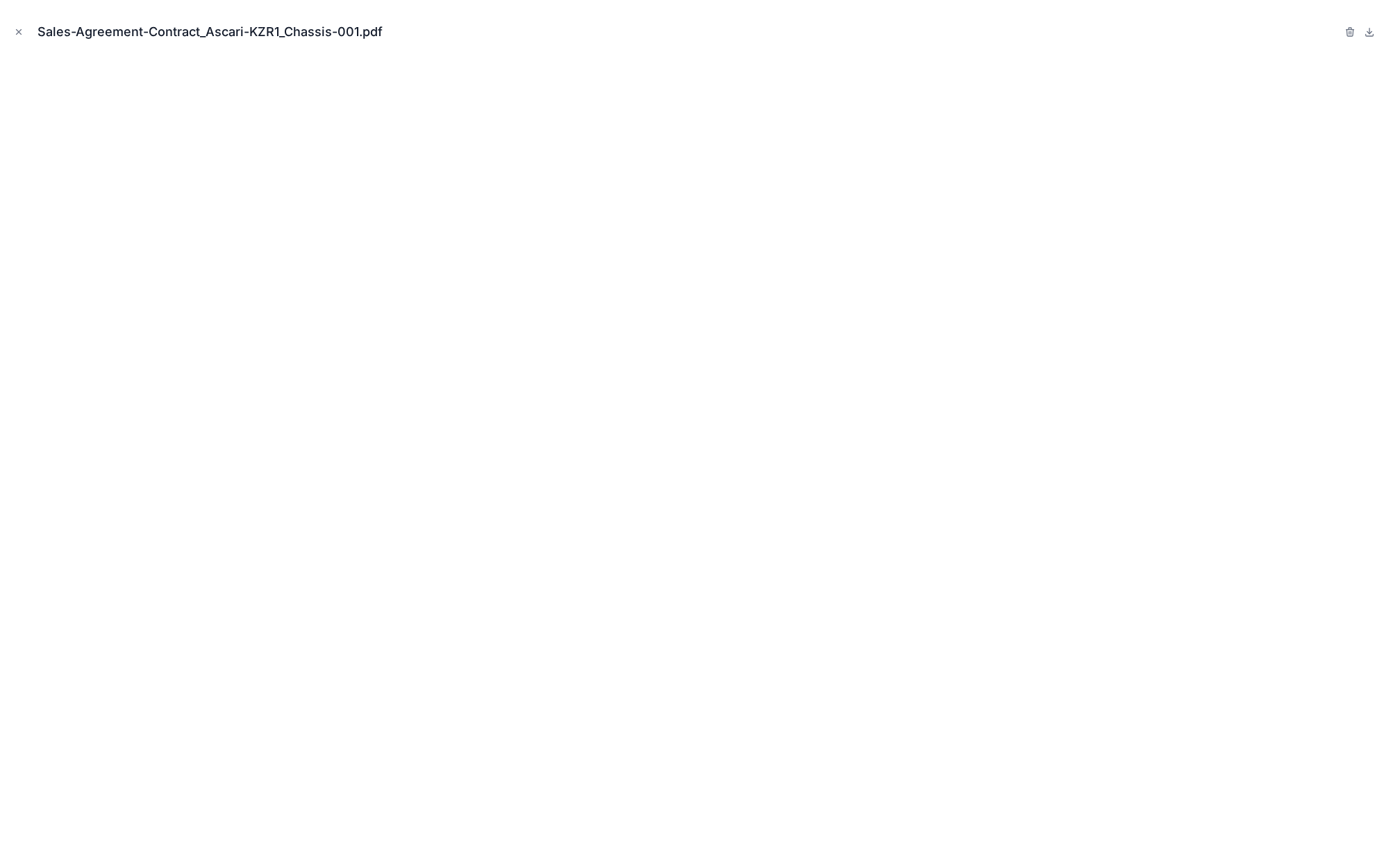
click at [17, 29] on icon "Close modal" at bounding box center [19, 32] width 10 height 10
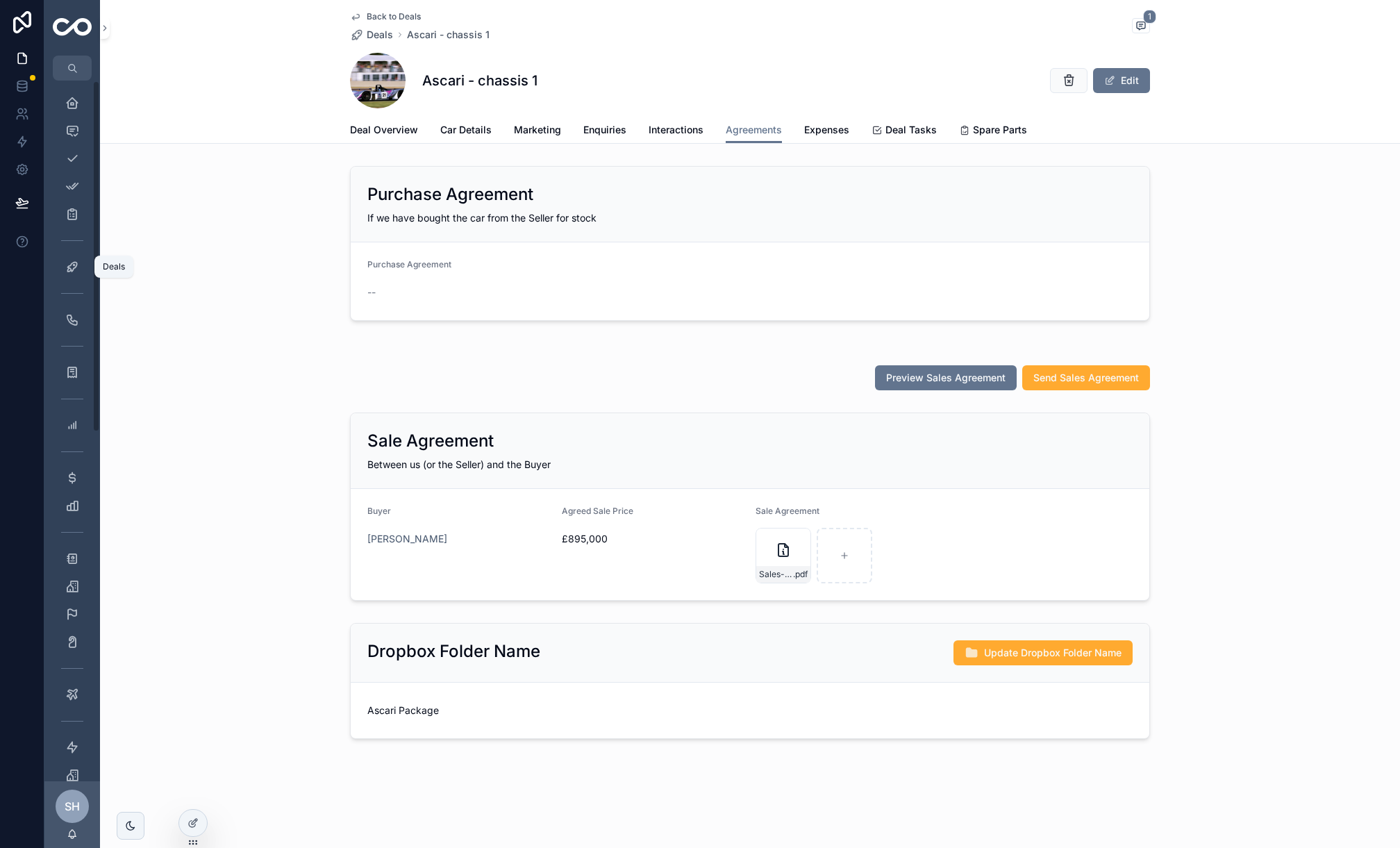
click at [69, 256] on div "Deals 57" at bounding box center [72, 266] width 22 height 22
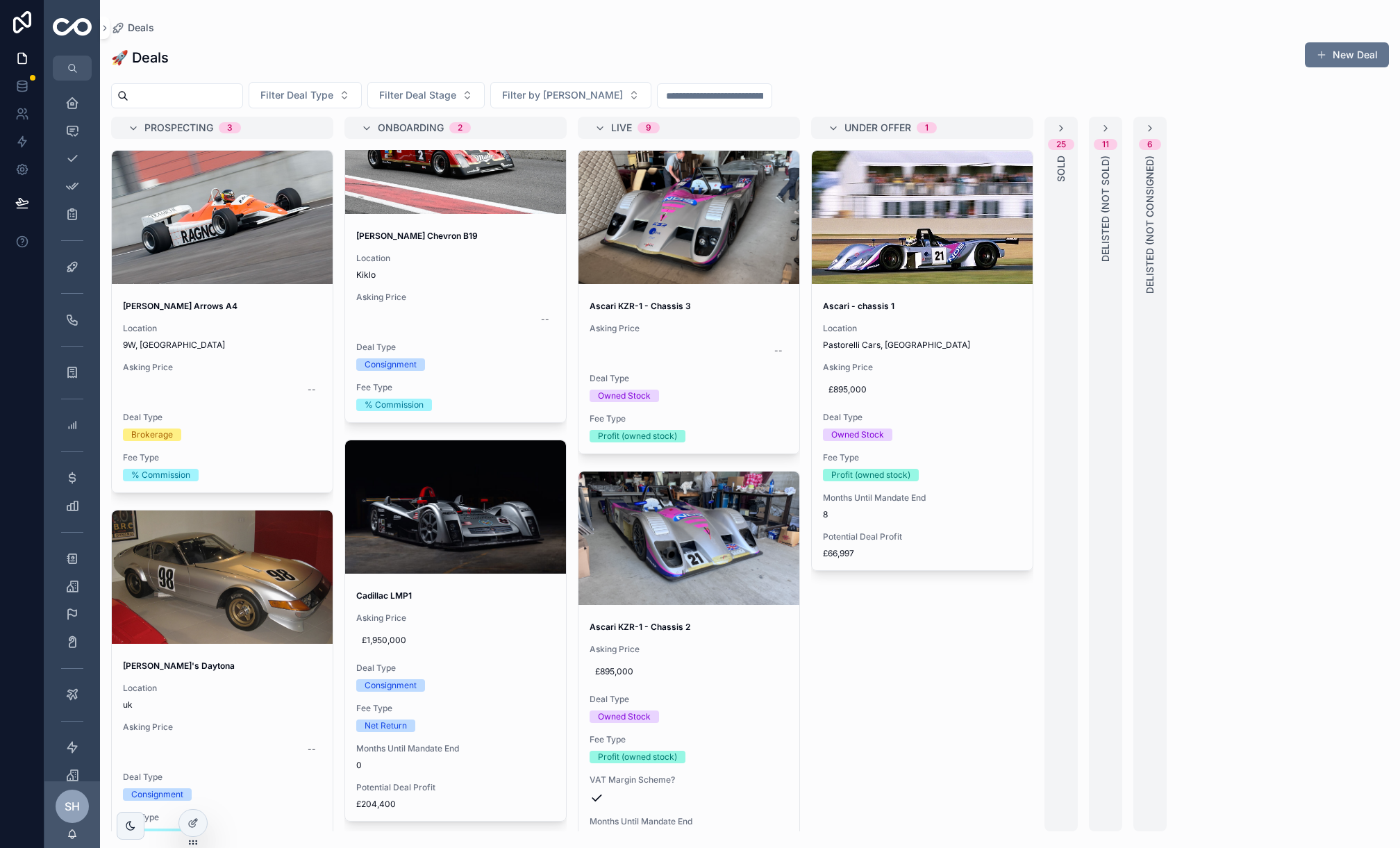
click at [728, 409] on div "Ascari KZR-1 - Chassis 3 Asking Price -- Deal Type Owned Stock Fee Type Profit …" at bounding box center [689, 371] width 221 height 164
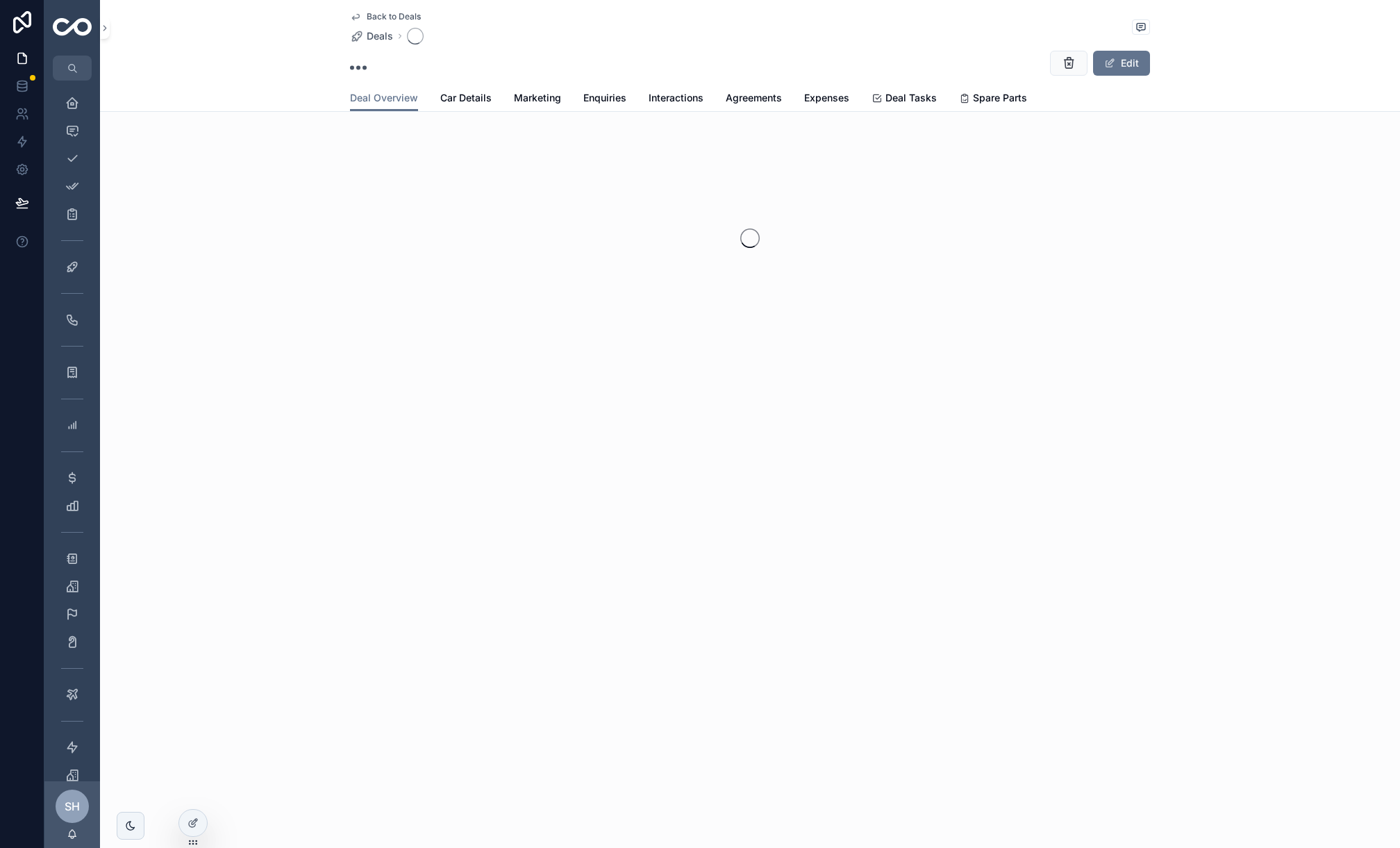
click at [392, 11] on span "Back to Deals" at bounding box center [394, 17] width 54 height 11
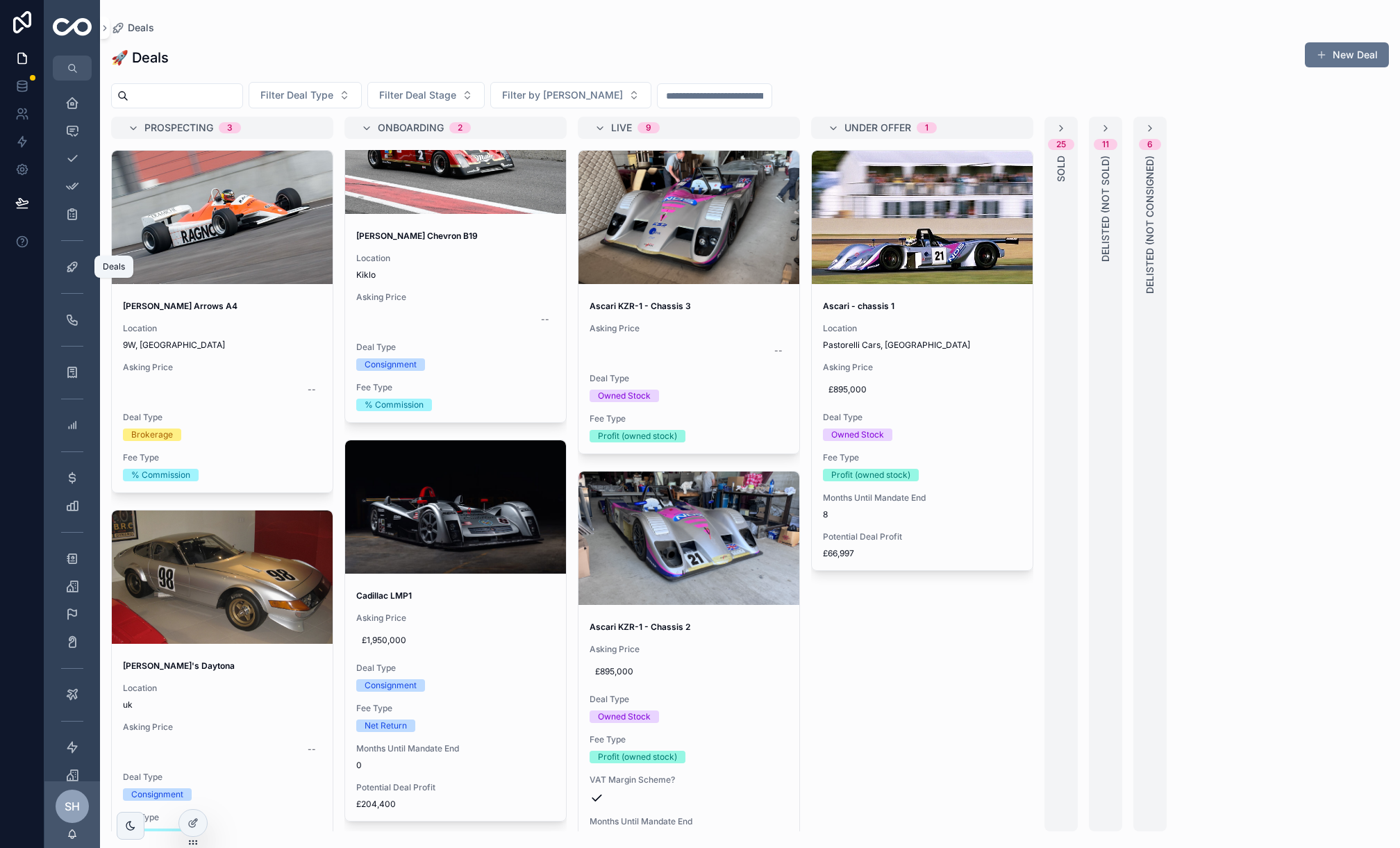
click at [73, 270] on icon "scrollable content" at bounding box center [72, 267] width 14 height 14
click at [73, 318] on icon "scrollable content" at bounding box center [72, 319] width 14 height 14
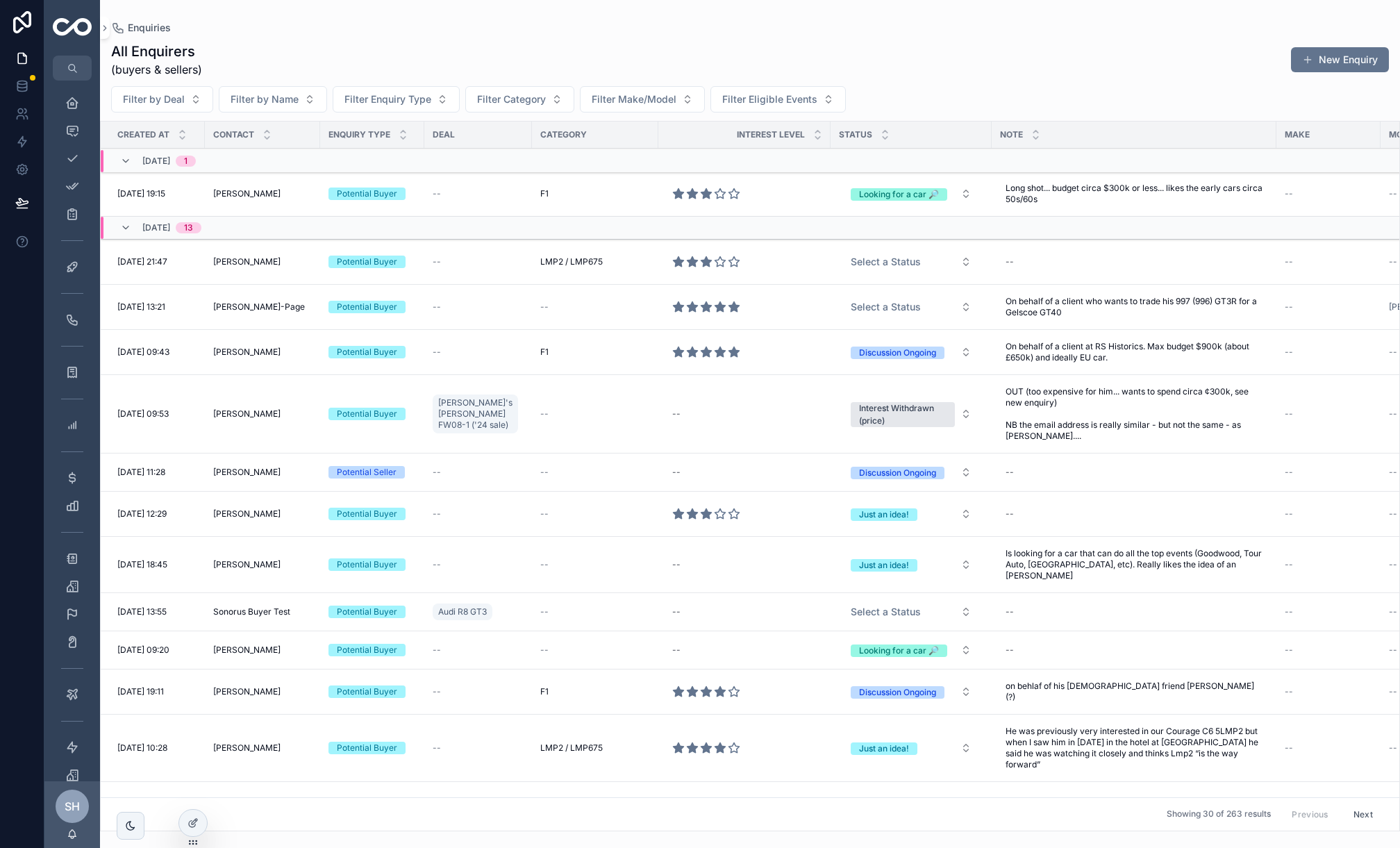
click at [411, 99] on span "Filter Enquiry Type" at bounding box center [388, 99] width 86 height 14
click at [397, 157] on div "Potential Buyer" at bounding box center [395, 156] width 193 height 22
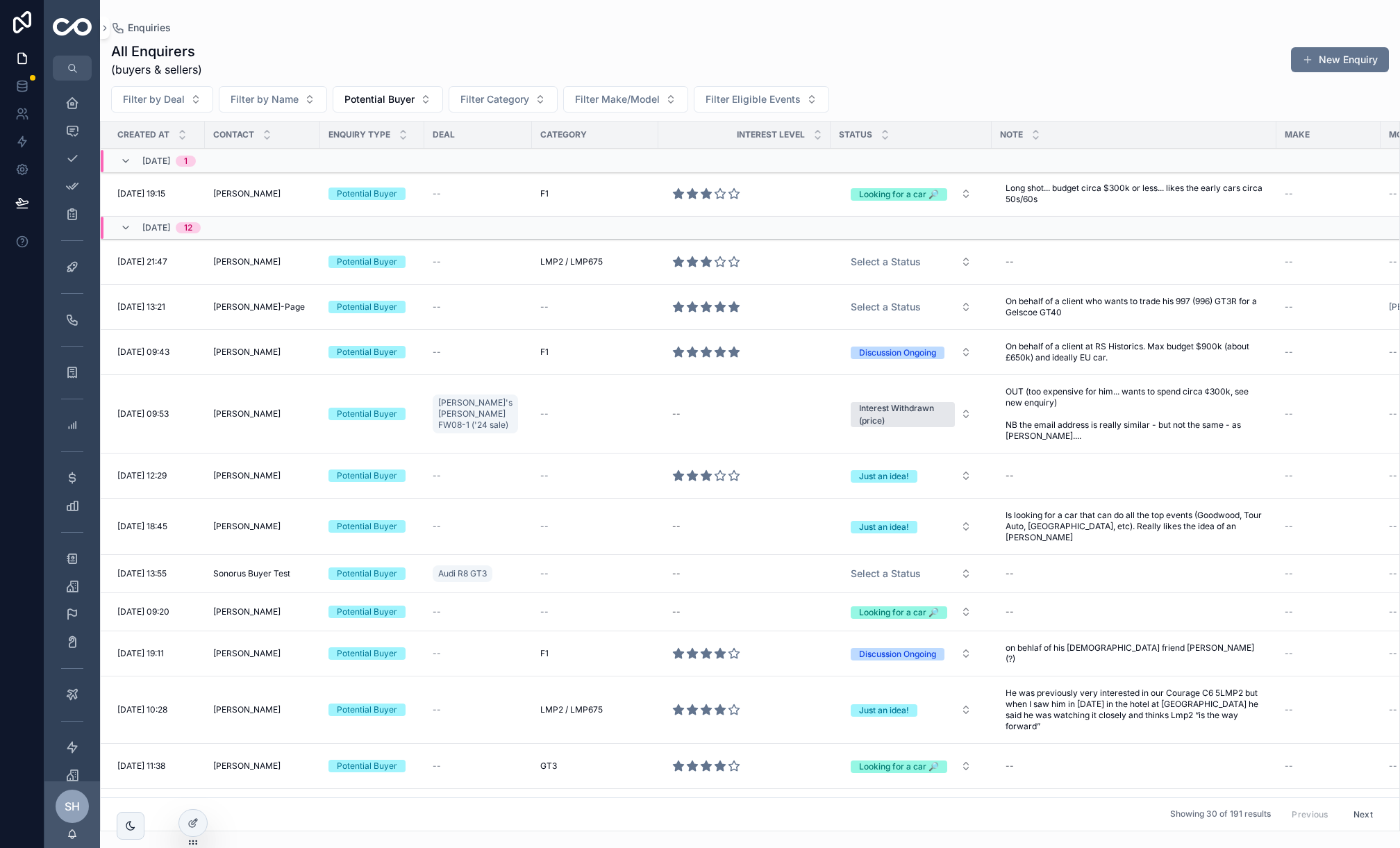
click at [315, 59] on div "All Enquirers (buyers & sellers) New Enquiry" at bounding box center [749, 60] width 1278 height 36
click at [533, 106] on button "Filter Category" at bounding box center [503, 99] width 109 height 26
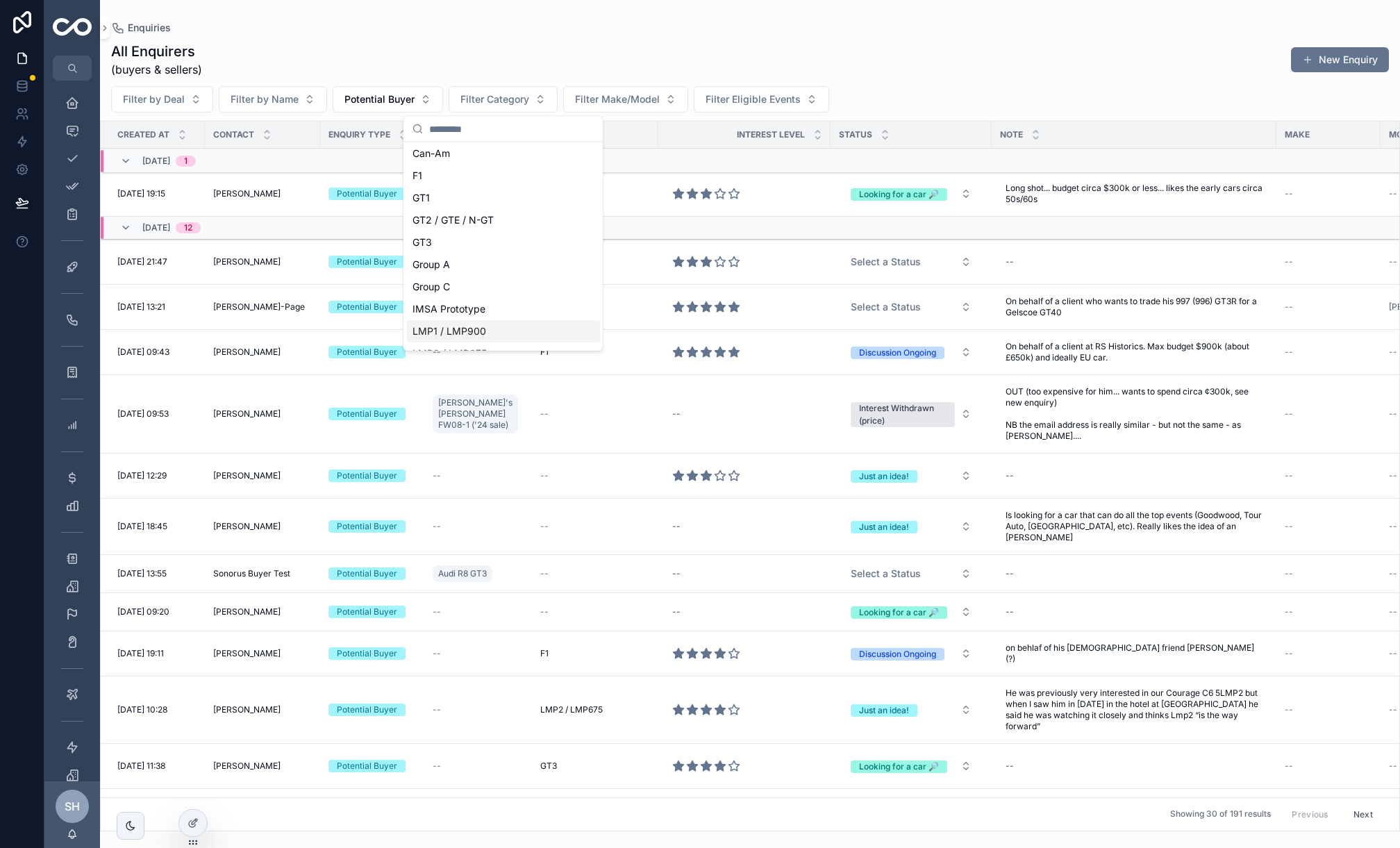
click at [462, 329] on span "LMP1 / LMP900" at bounding box center [449, 331] width 73 height 14
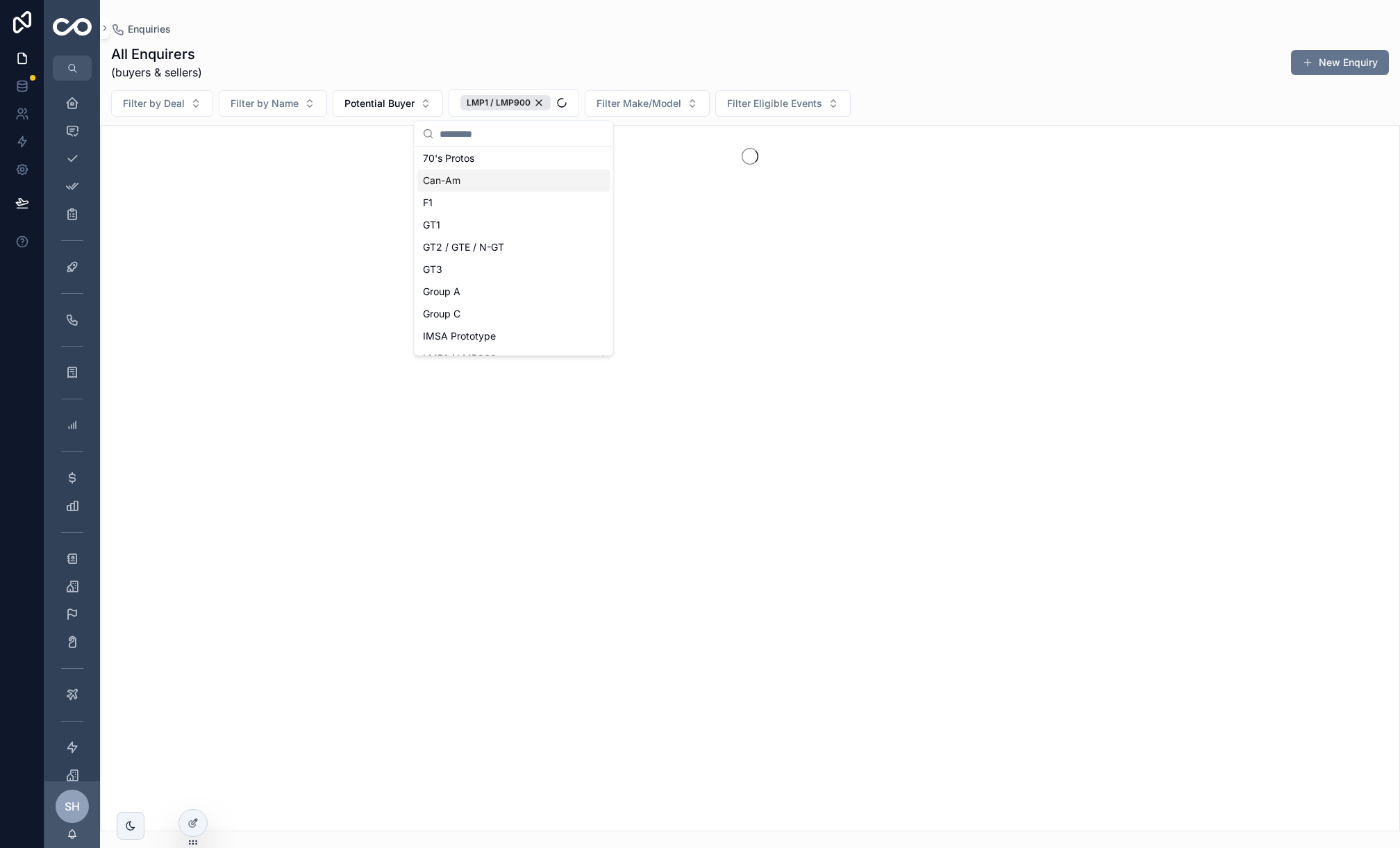
click at [671, 62] on div "All Enquirers (buyers & sellers) New Enquiry" at bounding box center [749, 63] width 1278 height 36
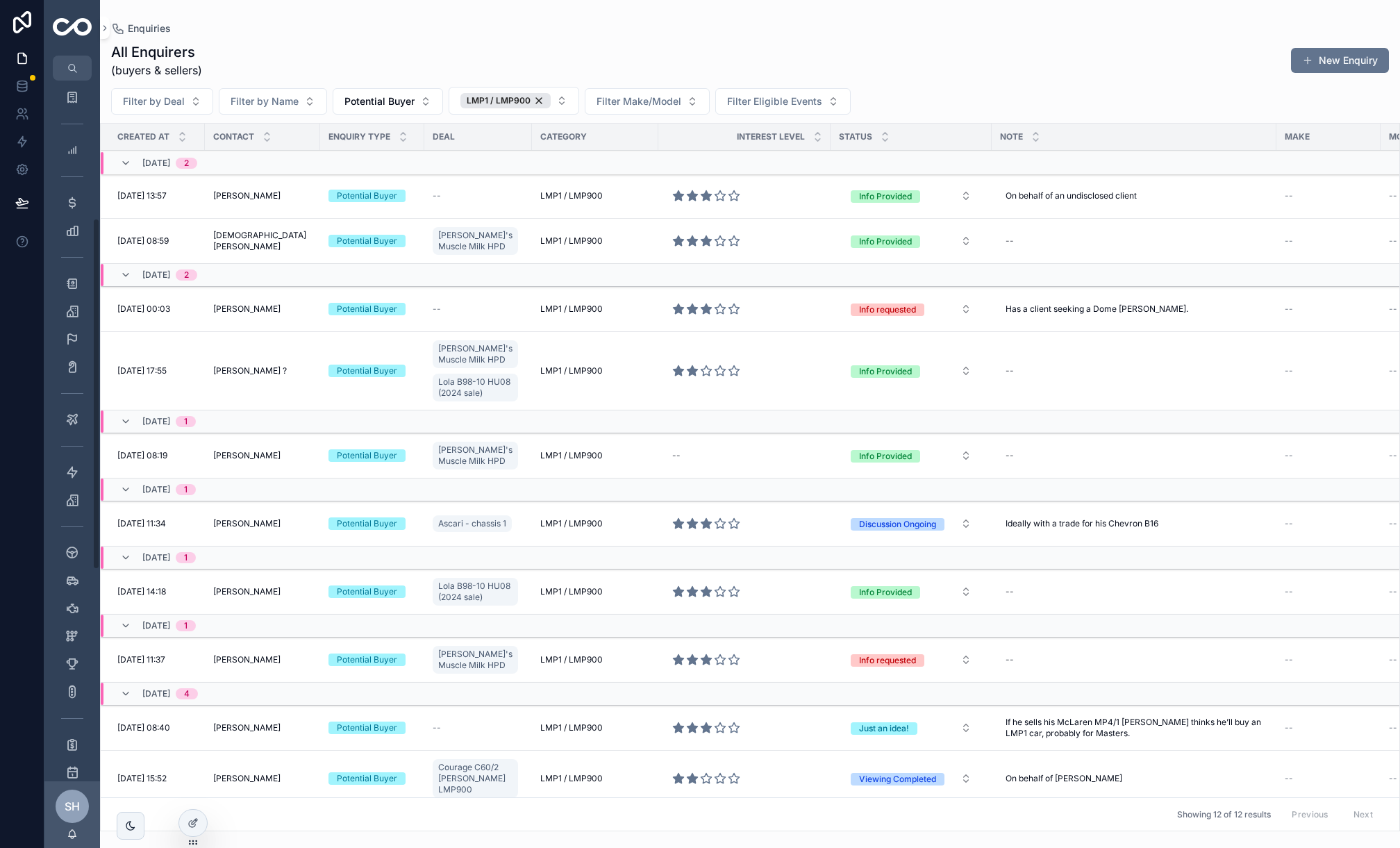
scroll to position [303, 0]
click at [73, 659] on icon "scrollable content" at bounding box center [72, 663] width 14 height 14
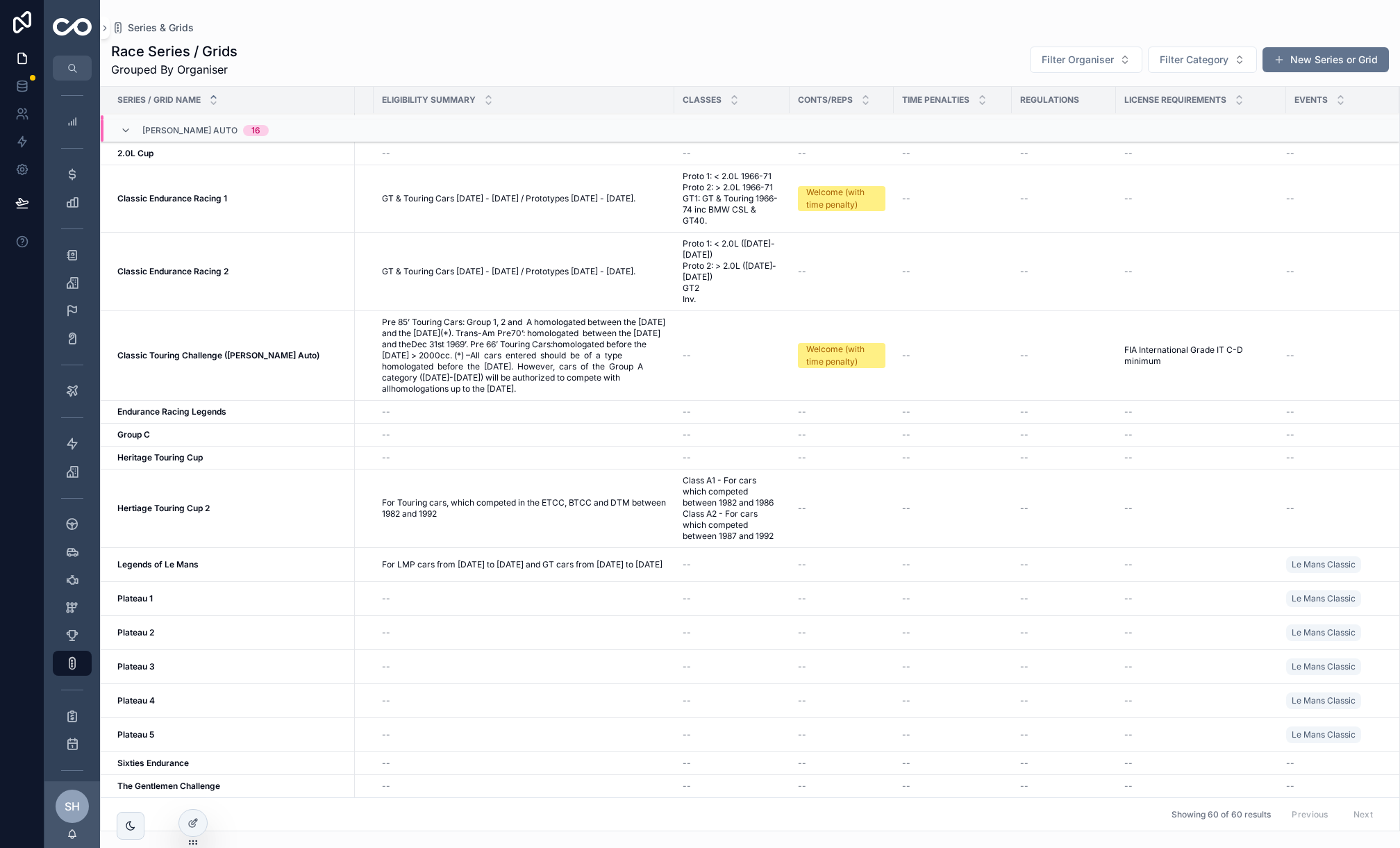
click at [657, 561] on div "For LMP cars from [DATE] to [DATE] and GT cars from [DATE] to [DATE] For LMP ca…" at bounding box center [524, 565] width 284 height 11
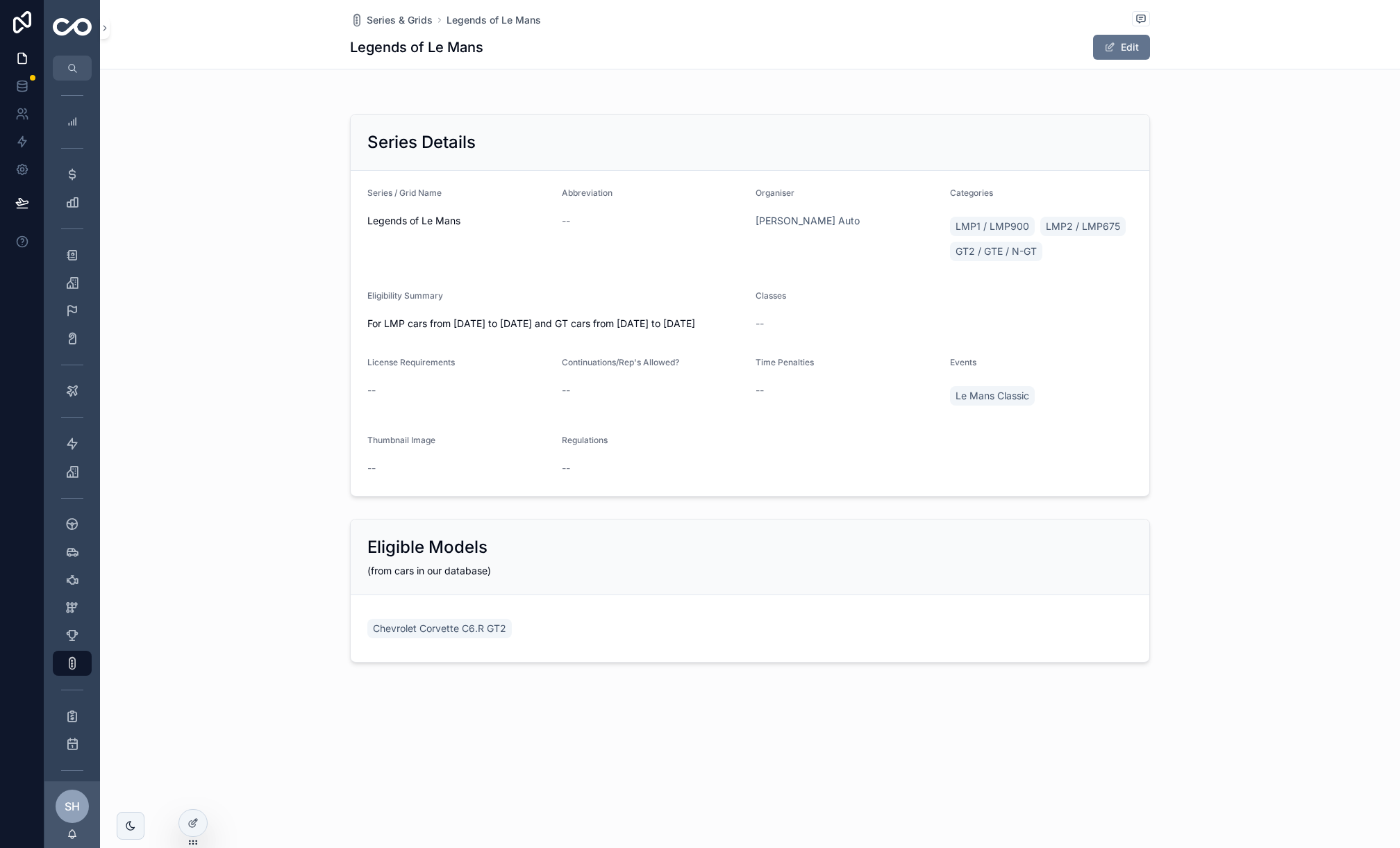
click at [1148, 36] on button "Edit" at bounding box center [1122, 47] width 57 height 25
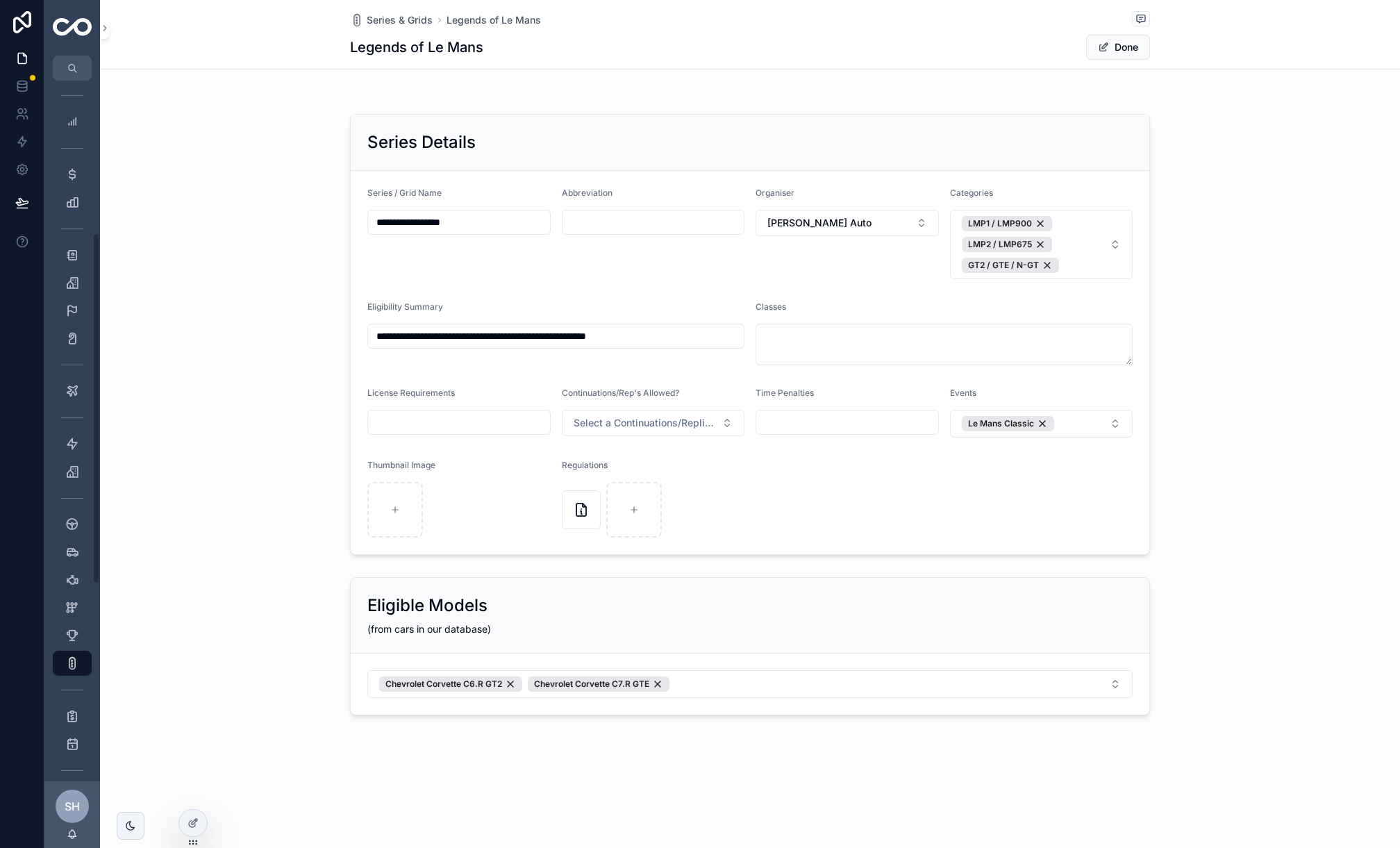
click at [228, 434] on div "**********" at bounding box center [750, 334] width 1301 height 453
click at [1118, 36] on button "Done" at bounding box center [1118, 47] width 64 height 25
